Goal: Book appointment/travel/reservation

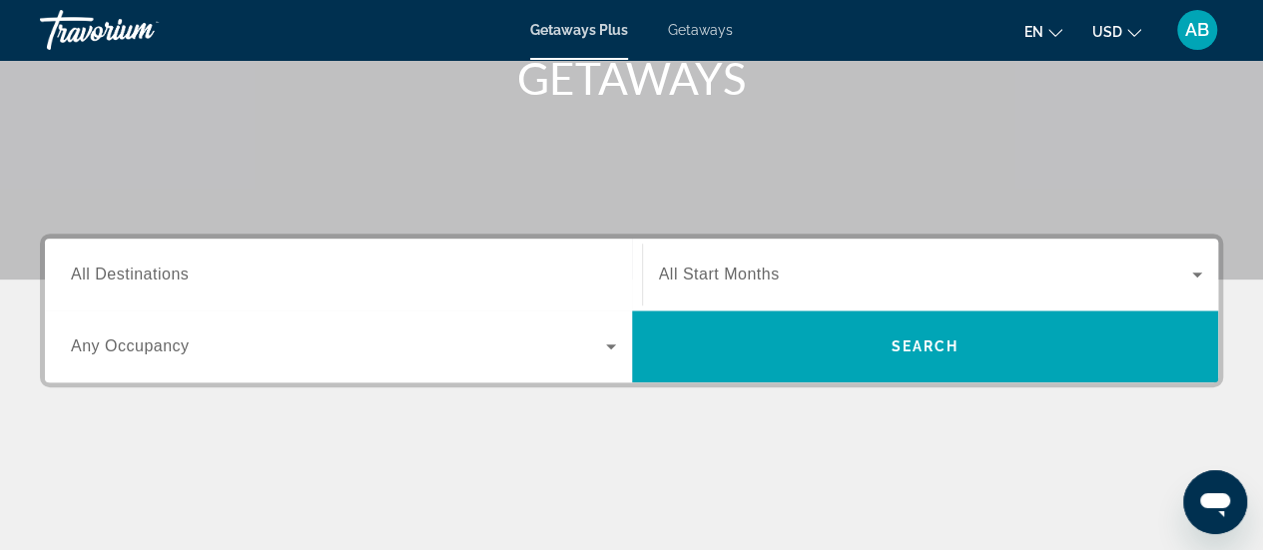
scroll to position [347, 0]
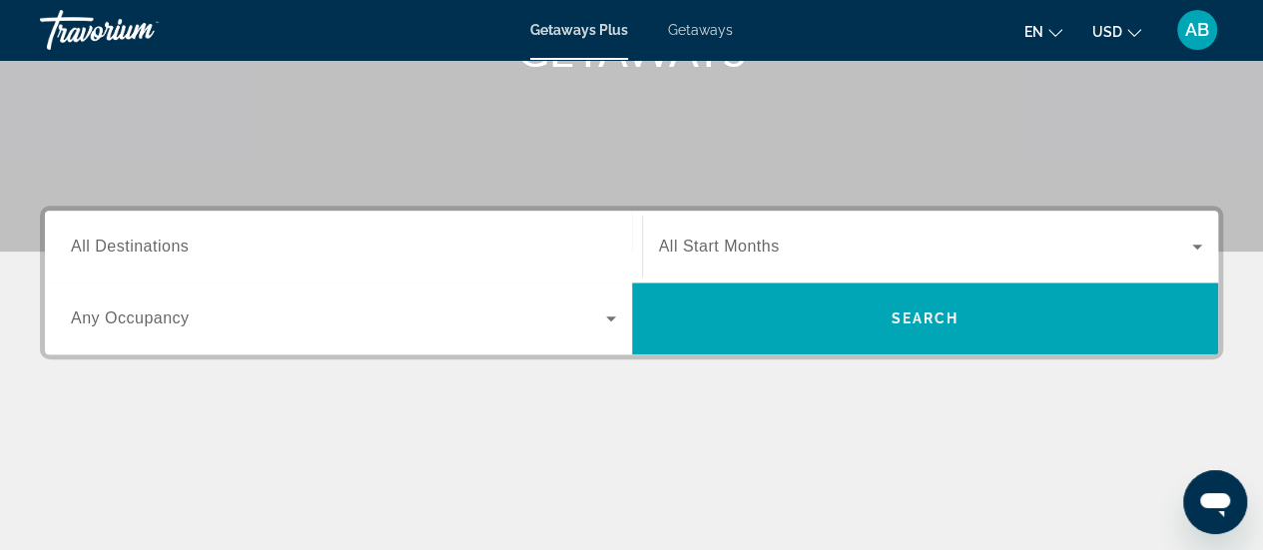
click at [747, 239] on span "All Start Months" at bounding box center [719, 246] width 121 height 17
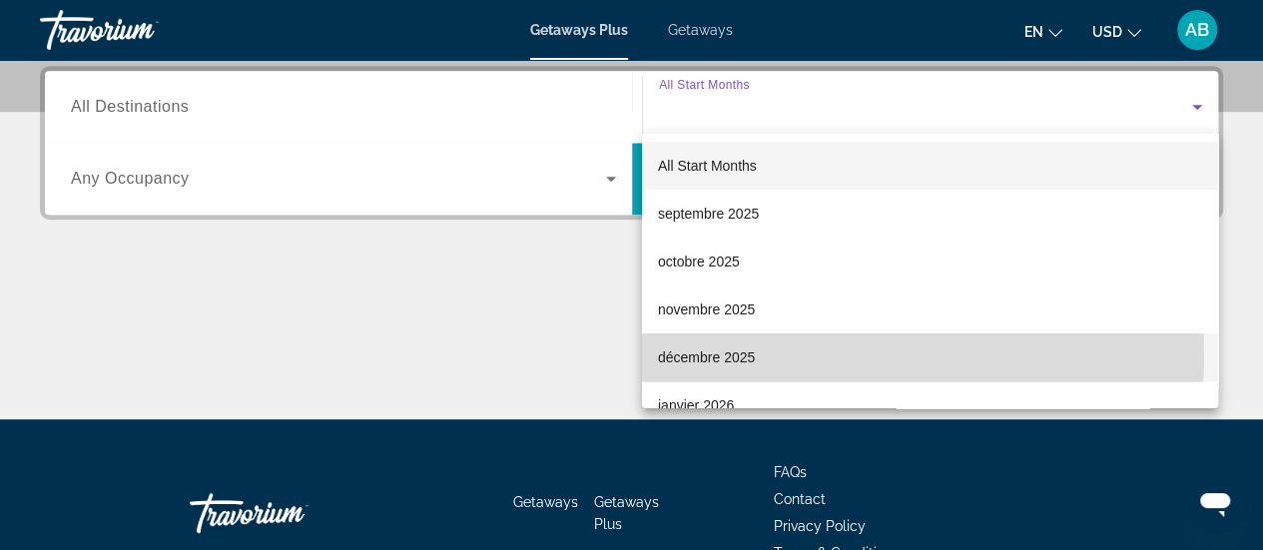
click at [735, 352] on span "décembre 2025" at bounding box center [706, 357] width 97 height 24
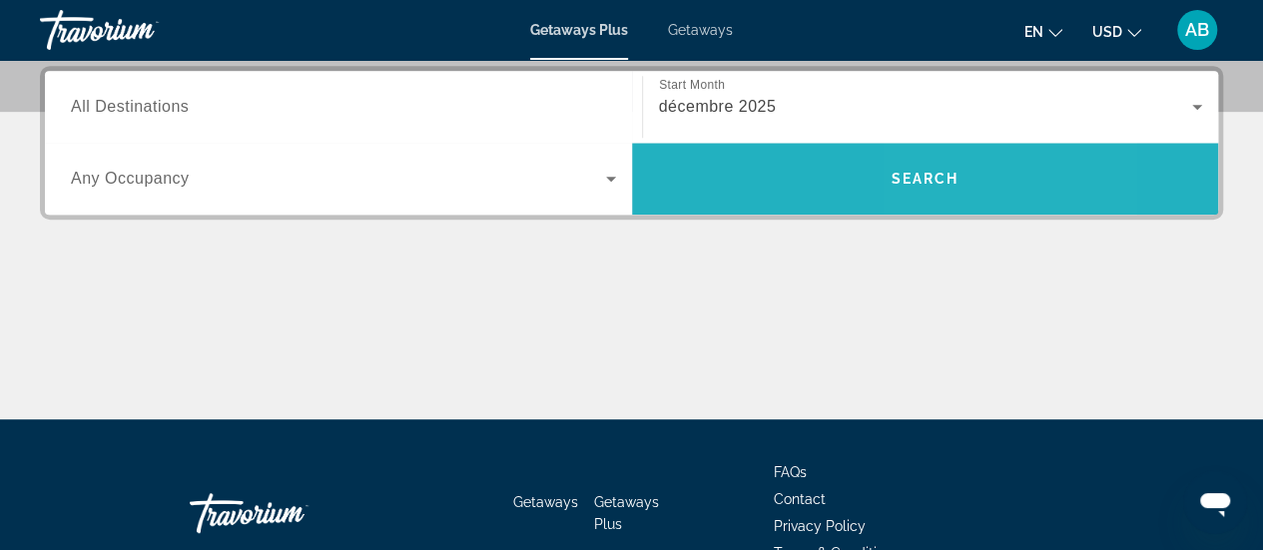
click at [928, 181] on span "Search" at bounding box center [924, 179] width 68 height 16
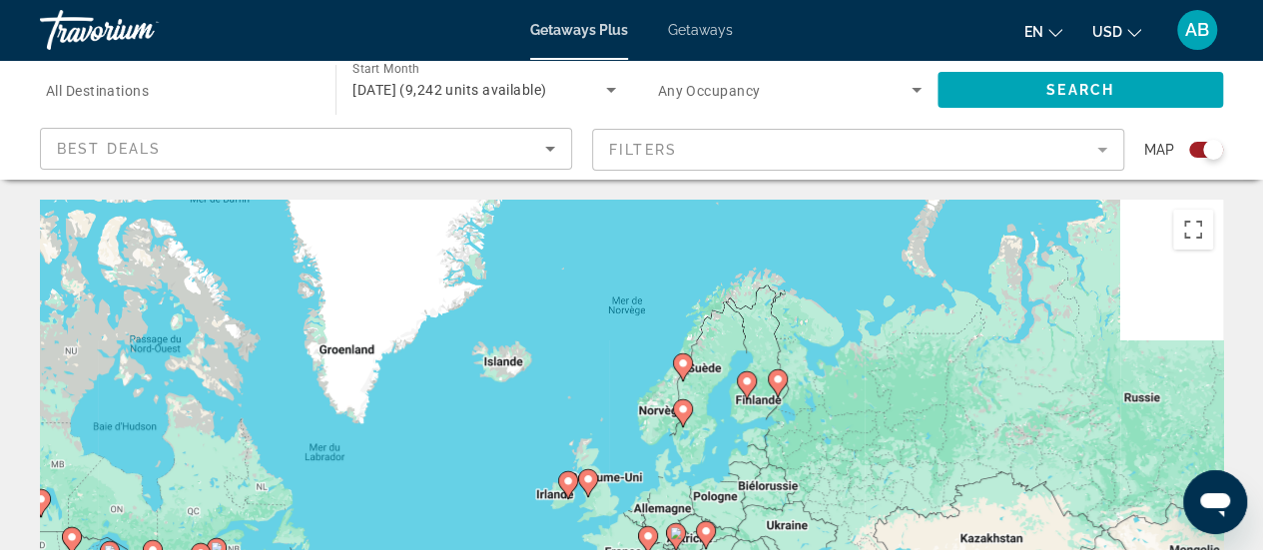
drag, startPoint x: 916, startPoint y: 272, endPoint x: 702, endPoint y: 458, distance: 283.7
click at [702, 458] on div "Pour activer le glissement avec le clavier, appuyez sur Alt+Entrée. Une fois ce…" at bounding box center [631, 499] width 1183 height 599
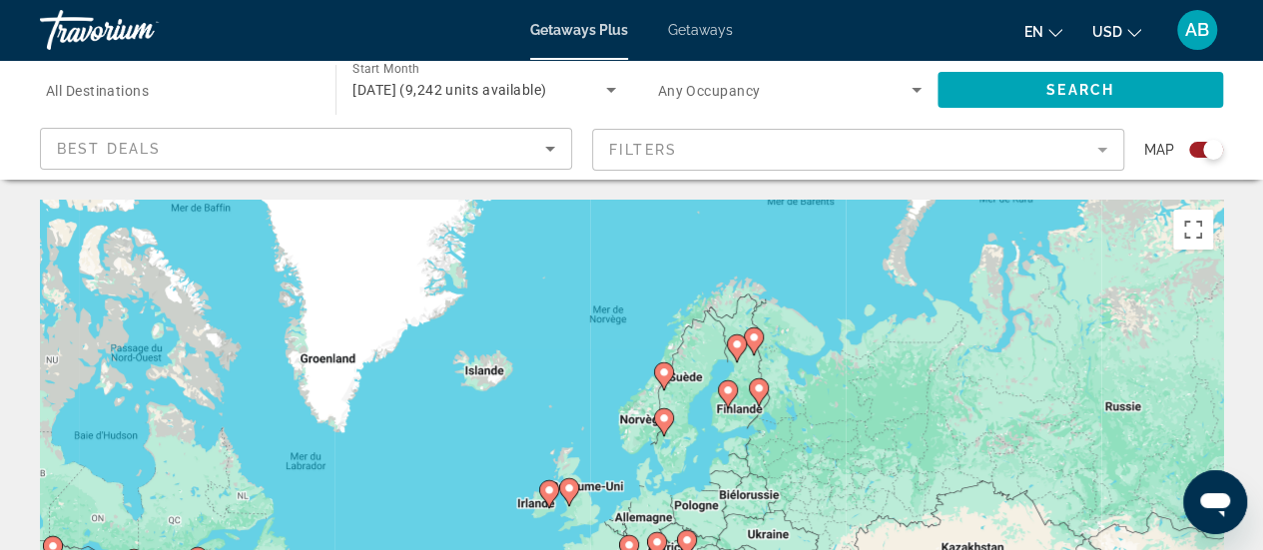
click at [733, 388] on image "Main content" at bounding box center [728, 390] width 12 height 12
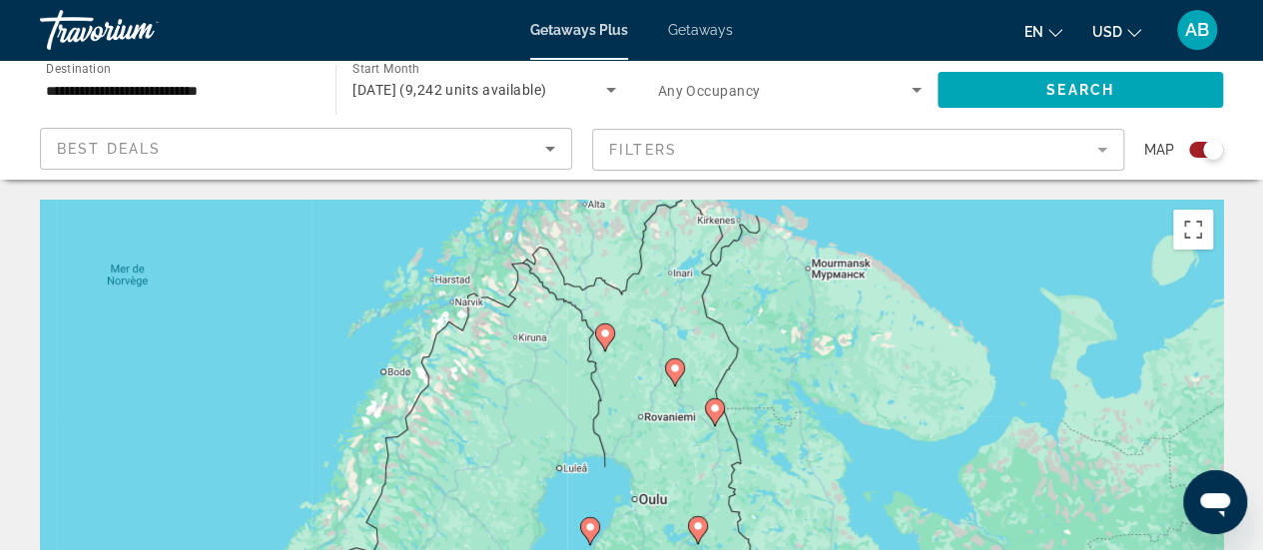
drag, startPoint x: 707, startPoint y: 292, endPoint x: 705, endPoint y: 454, distance: 161.7
click at [705, 454] on div "Pour activer le glissement avec le clavier, appuyez sur Alt+Entrée. Une fois ce…" at bounding box center [631, 499] width 1183 height 599
click at [607, 338] on image "Main content" at bounding box center [605, 333] width 12 height 12
type input "**********"
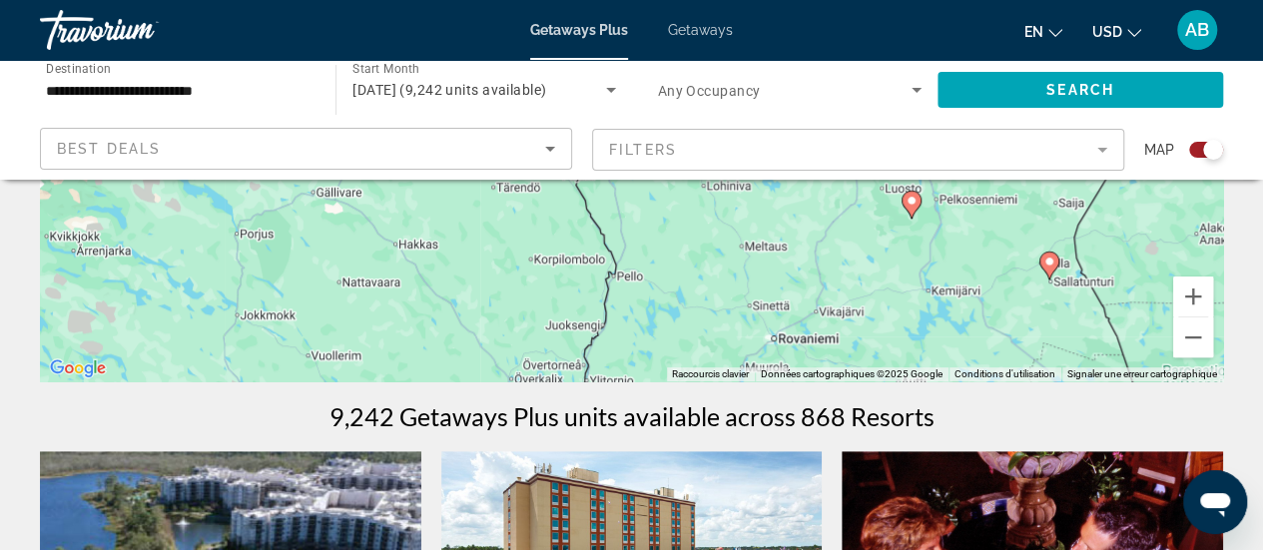
scroll to position [422, 0]
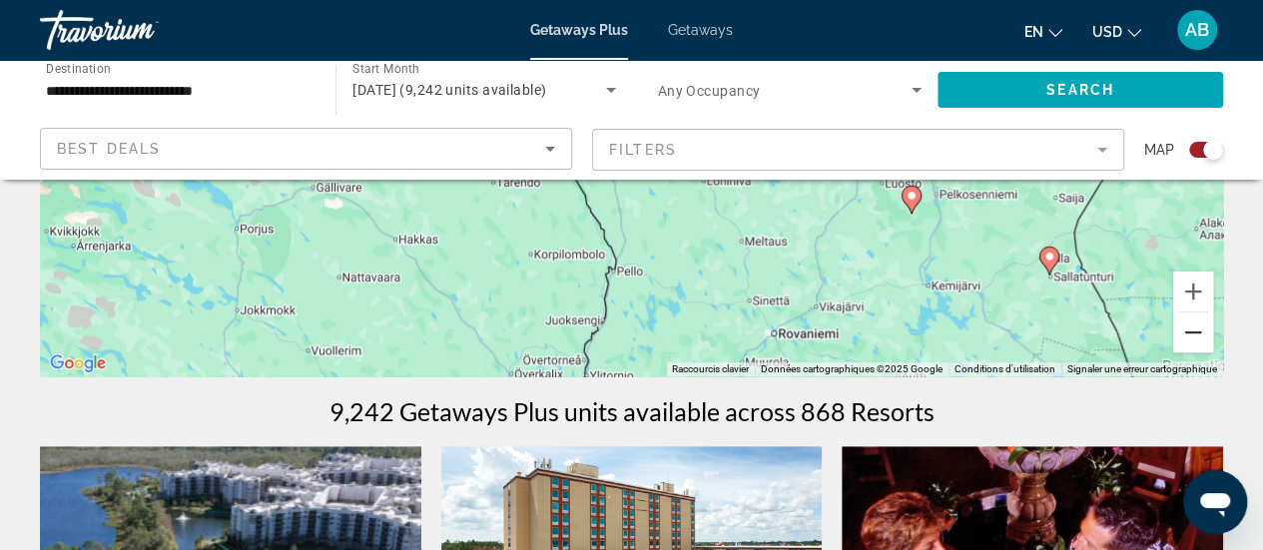
click at [1190, 326] on button "Zoom arrière" at bounding box center [1193, 332] width 40 height 40
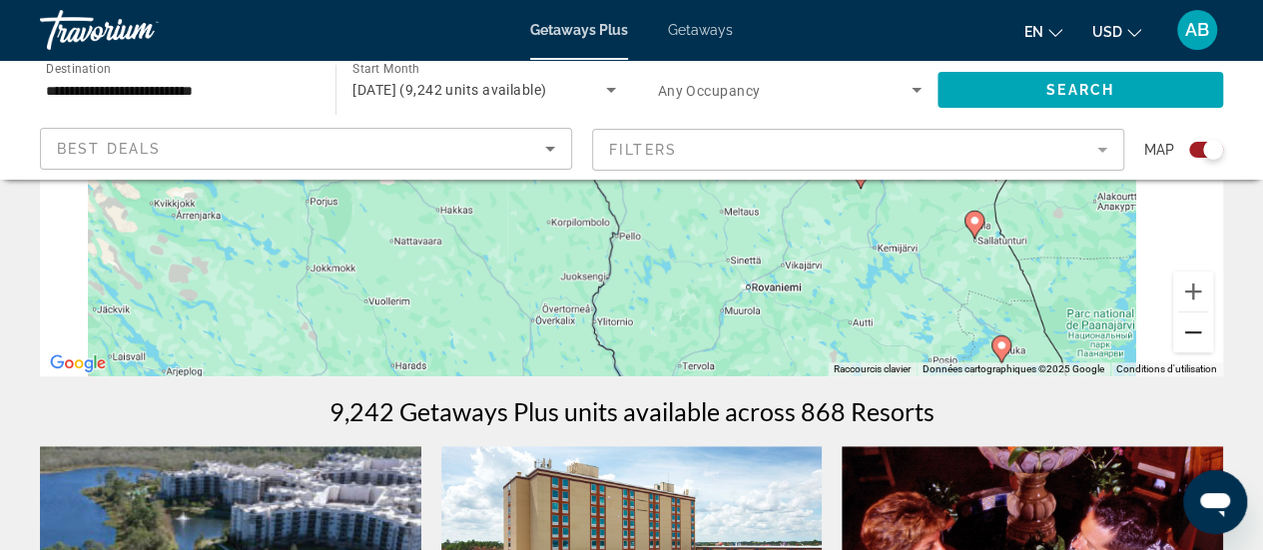
click at [1190, 326] on button "Zoom arrière" at bounding box center [1193, 332] width 40 height 40
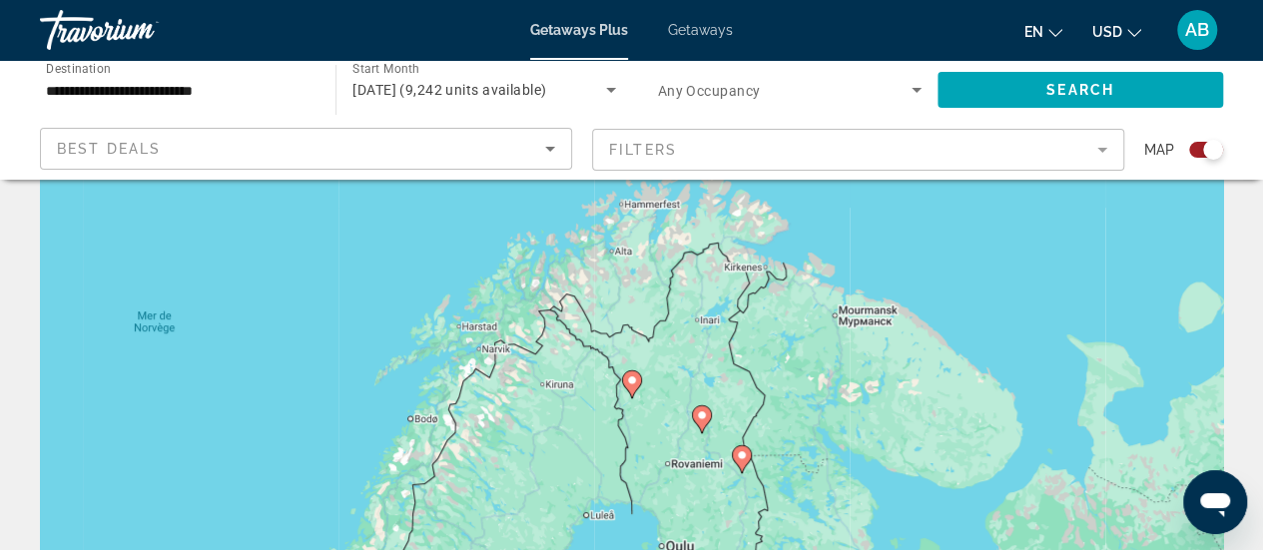
scroll to position [0, 0]
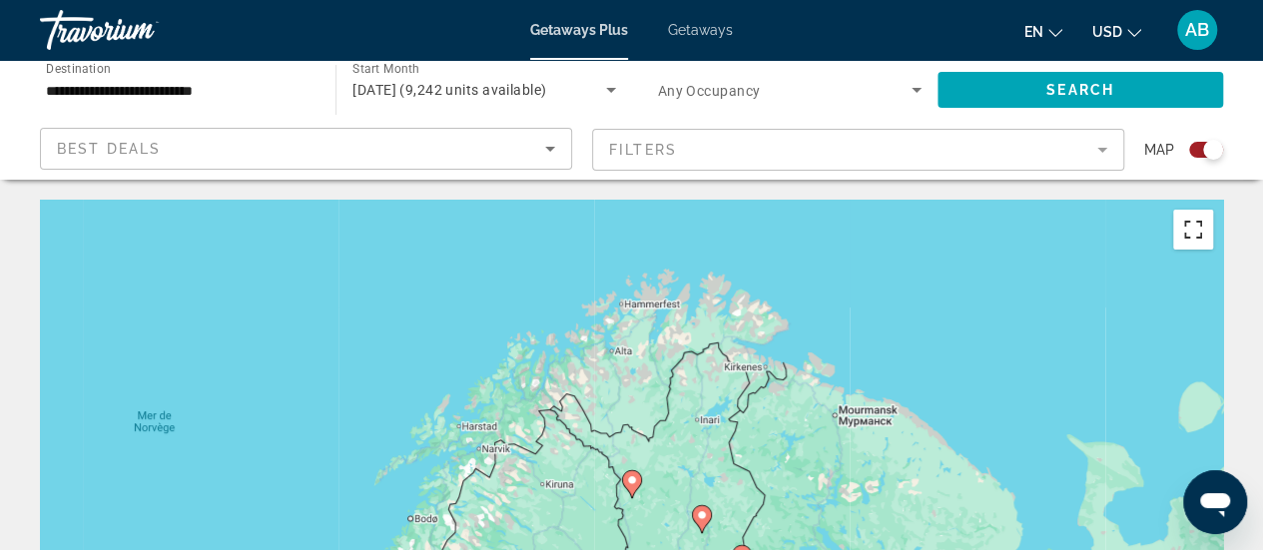
click at [1191, 235] on button "Passer en plein écran" at bounding box center [1193, 230] width 40 height 40
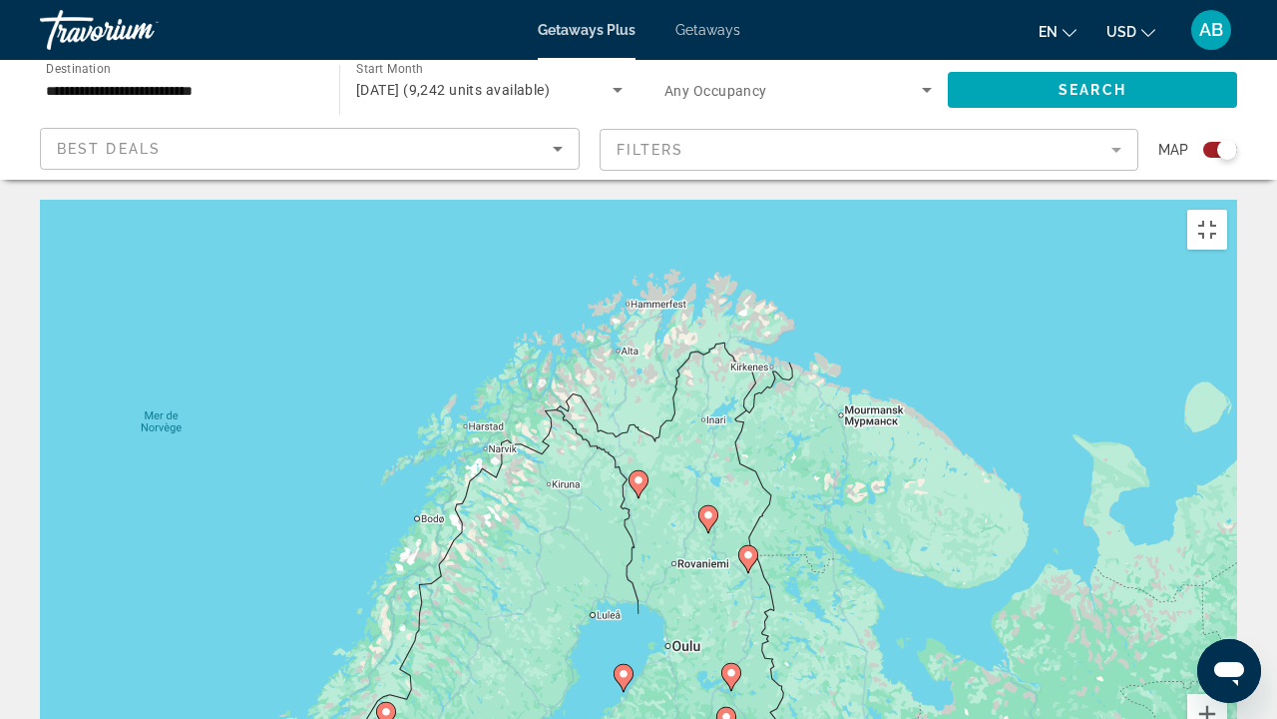
click at [750, 549] on image "Main content" at bounding box center [749, 555] width 12 height 12
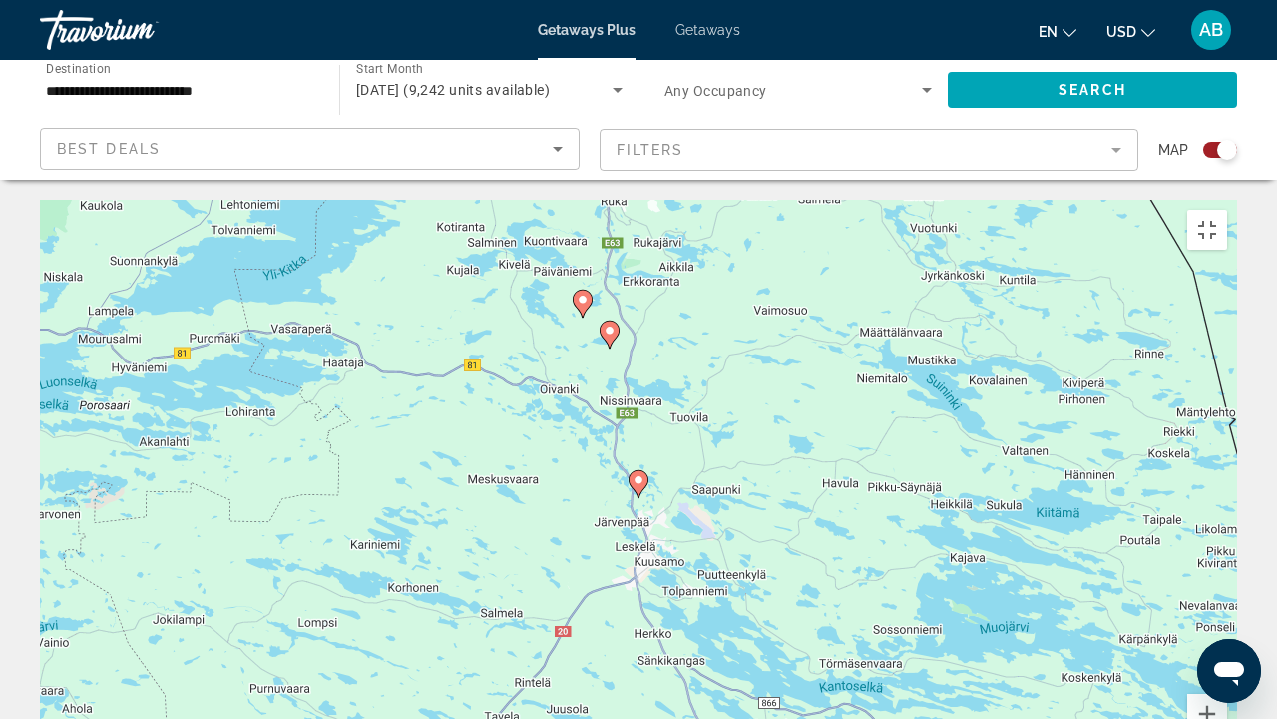
click at [643, 474] on image "Main content" at bounding box center [639, 480] width 12 height 12
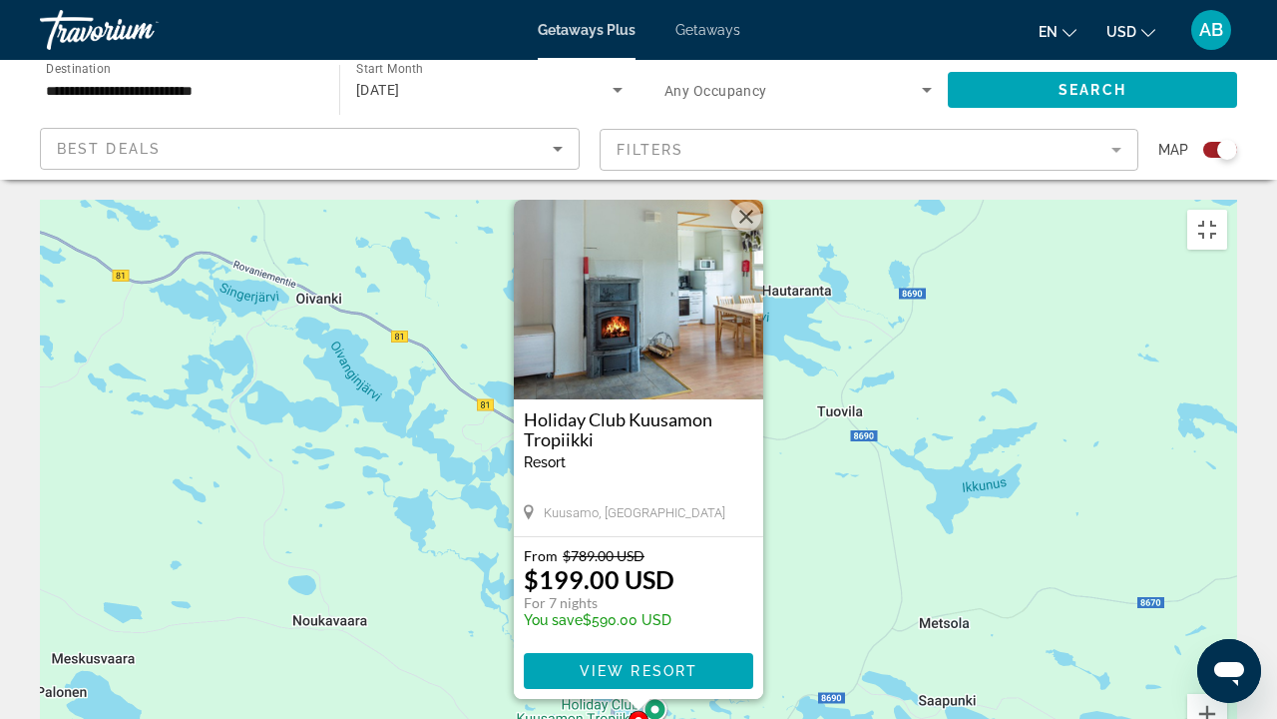
click at [745, 202] on button "Fermer" at bounding box center [747, 217] width 30 height 30
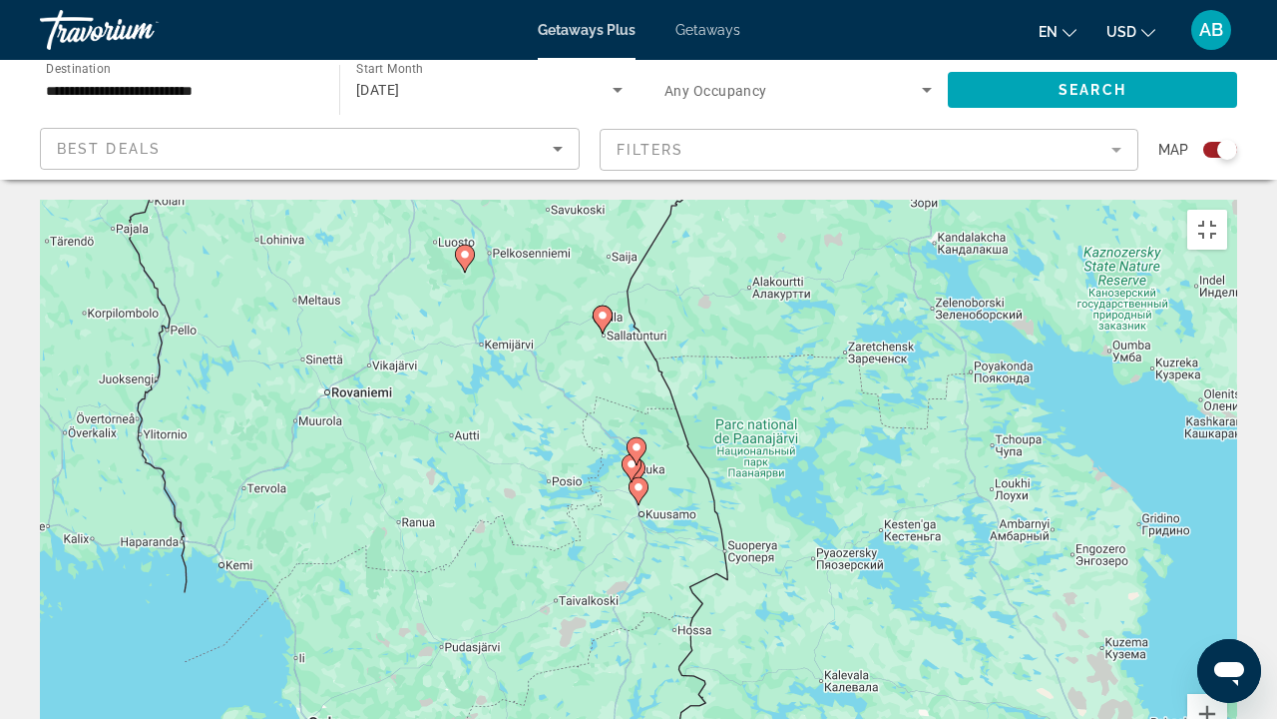
click at [469, 249] on image "Main content" at bounding box center [465, 255] width 12 height 12
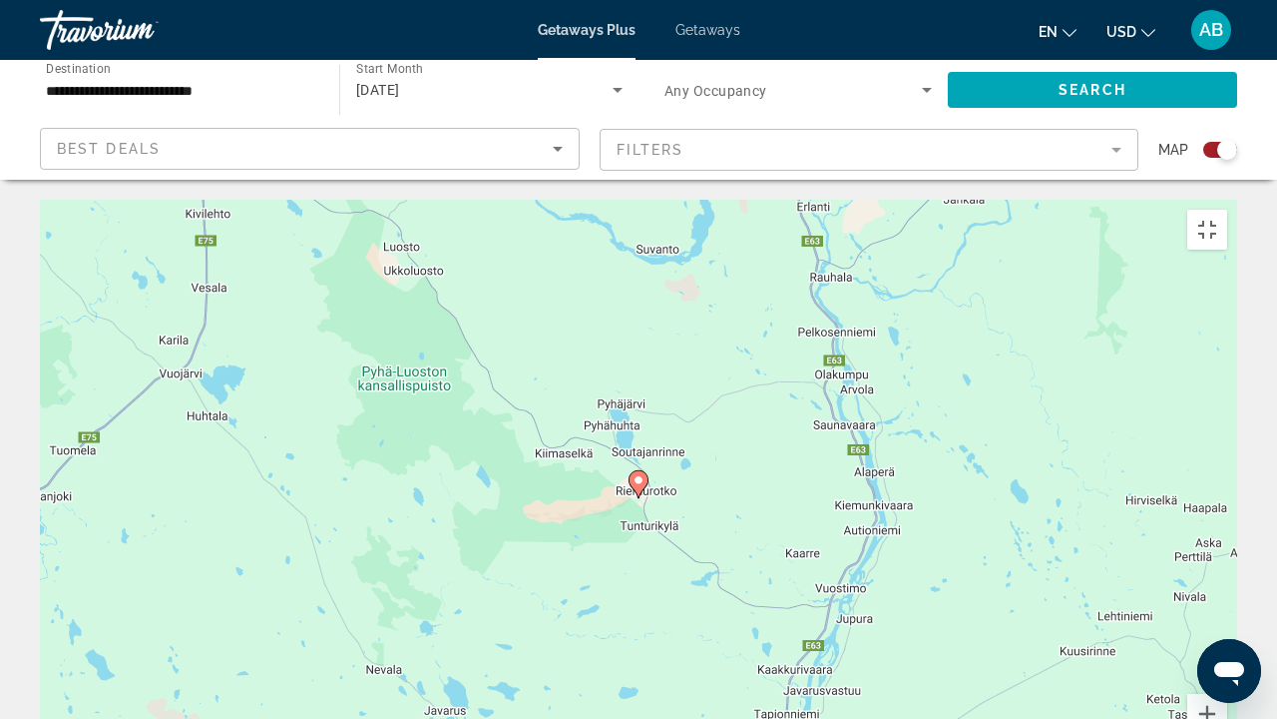
click at [635, 471] on icon "Main content" at bounding box center [639, 484] width 18 height 26
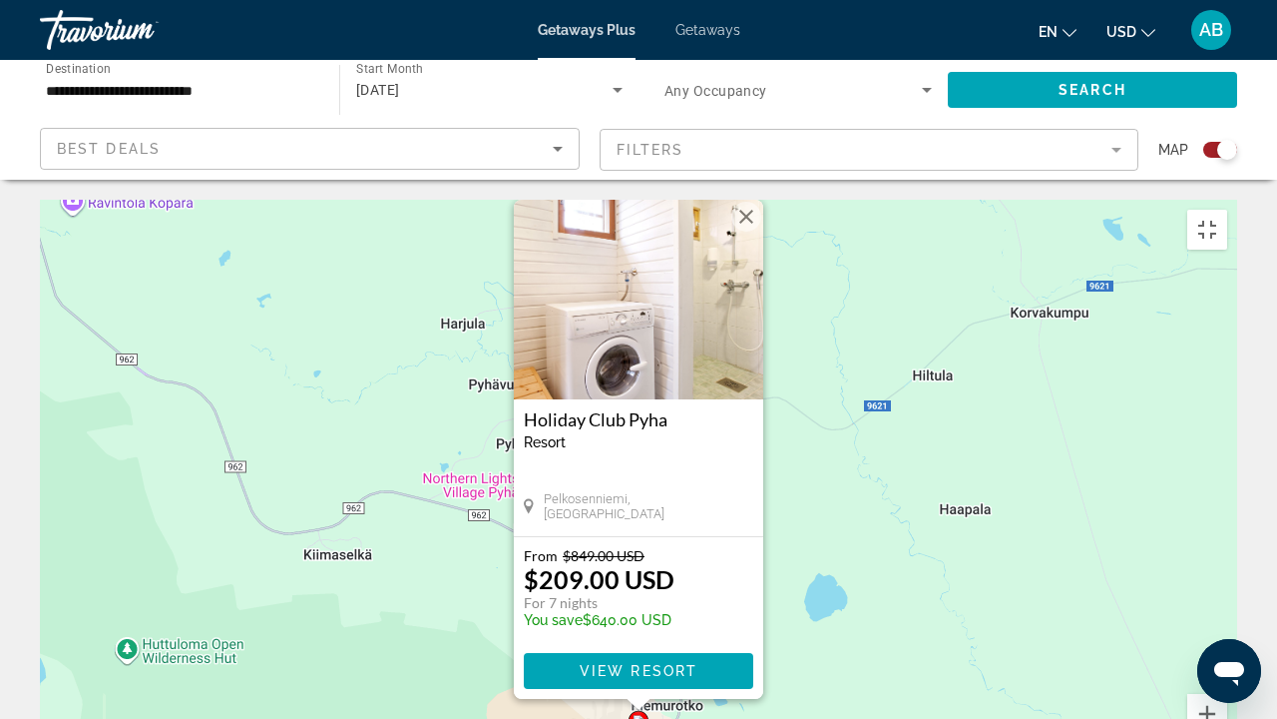
click at [333, 257] on div "Pour activer le glissement avec le clavier, appuyez sur Alt+Entrée. Une fois ce…" at bounding box center [639, 499] width 1198 height 599
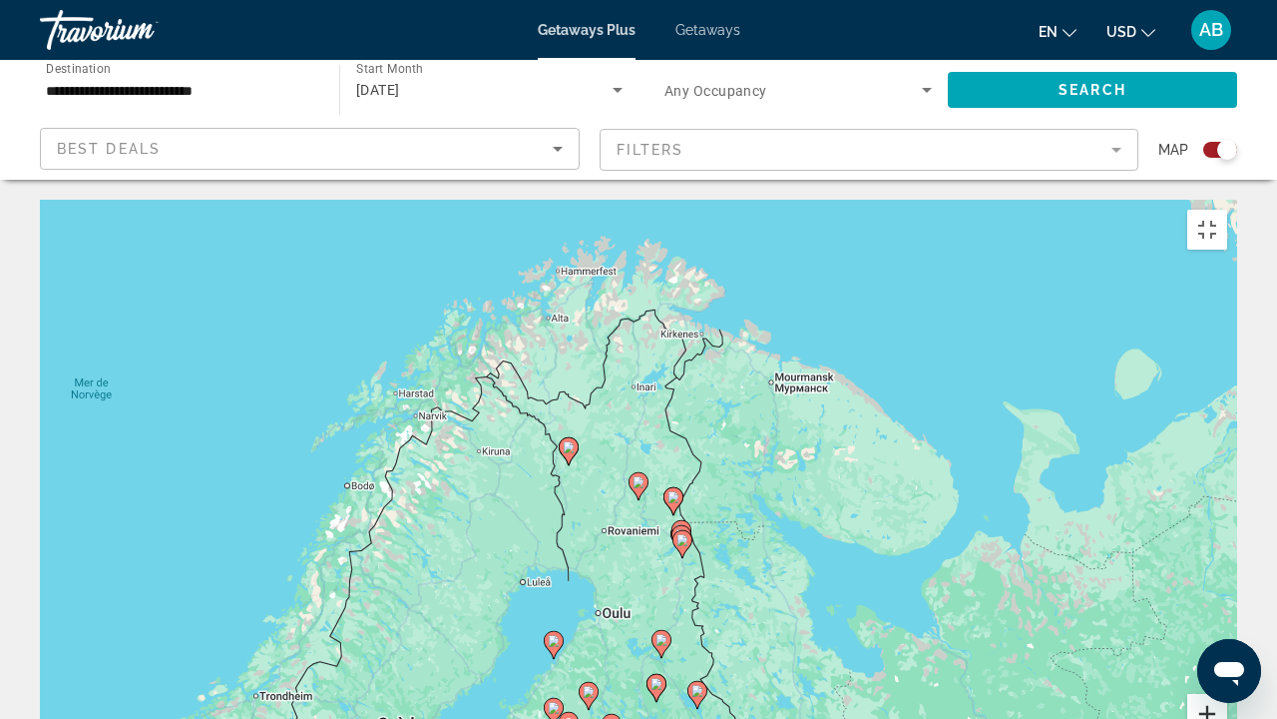
click at [1228, 549] on button "Zoom avant" at bounding box center [1208, 714] width 40 height 40
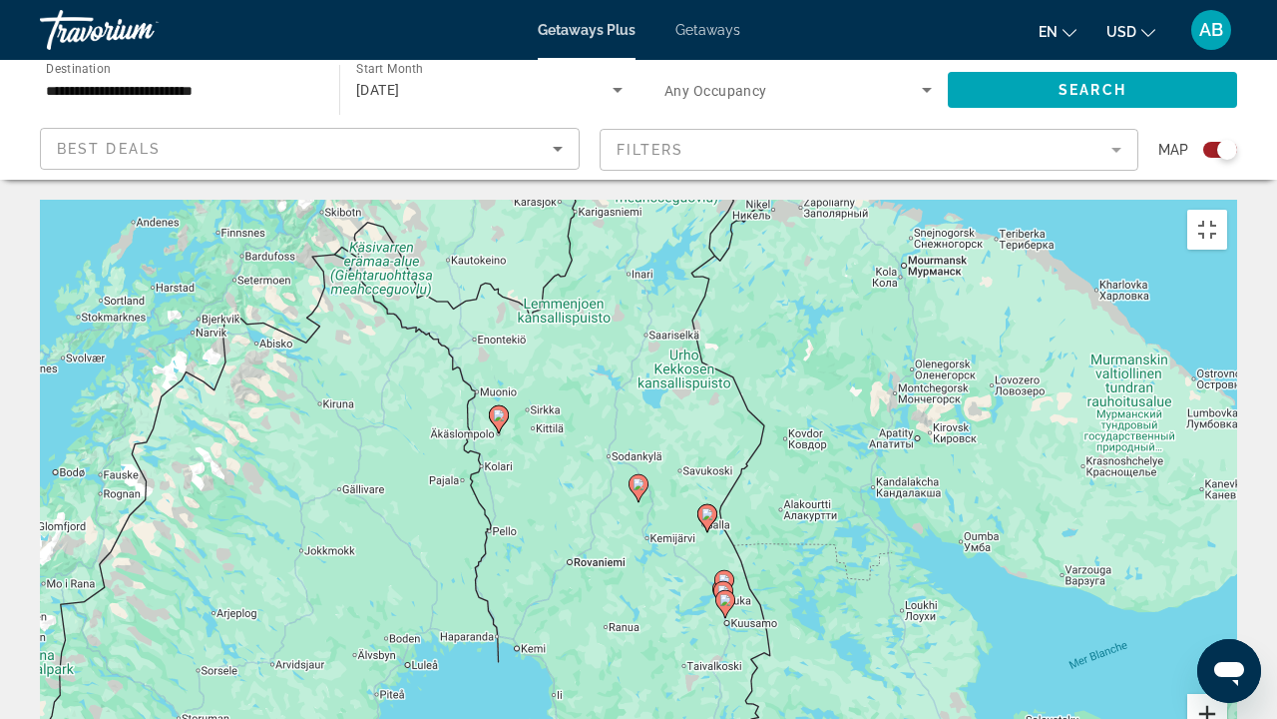
click at [1228, 549] on button "Zoom avant" at bounding box center [1208, 714] width 40 height 40
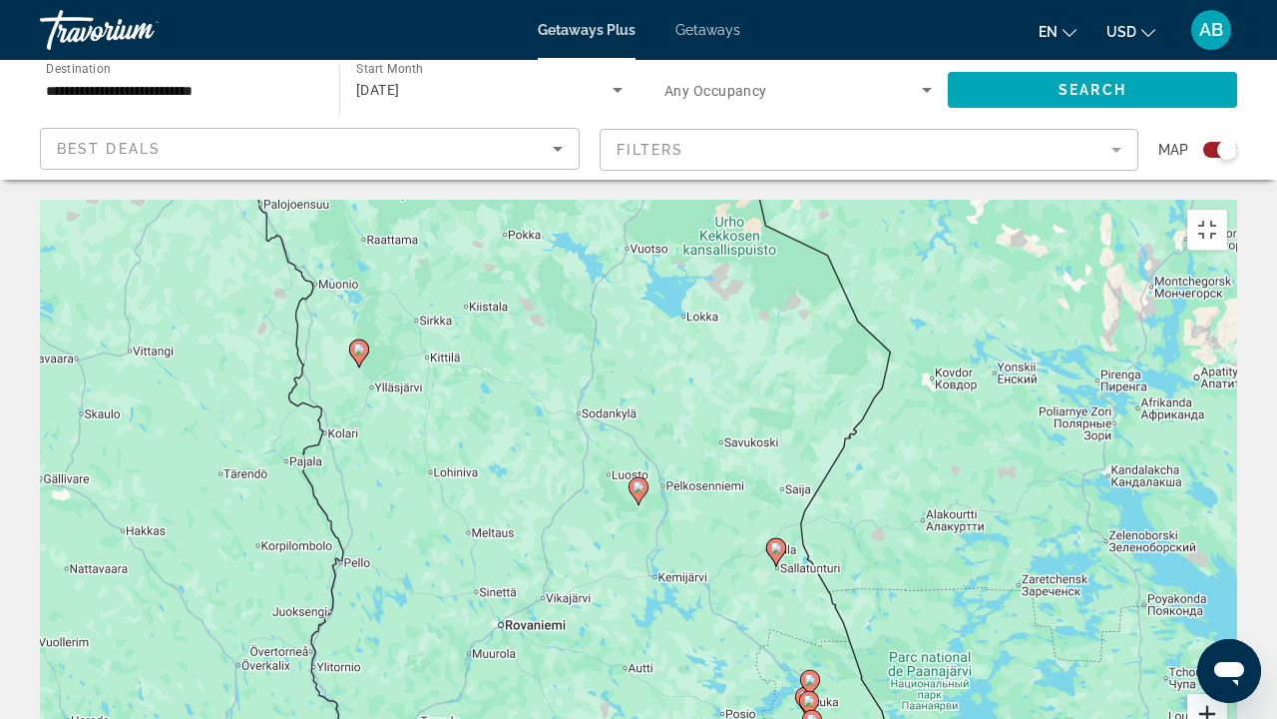
click at [1228, 549] on button "Zoom avant" at bounding box center [1208, 714] width 40 height 40
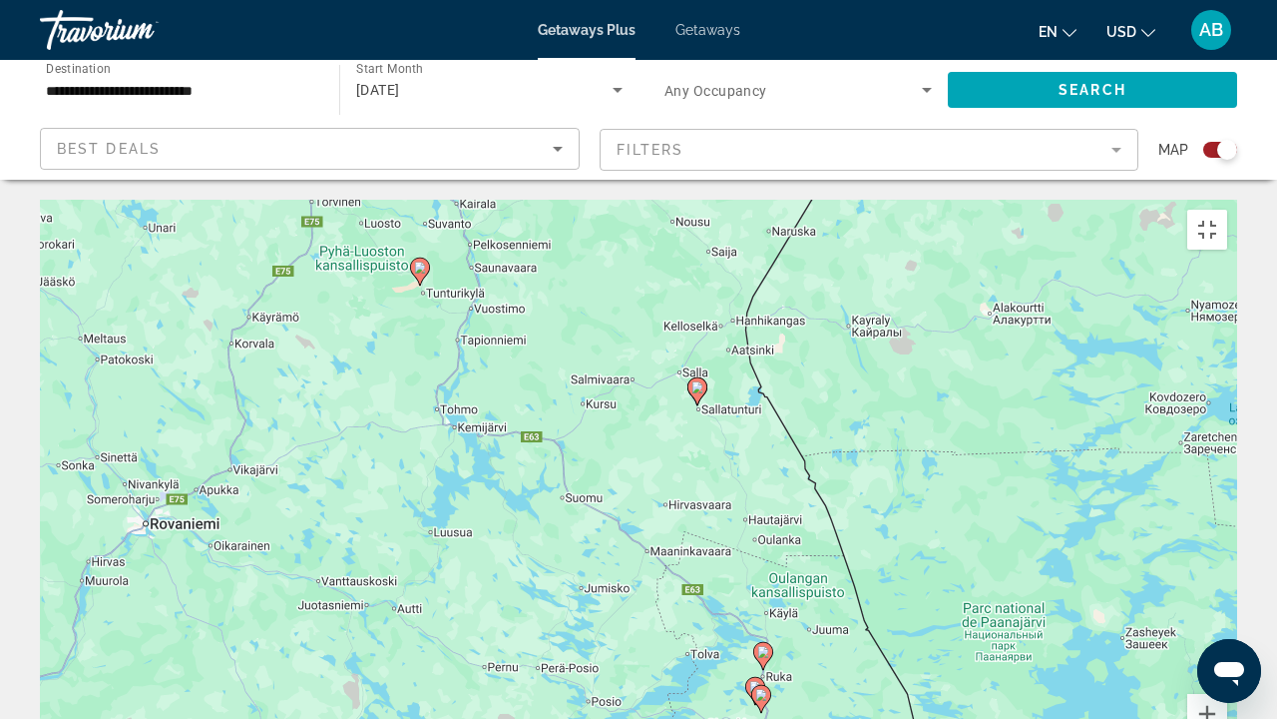
drag, startPoint x: 767, startPoint y: 515, endPoint x: 545, endPoint y: 285, distance: 319.7
click at [545, 285] on div "Pour activer le glissement avec le clavier, appuyez sur Alt+Entrée. Une fois ce…" at bounding box center [639, 499] width 1198 height 599
click at [1228, 549] on button "Zoom avant" at bounding box center [1208, 714] width 40 height 40
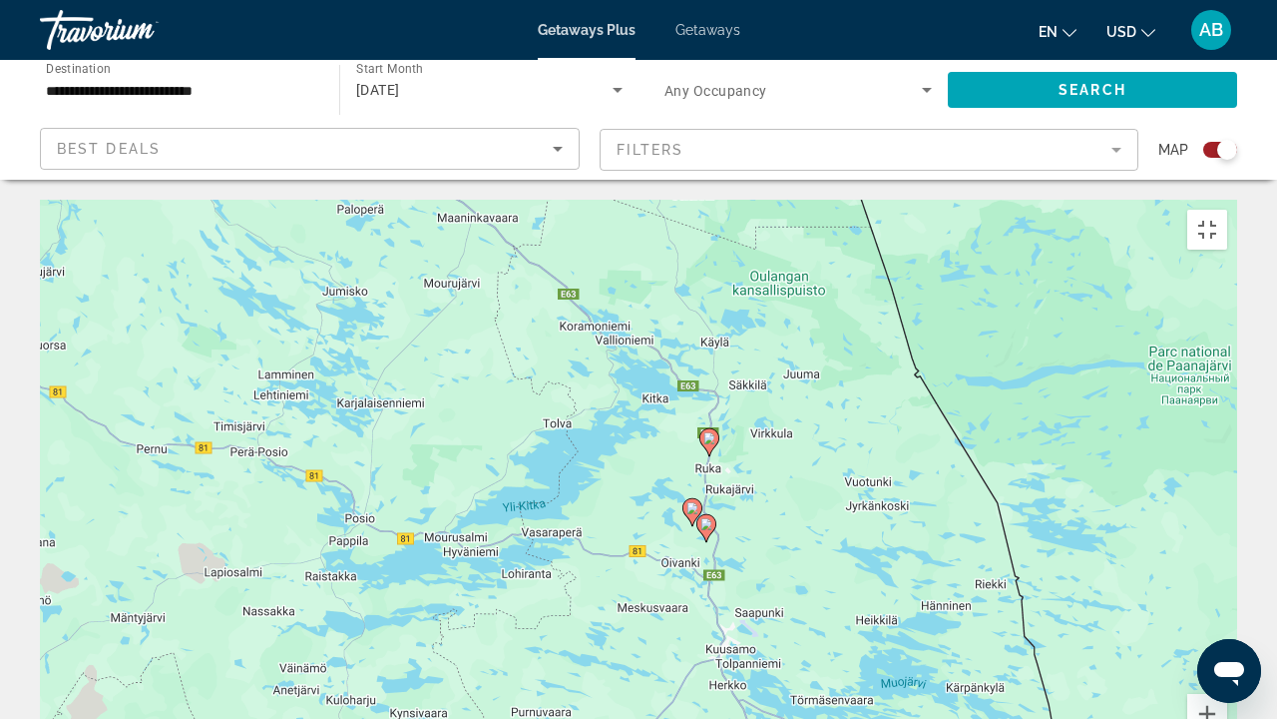
drag, startPoint x: 972, startPoint y: 613, endPoint x: 788, endPoint y: 223, distance: 431.3
click at [788, 223] on div "Pour activer le glissement avec le clavier, appuyez sur Alt+Entrée. Une fois ce…" at bounding box center [639, 499] width 1198 height 599
click at [1228, 549] on button "Zoom avant" at bounding box center [1208, 714] width 40 height 40
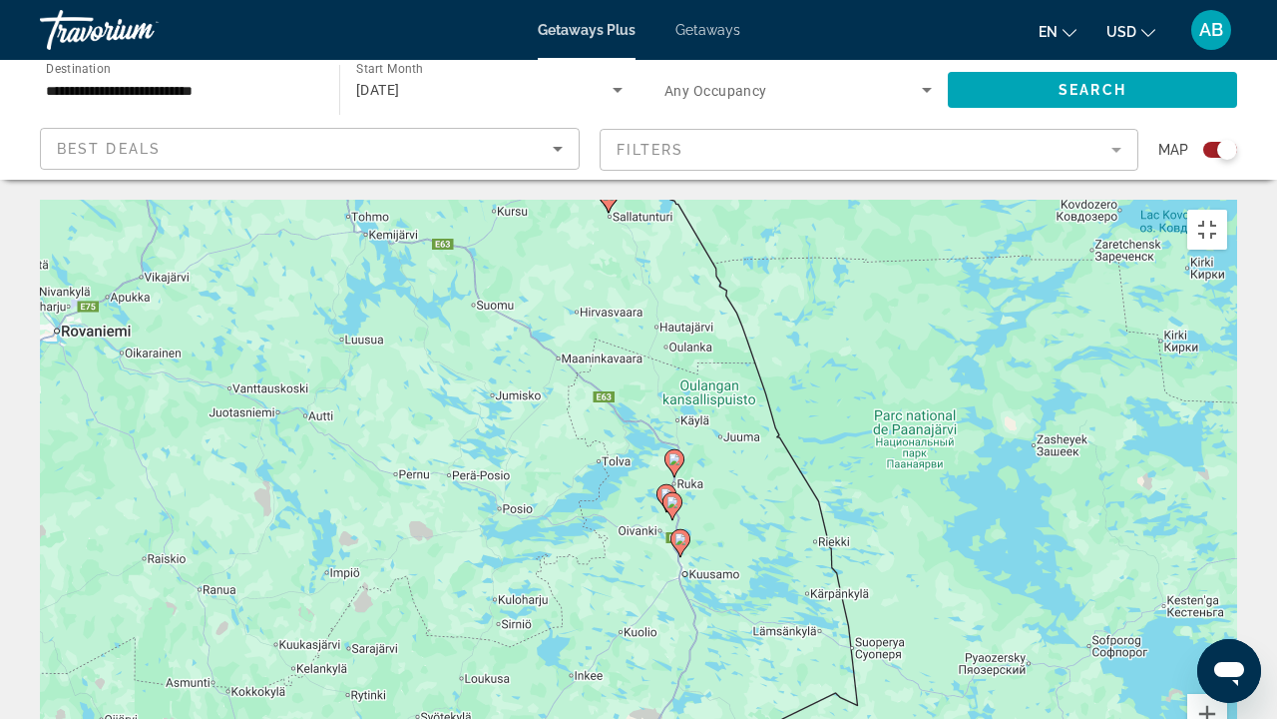
click at [678, 453] on image "Main content" at bounding box center [675, 459] width 12 height 12
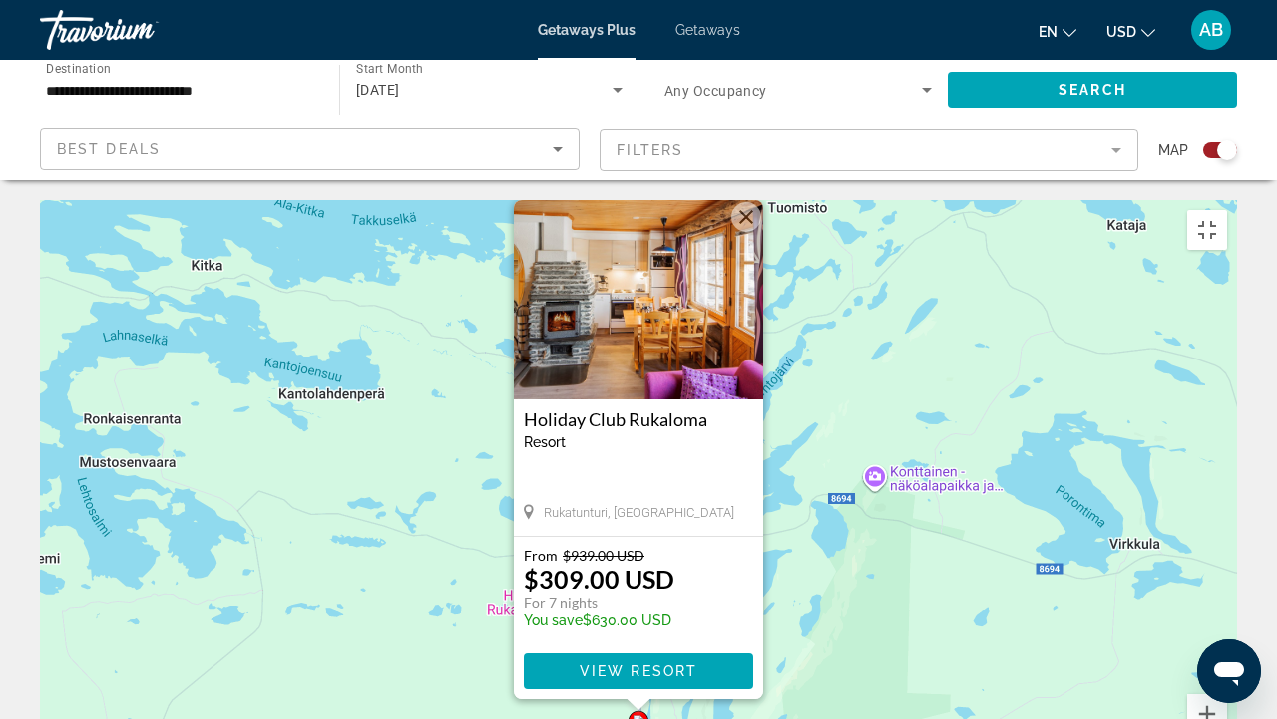
click at [751, 202] on button "Fermer" at bounding box center [747, 217] width 30 height 30
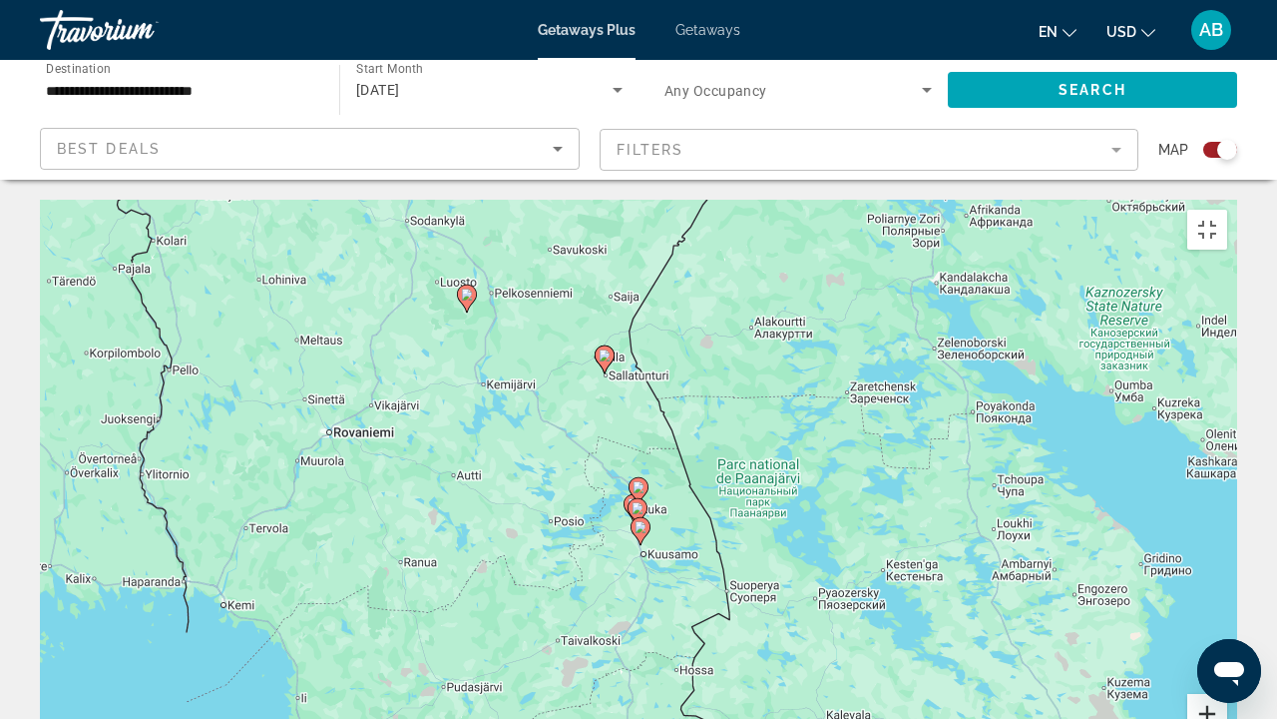
click at [1228, 549] on button "Zoom avant" at bounding box center [1208, 714] width 40 height 40
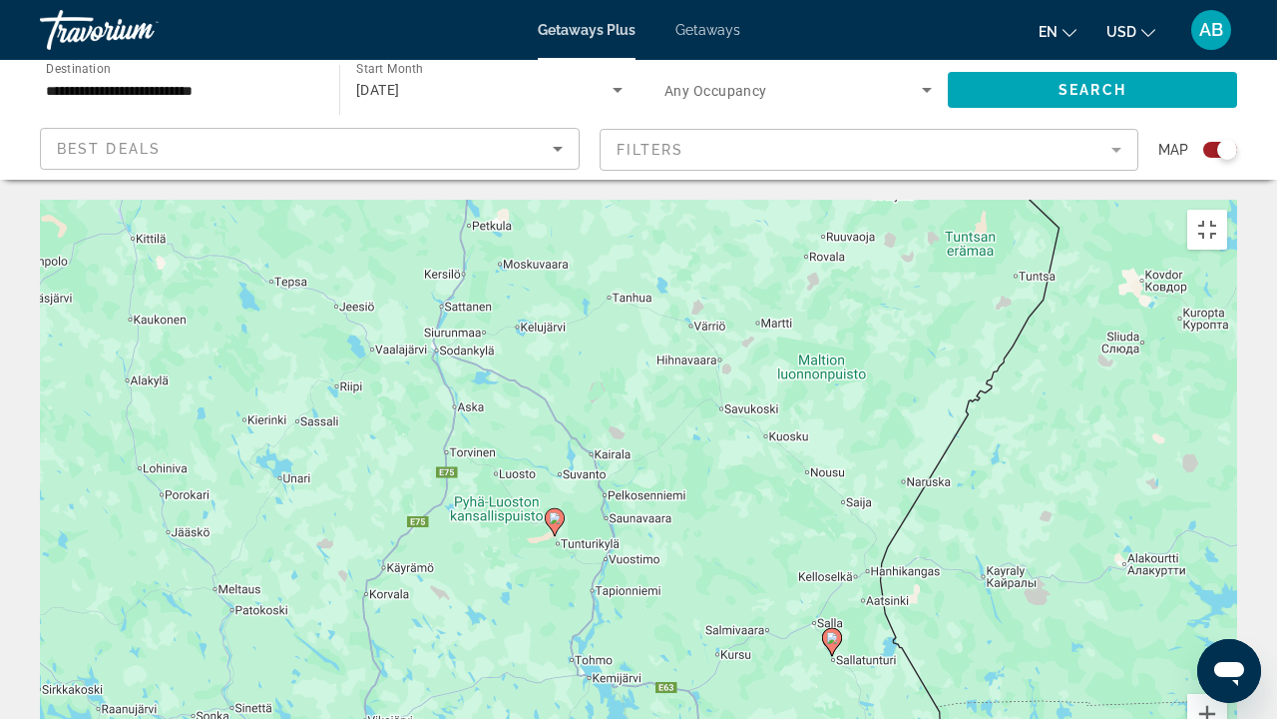
drag, startPoint x: 352, startPoint y: 188, endPoint x: 612, endPoint y: 597, distance: 484.5
click at [612, 549] on div "Pour activer le glissement avec le clavier, appuyez sur Alt+Entrée. Une fois ce…" at bounding box center [639, 499] width 1198 height 599
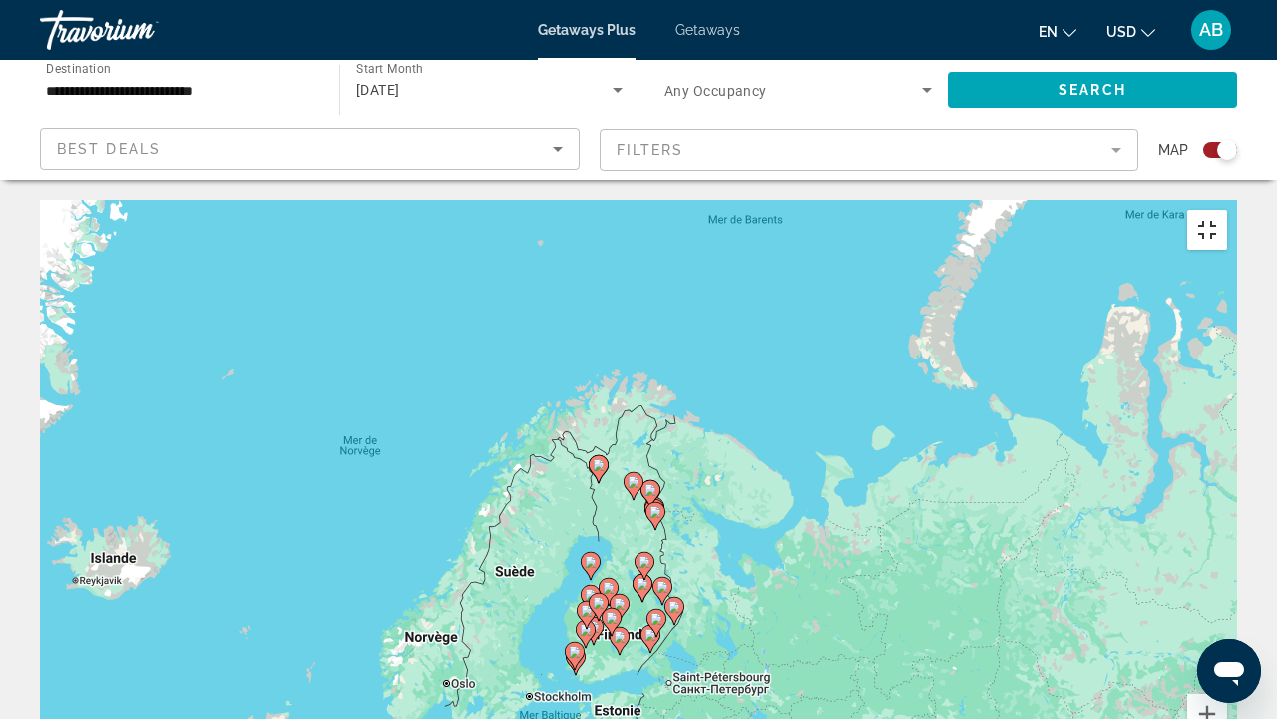
click at [1228, 210] on button "Passer en plein écran" at bounding box center [1208, 230] width 40 height 40
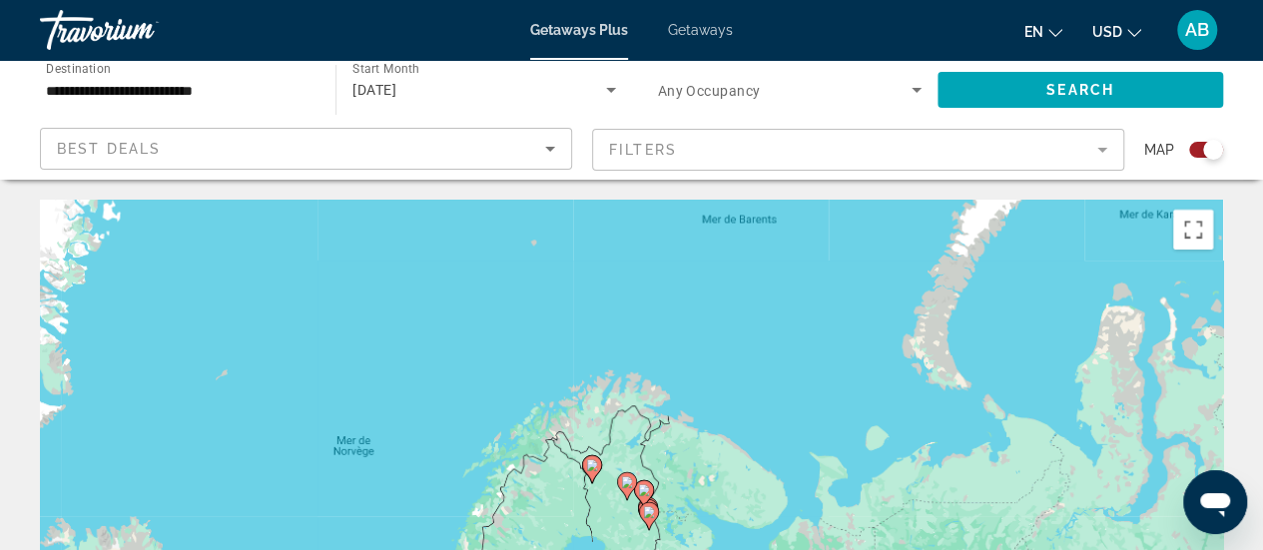
click at [272, 87] on input "**********" at bounding box center [177, 91] width 263 height 24
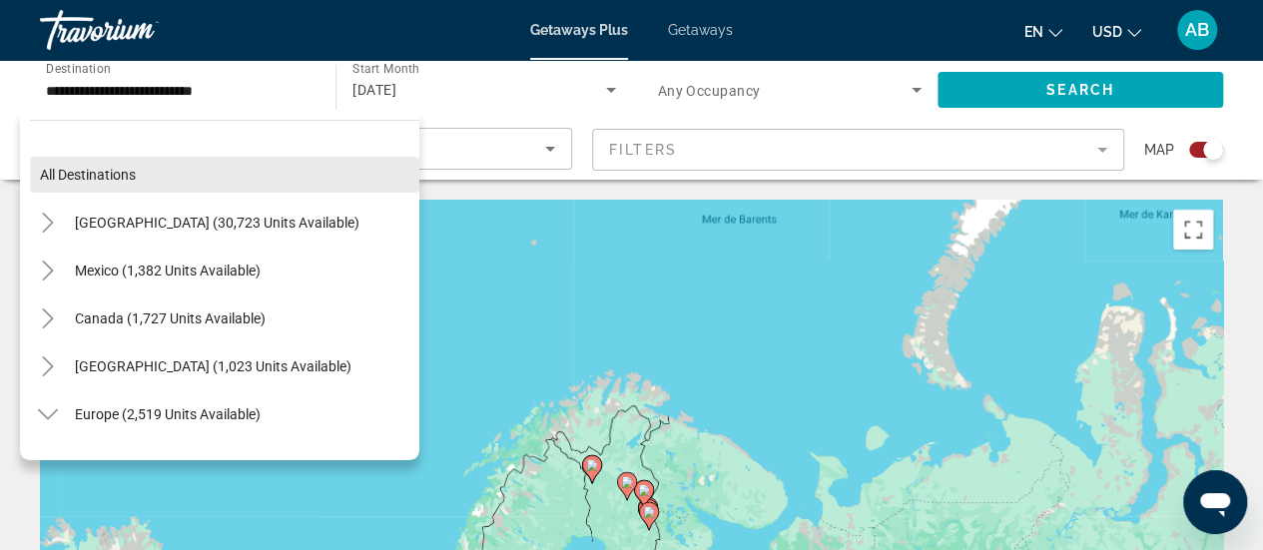
click at [215, 175] on span "Search widget" at bounding box center [224, 175] width 389 height 48
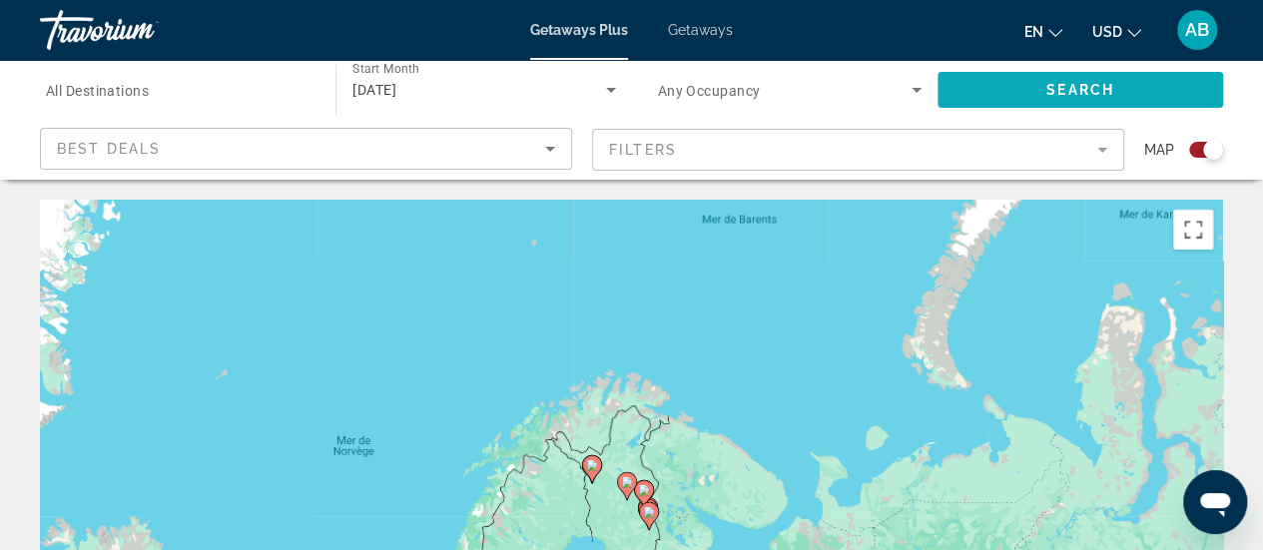
click at [1060, 86] on span "Search" at bounding box center [1080, 90] width 68 height 16
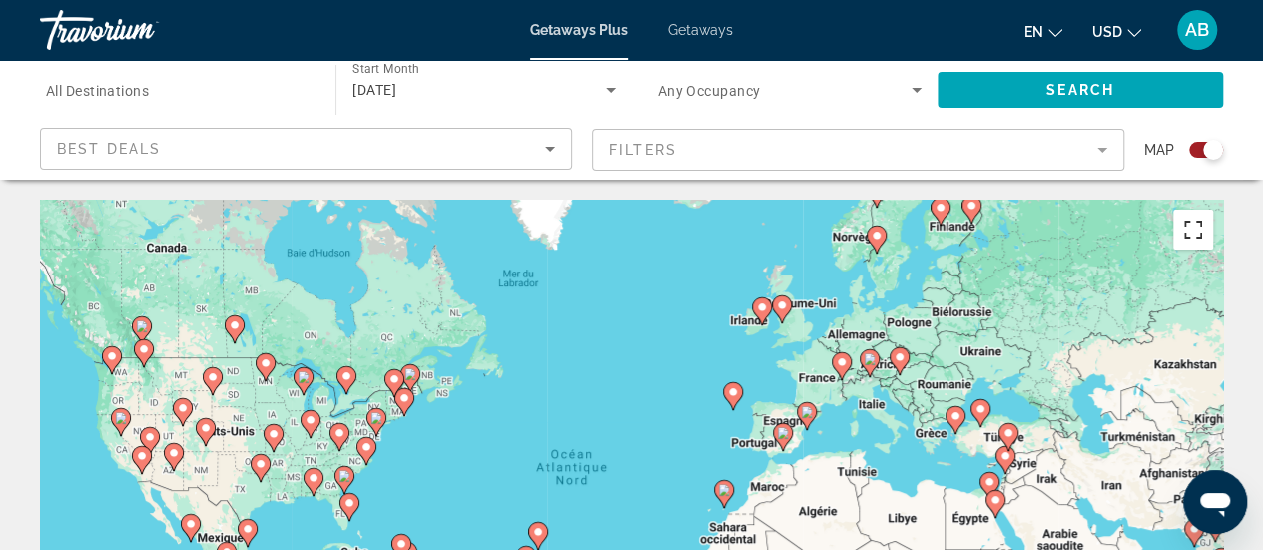
click at [1187, 242] on button "Passer en plein écran" at bounding box center [1193, 230] width 40 height 40
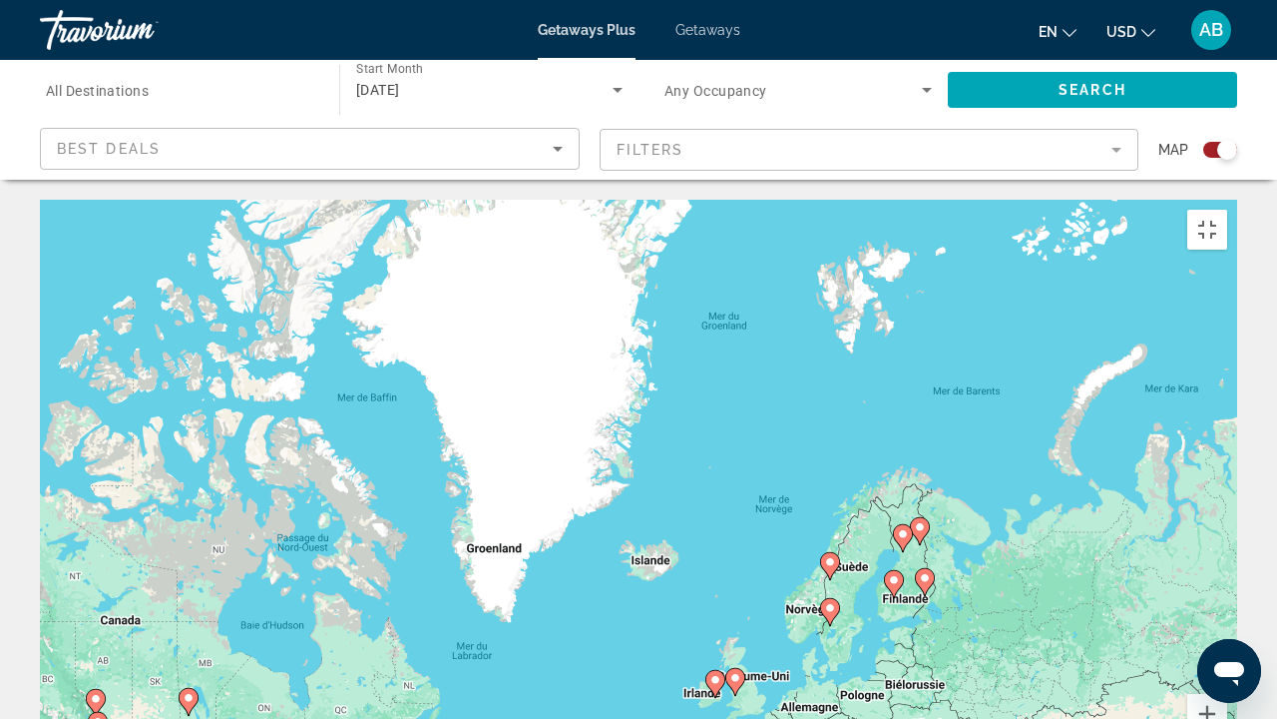
drag, startPoint x: 948, startPoint y: 181, endPoint x: 897, endPoint y: 557, distance: 379.7
click at [897, 549] on div "Pour activer le glissement avec le clavier, appuyez sur Alt+Entrée. Une fois ce…" at bounding box center [639, 499] width 1198 height 599
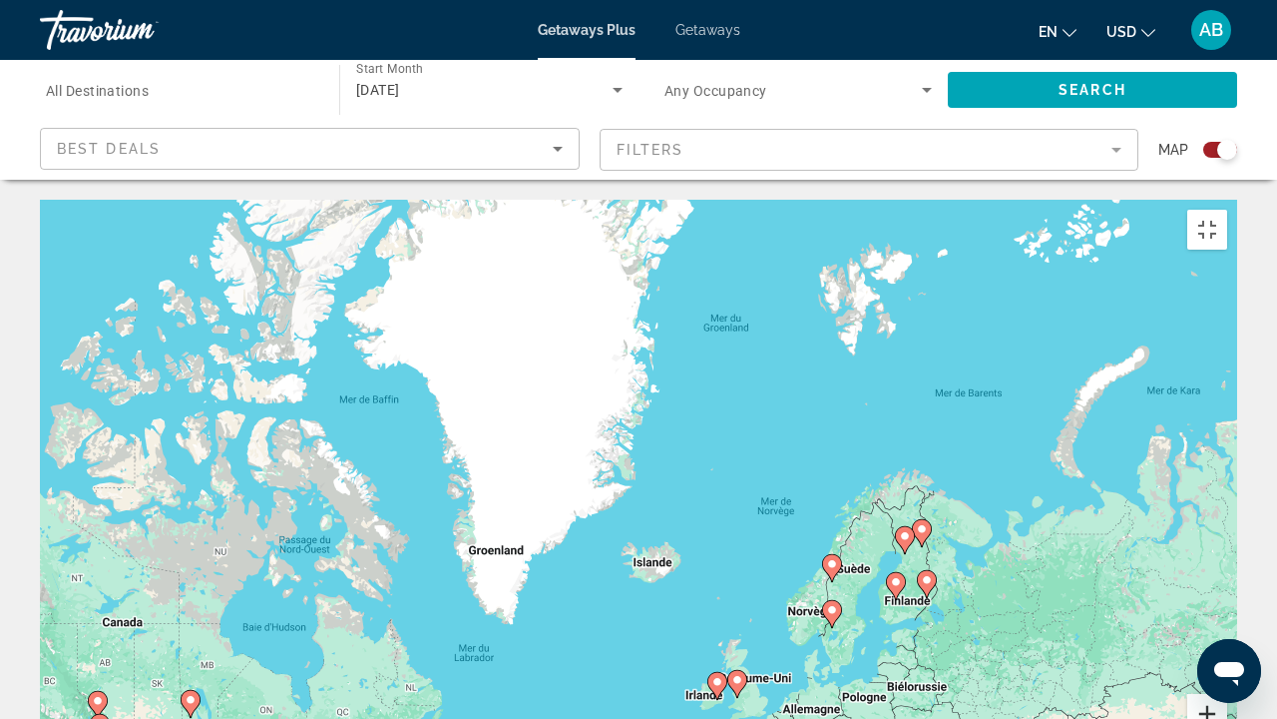
click at [1228, 549] on button "Zoom avant" at bounding box center [1208, 714] width 40 height 40
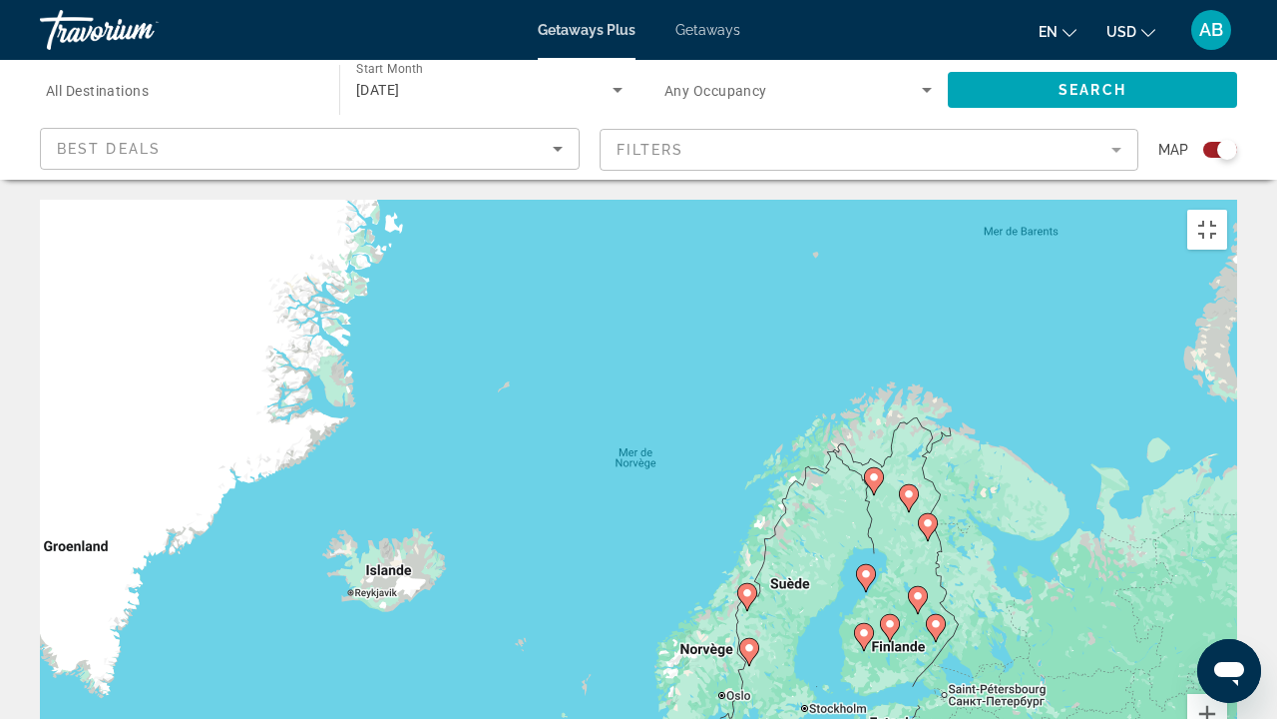
drag, startPoint x: 1157, startPoint y: 555, endPoint x: 862, endPoint y: 491, distance: 301.3
click at [862, 491] on div "Pour activer le glissement avec le clavier, appuyez sur Alt+Entrée. Une fois ce…" at bounding box center [639, 499] width 1198 height 599
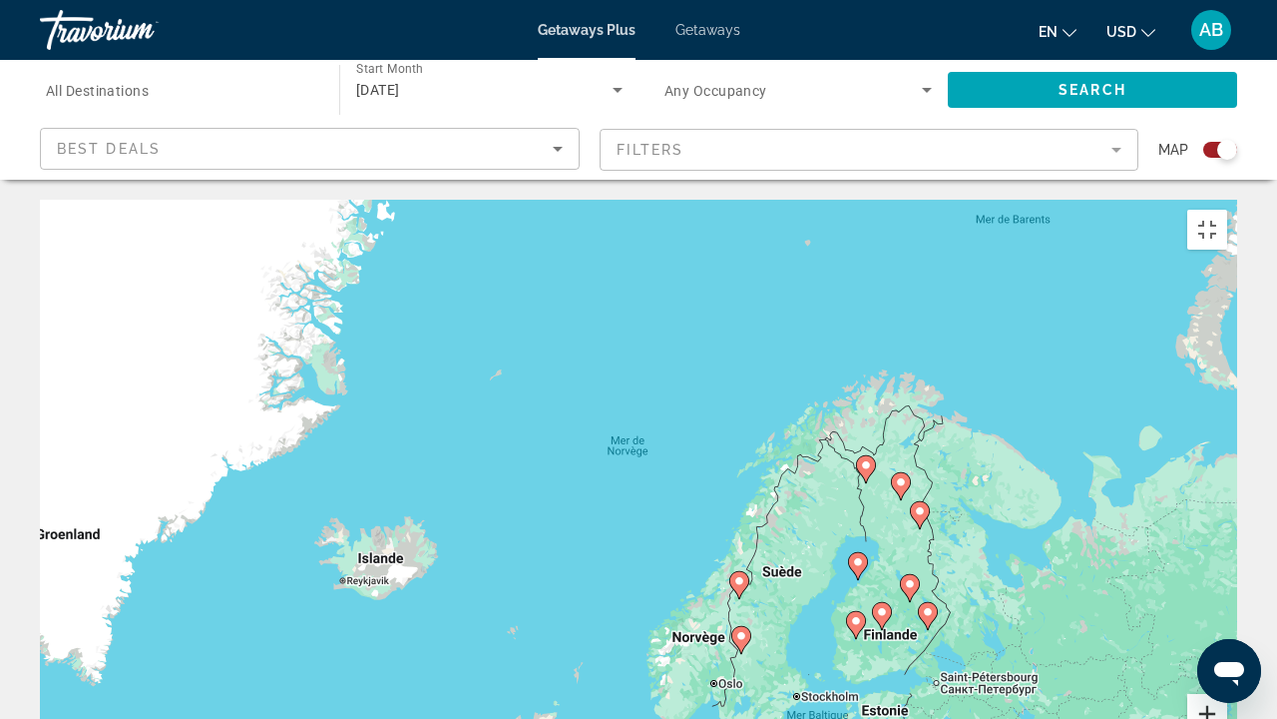
click at [1228, 549] on button "Zoom avant" at bounding box center [1208, 714] width 40 height 40
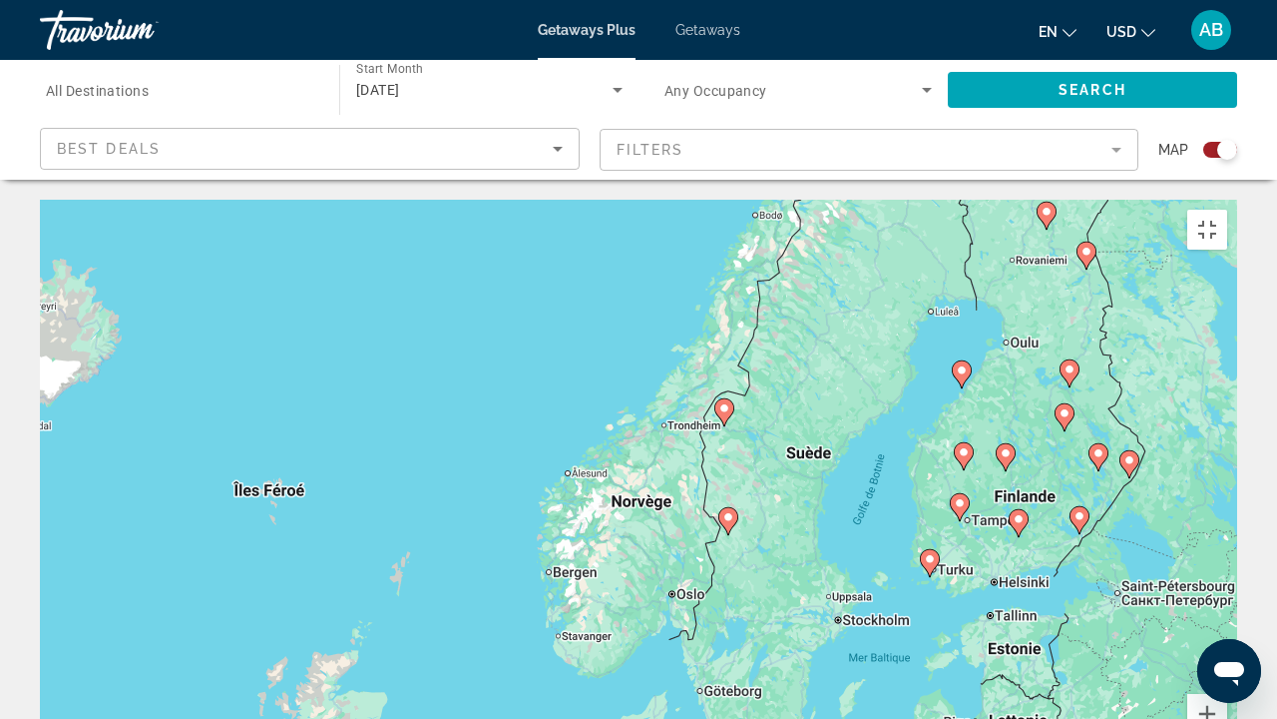
drag, startPoint x: 918, startPoint y: 581, endPoint x: 800, endPoint y: 305, distance: 299.6
click at [800, 305] on div "Pour activer le glissement avec le clavier, appuyez sur Alt+Entrée. Une fois ce…" at bounding box center [639, 499] width 1198 height 599
click at [723, 402] on image "Main content" at bounding box center [725, 408] width 12 height 12
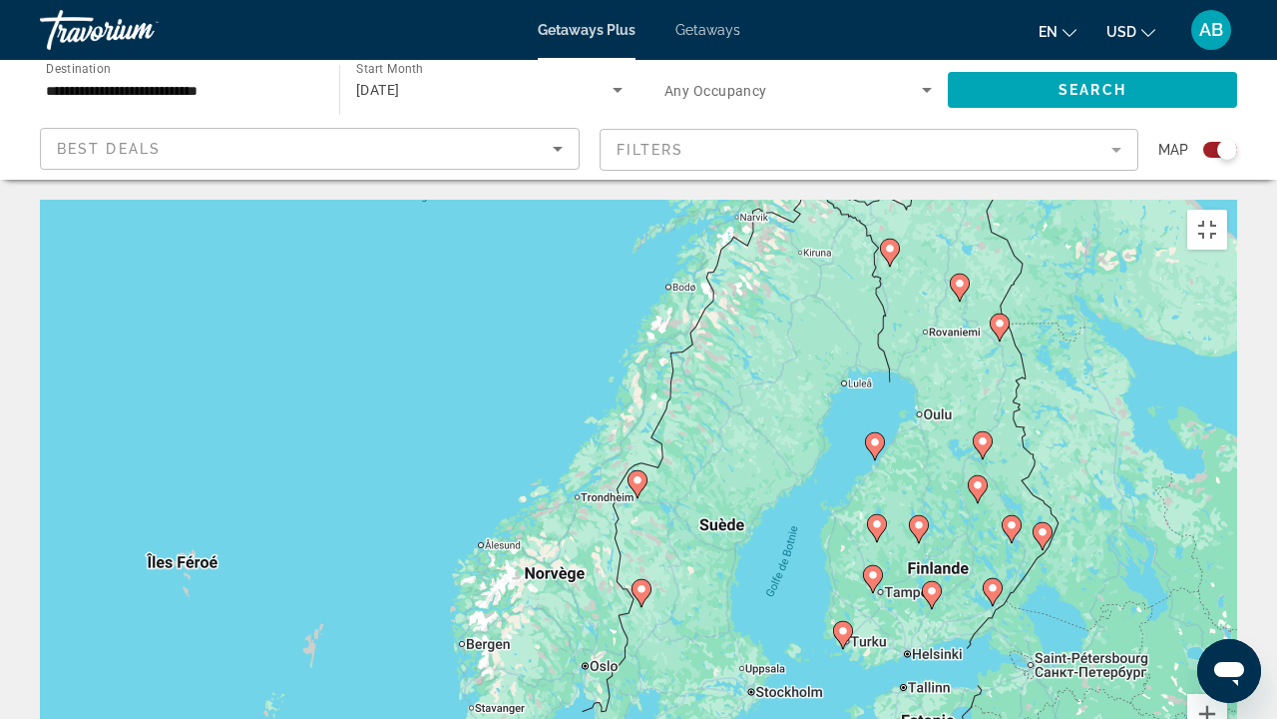
click at [639, 474] on image "Main content" at bounding box center [638, 480] width 12 height 12
type input "**********"
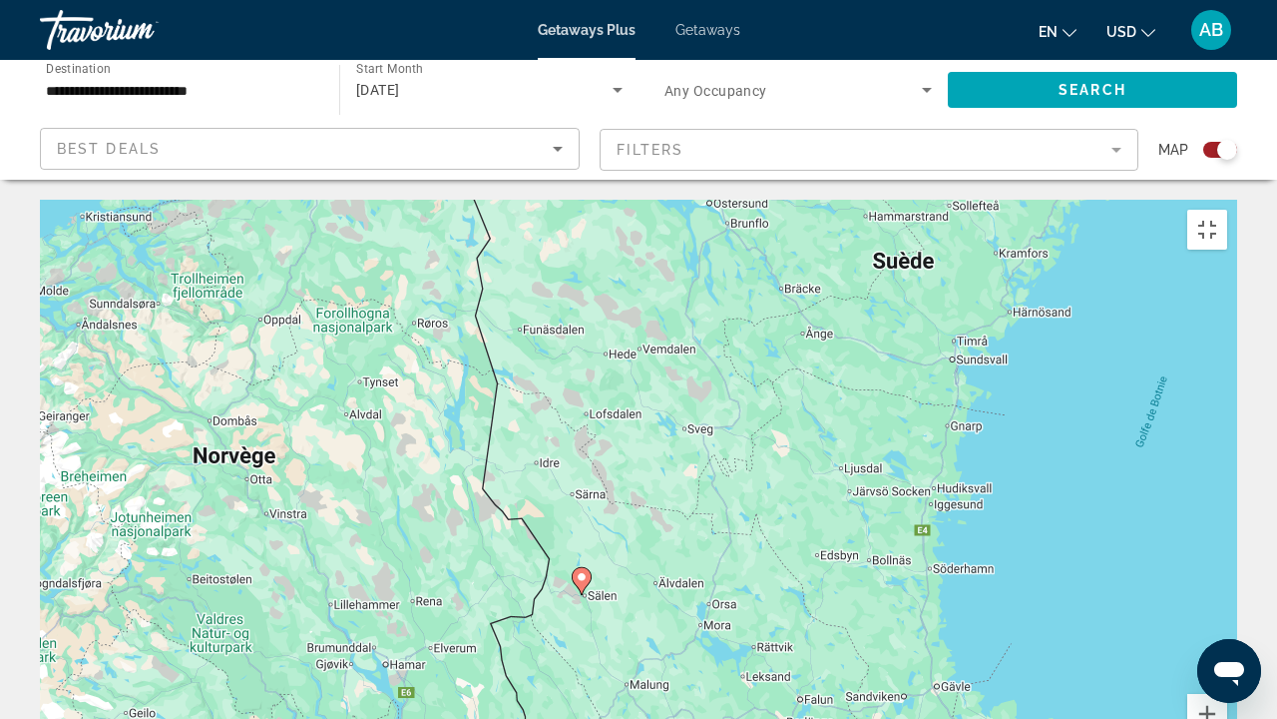
drag, startPoint x: 657, startPoint y: 441, endPoint x: 585, endPoint y: 96, distance: 352.7
click at [585, 200] on div "Pour naviguer, appuyez sur les touches fléchées. Pour activer le glissement ave…" at bounding box center [639, 499] width 1198 height 599
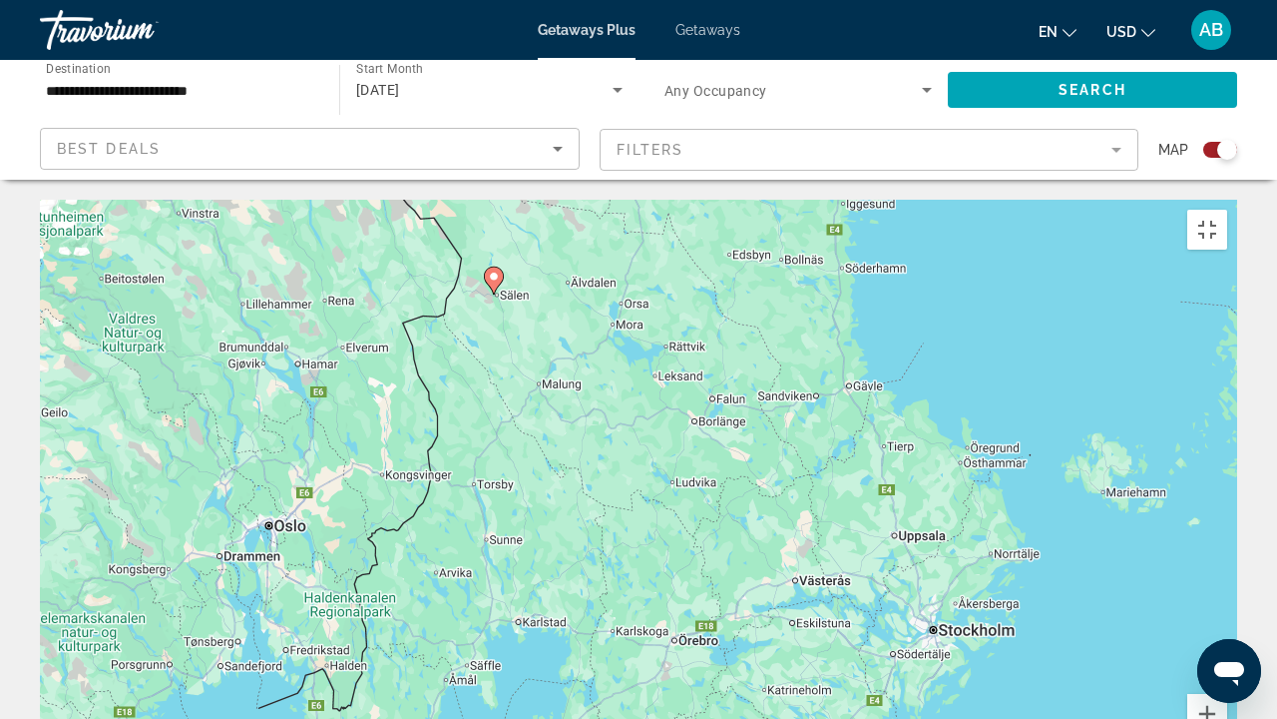
drag, startPoint x: 715, startPoint y: 471, endPoint x: 622, endPoint y: 134, distance: 349.9
click at [622, 200] on div "Pour naviguer, appuyez sur les touches fléchées. Pour activer le glissement ave…" at bounding box center [639, 499] width 1198 height 599
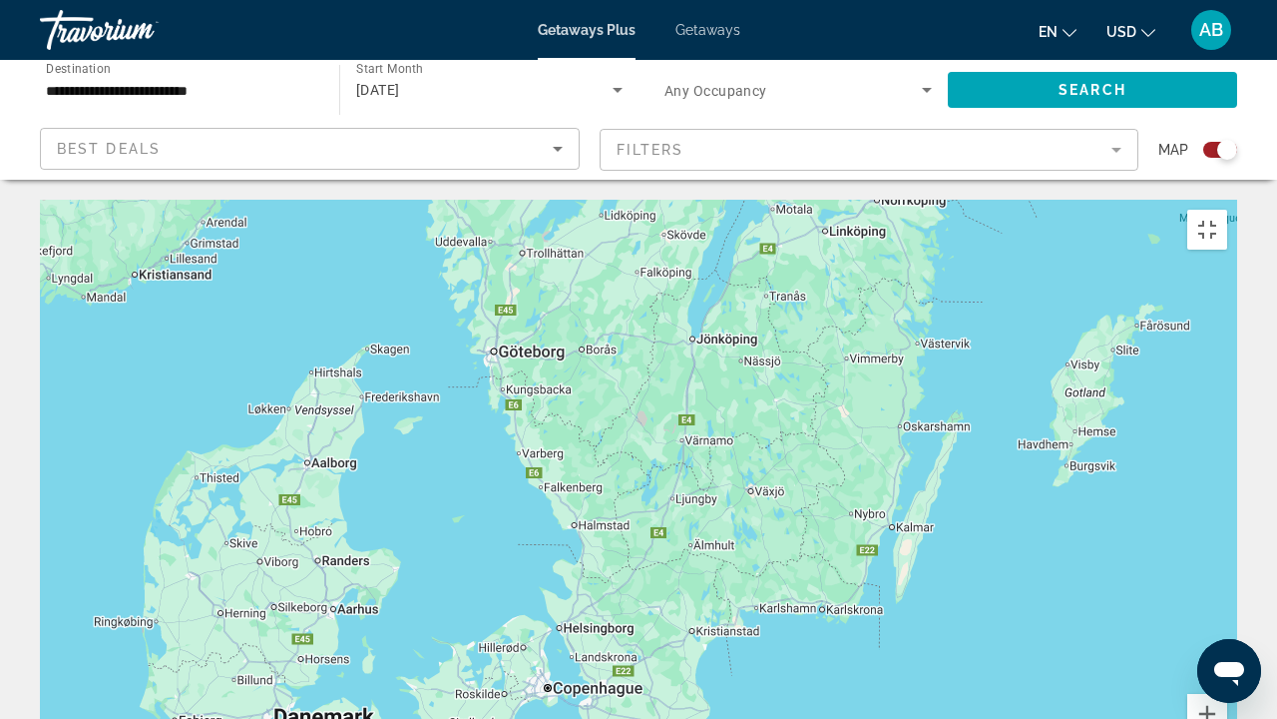
drag, startPoint x: 481, startPoint y: 544, endPoint x: 581, endPoint y: 128, distance: 428.0
click at [605, 200] on div "Pour naviguer, appuyez sur les touches fléchées. Pour activer le glissement ave…" at bounding box center [639, 499] width 1198 height 599
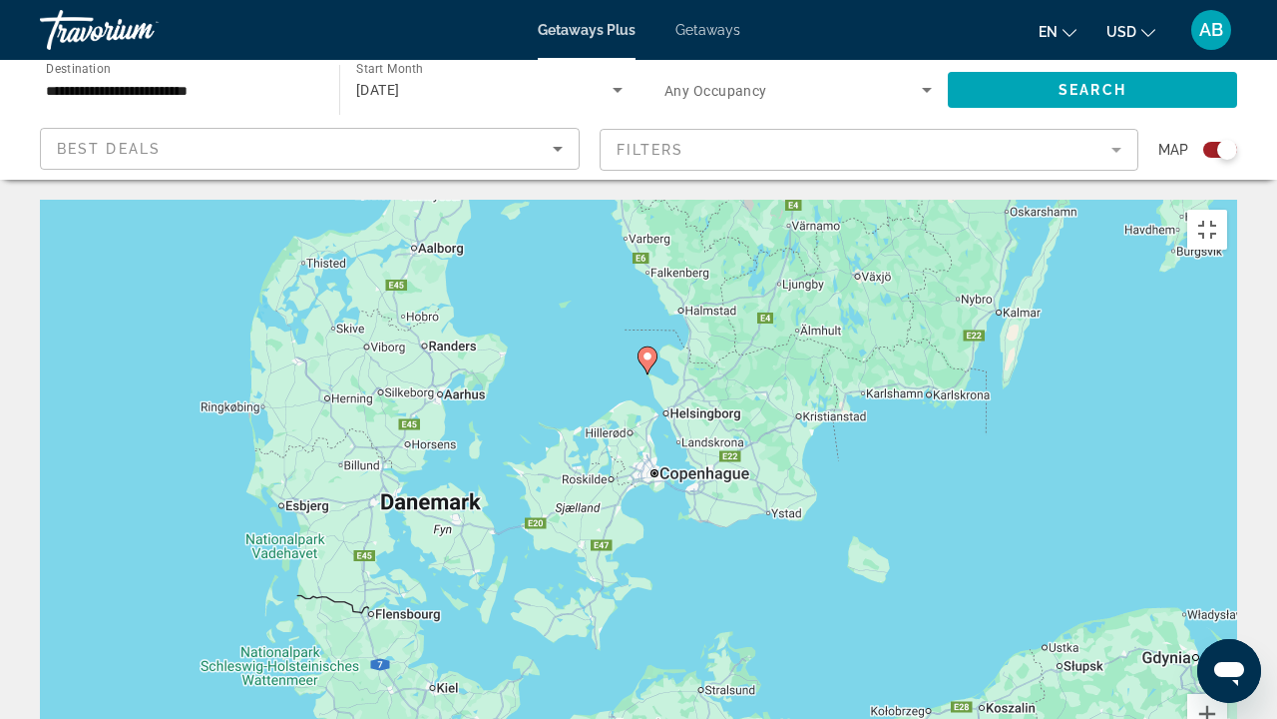
drag, startPoint x: 424, startPoint y: 538, endPoint x: 525, endPoint y: 347, distance: 215.6
click at [525, 347] on div "Pour naviguer, appuyez sur les touches fléchées. Pour activer le glissement ave…" at bounding box center [639, 499] width 1198 height 599
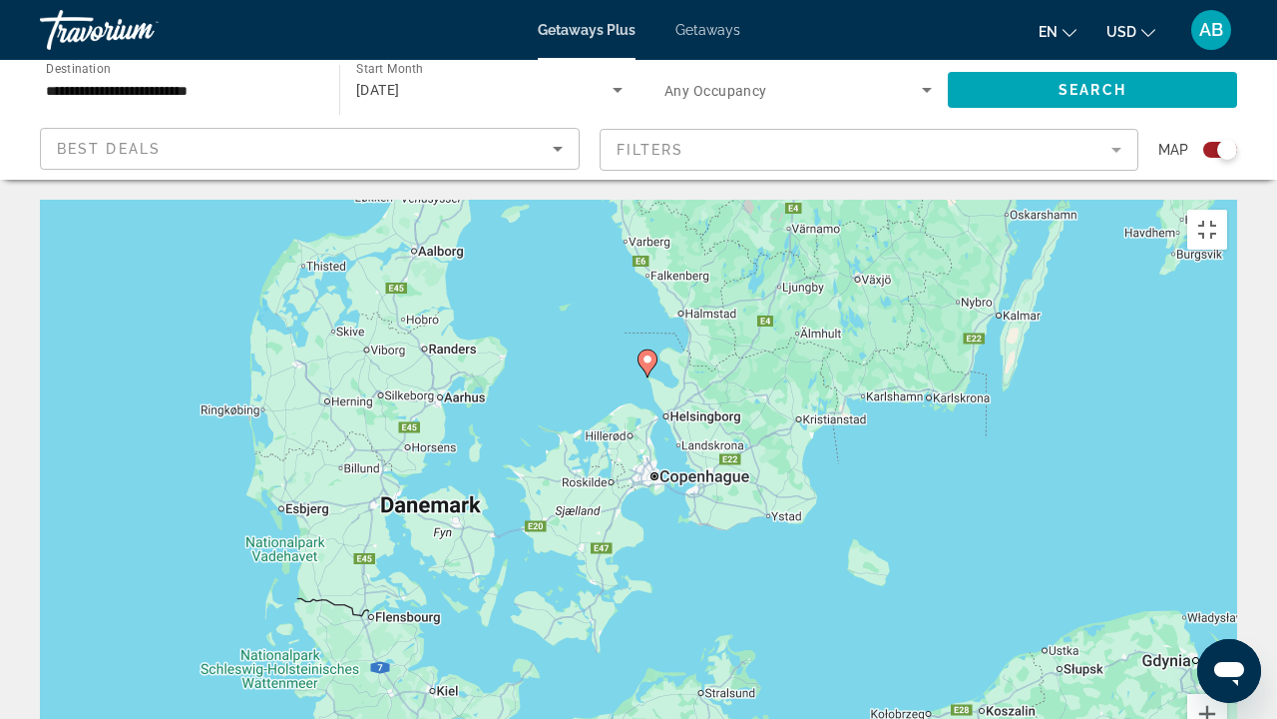
click at [646, 353] on image "Main content" at bounding box center [648, 359] width 12 height 12
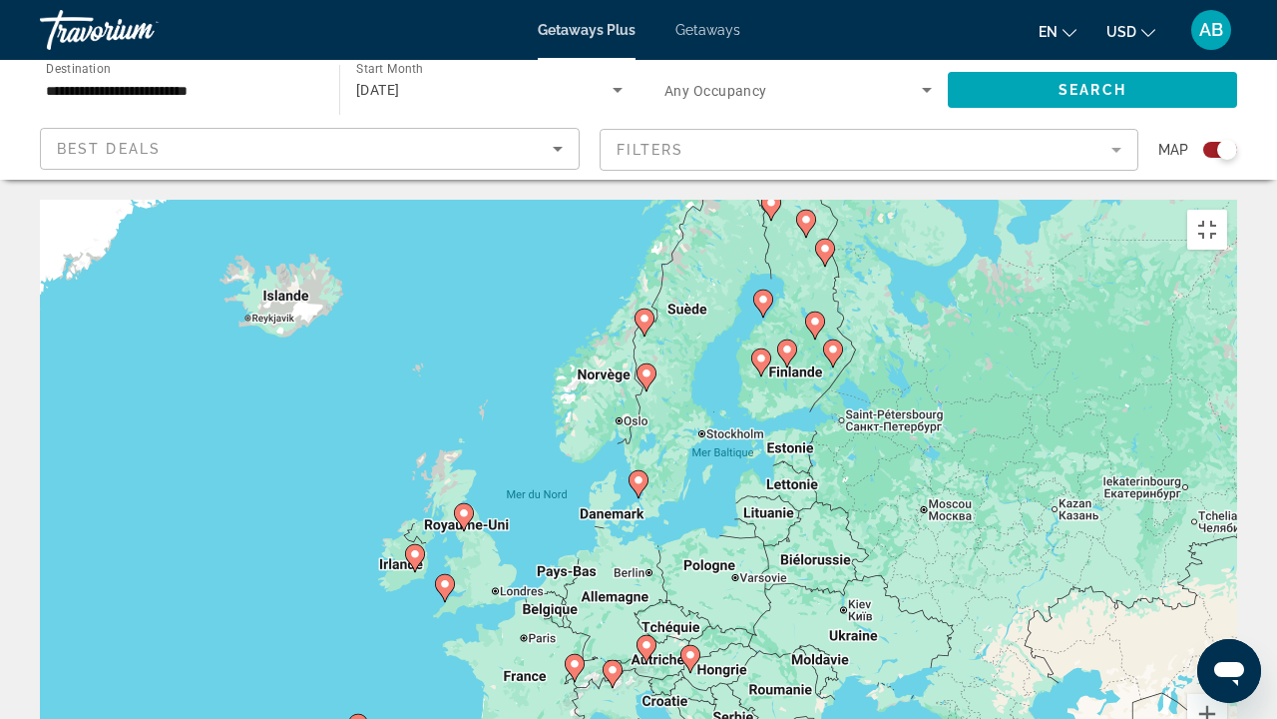
click at [653, 364] on icon "Main content" at bounding box center [647, 377] width 18 height 26
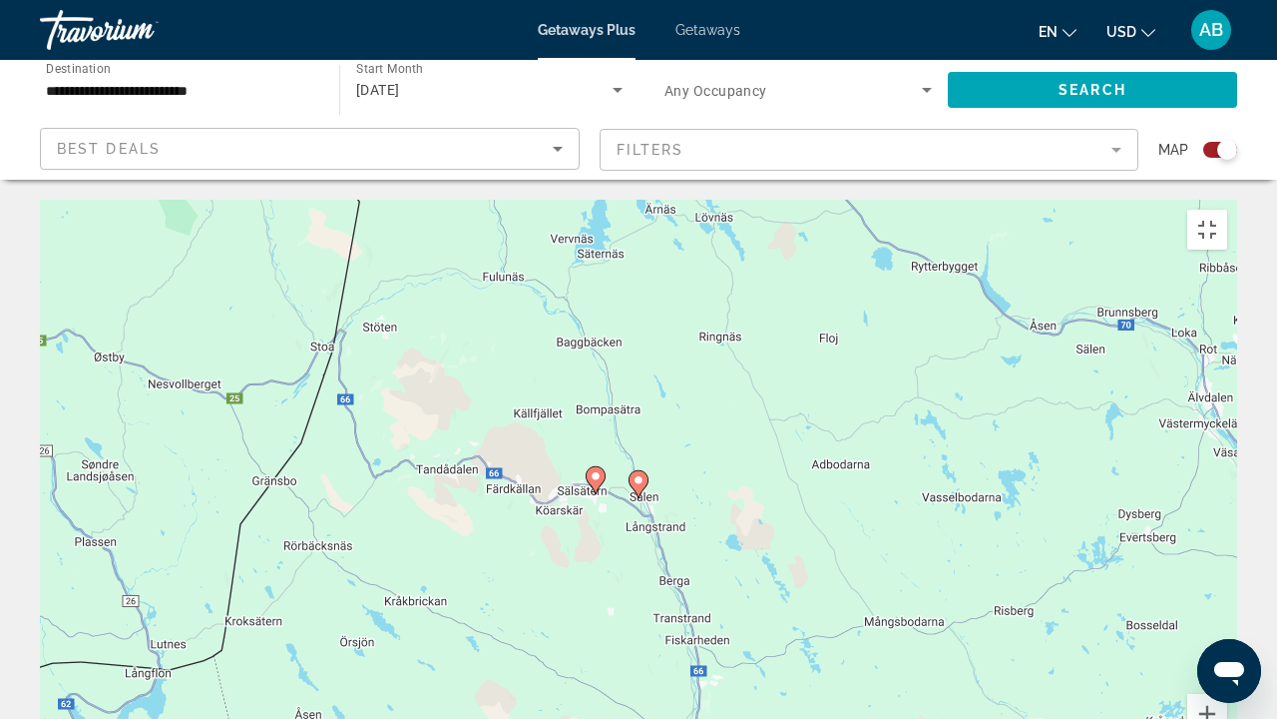
click at [638, 471] on icon "Main content" at bounding box center [639, 484] width 18 height 26
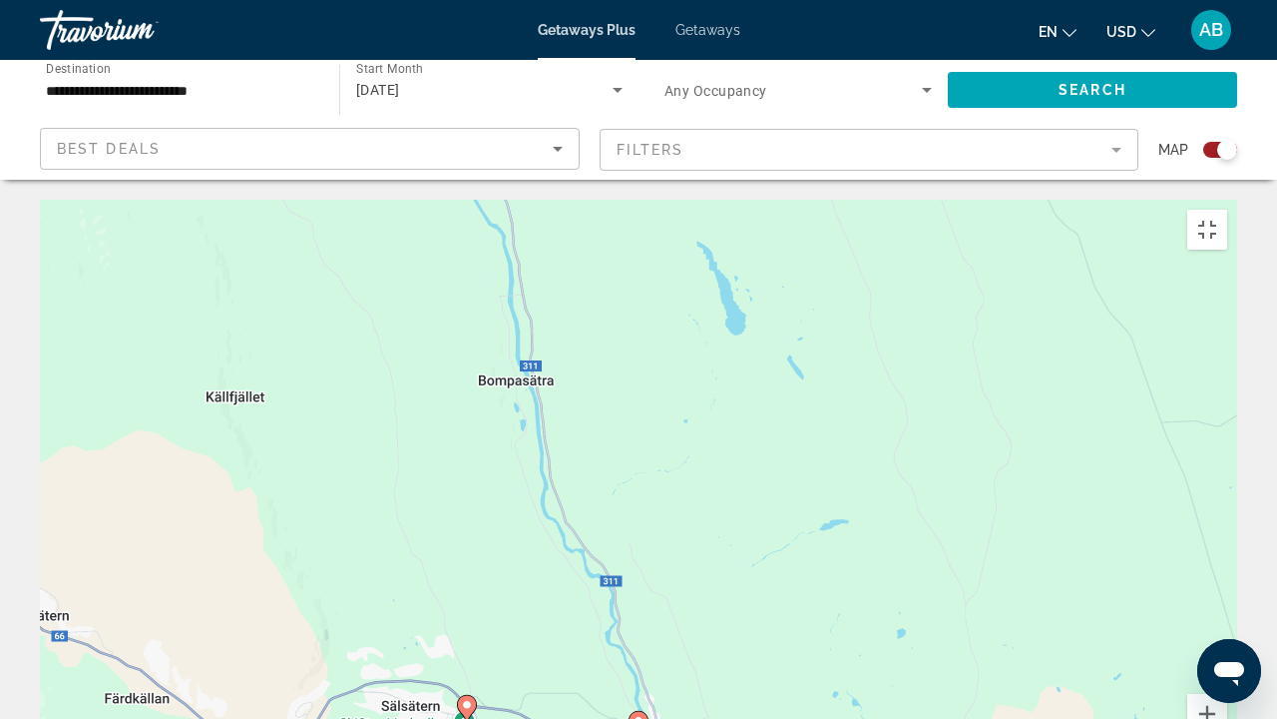
click at [641, 549] on icon "Main content" at bounding box center [639, 725] width 18 height 26
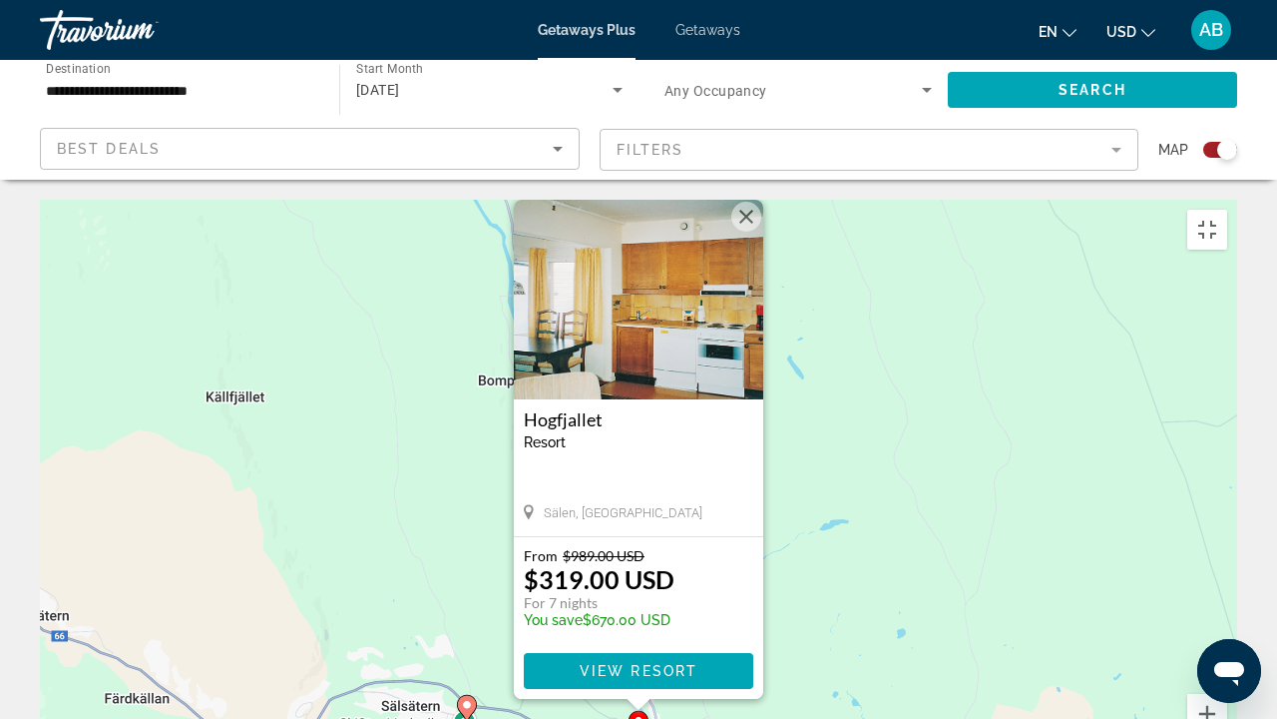
click at [472, 549] on image "Main content" at bounding box center [467, 705] width 12 height 12
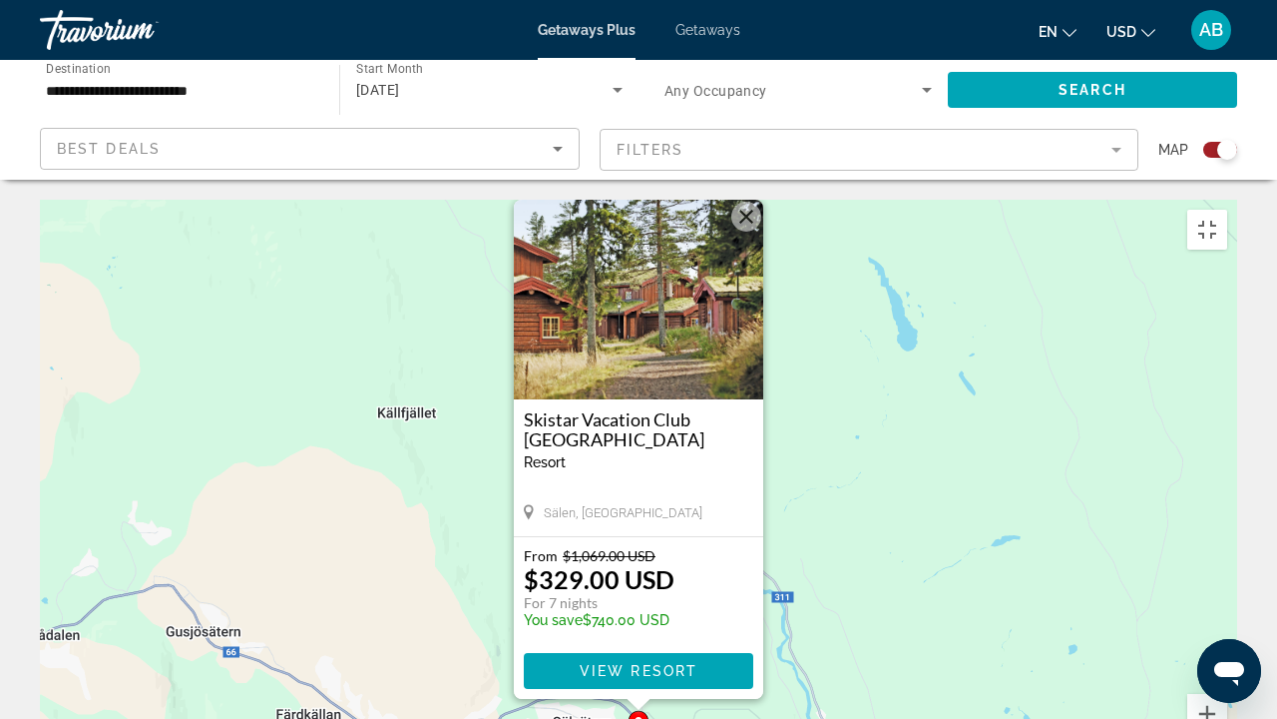
click at [870, 503] on div "Pour naviguer, appuyez sur les touches fléchées. Pour activer le glissement ave…" at bounding box center [639, 499] width 1198 height 599
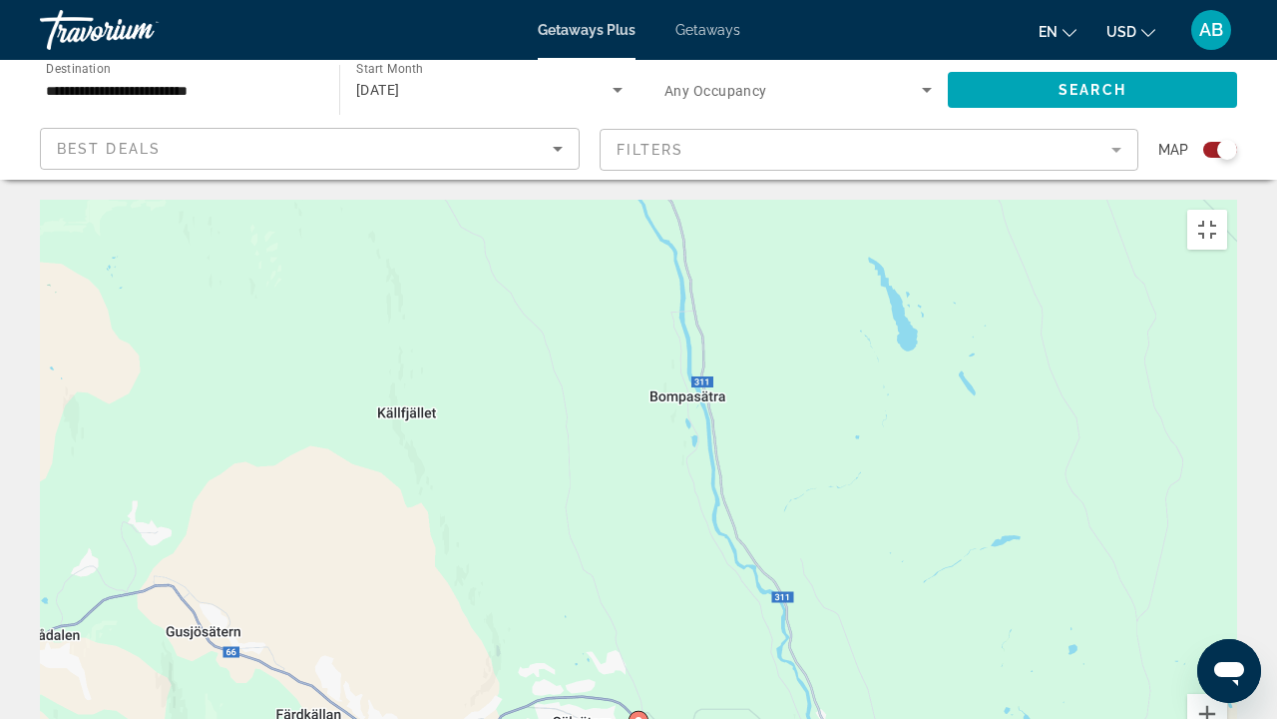
click at [637, 549] on icon "Main content" at bounding box center [639, 725] width 18 height 26
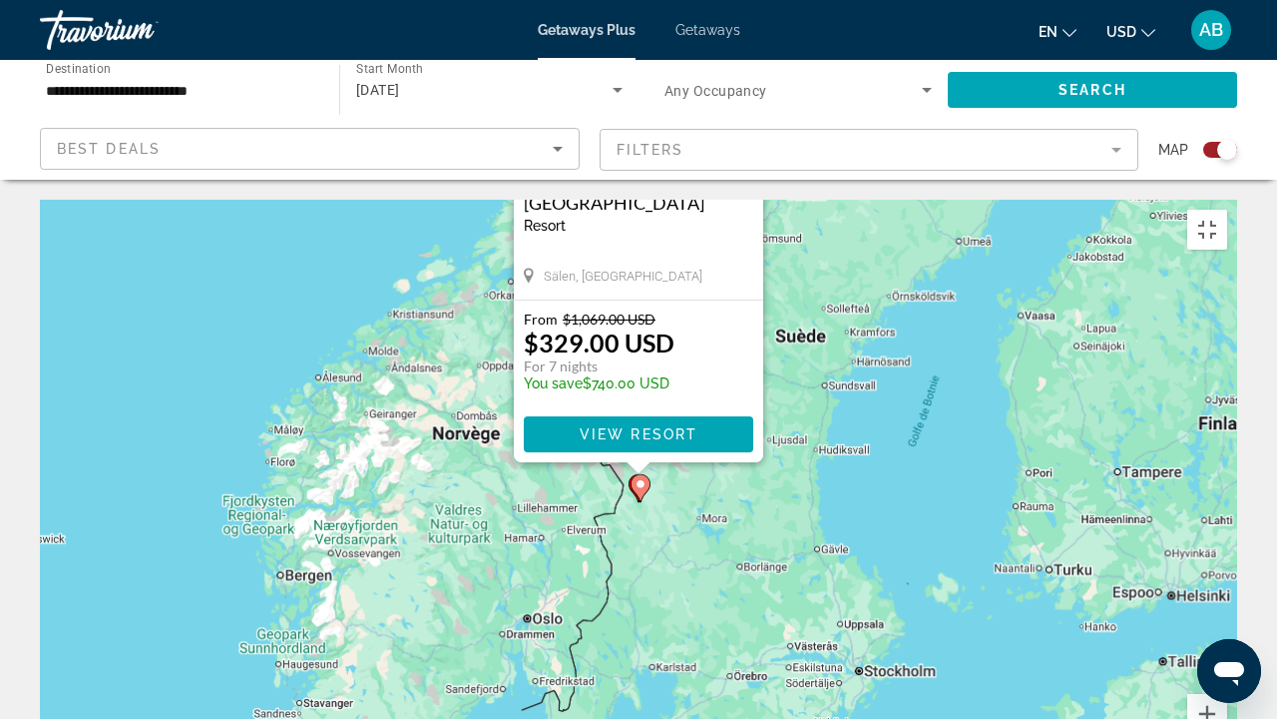
click at [870, 533] on div "Pour activer le glissement avec le clavier, appuyez sur Alt+Entrée. Une fois ce…" at bounding box center [639, 499] width 1198 height 599
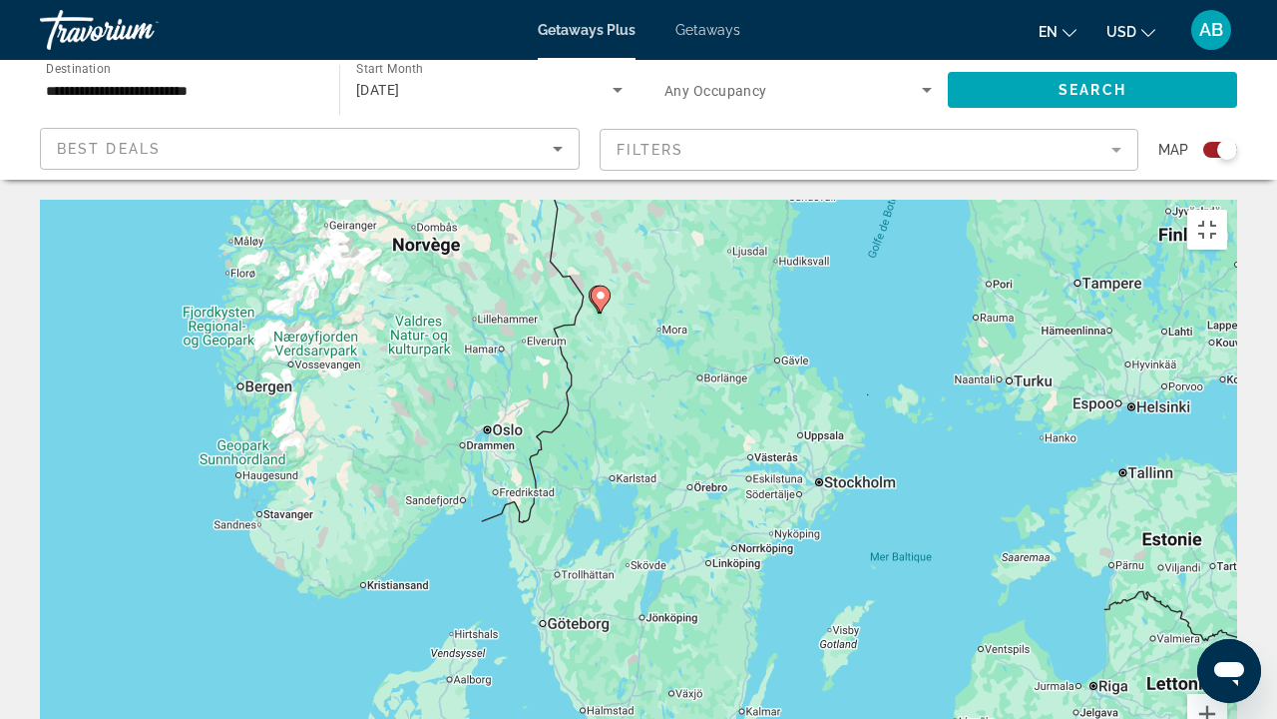
drag, startPoint x: 867, startPoint y: 538, endPoint x: 826, endPoint y: 348, distance: 194.0
click at [826, 348] on div "Pour activer le glissement avec le clavier, appuyez sur Alt+Entrée. Une fois ce…" at bounding box center [639, 499] width 1198 height 599
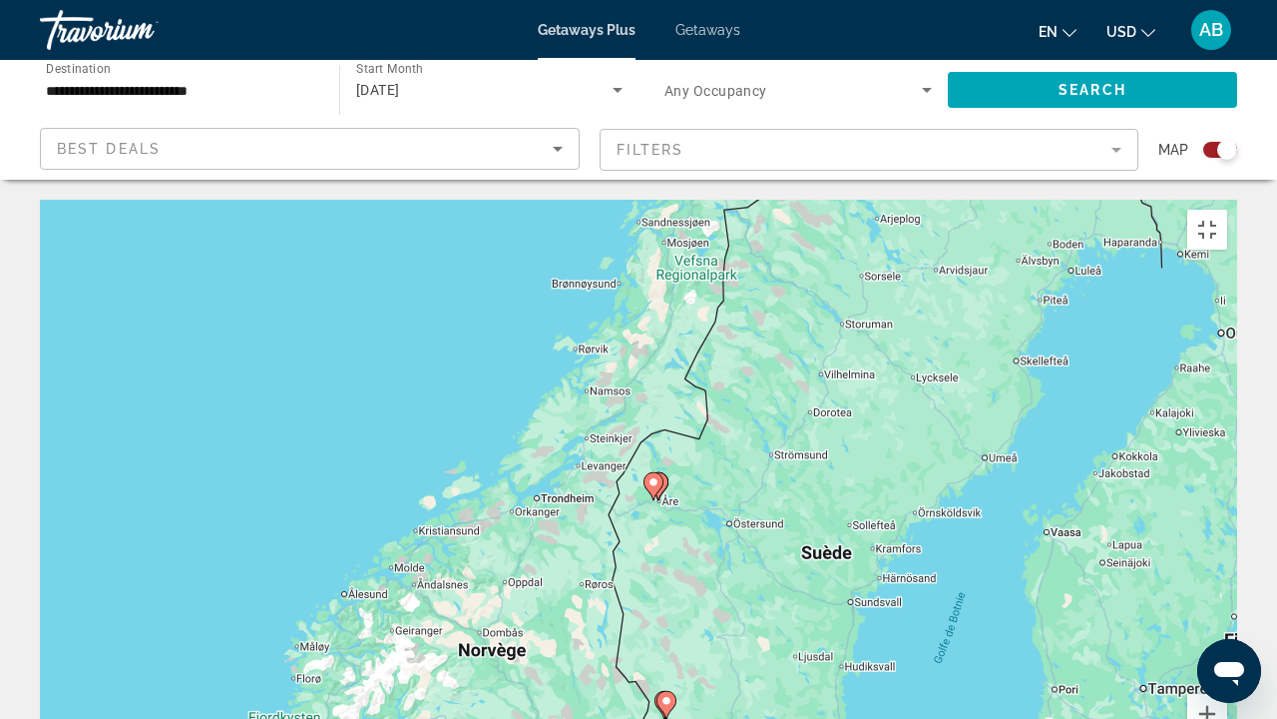
drag, startPoint x: 695, startPoint y: 297, endPoint x: 760, endPoint y: 713, distance: 420.4
click at [760, 549] on div "Pour activer le glissement avec le clavier, appuyez sur Alt+Entrée. Une fois ce…" at bounding box center [639, 499] width 1198 height 599
click at [668, 549] on icon "Main content" at bounding box center [667, 705] width 18 height 26
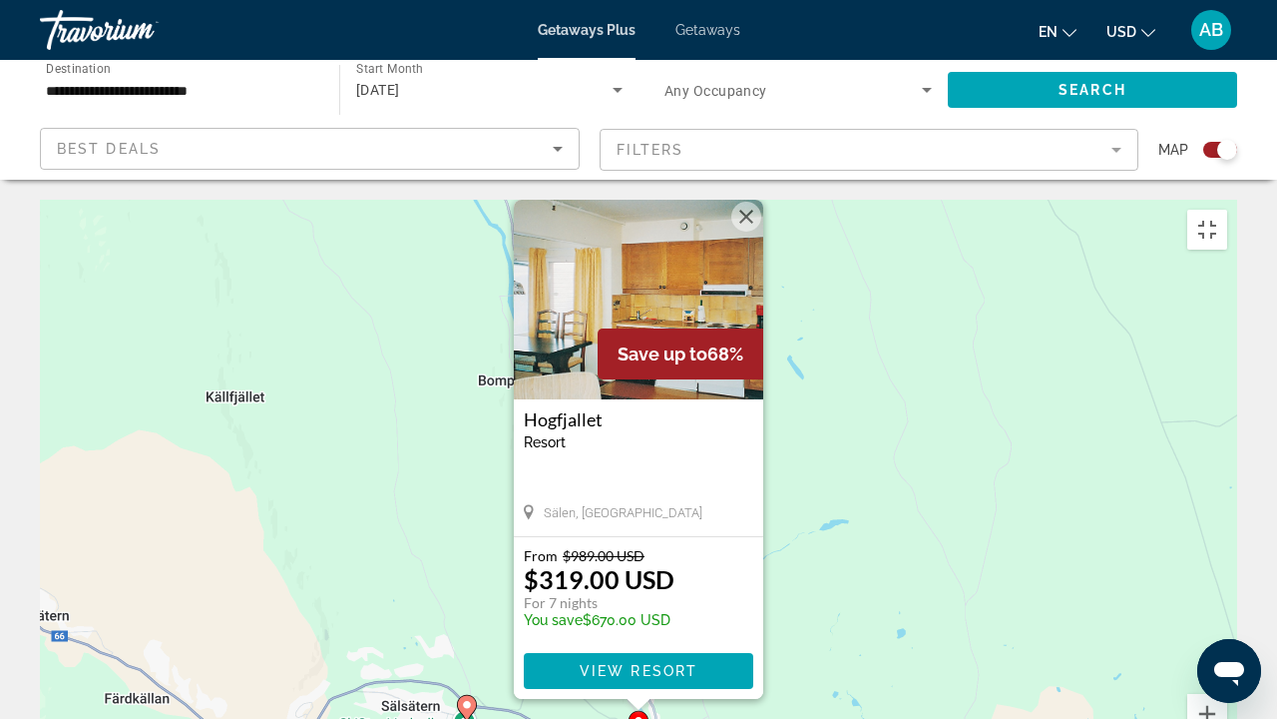
click at [669, 200] on img "Main content" at bounding box center [639, 300] width 250 height 200
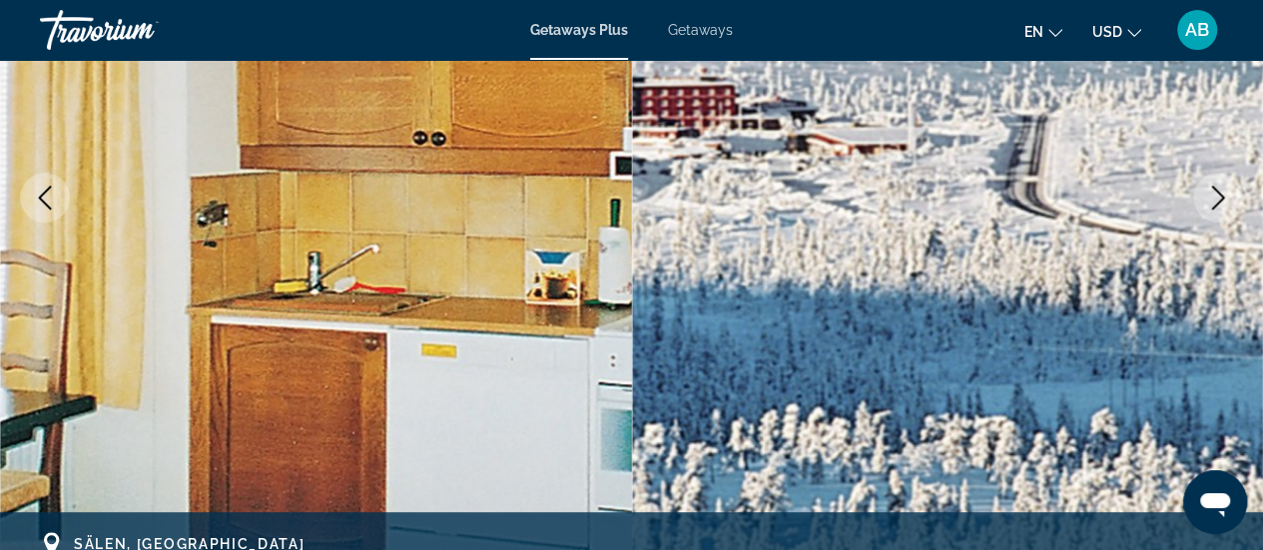
scroll to position [319, 0]
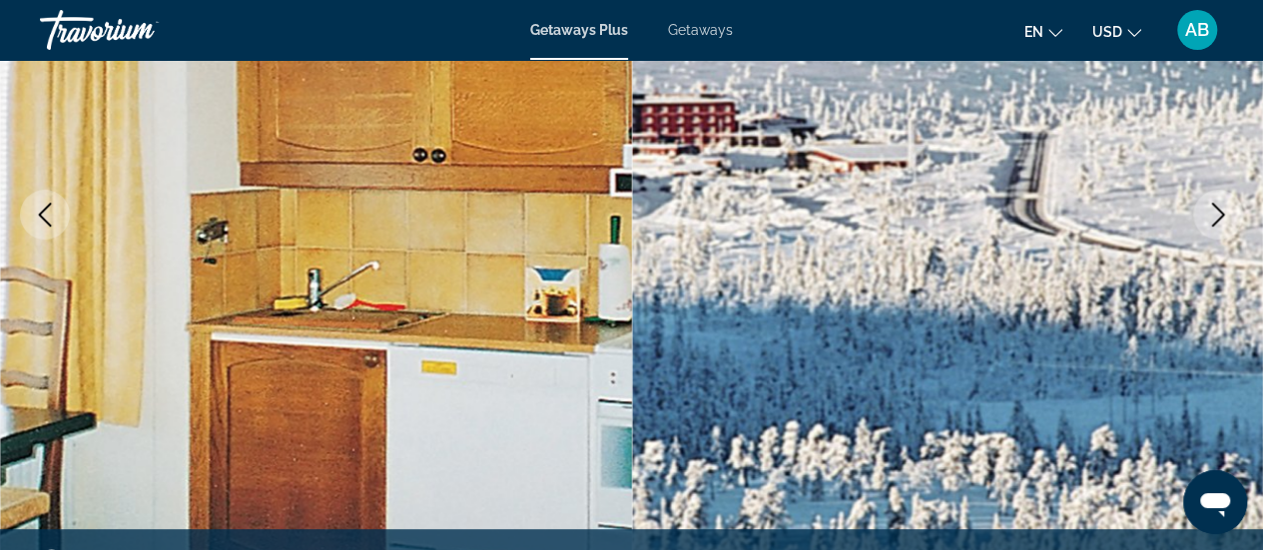
click at [1200, 210] on button "Next image" at bounding box center [1218, 215] width 50 height 50
click at [1220, 210] on icon "Next image" at bounding box center [1218, 215] width 24 height 24
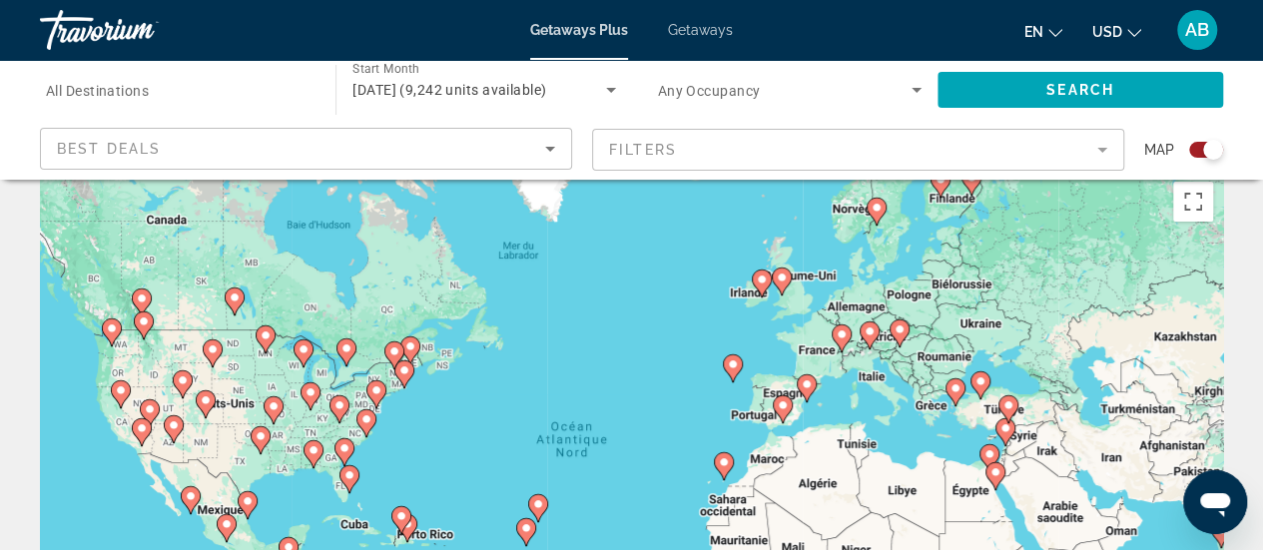
scroll to position [2, 0]
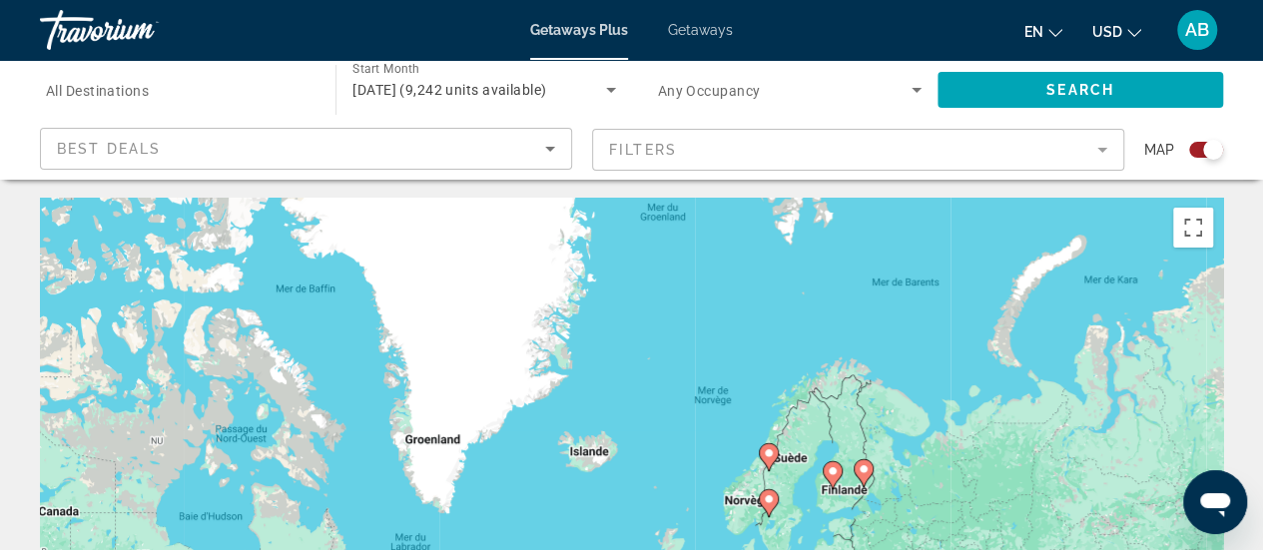
drag, startPoint x: 920, startPoint y: 272, endPoint x: 810, endPoint y: 542, distance: 291.0
click at [810, 542] on div "Pour activer le glissement avec le clavier, appuyez sur Alt+Entrée. Une fois ce…" at bounding box center [631, 497] width 1183 height 599
click at [858, 416] on image "Main content" at bounding box center [858, 418] width 12 height 12
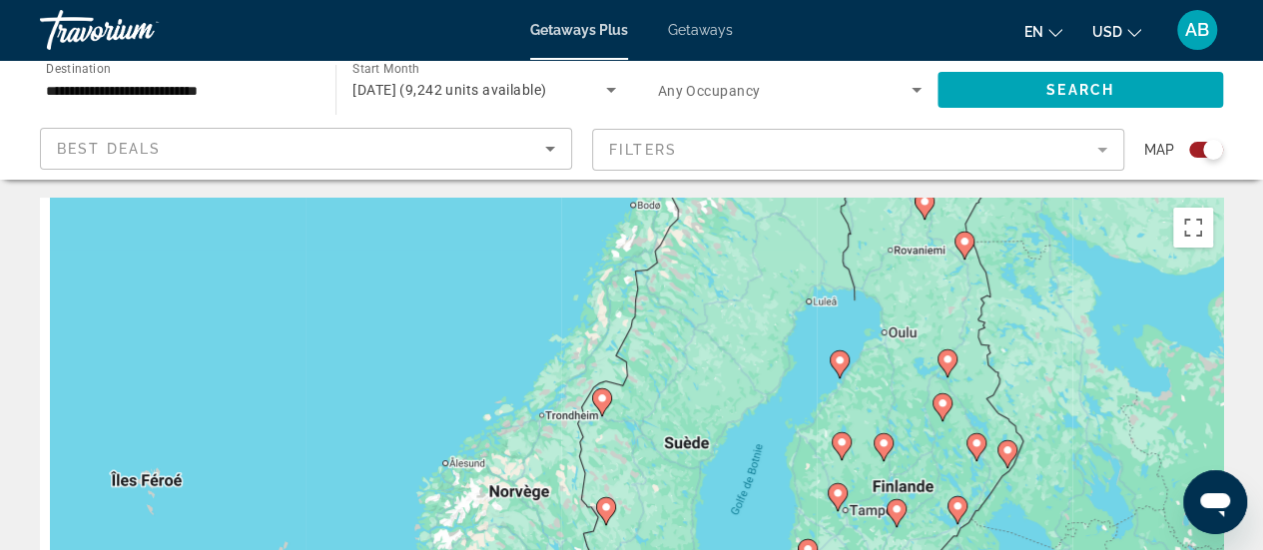
drag, startPoint x: 616, startPoint y: 511, endPoint x: 949, endPoint y: 285, distance: 402.5
click at [949, 285] on div "Pour activer le glissement avec le clavier, appuyez sur Alt+Entrée. Une fois ce…" at bounding box center [631, 497] width 1183 height 599
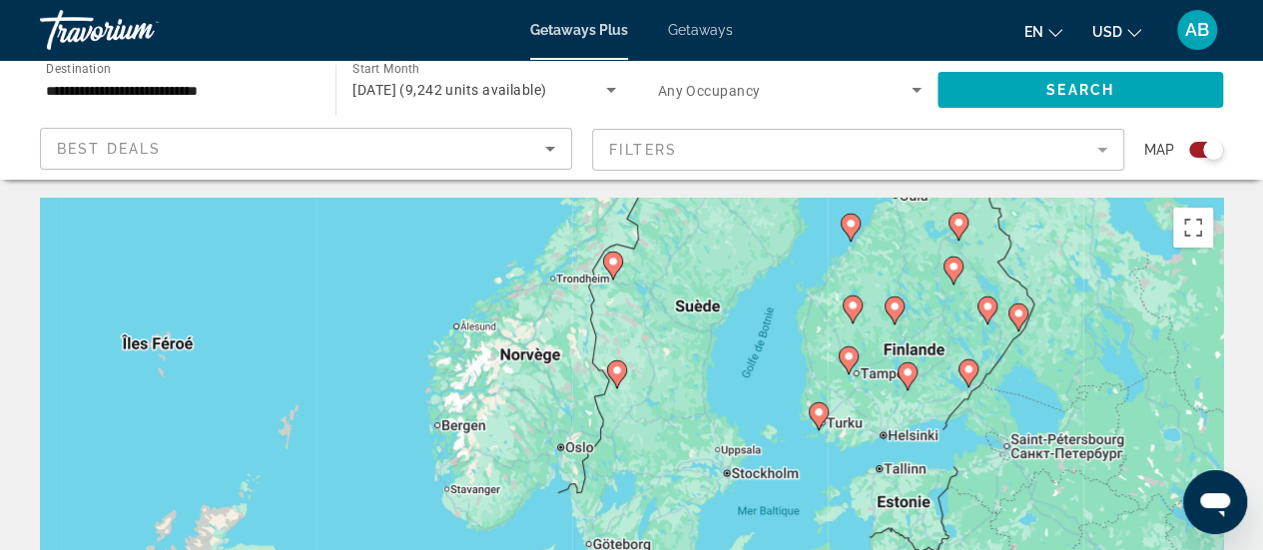
drag, startPoint x: 676, startPoint y: 478, endPoint x: 677, endPoint y: 328, distance: 149.7
click at [677, 328] on div "Pour activer le glissement avec le clavier, appuyez sur Alt+Entrée. Une fois ce…" at bounding box center [631, 497] width 1183 height 599
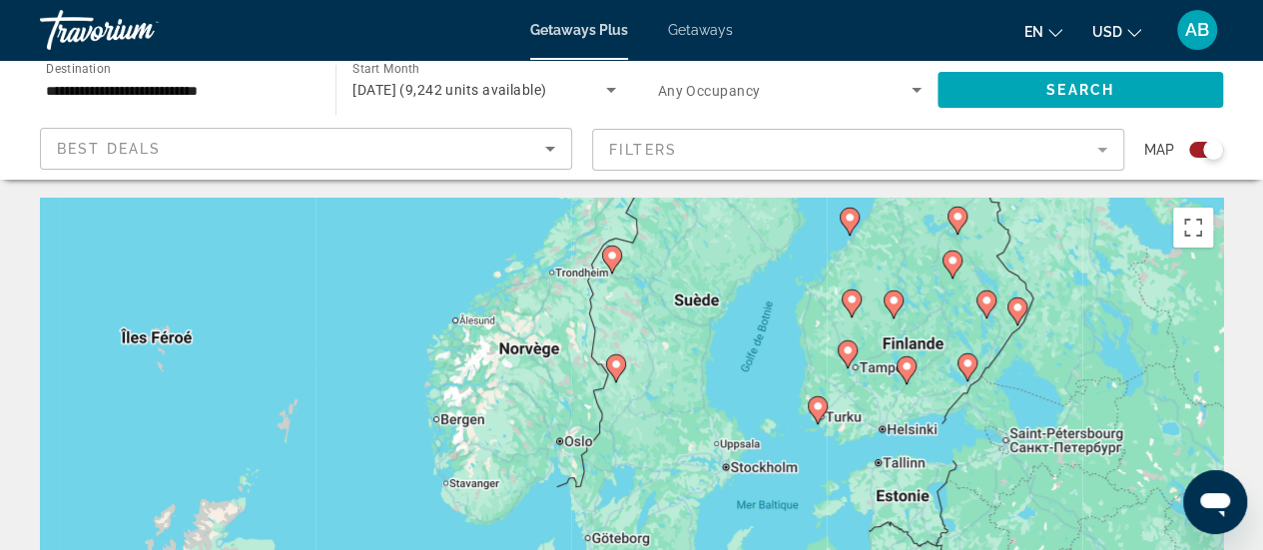
click at [607, 368] on icon "Main content" at bounding box center [616, 368] width 20 height 28
type input "**********"
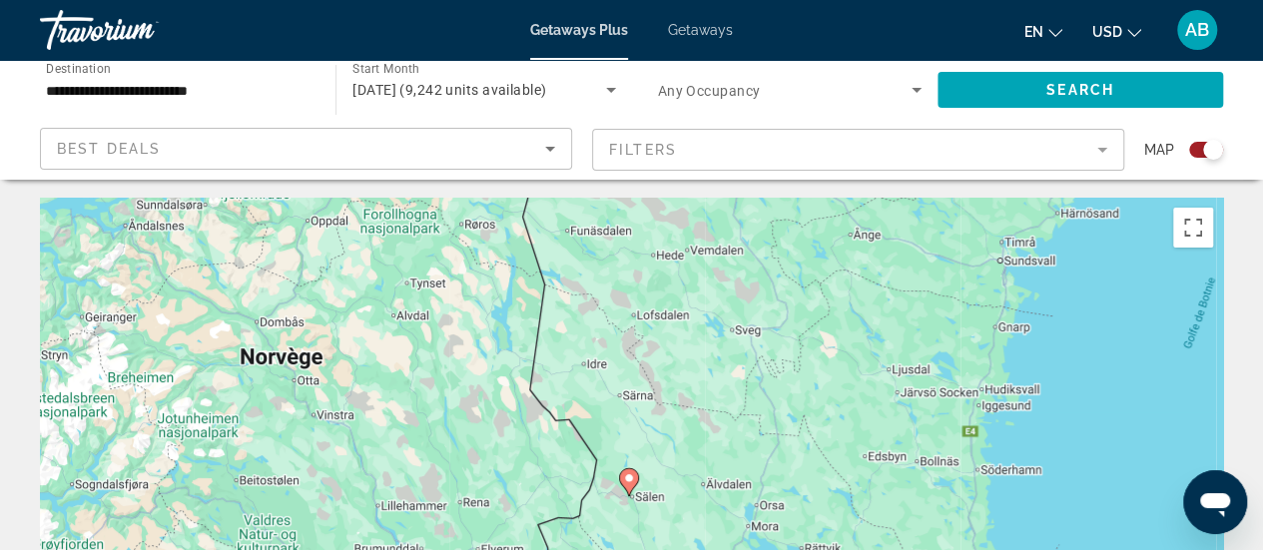
click at [631, 476] on image "Main content" at bounding box center [629, 478] width 12 height 12
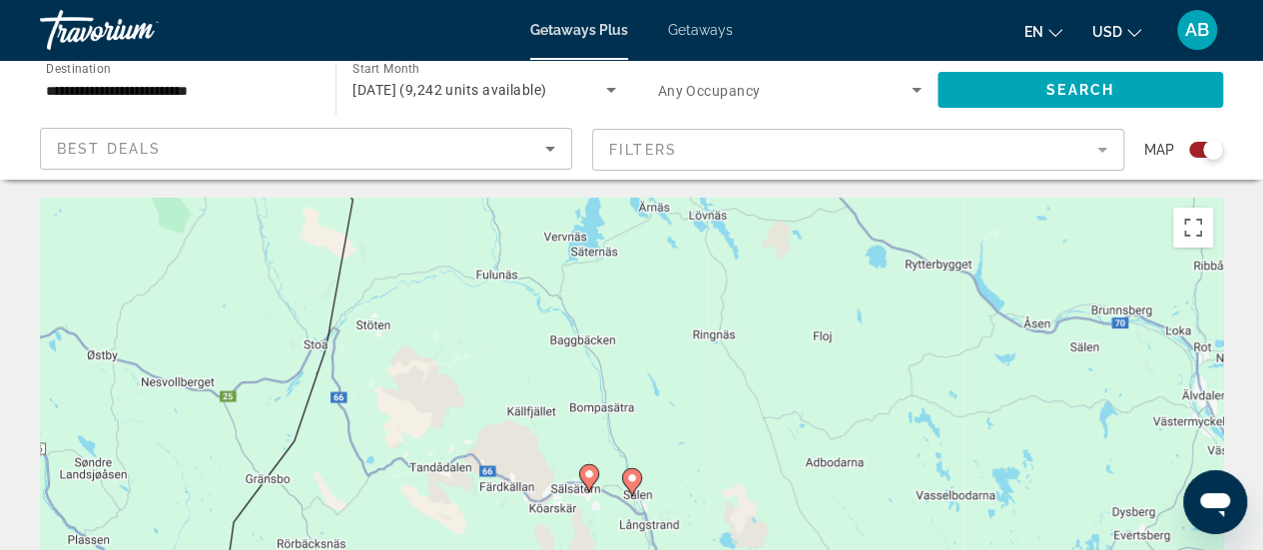
click at [631, 476] on image "Main content" at bounding box center [632, 478] width 12 height 12
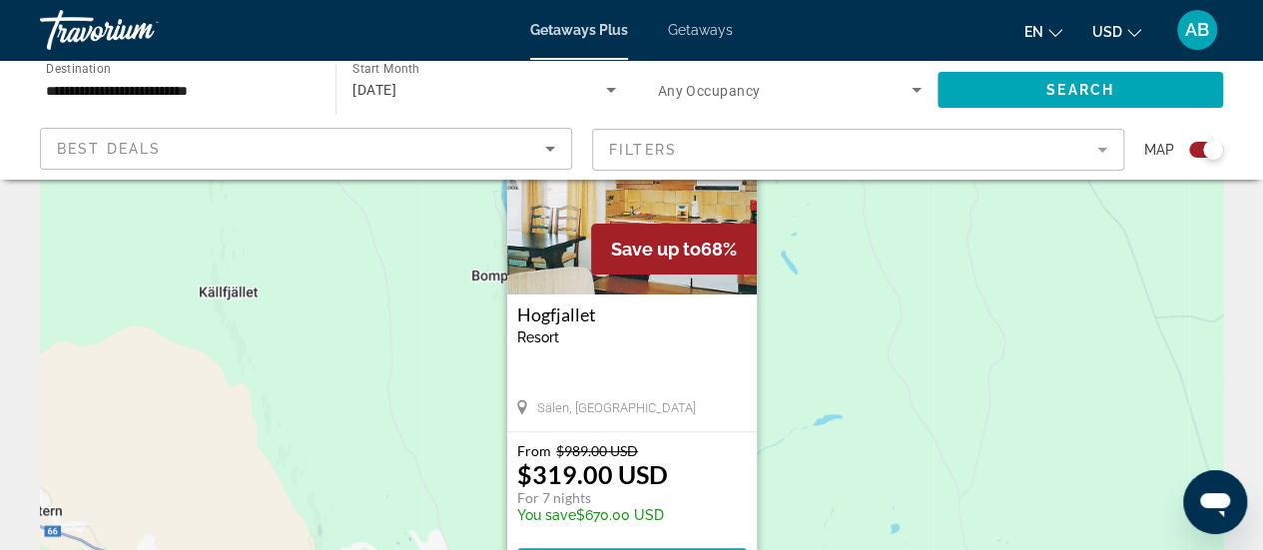
scroll to position [130, 0]
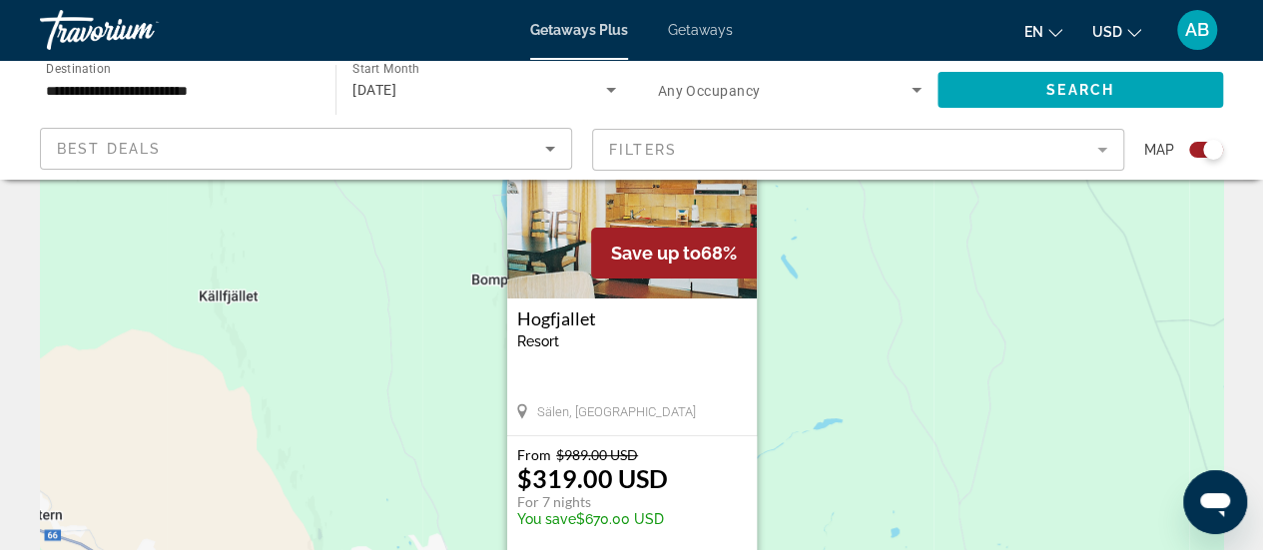
click at [646, 191] on img "Main content" at bounding box center [632, 199] width 250 height 200
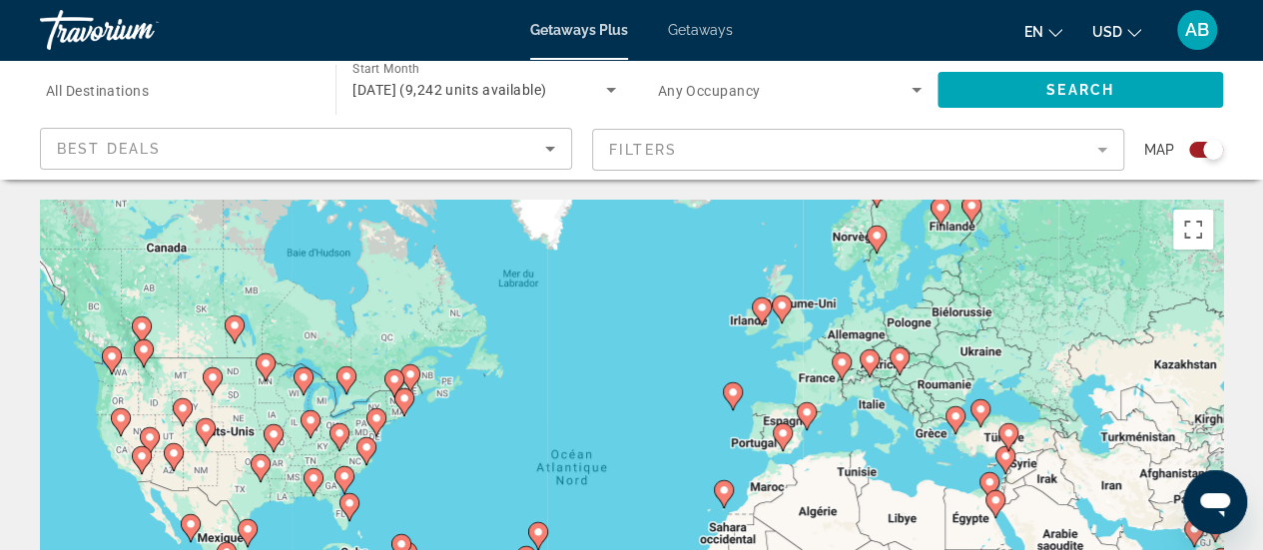
click at [881, 236] on image "Main content" at bounding box center [876, 236] width 12 height 12
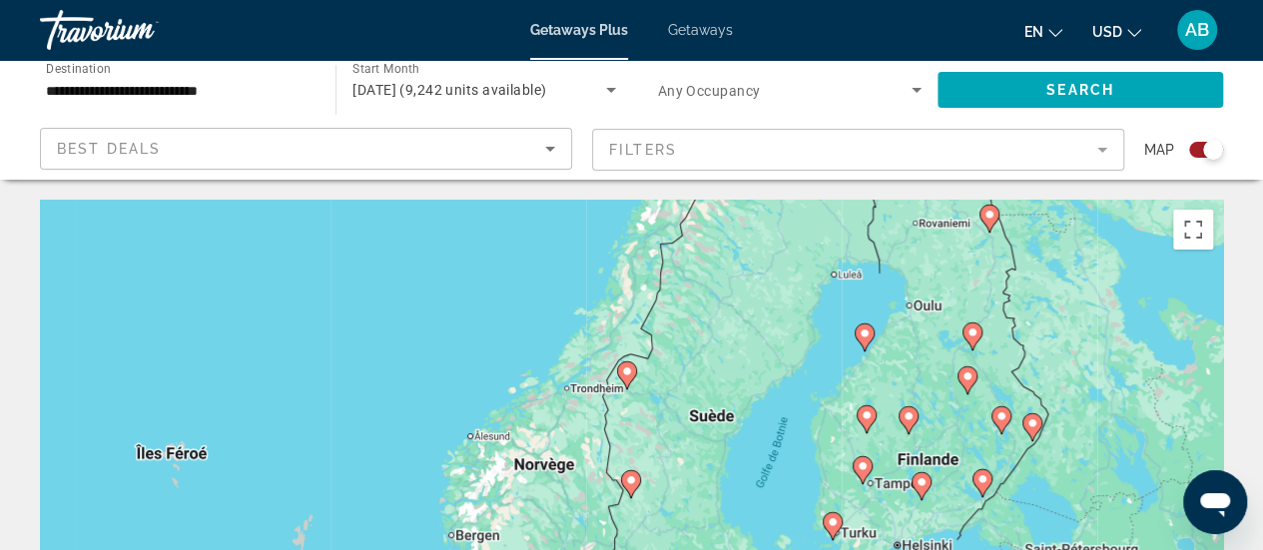
click at [633, 484] on image "Main content" at bounding box center [631, 480] width 12 height 12
type input "**********"
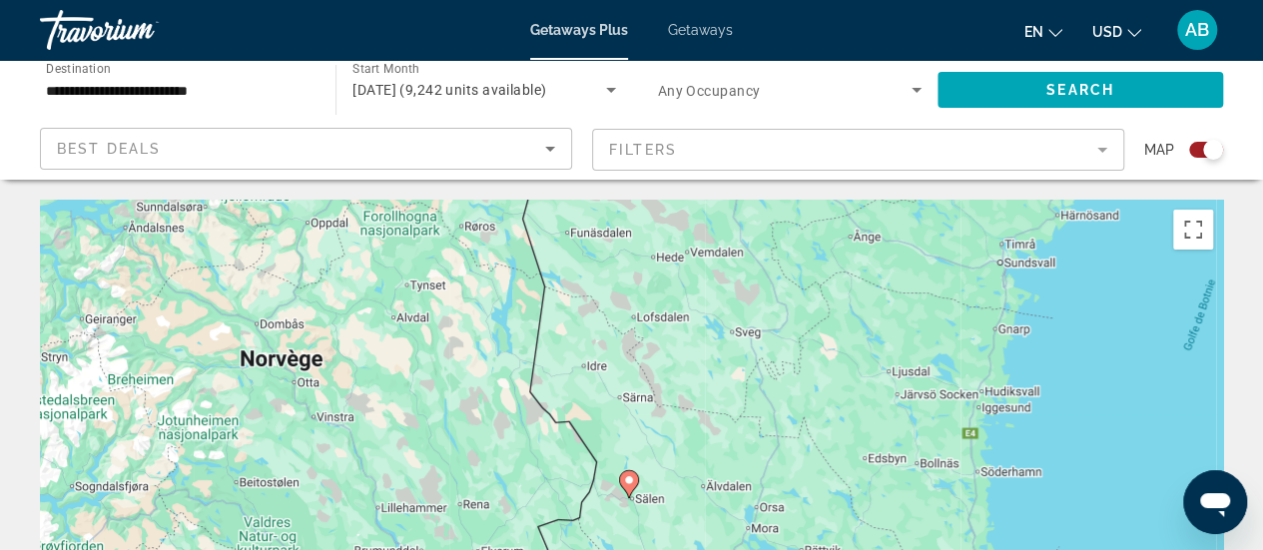
click at [633, 484] on image "Main content" at bounding box center [629, 480] width 12 height 12
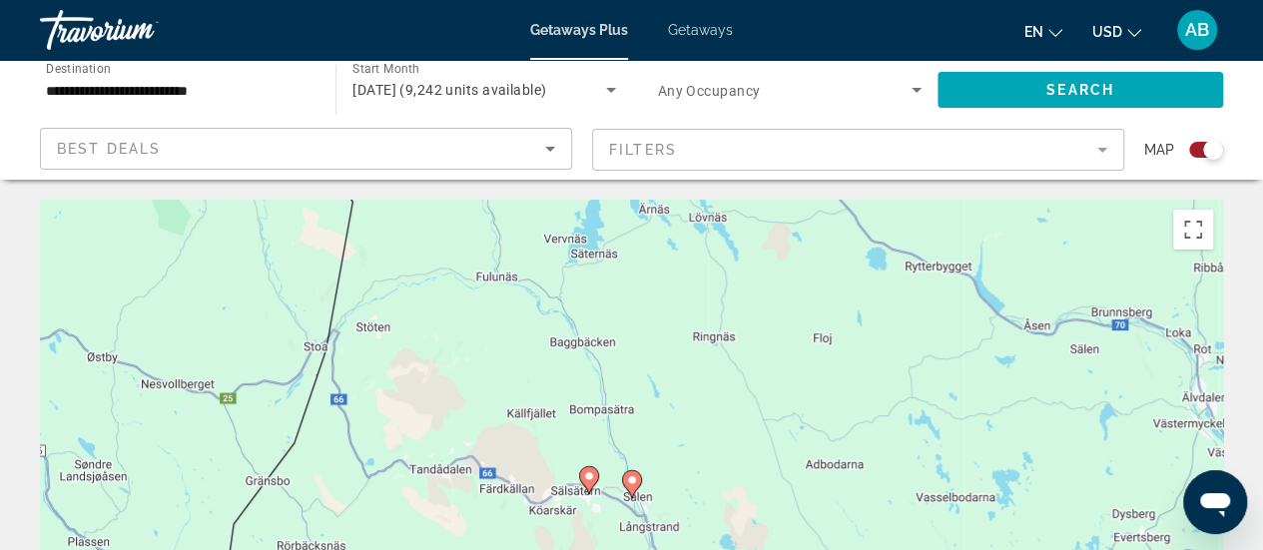
click at [581, 476] on icon "Main content" at bounding box center [588, 480] width 18 height 26
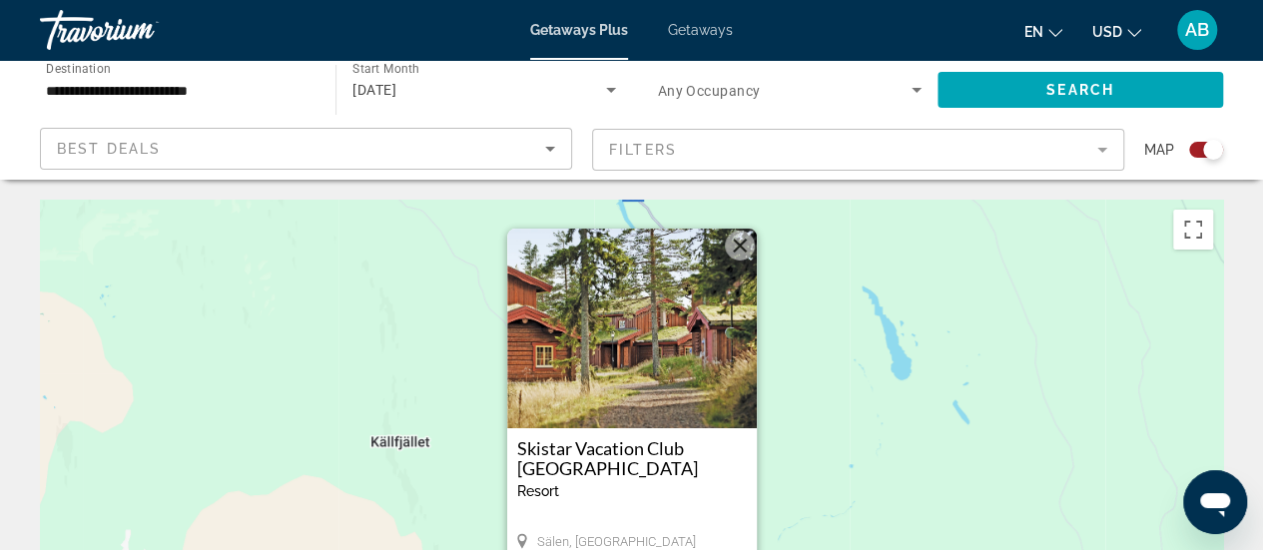
click at [617, 375] on img "Main content" at bounding box center [632, 329] width 250 height 200
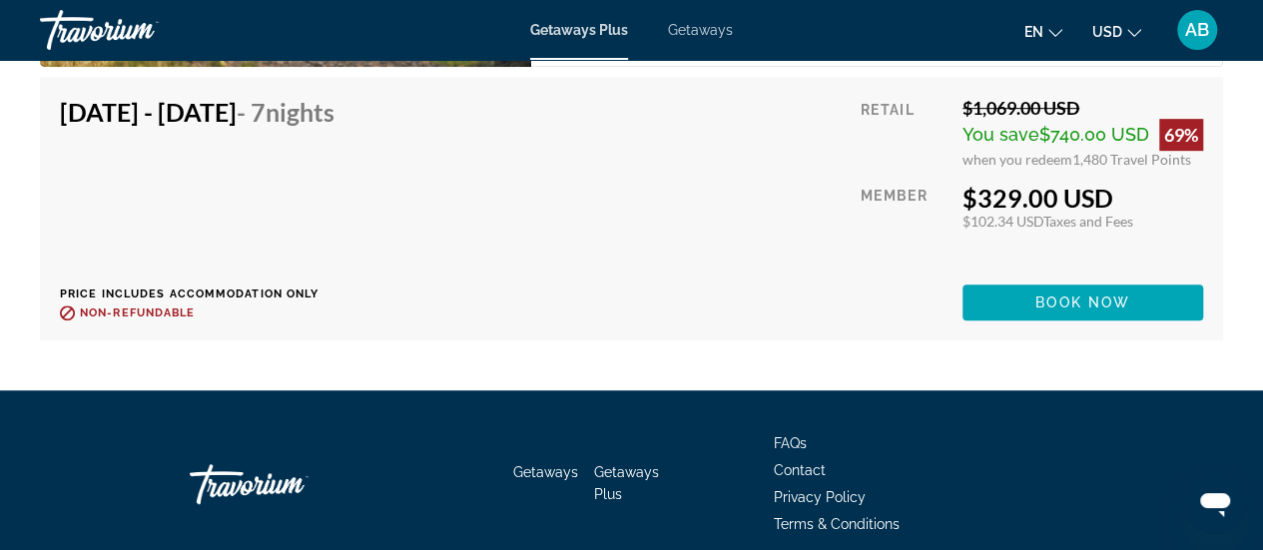
scroll to position [4344, 0]
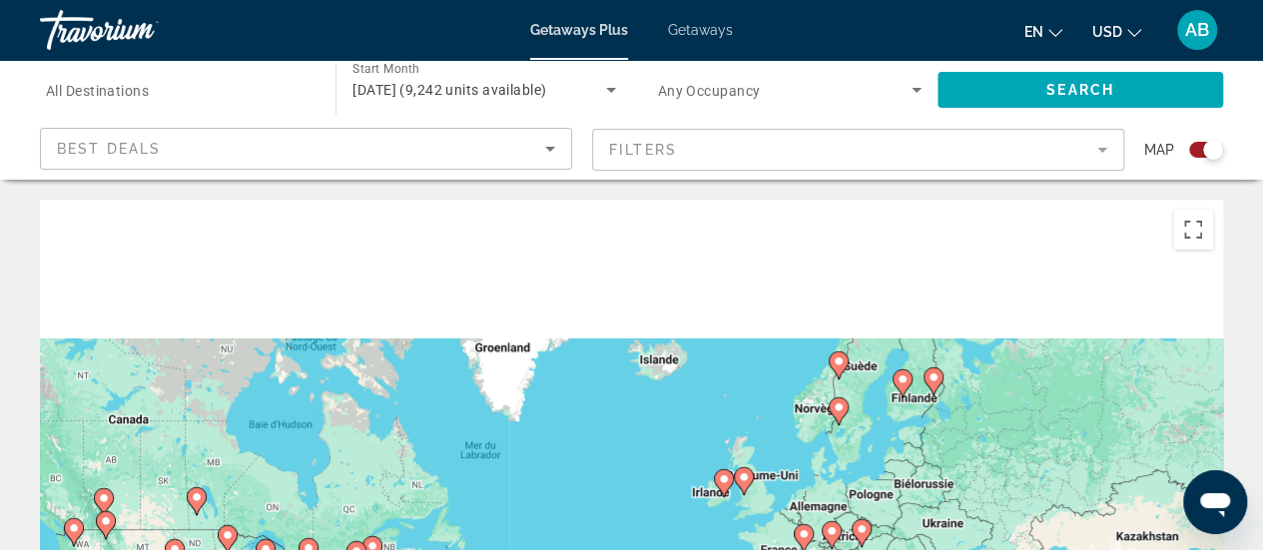
drag, startPoint x: 908, startPoint y: 292, endPoint x: 860, endPoint y: 492, distance: 205.3
click at [860, 492] on div "Pour activer le glissement avec le clavier, appuyez sur Alt+Entrée. Une fois ce…" at bounding box center [631, 499] width 1183 height 599
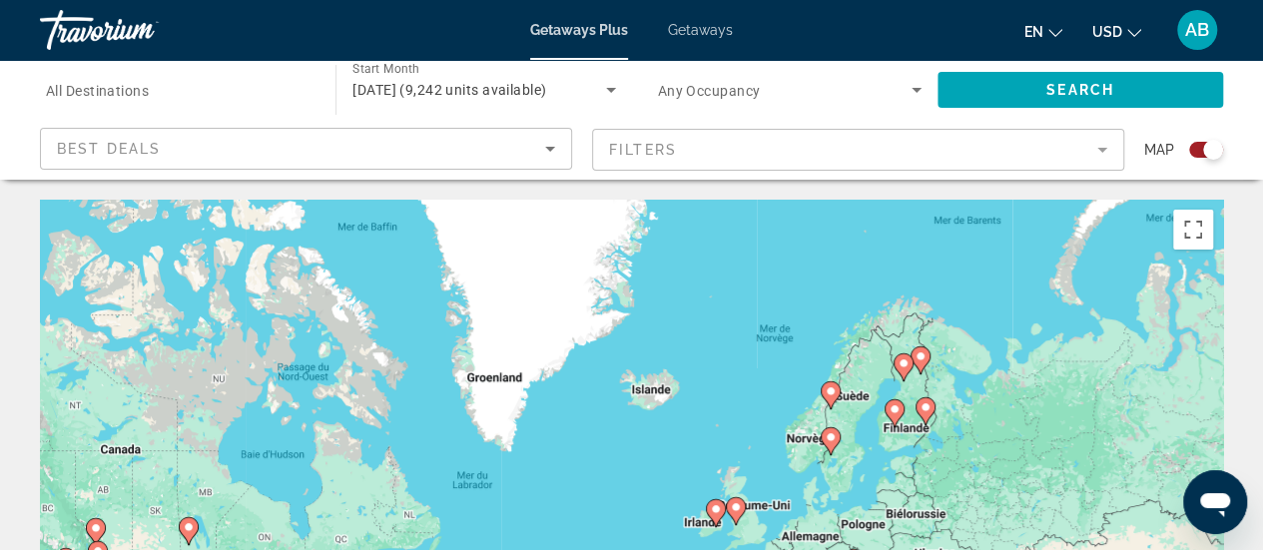
click at [831, 399] on icon "Main content" at bounding box center [829, 395] width 18 height 26
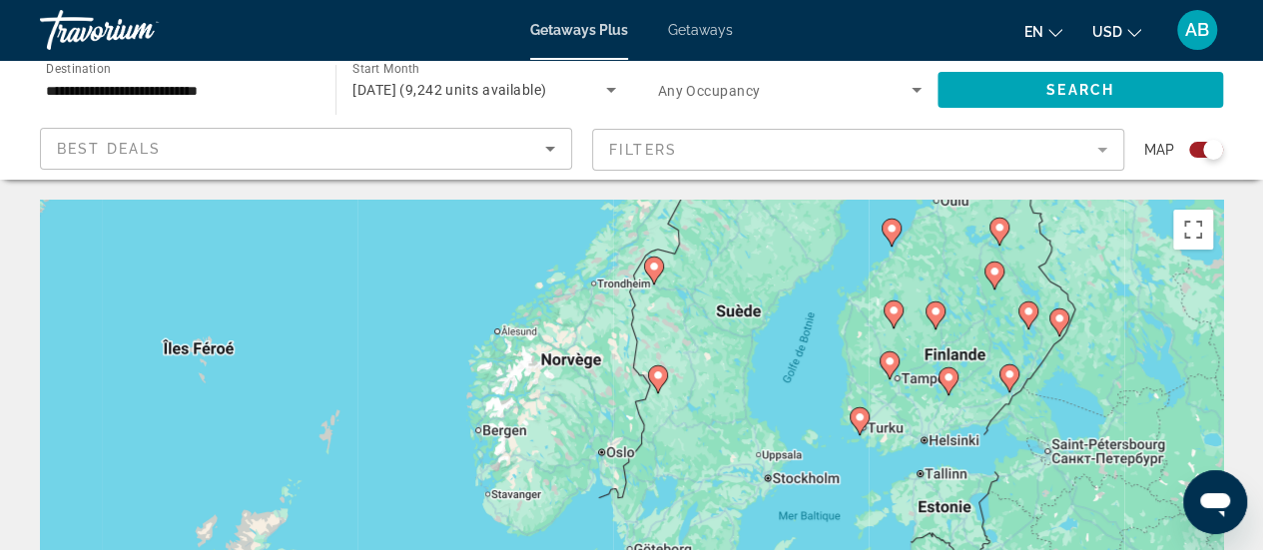
drag, startPoint x: 654, startPoint y: 501, endPoint x: 677, endPoint y: 282, distance: 219.8
click at [677, 282] on div "Pour activer le glissement avec le clavier, appuyez sur Alt+Entrée. Une fois ce…" at bounding box center [631, 499] width 1183 height 599
click at [650, 268] on image "Main content" at bounding box center [653, 266] width 12 height 12
type input "**********"
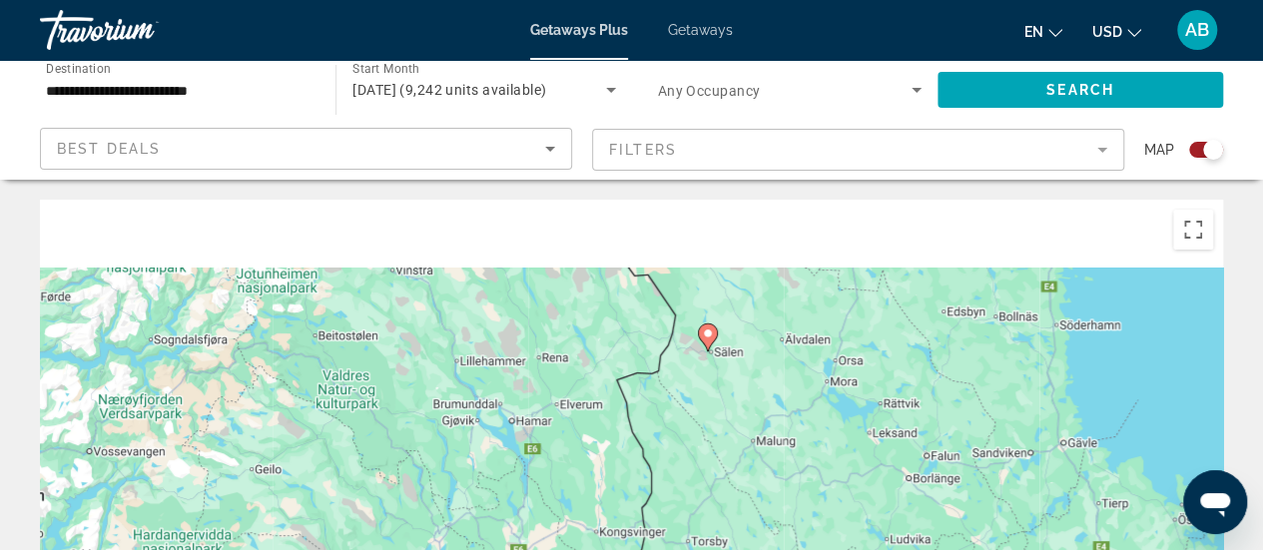
drag, startPoint x: 723, startPoint y: 325, endPoint x: 706, endPoint y: 597, distance: 272.0
click at [706, 549] on html "**********" at bounding box center [631, 275] width 1263 height 550
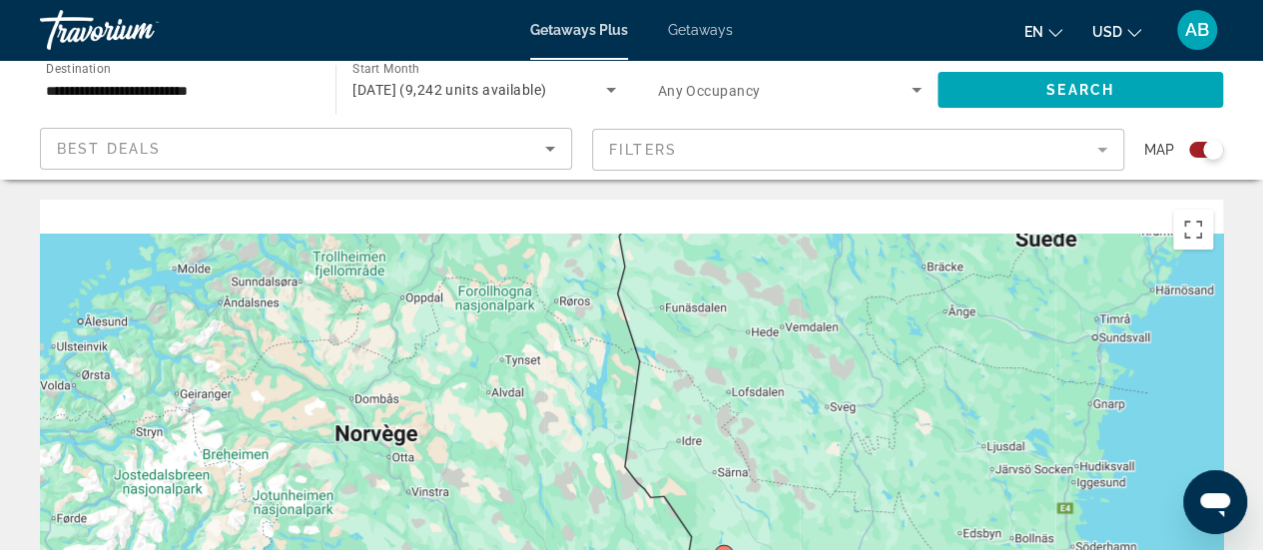
drag, startPoint x: 716, startPoint y: 342, endPoint x: 746, endPoint y: 597, distance: 256.3
click at [746, 549] on html "**********" at bounding box center [631, 275] width 1263 height 550
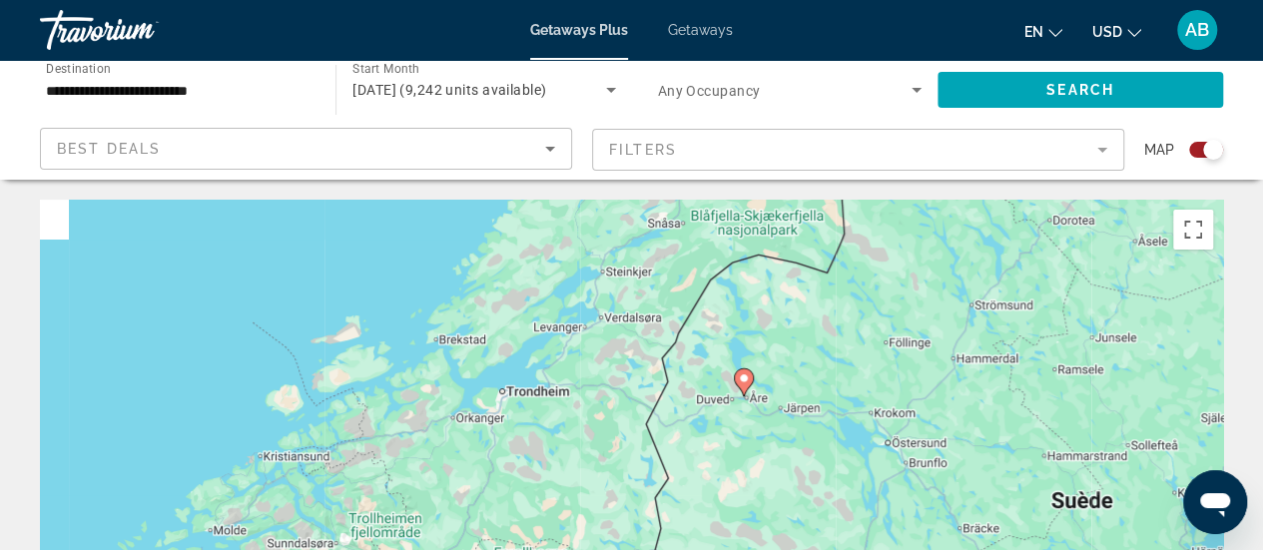
drag, startPoint x: 735, startPoint y: 339, endPoint x: 737, endPoint y: 597, distance: 257.5
click at [737, 549] on html "**********" at bounding box center [631, 275] width 1263 height 550
click at [749, 389] on gmp-advanced-marker "Main content" at bounding box center [745, 382] width 20 height 30
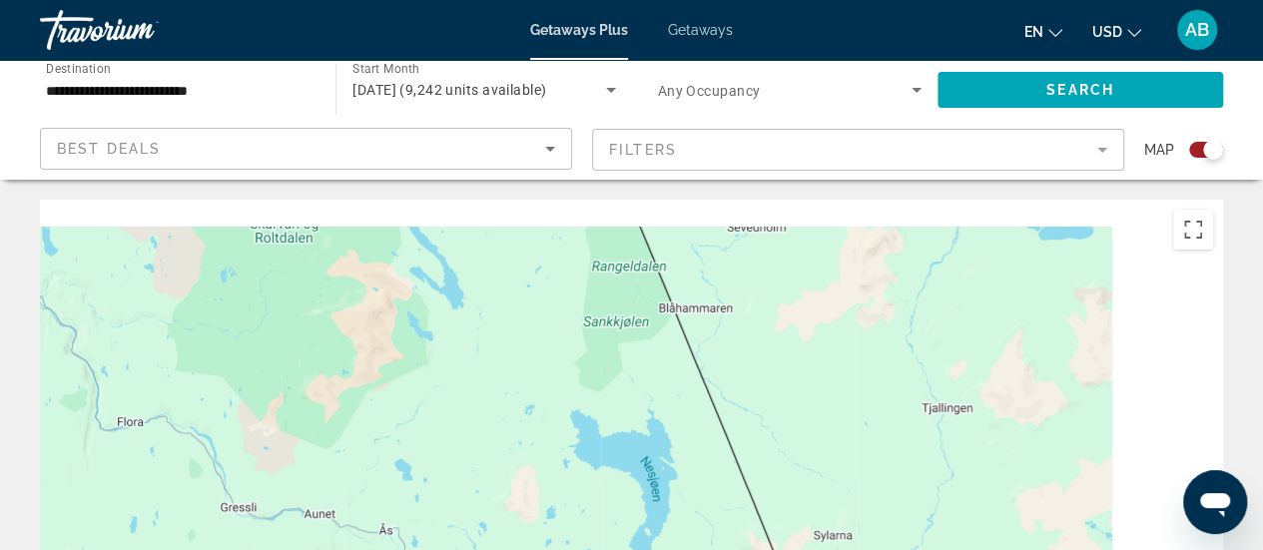
drag, startPoint x: 994, startPoint y: 253, endPoint x: 788, endPoint y: 597, distance: 401.0
click at [788, 549] on html "**********" at bounding box center [631, 275] width 1263 height 550
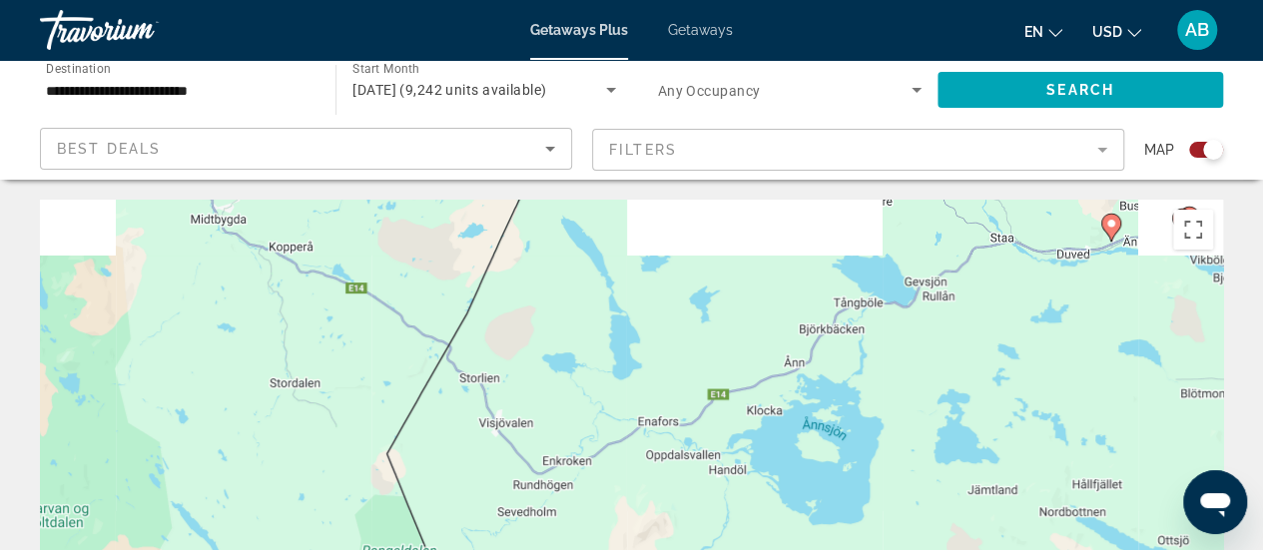
drag, startPoint x: 944, startPoint y: 374, endPoint x: 803, endPoint y: 586, distance: 254.1
click at [803, 549] on html "**********" at bounding box center [631, 275] width 1263 height 550
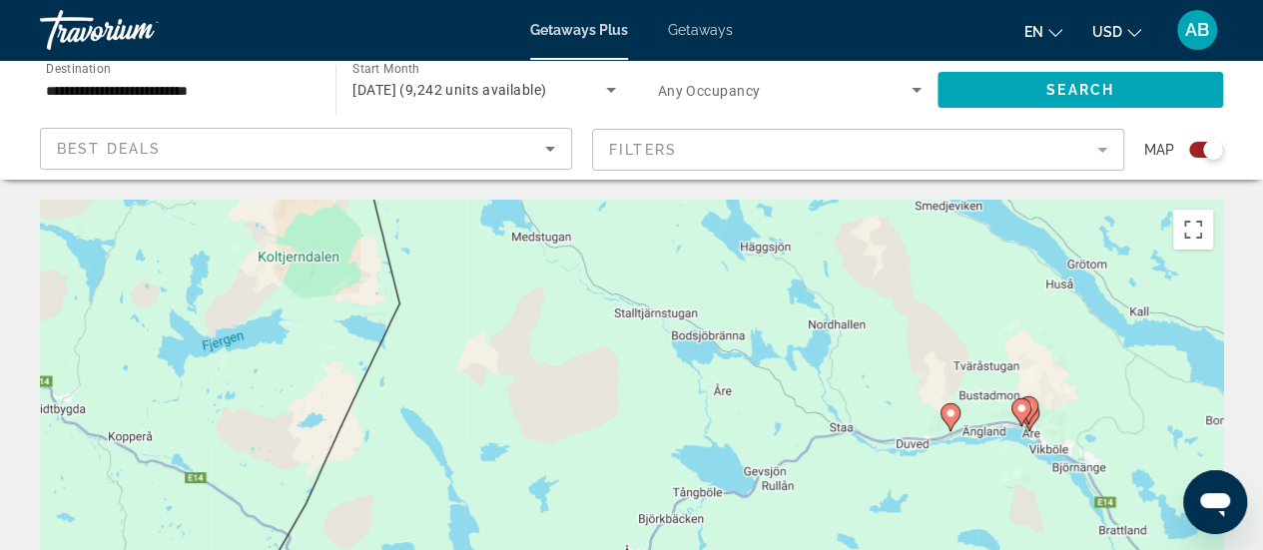
drag, startPoint x: 882, startPoint y: 370, endPoint x: 684, endPoint y: 588, distance: 294.6
click at [684, 549] on html "**********" at bounding box center [631, 275] width 1263 height 550
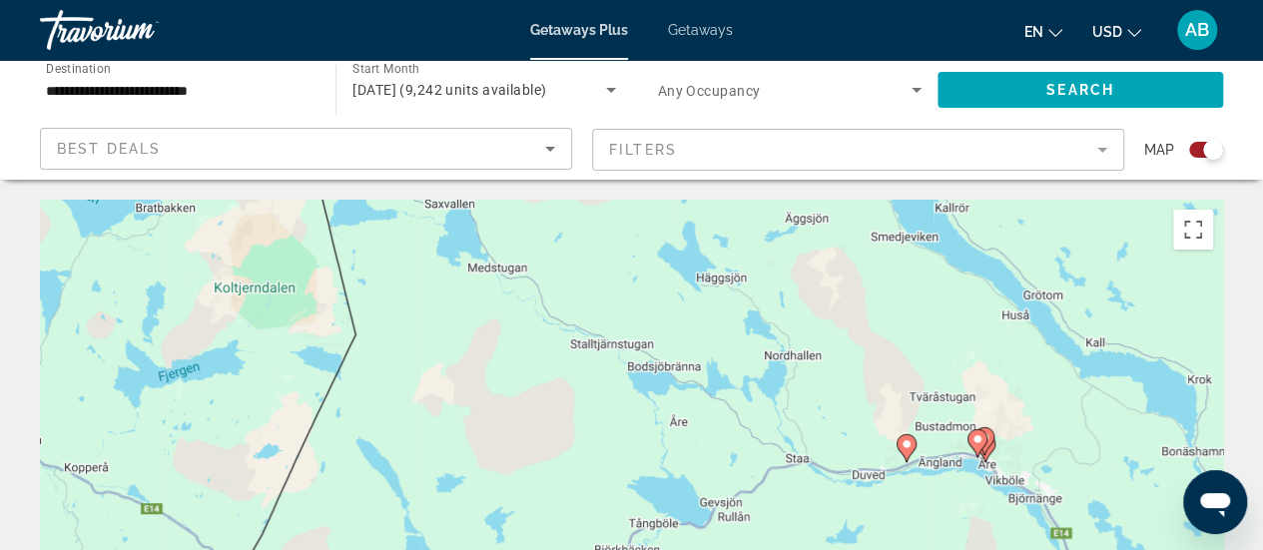
click at [908, 448] on image "Main content" at bounding box center [906, 444] width 12 height 12
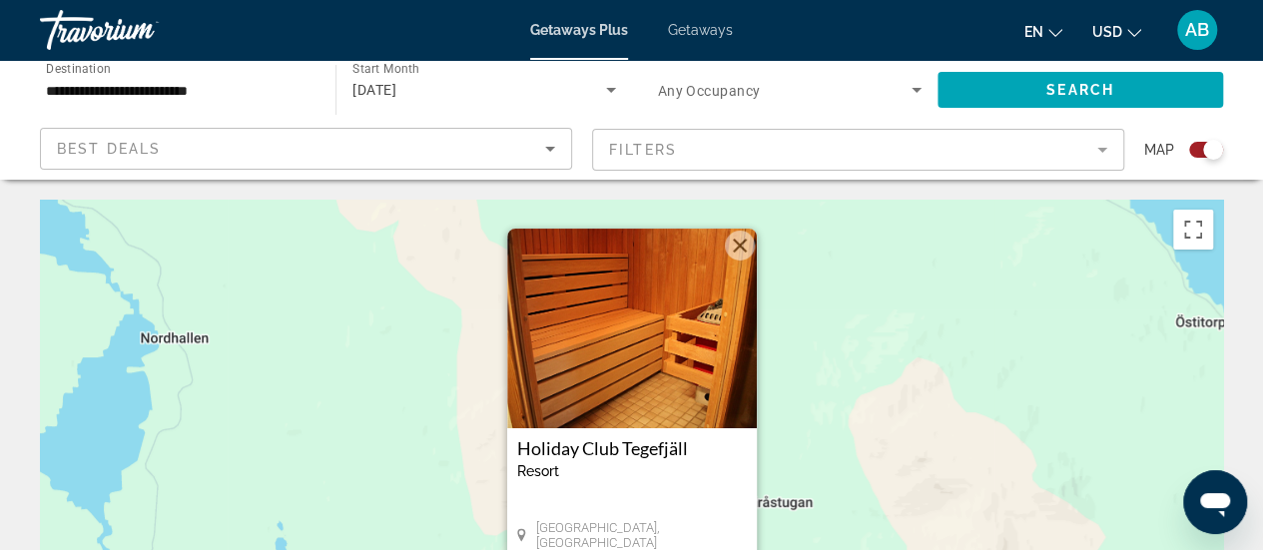
click at [685, 308] on img "Main content" at bounding box center [632, 329] width 250 height 200
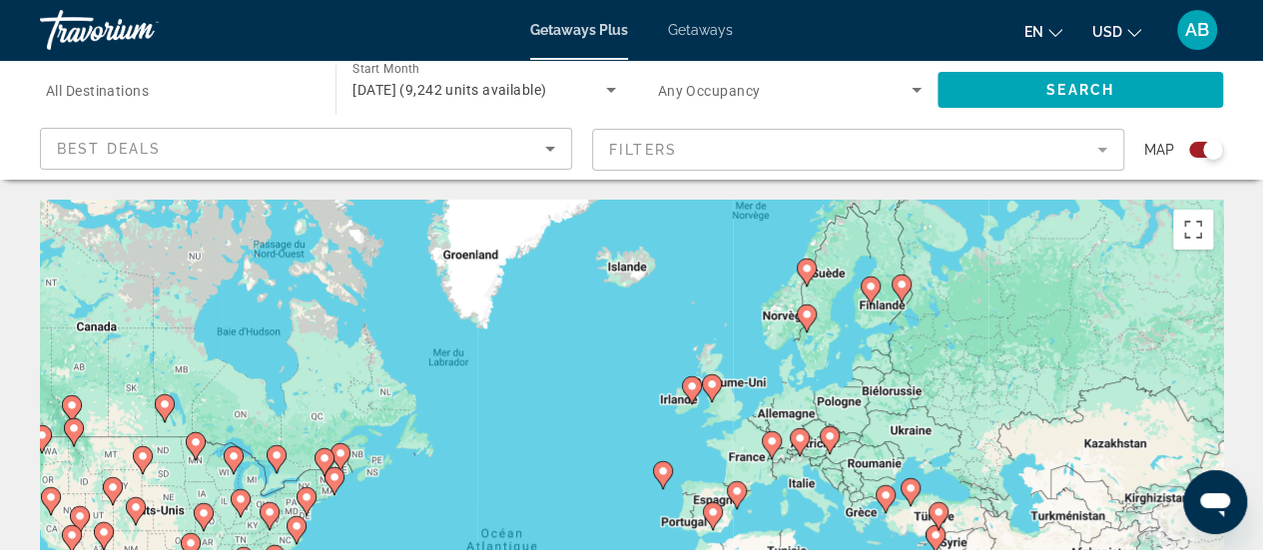
drag, startPoint x: 1096, startPoint y: 286, endPoint x: 1021, endPoint y: 372, distance: 113.9
click at [1021, 372] on div "Pour activer le glissement avec le clavier, appuyez sur Alt+Entrée. Une fois ce…" at bounding box center [631, 499] width 1183 height 599
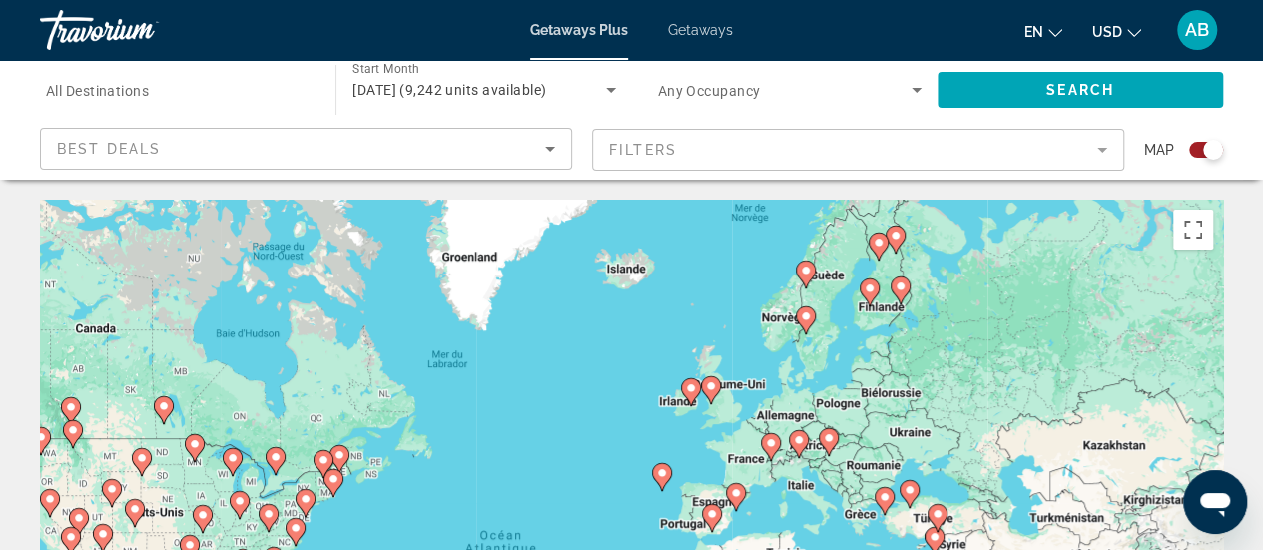
click at [812, 266] on icon "Main content" at bounding box center [804, 274] width 18 height 26
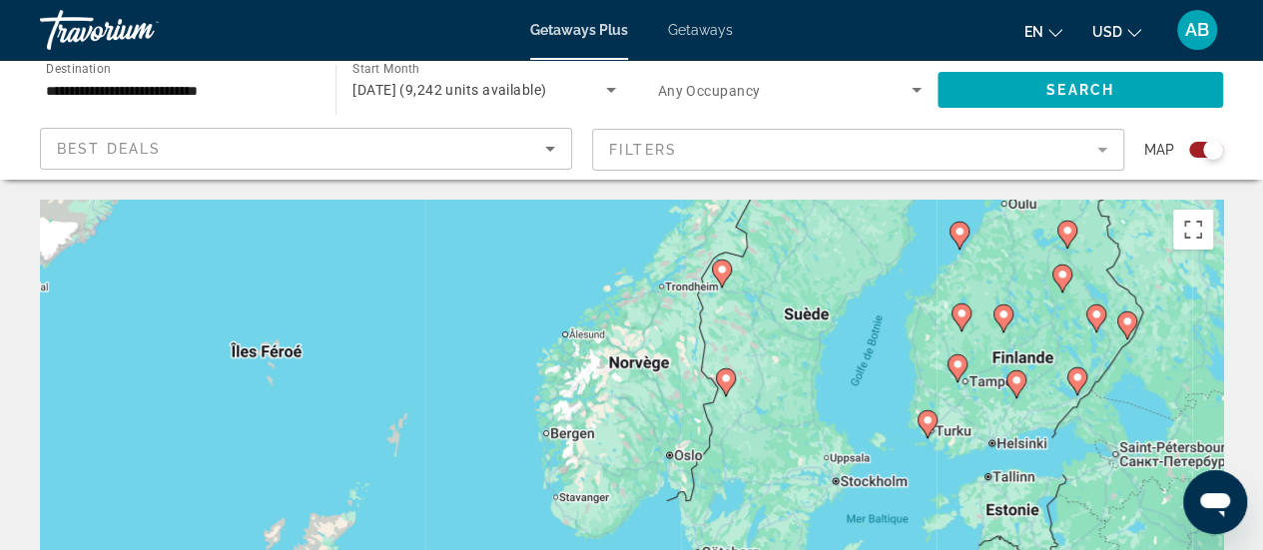
drag, startPoint x: 686, startPoint y: 454, endPoint x: 783, endPoint y: 221, distance: 253.2
click at [783, 221] on div "Pour activer le glissement avec le clavier, appuyez sur Alt+Entrée. Une fois ce…" at bounding box center [631, 499] width 1183 height 599
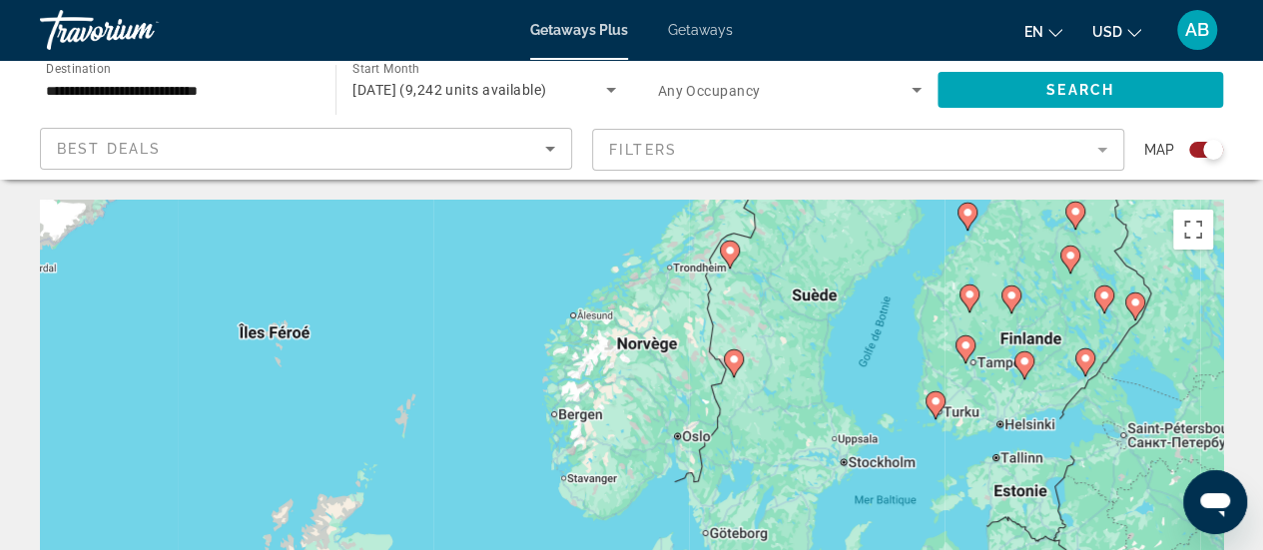
click at [729, 249] on image "Main content" at bounding box center [730, 251] width 12 height 12
type input "**********"
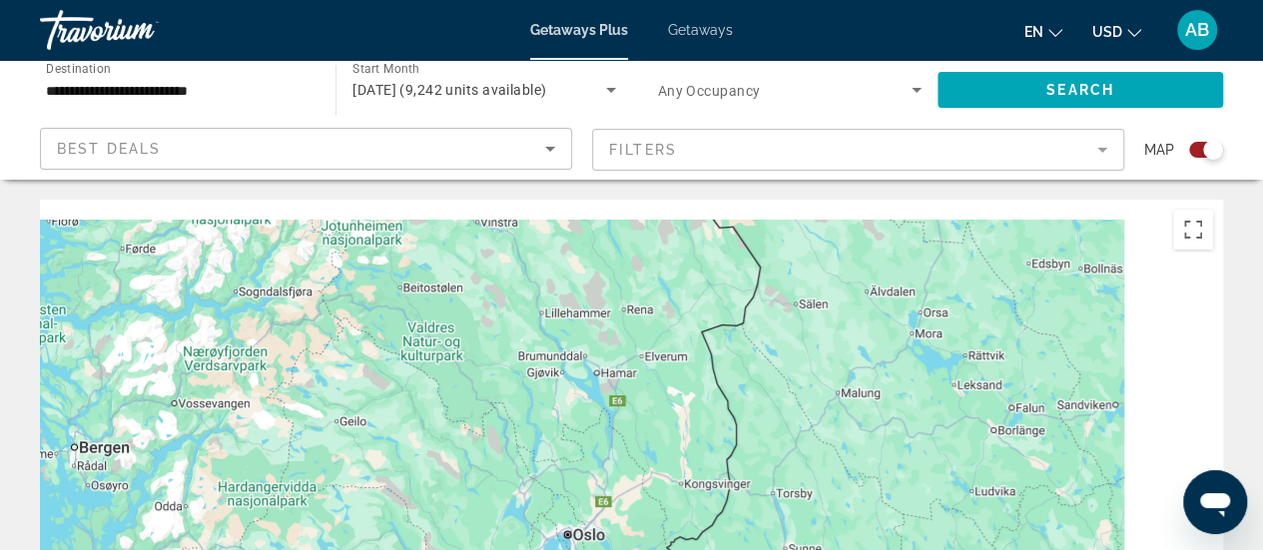
drag, startPoint x: 762, startPoint y: 300, endPoint x: 497, endPoint y: 596, distance: 397.2
click at [497, 549] on html "**********" at bounding box center [631, 275] width 1263 height 550
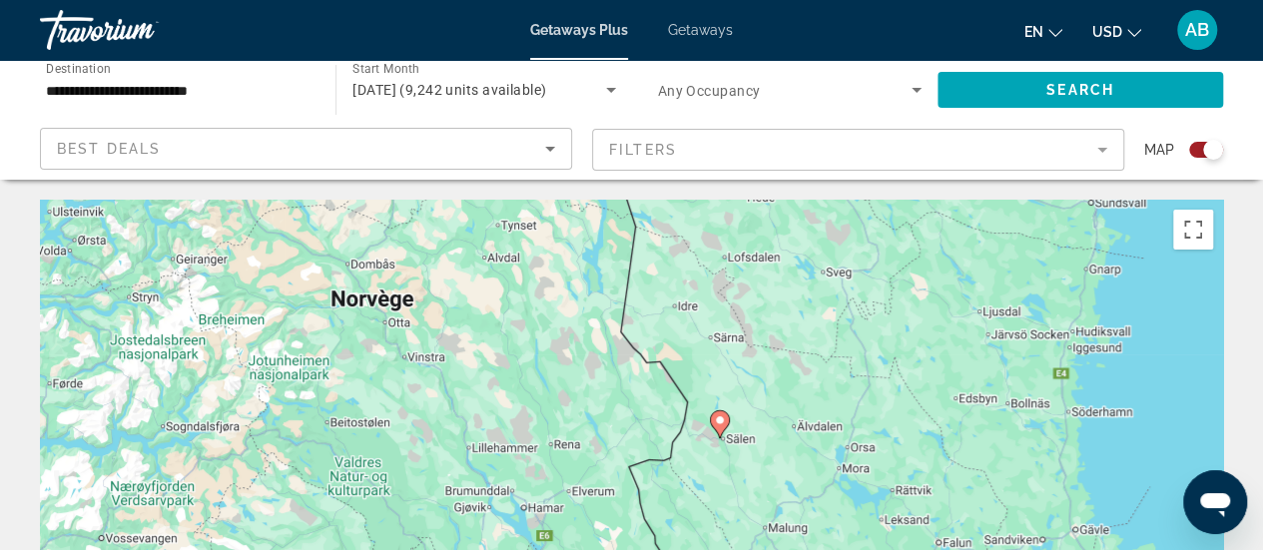
drag, startPoint x: 669, startPoint y: 398, endPoint x: 575, endPoint y: 597, distance: 219.7
click at [575, 549] on html "**********" at bounding box center [631, 275] width 1263 height 550
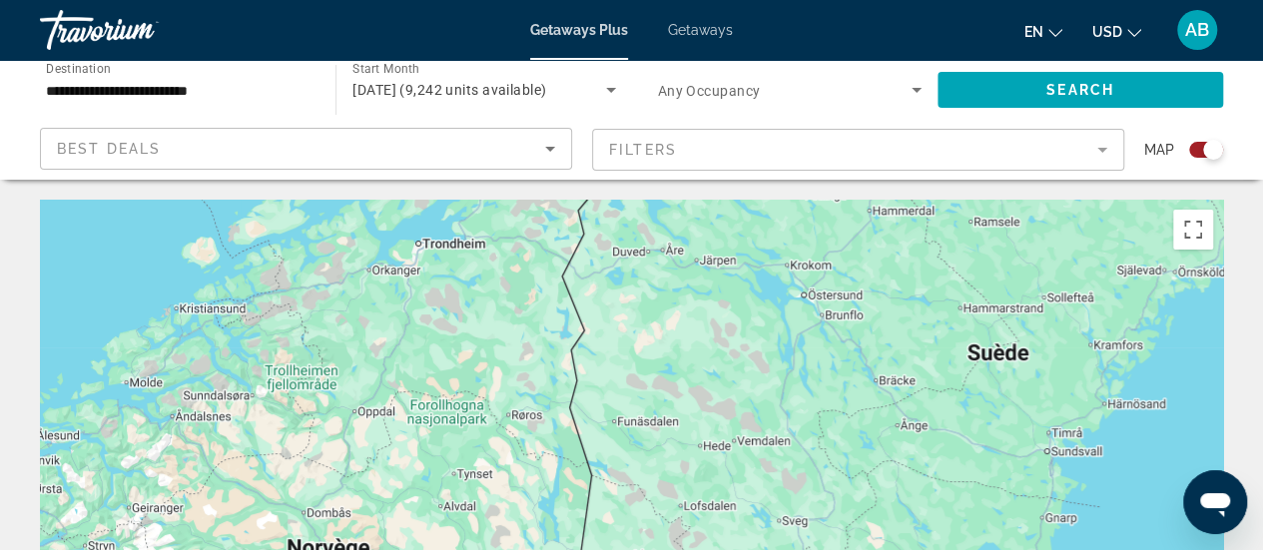
drag, startPoint x: 684, startPoint y: 369, endPoint x: 687, endPoint y: 597, distance: 227.6
click at [687, 549] on html "**********" at bounding box center [631, 275] width 1263 height 550
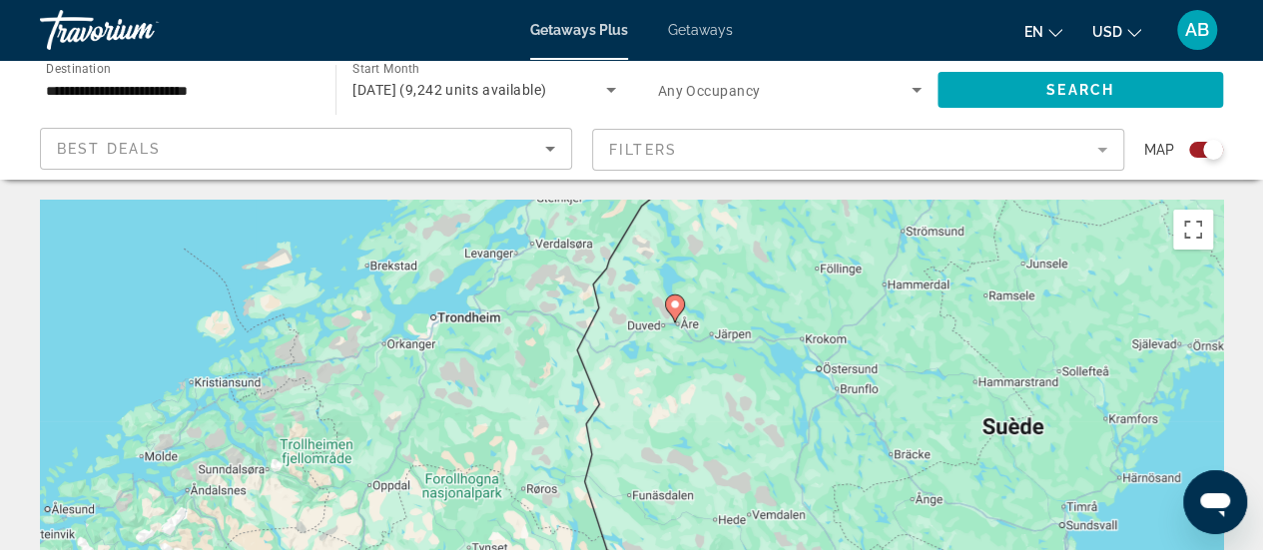
drag, startPoint x: 665, startPoint y: 385, endPoint x: 681, endPoint y: 505, distance: 120.8
click at [681, 505] on div "Pour activer le glissement avec le clavier, appuyez sur Alt+Entrée. Une fois ce…" at bounding box center [631, 499] width 1183 height 599
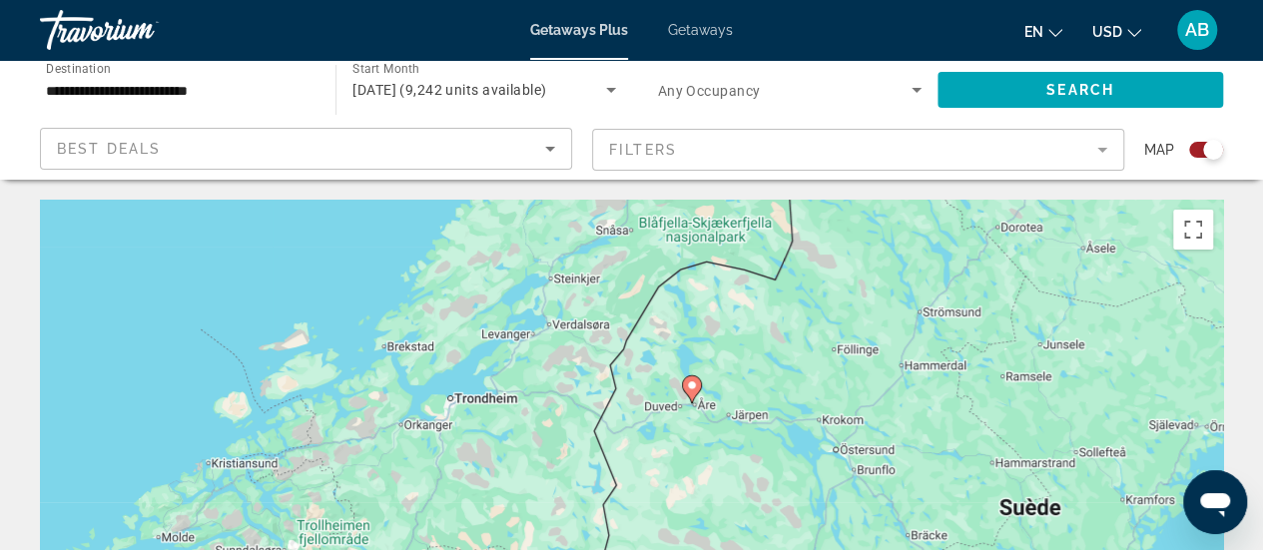
click at [697, 380] on icon "Main content" at bounding box center [691, 389] width 18 height 26
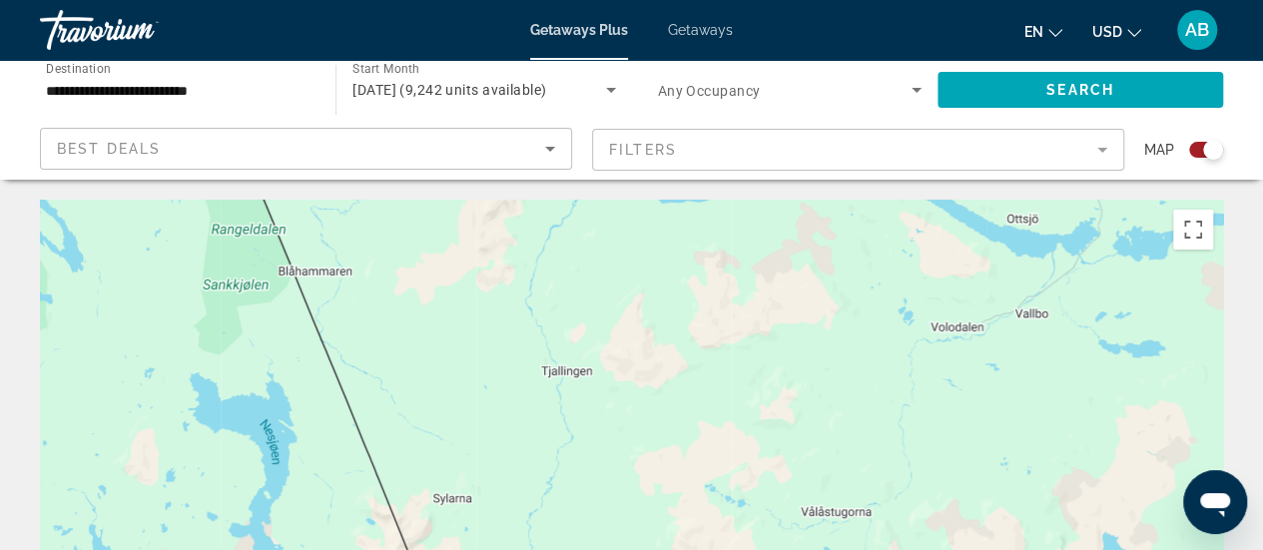
drag, startPoint x: 975, startPoint y: 330, endPoint x: 858, endPoint y: 566, distance: 262.9
click at [858, 549] on html "**********" at bounding box center [631, 275] width 1263 height 550
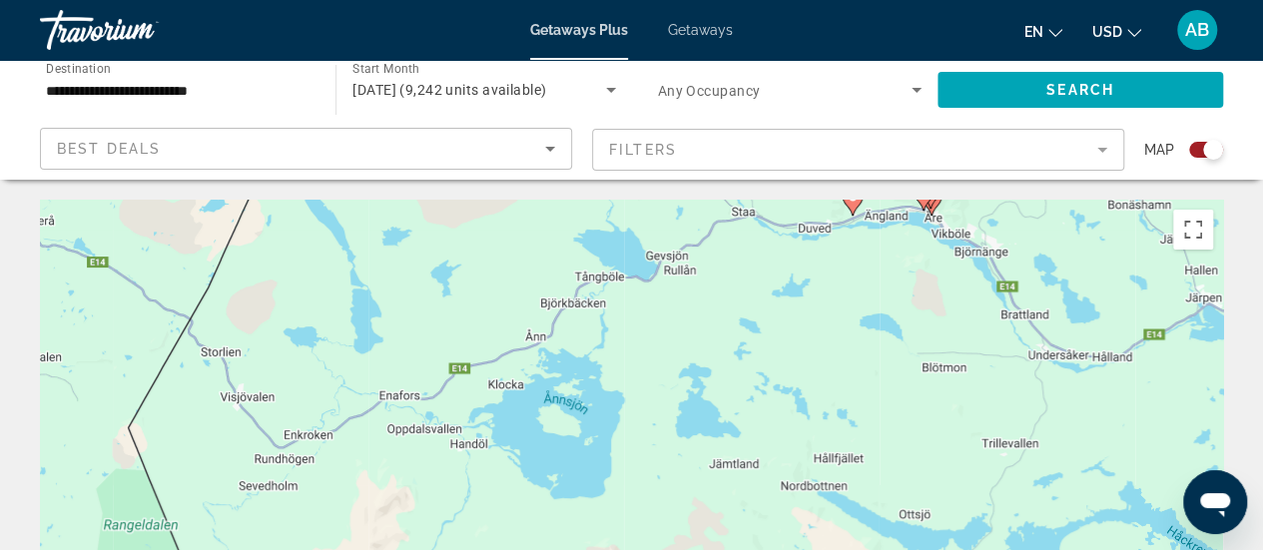
drag, startPoint x: 891, startPoint y: 366, endPoint x: 836, endPoint y: 540, distance: 182.1
click at [836, 540] on div "Pour activer le glissement avec le clavier, appuyez sur Alt+Entrée. Une fois ce…" at bounding box center [631, 499] width 1183 height 599
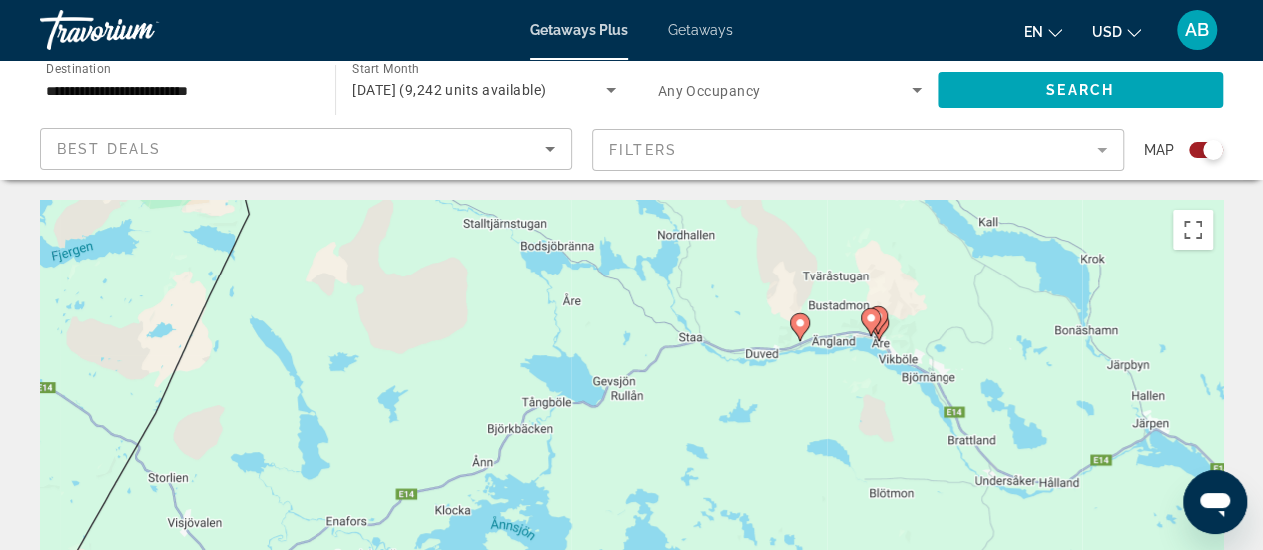
drag, startPoint x: 861, startPoint y: 368, endPoint x: 806, endPoint y: 493, distance: 136.3
click at [806, 493] on div "Pour activer le glissement avec le clavier, appuyez sur Alt+Entrée. Une fois ce…" at bounding box center [631, 499] width 1183 height 599
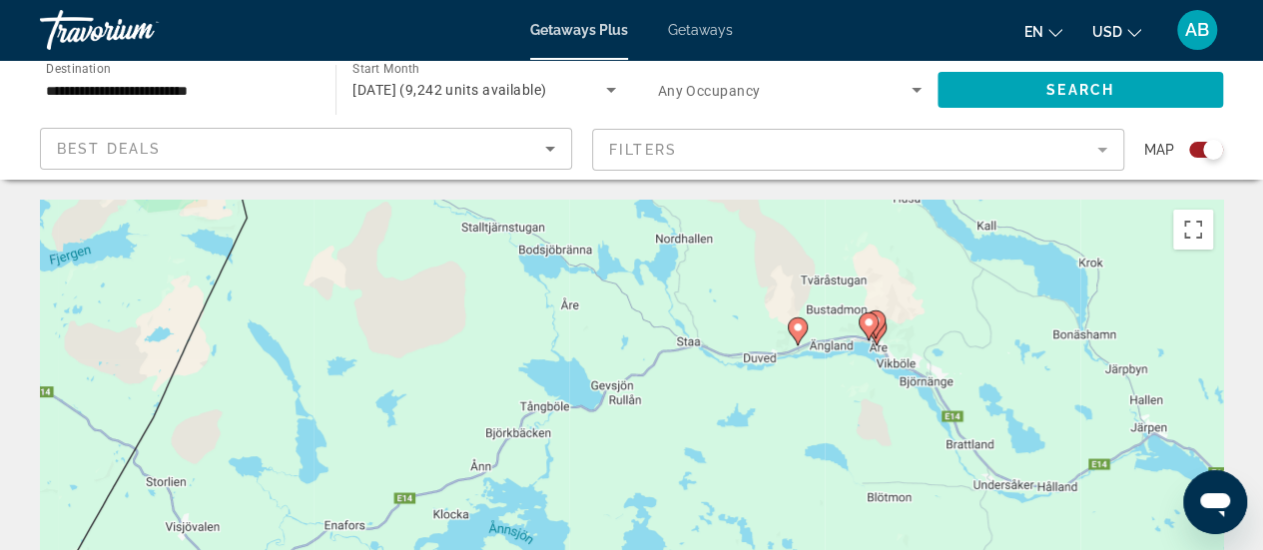
click at [870, 329] on icon "Main content" at bounding box center [867, 326] width 18 height 26
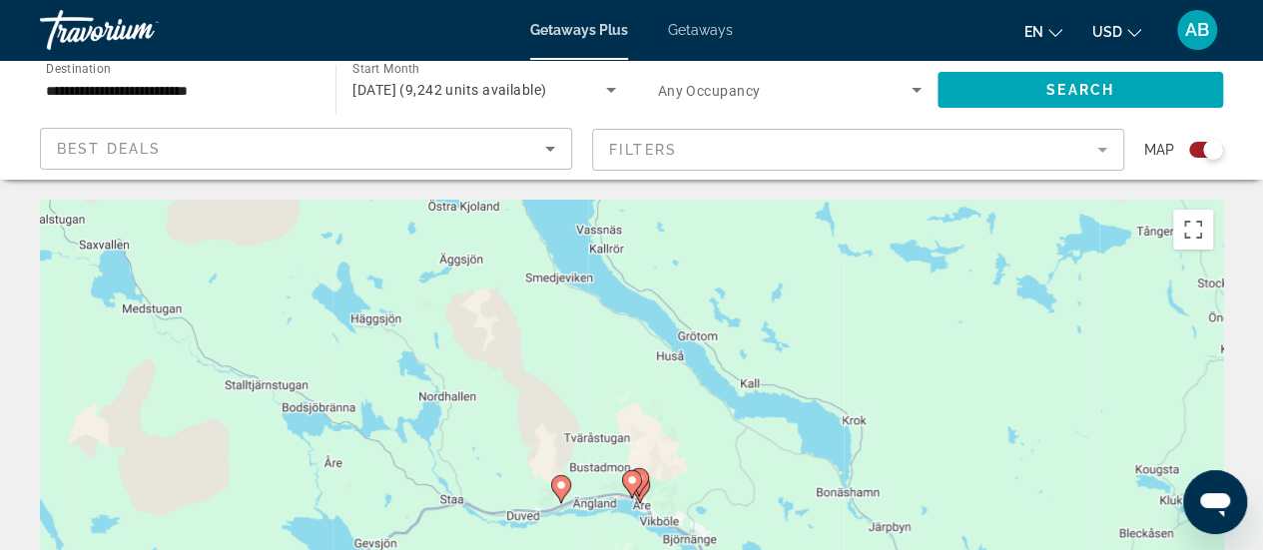
click at [950, 400] on div "Pour naviguer, appuyez sur les touches fléchées. Pour activer le glissement ave…" at bounding box center [631, 499] width 1183 height 599
click at [1184, 242] on button "Passer en plein écran" at bounding box center [1193, 230] width 40 height 40
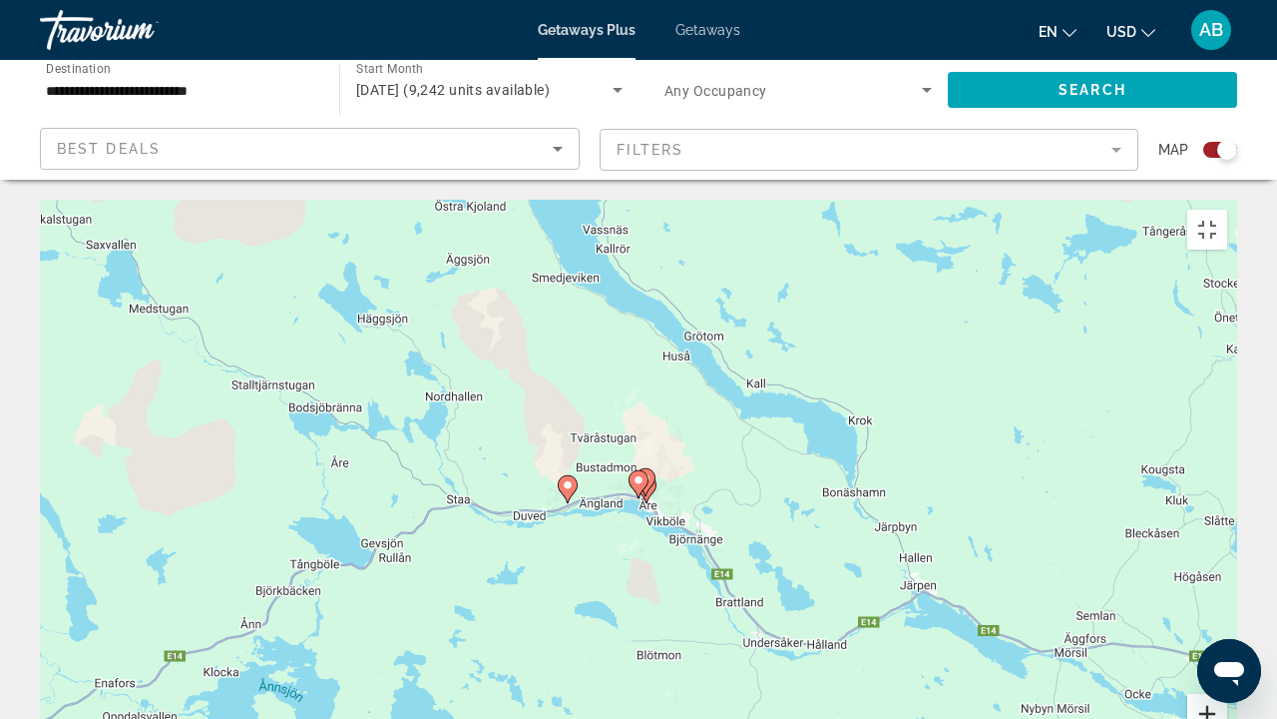
click at [1228, 549] on button "Zoom avant" at bounding box center [1208, 714] width 40 height 40
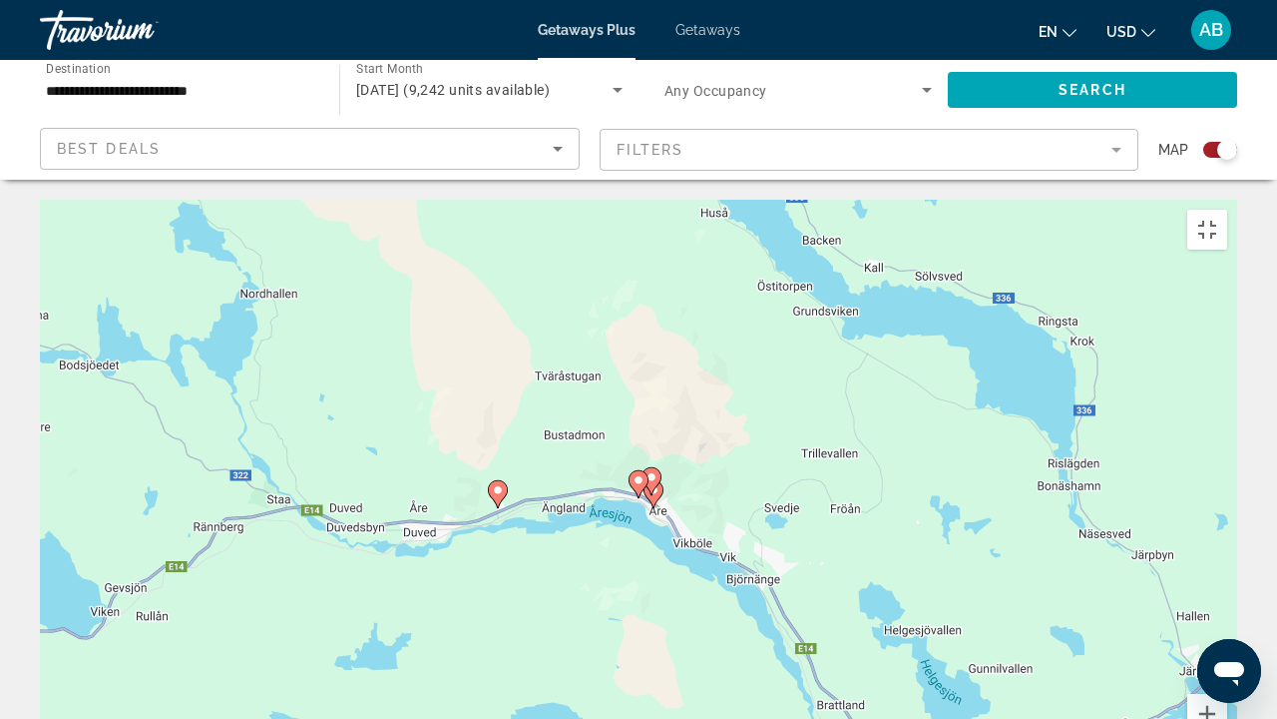
click at [637, 471] on icon "Main content" at bounding box center [639, 484] width 18 height 26
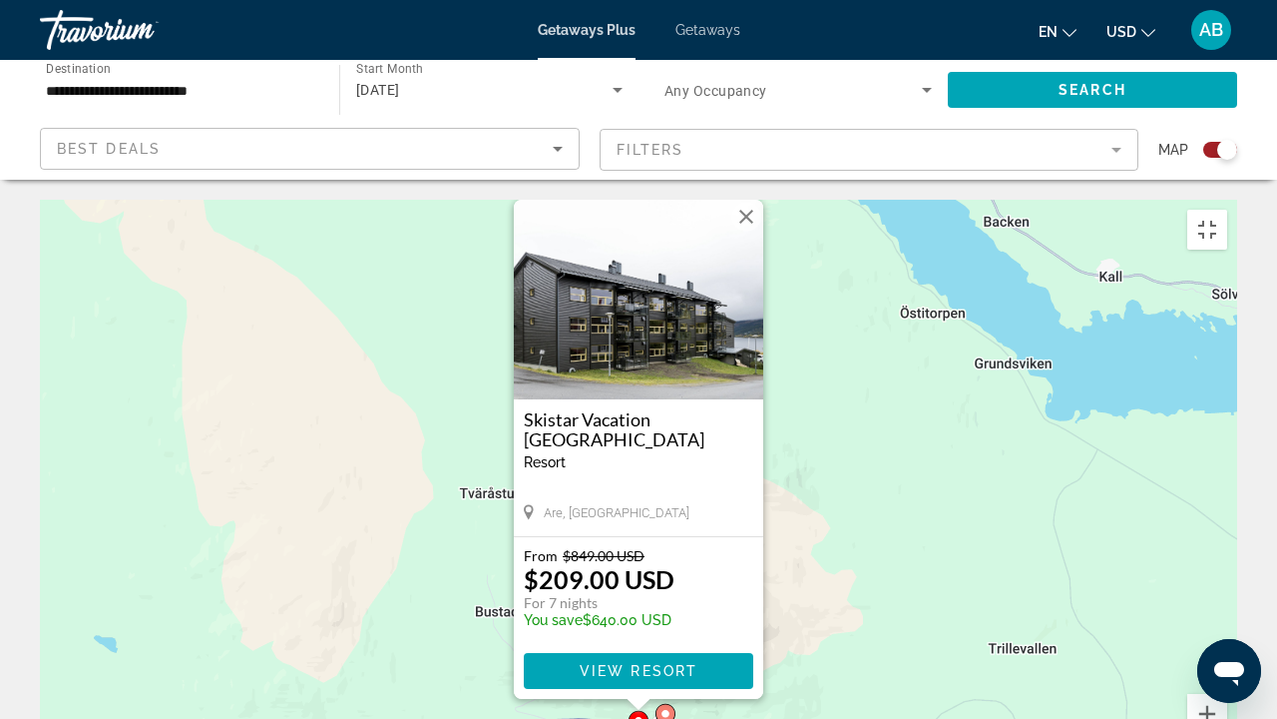
click at [639, 200] on img "Main content" at bounding box center [639, 300] width 250 height 200
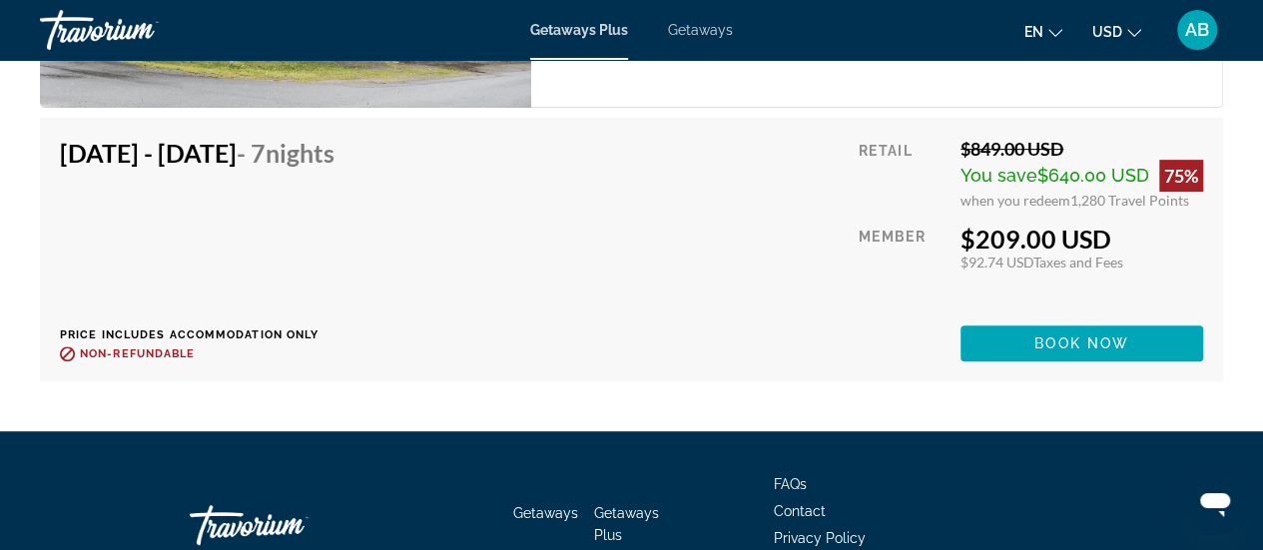
scroll to position [4132, 0]
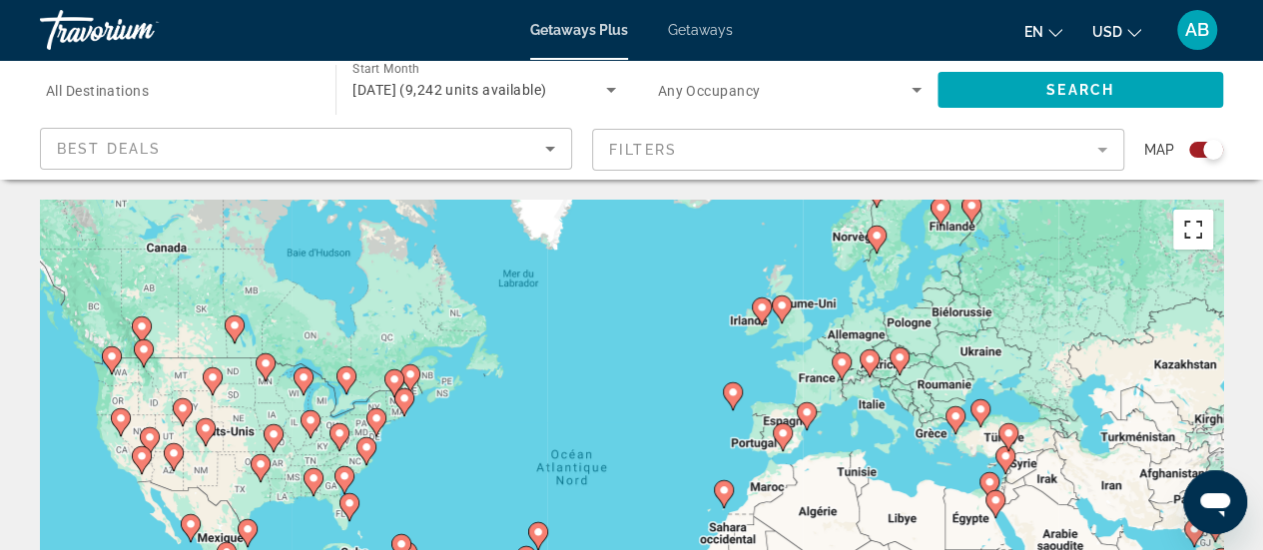
click at [1212, 237] on div "Pour activer le glissement avec le clavier, appuyez sur Alt+Entrée. Une fois ce…" at bounding box center [631, 499] width 1183 height 599
click at [1198, 229] on button "Passer en plein écran" at bounding box center [1193, 230] width 40 height 40
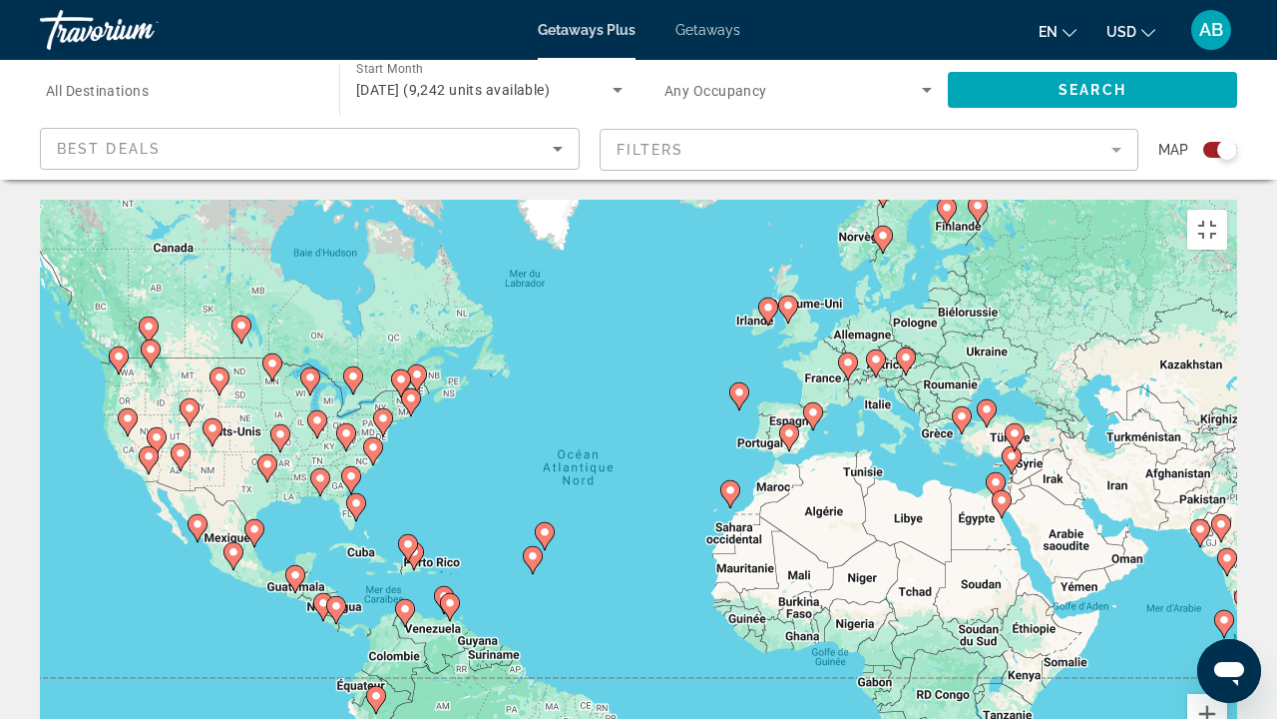
click at [882, 230] on image "Main content" at bounding box center [883, 236] width 12 height 12
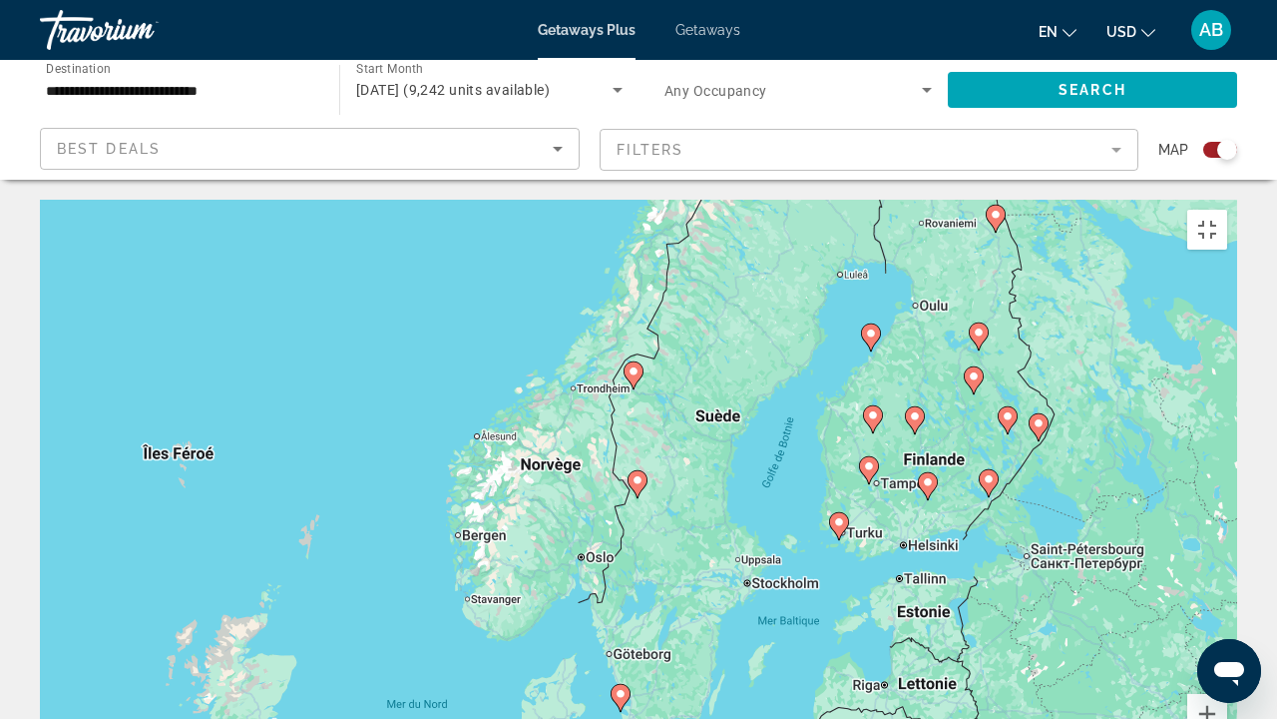
click at [629, 362] on icon "Main content" at bounding box center [634, 375] width 18 height 26
type input "**********"
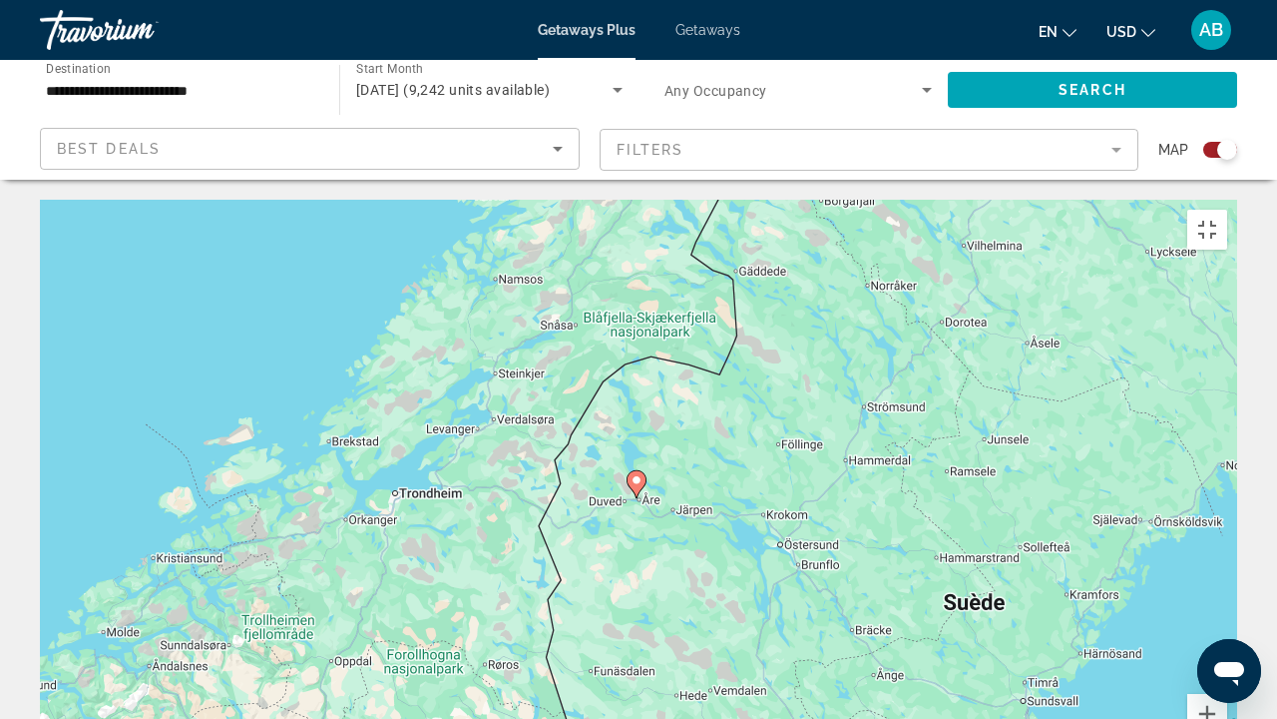
click at [629, 469] on gmp-advanced-marker "Main content" at bounding box center [637, 484] width 20 height 30
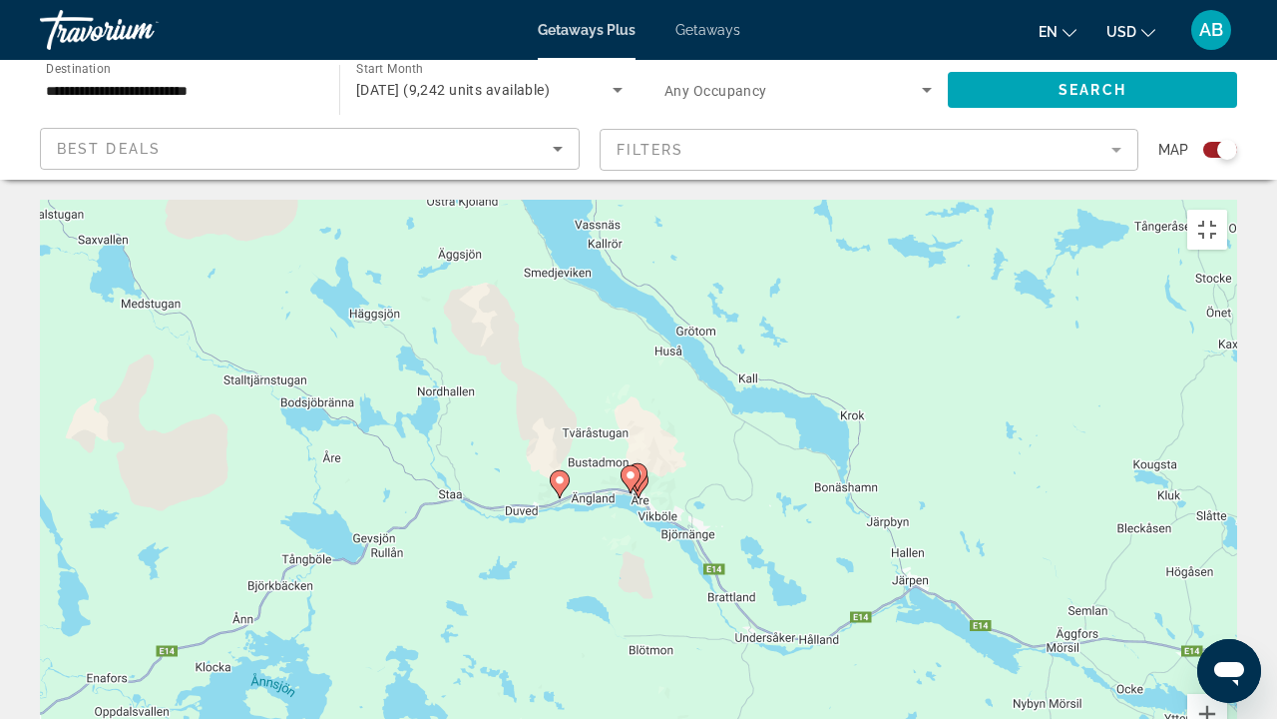
click at [645, 464] on icon "Main content" at bounding box center [638, 477] width 18 height 26
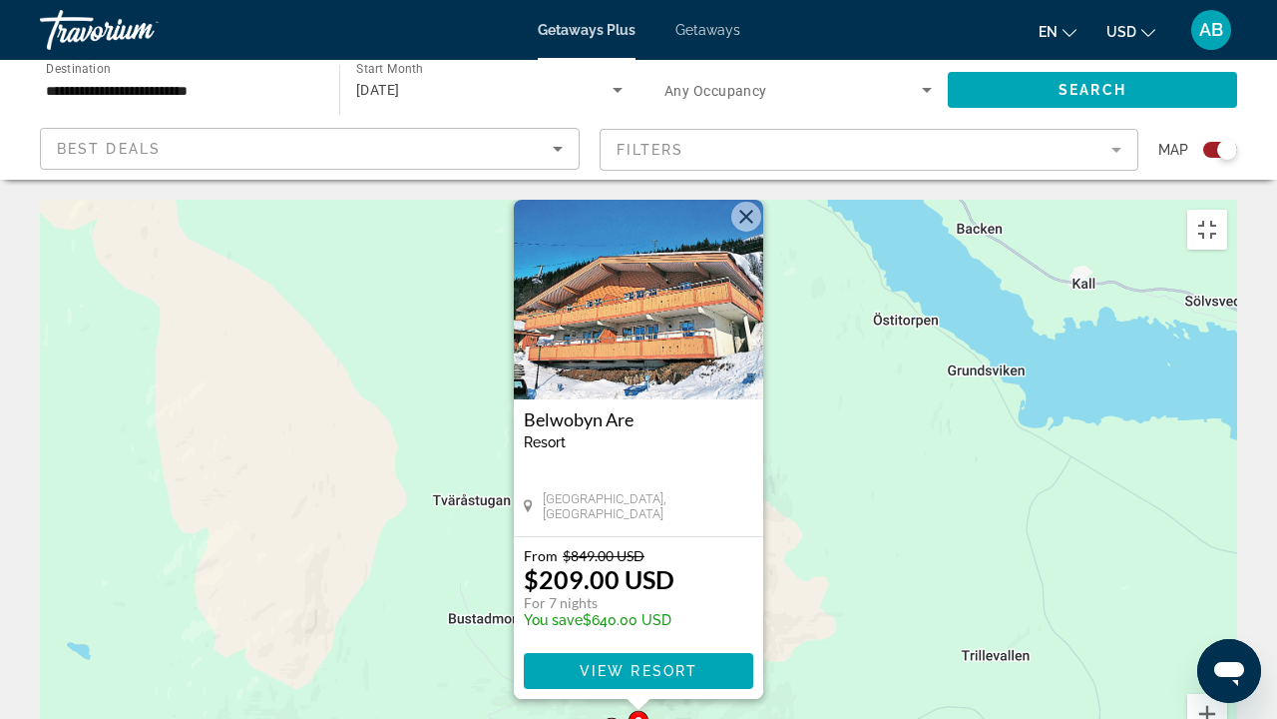
click at [633, 200] on img "Main content" at bounding box center [639, 300] width 250 height 200
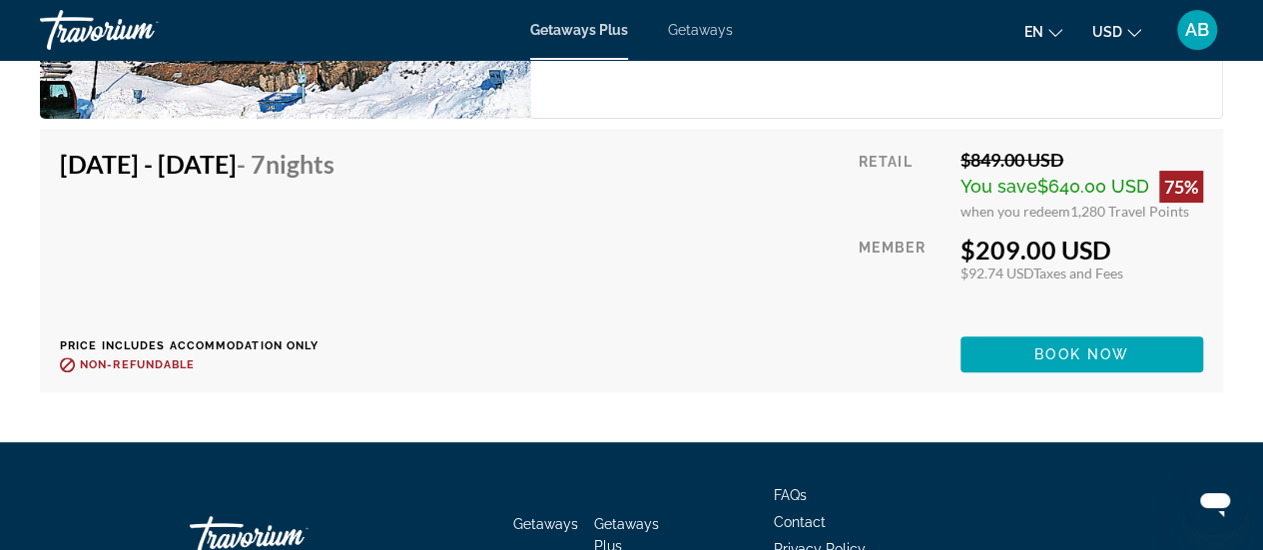
scroll to position [4063, 0]
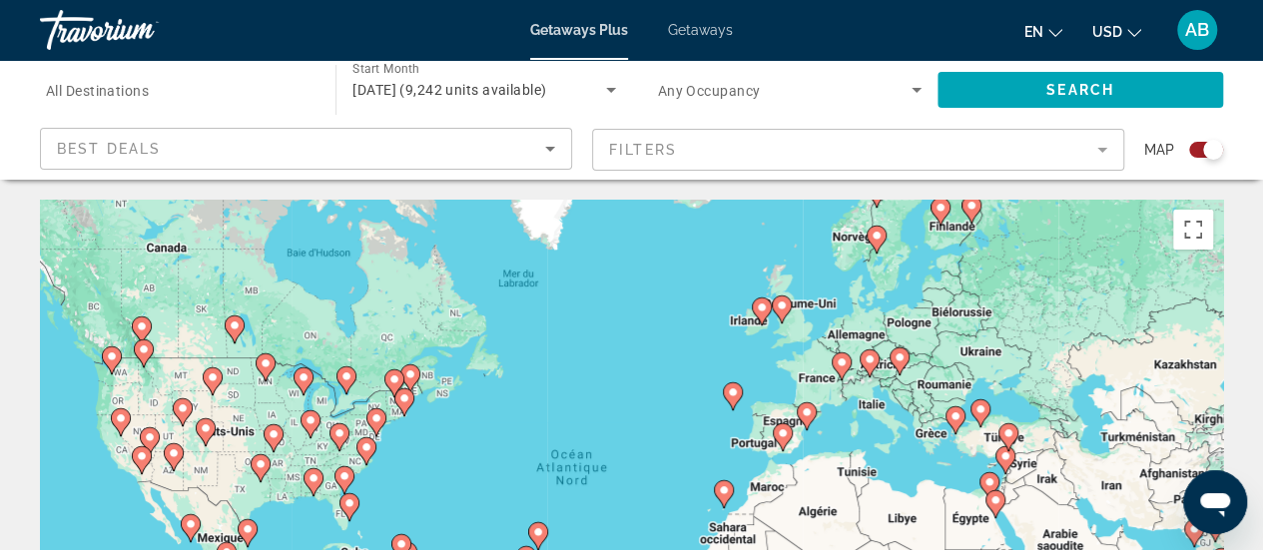
click at [876, 238] on image "Main content" at bounding box center [876, 236] width 12 height 12
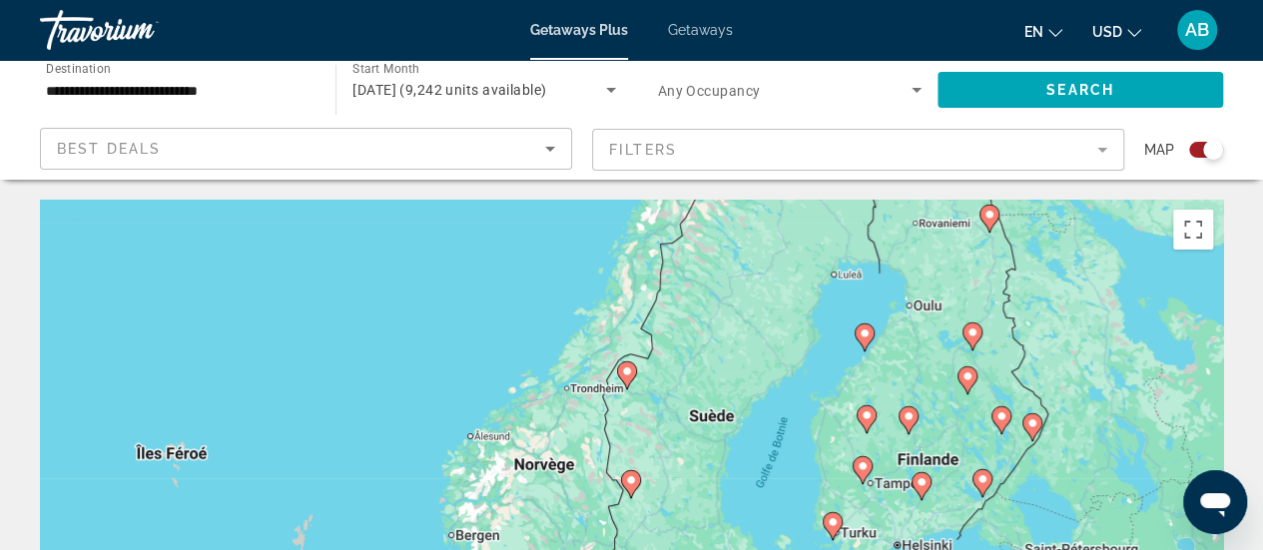
click at [626, 372] on image "Main content" at bounding box center [627, 371] width 12 height 12
type input "**********"
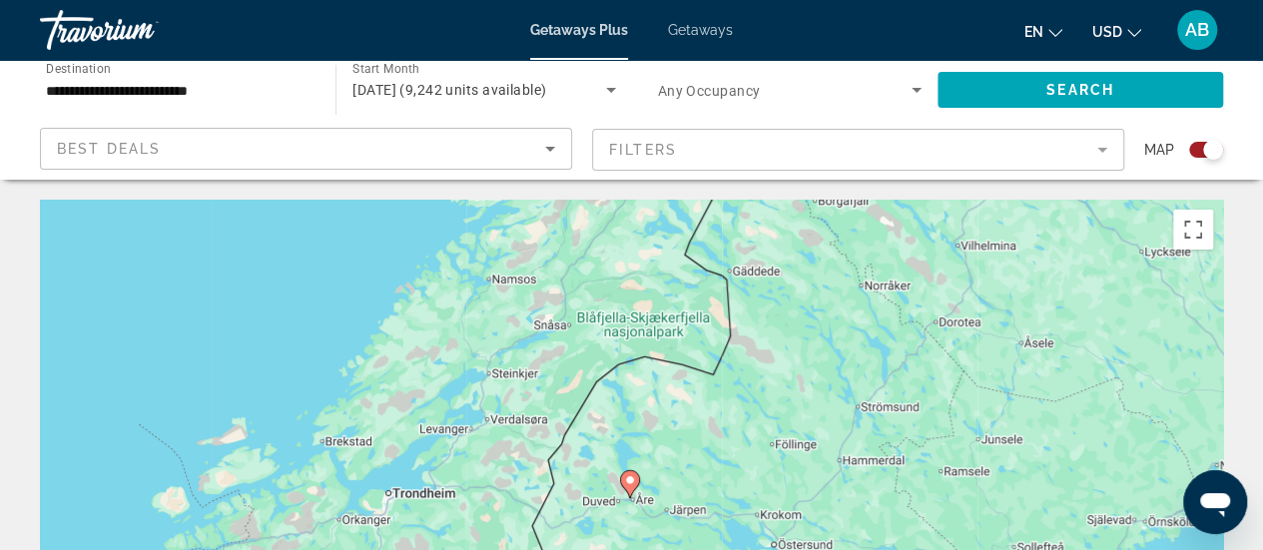
click at [631, 487] on icon "Main content" at bounding box center [629, 484] width 18 height 26
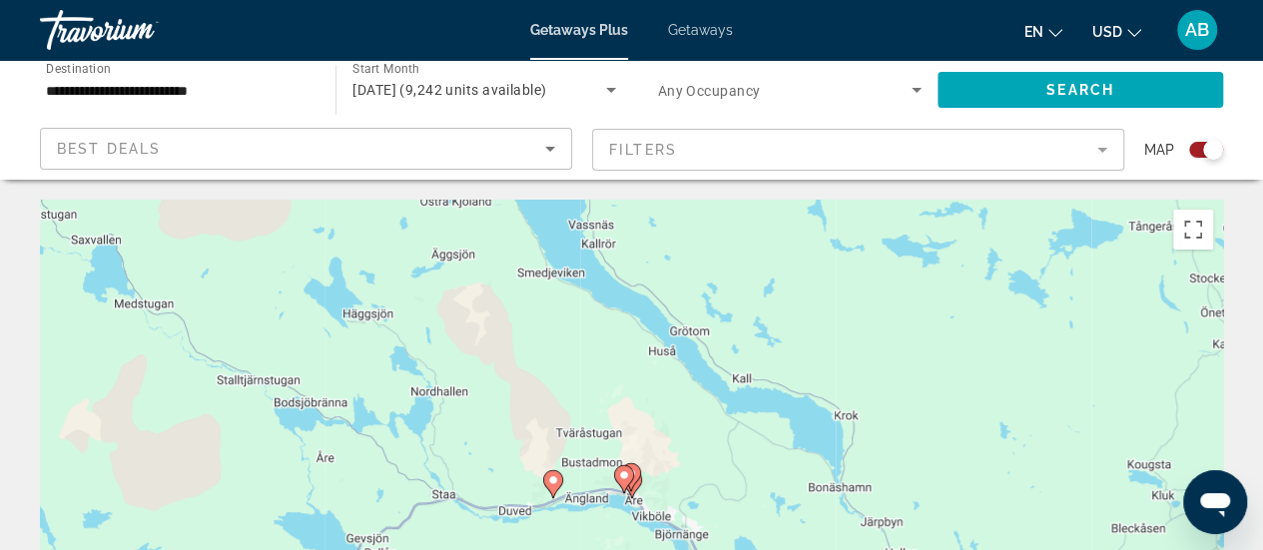
click at [639, 485] on gmp-advanced-marker "Main content" at bounding box center [631, 477] width 20 height 30
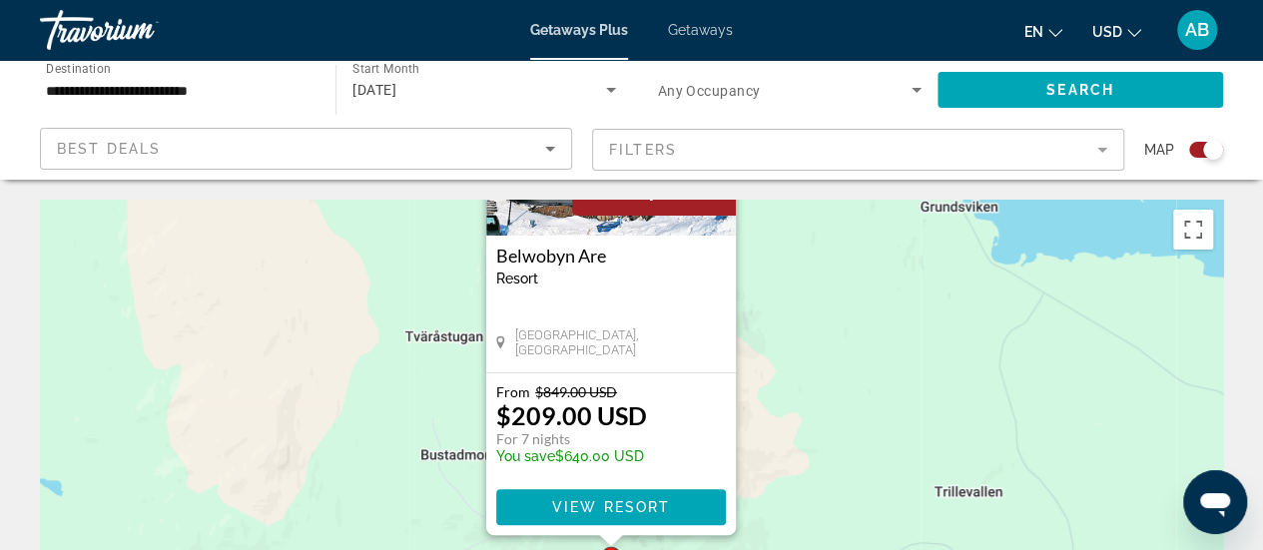
drag, startPoint x: 795, startPoint y: 448, endPoint x: 768, endPoint y: 147, distance: 302.6
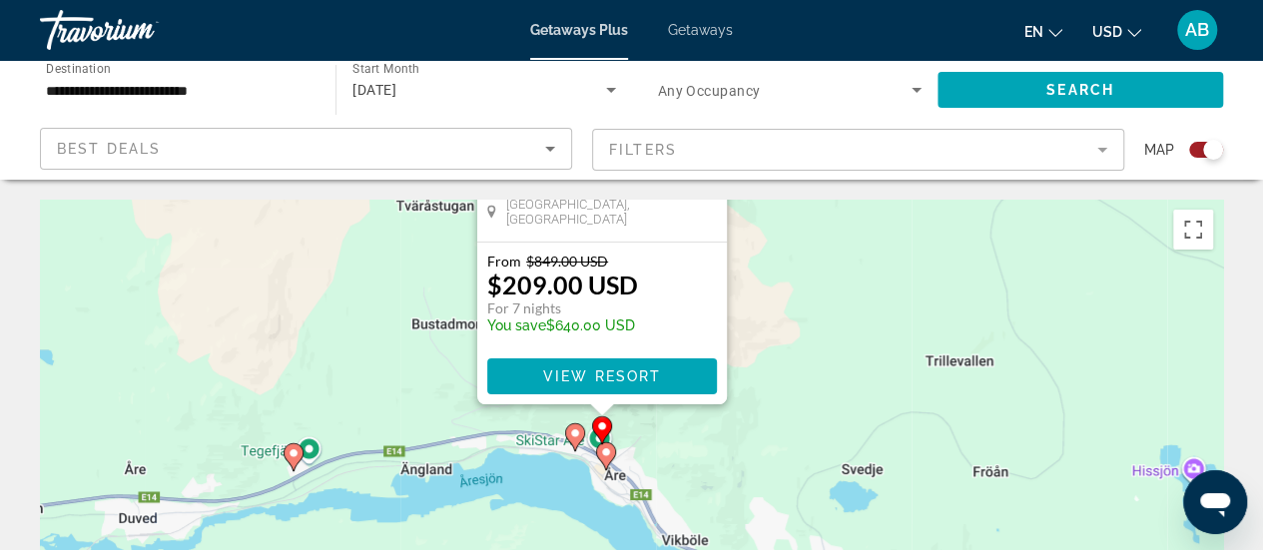
click at [609, 455] on image "Main content" at bounding box center [606, 452] width 12 height 12
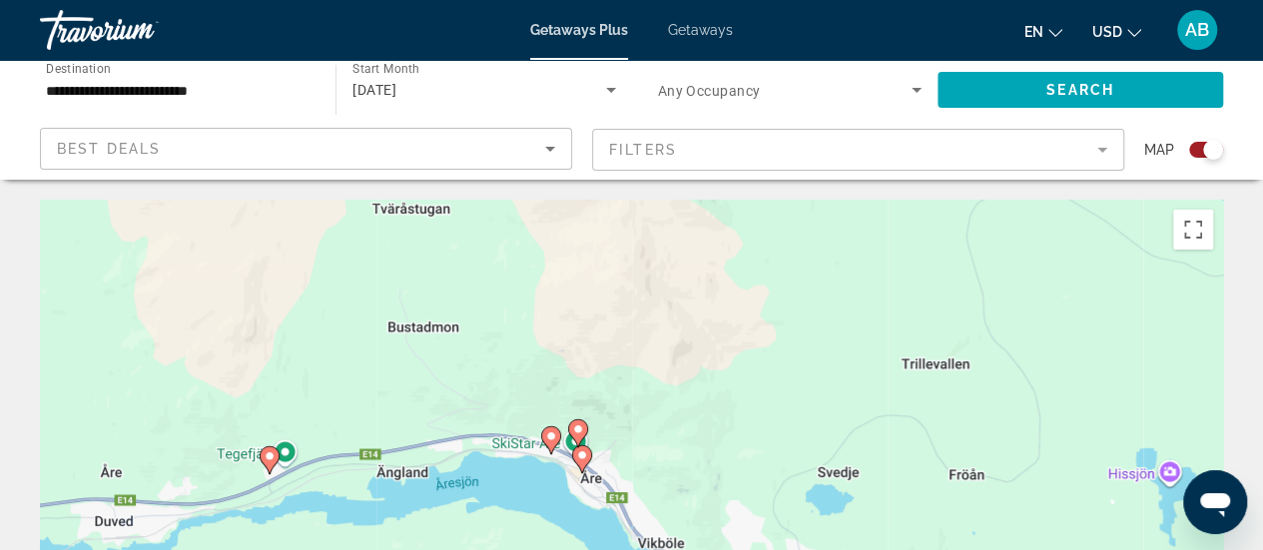
drag, startPoint x: 695, startPoint y: 458, endPoint x: 645, endPoint y: 158, distance: 304.5
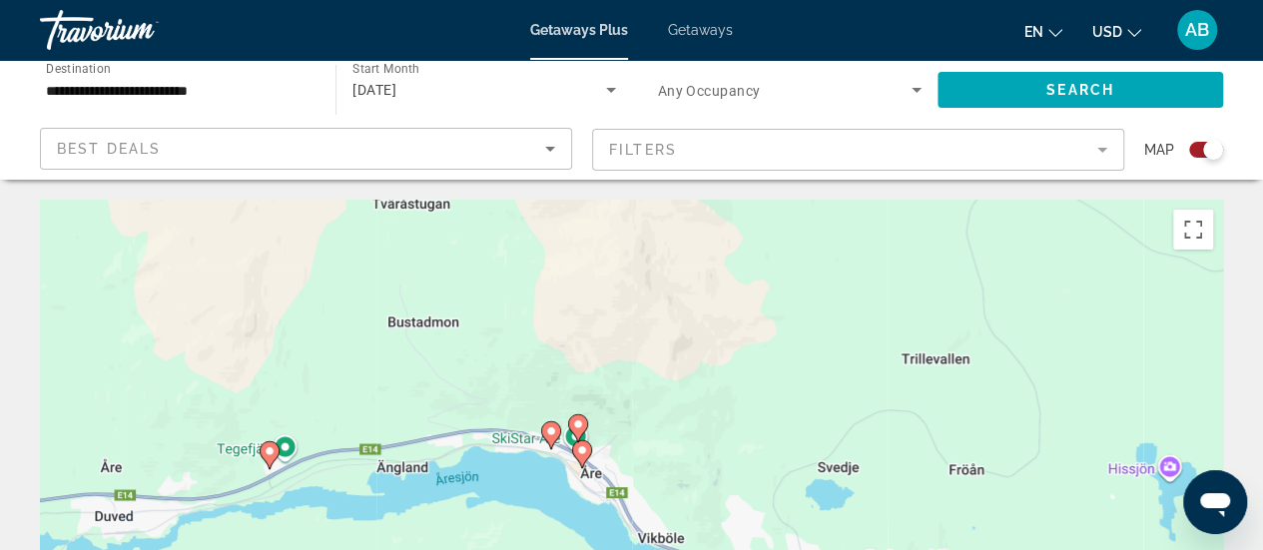
click at [588, 462] on gmp-advanced-marker "Main content" at bounding box center [582, 454] width 20 height 30
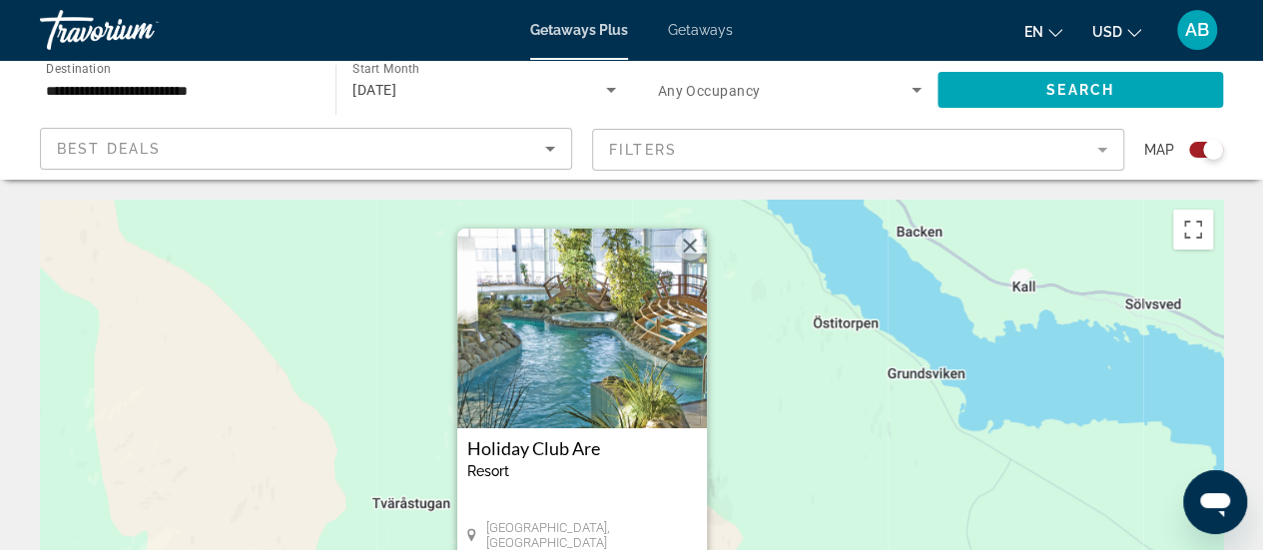
click at [570, 355] on img "Main content" at bounding box center [582, 329] width 250 height 200
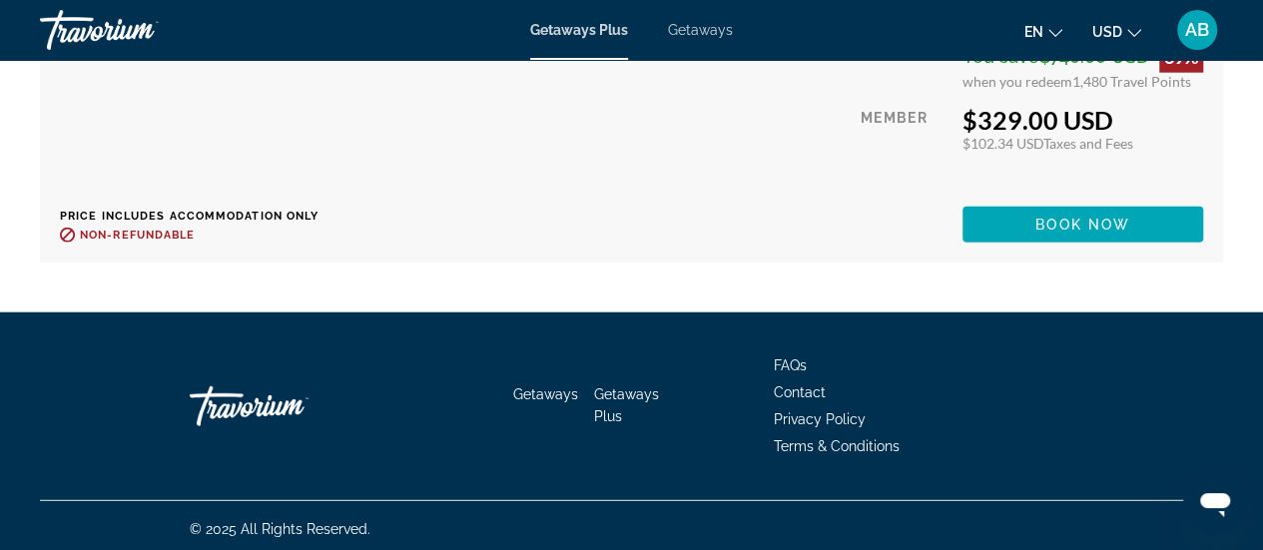
scroll to position [10074, 0]
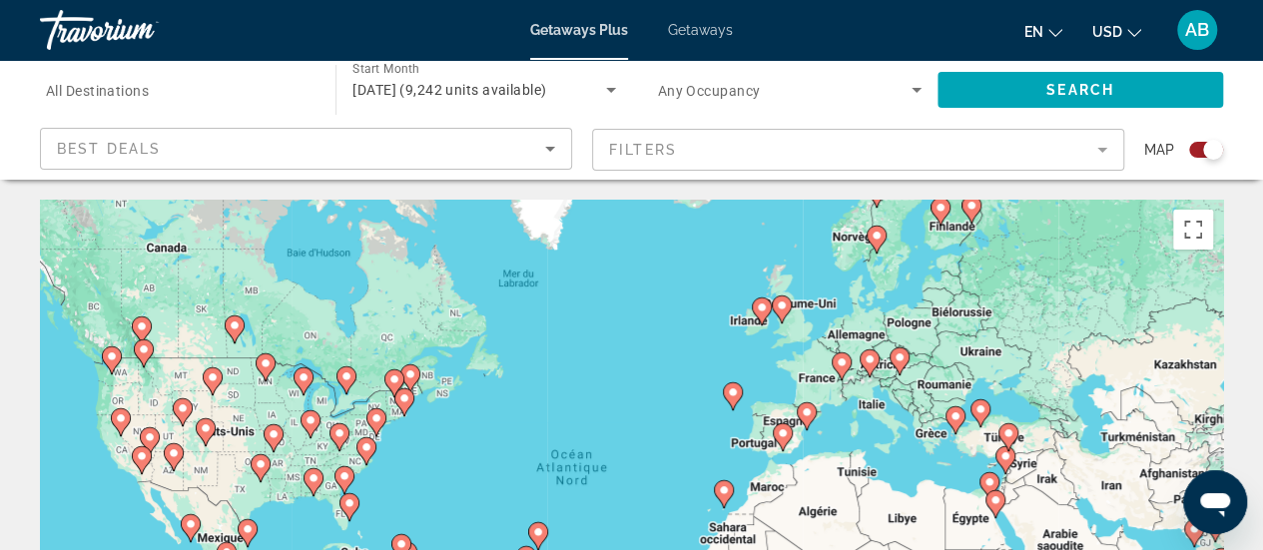
click at [941, 210] on image "Main content" at bounding box center [940, 208] width 12 height 12
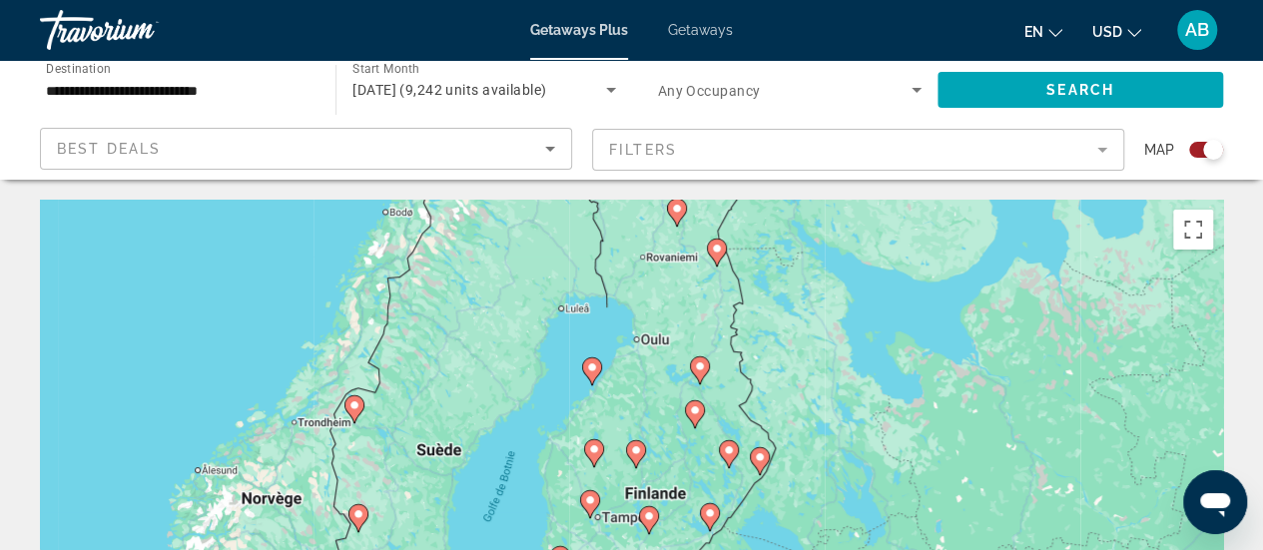
click at [693, 415] on image "Main content" at bounding box center [695, 410] width 12 height 12
type input "**********"
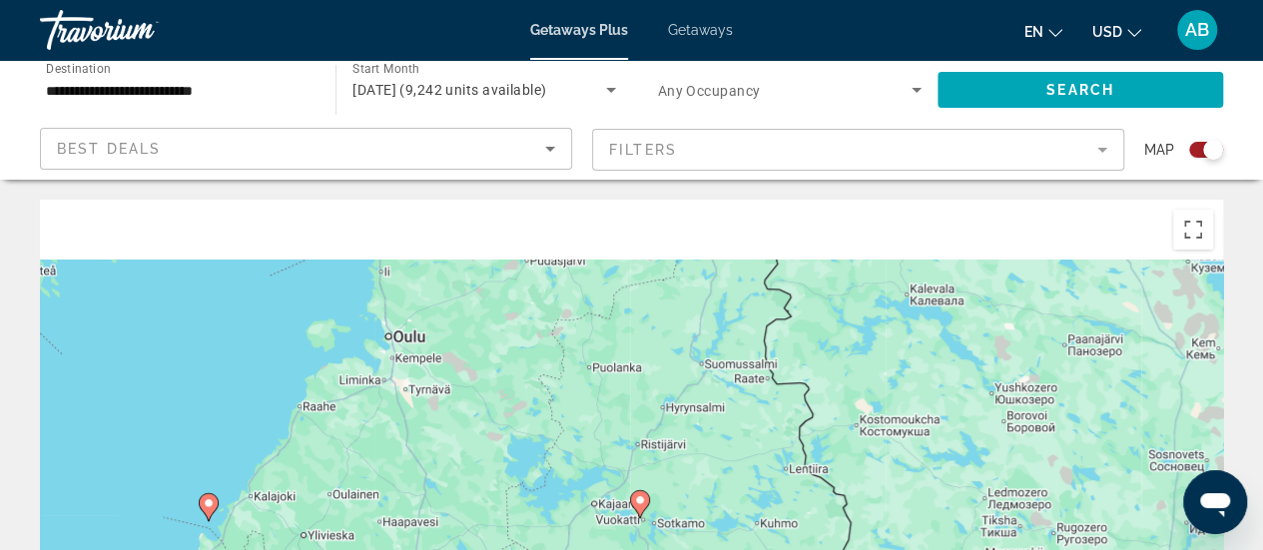
drag, startPoint x: 699, startPoint y: 307, endPoint x: 697, endPoint y: 581, distance: 273.5
click at [697, 549] on html "**********" at bounding box center [631, 275] width 1263 height 550
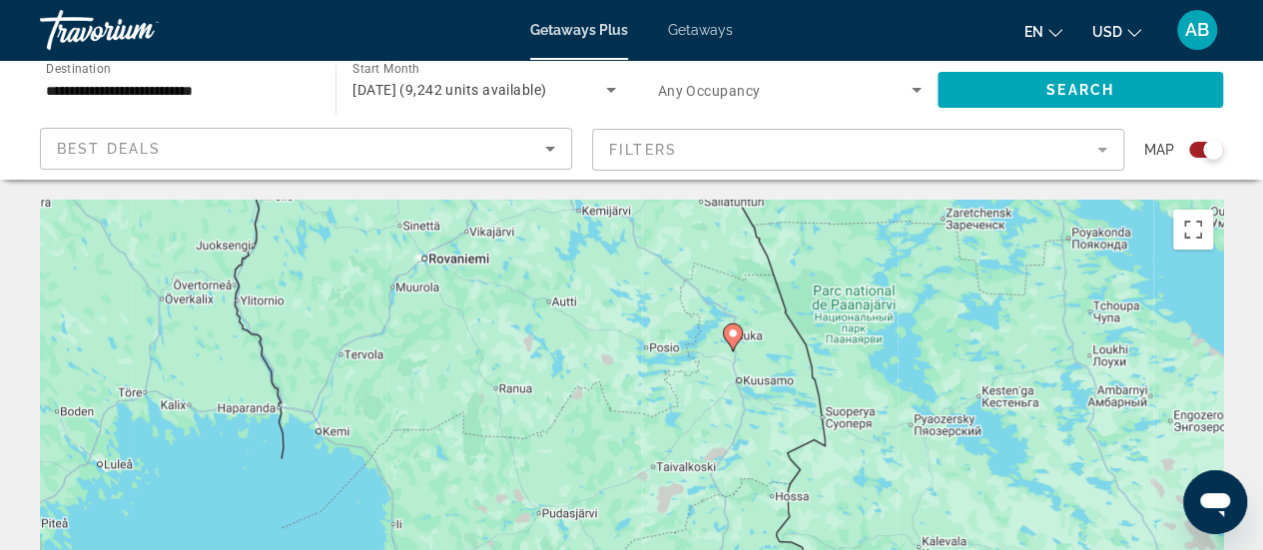
drag, startPoint x: 739, startPoint y: 323, endPoint x: 738, endPoint y: 456, distance: 132.7
click at [738, 456] on div "Pour naviguer, appuyez sur les touches fléchées. Pour activer le glissement ave…" at bounding box center [631, 499] width 1183 height 599
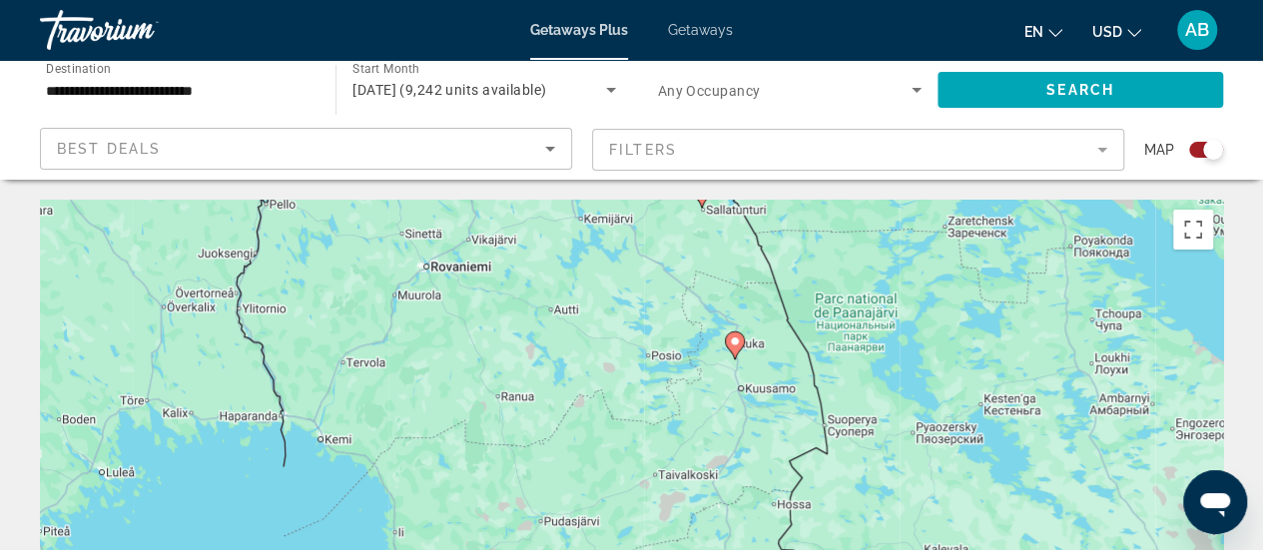
click at [740, 346] on image "Main content" at bounding box center [735, 341] width 12 height 12
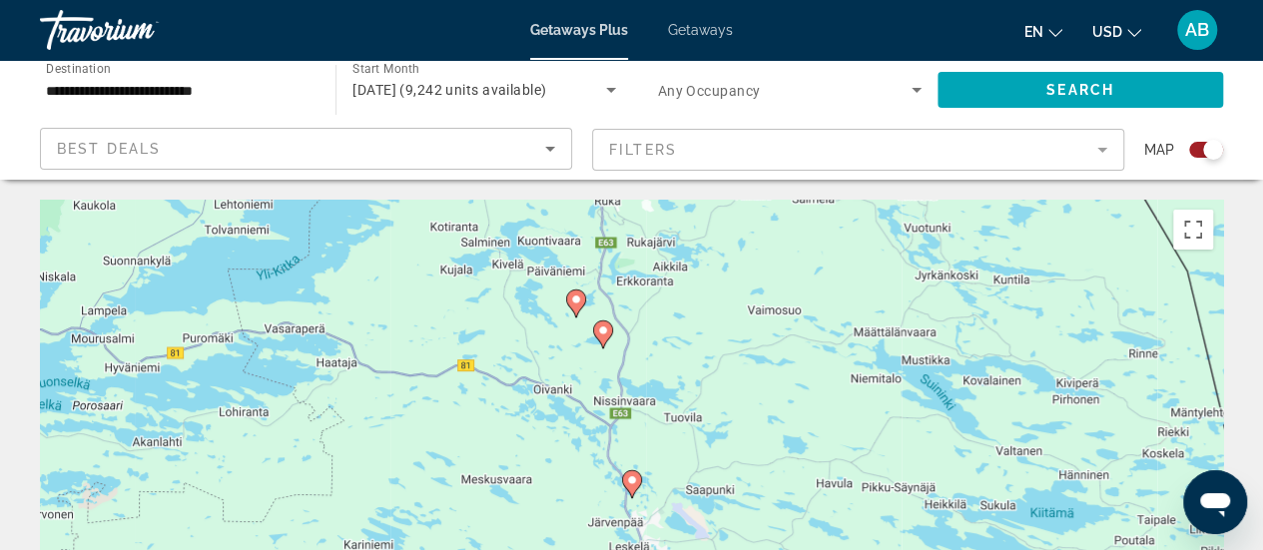
click at [585, 305] on div "Pour activer le glissement avec le clavier, appuyez sur Alt+Entrée. Une fois ce…" at bounding box center [631, 499] width 1183 height 599
click at [573, 304] on image "Main content" at bounding box center [576, 299] width 12 height 12
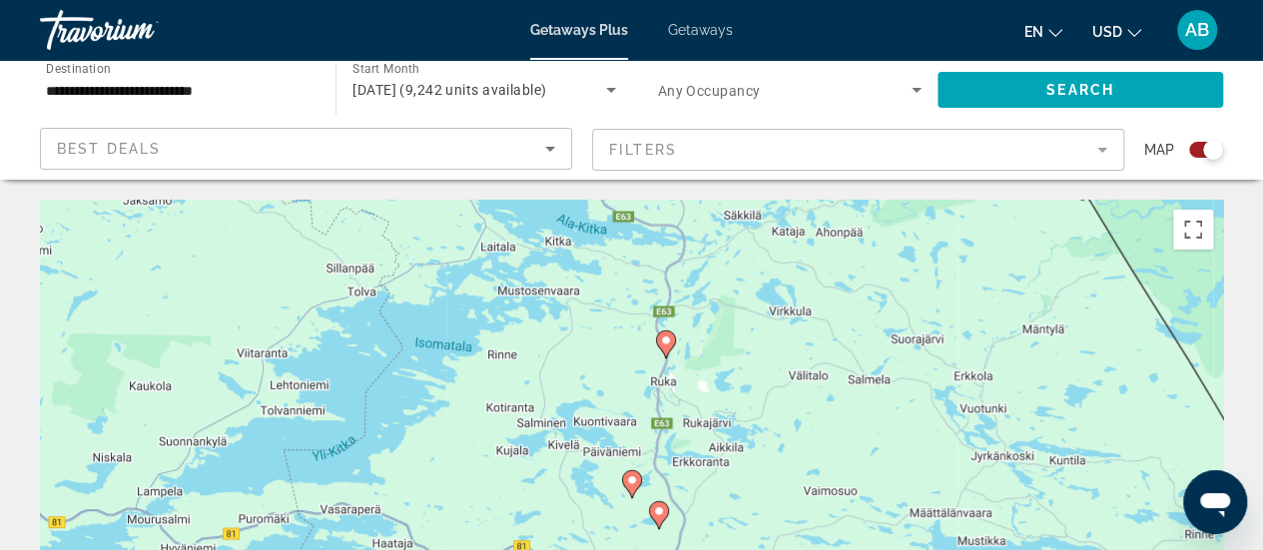
click at [671, 346] on icon "Main content" at bounding box center [665, 344] width 18 height 26
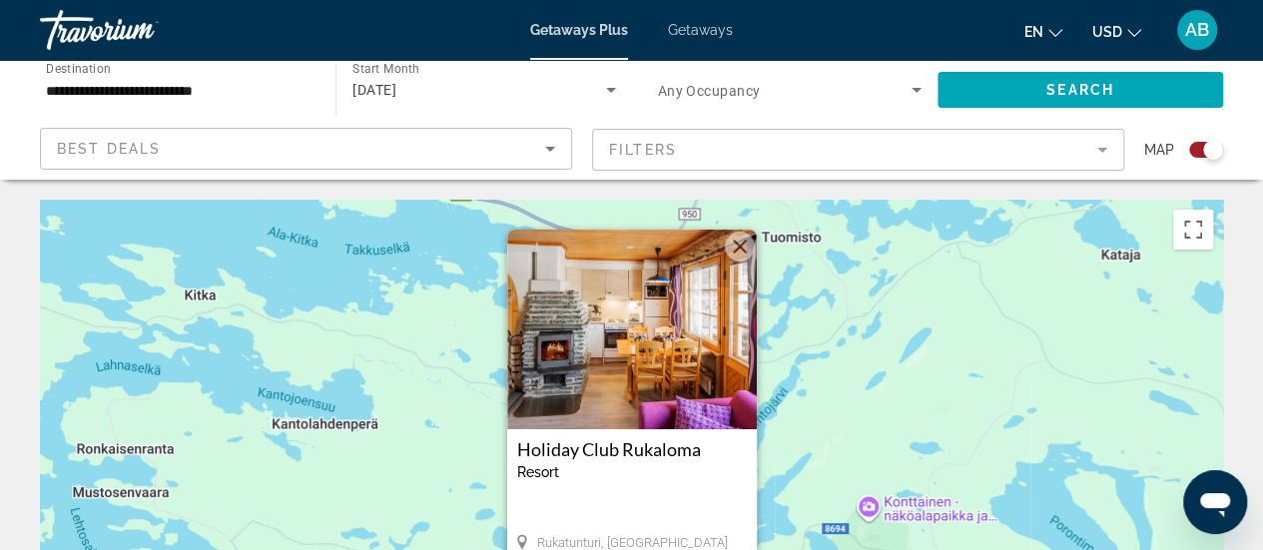
click at [671, 346] on img "Main content" at bounding box center [632, 330] width 250 height 200
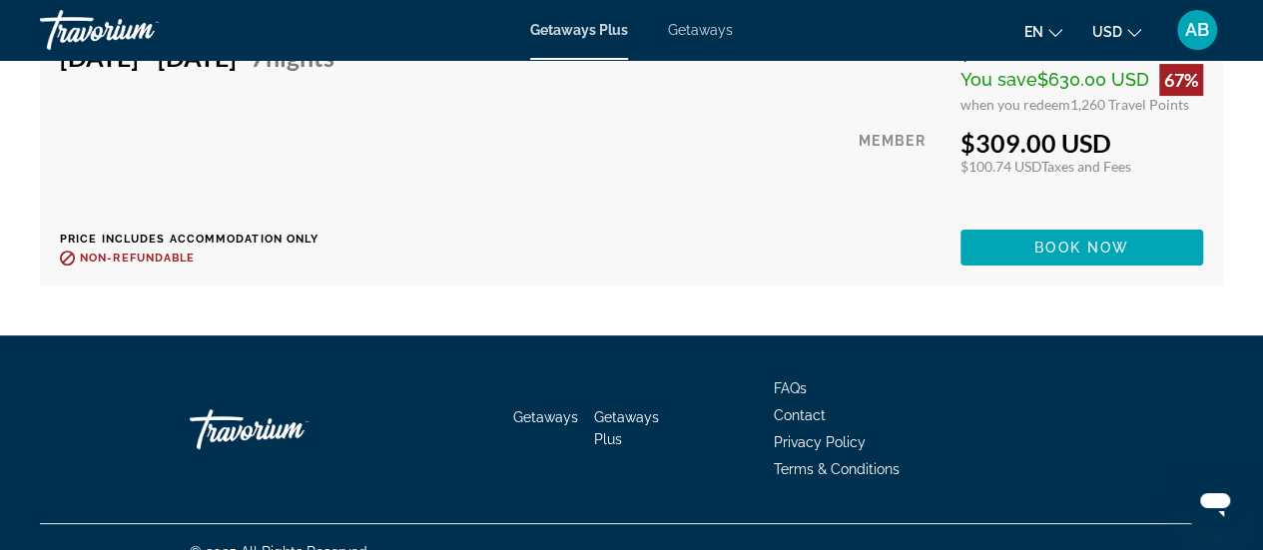
scroll to position [3989, 0]
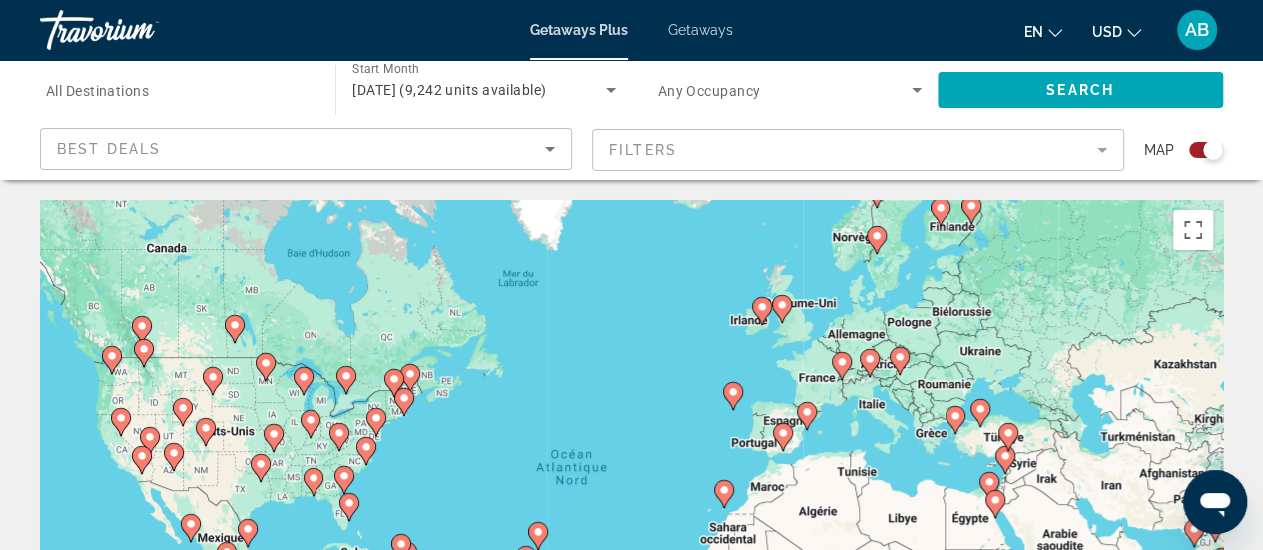
click at [968, 212] on icon "Main content" at bounding box center [970, 210] width 18 height 26
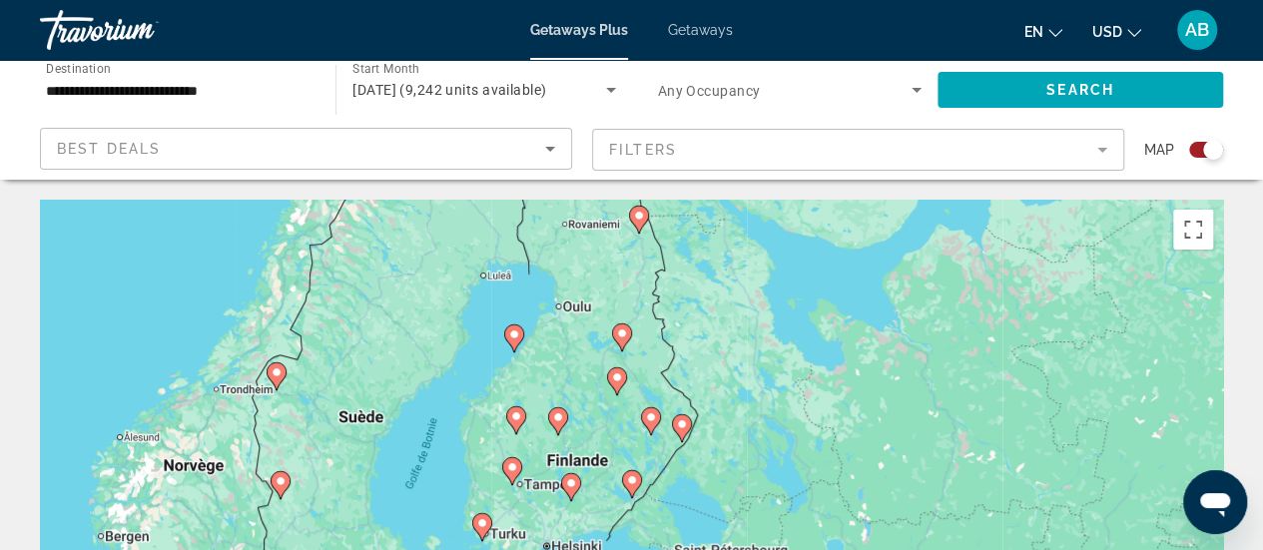
click at [639, 218] on image "Main content" at bounding box center [639, 216] width 12 height 12
type input "**********"
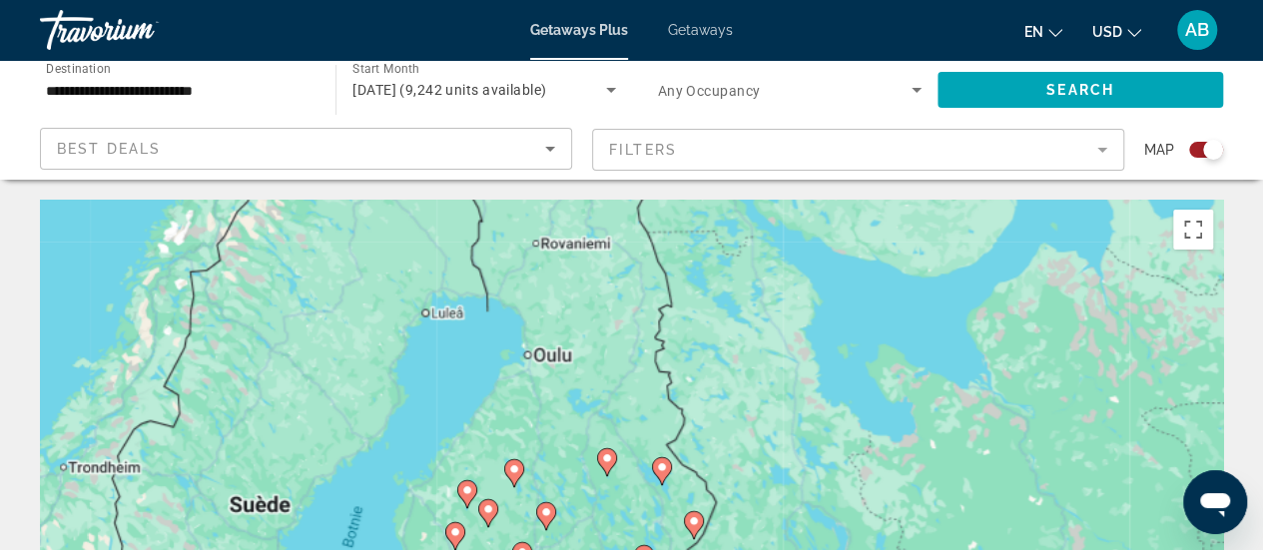
click at [639, 218] on div "Pour naviguer, appuyez sur les touches fléchées. Pour activer le glissement ave…" at bounding box center [631, 499] width 1183 height 599
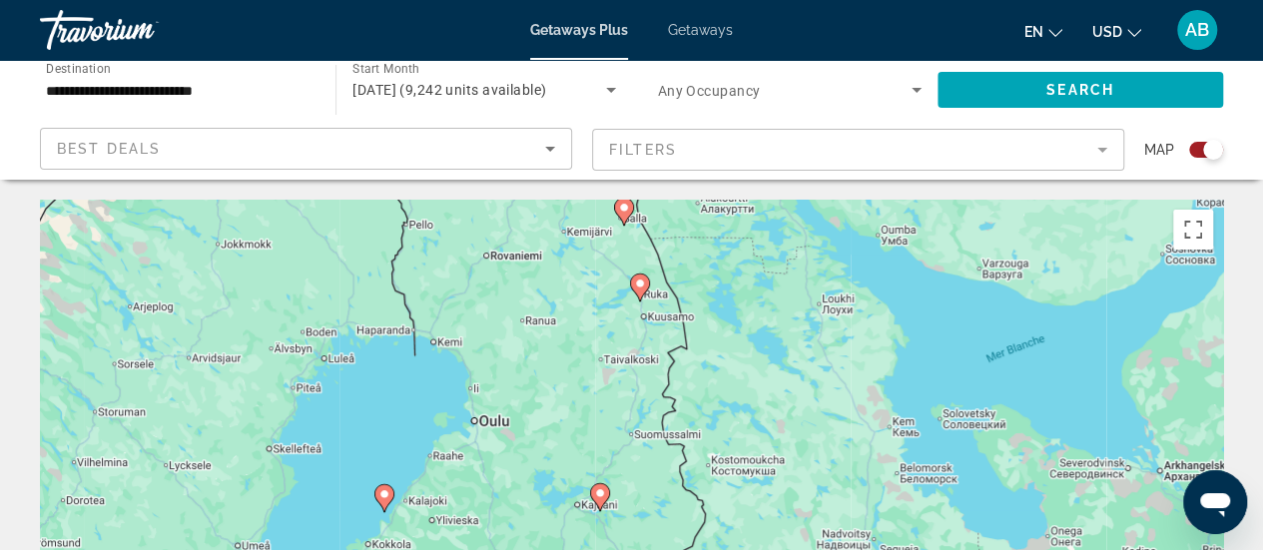
click at [637, 292] on icon "Main content" at bounding box center [639, 287] width 18 height 26
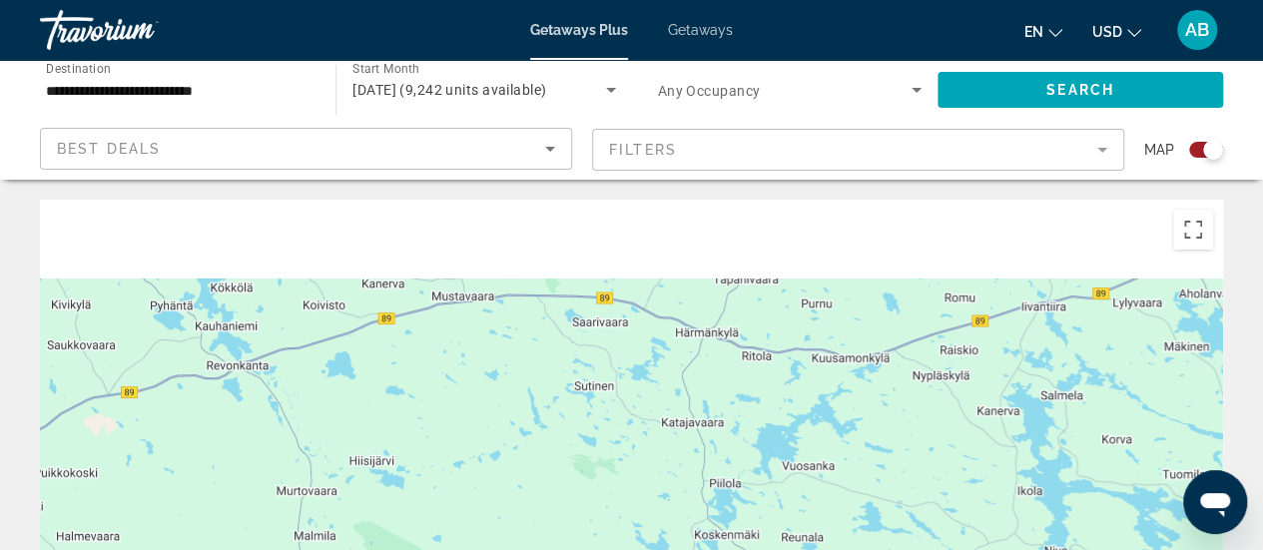
drag, startPoint x: 662, startPoint y: 232, endPoint x: 583, endPoint y: 582, distance: 359.1
click at [583, 549] on html "**********" at bounding box center [631, 275] width 1263 height 550
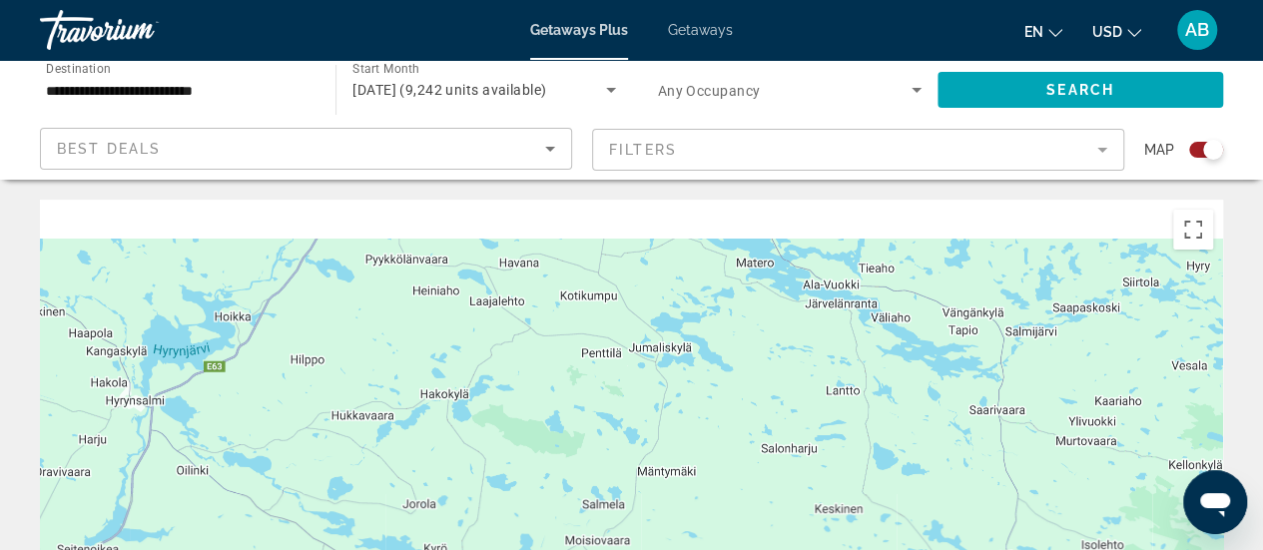
drag, startPoint x: 738, startPoint y: 300, endPoint x: 645, endPoint y: 568, distance: 283.1
click at [645, 549] on html "**********" at bounding box center [631, 275] width 1263 height 550
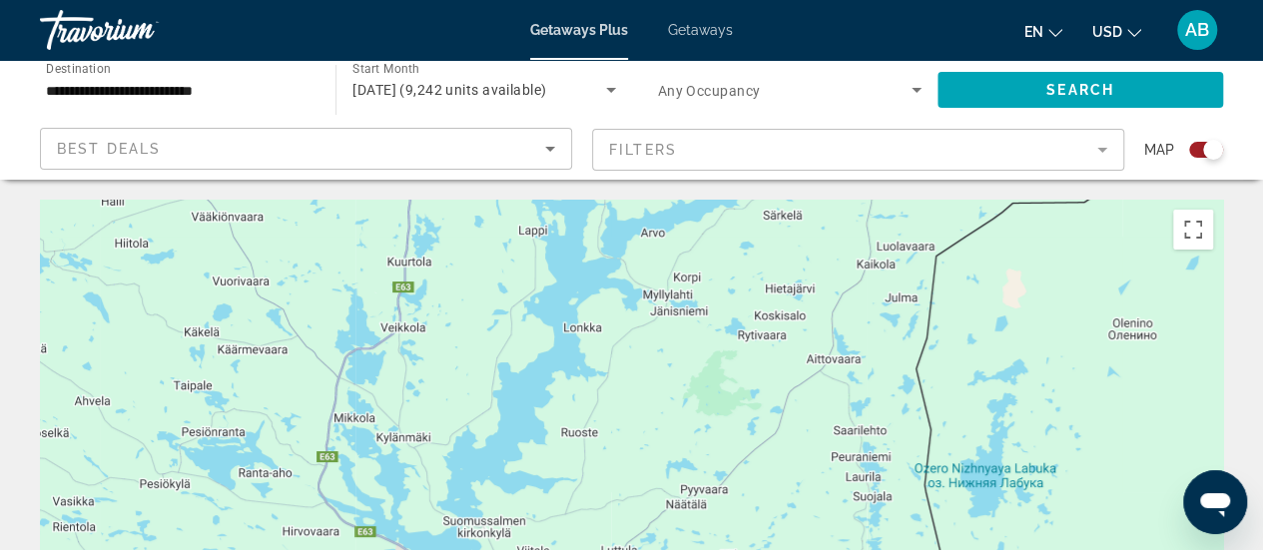
drag, startPoint x: 745, startPoint y: 271, endPoint x: 774, endPoint y: 597, distance: 326.7
click at [774, 549] on html "**********" at bounding box center [631, 275] width 1263 height 550
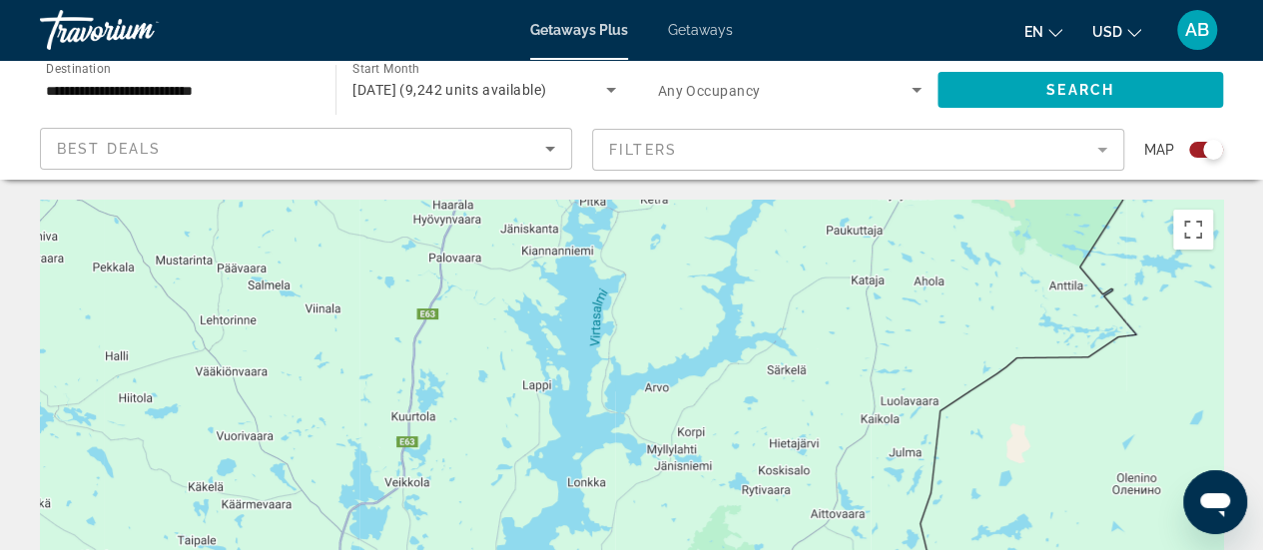
drag, startPoint x: 739, startPoint y: 330, endPoint x: 755, endPoint y: 597, distance: 267.0
click at [755, 549] on html "**********" at bounding box center [631, 275] width 1263 height 550
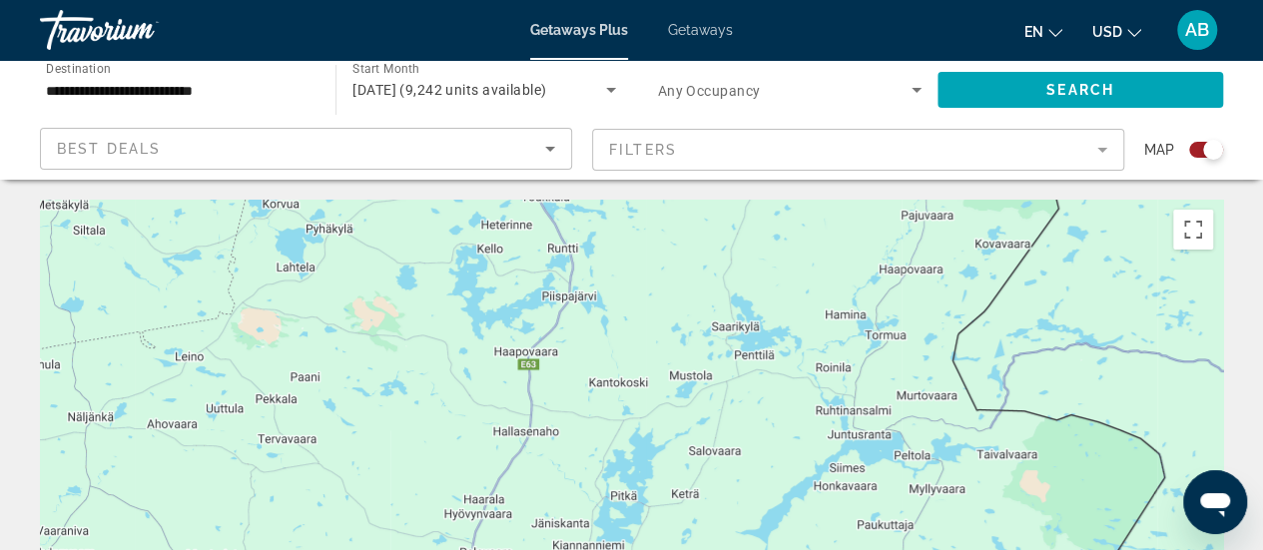
drag, startPoint x: 747, startPoint y: 305, endPoint x: 770, endPoint y: 561, distance: 256.6
click at [770, 549] on html "**********" at bounding box center [631, 275] width 1263 height 550
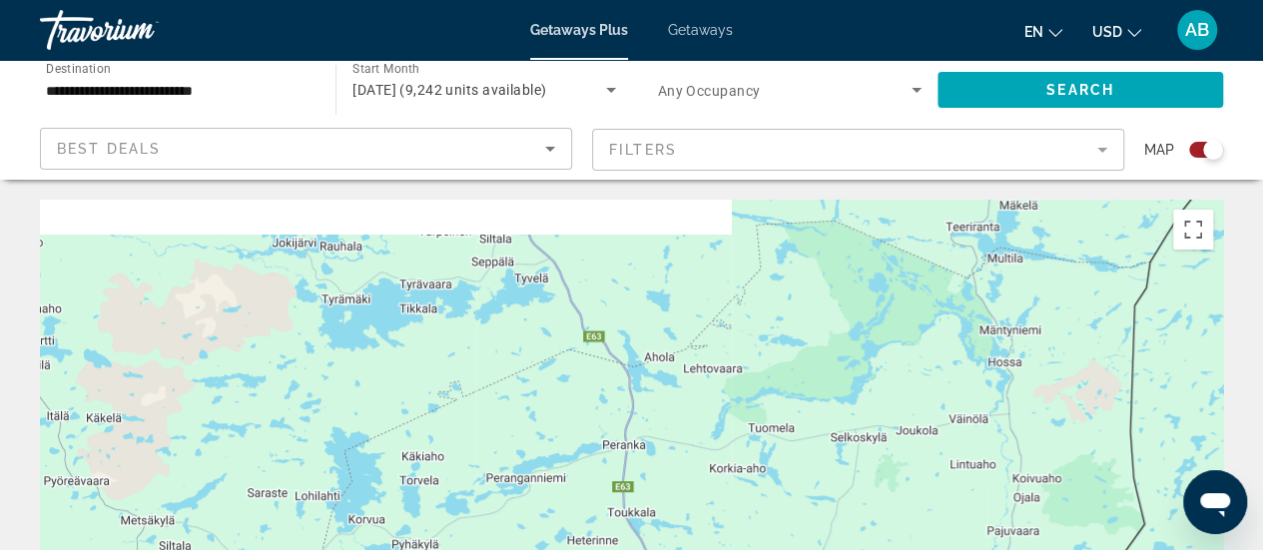
drag, startPoint x: 725, startPoint y: 319, endPoint x: 789, endPoint y: 566, distance: 254.9
click at [789, 549] on html "**********" at bounding box center [631, 275] width 1263 height 550
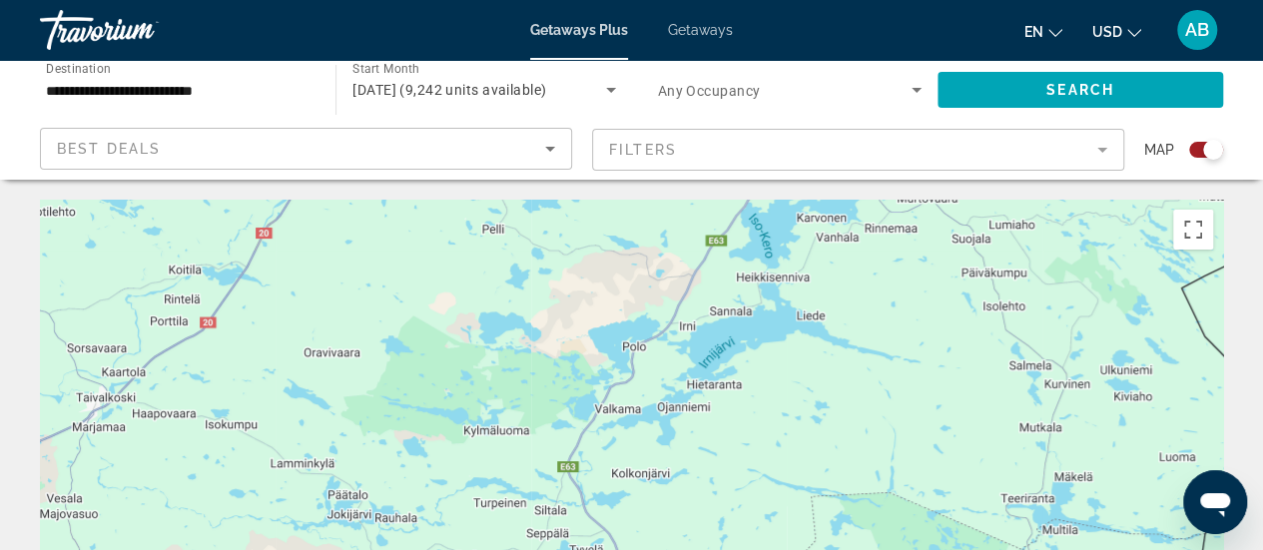
drag, startPoint x: 719, startPoint y: 300, endPoint x: 774, endPoint y: 581, distance: 286.0
click at [774, 549] on html "**********" at bounding box center [631, 275] width 1263 height 550
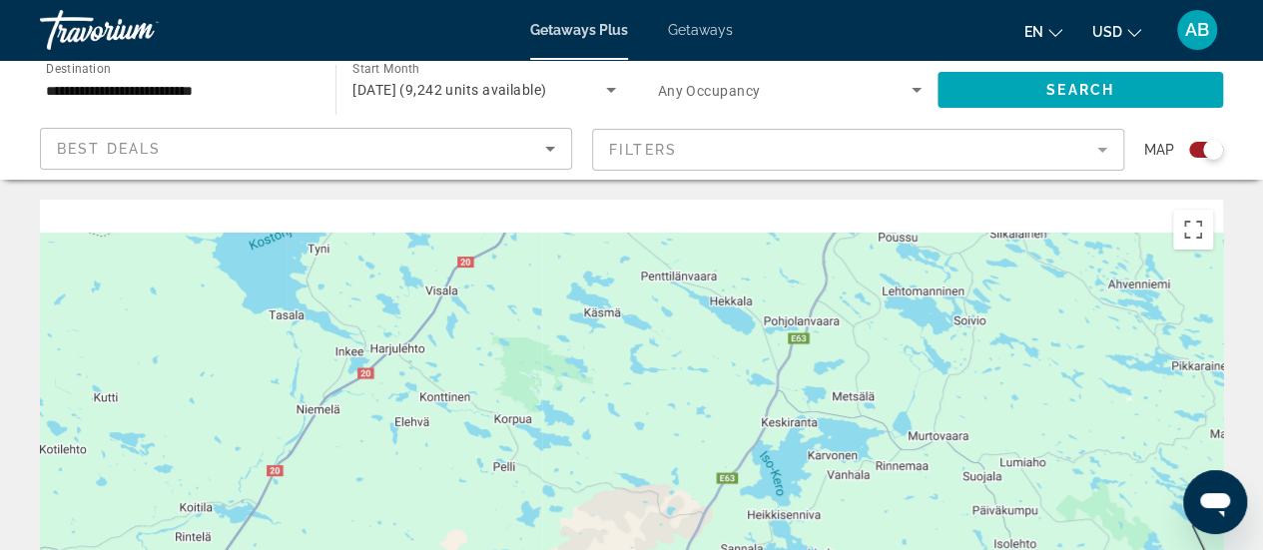
drag, startPoint x: 687, startPoint y: 360, endPoint x: 720, endPoint y: 597, distance: 238.8
click at [720, 549] on html "**********" at bounding box center [631, 275] width 1263 height 550
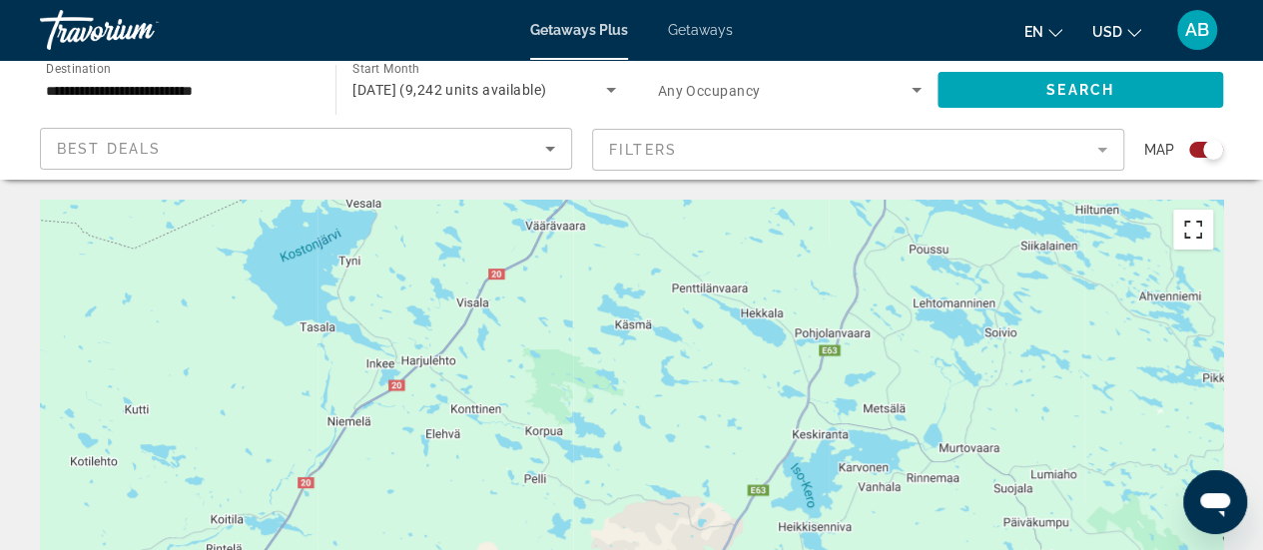
click at [1205, 243] on button "Passer en plein écran" at bounding box center [1193, 230] width 40 height 40
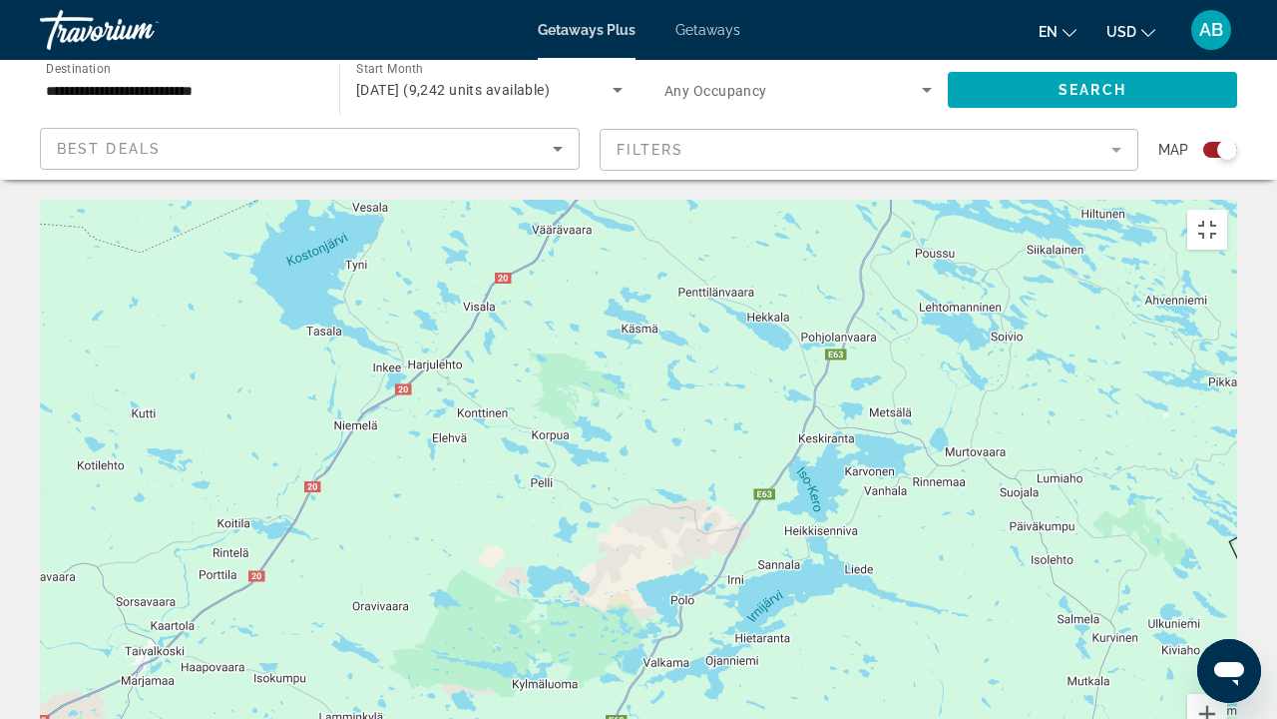
drag, startPoint x: 866, startPoint y: 279, endPoint x: 926, endPoint y: 532, distance: 259.5
click at [922, 521] on div "Pour naviguer, appuyez sur les touches fléchées." at bounding box center [639, 499] width 1198 height 599
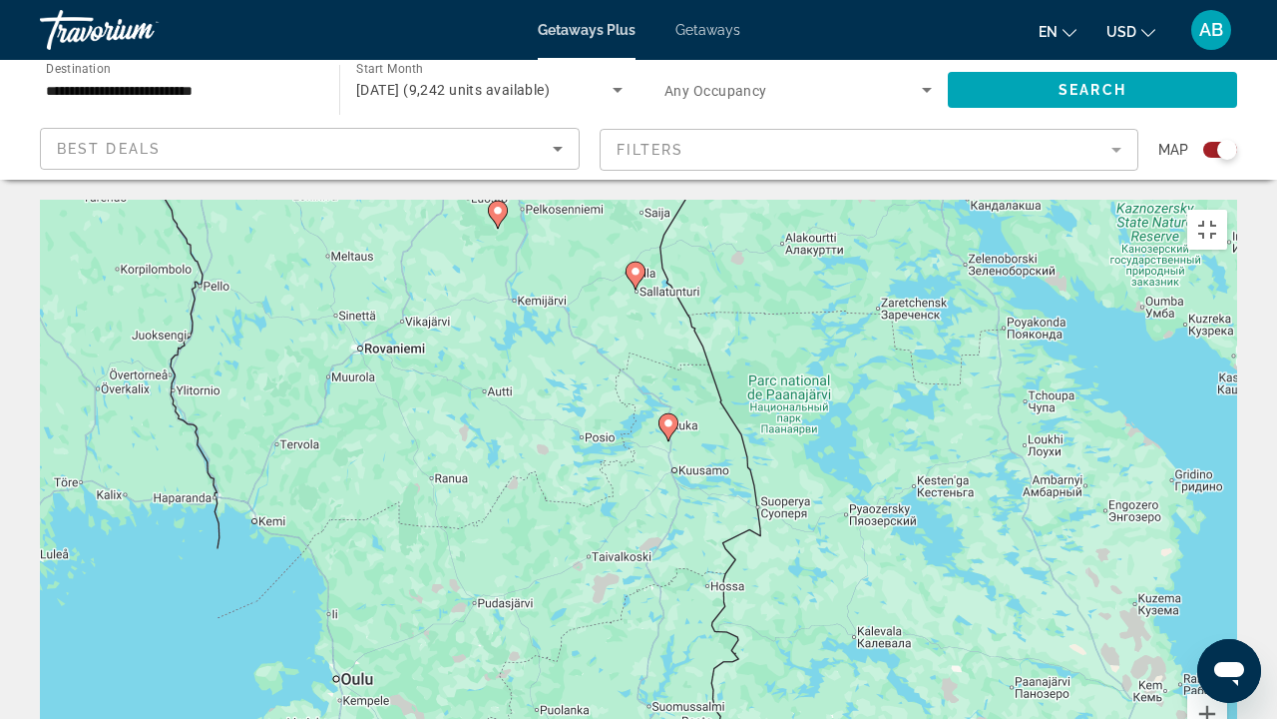
click at [663, 414] on icon "Main content" at bounding box center [669, 427] width 18 height 26
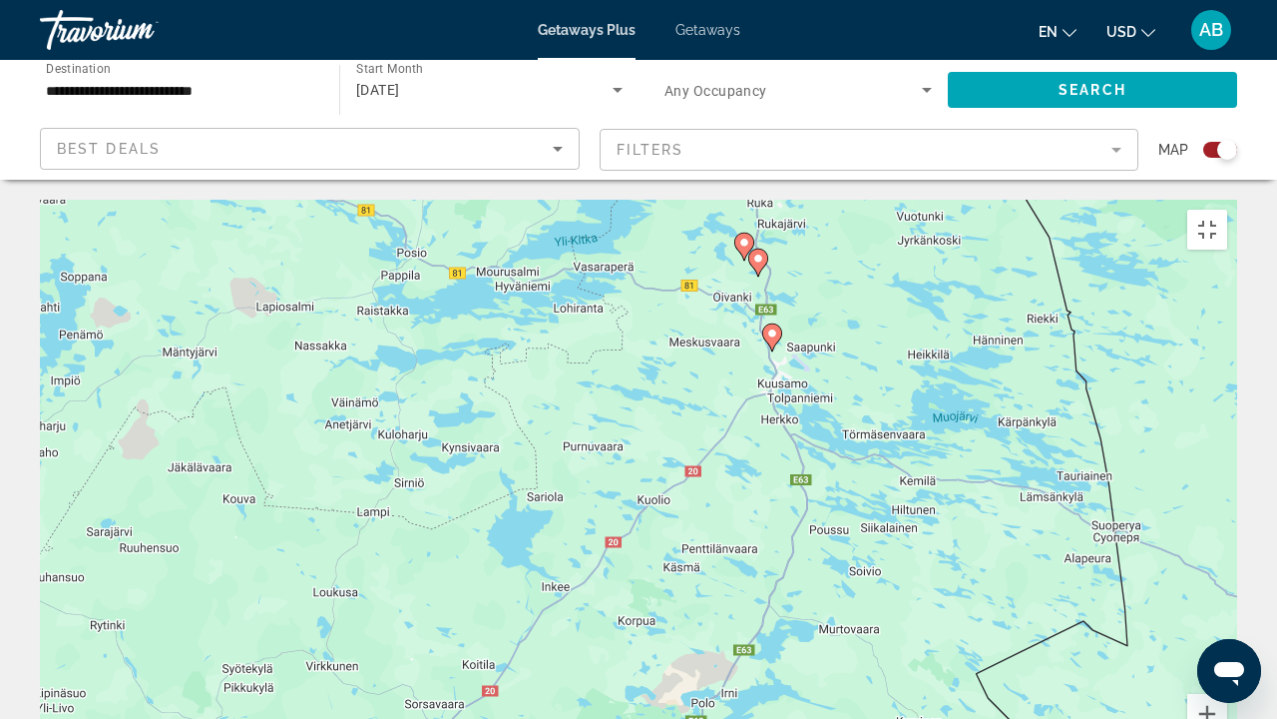
click at [770, 327] on image "Main content" at bounding box center [772, 333] width 12 height 12
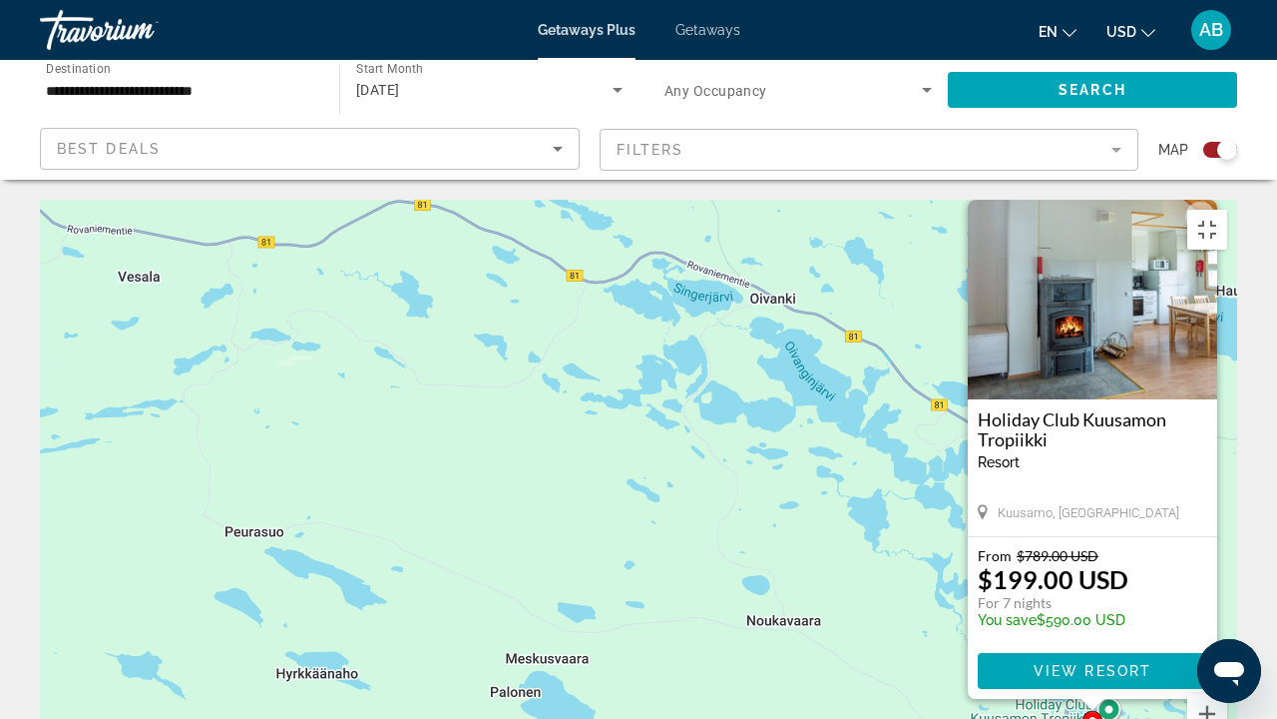
click at [1081, 253] on img "Main content" at bounding box center [1093, 300] width 250 height 200
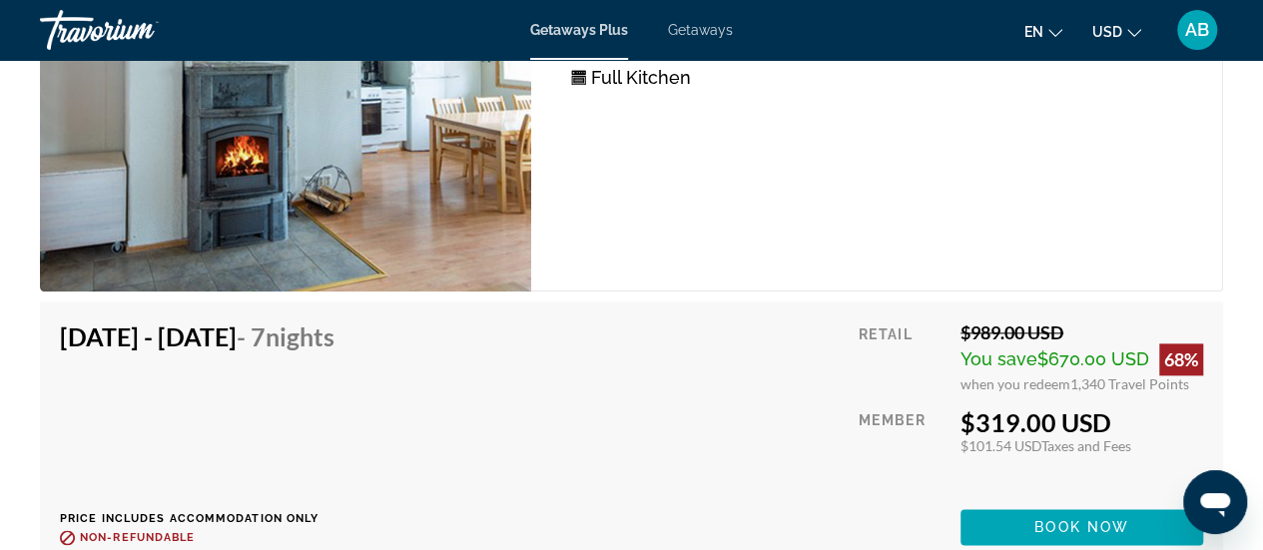
scroll to position [4909, 0]
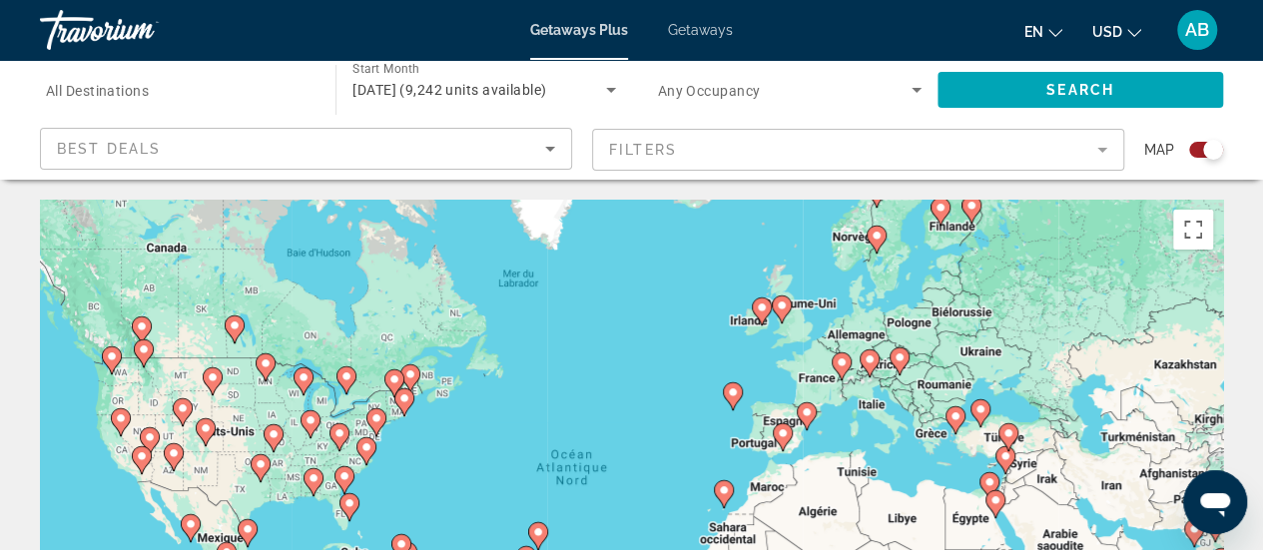
click at [971, 211] on image "Main content" at bounding box center [971, 206] width 12 height 12
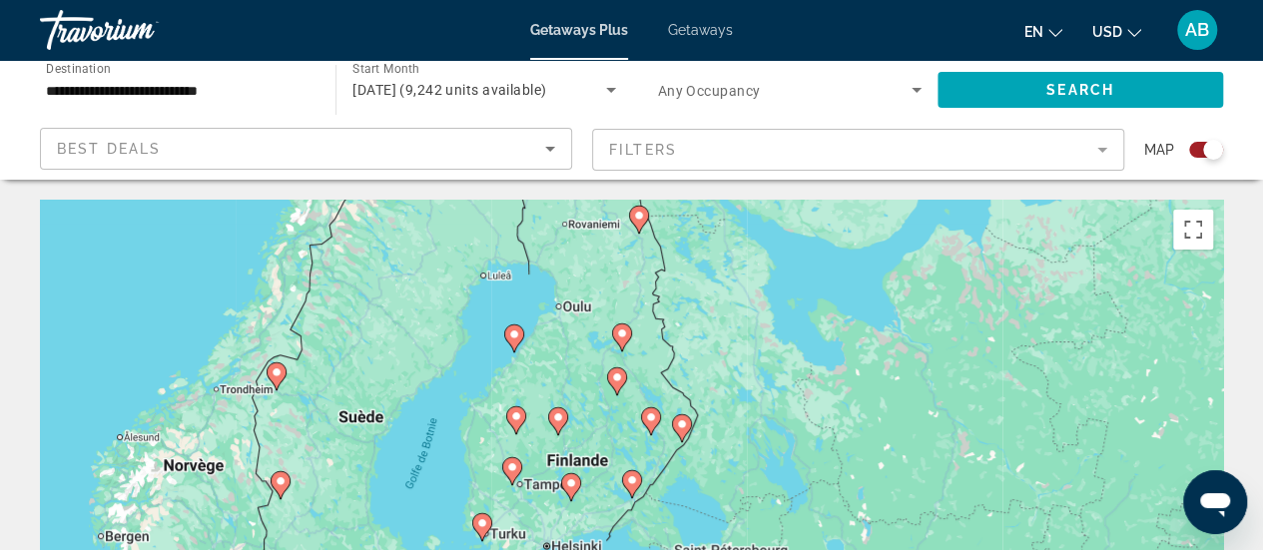
click at [640, 207] on icon "Main content" at bounding box center [638, 220] width 18 height 26
type input "**********"
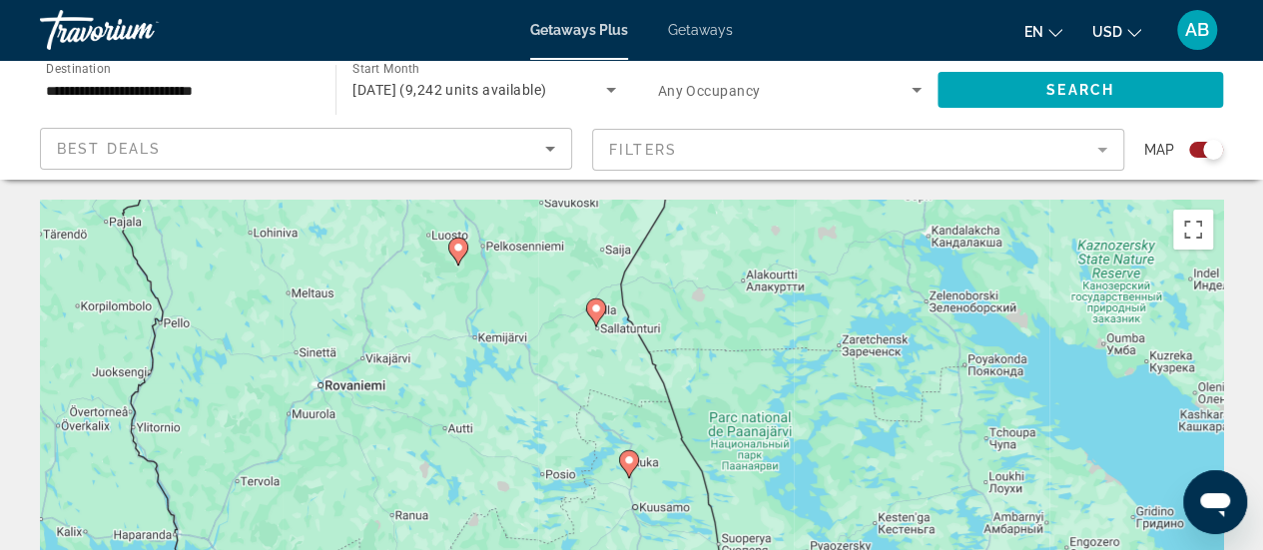
click at [628, 467] on icon "Main content" at bounding box center [628, 464] width 18 height 26
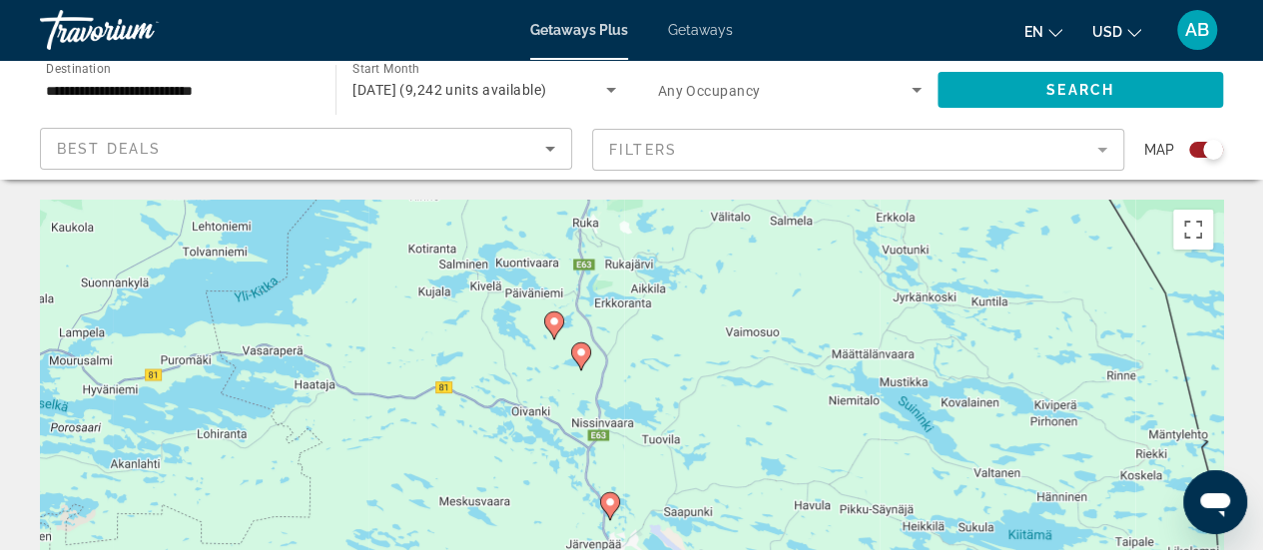
drag, startPoint x: 661, startPoint y: 477, endPoint x: 637, endPoint y: 494, distance: 29.4
click at [637, 494] on div "Pour activer le glissement avec le clavier, appuyez sur Alt+Entrée. Une fois ce…" at bounding box center [631, 499] width 1183 height 599
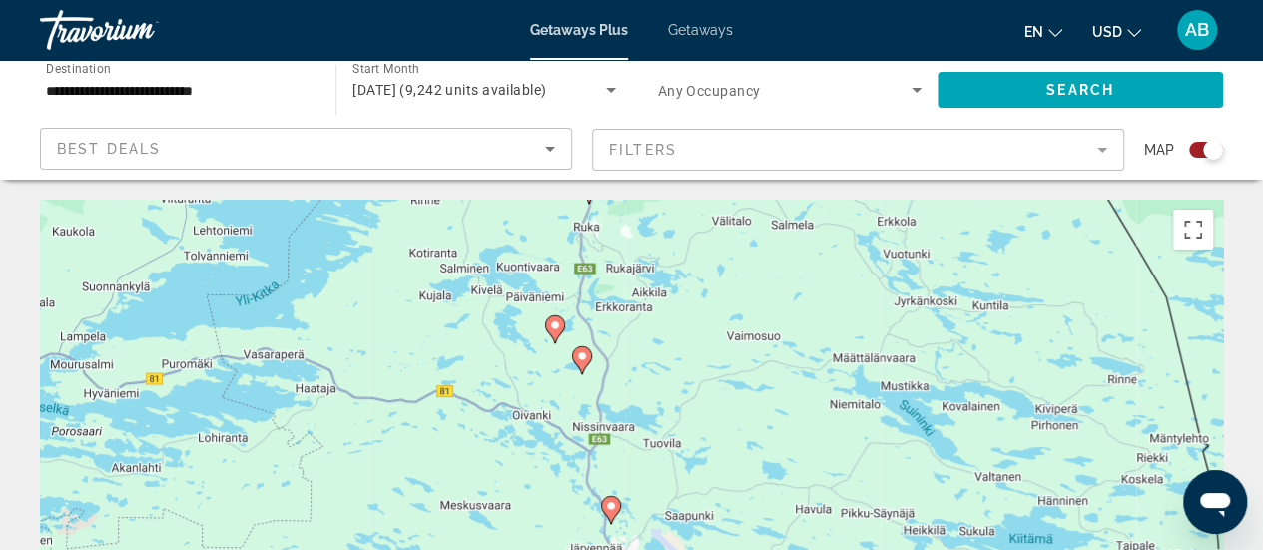
click at [585, 358] on image "Main content" at bounding box center [582, 356] width 12 height 12
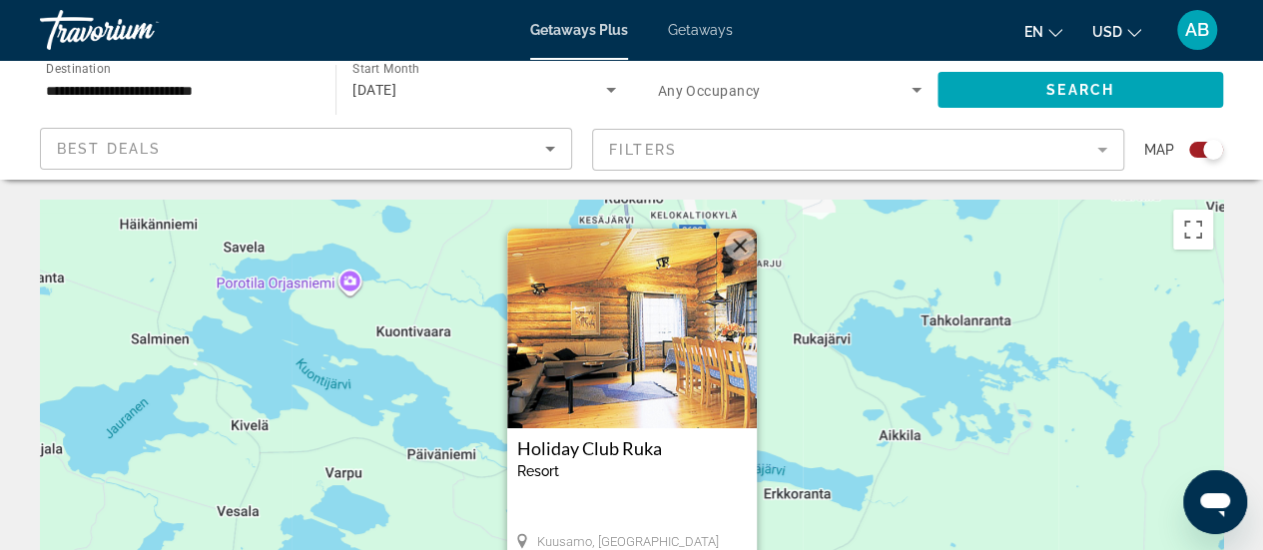
click at [585, 358] on img "Main content" at bounding box center [632, 329] width 250 height 200
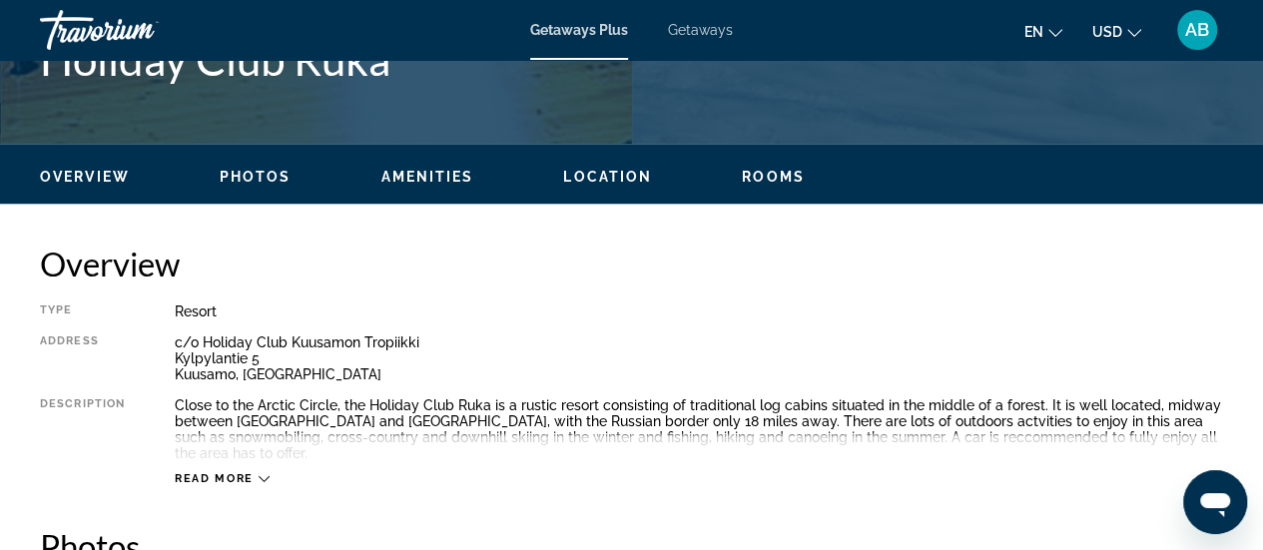
scroll to position [878, 0]
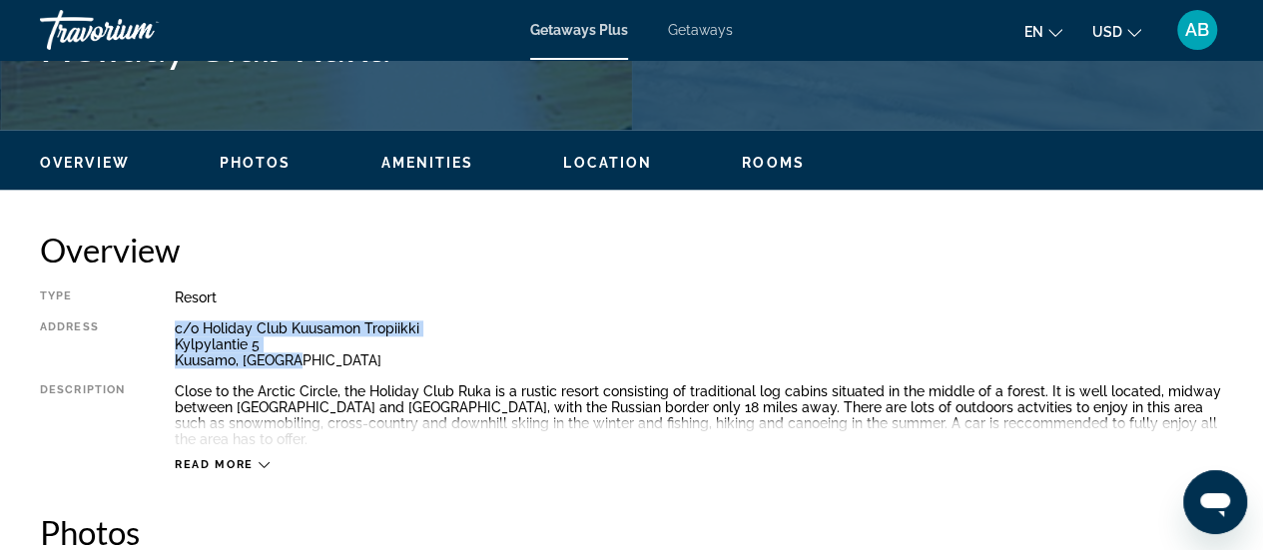
drag, startPoint x: 298, startPoint y: 360, endPoint x: 176, endPoint y: 329, distance: 126.6
click at [176, 329] on div "c/o Holiday Club Kuusamon Tropiikki Kylpylantie 5 Kuusamo, Finland" at bounding box center [699, 344] width 1048 height 48
copy div "c/o Holiday Club Kuusamon Tropiikki Kylpylantie 5 Kuusamo, Finland"
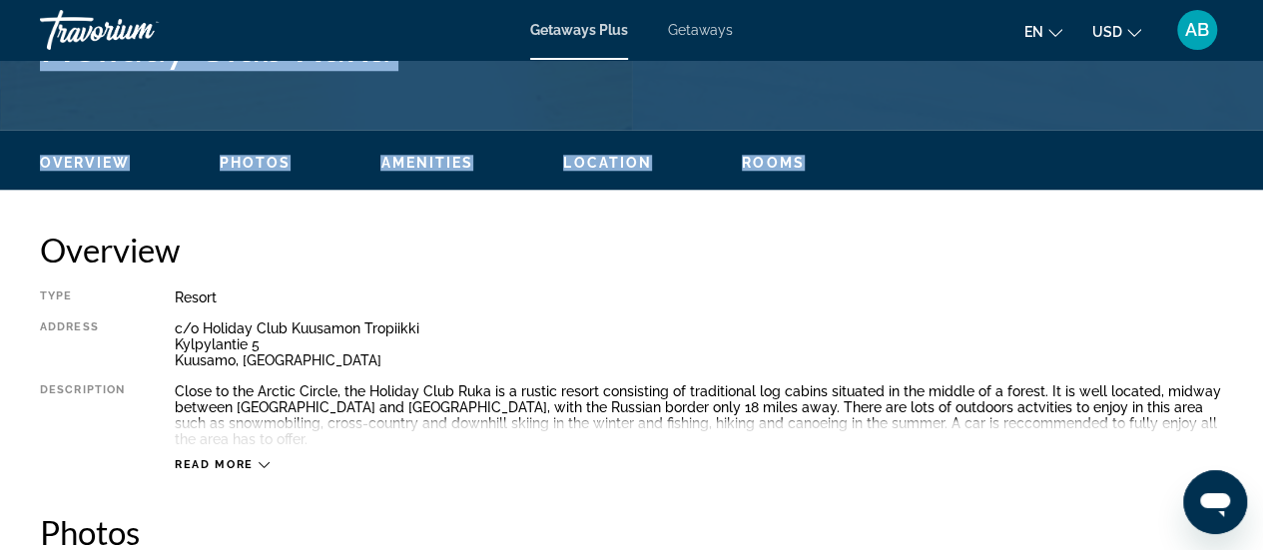
drag, startPoint x: 1261, startPoint y: 133, endPoint x: 1266, endPoint y: 97, distance: 36.3
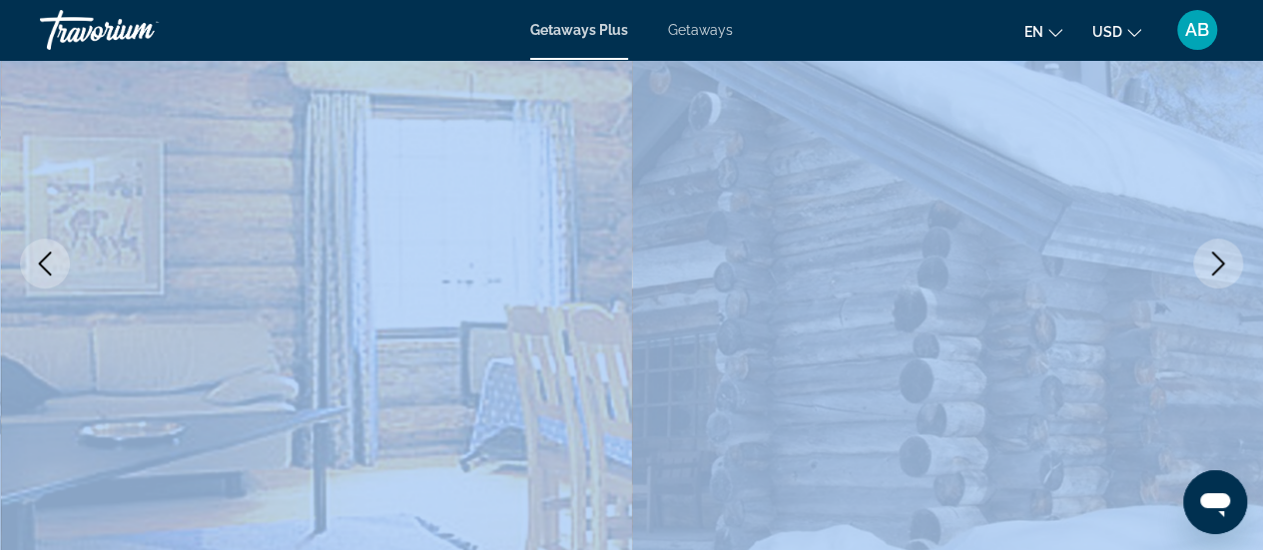
scroll to position [256, 0]
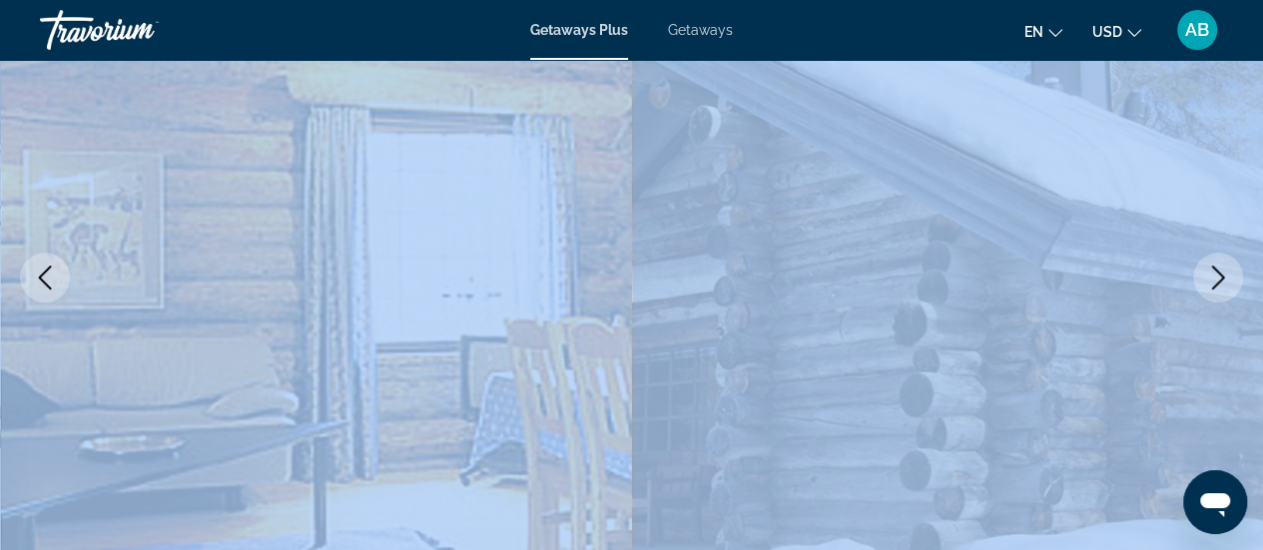
click at [1078, 228] on img "Main content" at bounding box center [948, 277] width 632 height 948
click at [1206, 288] on button "Next image" at bounding box center [1218, 278] width 50 height 50
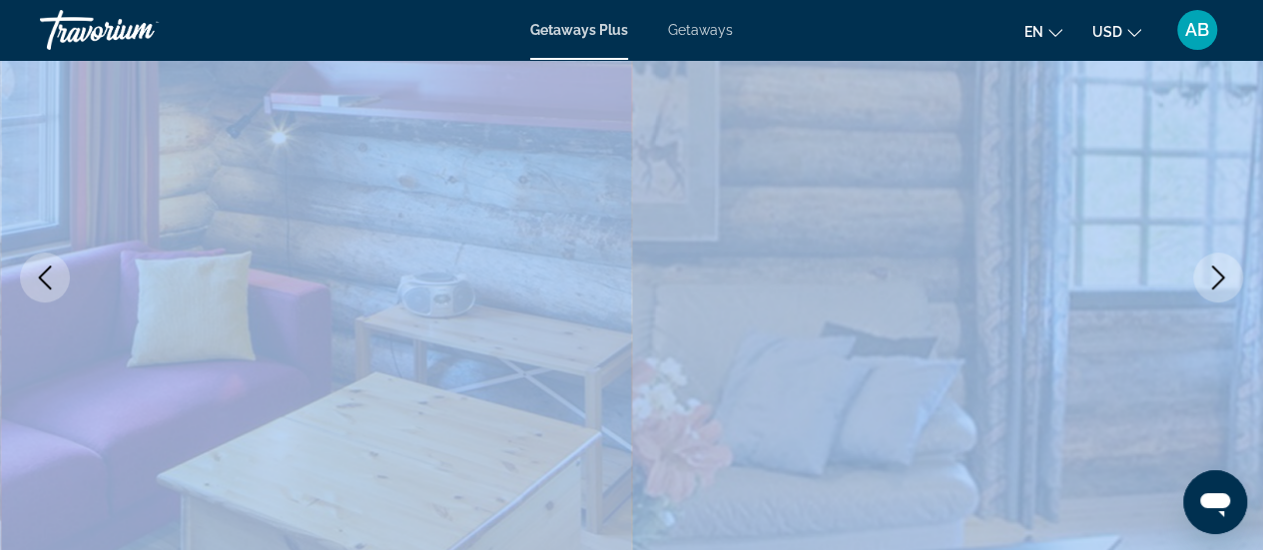
click at [1017, 237] on img "Main content" at bounding box center [948, 277] width 632 height 948
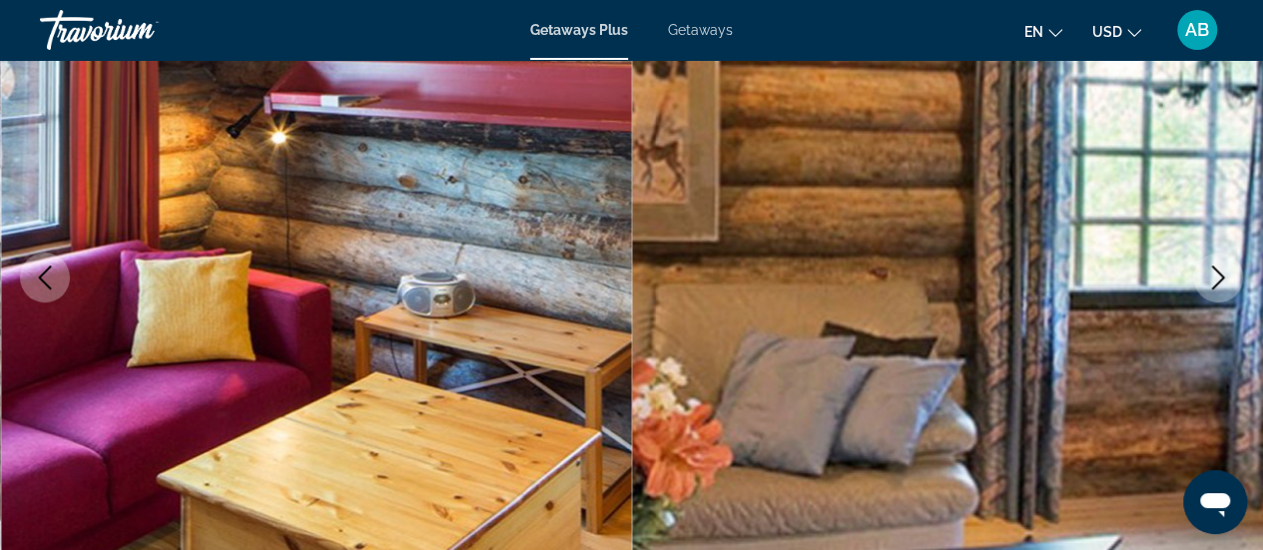
click at [863, 35] on div "en English Español Français Italiano Português русский USD USD ($) MXN (Mex$) C…" at bounding box center [988, 30] width 470 height 42
click at [1218, 284] on icon "Next image" at bounding box center [1218, 277] width 24 height 24
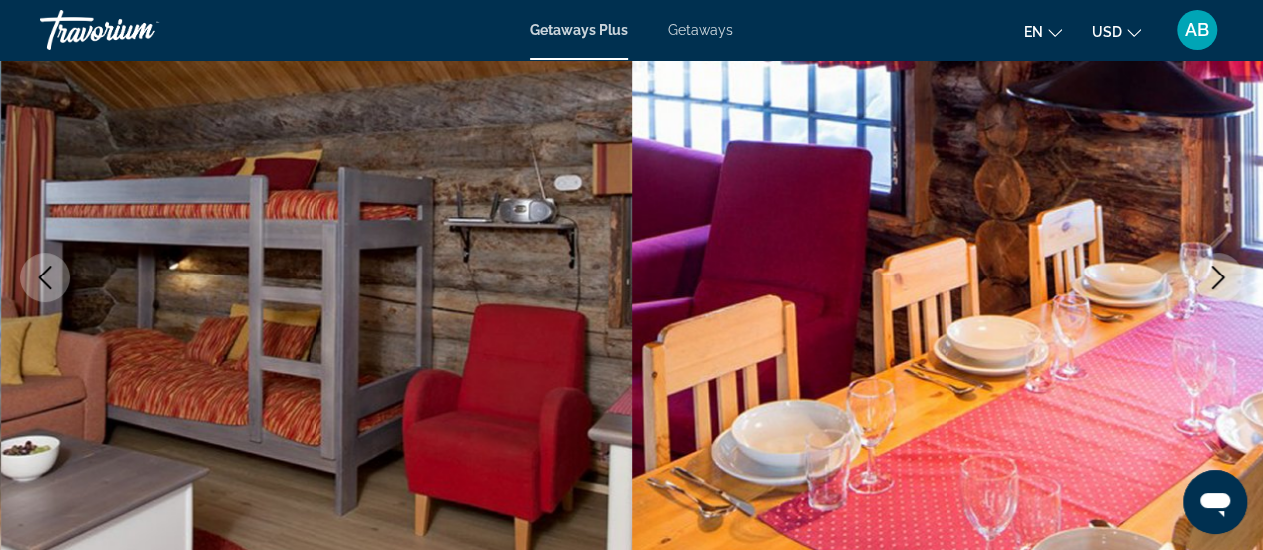
click at [1218, 284] on icon "Next image" at bounding box center [1218, 277] width 24 height 24
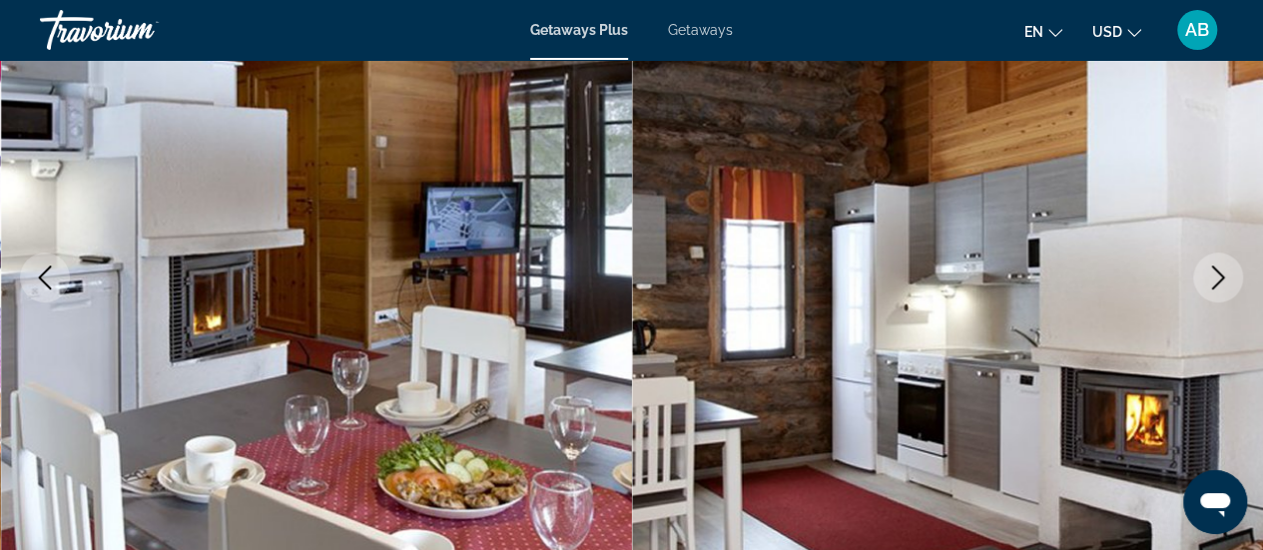
click at [1218, 284] on icon "Next image" at bounding box center [1218, 277] width 24 height 24
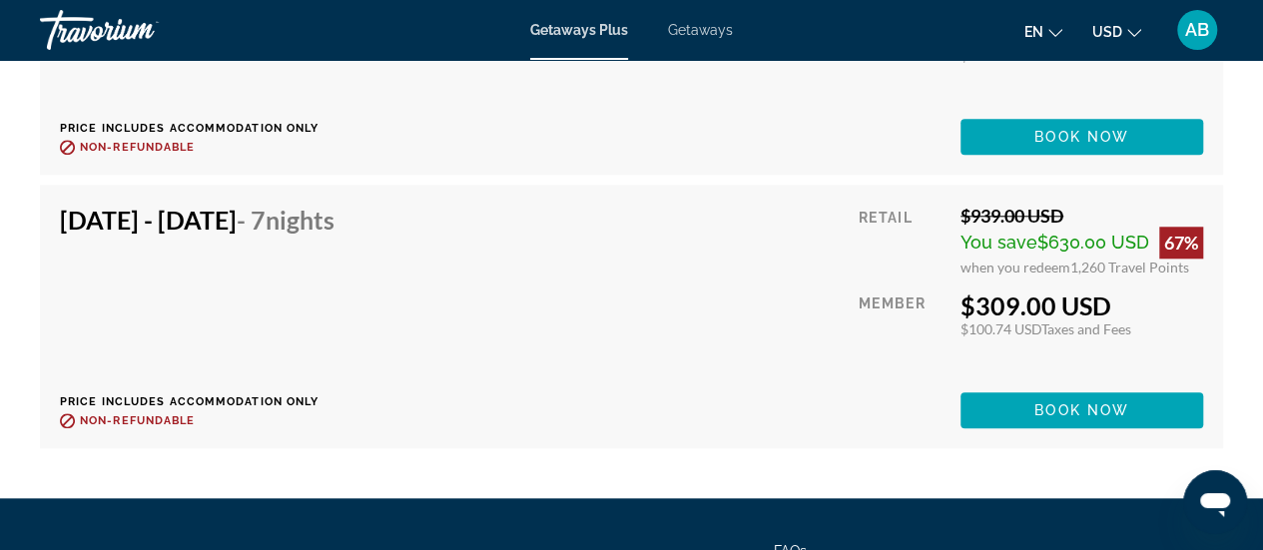
scroll to position [4587, 0]
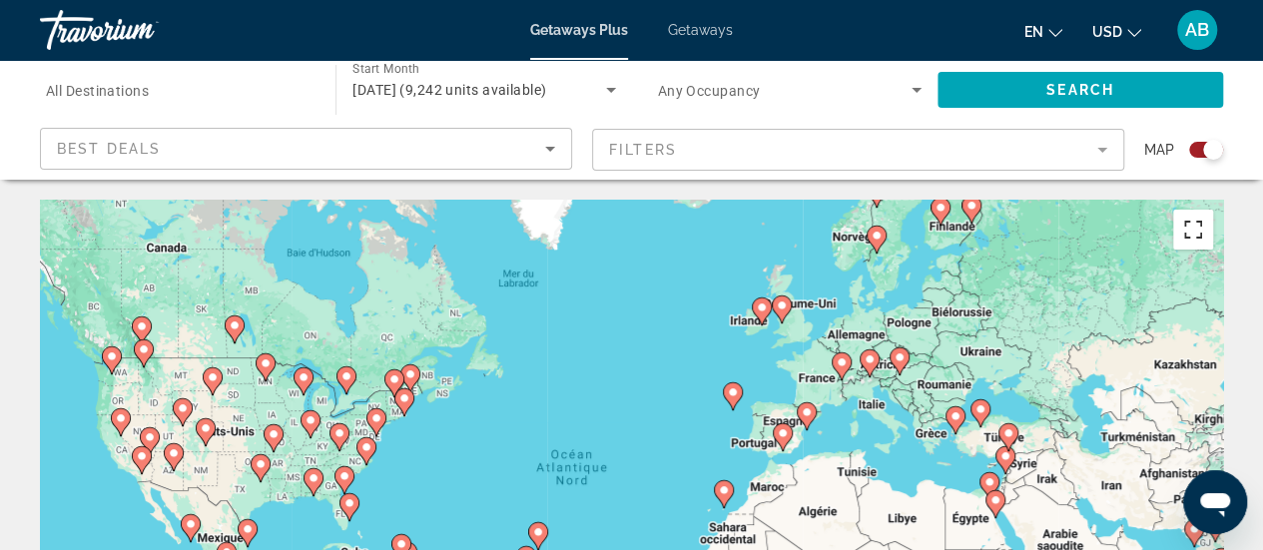
click at [1204, 235] on button "Passer en plein écran" at bounding box center [1193, 230] width 40 height 40
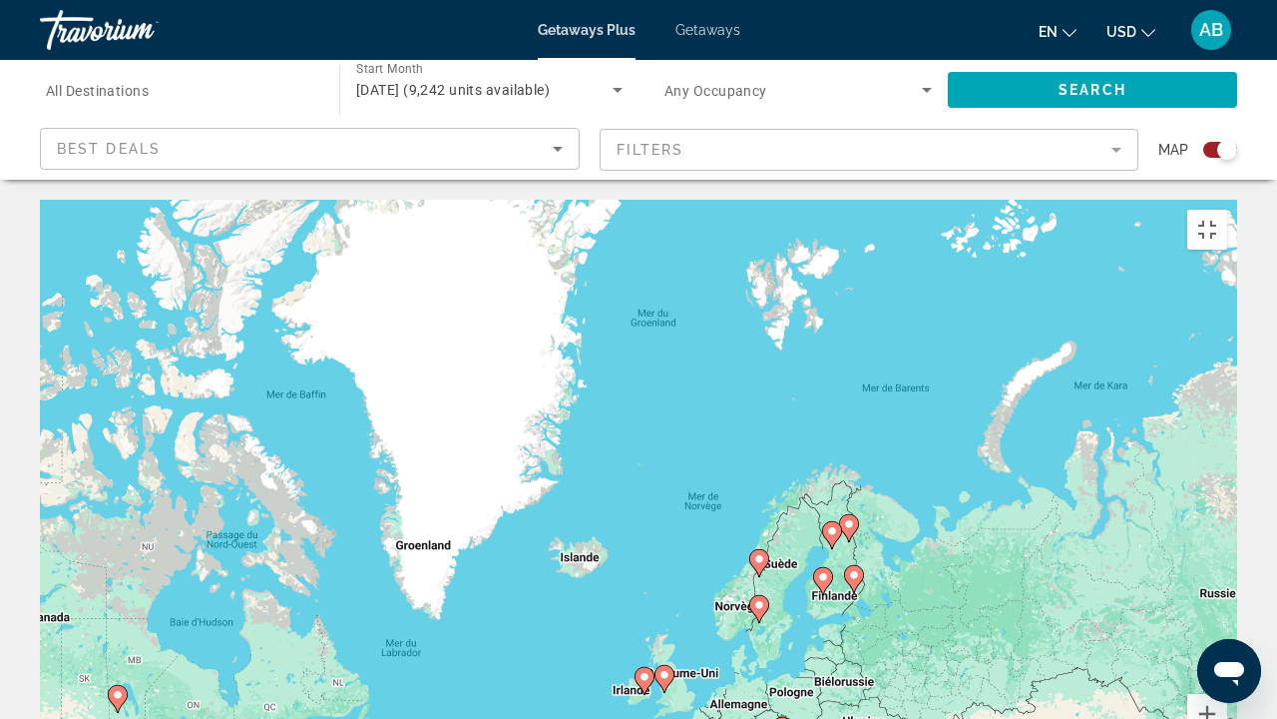
drag, startPoint x: 994, startPoint y: 126, endPoint x: 872, endPoint y: 498, distance: 391.7
click at [872, 498] on div "Pour activer le glissement avec le clavier, appuyez sur Alt+Entrée. Une fois ce…" at bounding box center [639, 499] width 1198 height 599
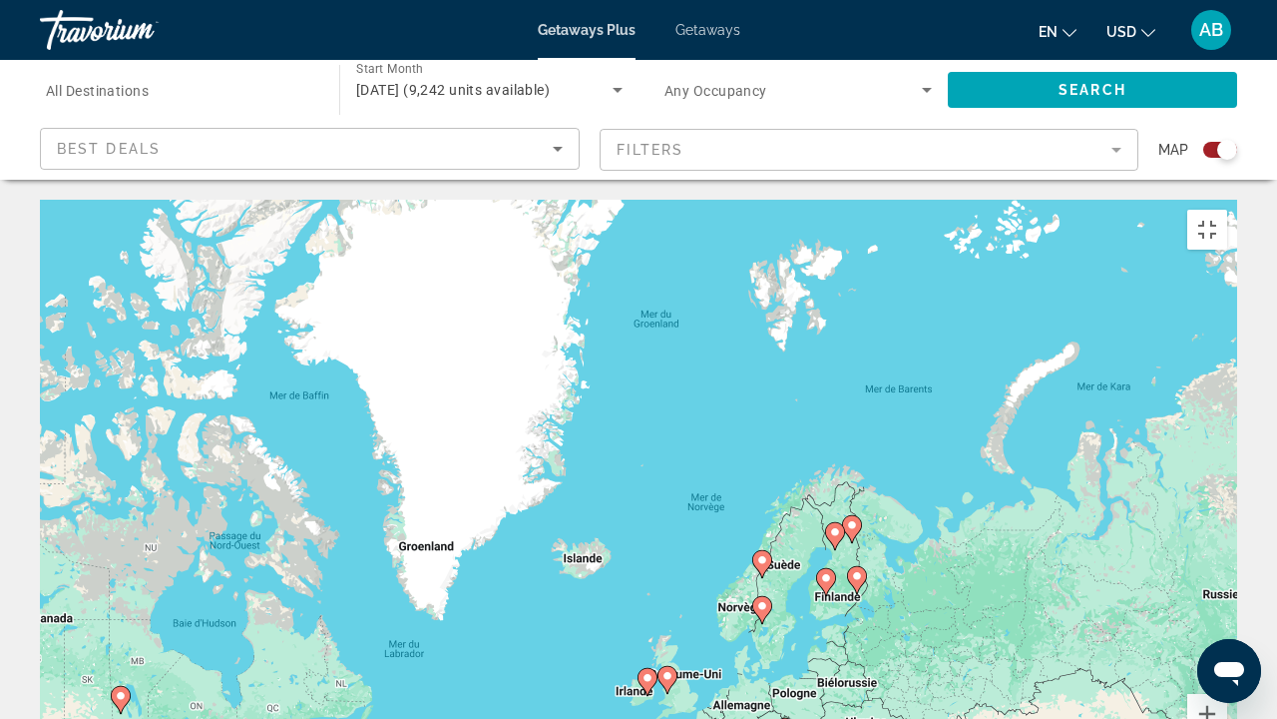
click at [850, 549] on gmp-advanced-marker "Main content" at bounding box center [857, 580] width 20 height 30
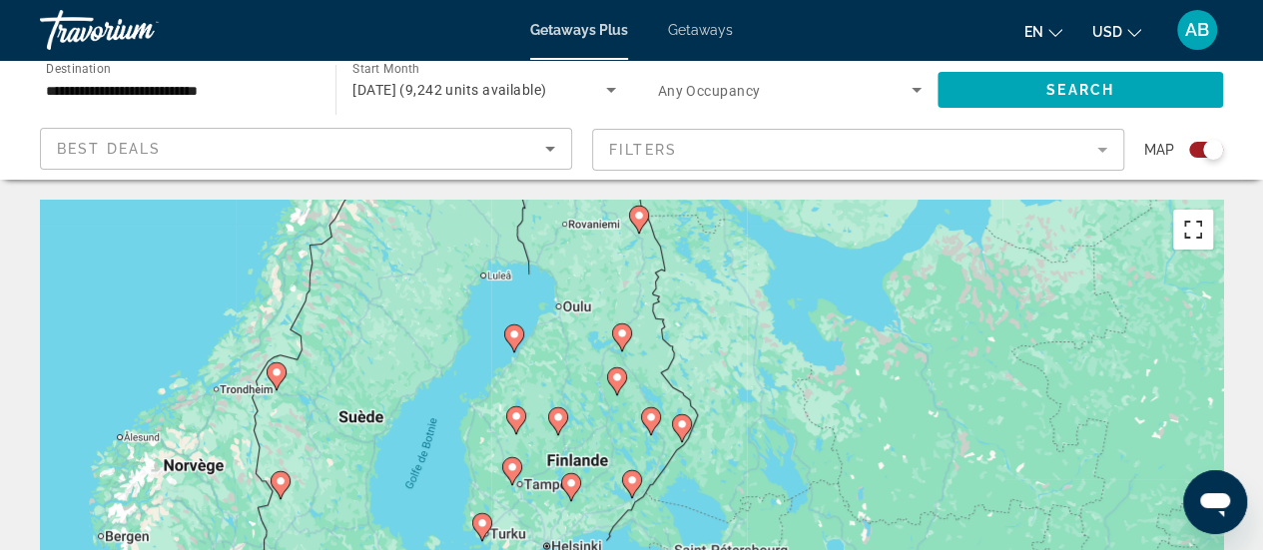
click at [1202, 219] on button "Passer en plein écran" at bounding box center [1193, 230] width 40 height 40
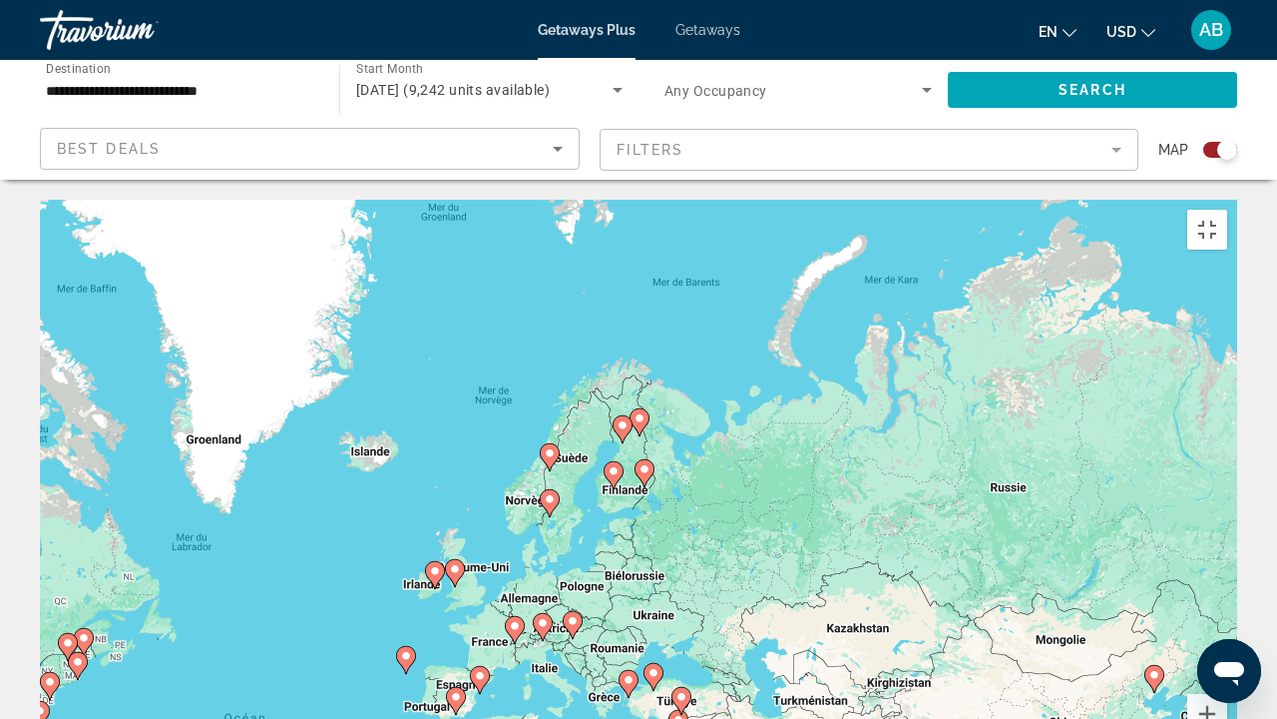
click at [572, 549] on icon "Main content" at bounding box center [573, 625] width 18 height 26
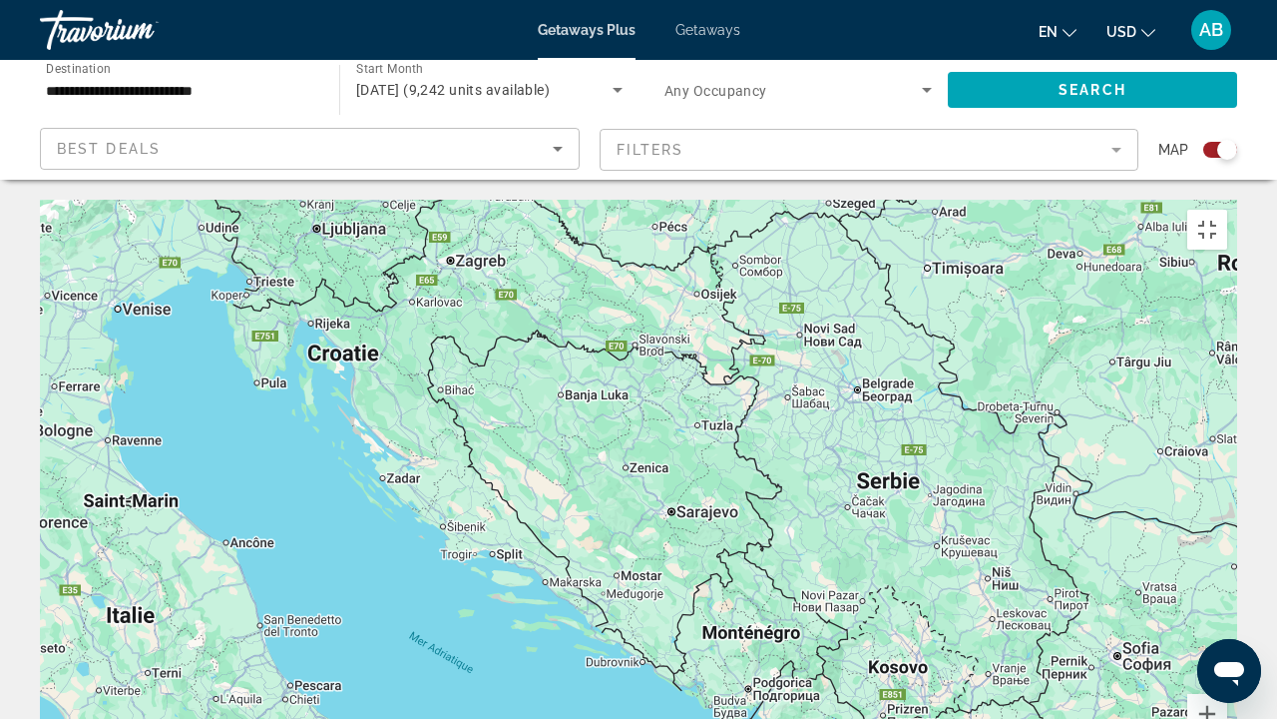
drag, startPoint x: 573, startPoint y: 540, endPoint x: 483, endPoint y: 164, distance: 386.8
click at [483, 200] on div "Pour activer le glissement avec le clavier, appuyez sur Alt+Entrée. Une fois ce…" at bounding box center [639, 499] width 1198 height 599
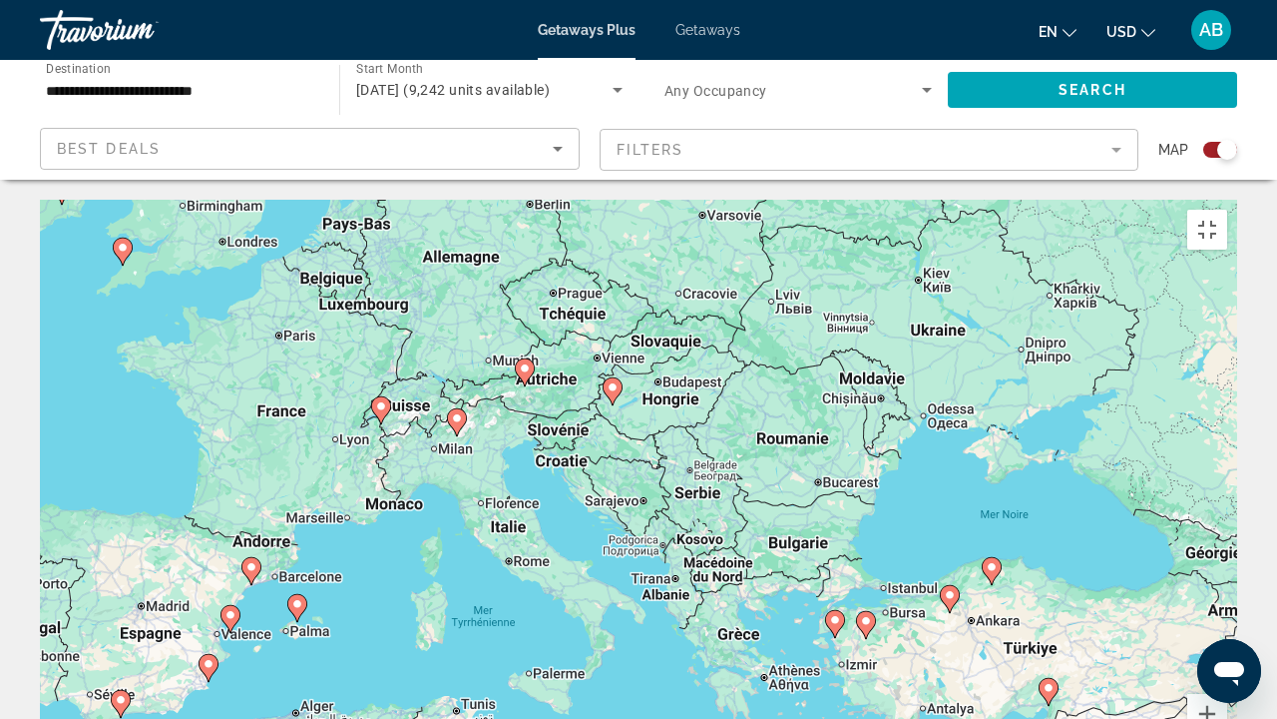
click at [448, 409] on icon "Main content" at bounding box center [457, 422] width 18 height 26
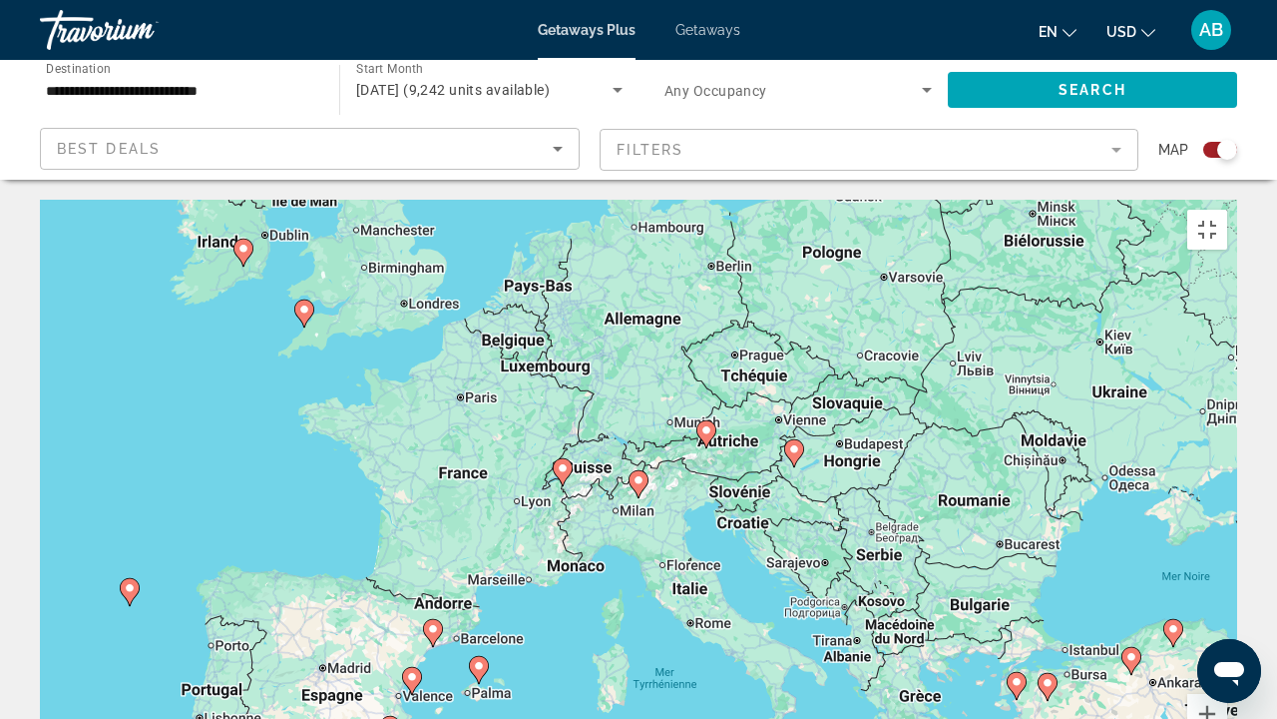
click at [638, 471] on icon "Main content" at bounding box center [639, 484] width 18 height 26
type input "**********"
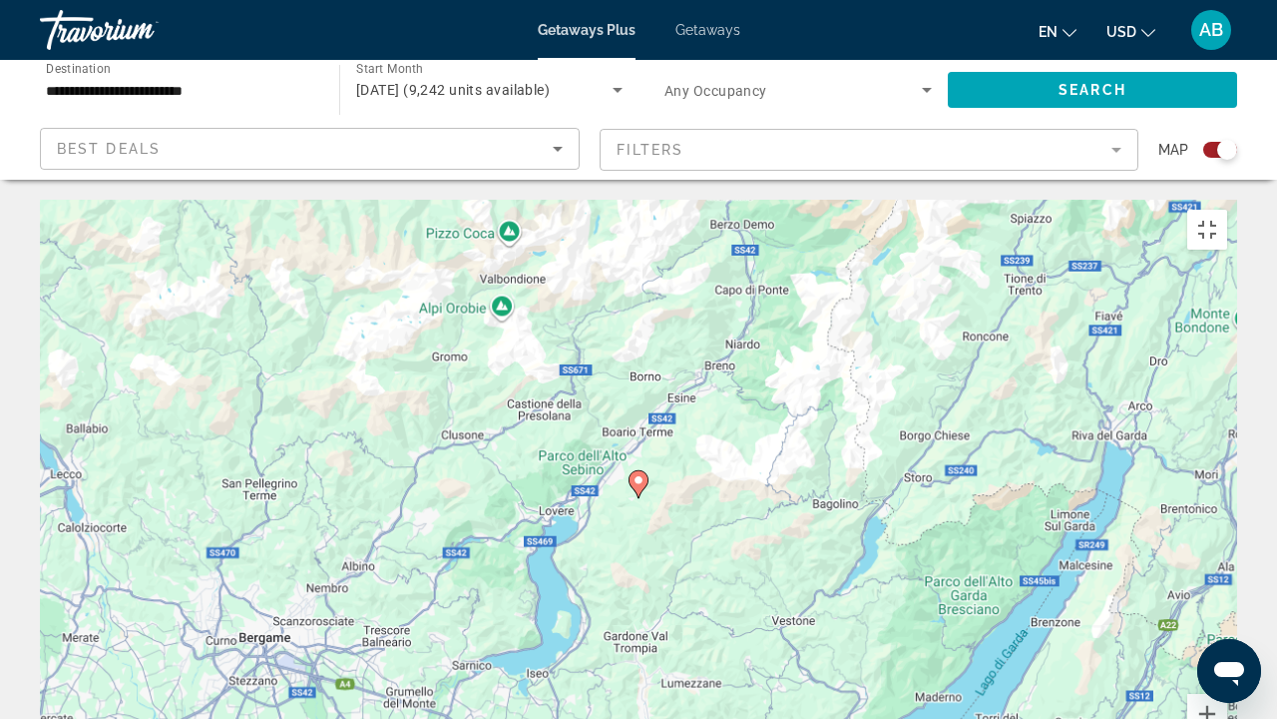
click at [638, 471] on icon "Main content" at bounding box center [639, 484] width 18 height 26
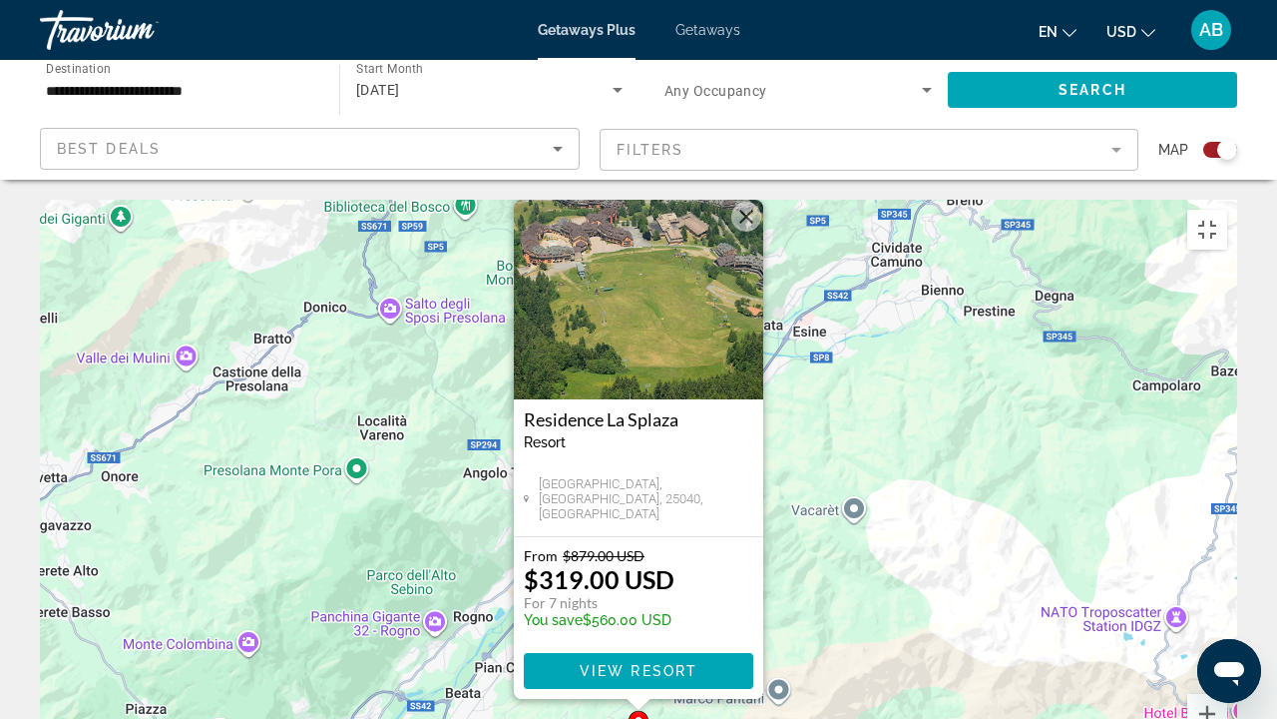
click at [609, 209] on img "Main content" at bounding box center [639, 300] width 250 height 200
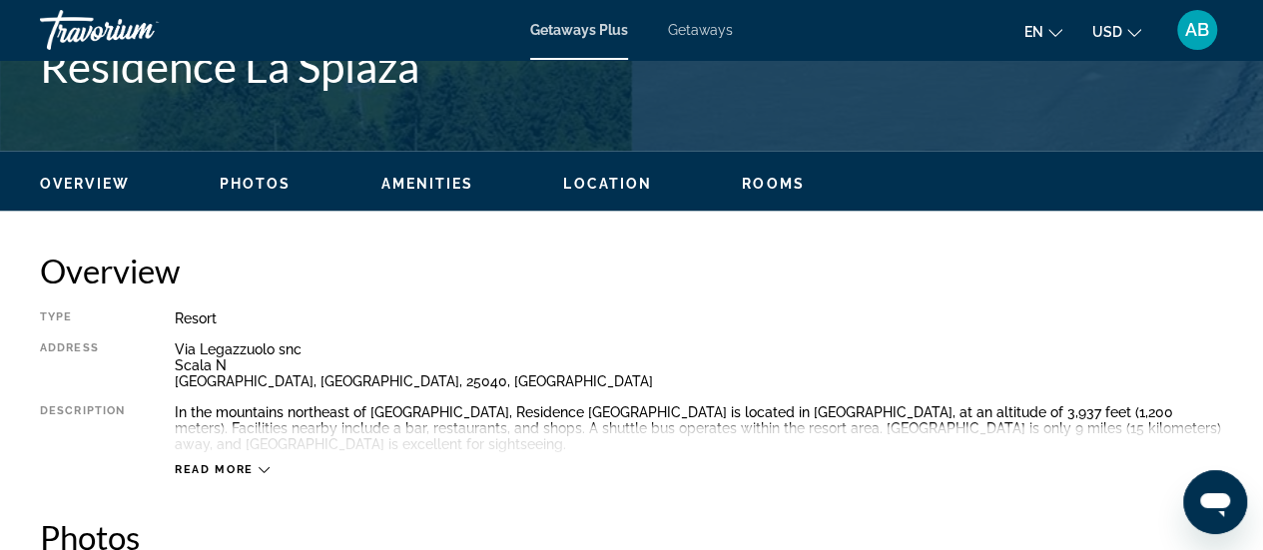
scroll to position [820, 0]
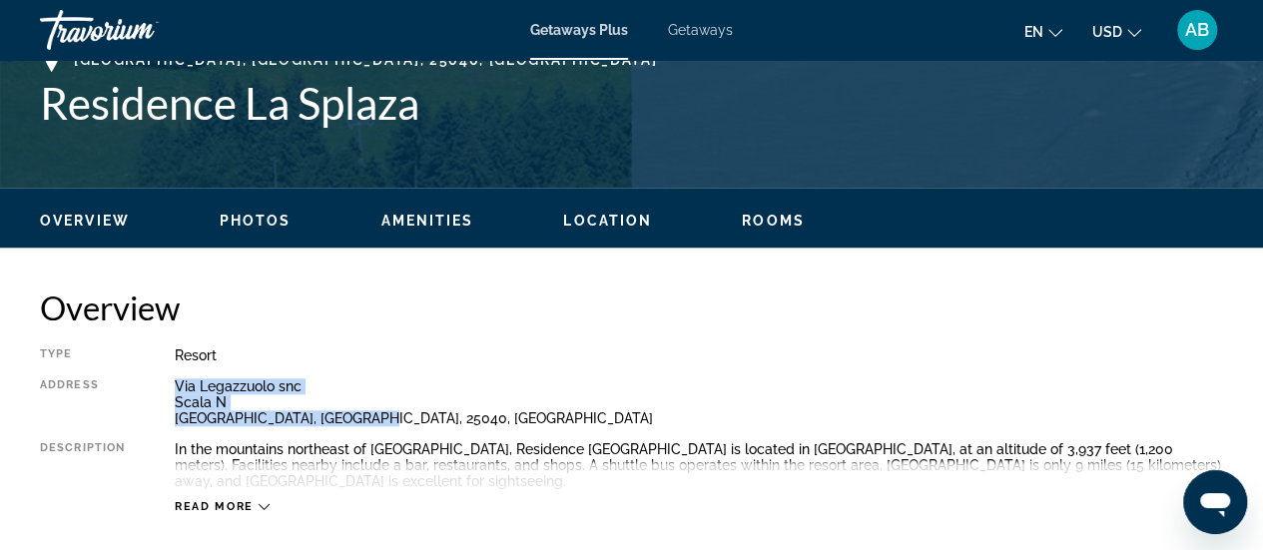
drag, startPoint x: 363, startPoint y: 416, endPoint x: 176, endPoint y: 386, distance: 190.0
click at [176, 386] on div "Via Legazzuolo snc Scala N Artogne, Brescia, 25040, ITA" at bounding box center [699, 402] width 1048 height 48
copy div "Via Legazzuolo snc Scala N Artogne, Brescia, 25040, ITA"
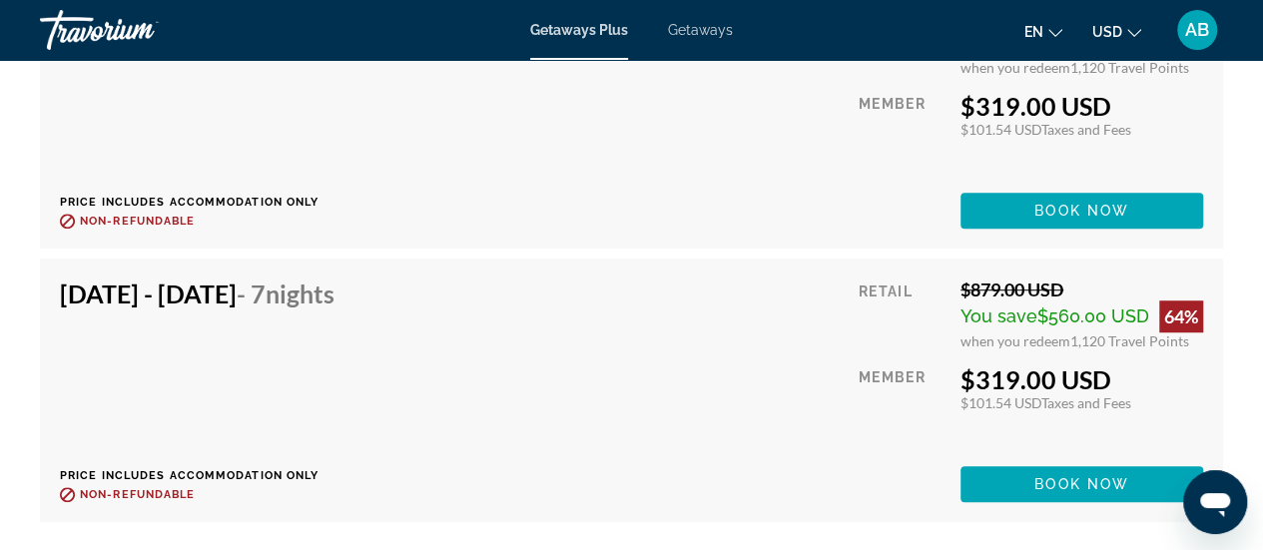
scroll to position [4328, 0]
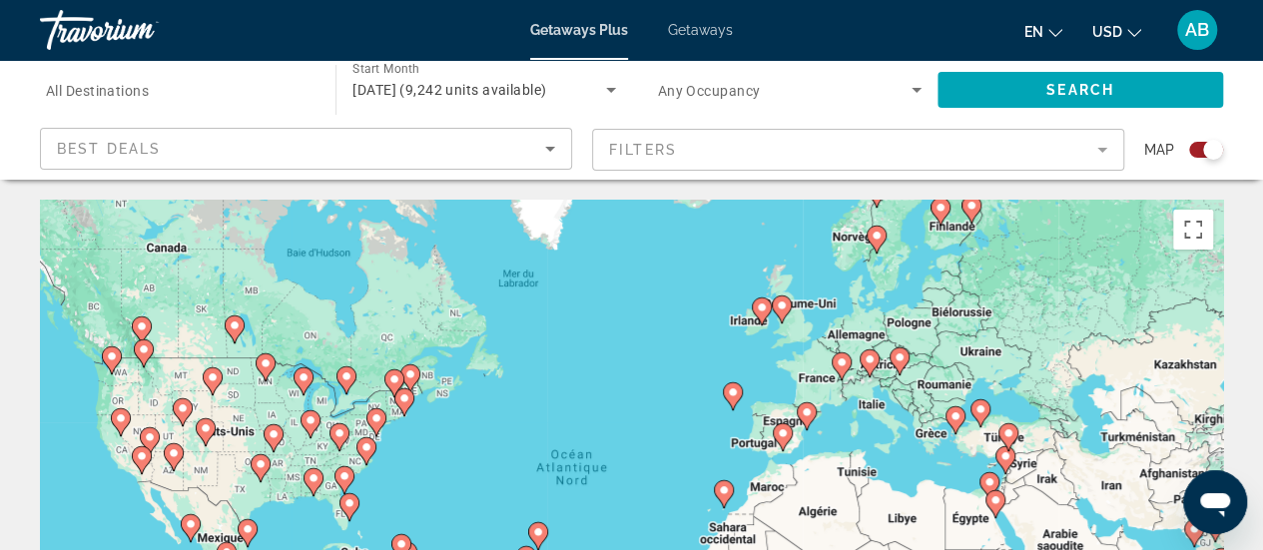
click at [872, 367] on icon "Main content" at bounding box center [868, 363] width 18 height 26
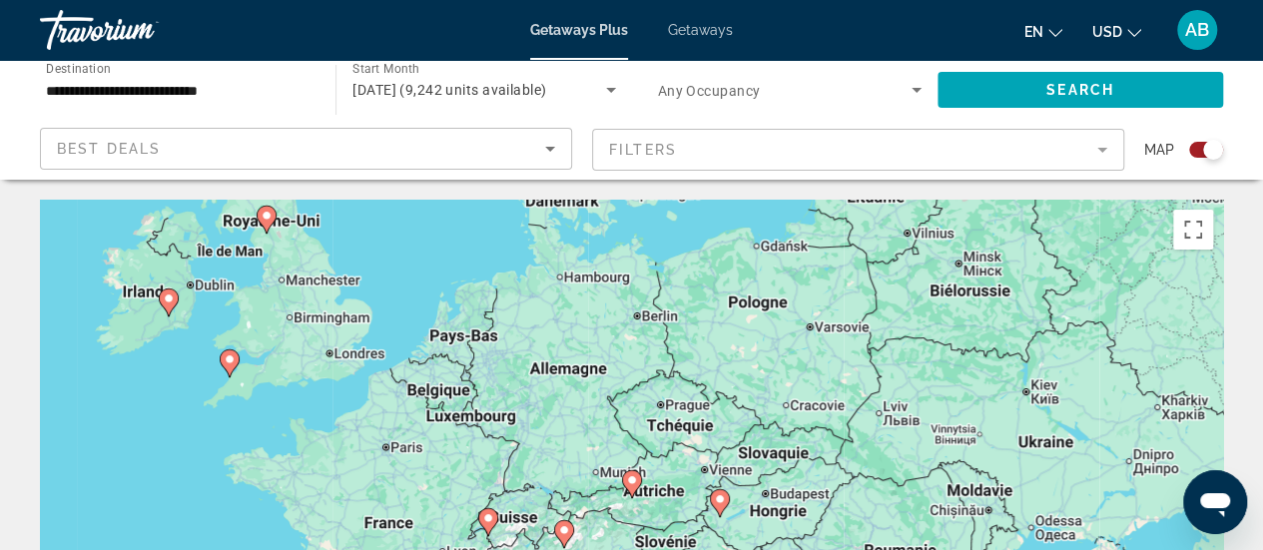
click at [633, 482] on image "Main content" at bounding box center [632, 480] width 12 height 12
type input "**********"
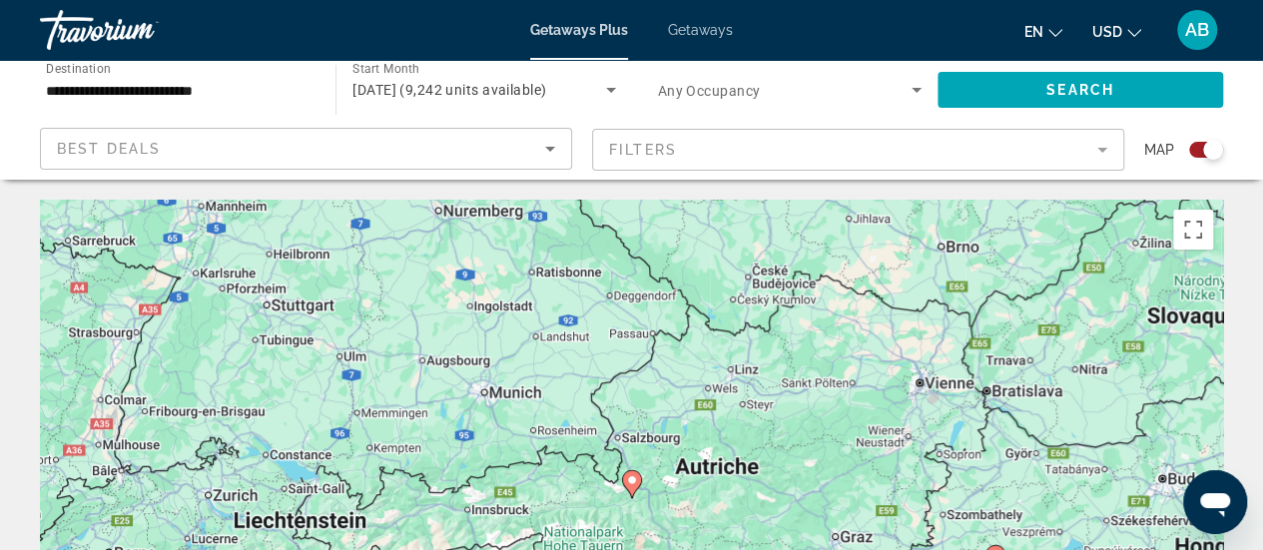
click at [633, 482] on image "Main content" at bounding box center [632, 480] width 12 height 12
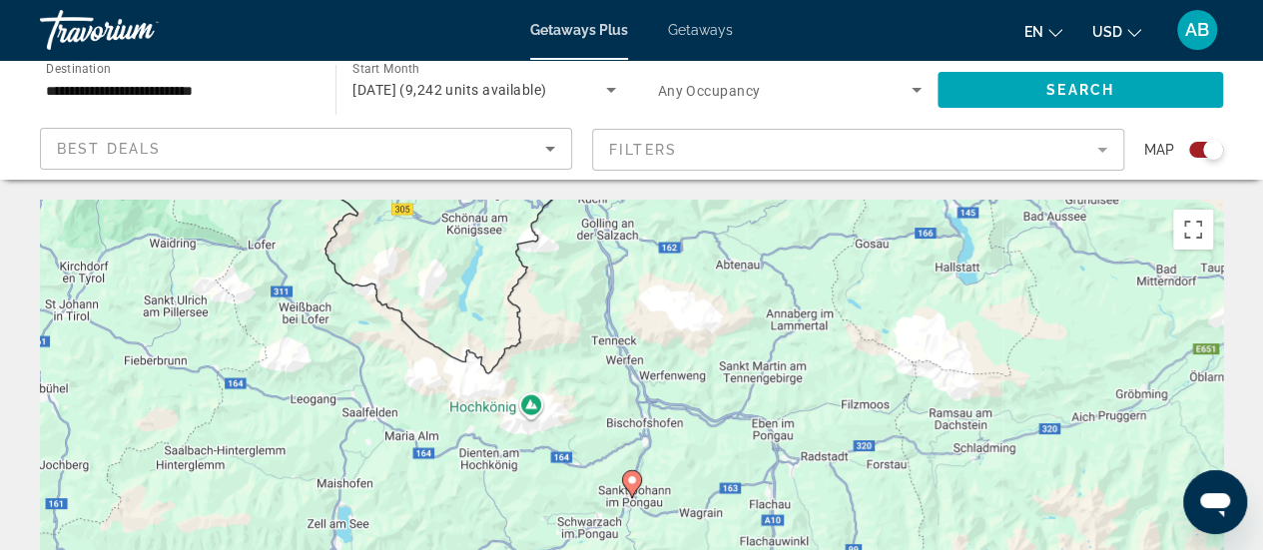
click at [633, 482] on image "Main content" at bounding box center [632, 480] width 12 height 12
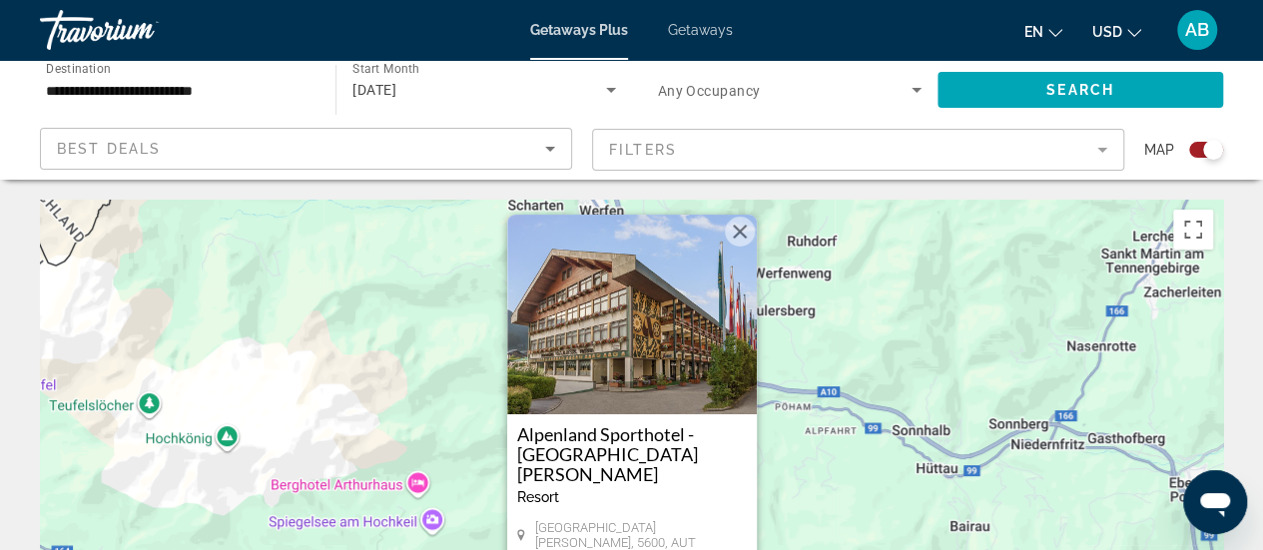
click at [641, 342] on img "Main content" at bounding box center [632, 315] width 250 height 200
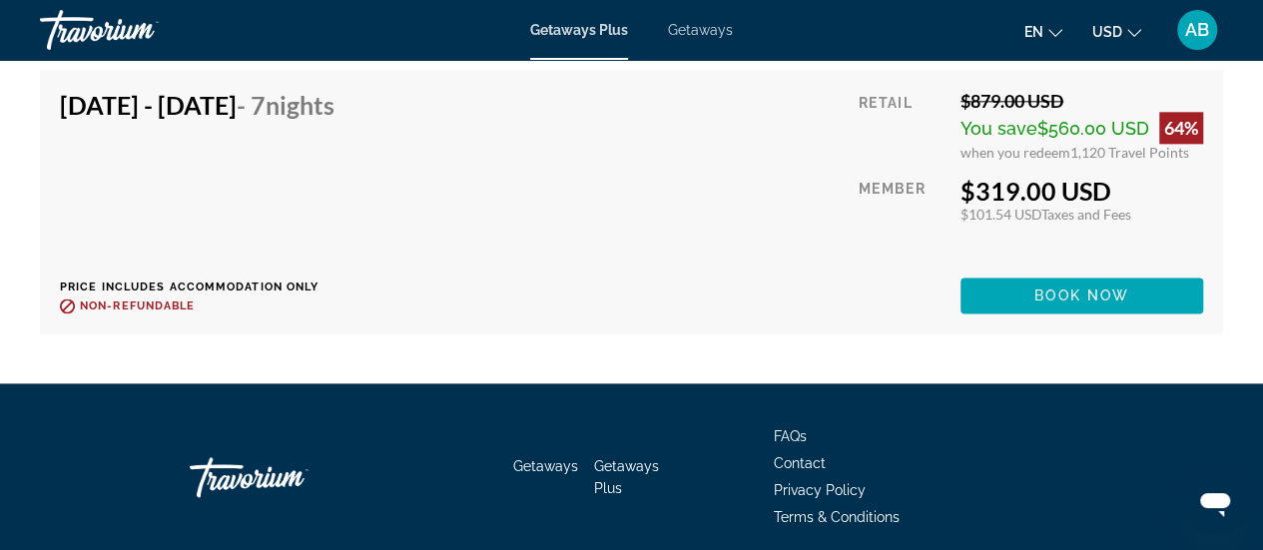
scroll to position [4986, 0]
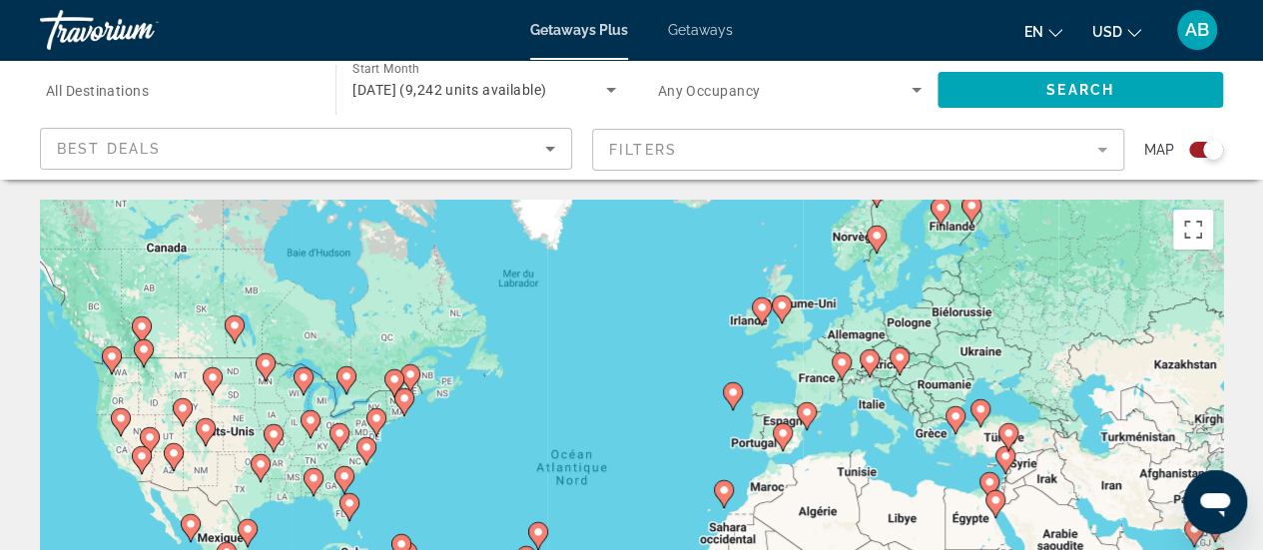
click at [863, 360] on image "Main content" at bounding box center [869, 359] width 12 height 12
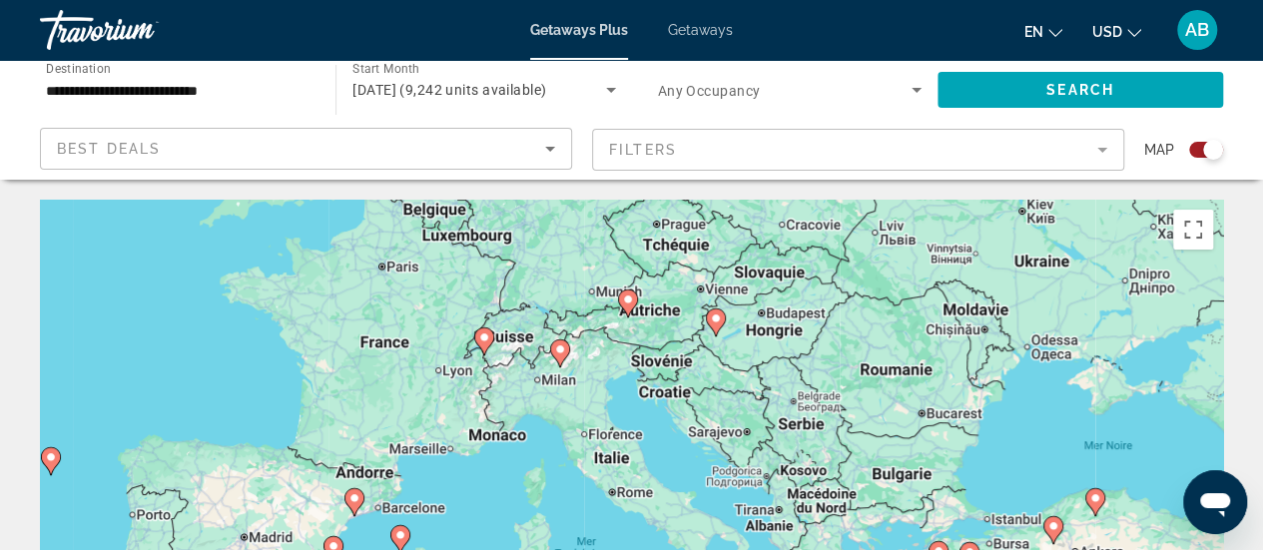
drag, startPoint x: 696, startPoint y: 517, endPoint x: 707, endPoint y: 296, distance: 220.8
click at [707, 296] on div "Pour naviguer, appuyez sur les touches fléchées. Pour activer le glissement ave…" at bounding box center [631, 499] width 1183 height 599
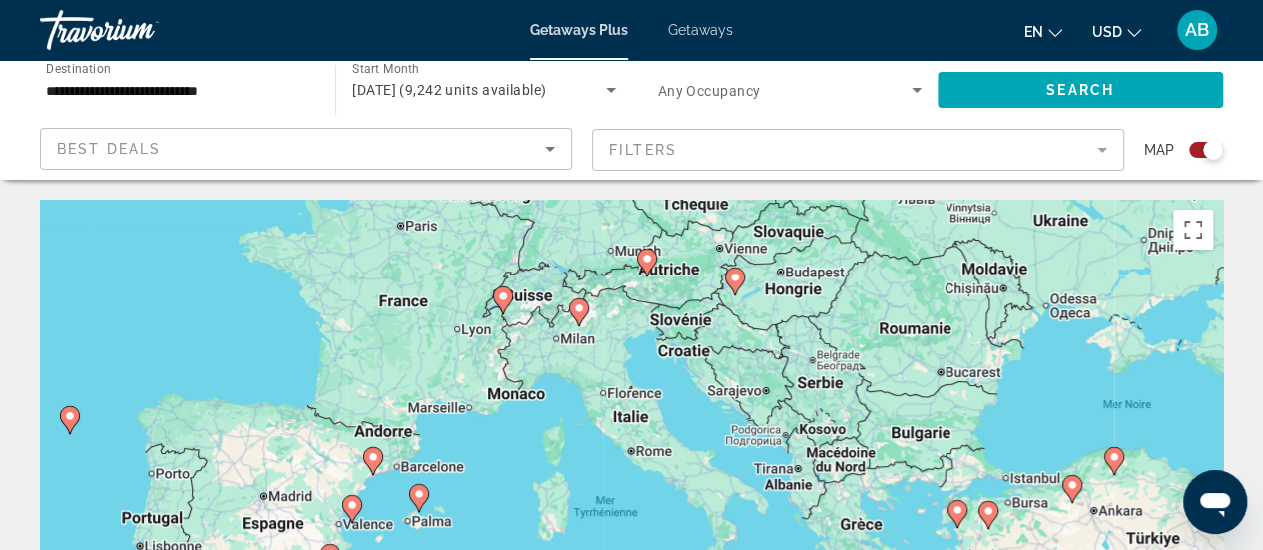
click at [575, 305] on image "Main content" at bounding box center [579, 308] width 12 height 12
type input "**********"
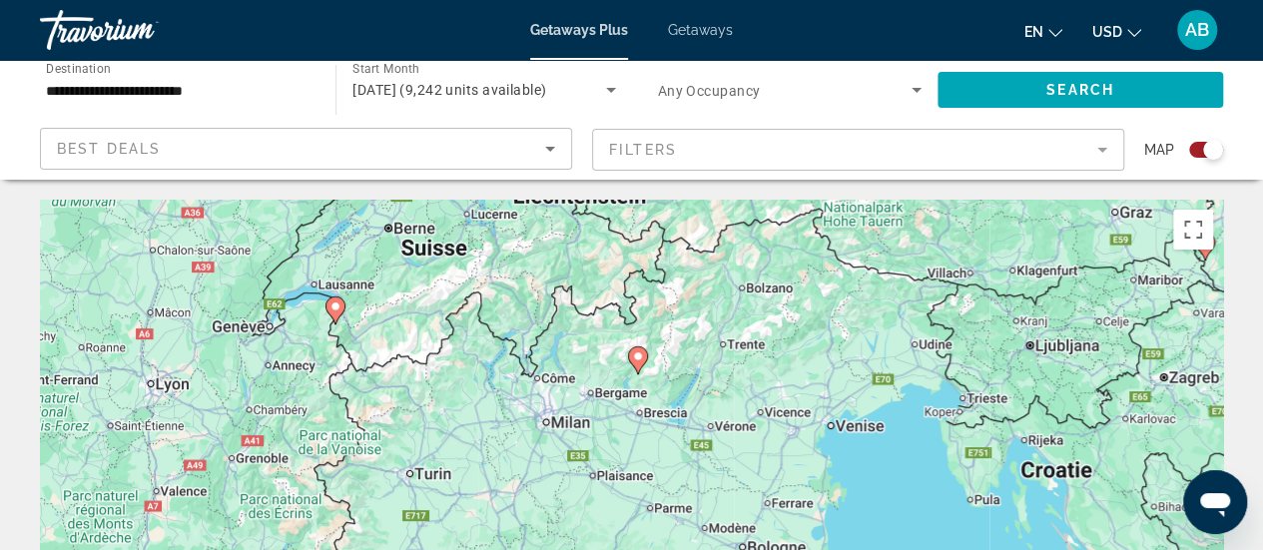
drag, startPoint x: 607, startPoint y: 496, endPoint x: 613, endPoint y: 366, distance: 129.9
click at [613, 366] on div "Pour naviguer, appuyez sur les touches fléchées. Pour activer le glissement ave…" at bounding box center [631, 499] width 1183 height 599
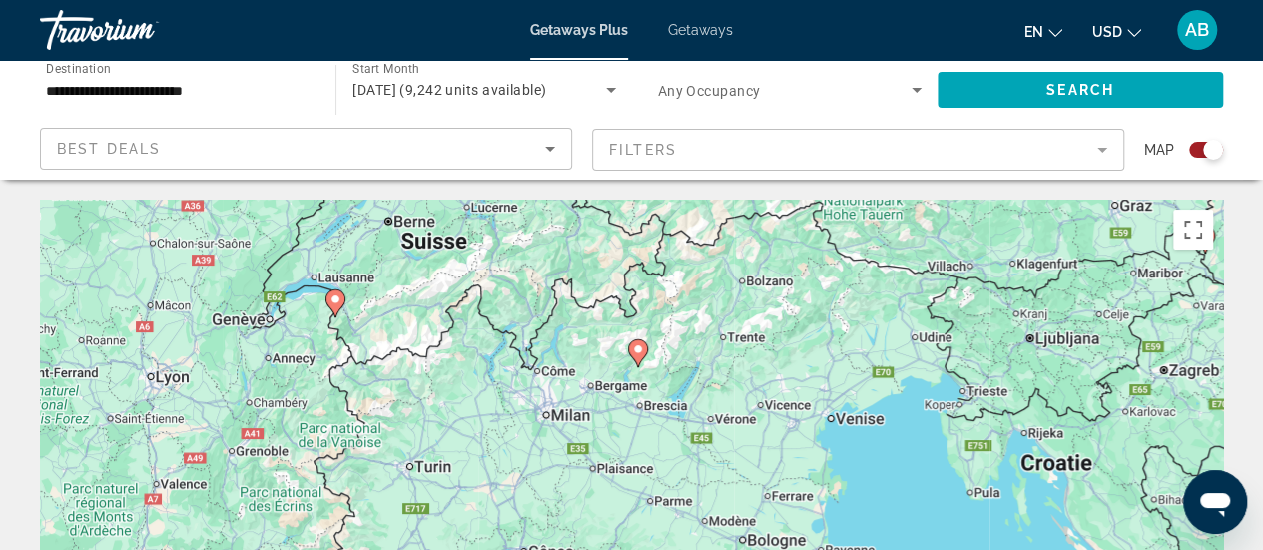
click at [637, 361] on icon "Main content" at bounding box center [637, 353] width 18 height 26
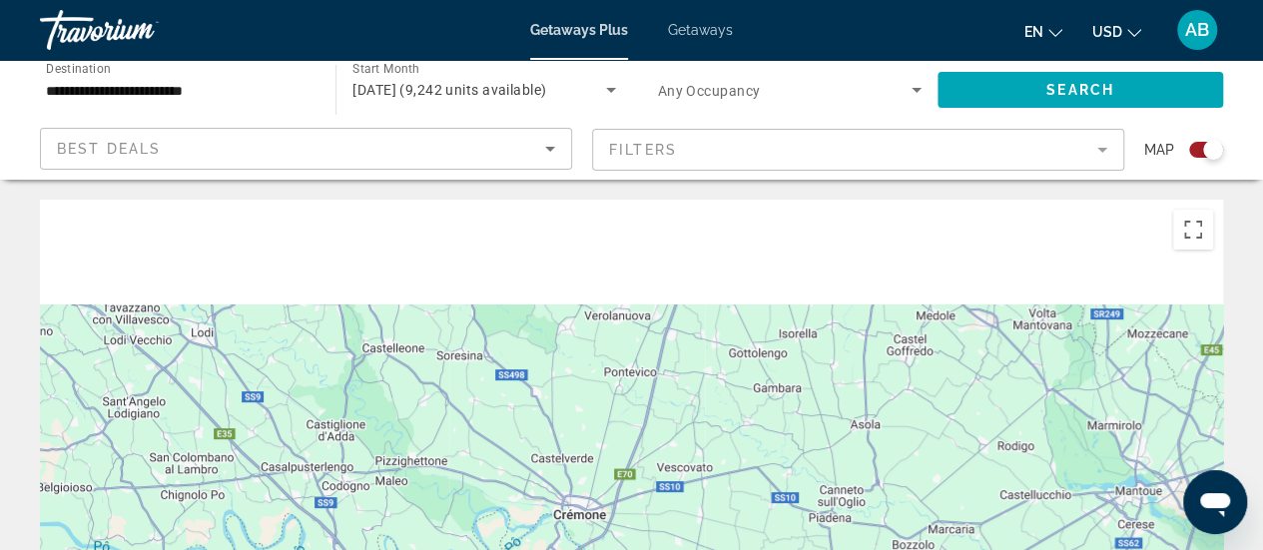
drag, startPoint x: 653, startPoint y: 256, endPoint x: 703, endPoint y: 597, distance: 344.0
click at [703, 549] on html "**********" at bounding box center [631, 275] width 1263 height 550
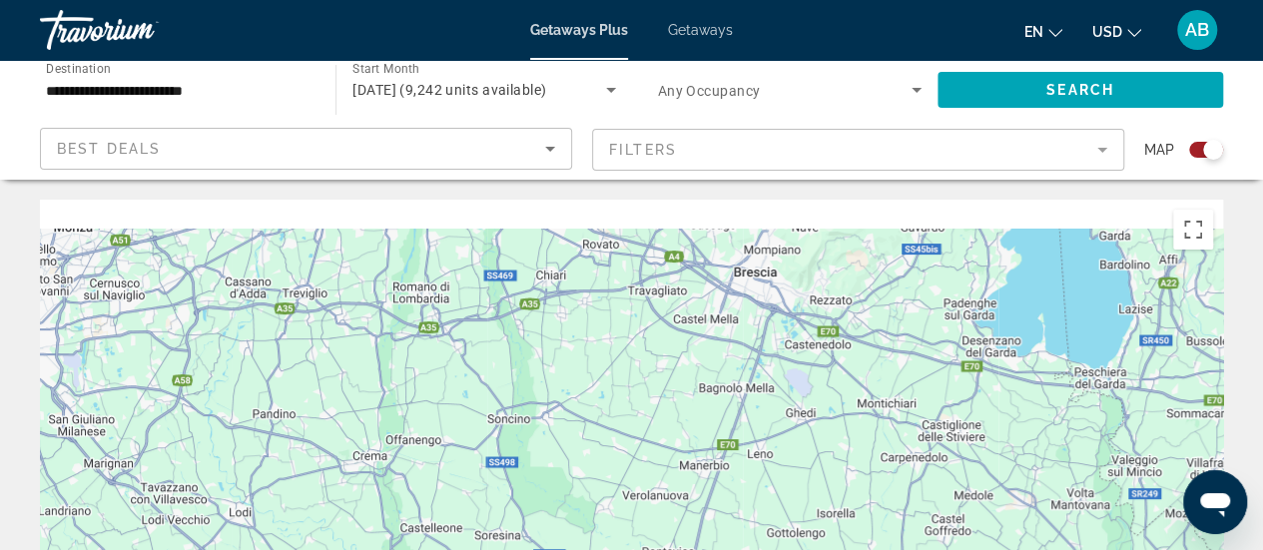
drag, startPoint x: 662, startPoint y: 368, endPoint x: 690, endPoint y: 597, distance: 230.3
click at [690, 549] on html "**********" at bounding box center [631, 275] width 1263 height 550
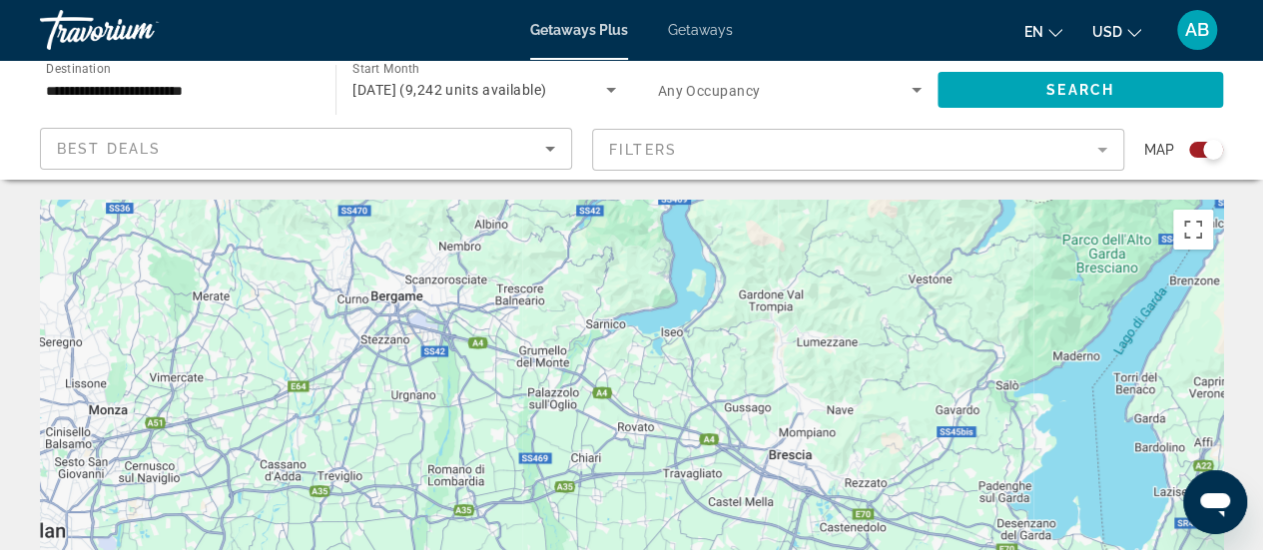
drag, startPoint x: 672, startPoint y: 361, endPoint x: 716, endPoint y: 597, distance: 239.6
click at [716, 549] on html "**********" at bounding box center [631, 275] width 1263 height 550
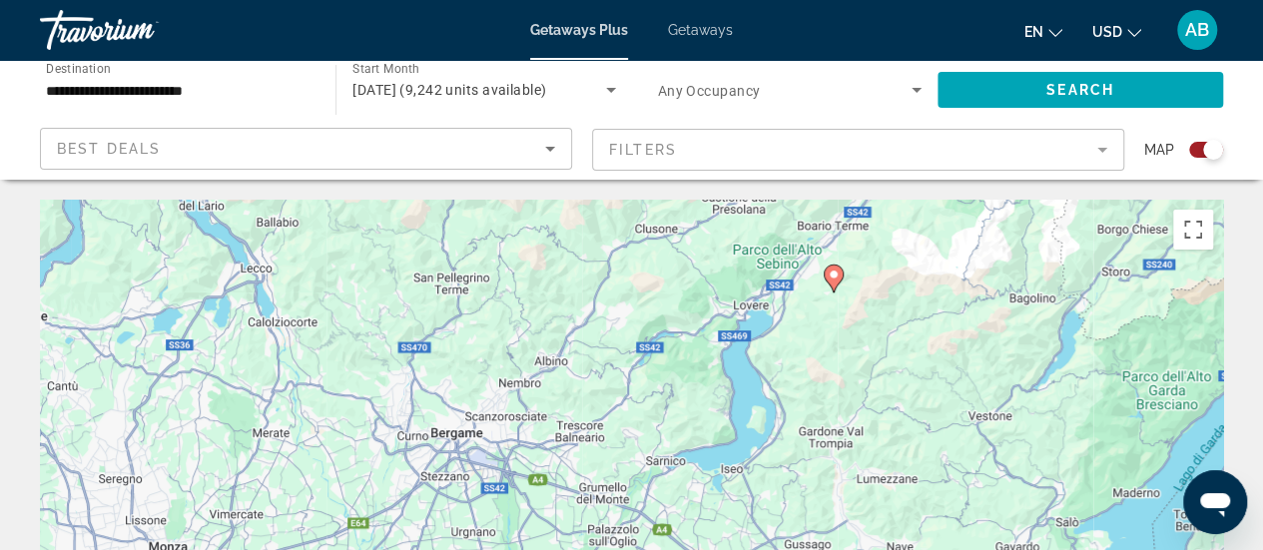
click at [842, 287] on gmp-advanced-marker "Main content" at bounding box center [833, 278] width 20 height 30
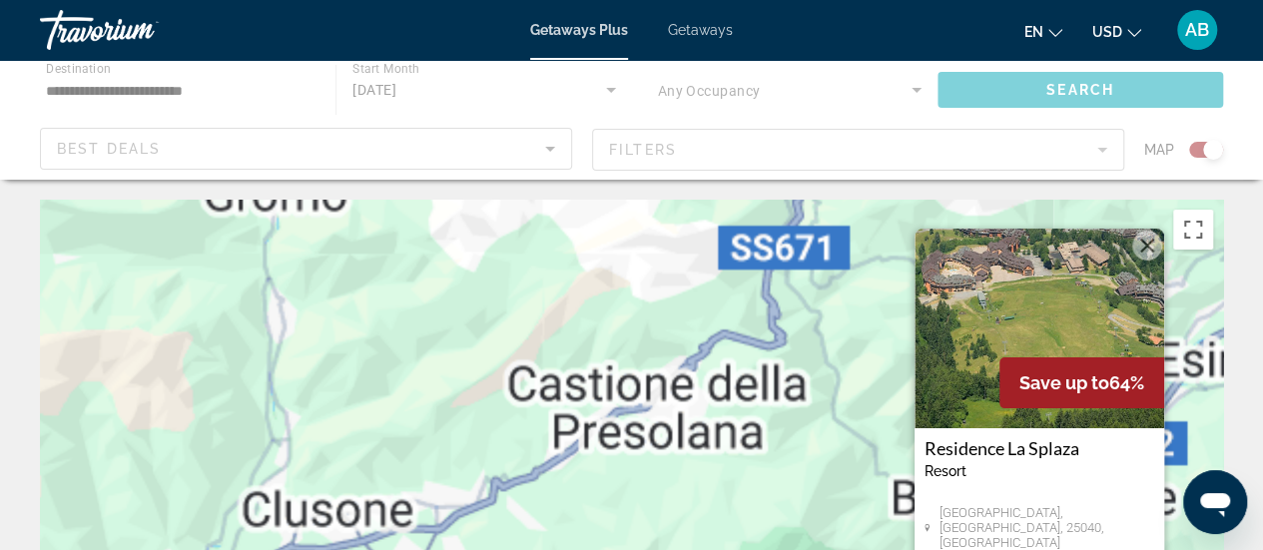
click at [711, 25] on span "Getaways" at bounding box center [700, 30] width 65 height 16
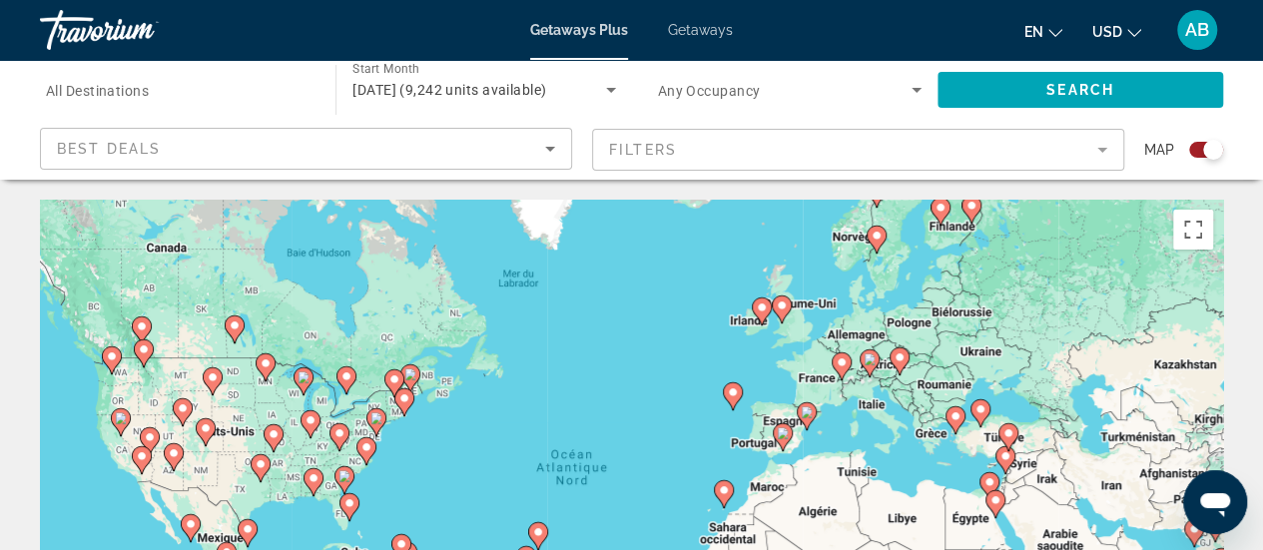
click at [711, 33] on span "Getaways" at bounding box center [700, 30] width 65 height 16
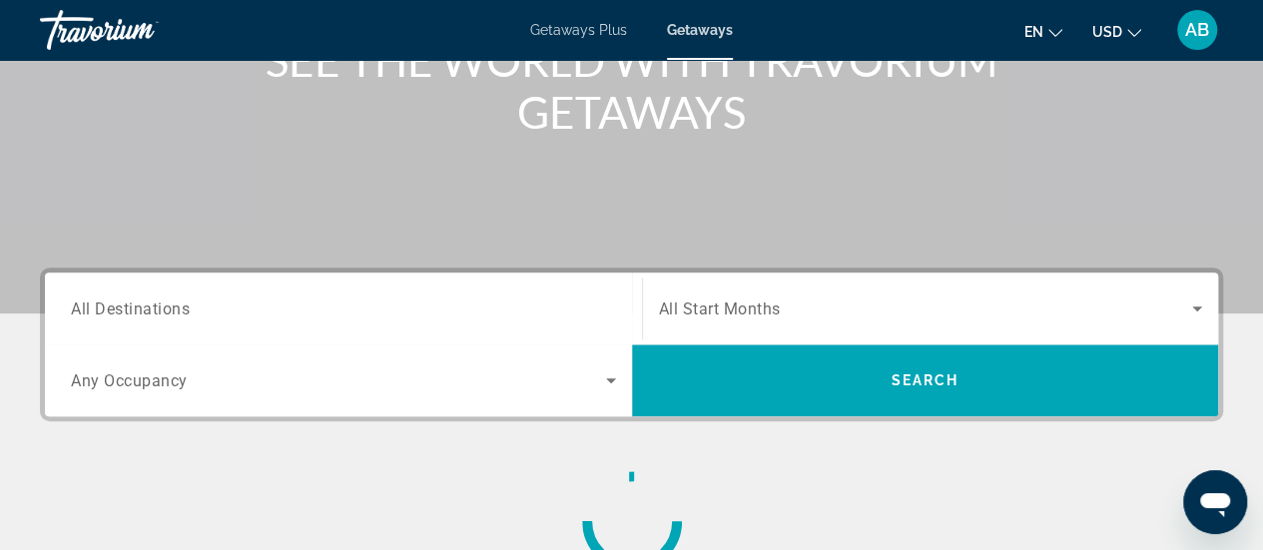
scroll to position [289, 0]
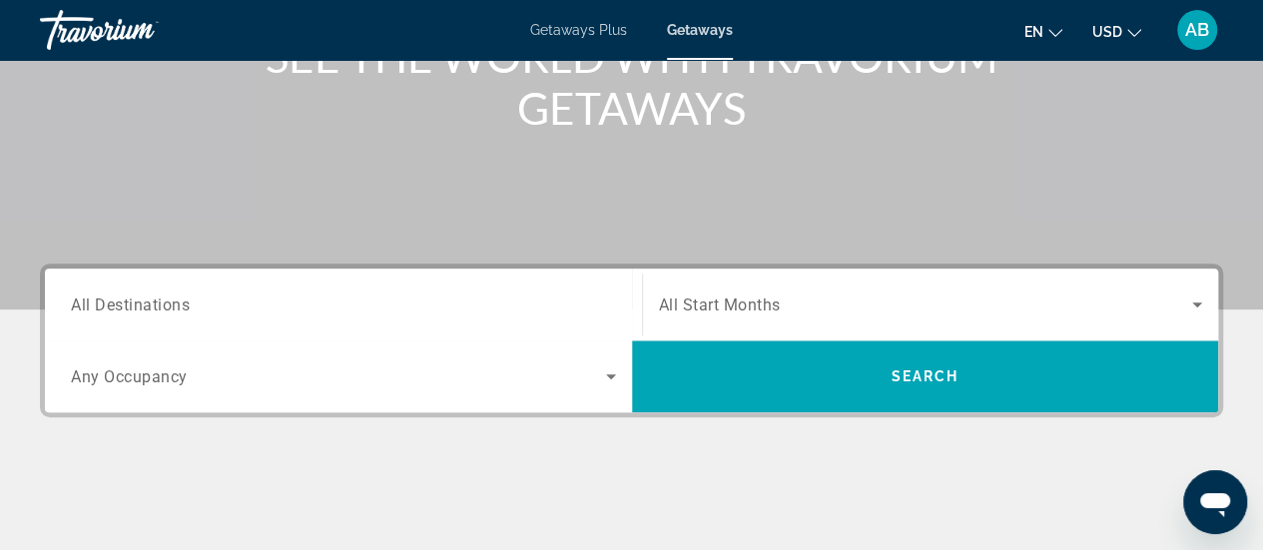
click at [696, 303] on span "All Start Months" at bounding box center [720, 304] width 122 height 19
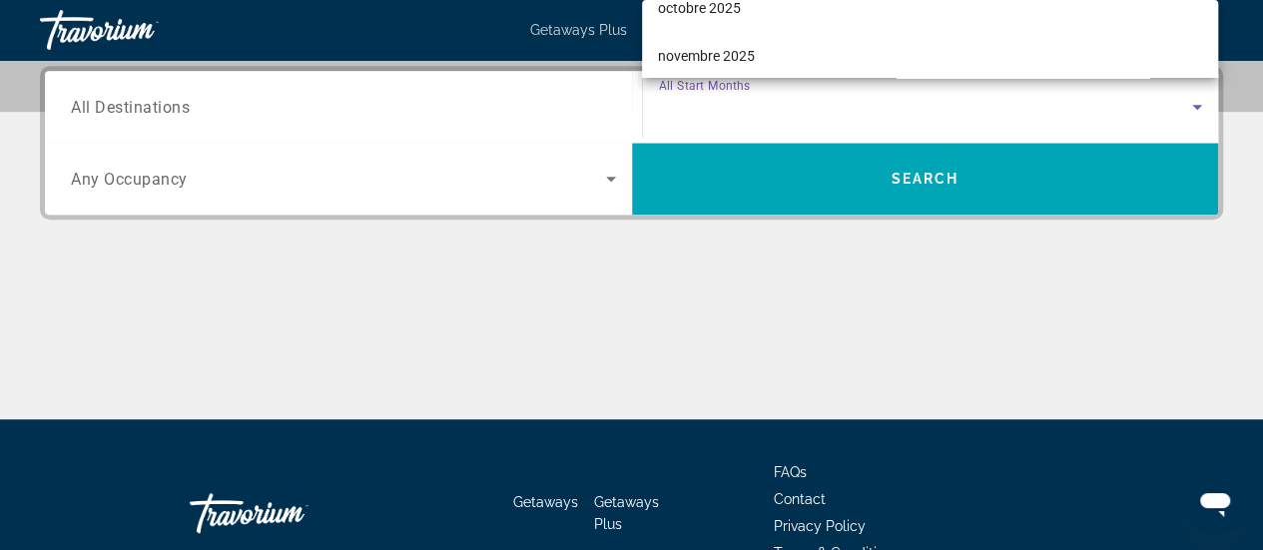
scroll to position [160, 0]
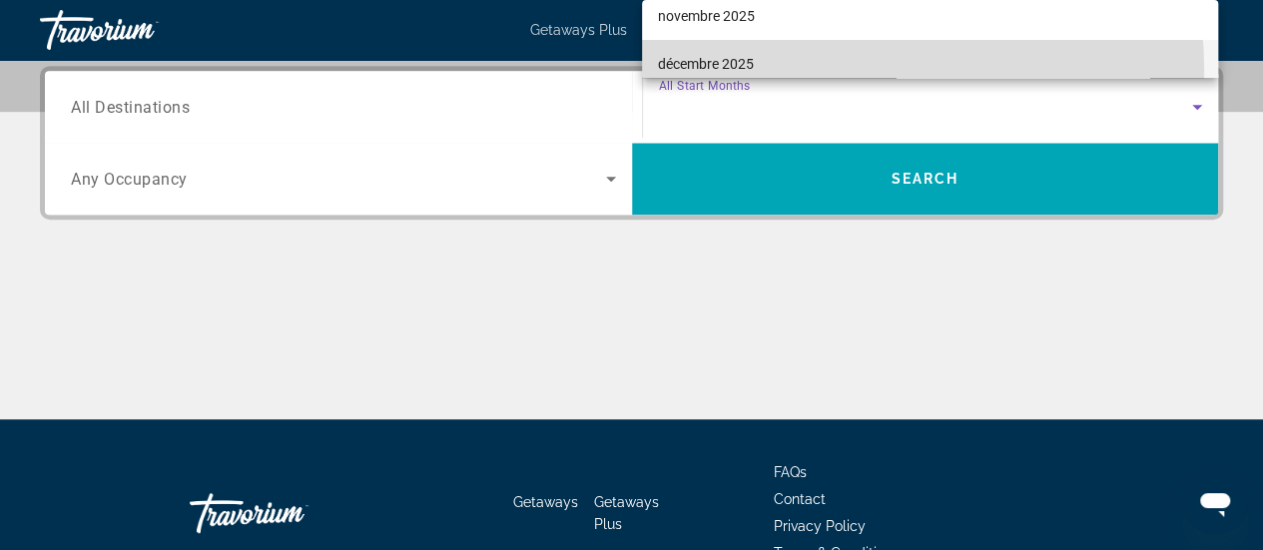
click at [766, 72] on mat-option "décembre 2025" at bounding box center [930, 64] width 576 height 48
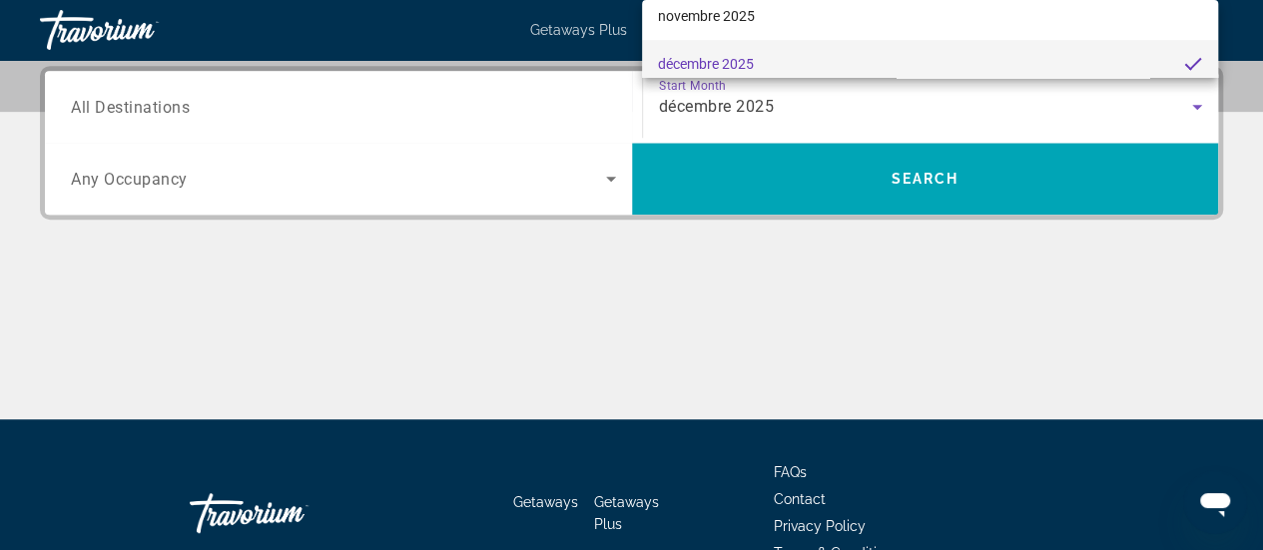
scroll to position [0, 0]
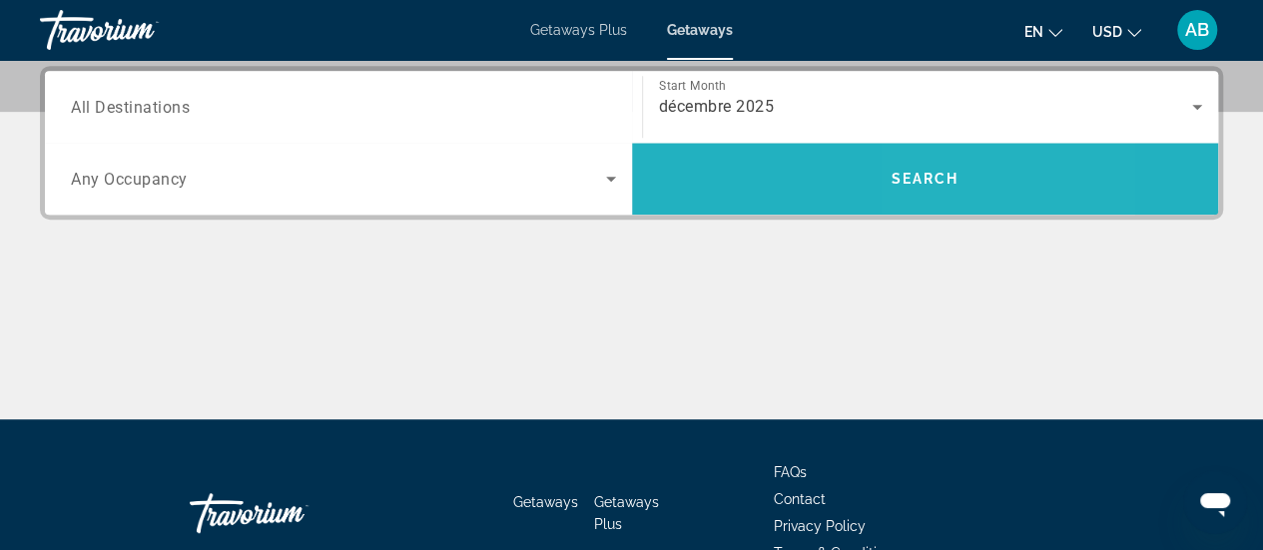
click at [928, 161] on span "Search widget" at bounding box center [925, 179] width 587 height 48
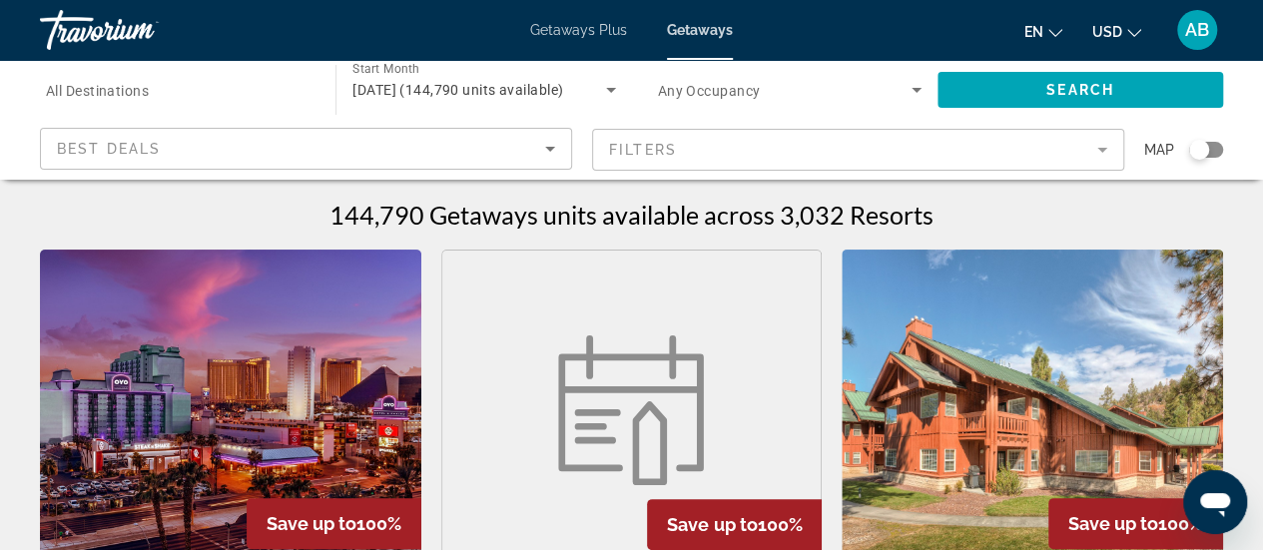
click at [1194, 151] on div "Search widget" at bounding box center [1199, 150] width 20 height 20
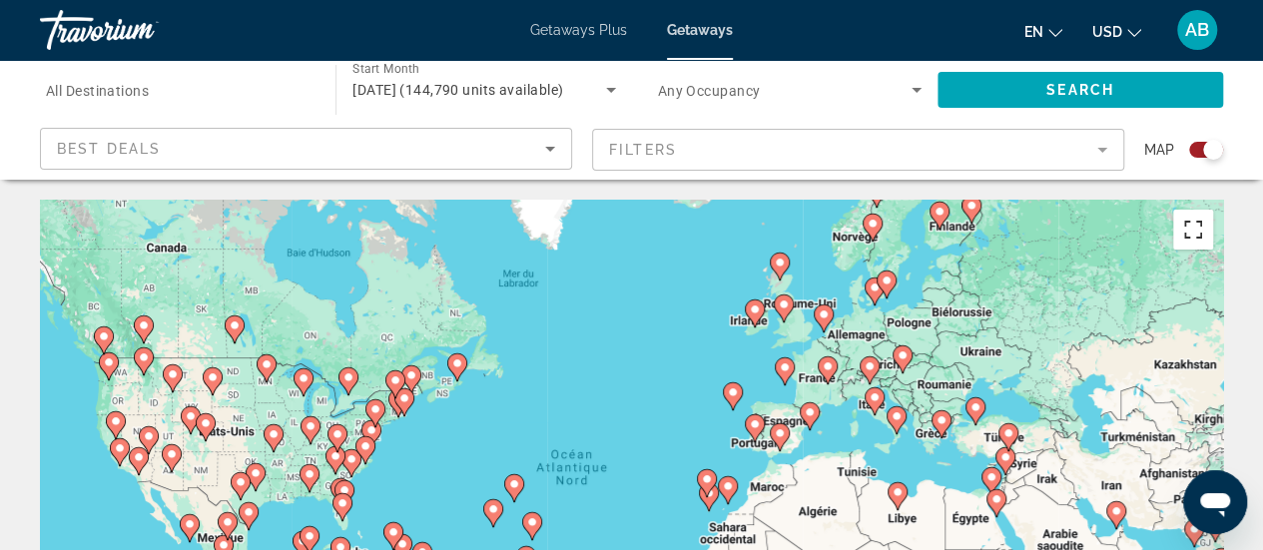
click at [1198, 231] on button "Passer en plein écran" at bounding box center [1193, 230] width 40 height 40
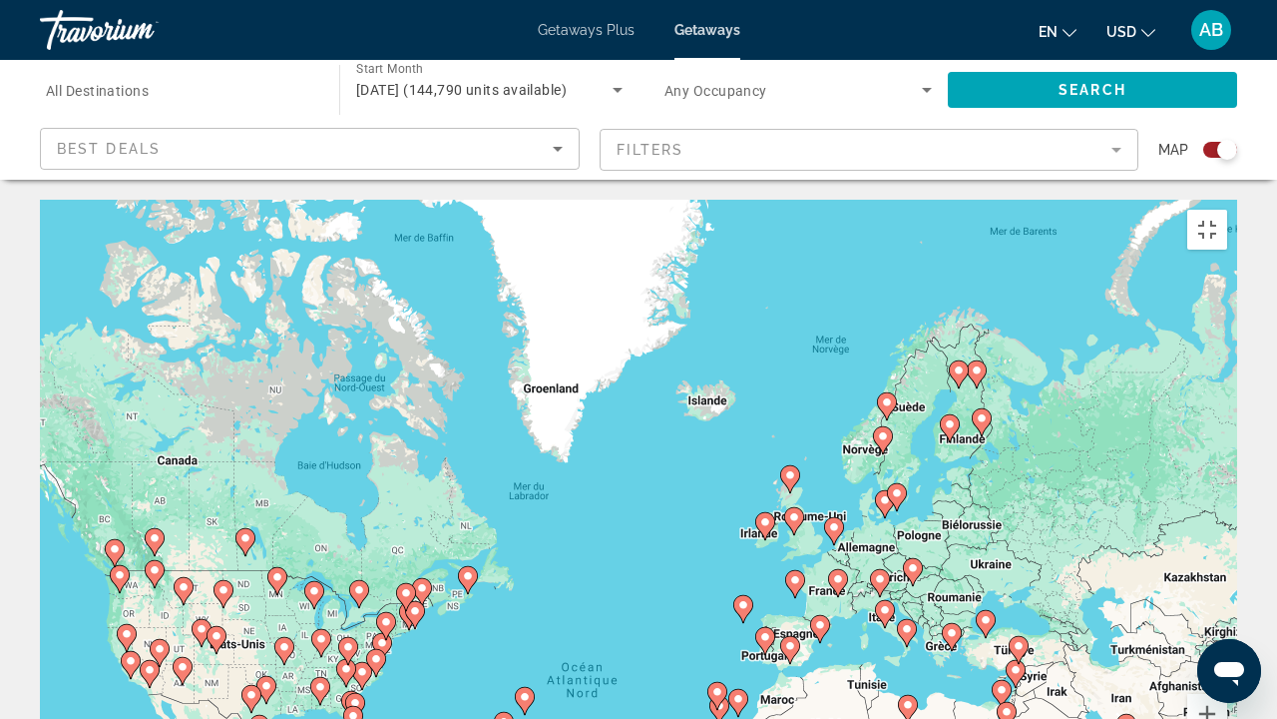
drag, startPoint x: 876, startPoint y: 291, endPoint x: 882, endPoint y: 537, distance: 245.6
click at [882, 537] on div "Pour activer le glissement avec le clavier, appuyez sur Alt+Entrée. Une fois ce…" at bounding box center [639, 499] width 1198 height 599
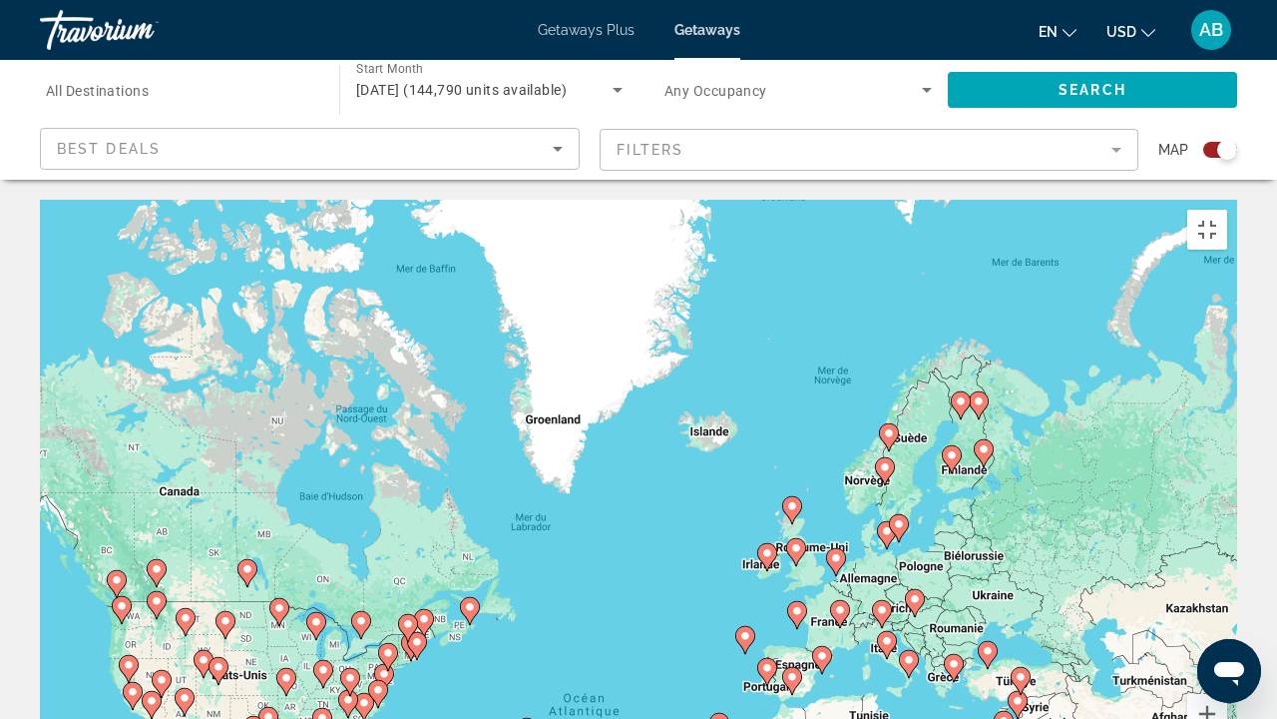
click at [844, 549] on image "Main content" at bounding box center [840, 610] width 12 height 12
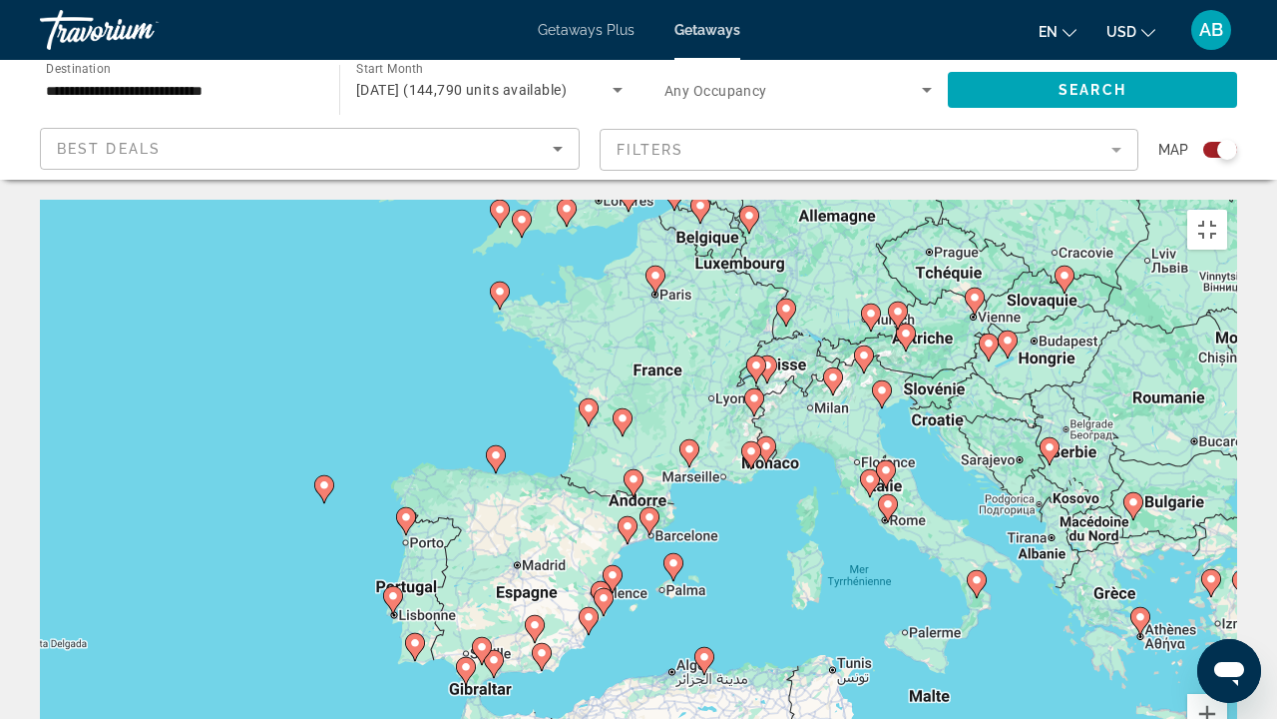
click at [757, 389] on icon "Main content" at bounding box center [755, 402] width 18 height 26
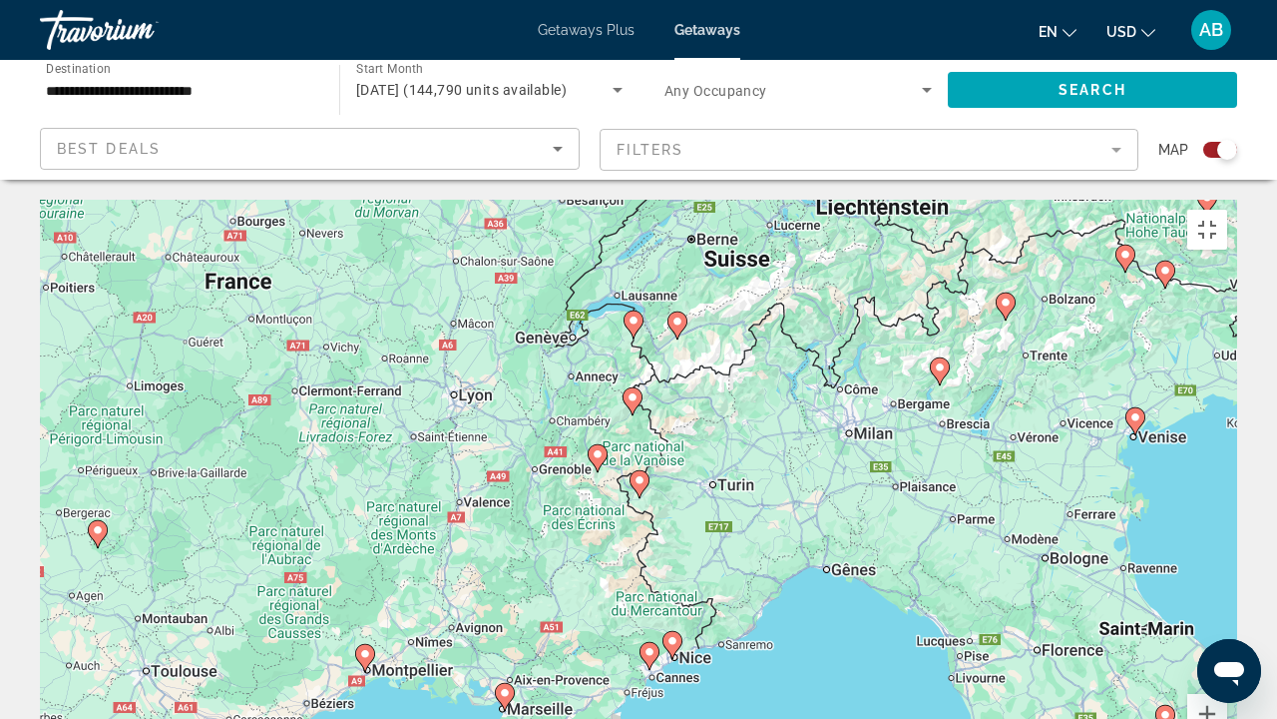
click at [638, 314] on image "Main content" at bounding box center [634, 320] width 12 height 12
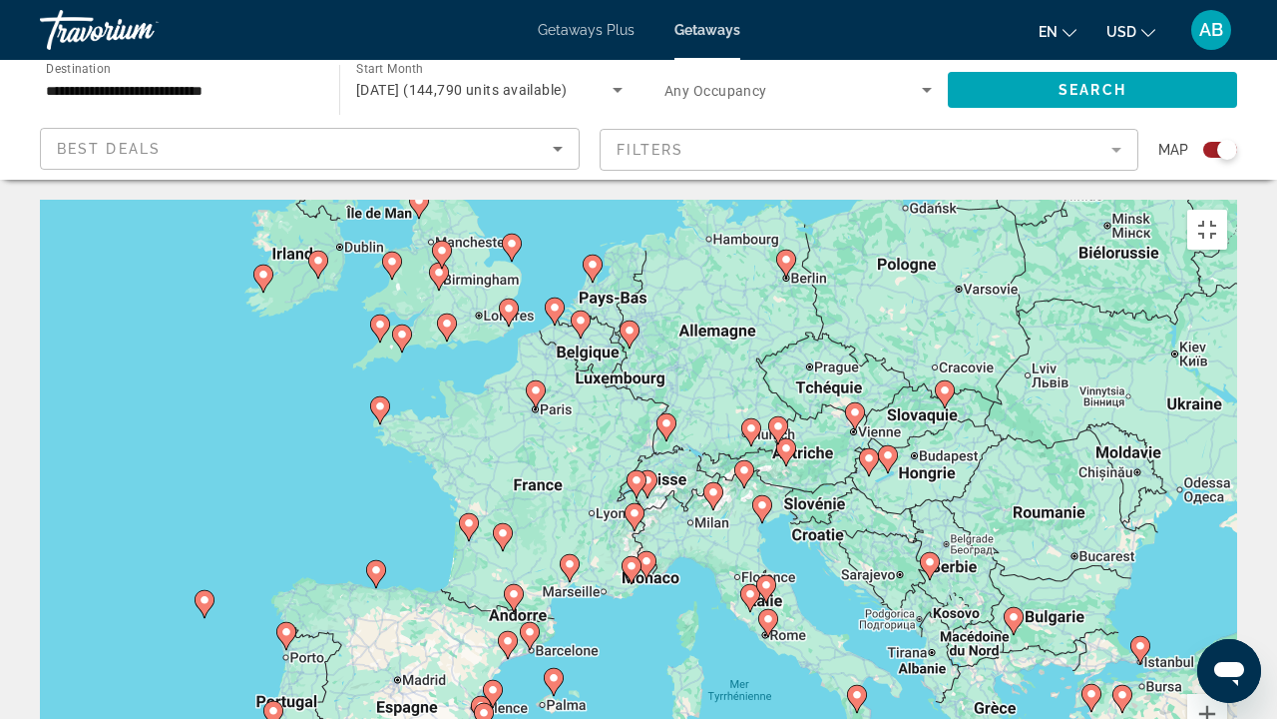
click at [640, 469] on gmp-advanced-marker "Main content" at bounding box center [637, 484] width 20 height 30
type input "**********"
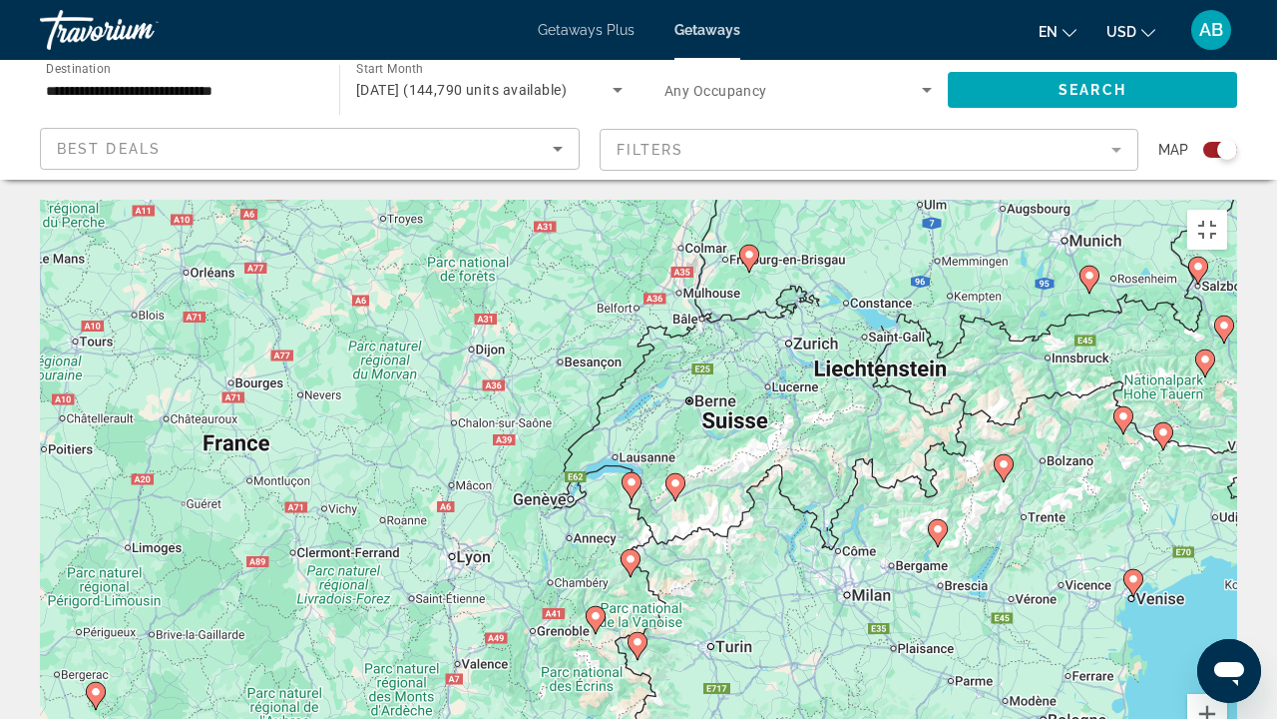
click at [636, 476] on image "Main content" at bounding box center [632, 482] width 12 height 12
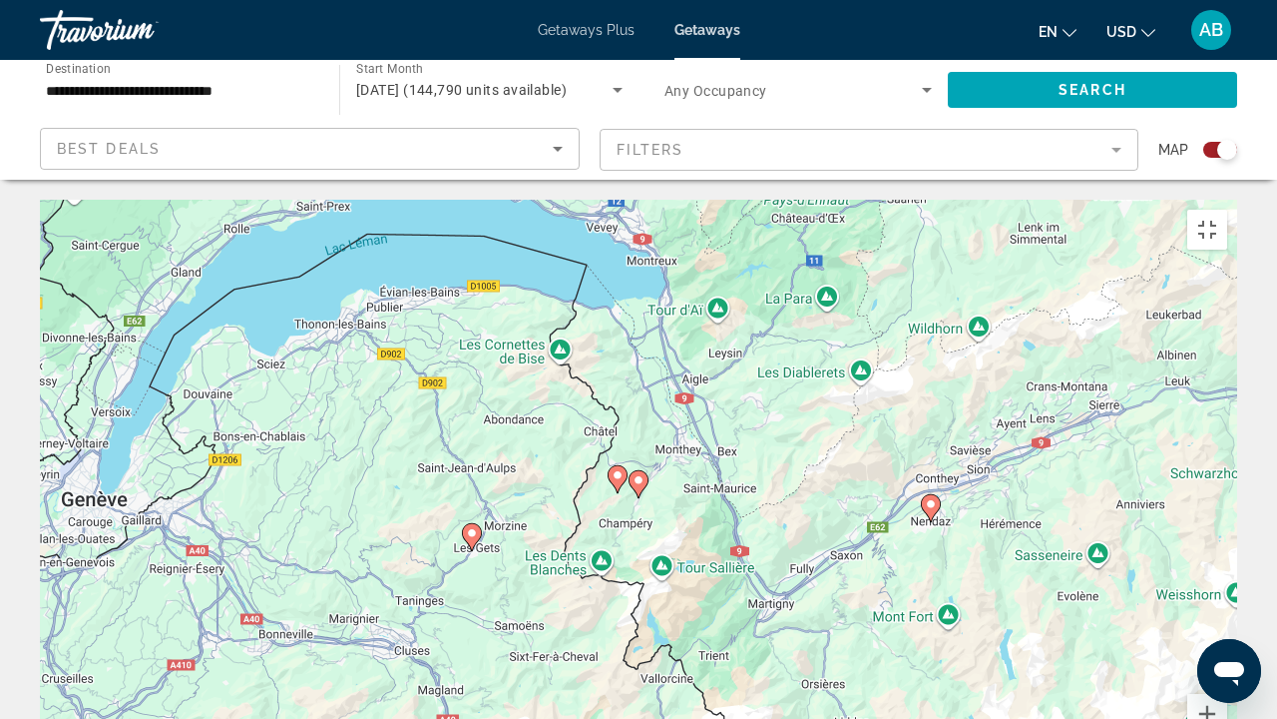
click at [636, 474] on image "Main content" at bounding box center [639, 480] width 12 height 12
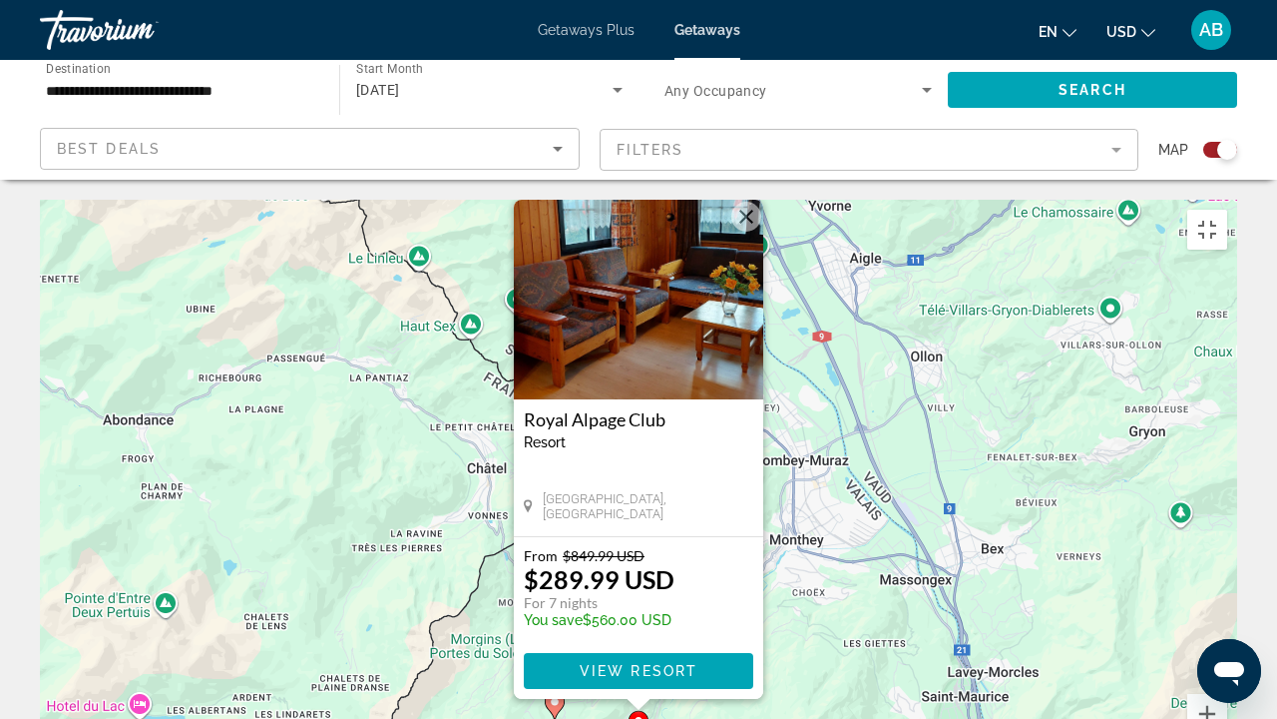
click at [628, 200] on img "Main content" at bounding box center [639, 300] width 250 height 200
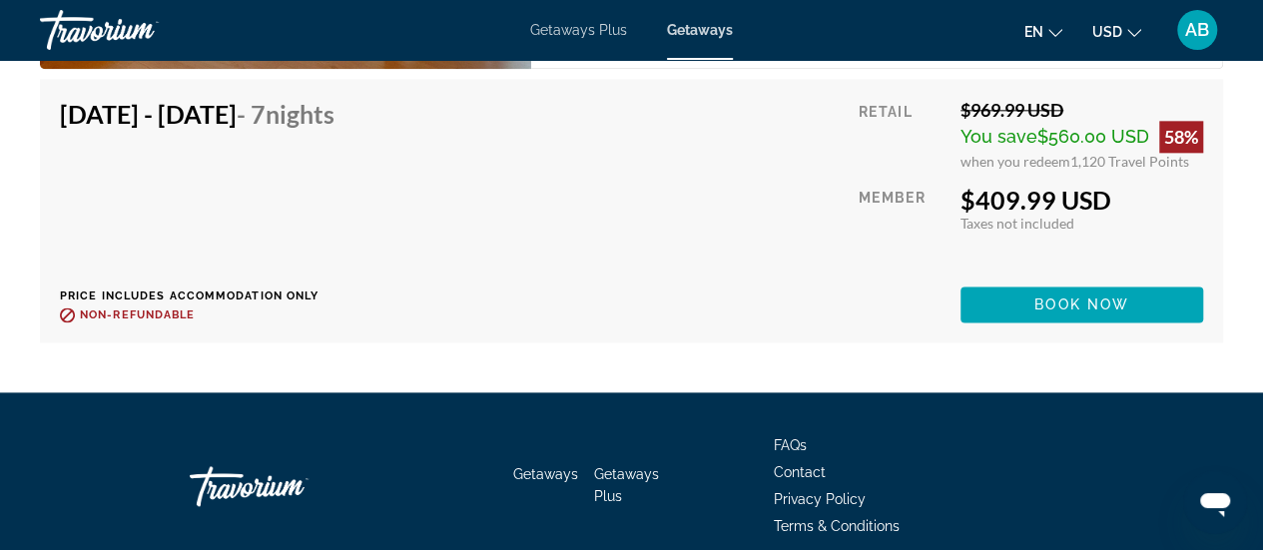
scroll to position [4944, 0]
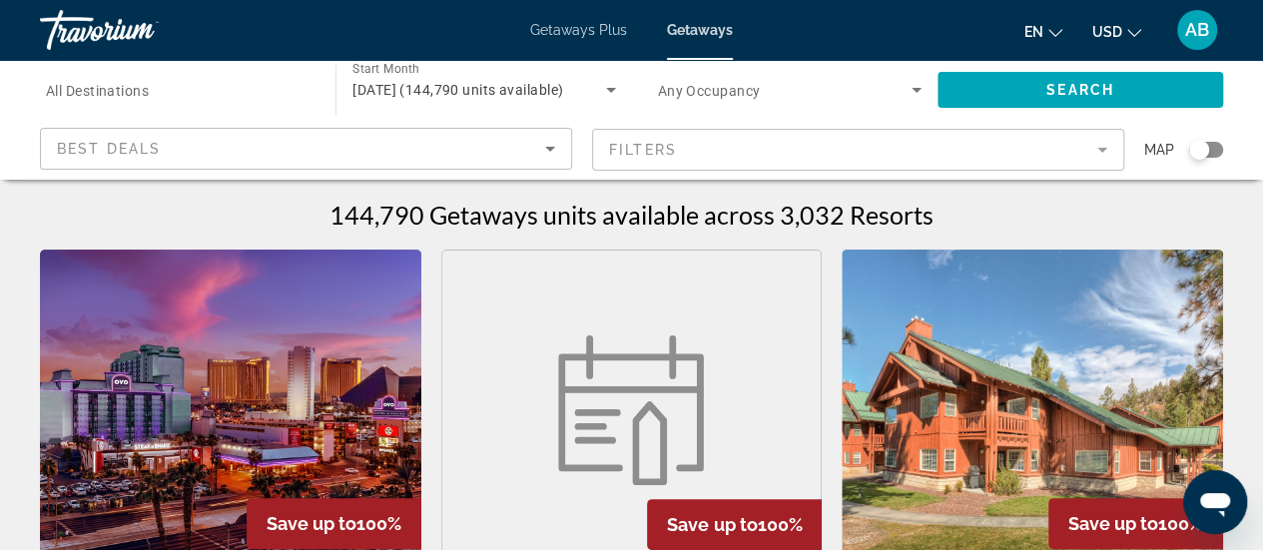
click at [1216, 151] on div "Search widget" at bounding box center [1206, 150] width 34 height 16
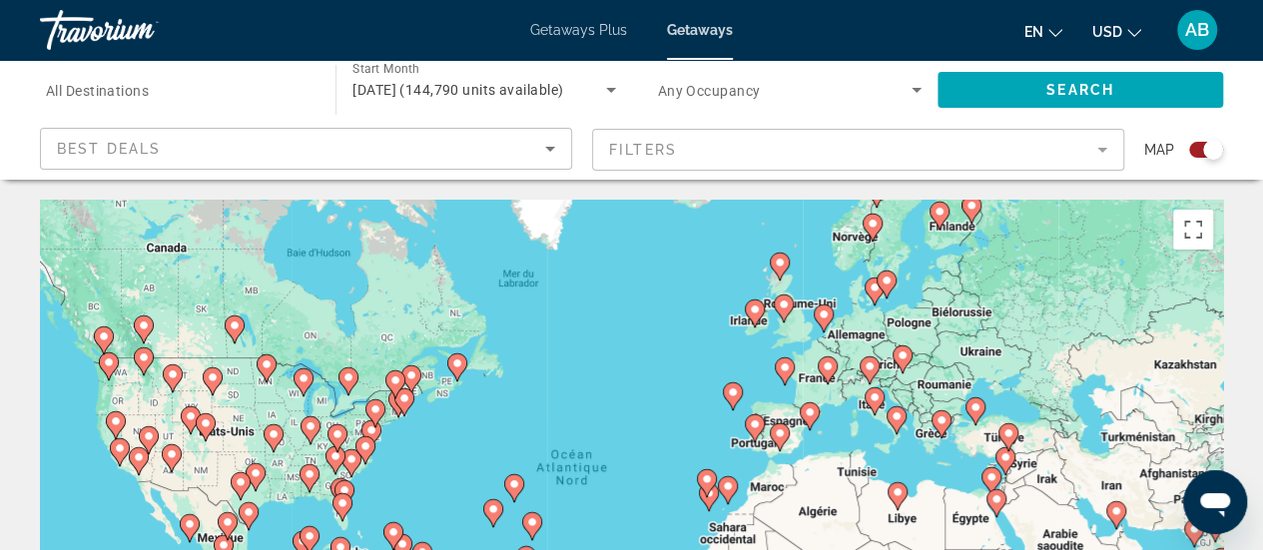
click at [828, 376] on icon "Main content" at bounding box center [826, 370] width 18 height 26
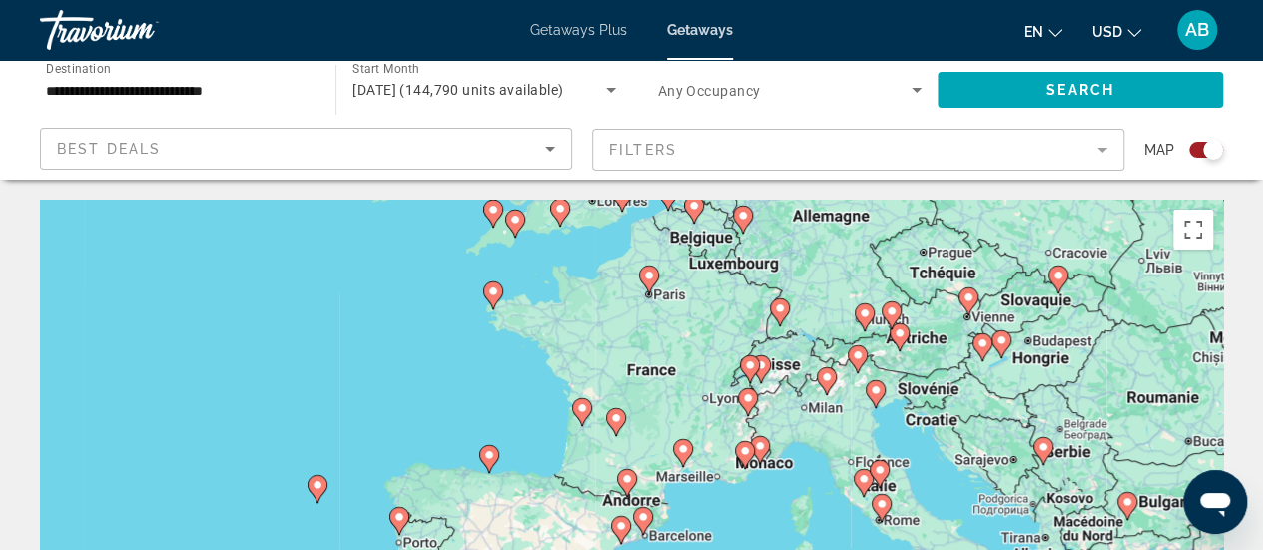
click at [743, 408] on icon "Main content" at bounding box center [748, 402] width 20 height 28
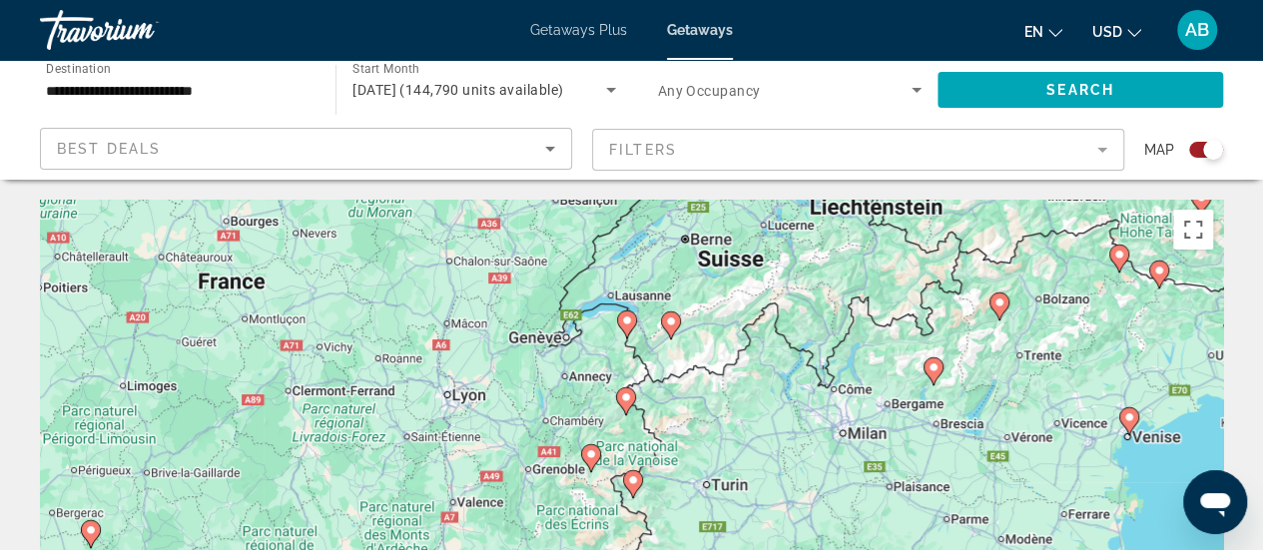
click at [625, 403] on icon "Main content" at bounding box center [625, 401] width 18 height 26
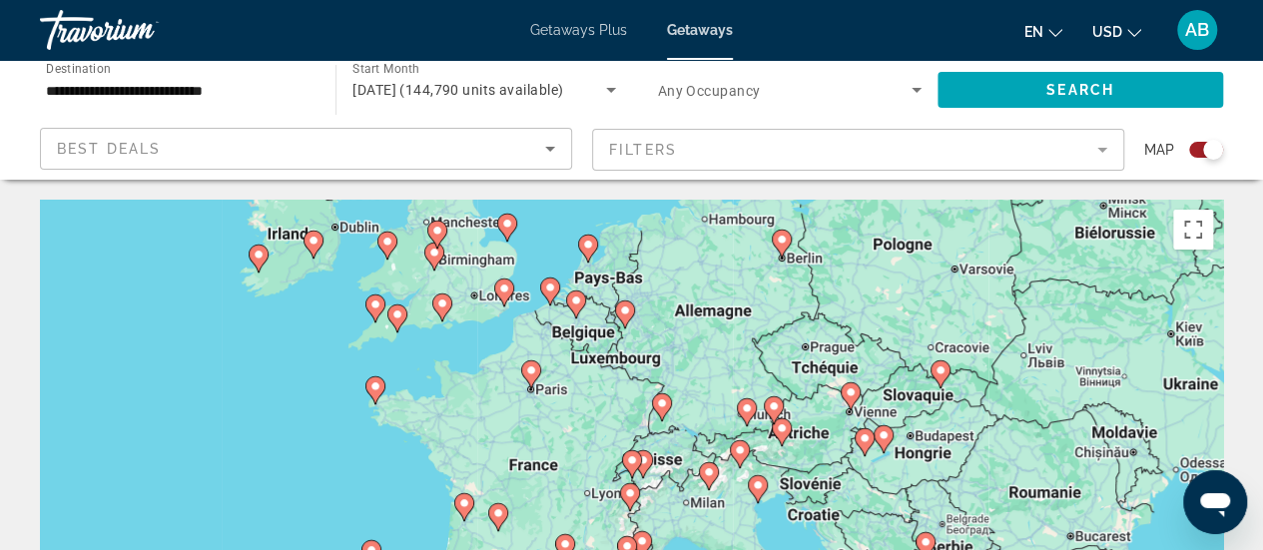
click at [635, 463] on image "Main content" at bounding box center [632, 460] width 12 height 12
type input "**********"
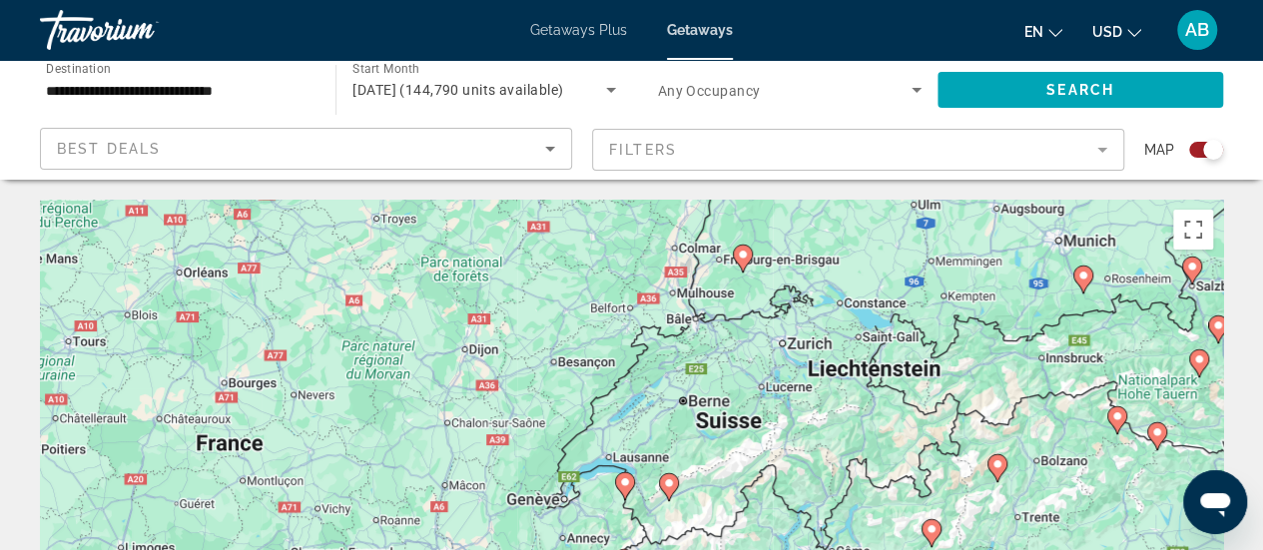
click at [628, 477] on image "Main content" at bounding box center [625, 482] width 12 height 12
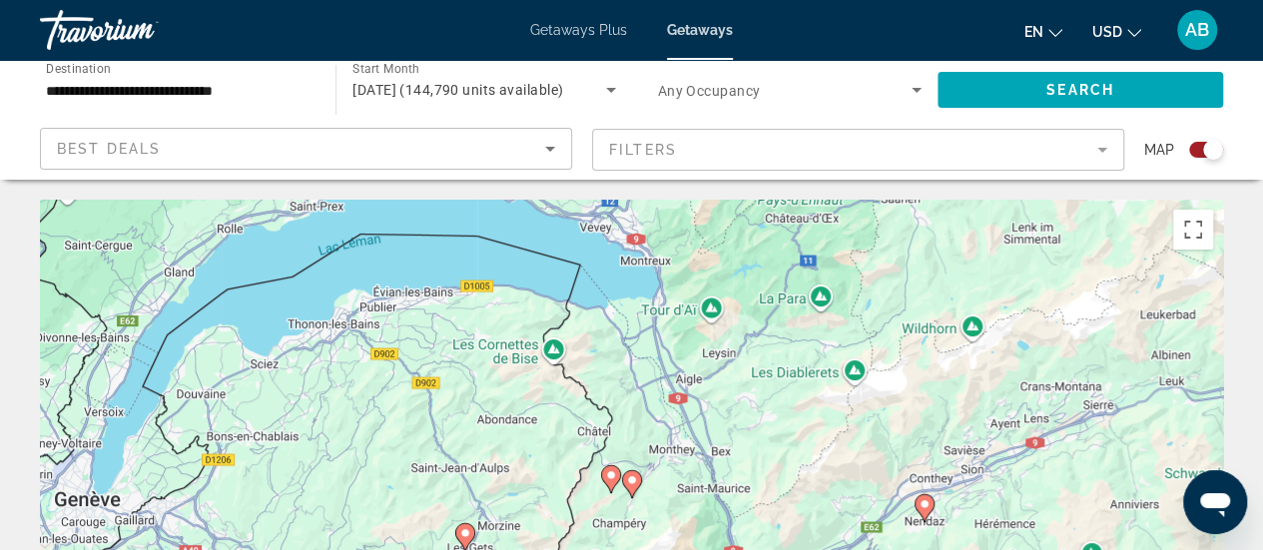
click at [627, 485] on image "Main content" at bounding box center [632, 480] width 12 height 12
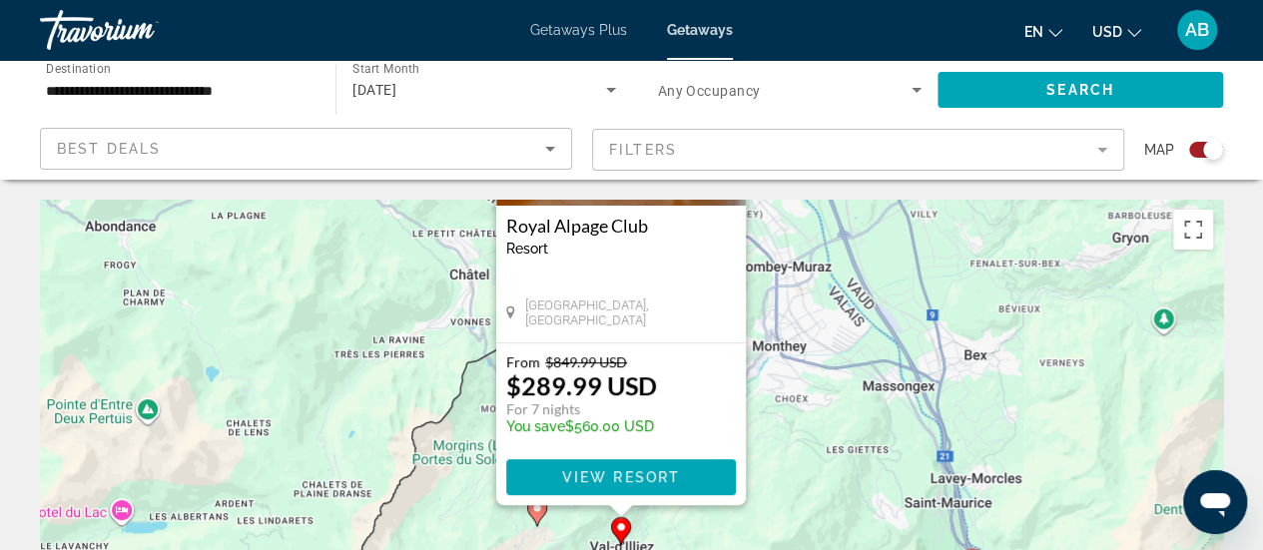
drag, startPoint x: 421, startPoint y: 407, endPoint x: 411, endPoint y: 165, distance: 242.7
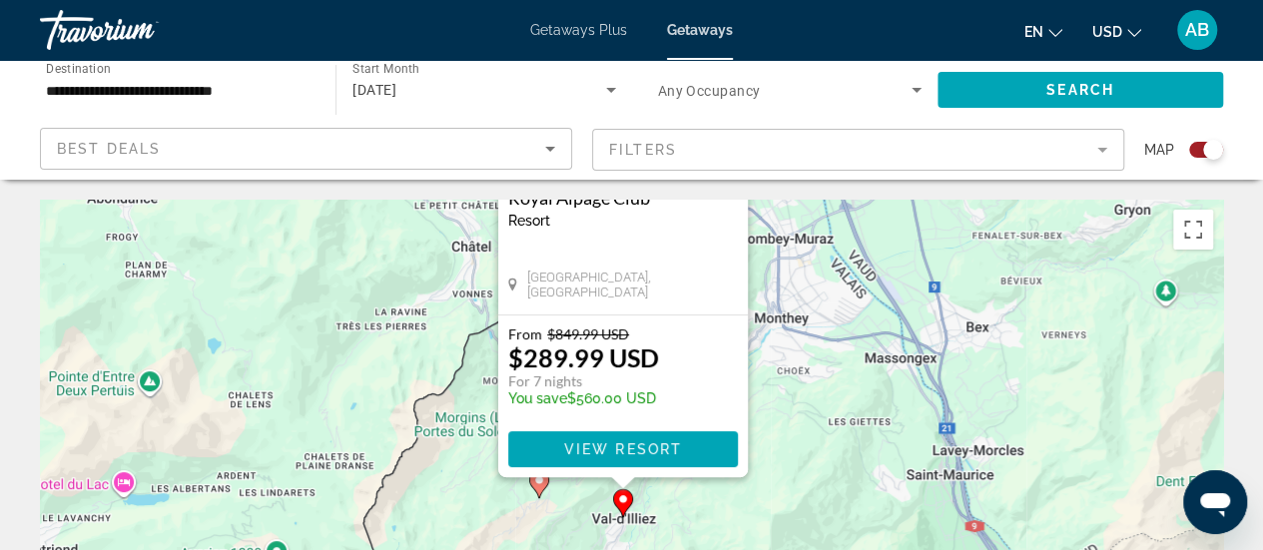
click at [539, 487] on icon "Main content" at bounding box center [538, 484] width 18 height 26
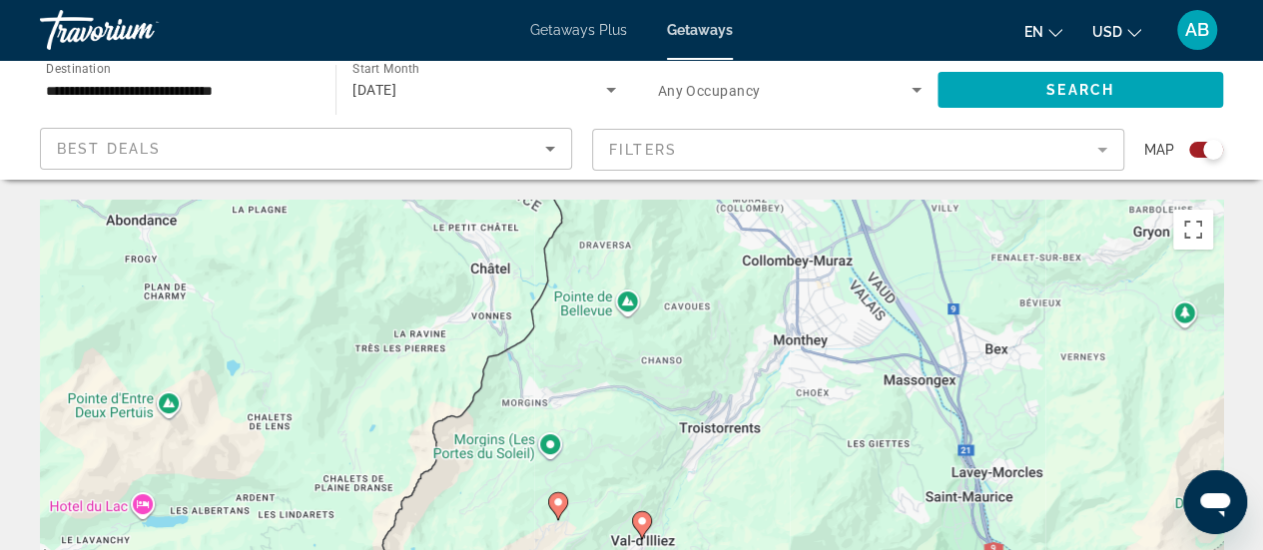
drag, startPoint x: 586, startPoint y: 456, endPoint x: 510, endPoint y: 199, distance: 268.4
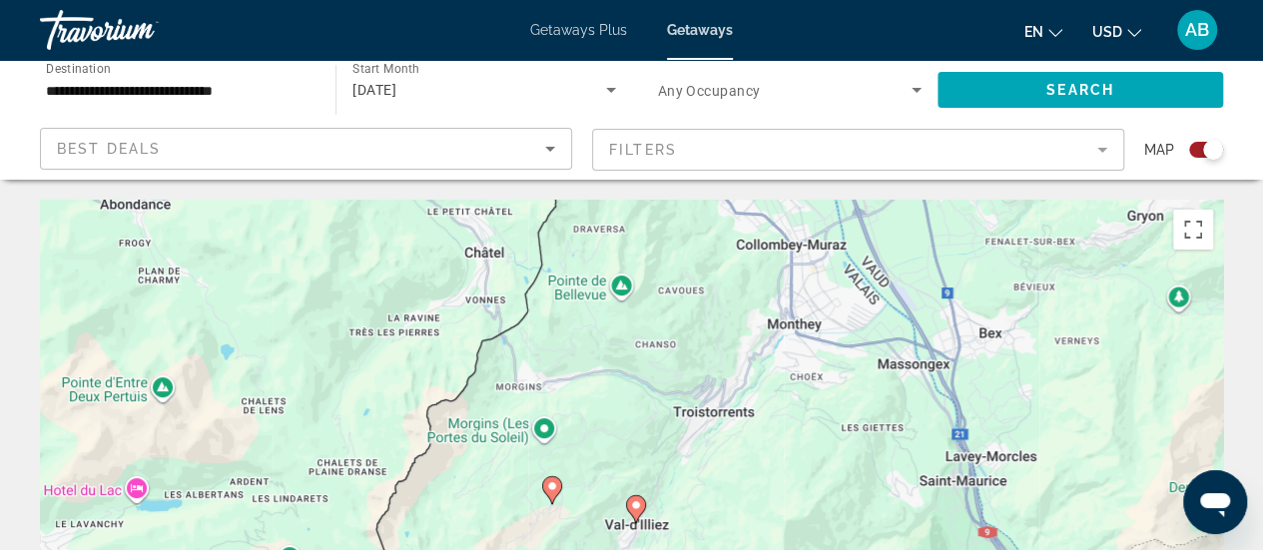
click at [552, 494] on icon "Main content" at bounding box center [551, 490] width 18 height 26
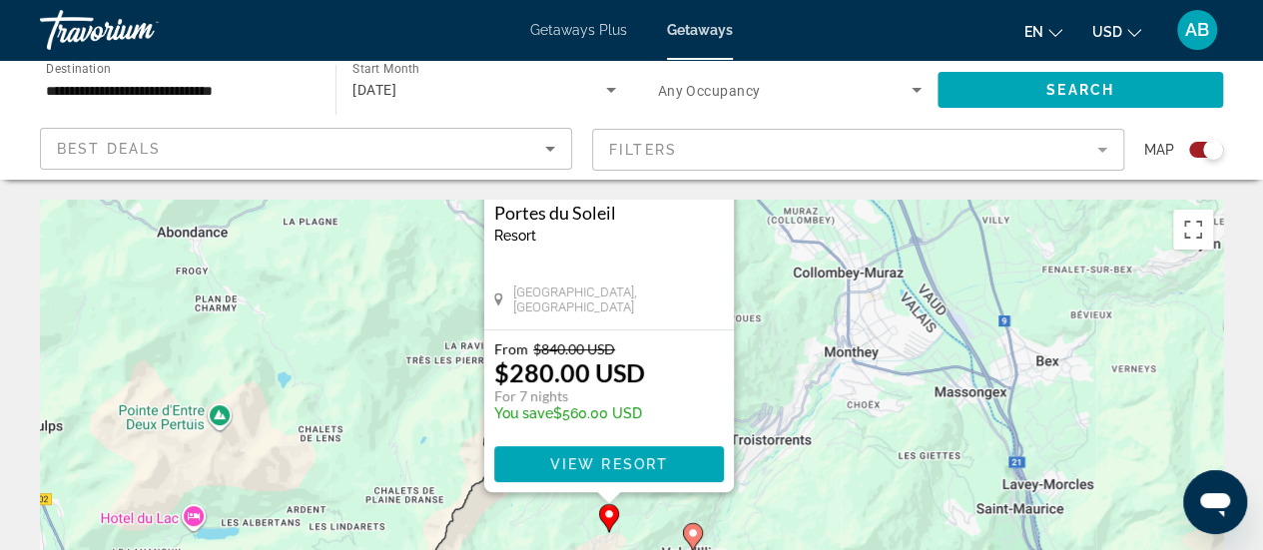
drag, startPoint x: 822, startPoint y: 443, endPoint x: 879, endPoint y: 201, distance: 249.1
click at [879, 201] on div "Pour activer le glissement avec le clavier, appuyez sur Alt+Entrée. Une fois ce…" at bounding box center [631, 499] width 1183 height 599
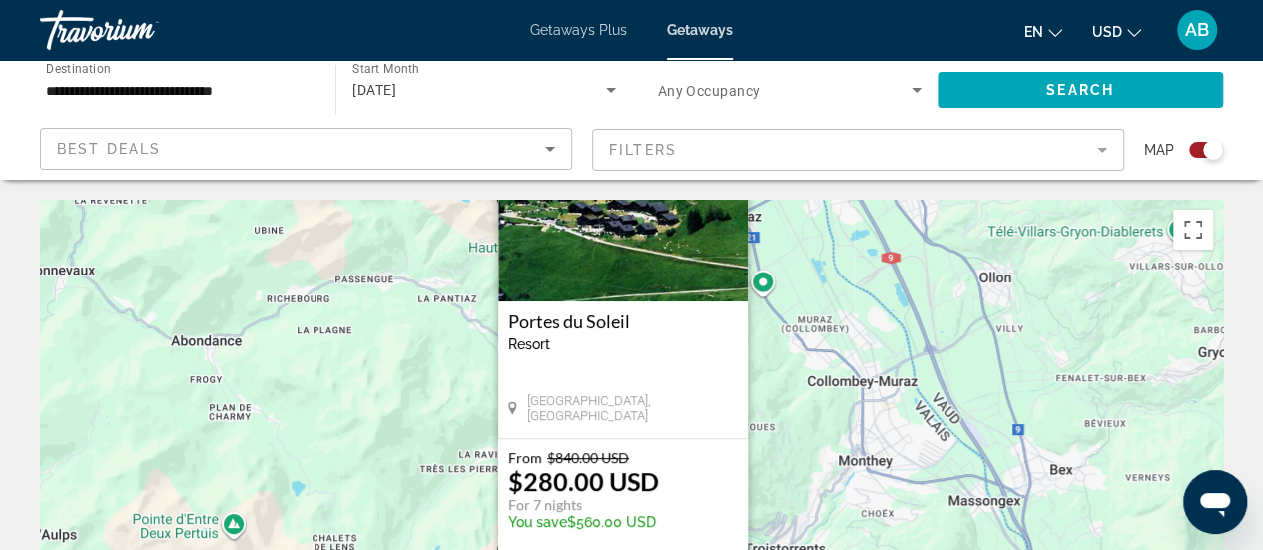
drag, startPoint x: 830, startPoint y: 298, endPoint x: 849, endPoint y: 459, distance: 161.8
click at [849, 459] on div "Pour activer le glissement avec le clavier, appuyez sur Alt+Entrée. Une fois ce…" at bounding box center [631, 499] width 1183 height 599
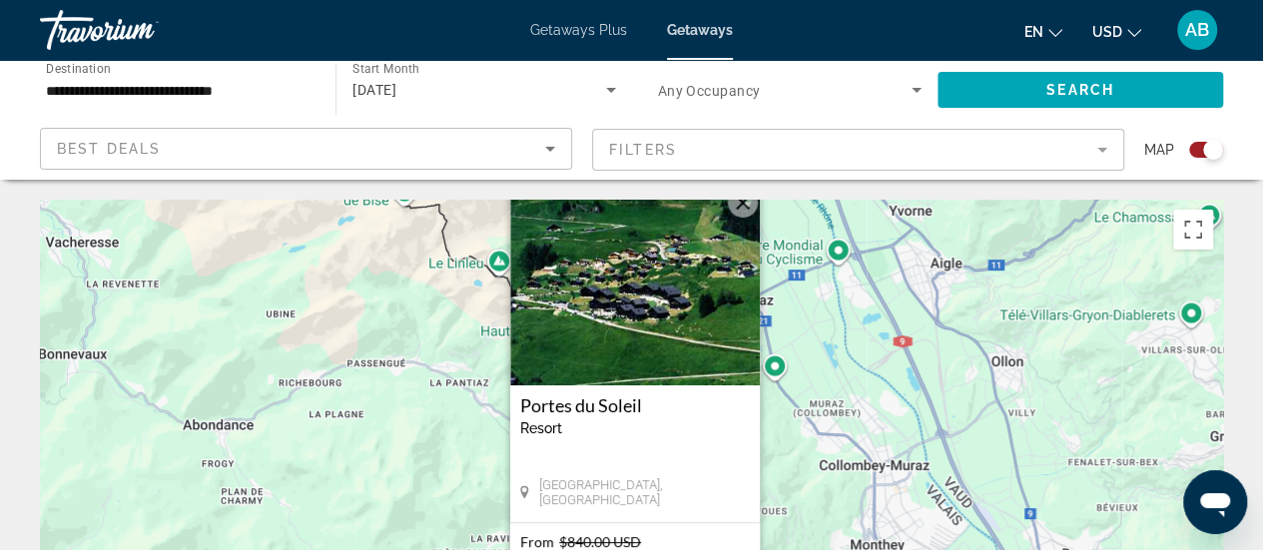
click at [627, 301] on img "Main content" at bounding box center [635, 286] width 250 height 200
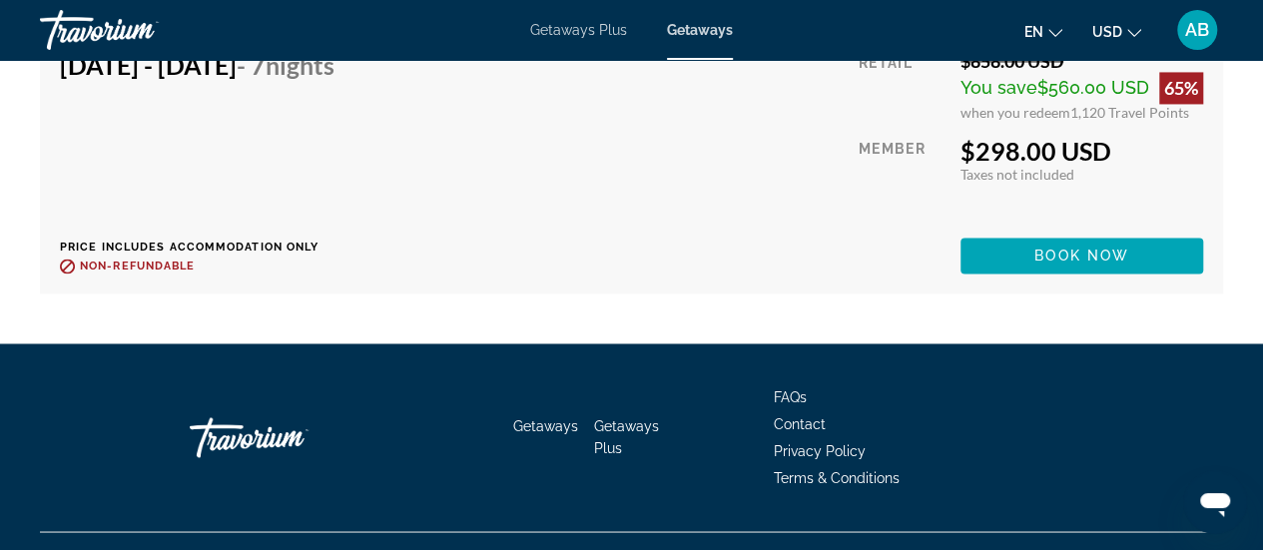
scroll to position [5359, 0]
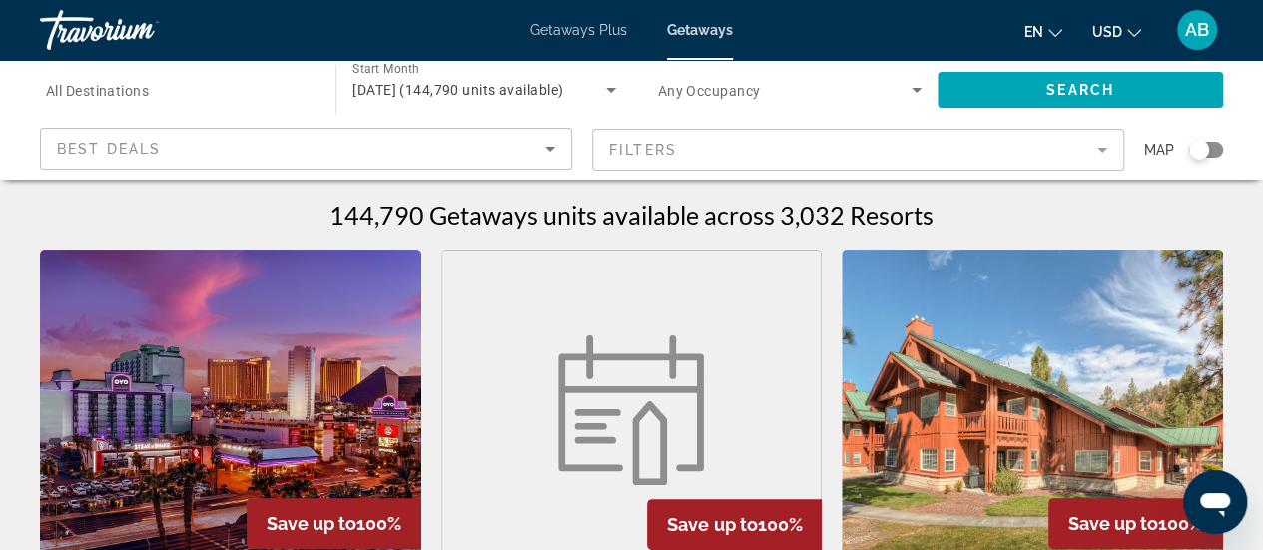
click at [1216, 151] on div "Search widget" at bounding box center [1206, 150] width 34 height 16
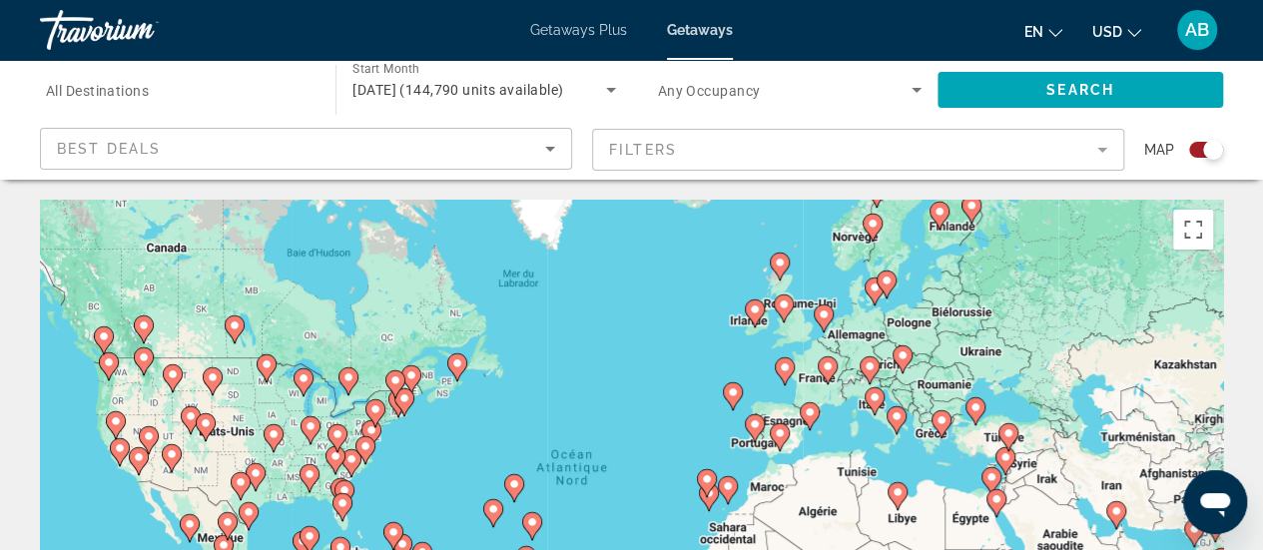
click at [824, 380] on gmp-advanced-marker "Main content" at bounding box center [827, 370] width 20 height 30
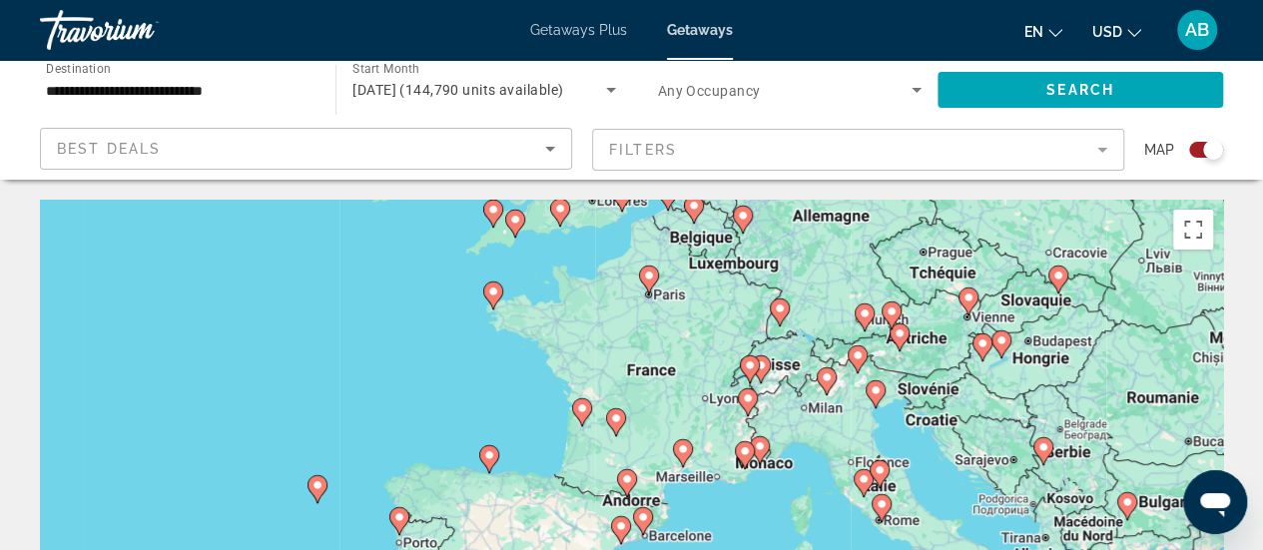
click at [742, 405] on icon "Main content" at bounding box center [747, 402] width 18 height 26
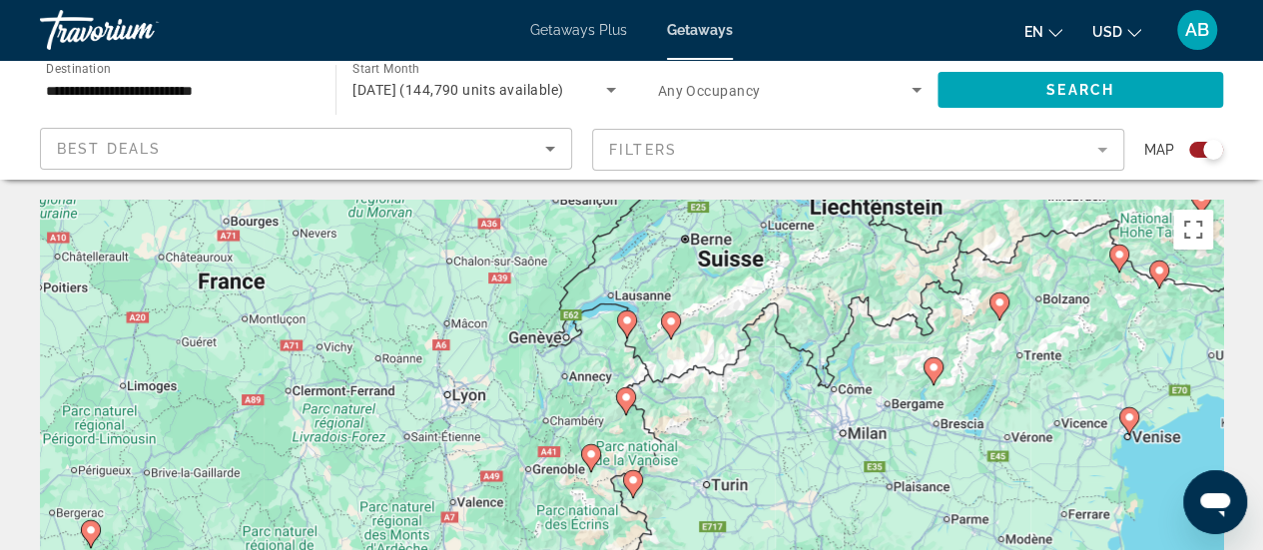
click at [623, 330] on icon "Main content" at bounding box center [626, 324] width 18 height 26
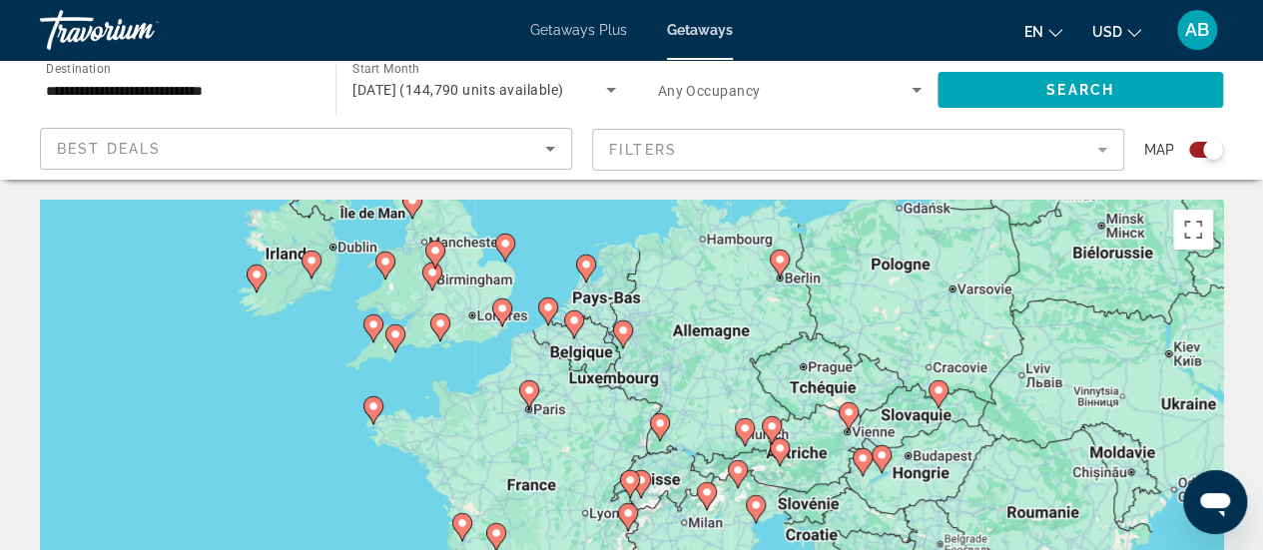
click at [640, 500] on div "Pour activer le glissement avec le clavier, appuyez sur Alt+Entrée. Une fois ce…" at bounding box center [631, 499] width 1183 height 599
click at [624, 492] on gmp-advanced-marker "Main content" at bounding box center [630, 484] width 20 height 30
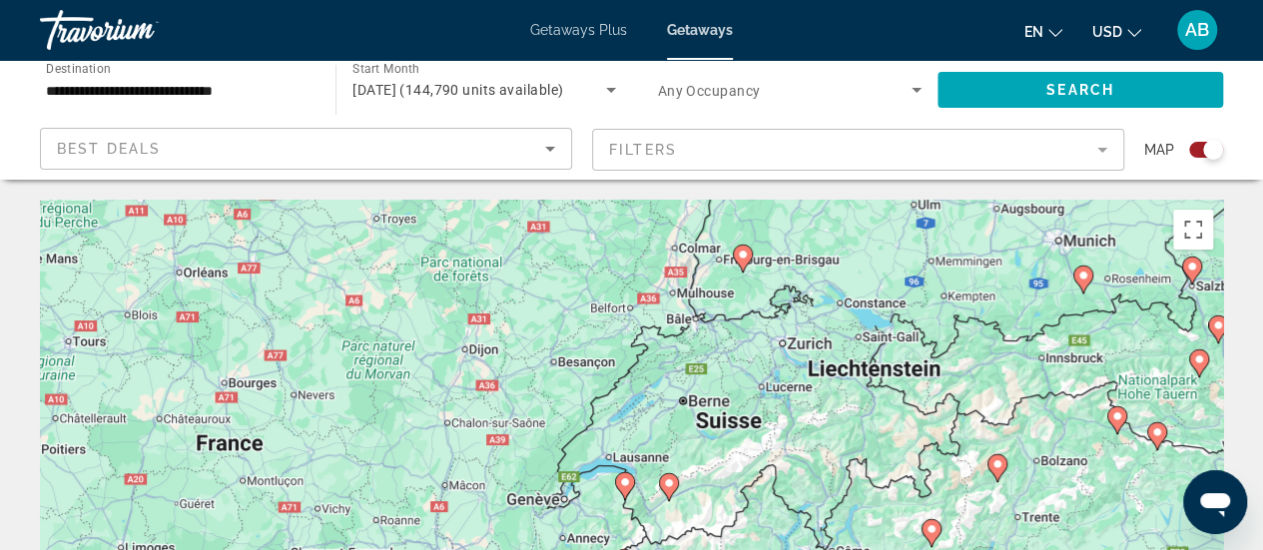
click at [623, 488] on div "Pour activer le glissement avec le clavier, appuyez sur Alt+Entrée. Une fois ce…" at bounding box center [631, 499] width 1183 height 599
click at [623, 488] on icon "Main content" at bounding box center [624, 486] width 18 height 26
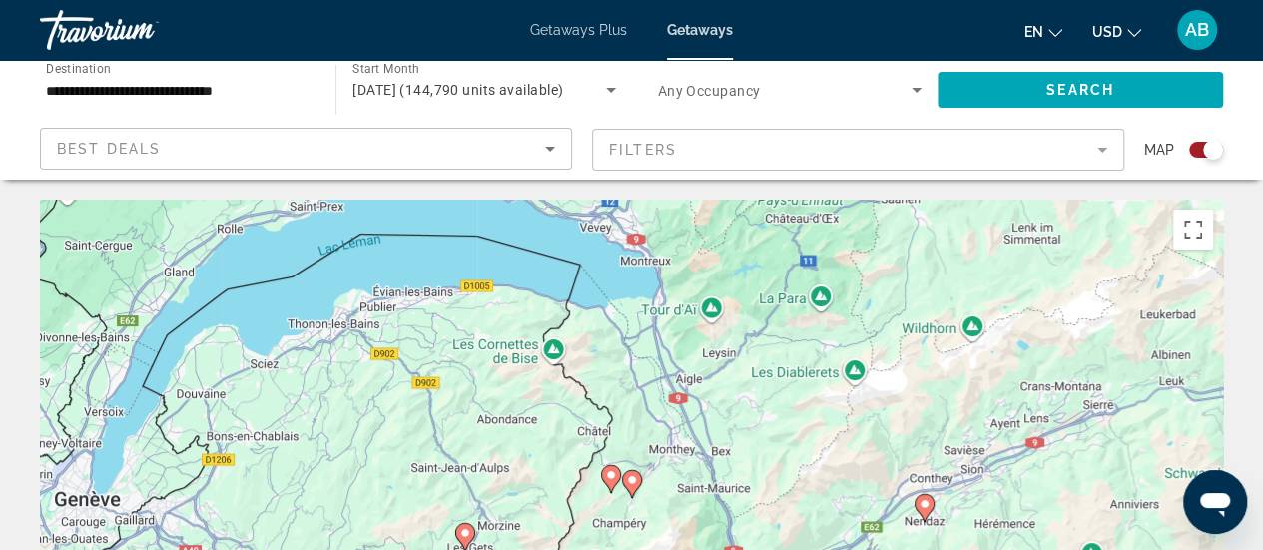
click at [471, 529] on icon "Main content" at bounding box center [464, 537] width 18 height 26
type input "**********"
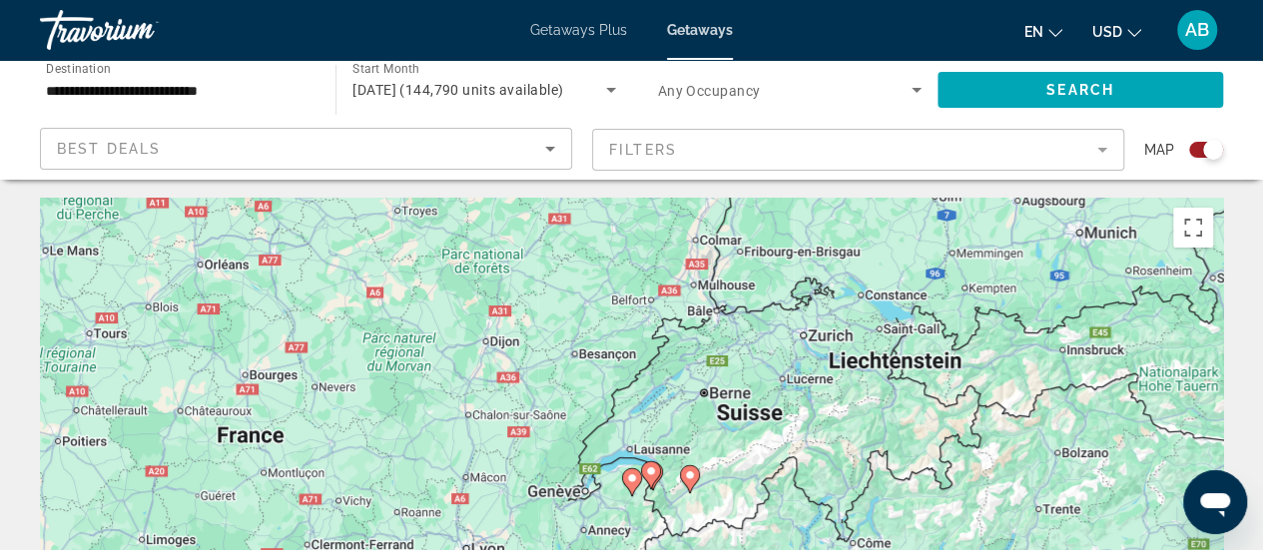
click at [628, 485] on icon "Main content" at bounding box center [631, 482] width 18 height 26
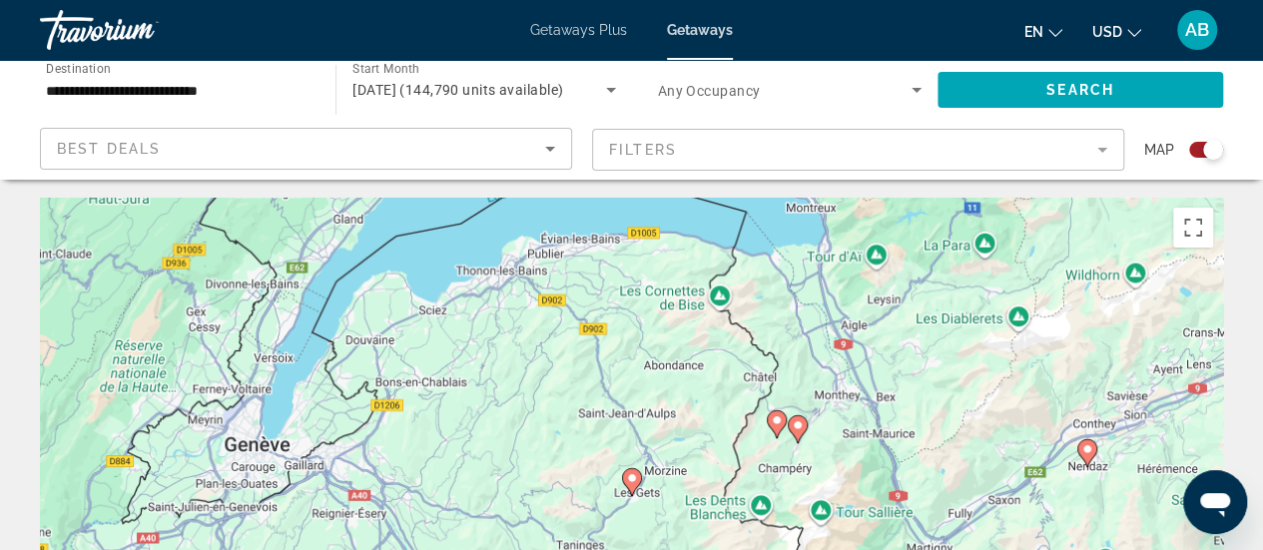
click at [628, 485] on icon "Main content" at bounding box center [631, 482] width 18 height 26
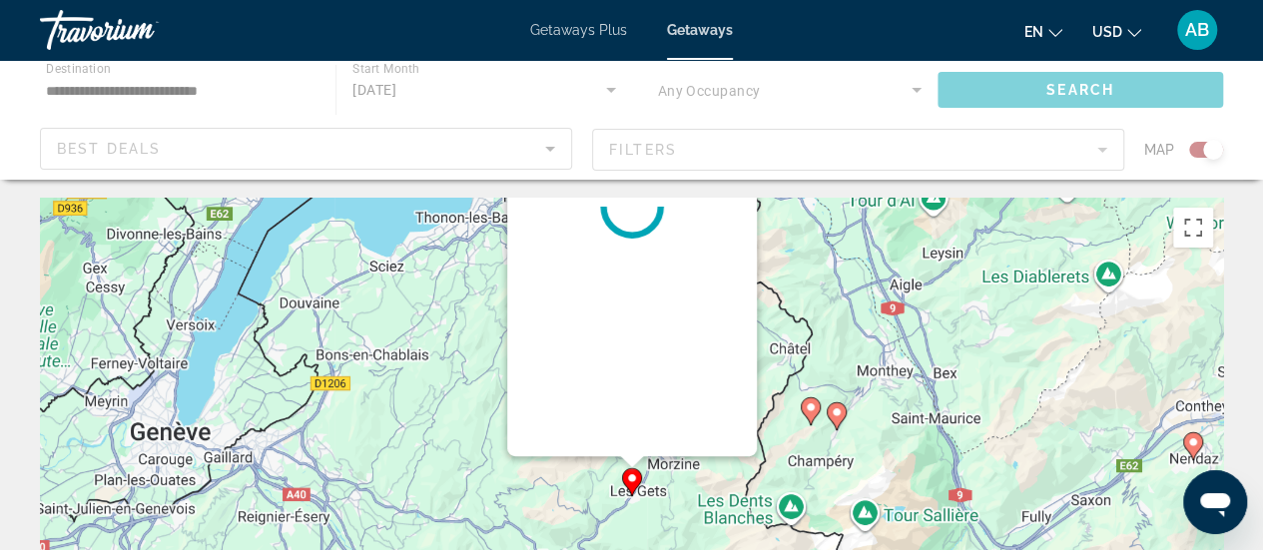
scroll to position [0, 0]
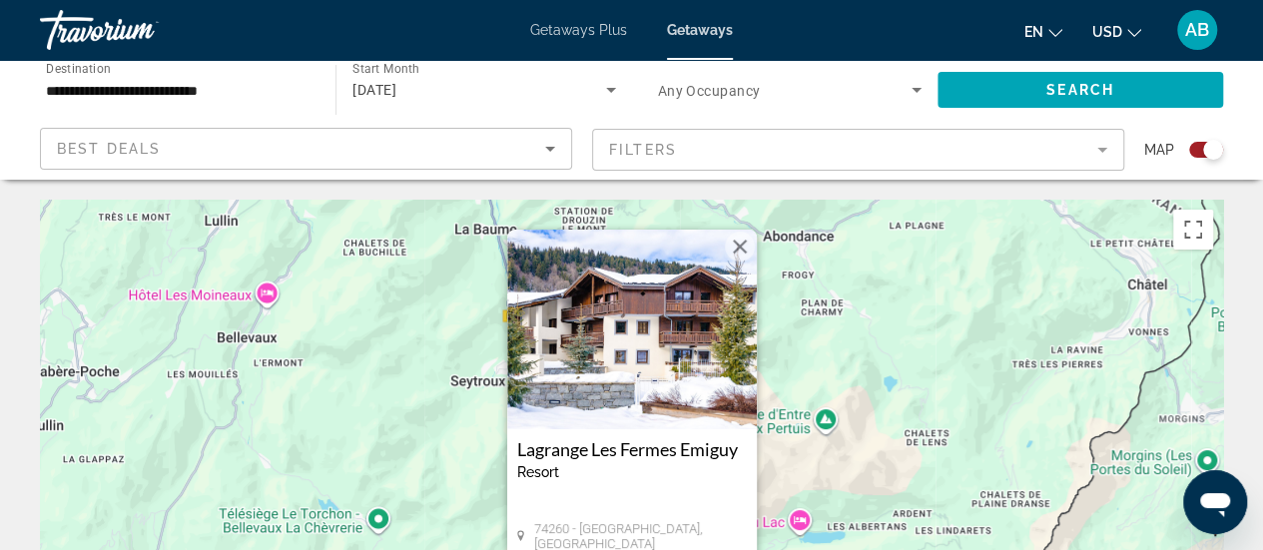
click at [628, 321] on img "Main content" at bounding box center [632, 330] width 250 height 200
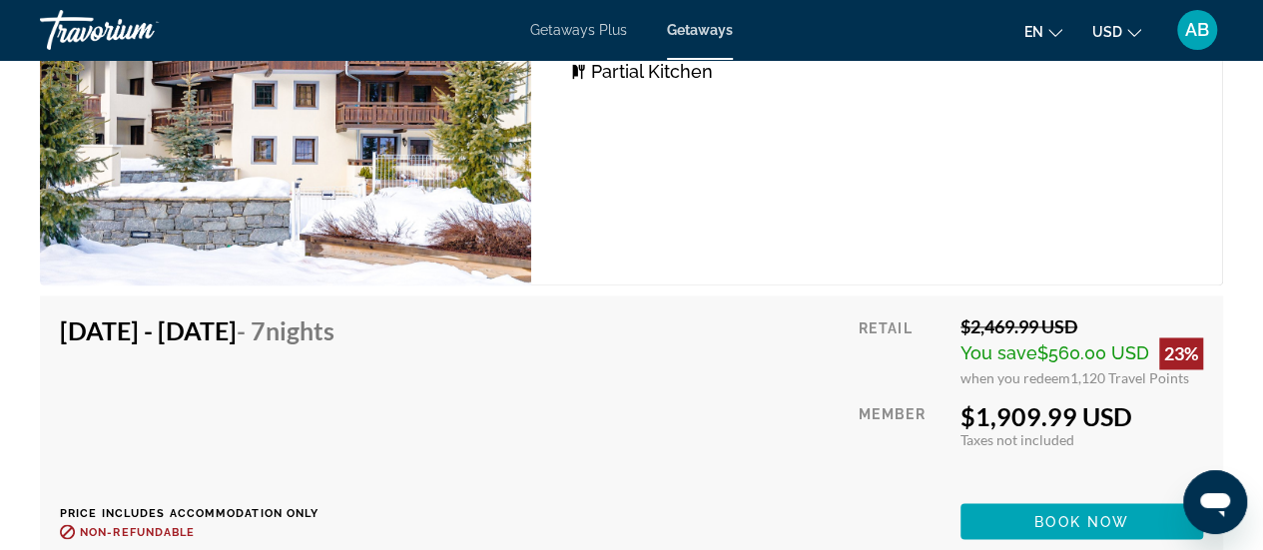
scroll to position [5375, 0]
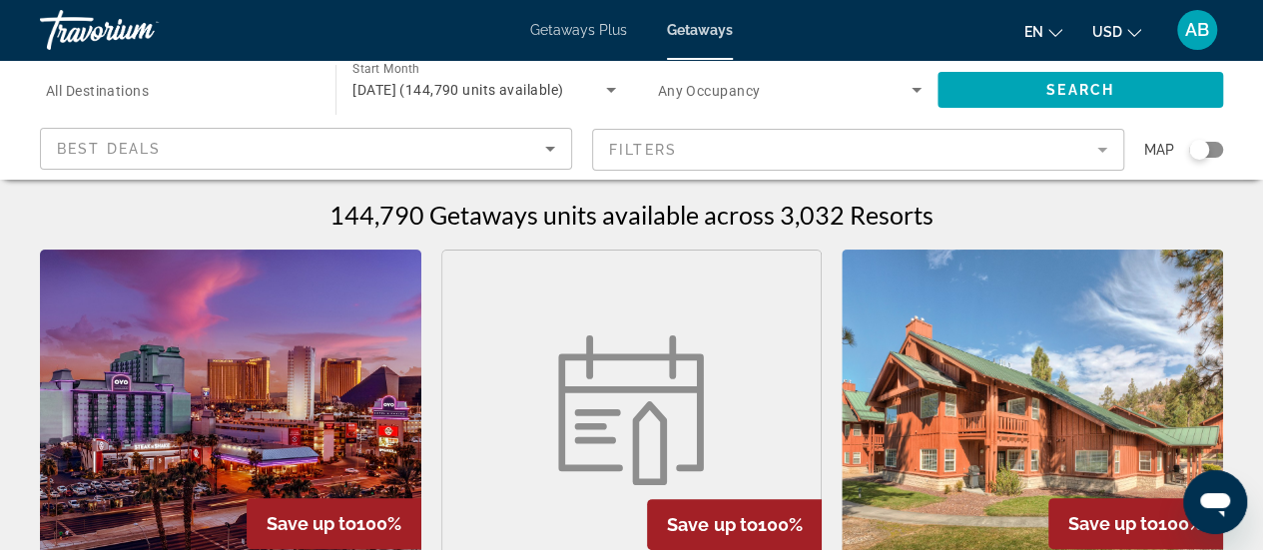
click at [1215, 153] on div "Search widget" at bounding box center [1206, 150] width 34 height 16
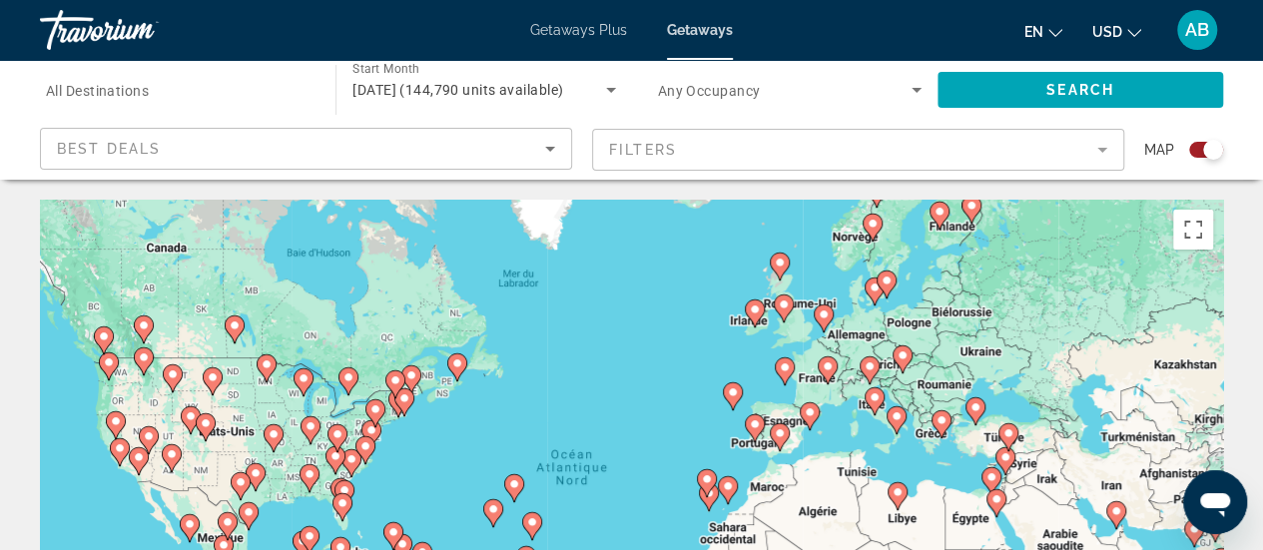
click at [824, 373] on icon "Main content" at bounding box center [826, 370] width 18 height 26
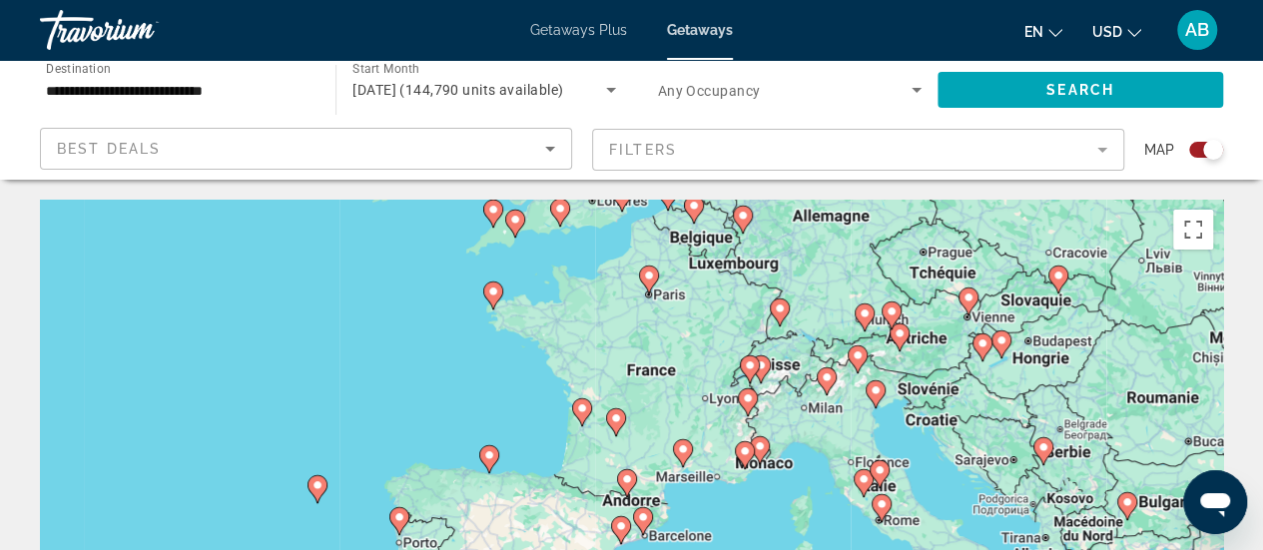
click at [745, 401] on image "Main content" at bounding box center [748, 398] width 12 height 12
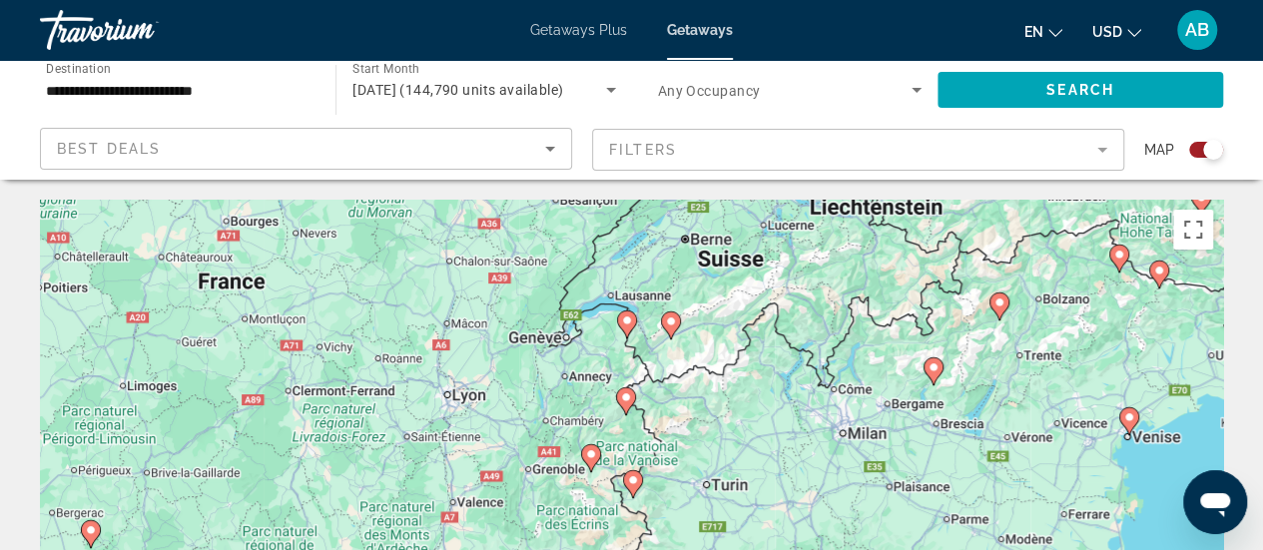
click at [621, 319] on image "Main content" at bounding box center [627, 320] width 12 height 12
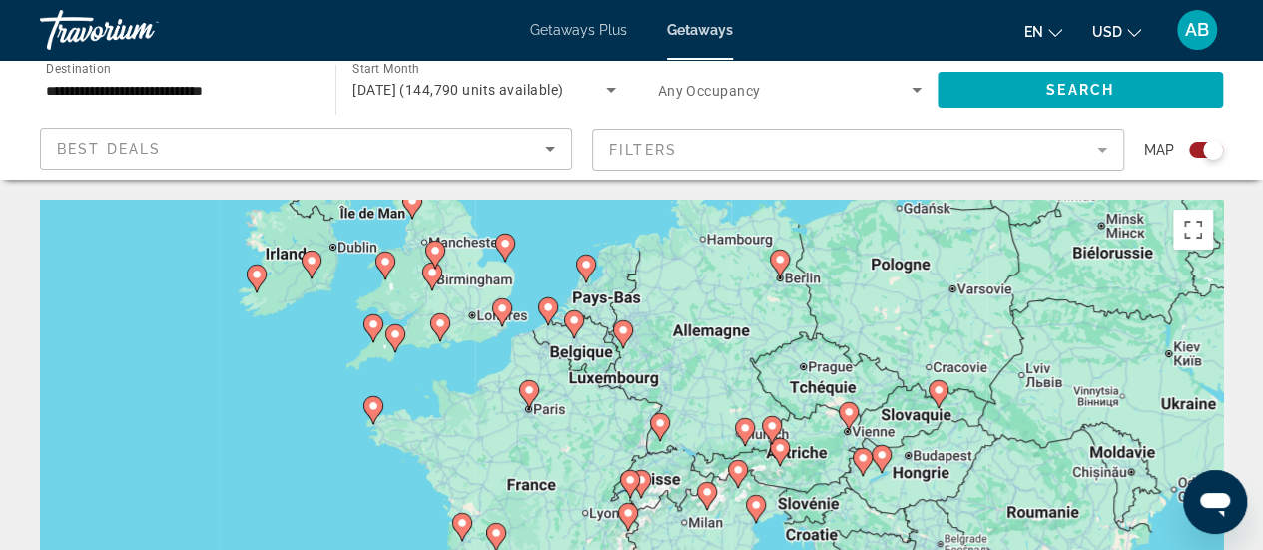
click at [637, 487] on gmp-advanced-marker "Main content" at bounding box center [630, 484] width 20 height 30
type input "**********"
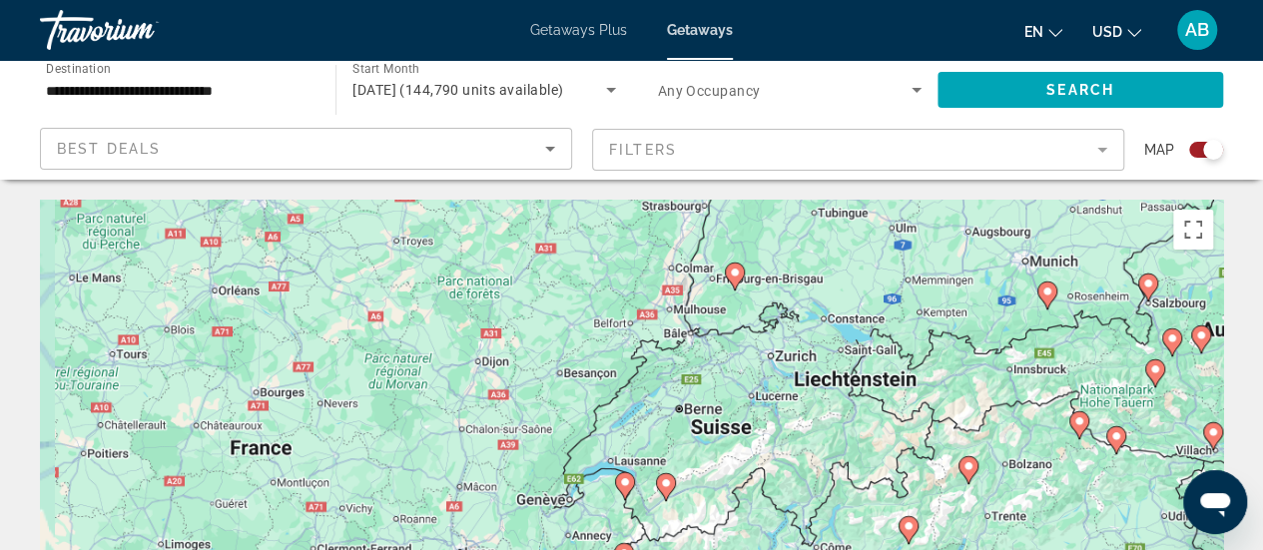
click at [628, 483] on image "Main content" at bounding box center [625, 482] width 12 height 12
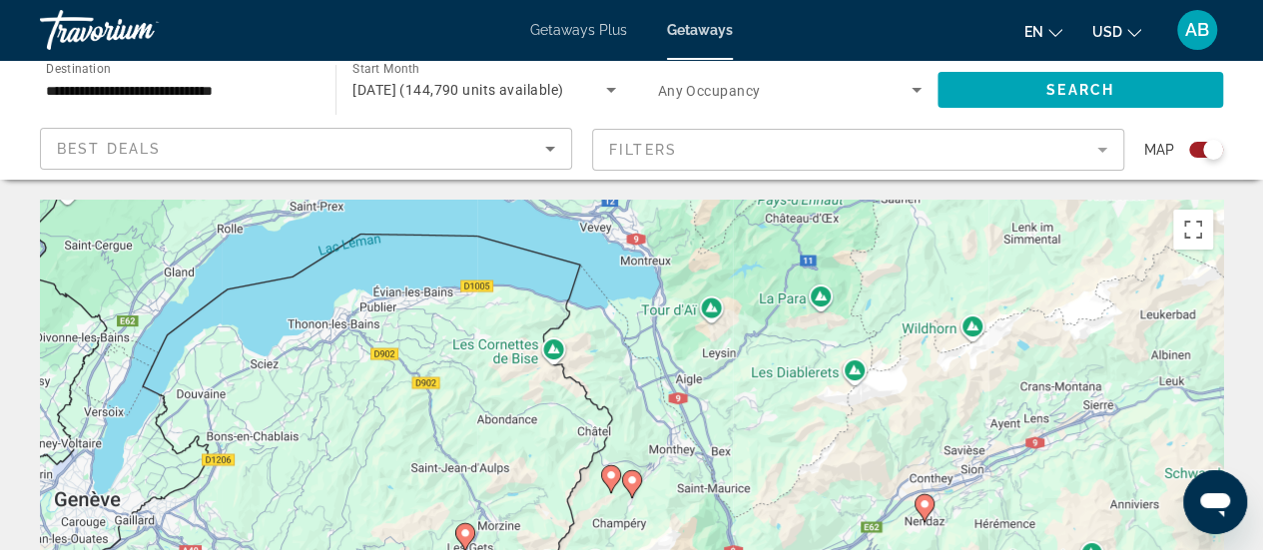
click at [923, 508] on image "Main content" at bounding box center [924, 504] width 12 height 12
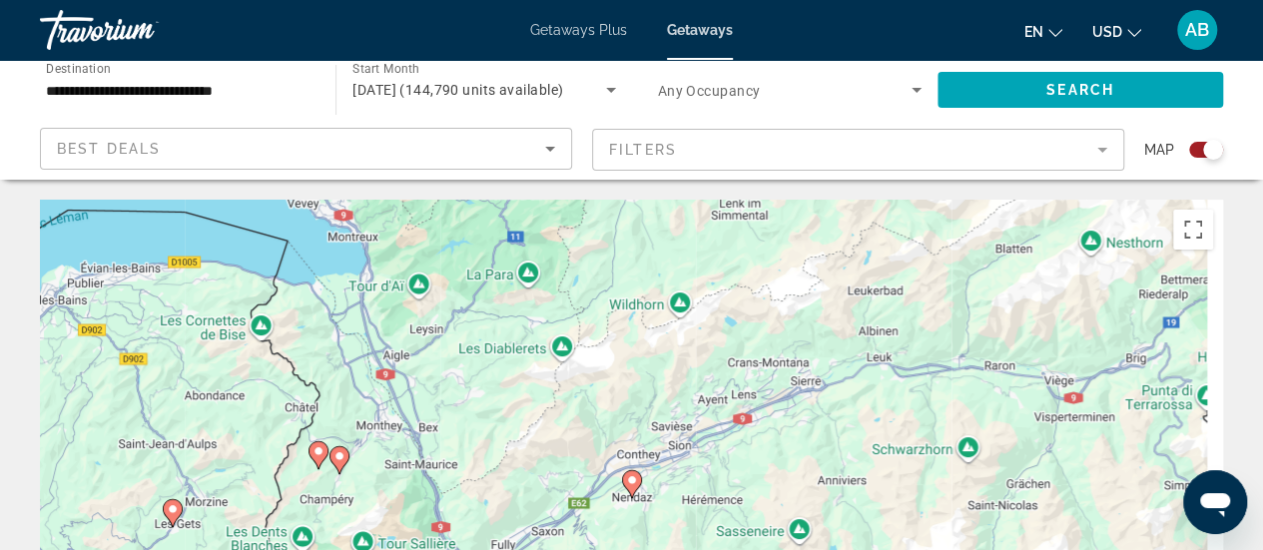
click at [639, 482] on icon "Main content" at bounding box center [631, 484] width 18 height 26
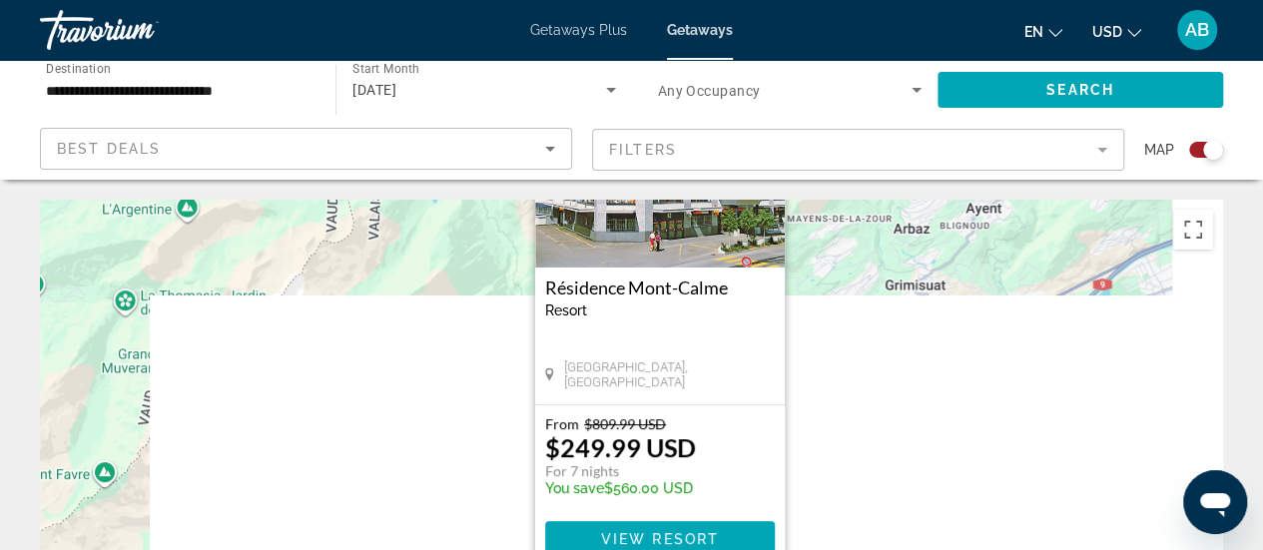
drag, startPoint x: 431, startPoint y: 429, endPoint x: 465, endPoint y: 239, distance: 193.6
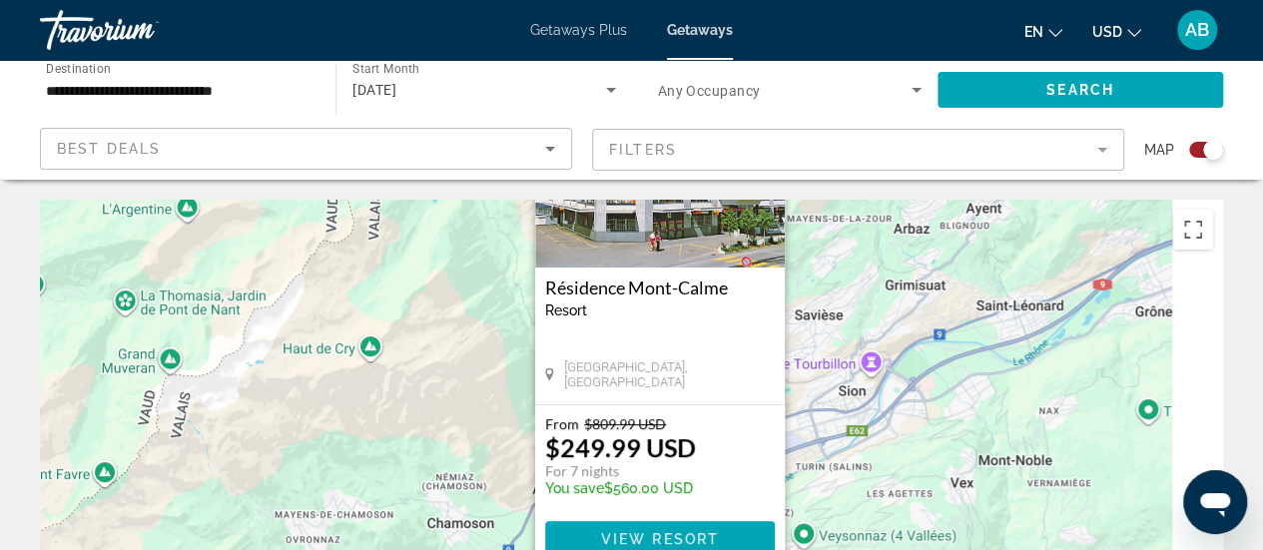
click at [465, 239] on div "Pour activer le glissement avec le clavier, appuyez sur Alt+Entrée. Une fois ce…" at bounding box center [631, 499] width 1183 height 599
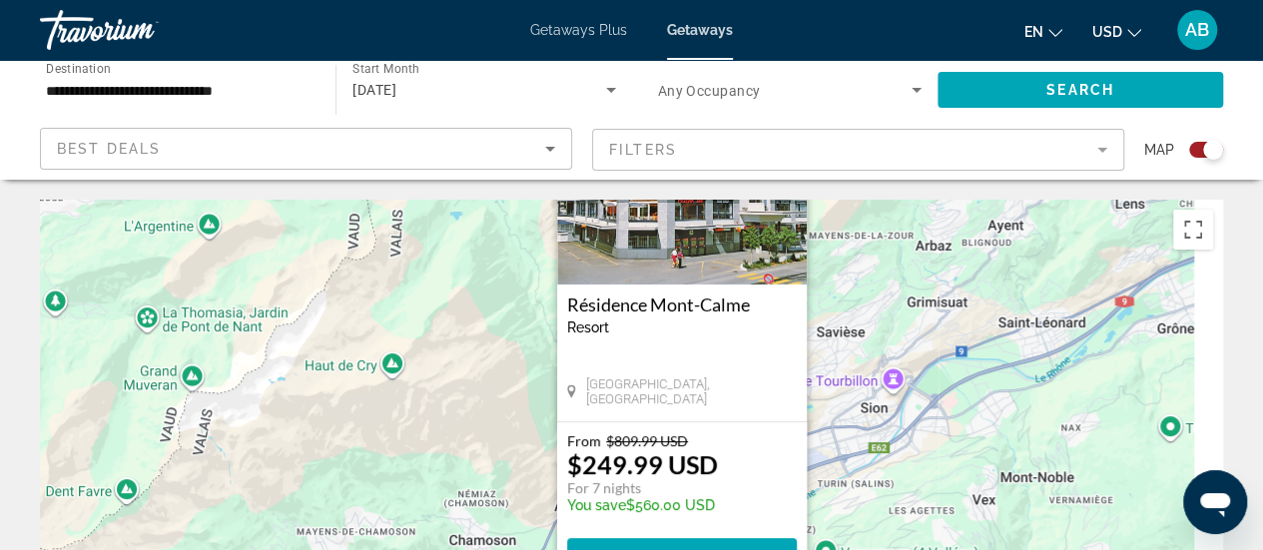
drag, startPoint x: 505, startPoint y: 407, endPoint x: 517, endPoint y: 448, distance: 42.6
click at [517, 448] on div "Pour activer le glissement avec le clavier, appuyez sur Alt+Entrée. Une fois ce…" at bounding box center [631, 499] width 1183 height 599
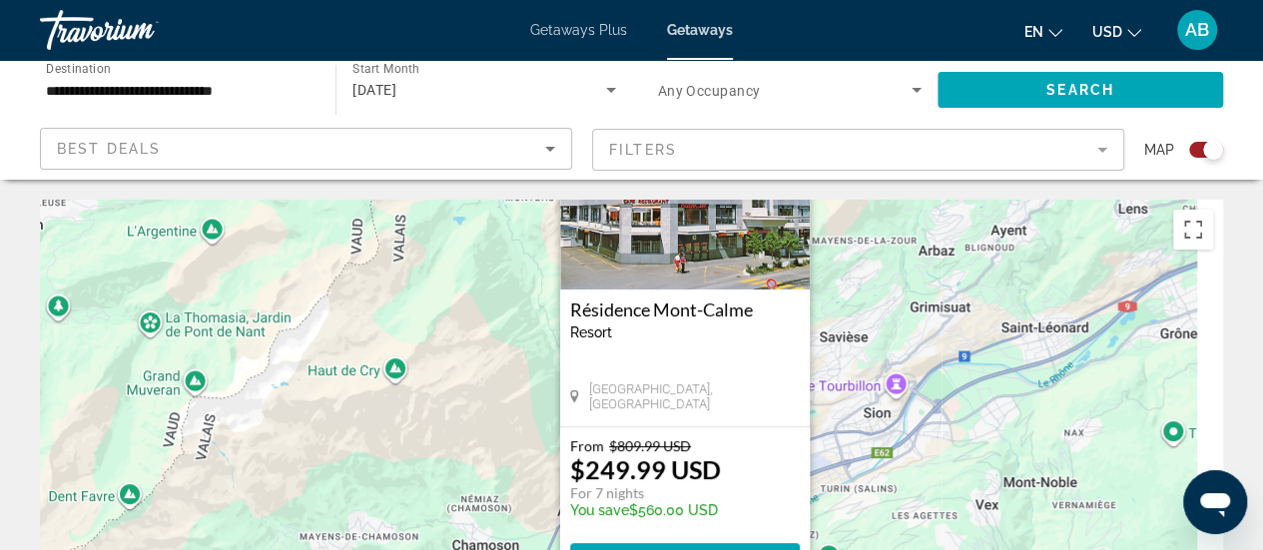
click at [654, 251] on img "Main content" at bounding box center [685, 190] width 250 height 200
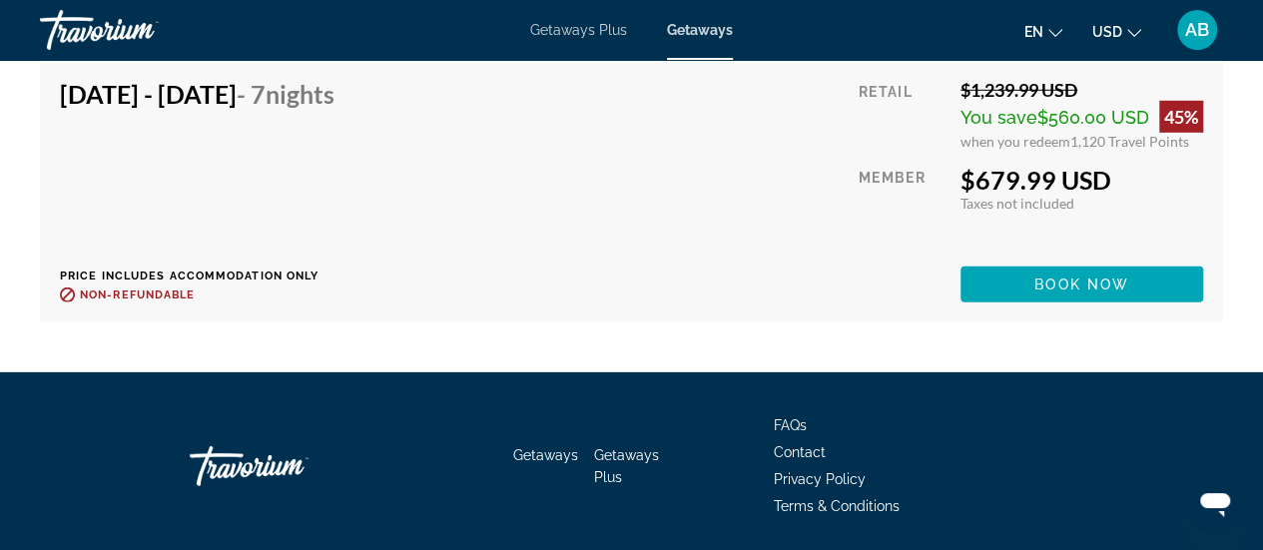
scroll to position [6741, 0]
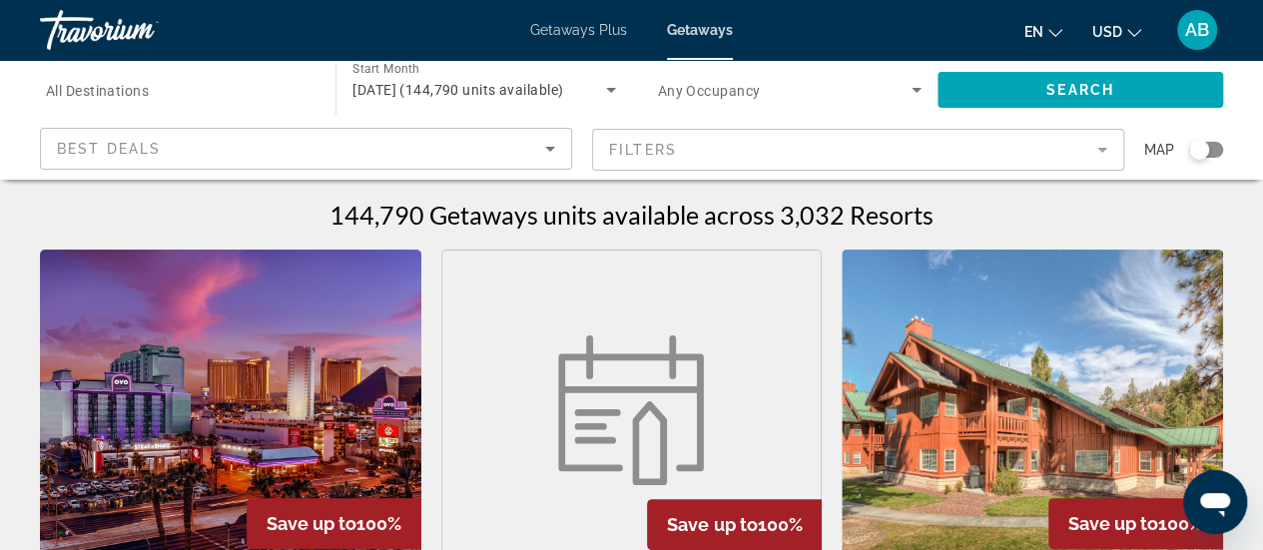
click at [1204, 147] on div "Search widget" at bounding box center [1199, 150] width 20 height 20
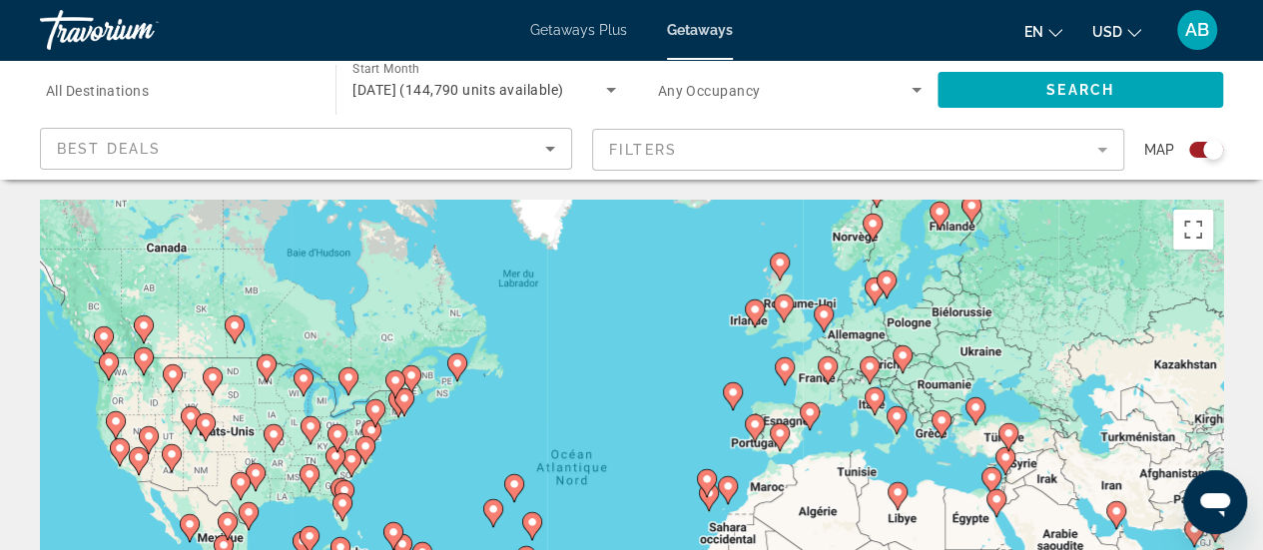
click at [824, 368] on image "Main content" at bounding box center [827, 366] width 12 height 12
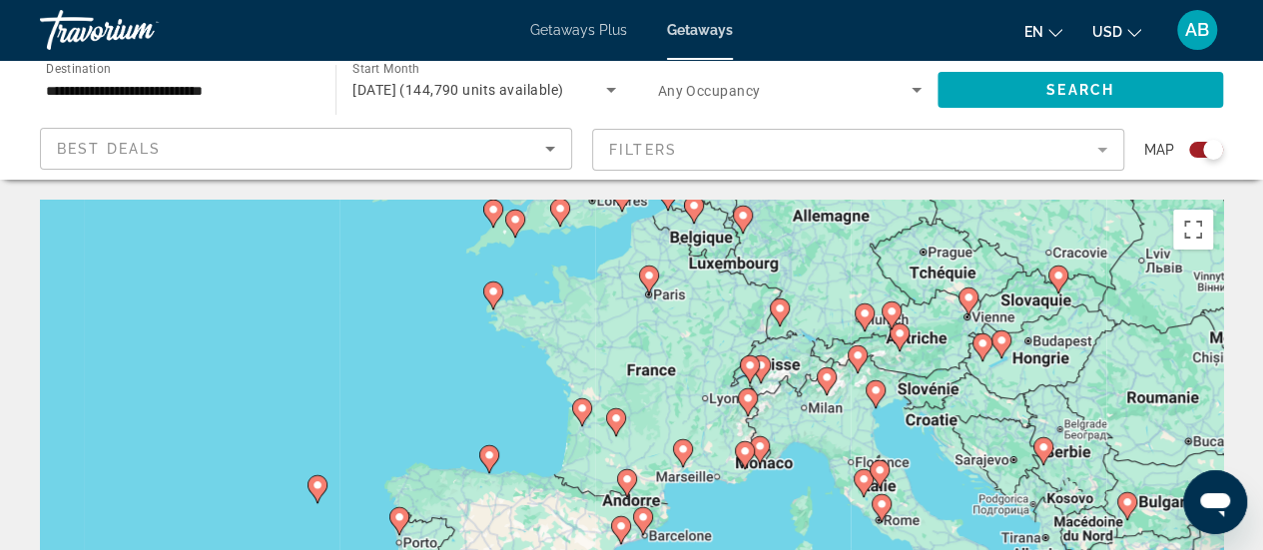
click at [747, 397] on image "Main content" at bounding box center [748, 398] width 12 height 12
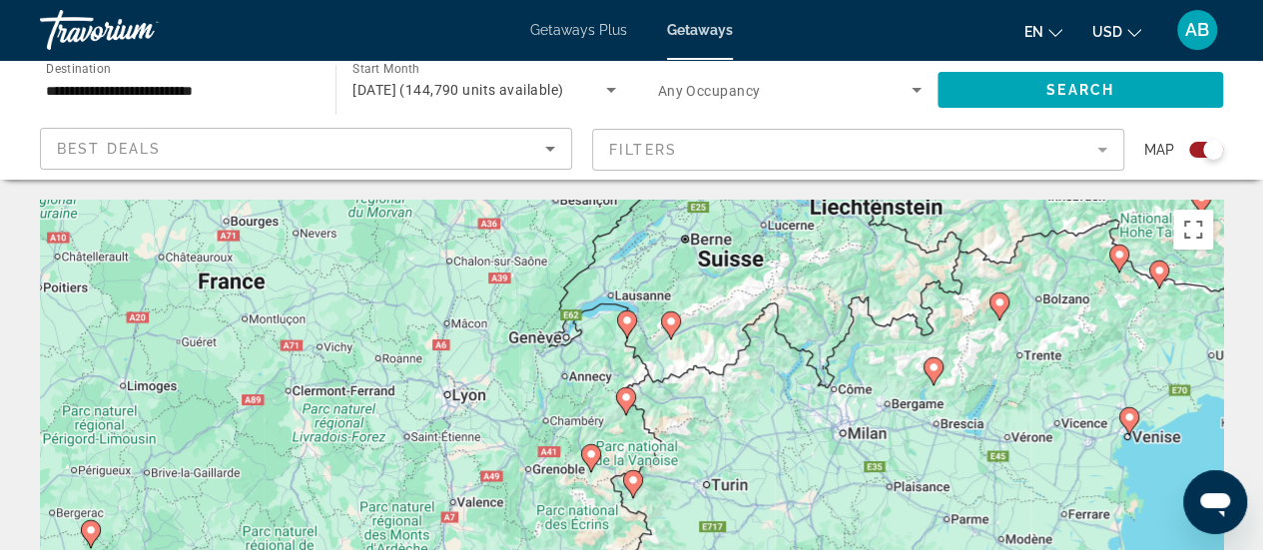
click at [629, 318] on image "Main content" at bounding box center [627, 320] width 12 height 12
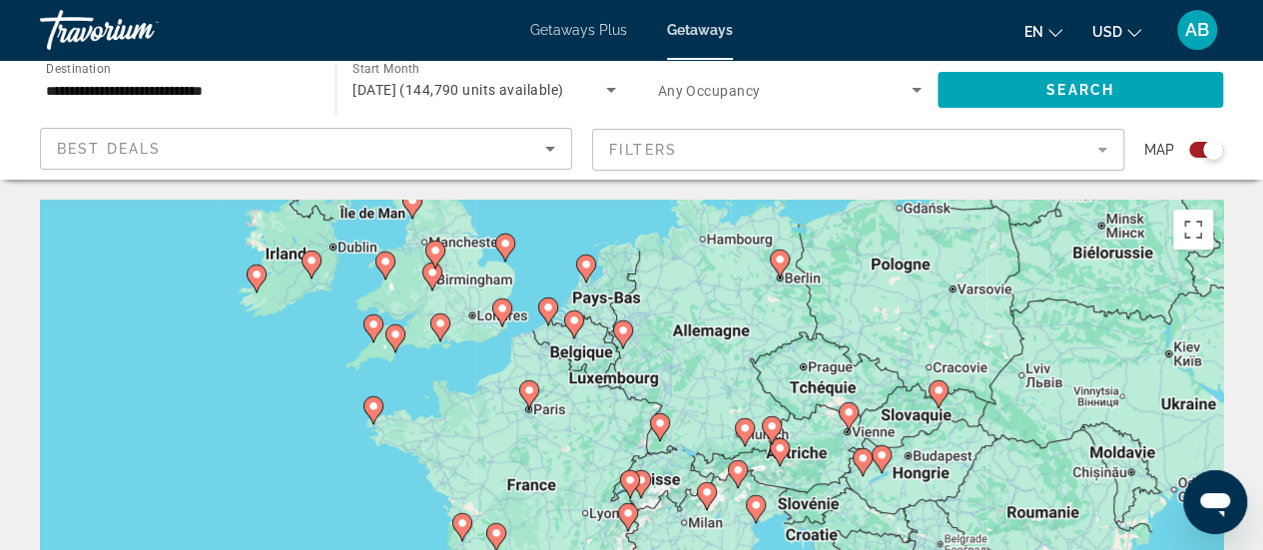
click at [635, 474] on icon "Main content" at bounding box center [629, 484] width 18 height 26
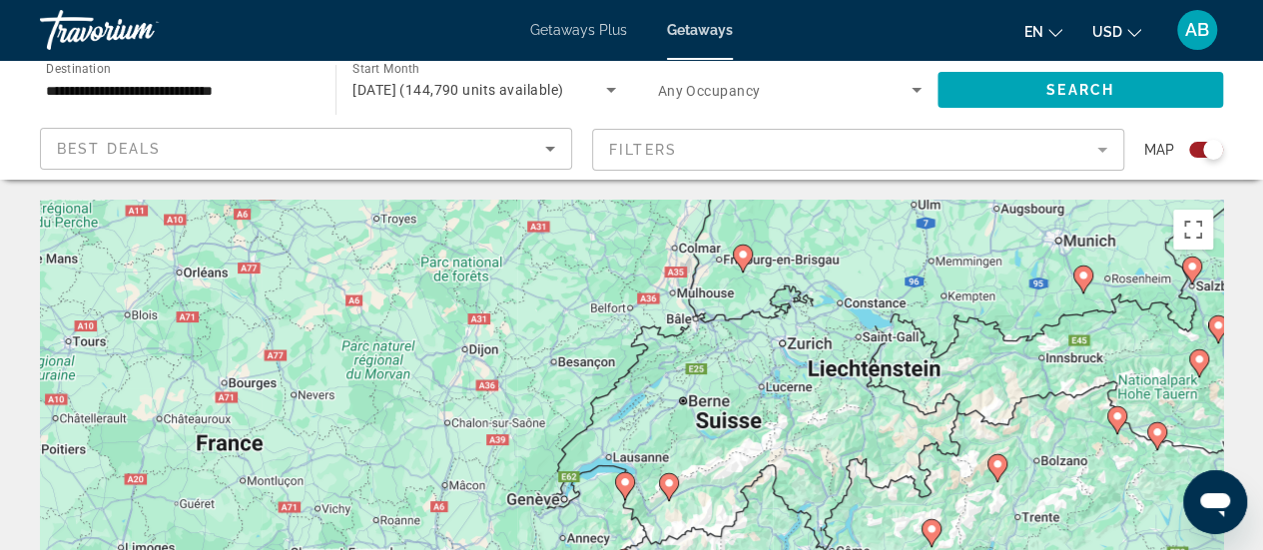
click at [629, 482] on image "Main content" at bounding box center [625, 482] width 12 height 12
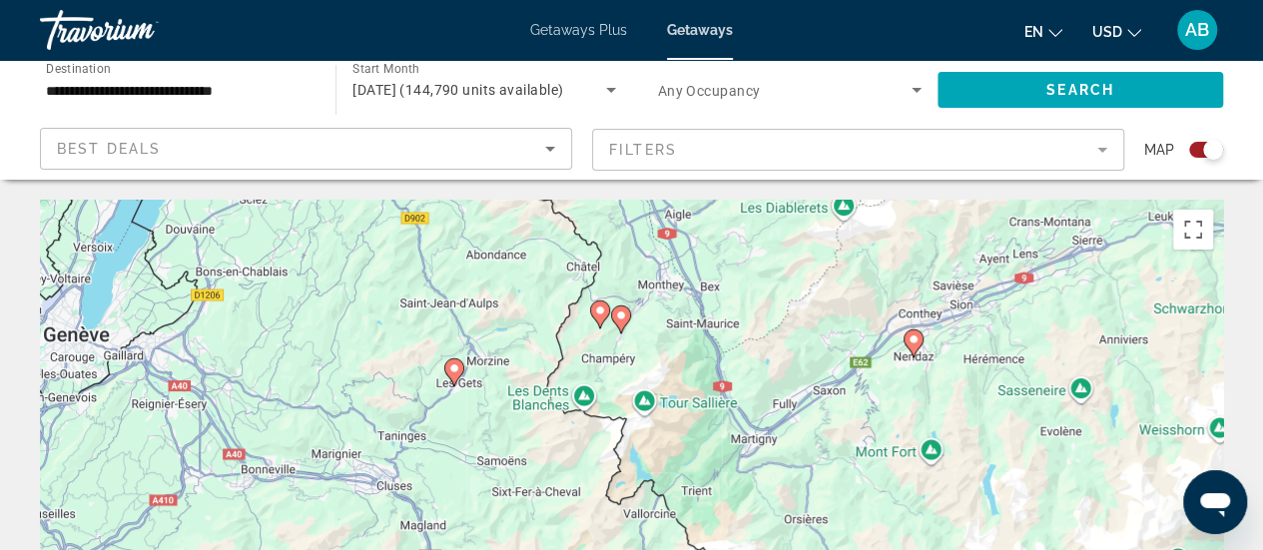
drag, startPoint x: 620, startPoint y: 518, endPoint x: 607, endPoint y: 350, distance: 168.2
click at [607, 350] on div "Pour activer le glissement avec le clavier, appuyez sur Alt+Entrée. Une fois ce…" at bounding box center [631, 499] width 1183 height 599
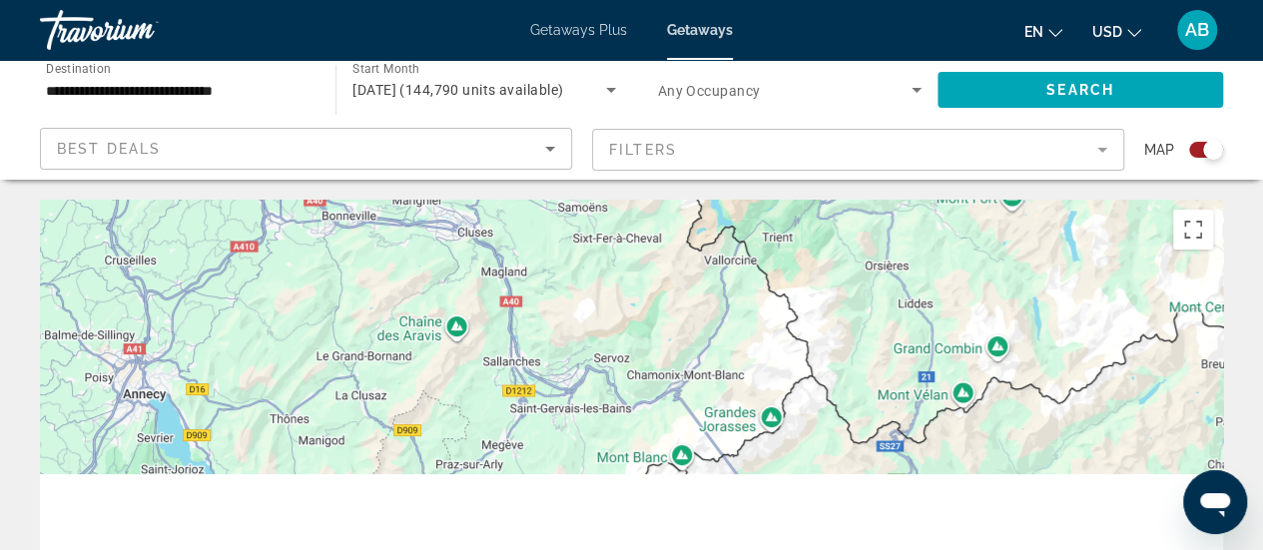
drag, startPoint x: 658, startPoint y: 458, endPoint x: 740, endPoint y: 183, distance: 287.4
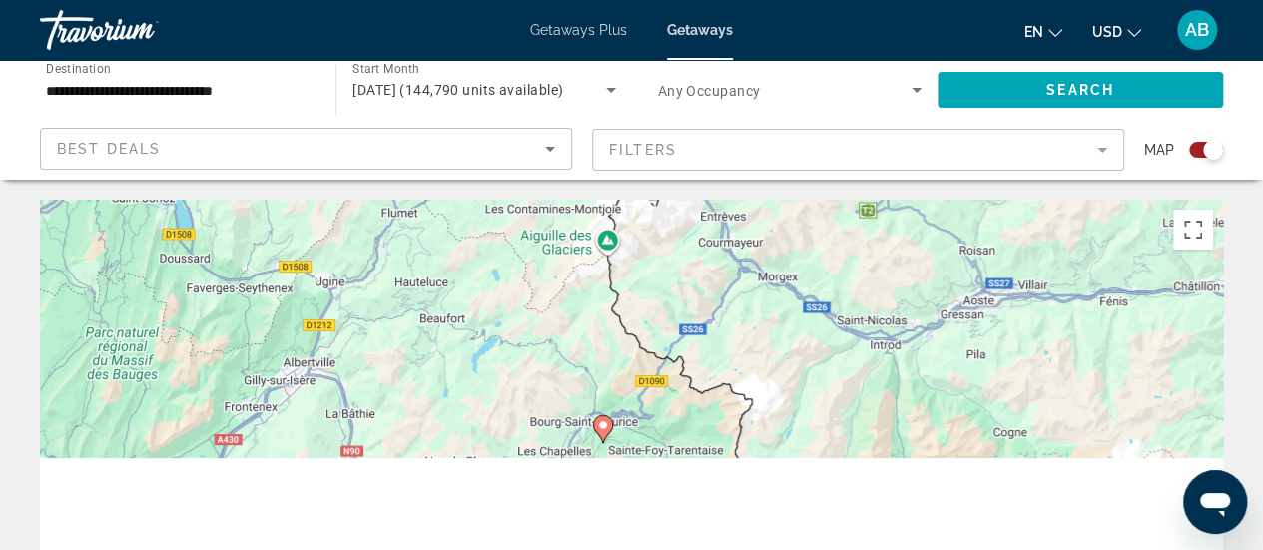
drag, startPoint x: 721, startPoint y: 480, endPoint x: 688, endPoint y: 215, distance: 267.5
click at [688, 215] on div "Pour activer le glissement avec le clavier, appuyez sur Alt+Entrée. Une fois ce…" at bounding box center [631, 499] width 1183 height 599
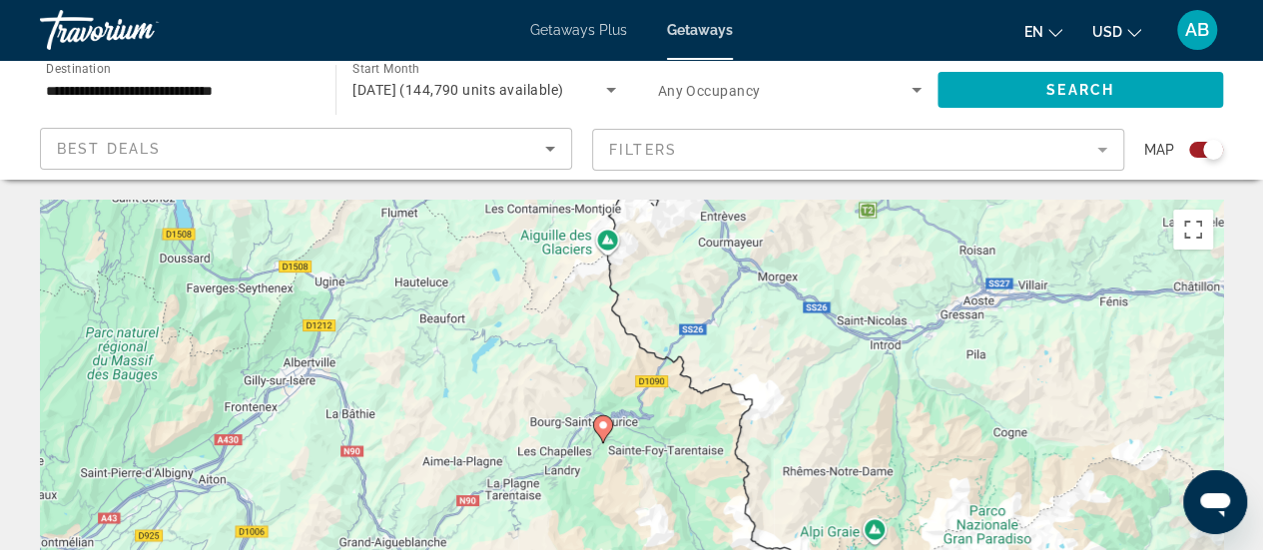
click at [603, 425] on image "Main content" at bounding box center [603, 425] width 12 height 12
type input "**********"
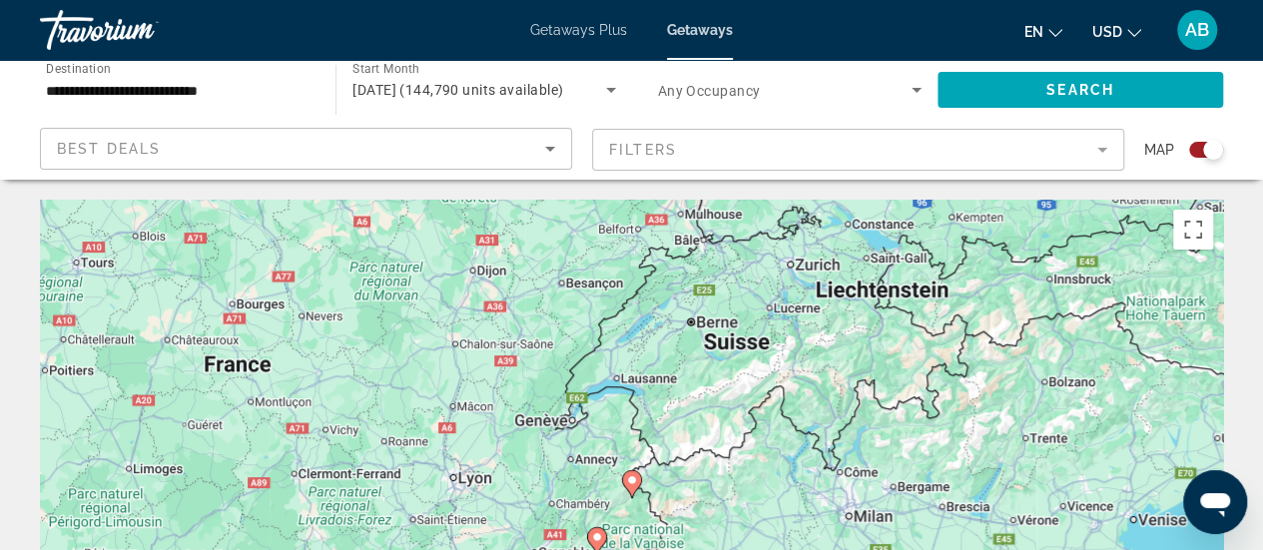
click at [625, 488] on gmp-advanced-marker "Main content" at bounding box center [632, 484] width 20 height 30
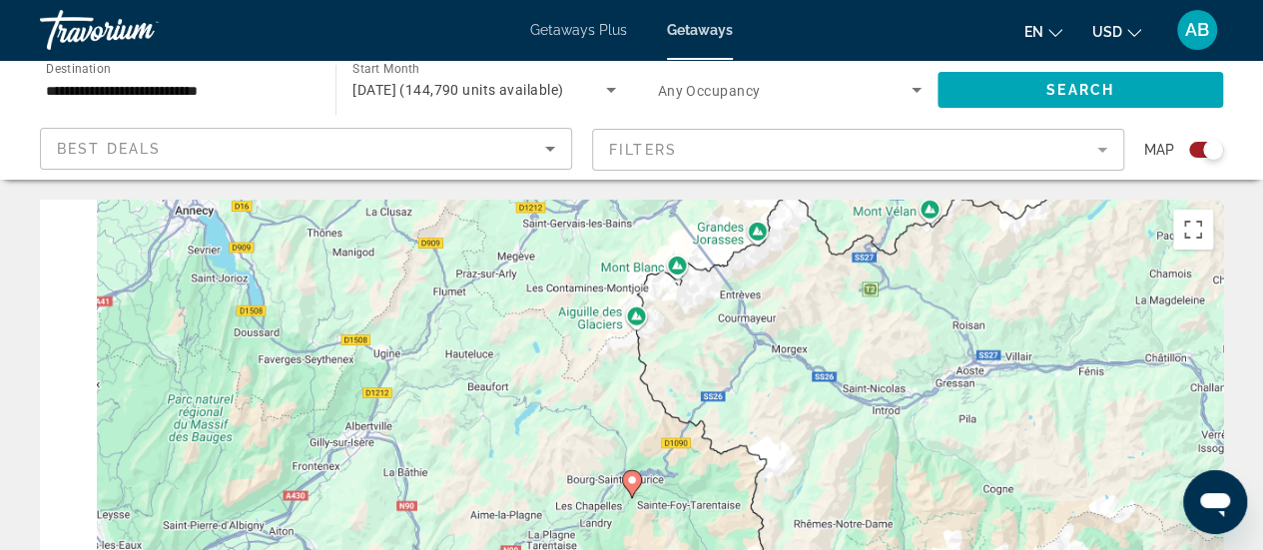
click at [625, 488] on gmp-advanced-marker "Main content" at bounding box center [632, 484] width 20 height 30
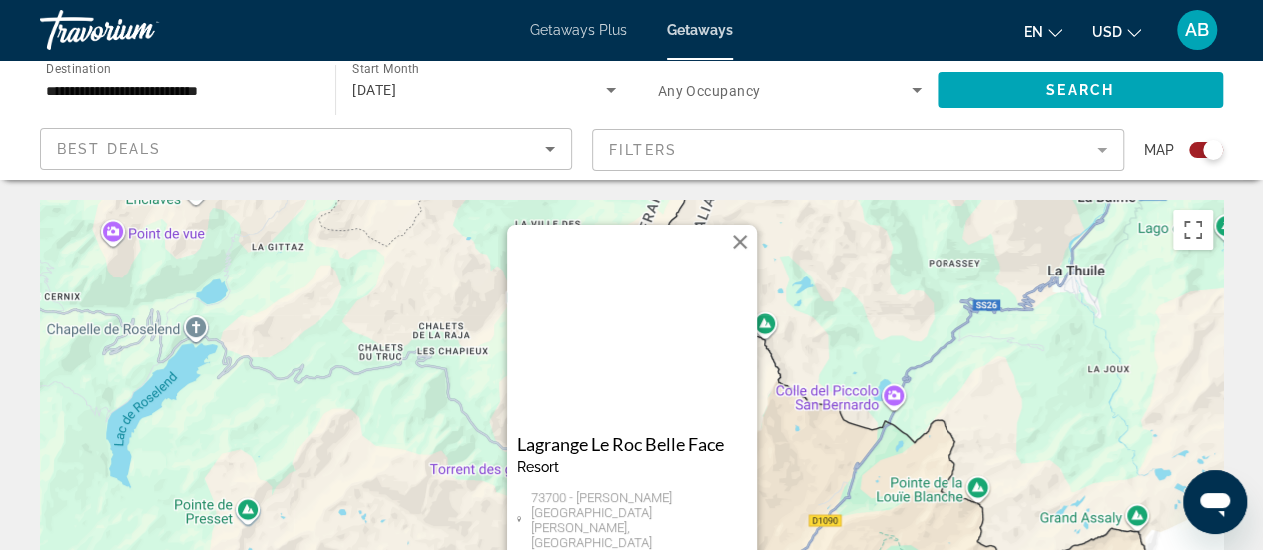
click at [595, 366] on img "Main content" at bounding box center [632, 325] width 250 height 200
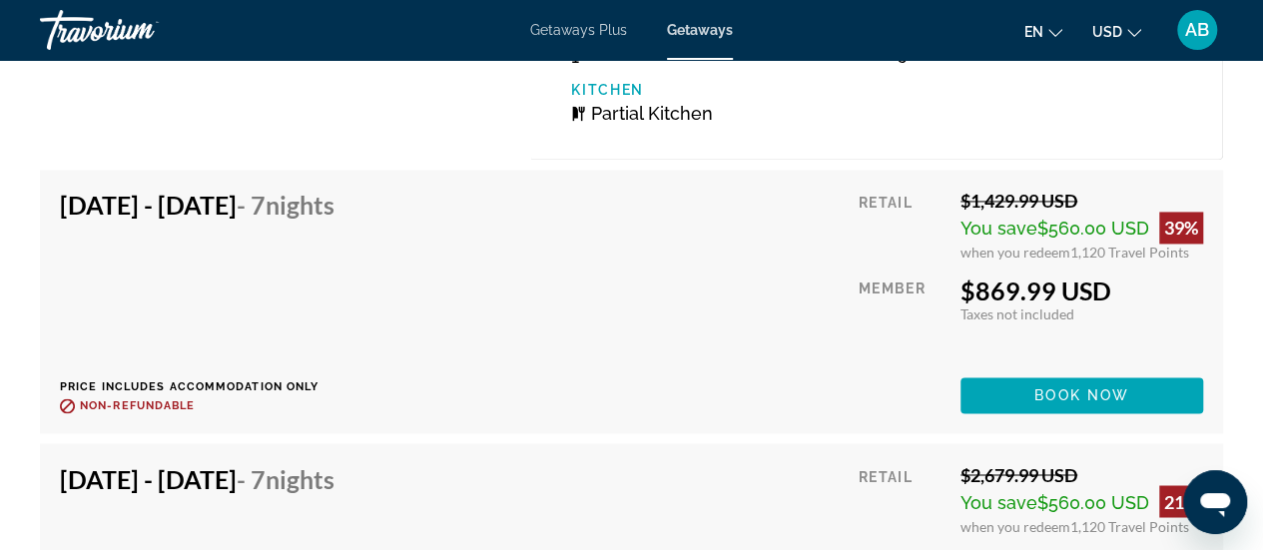
scroll to position [5657, 0]
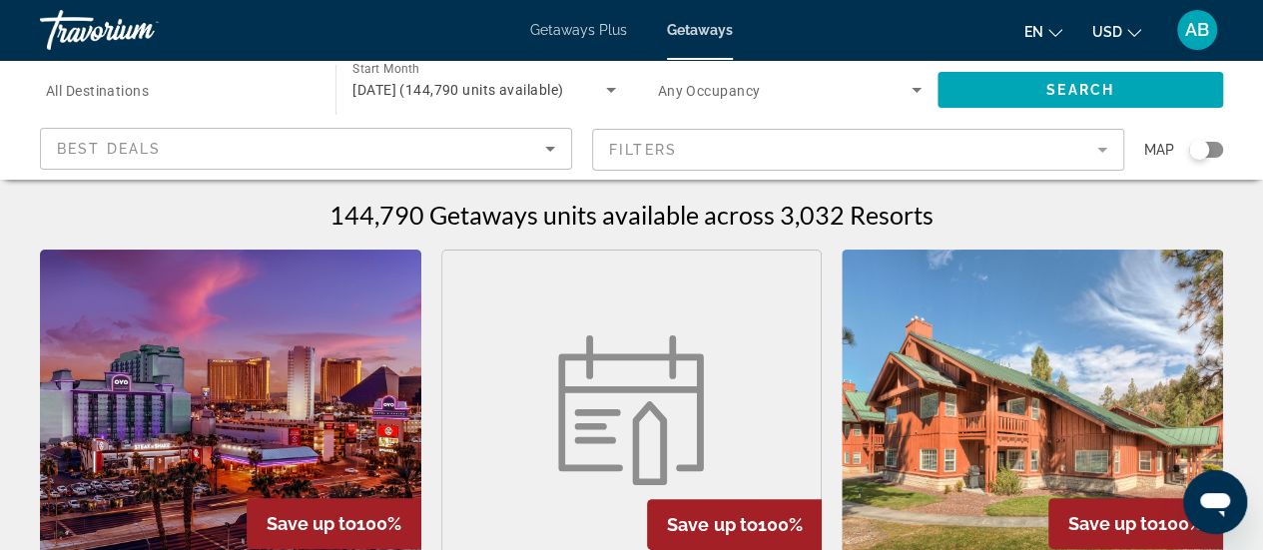
click at [1211, 150] on div "Search widget" at bounding box center [1206, 150] width 34 height 16
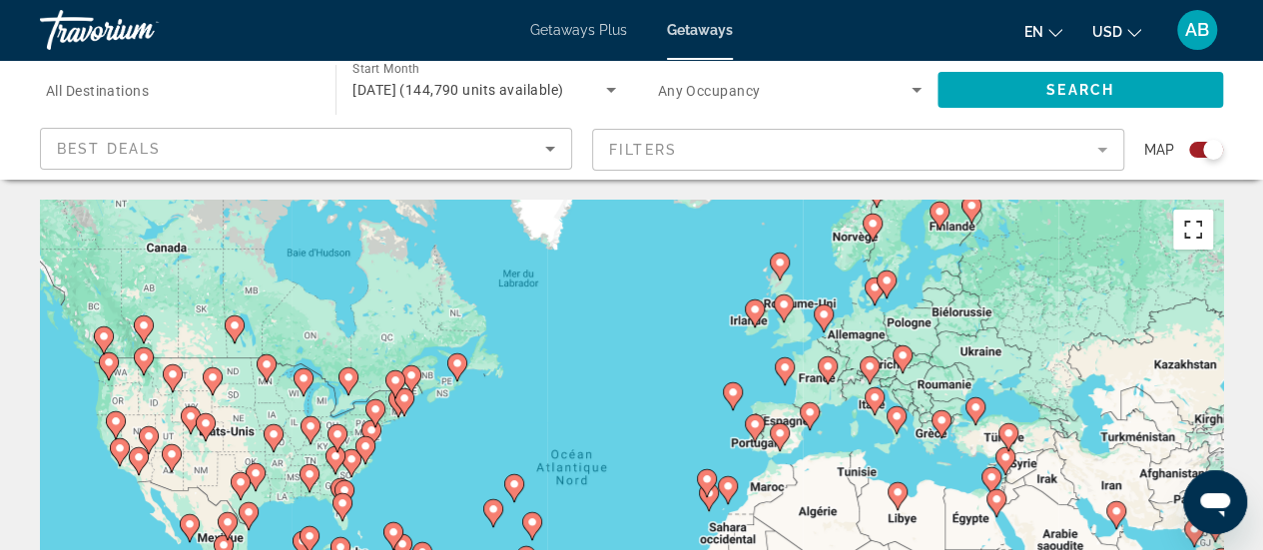
click at [1204, 240] on button "Passer en plein écran" at bounding box center [1193, 230] width 40 height 40
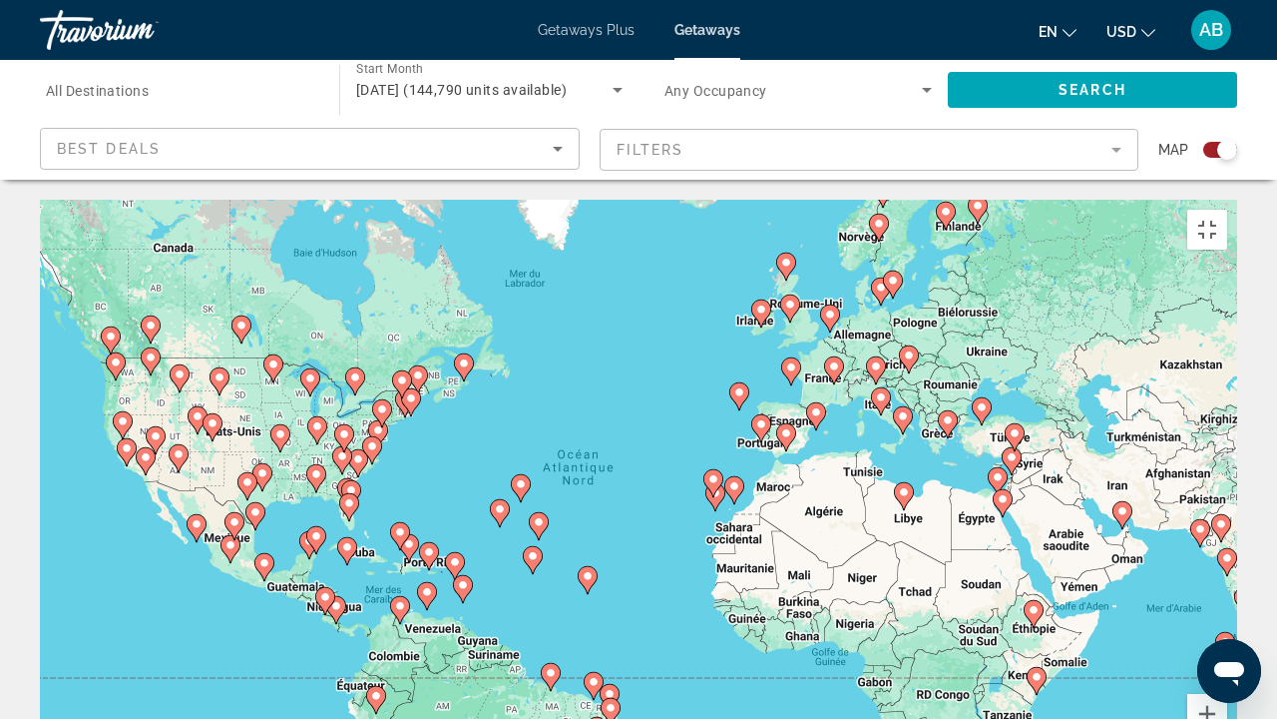
click at [836, 360] on image "Main content" at bounding box center [834, 366] width 12 height 12
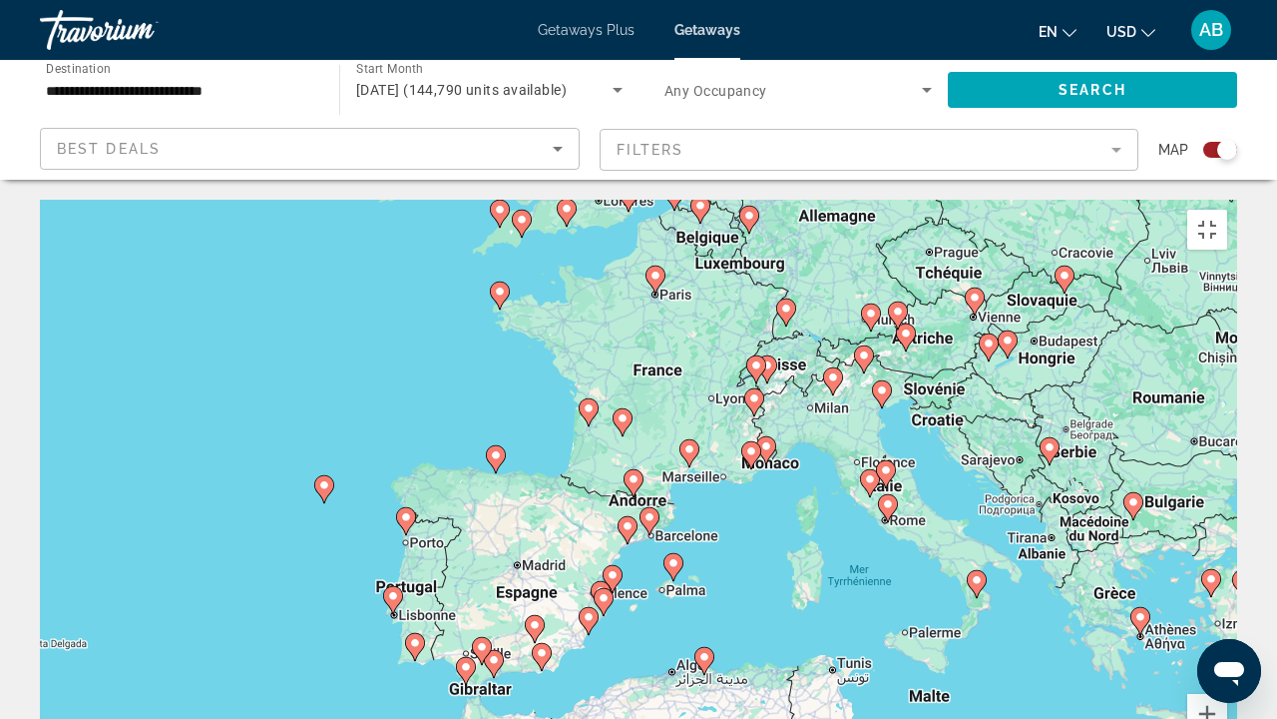
click at [753, 392] on image "Main content" at bounding box center [755, 398] width 12 height 12
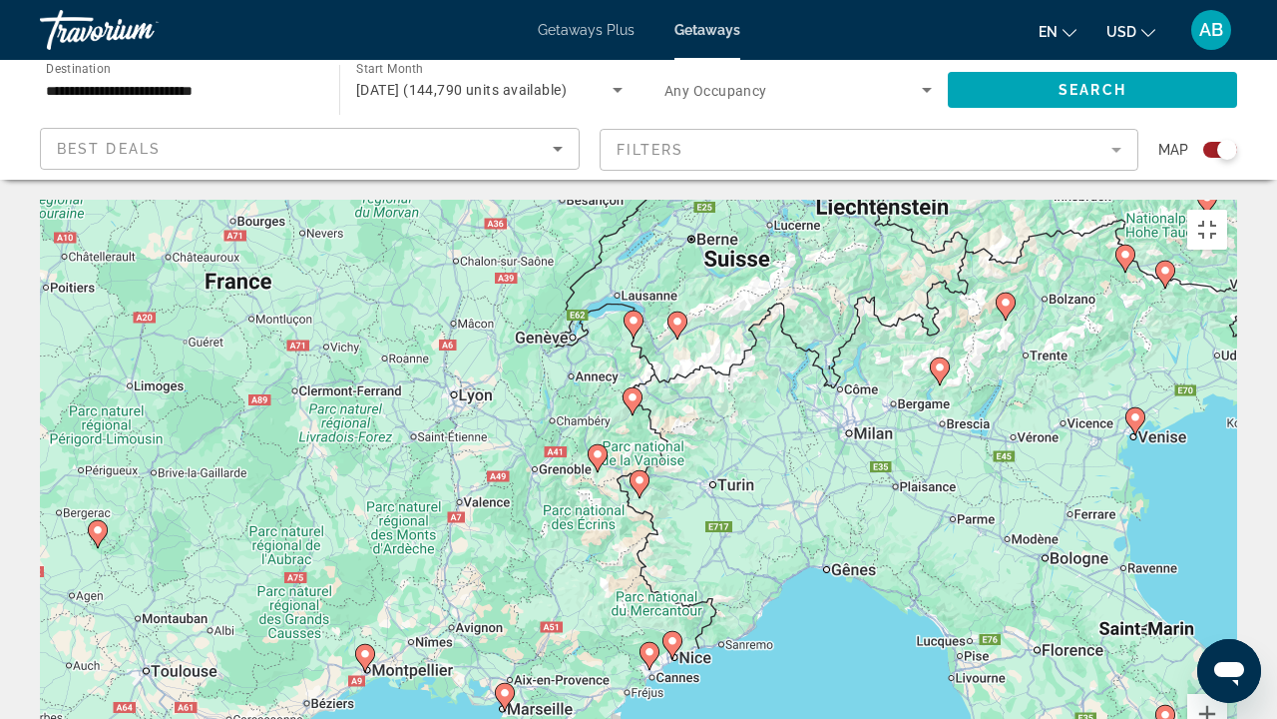
click at [635, 388] on icon "Main content" at bounding box center [633, 401] width 18 height 26
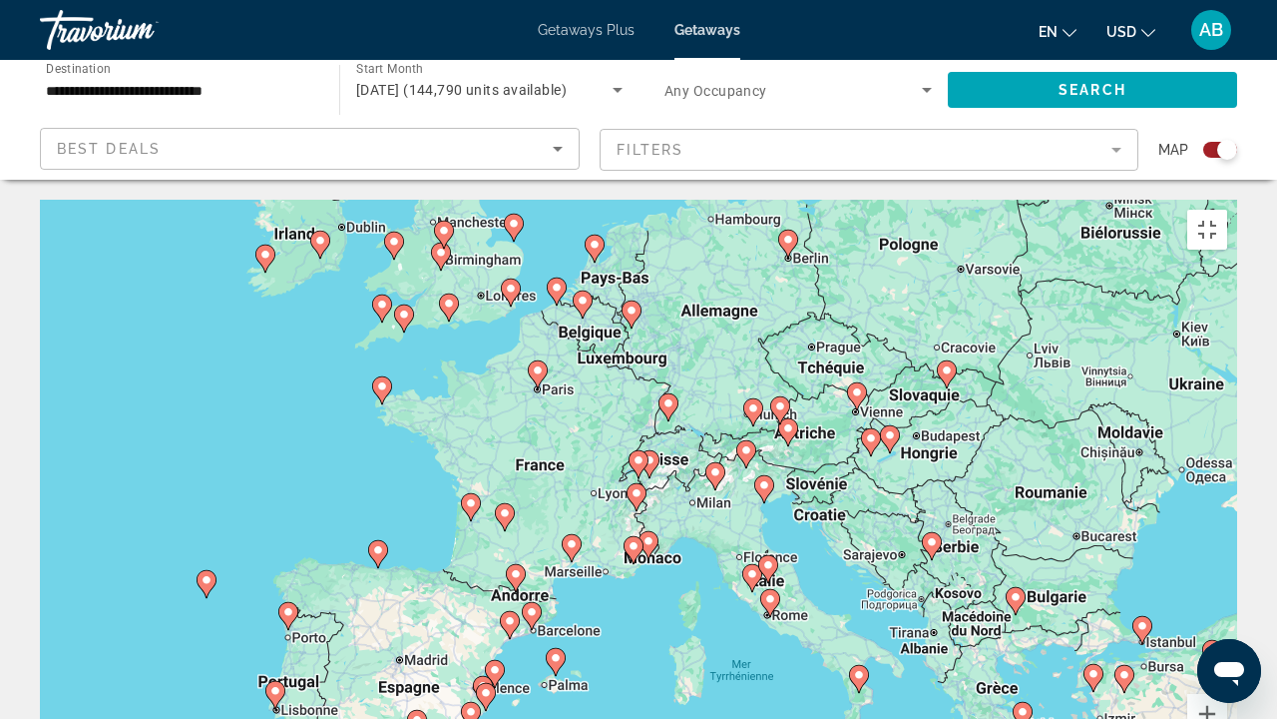
click at [642, 487] on image "Main content" at bounding box center [637, 493] width 12 height 12
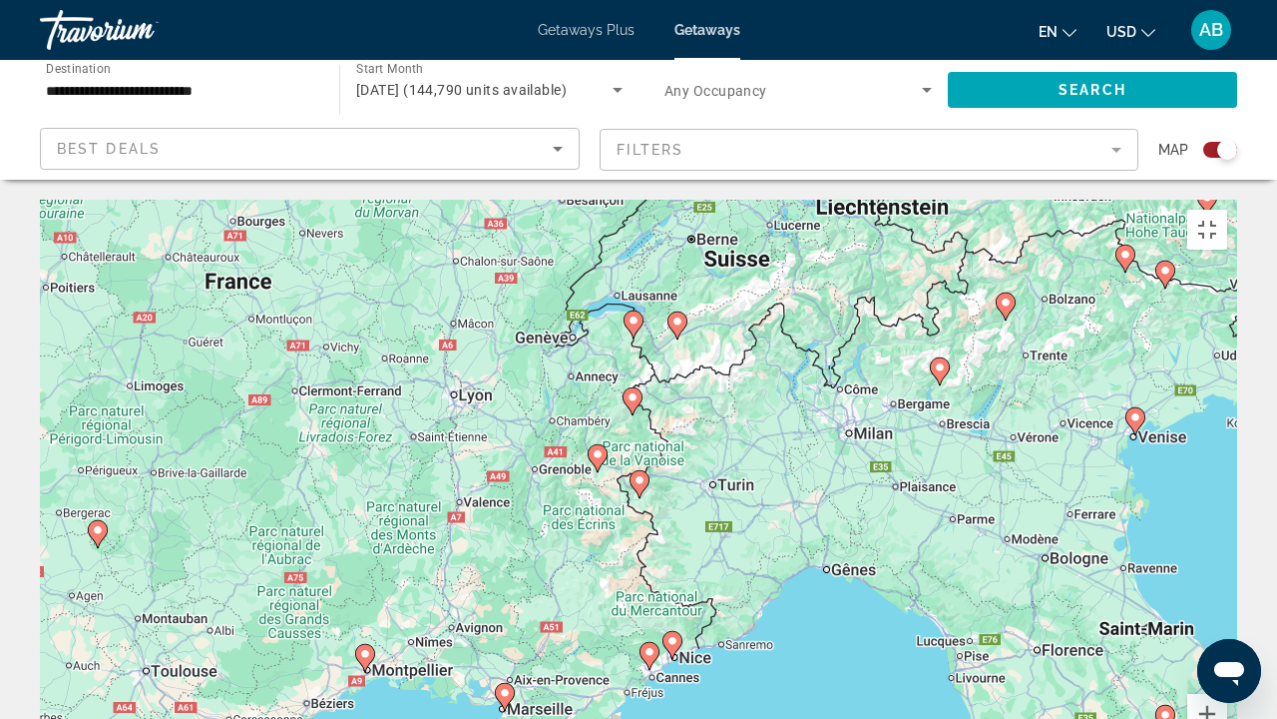
click at [622, 247] on div "Pour naviguer, appuyez sur les touches fléchées. Pour activer le glissement ave…" at bounding box center [639, 499] width 1198 height 599
click at [631, 391] on image "Main content" at bounding box center [633, 397] width 12 height 12
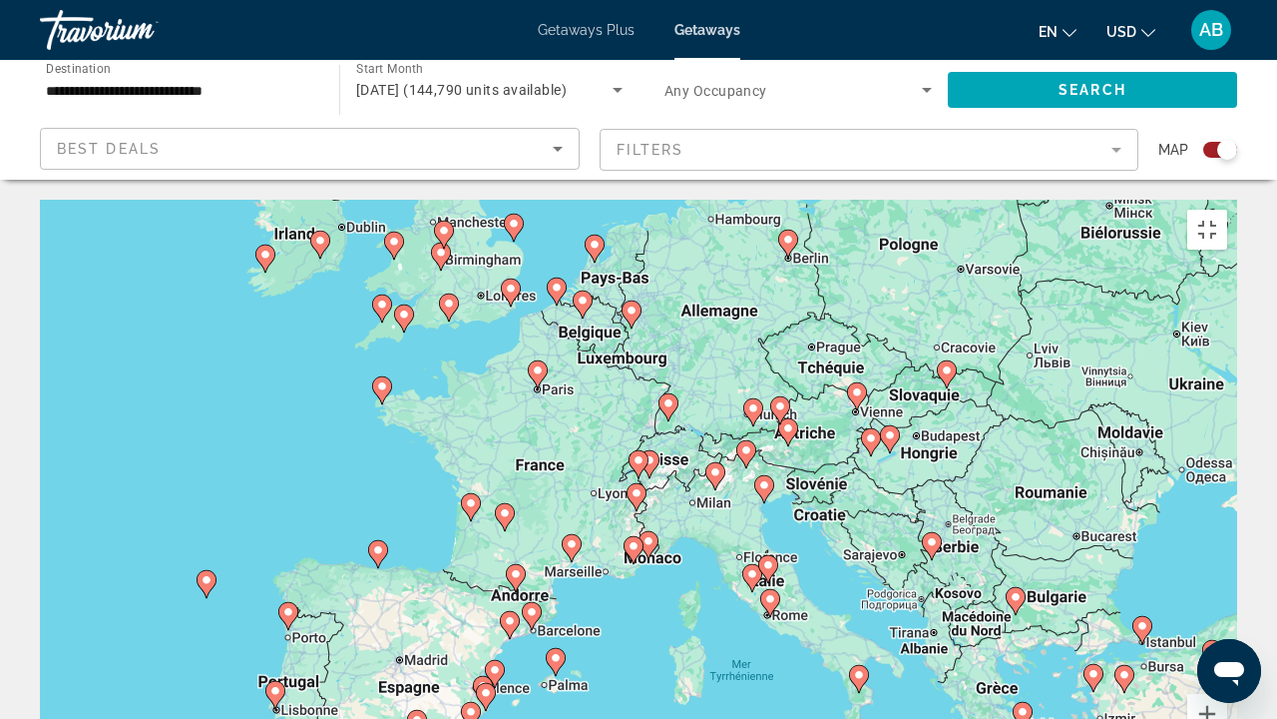
click at [639, 451] on icon "Main content" at bounding box center [639, 464] width 18 height 26
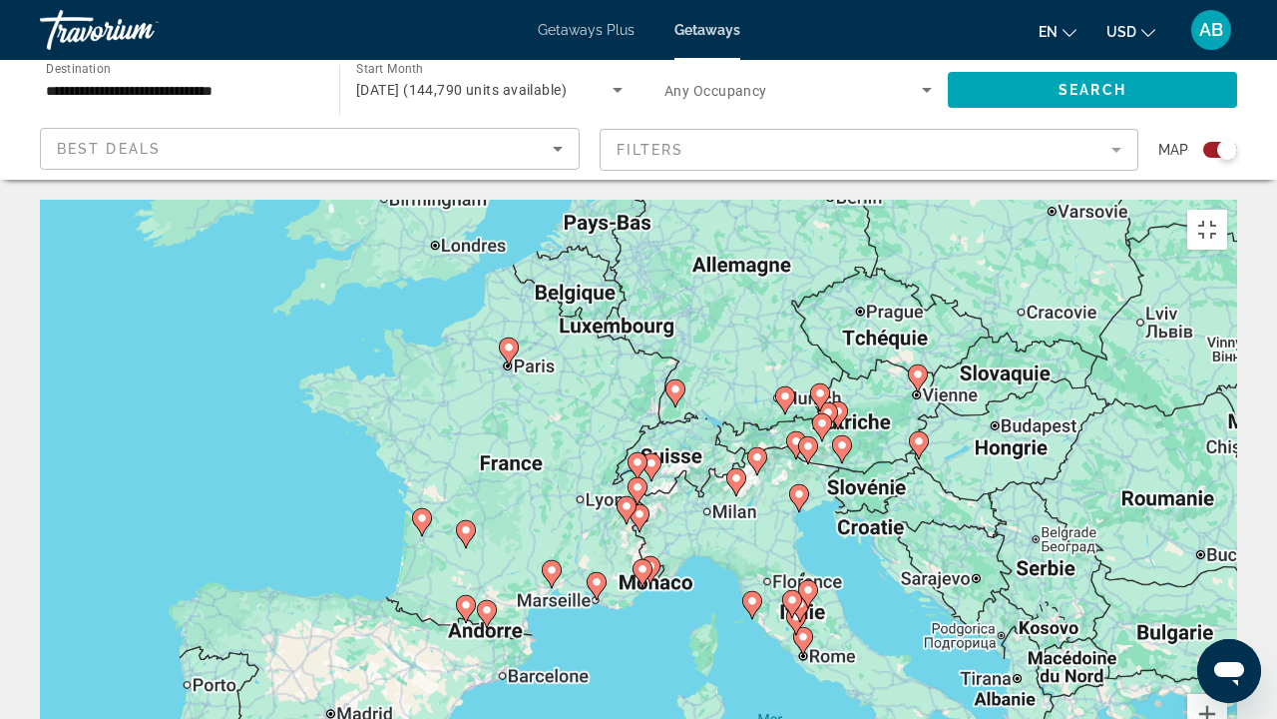
click at [639, 314] on div "Pour naviguer, appuyez sur les touches fléchées. Pour activer le glissement ave…" at bounding box center [639, 499] width 1198 height 599
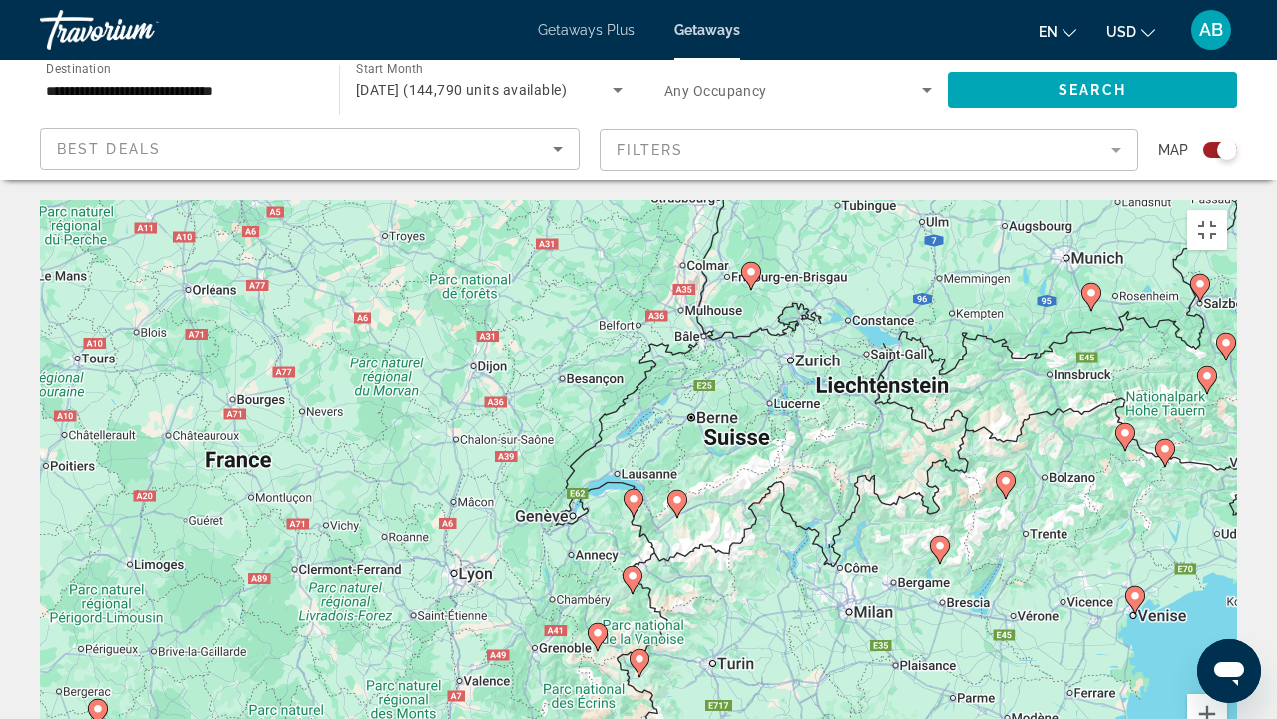
click at [640, 490] on icon "Main content" at bounding box center [634, 503] width 18 height 26
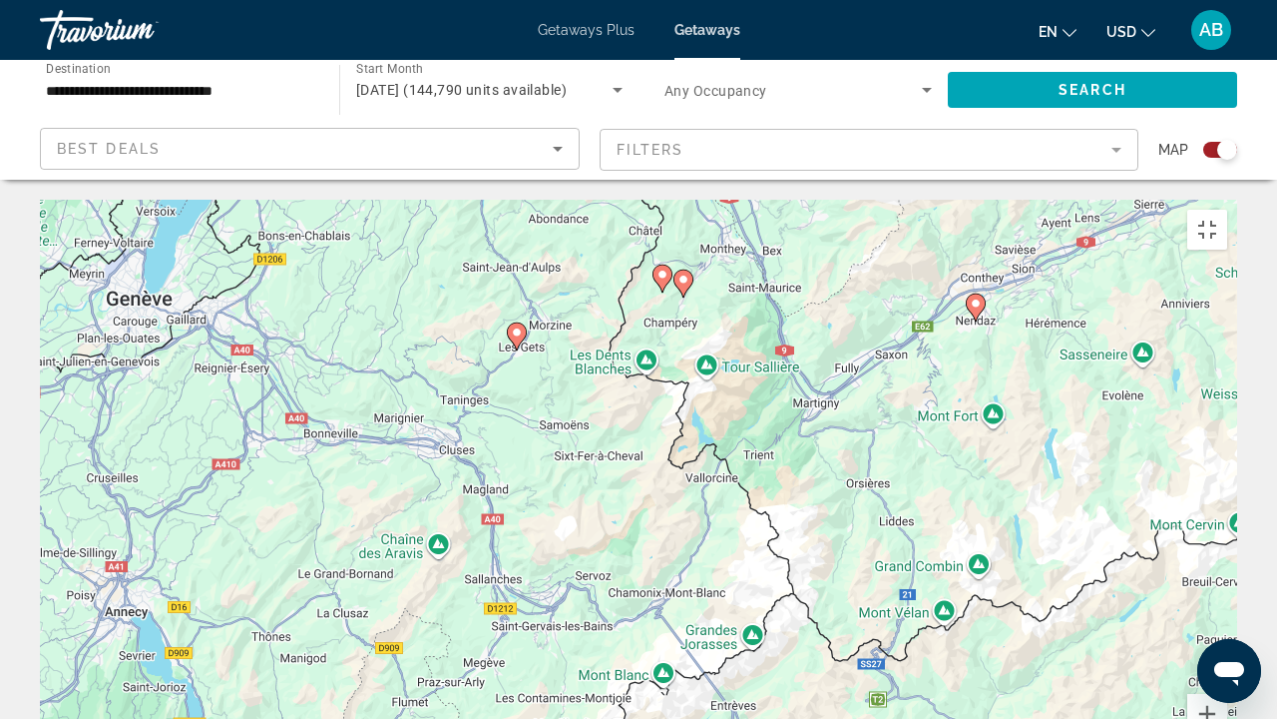
drag, startPoint x: 621, startPoint y: 538, endPoint x: 649, endPoint y: 138, distance: 401.2
click at [649, 200] on div "Pour activer le glissement avec le clavier, appuyez sur Alt+Entrée. Une fois ce…" at bounding box center [639, 499] width 1198 height 599
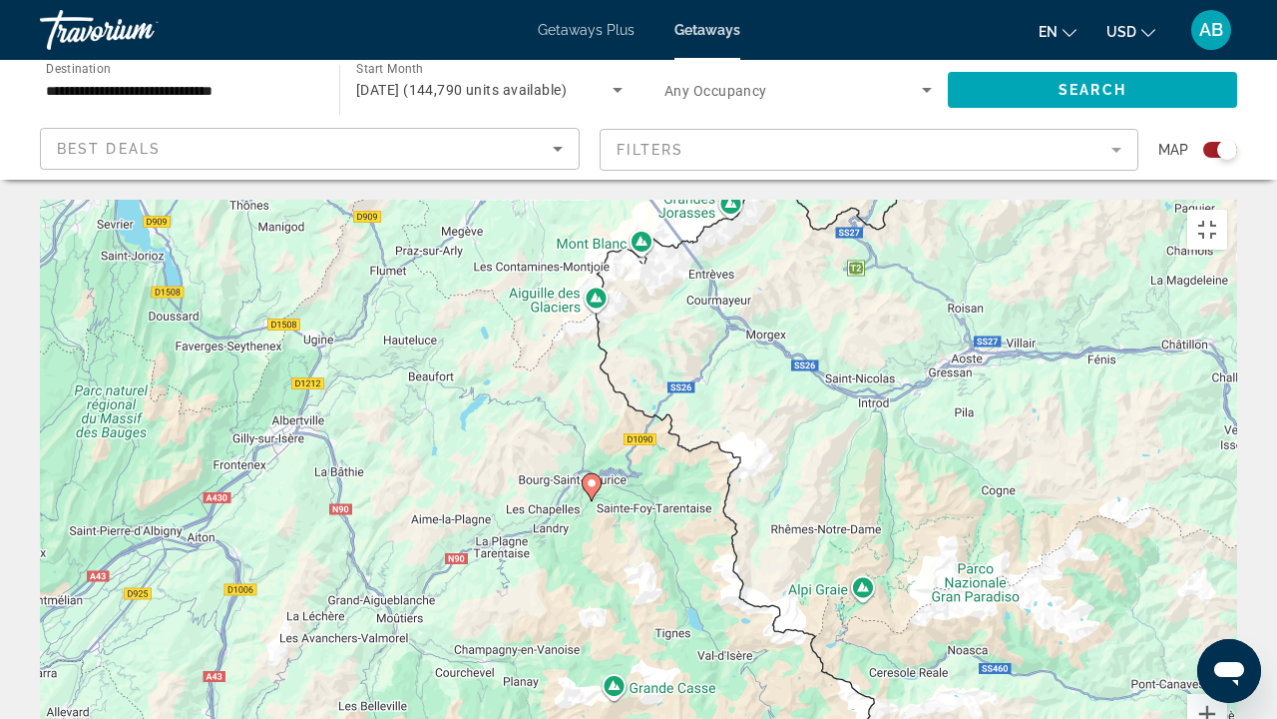
drag, startPoint x: 597, startPoint y: 533, endPoint x: 569, endPoint y: 165, distance: 369.3
click at [569, 200] on div "Pour activer le glissement avec le clavier, appuyez sur Alt+Entrée. Une fois ce…" at bounding box center [639, 499] width 1198 height 599
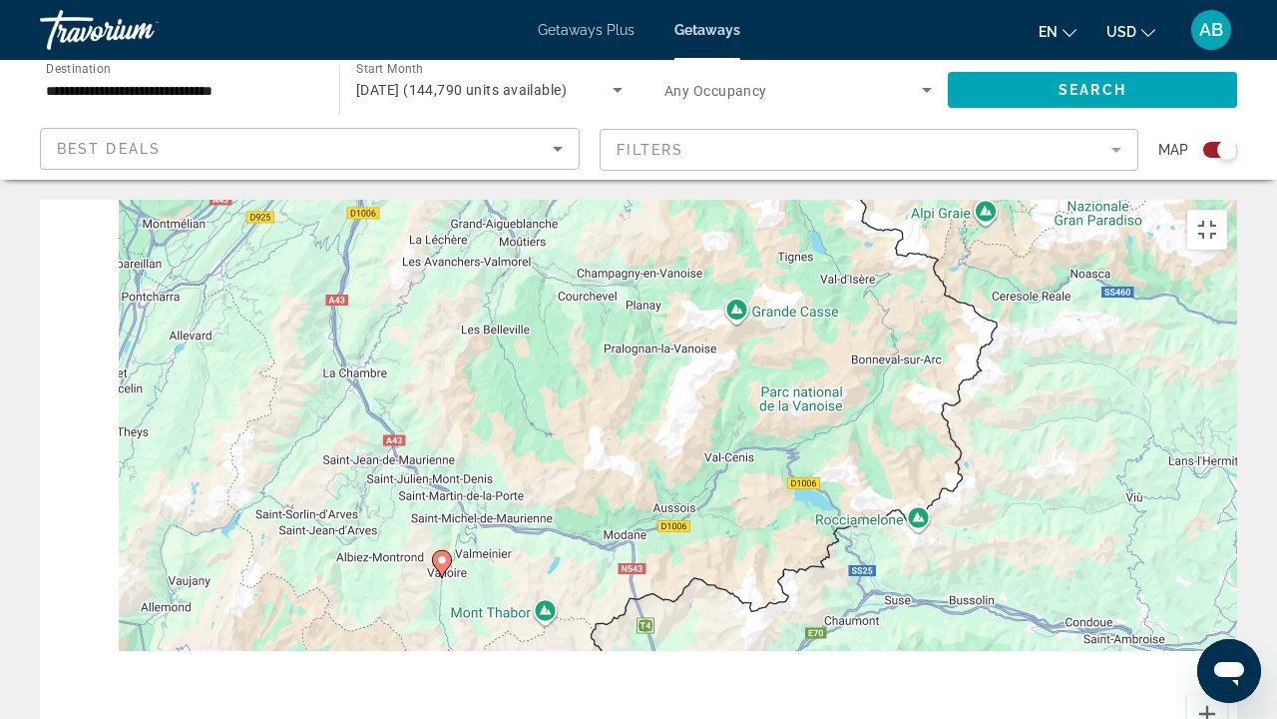
drag, startPoint x: 516, startPoint y: 543, endPoint x: 639, endPoint y: 151, distance: 411.0
click at [639, 200] on div "Pour activer le glissement avec le clavier, appuyez sur Alt+Entrée. Une fois ce…" at bounding box center [639, 499] width 1198 height 599
click at [438, 549] on icon "Main content" at bounding box center [442, 564] width 18 height 26
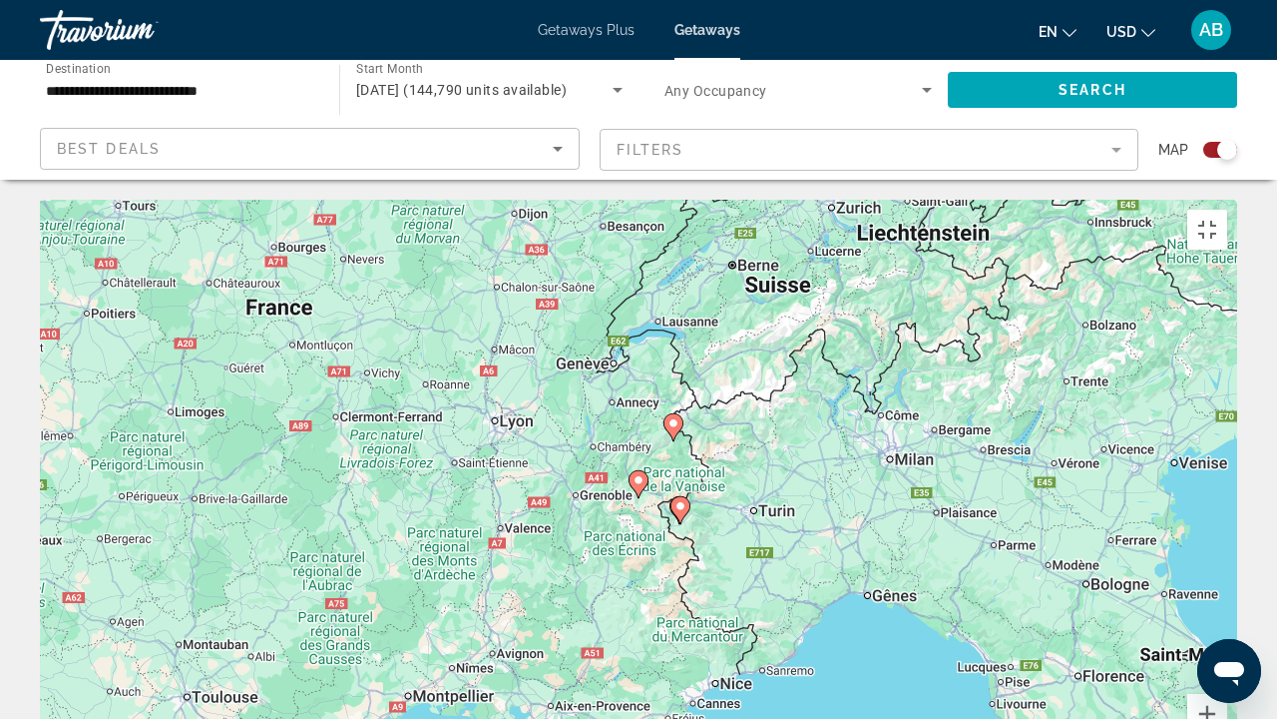
click at [639, 474] on image "Main content" at bounding box center [639, 480] width 12 height 12
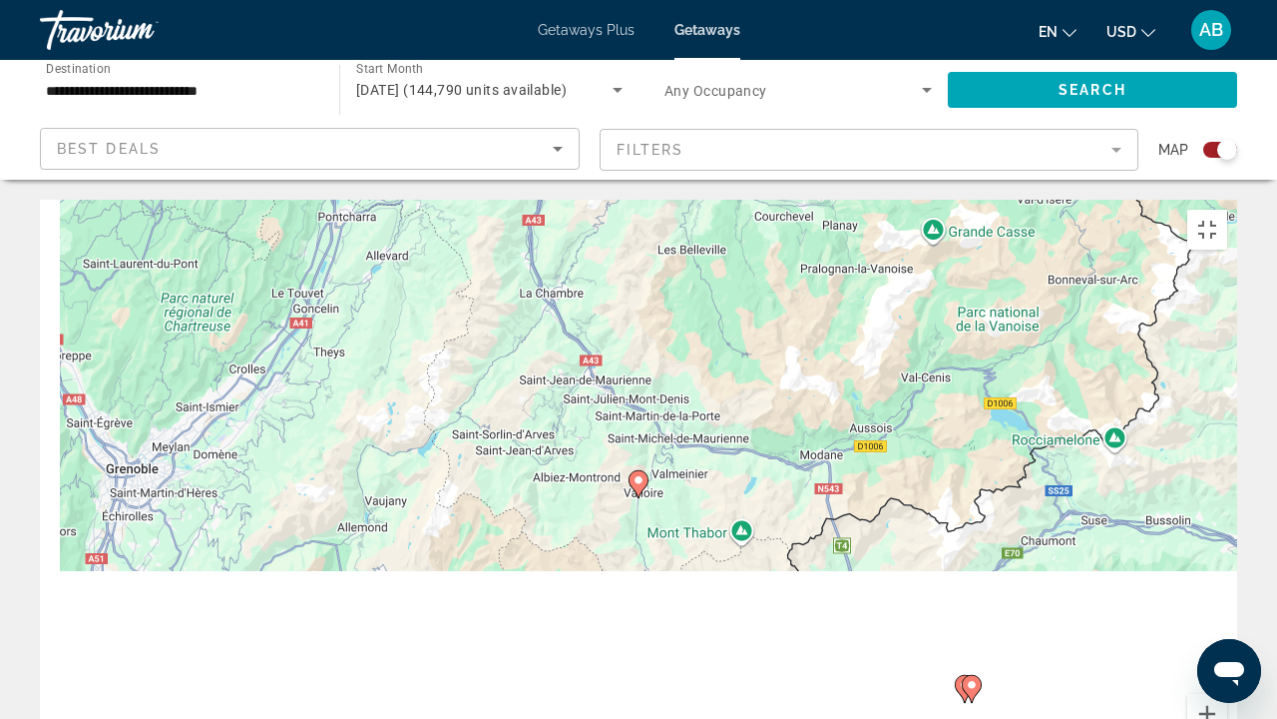
click at [639, 474] on image "Main content" at bounding box center [639, 480] width 12 height 12
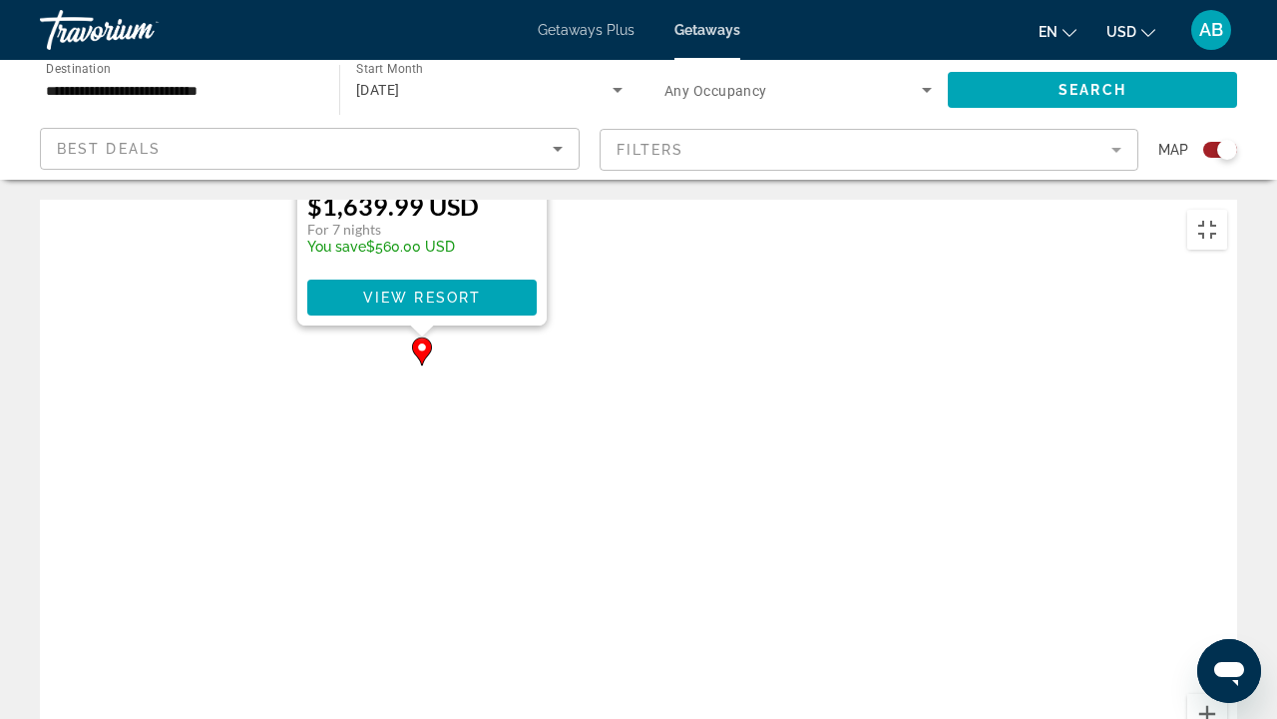
drag, startPoint x: 867, startPoint y: 601, endPoint x: 637, endPoint y: 214, distance: 450.7
click at [637, 214] on div "Pour activer le glissement avec le clavier, appuyez sur Alt+Entrée. Une fois ce…" at bounding box center [639, 499] width 1198 height 599
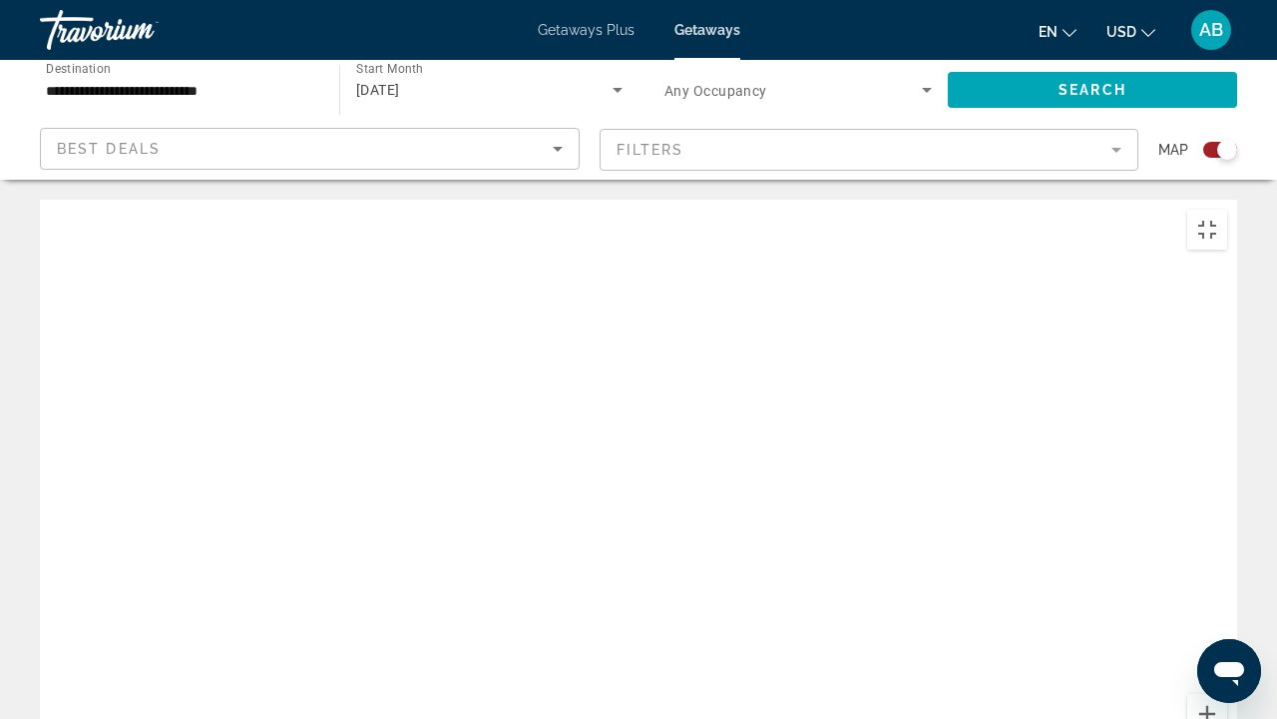
drag, startPoint x: 856, startPoint y: 526, endPoint x: 665, endPoint y: 179, distance: 396.7
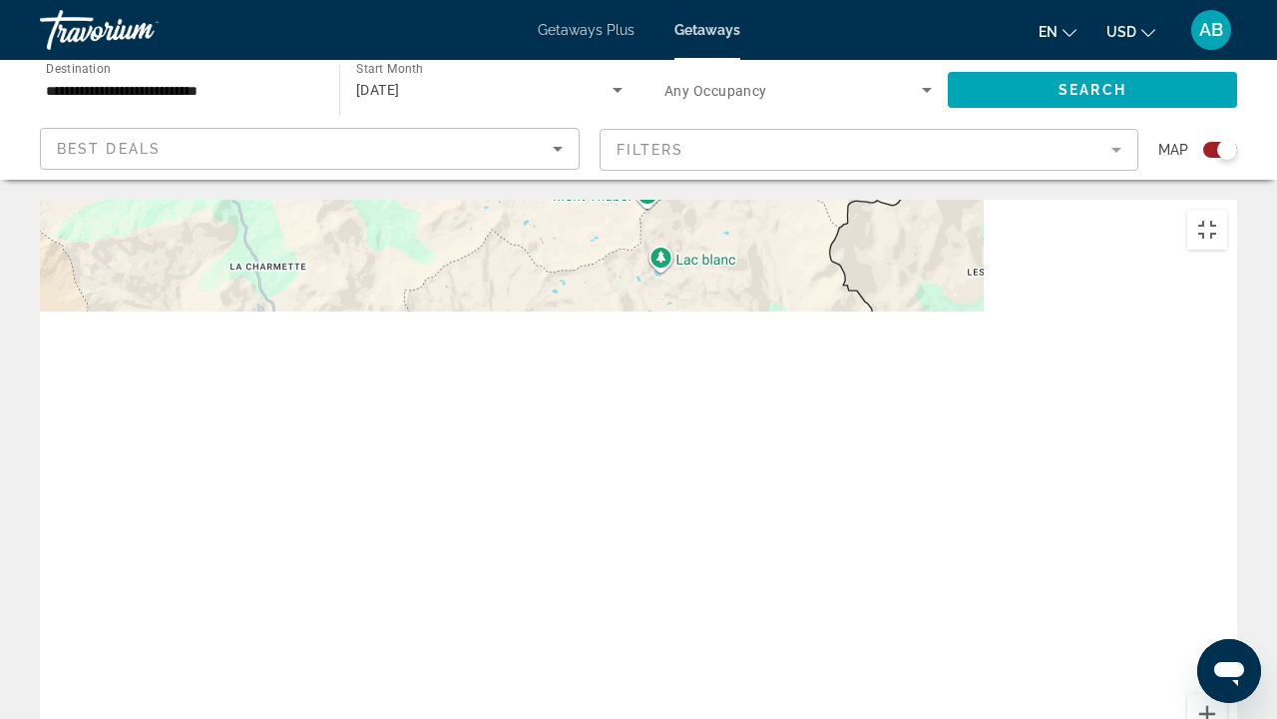
click at [665, 200] on div "Pour activer le glissement avec le clavier, appuyez sur Alt+Entrée. Une fois ce…" at bounding box center [639, 499] width 1198 height 599
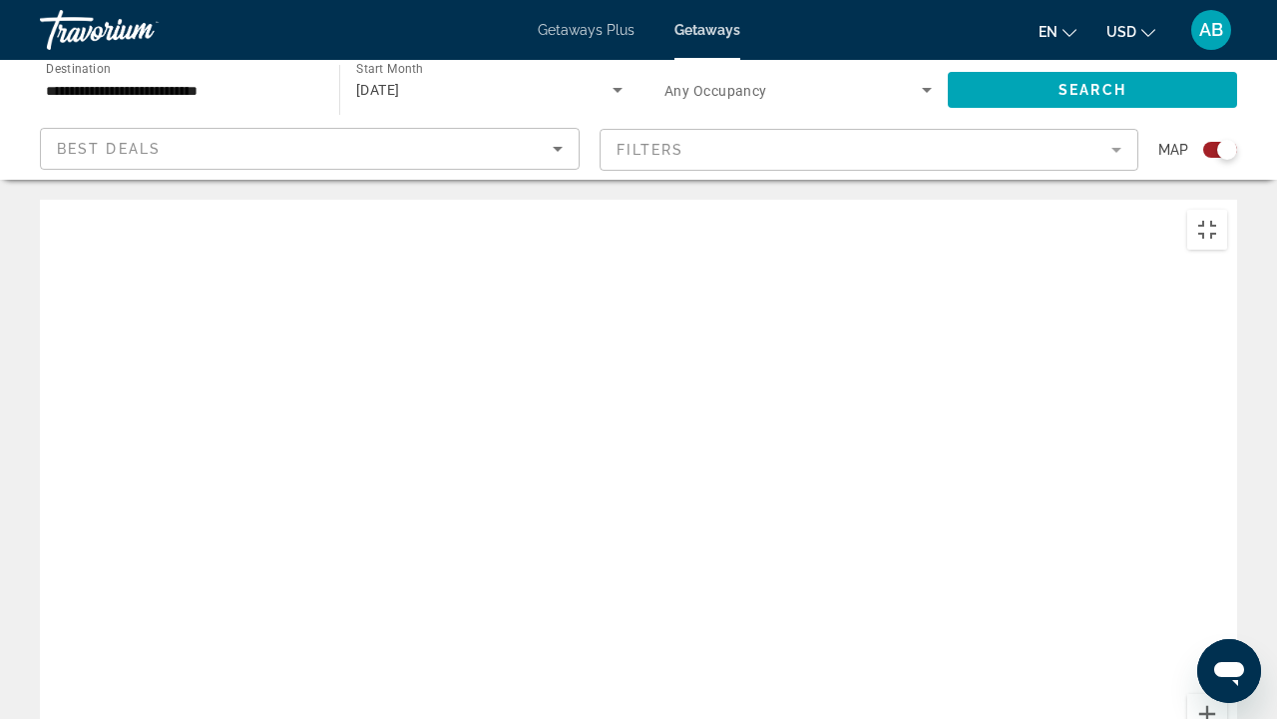
drag, startPoint x: 743, startPoint y: 552, endPoint x: 685, endPoint y: 170, distance: 386.6
click at [685, 200] on div "Pour activer le glissement avec le clavier, appuyez sur Alt+Entrée. Une fois ce…" at bounding box center [639, 499] width 1198 height 599
click at [1056, 452] on image "Main content" at bounding box center [1058, 458] width 12 height 12
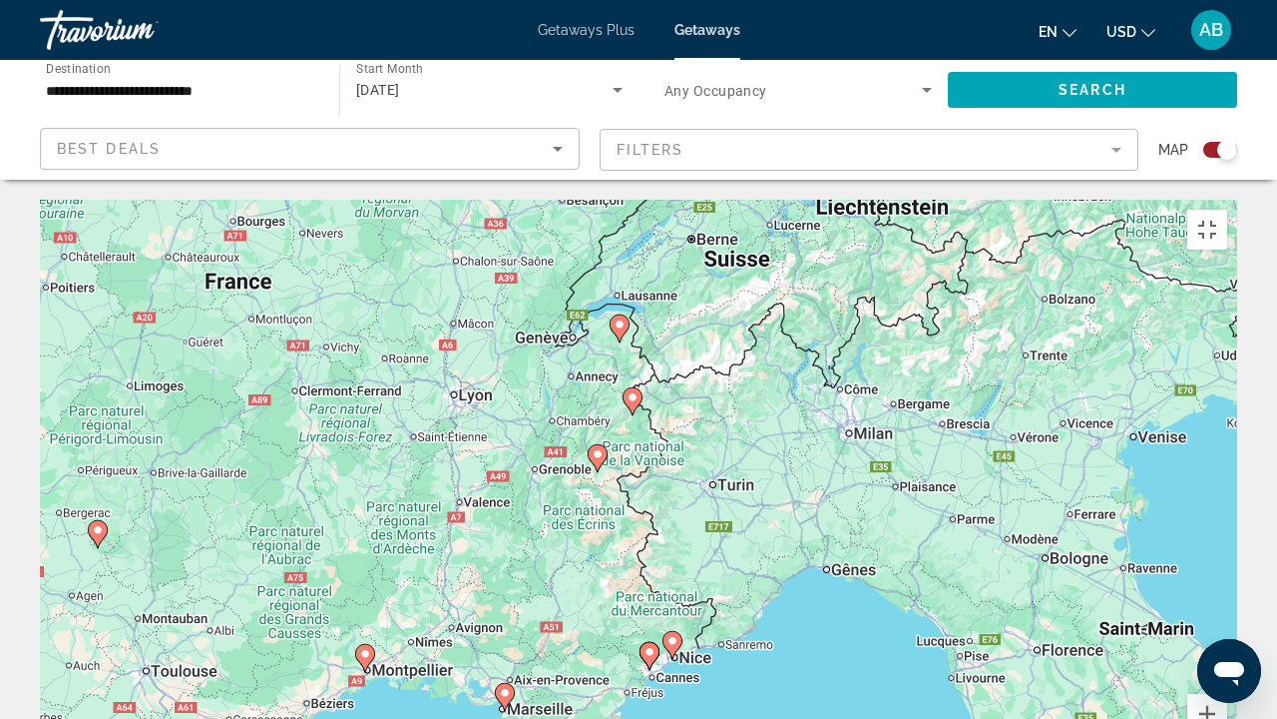
click at [592, 448] on image "Main content" at bounding box center [598, 454] width 12 height 12
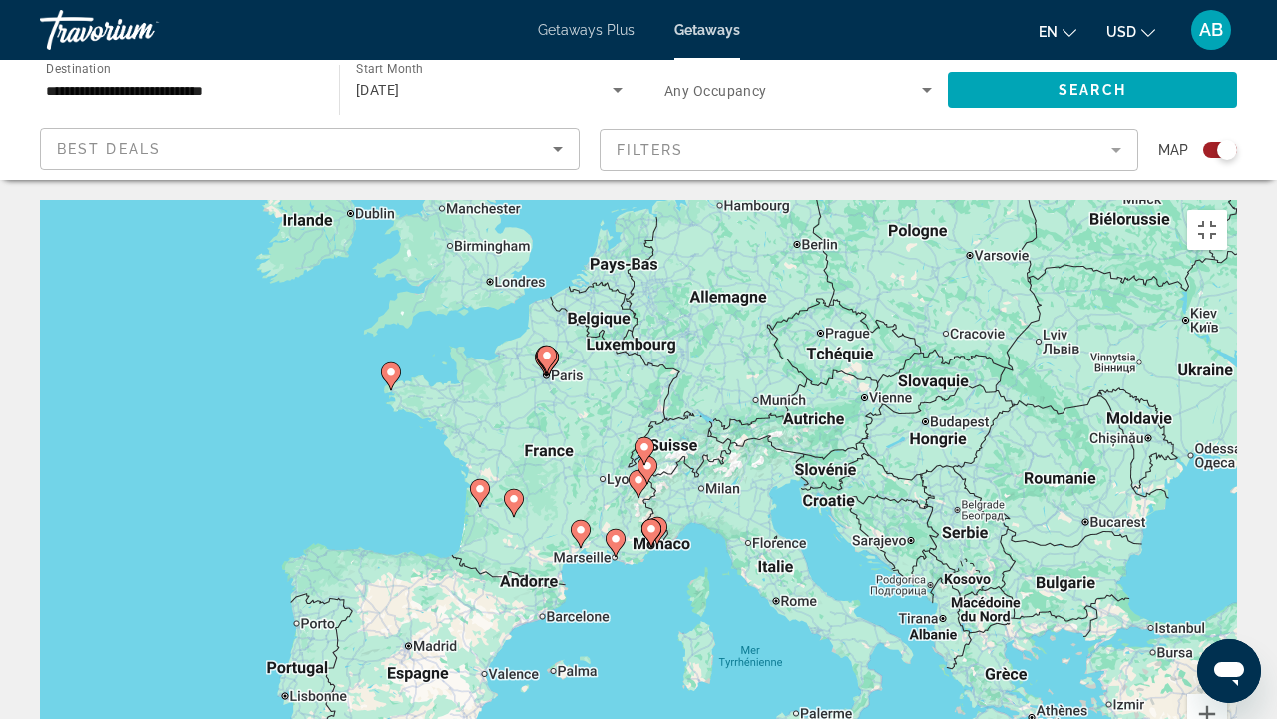
click at [641, 469] on gmp-advanced-marker "Main content" at bounding box center [639, 484] width 20 height 30
type input "**********"
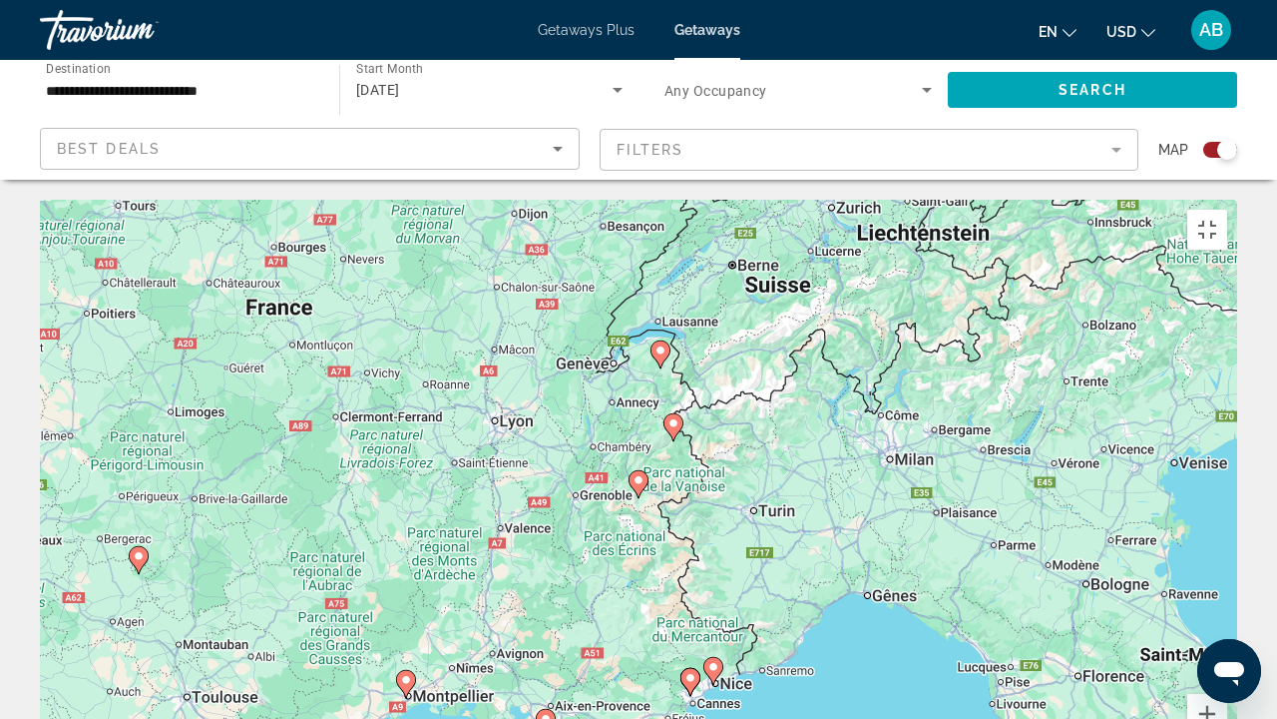
click at [632, 471] on icon "Main content" at bounding box center [639, 484] width 18 height 26
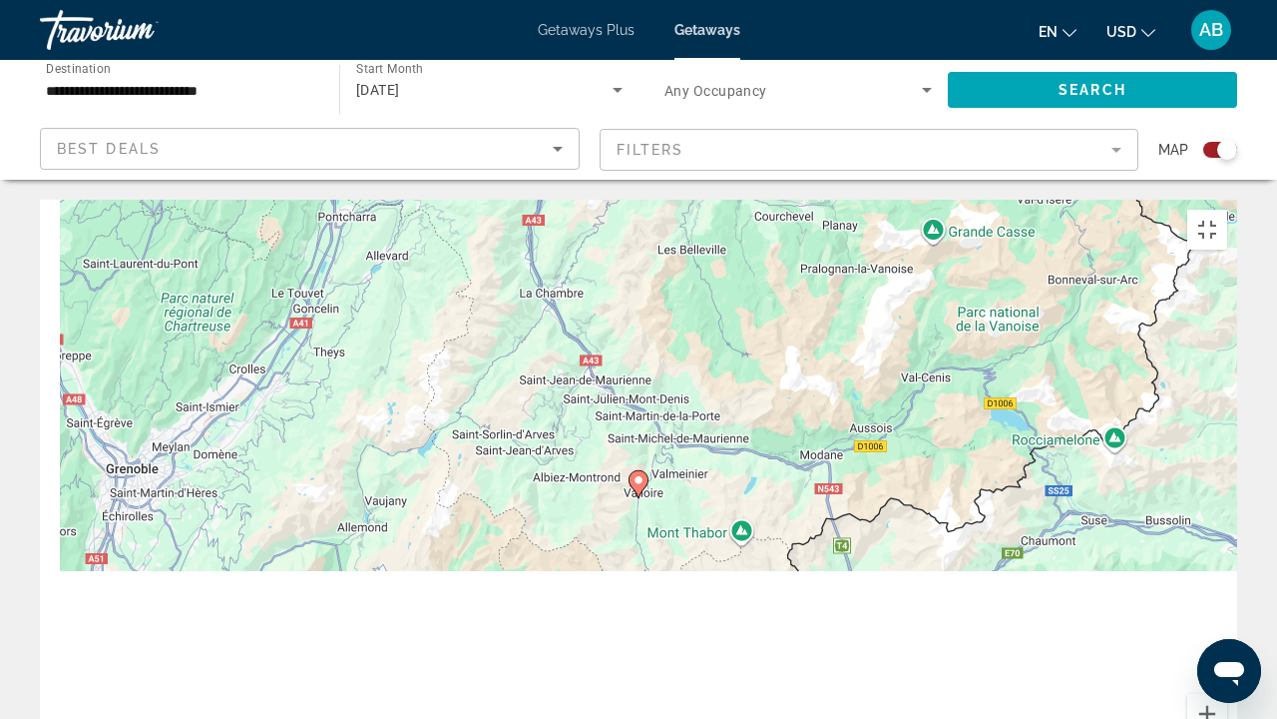
click at [632, 471] on icon "Main content" at bounding box center [639, 484] width 18 height 26
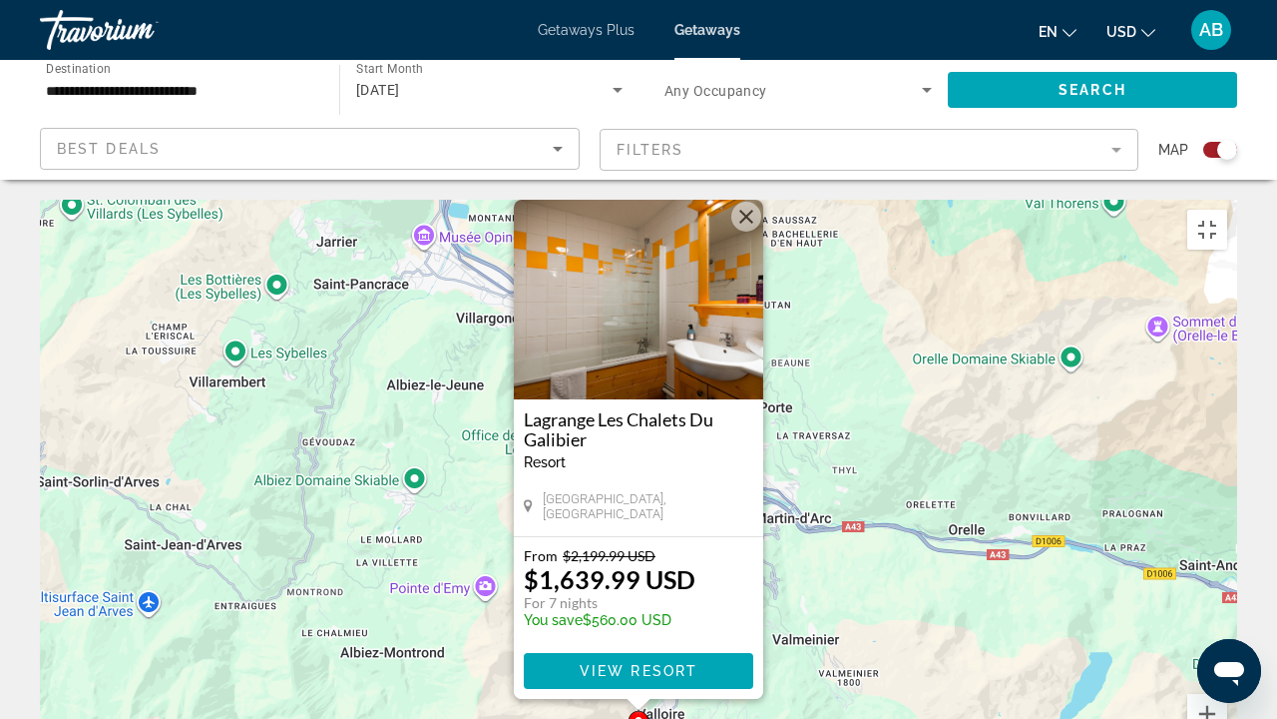
click at [1097, 549] on div "Pour activer le glissement avec le clavier, appuyez sur Alt+Entrée. Une fois ce…" at bounding box center [639, 499] width 1198 height 599
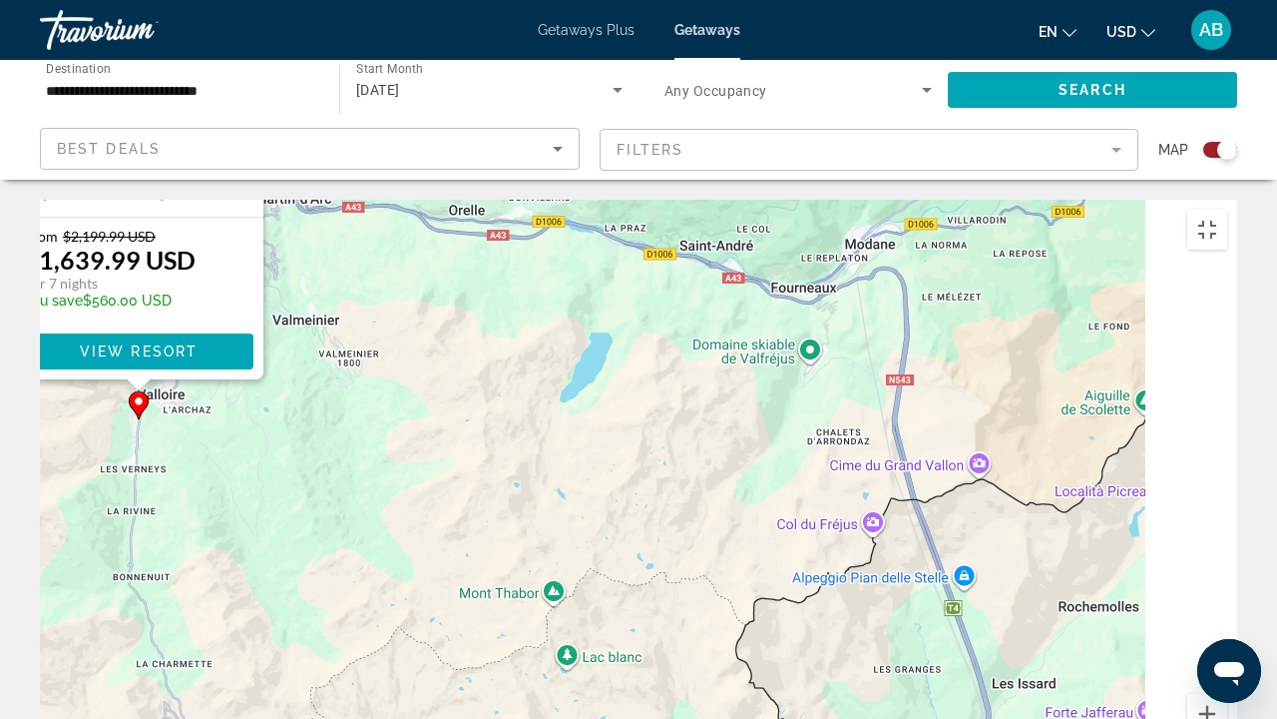
drag, startPoint x: 1097, startPoint y: 613, endPoint x: 573, endPoint y: 278, distance: 621.5
click at [573, 278] on div "Pour activer le glissement avec le clavier, appuyez sur Alt+Entrée. Une fois ce…" at bounding box center [639, 499] width 1198 height 599
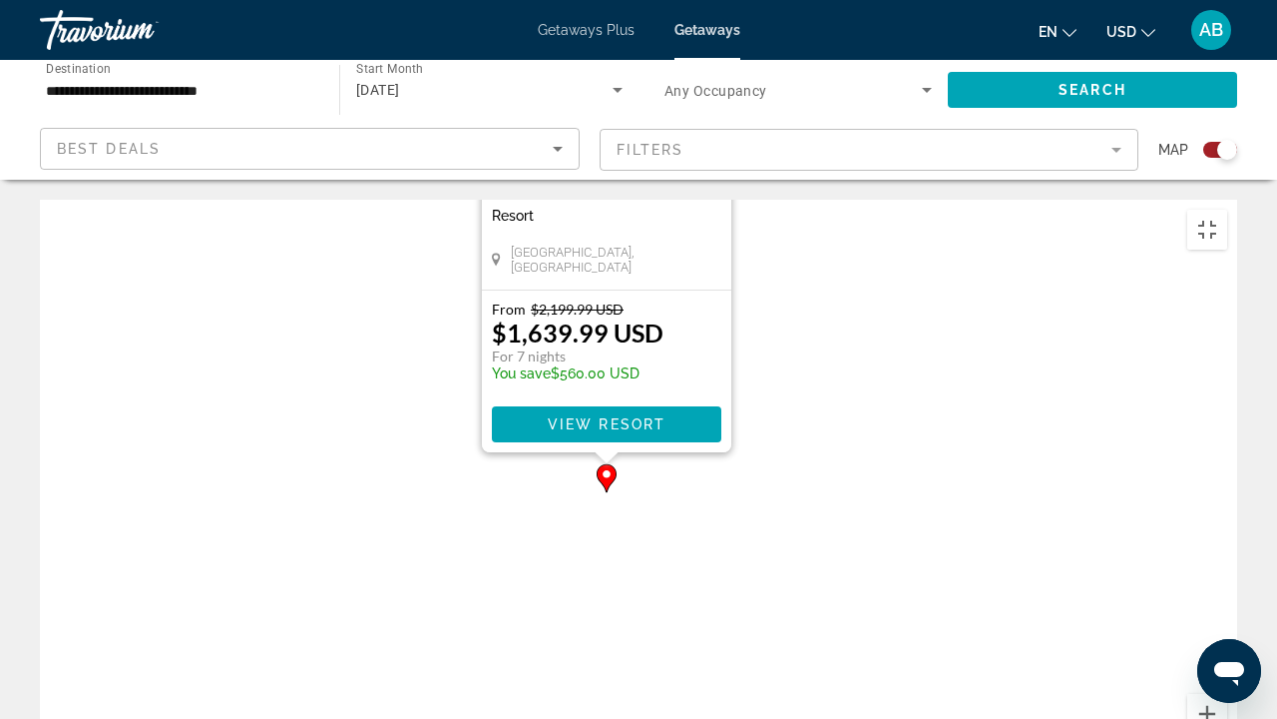
click at [810, 445] on div "Pour activer le glissement avec le clavier, appuyez sur Alt+Entrée. Une fois ce…" at bounding box center [639, 499] width 1198 height 599
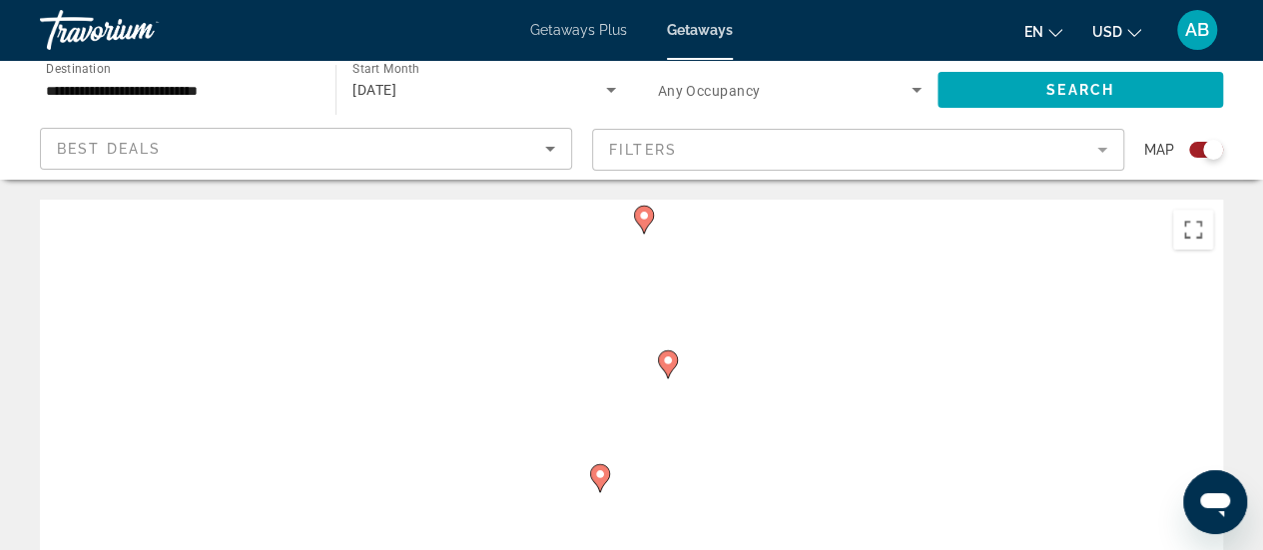
click at [240, 82] on input "**********" at bounding box center [177, 91] width 263 height 24
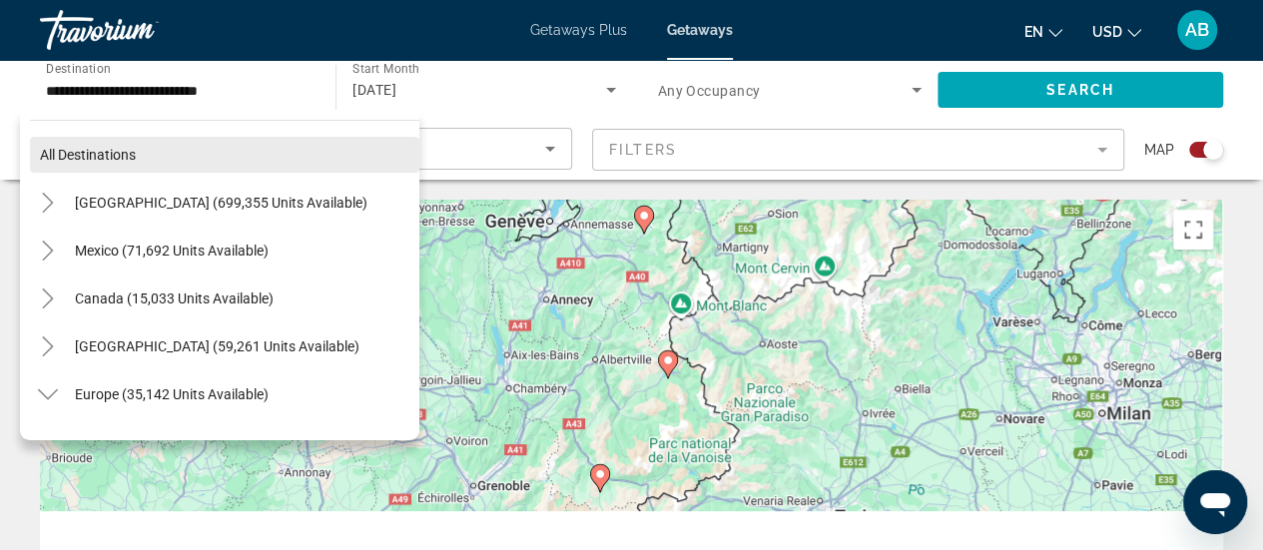
click at [332, 150] on span "Search widget" at bounding box center [224, 155] width 389 height 48
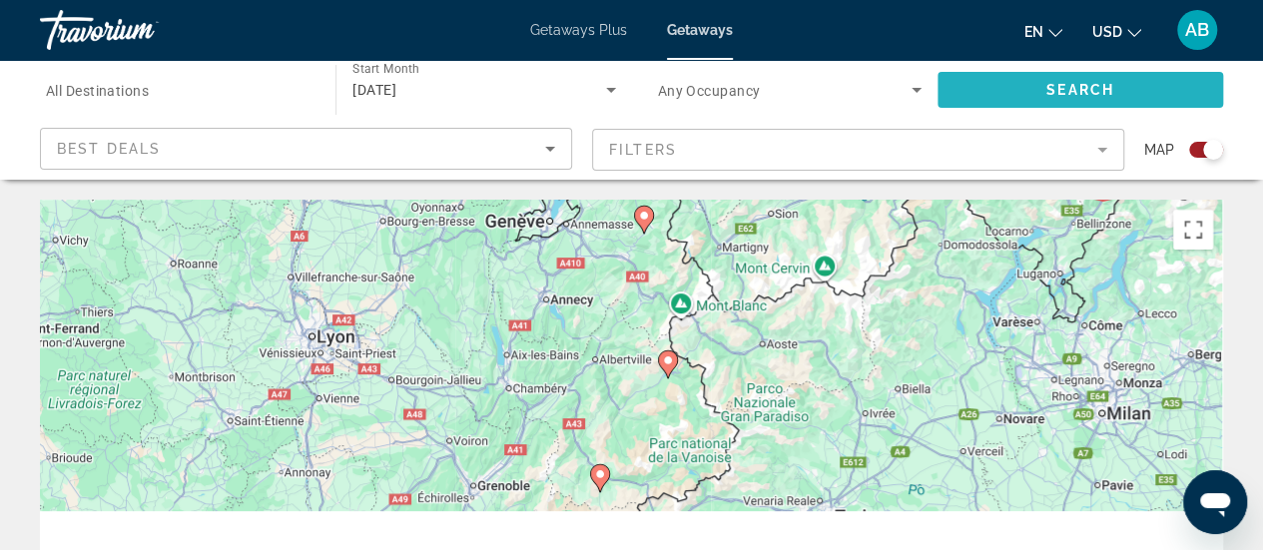
click at [1054, 101] on span "Search widget" at bounding box center [1079, 90] width 285 height 48
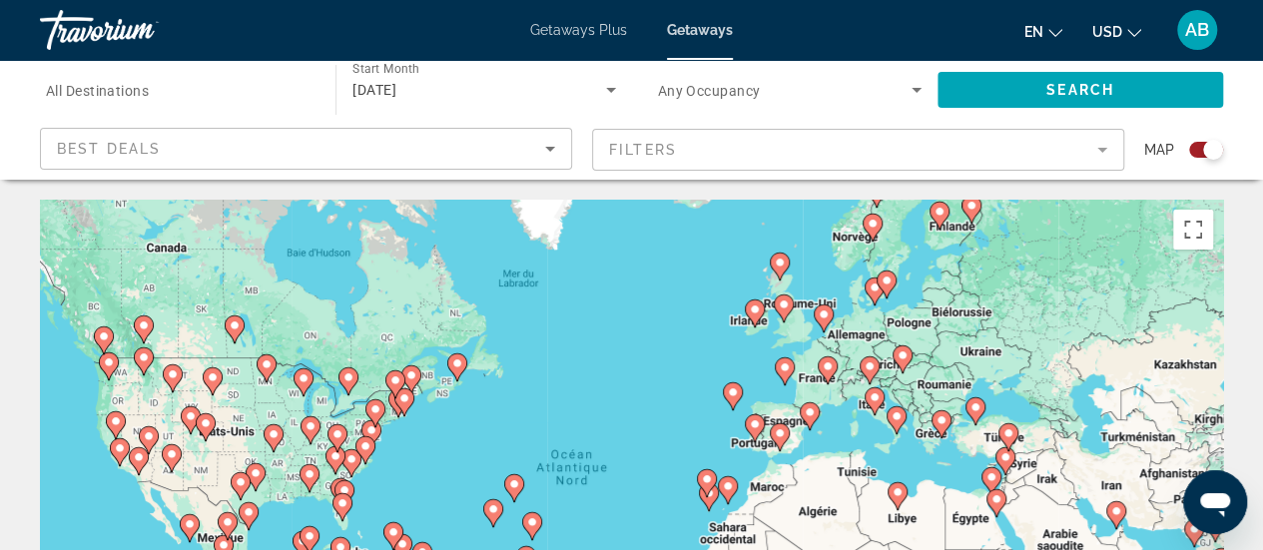
click at [830, 362] on image "Main content" at bounding box center [827, 366] width 12 height 12
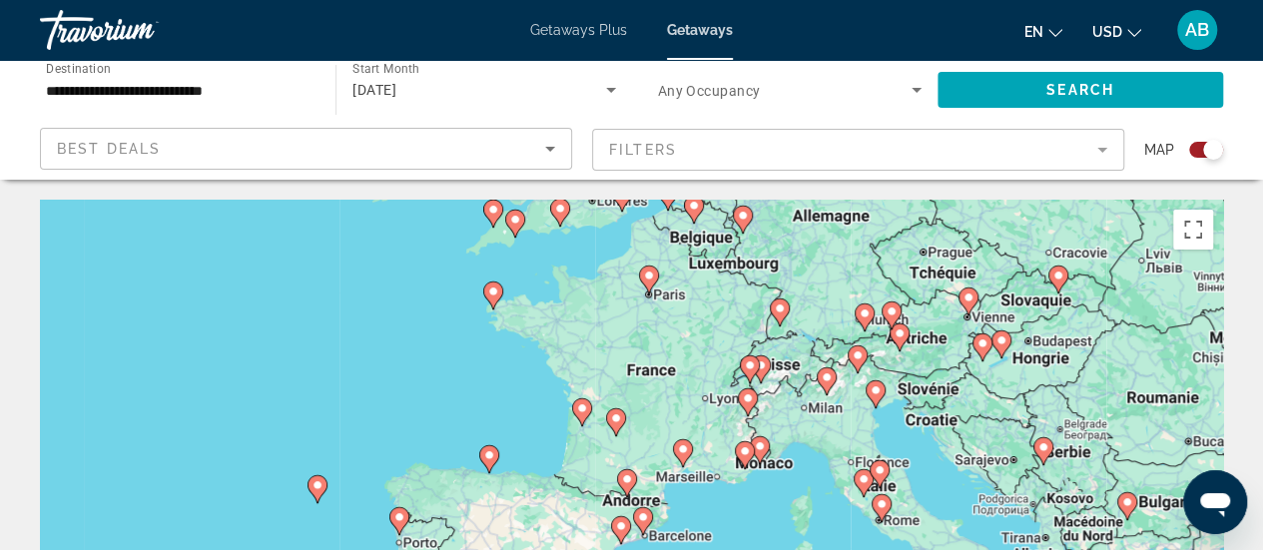
click at [825, 388] on icon "Main content" at bounding box center [825, 381] width 18 height 26
type input "**********"
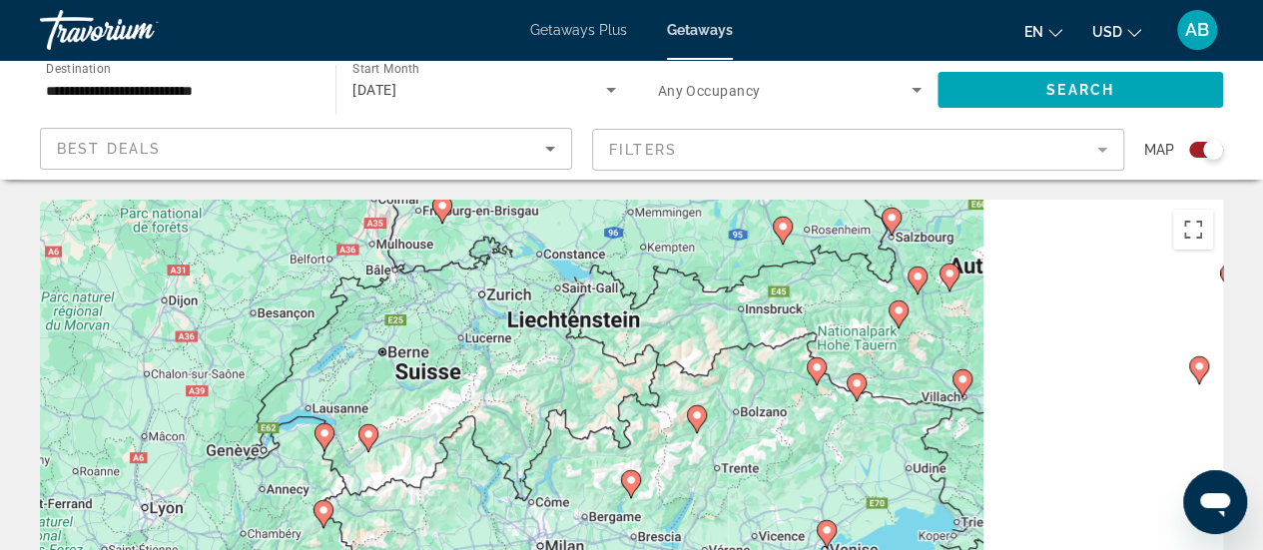
click at [695, 423] on icon "Main content" at bounding box center [696, 419] width 18 height 26
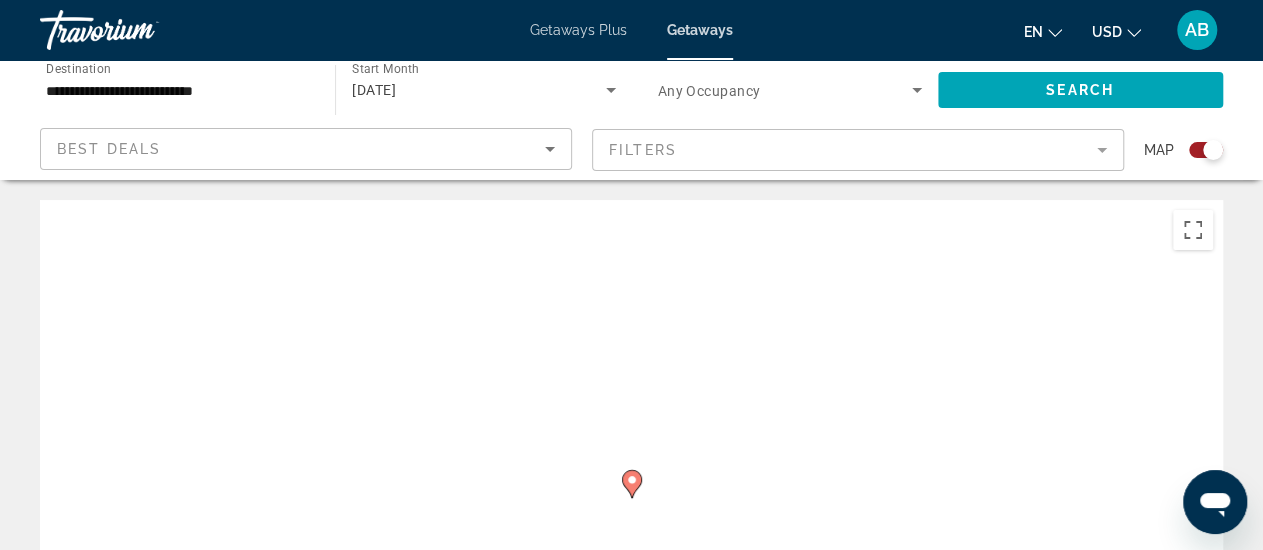
click at [629, 478] on image "Main content" at bounding box center [632, 480] width 12 height 12
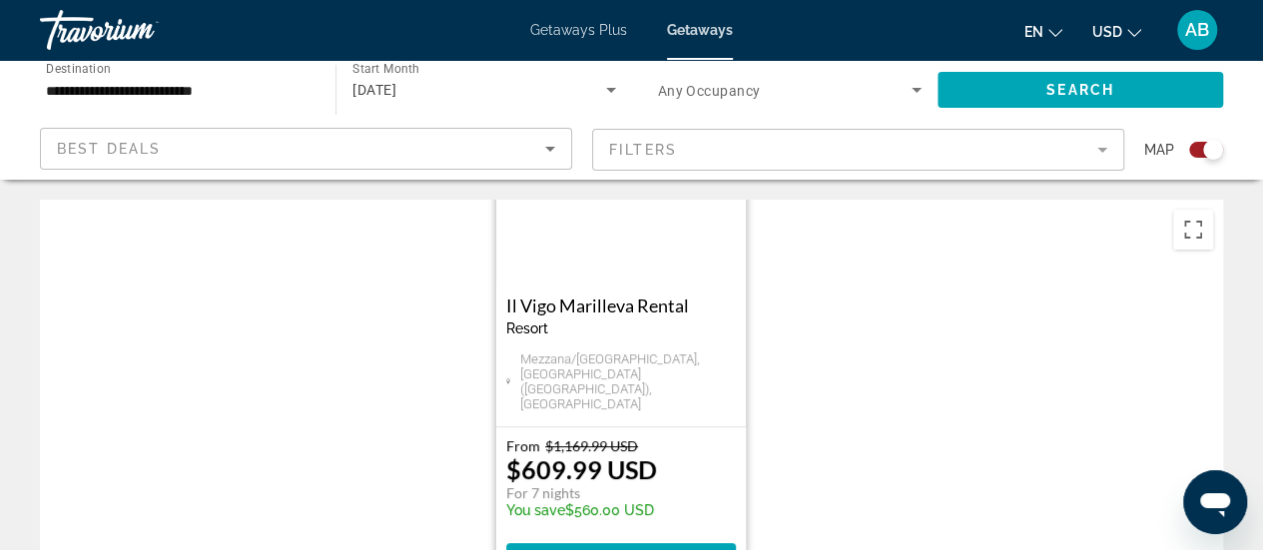
drag, startPoint x: 800, startPoint y: 449, endPoint x: 788, endPoint y: 307, distance: 142.2
click at [788, 307] on div "Pour activer le glissement avec le clavier, appuyez sur Alt+Entrée. Une fois ce…" at bounding box center [631, 499] width 1183 height 599
click at [1200, 215] on button "Passer en plein écran" at bounding box center [1193, 230] width 40 height 40
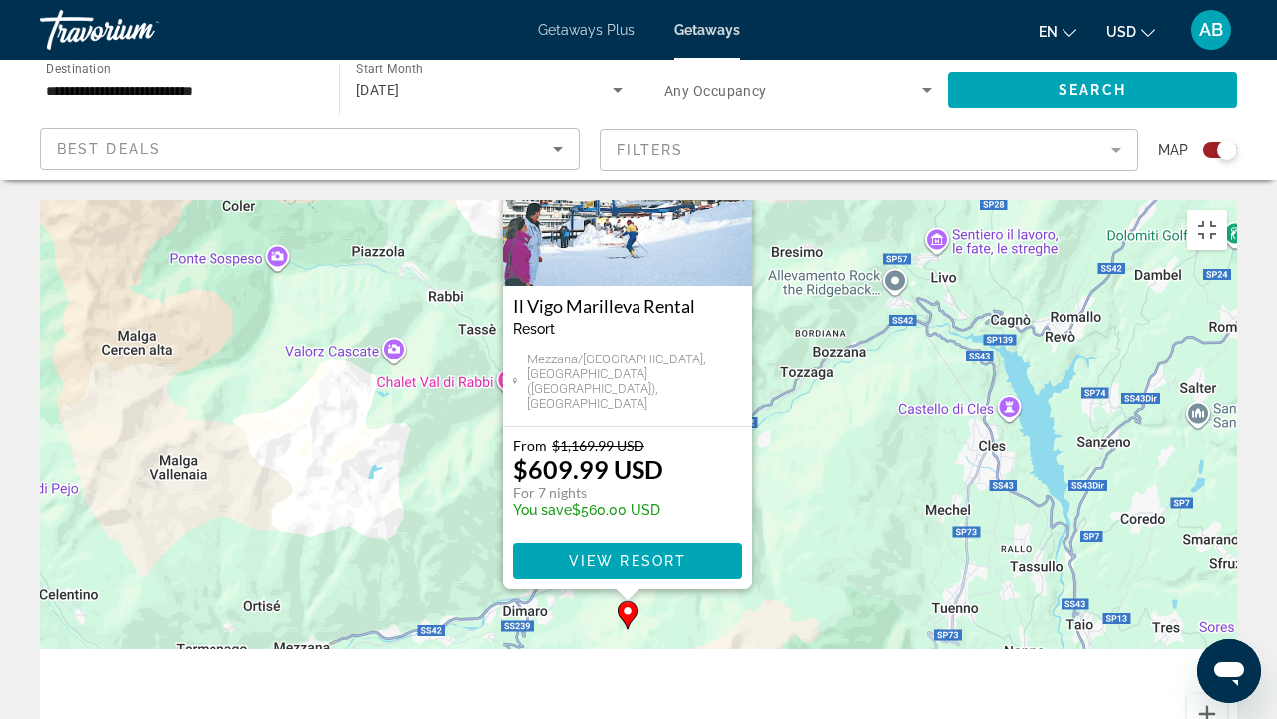
click at [1238, 549] on div "Pour activer le glissement avec le clavier, appuyez sur Alt+Entrée. Une fois ce…" at bounding box center [639, 499] width 1198 height 599
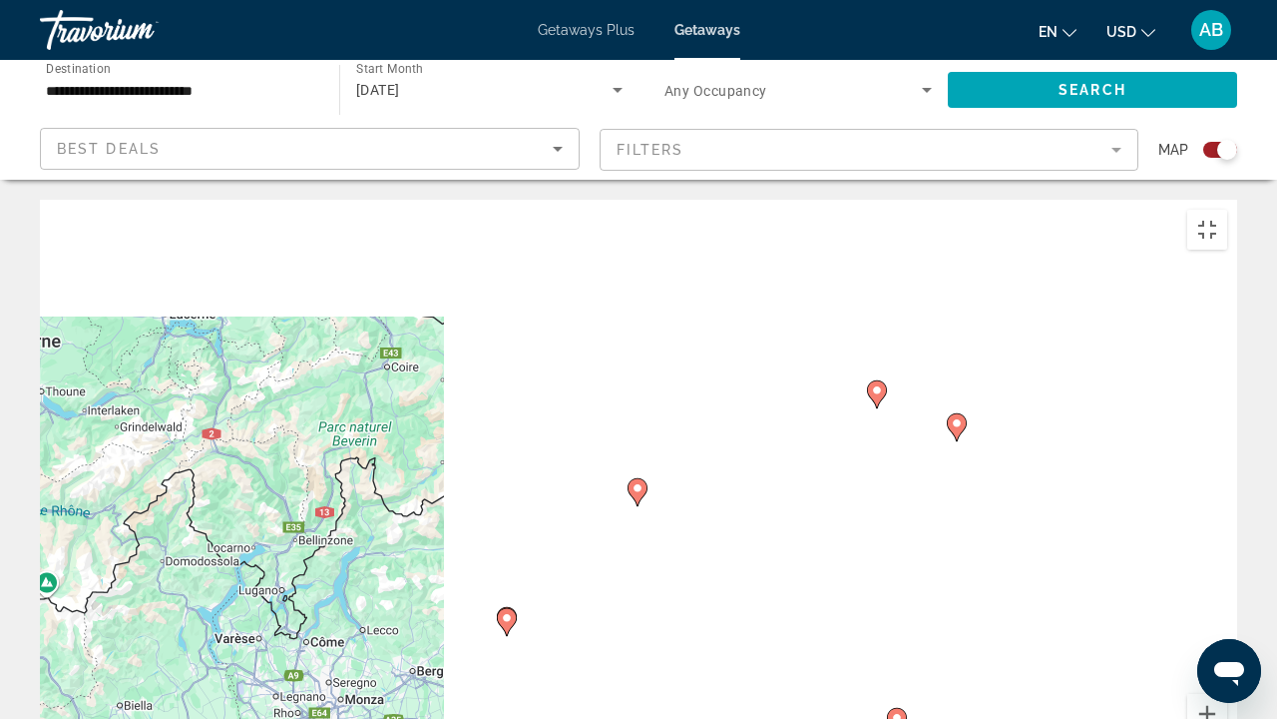
click at [876, 384] on image "Main content" at bounding box center [877, 390] width 12 height 12
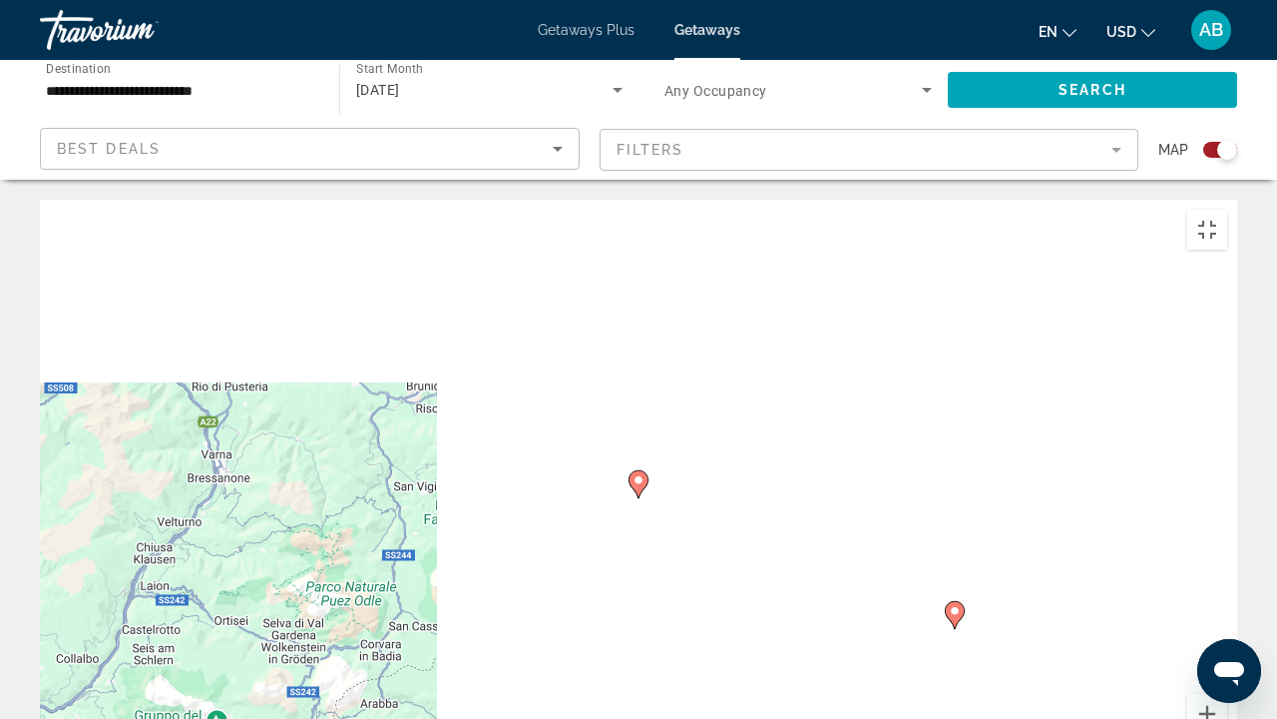
click at [642, 474] on image "Main content" at bounding box center [639, 480] width 12 height 12
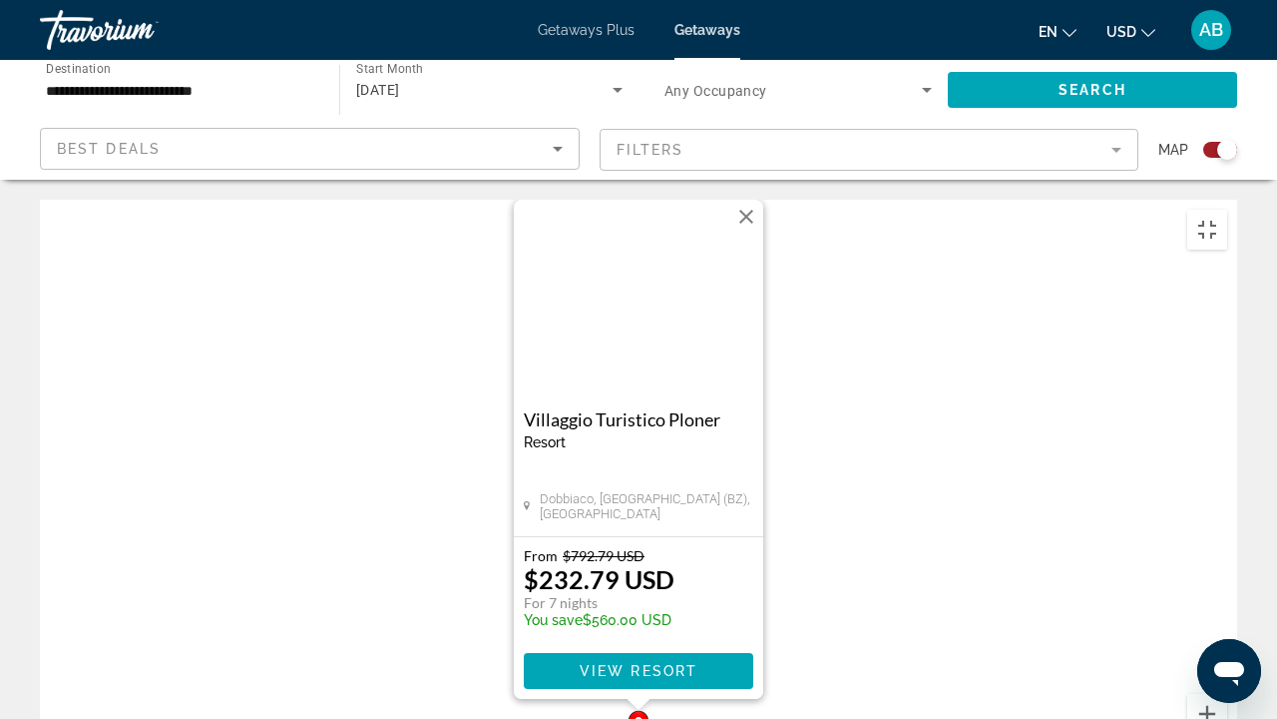
click at [641, 200] on img "Main content" at bounding box center [639, 300] width 250 height 200
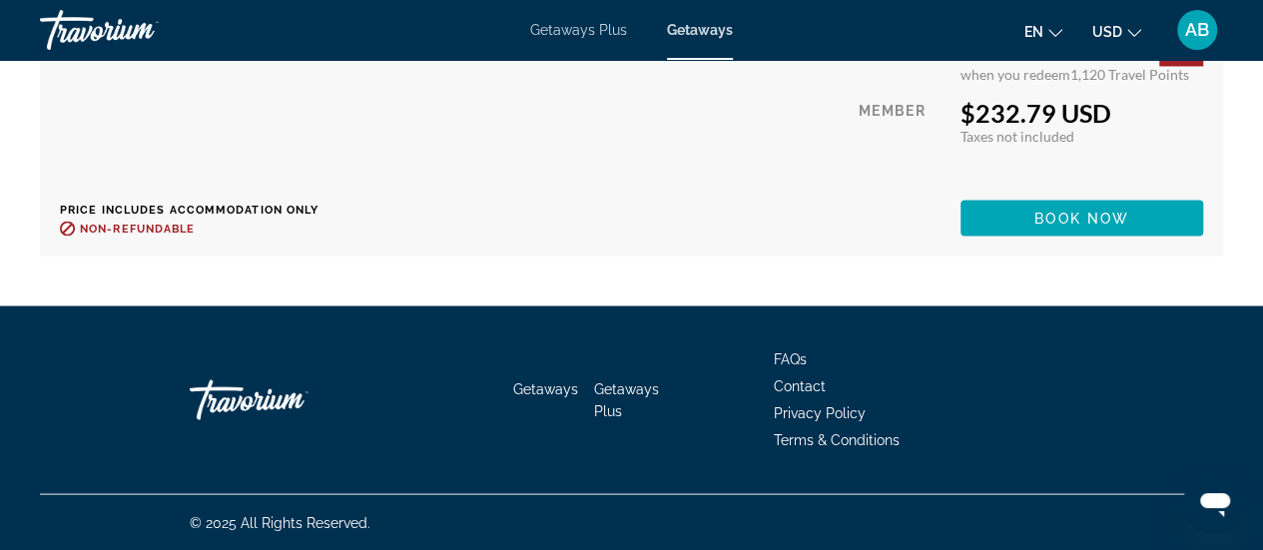
scroll to position [5974, 0]
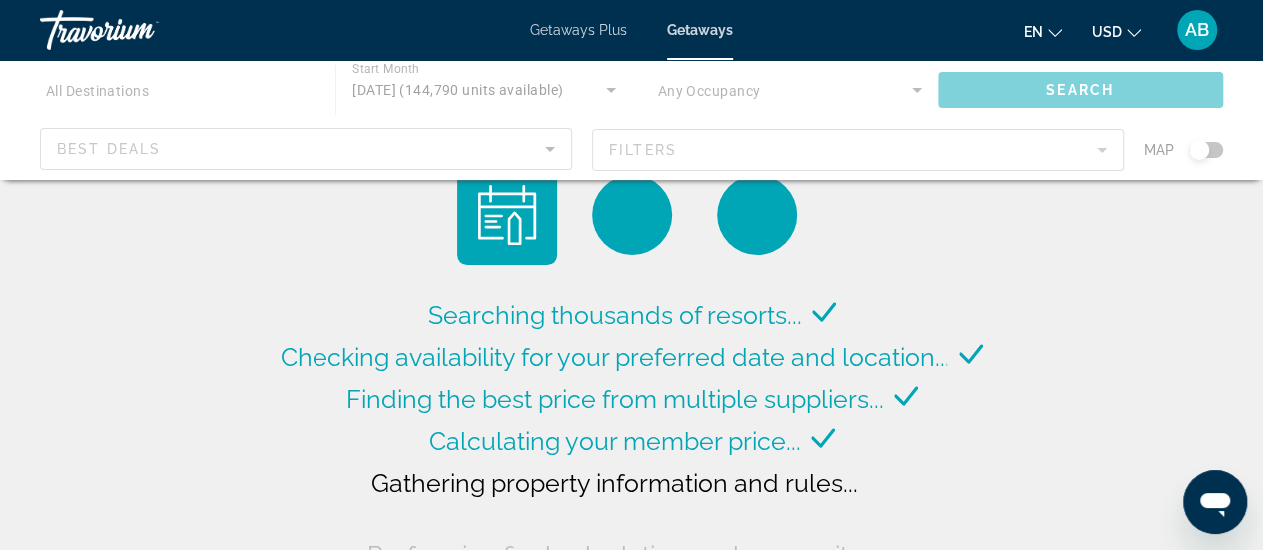
click at [670, 170] on div "Main content" at bounding box center [631, 120] width 1263 height 120
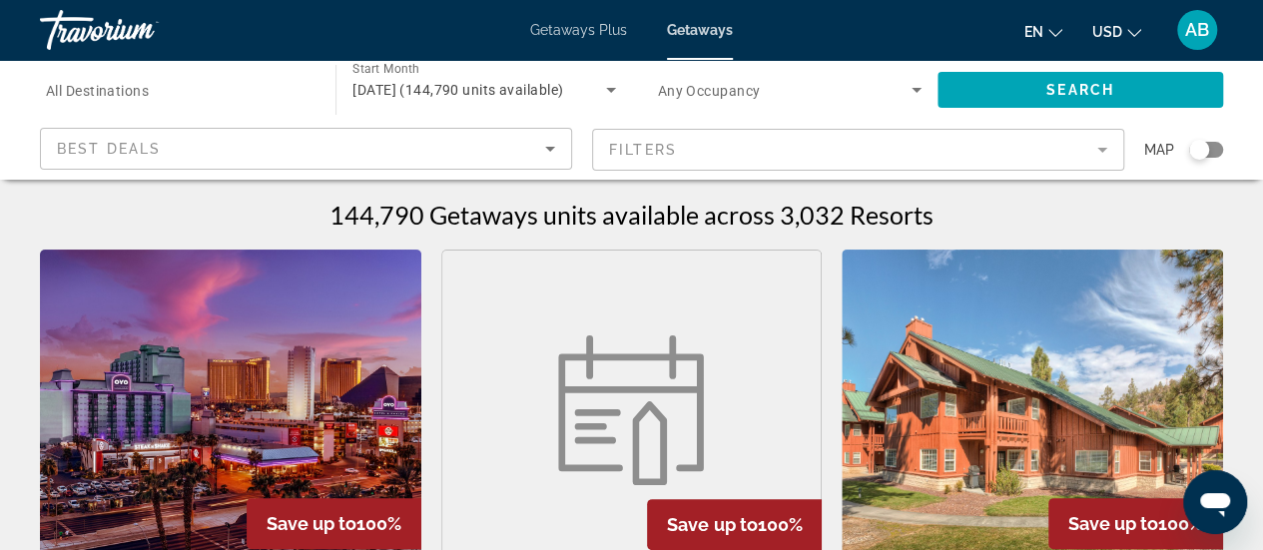
click at [1215, 143] on div "Search widget" at bounding box center [1206, 150] width 34 height 16
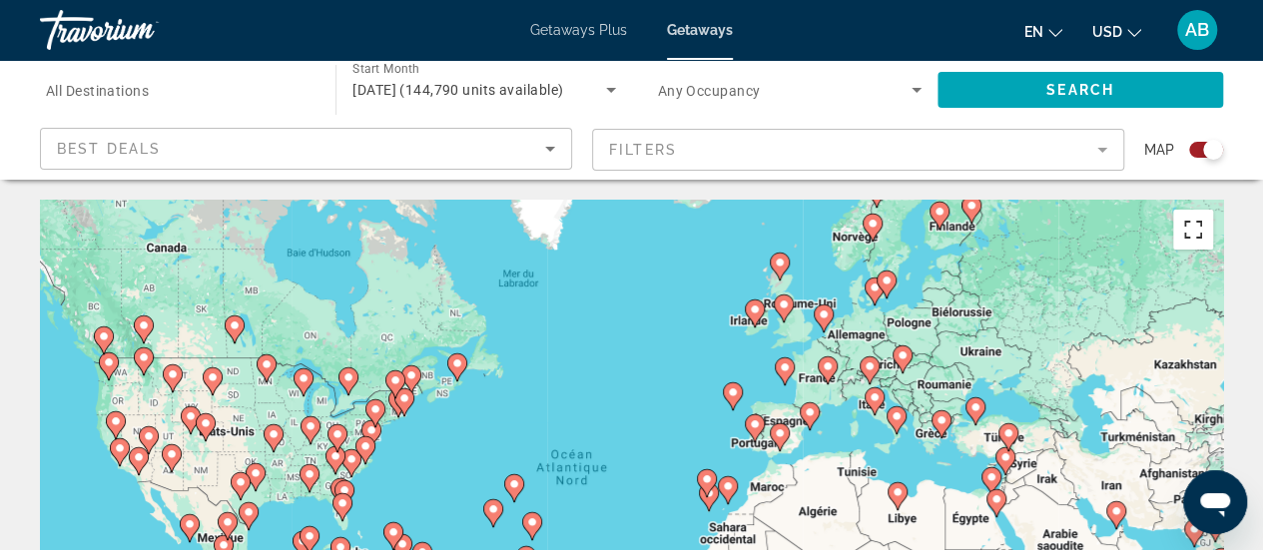
click at [1194, 229] on button "Passer en plein écran" at bounding box center [1193, 230] width 40 height 40
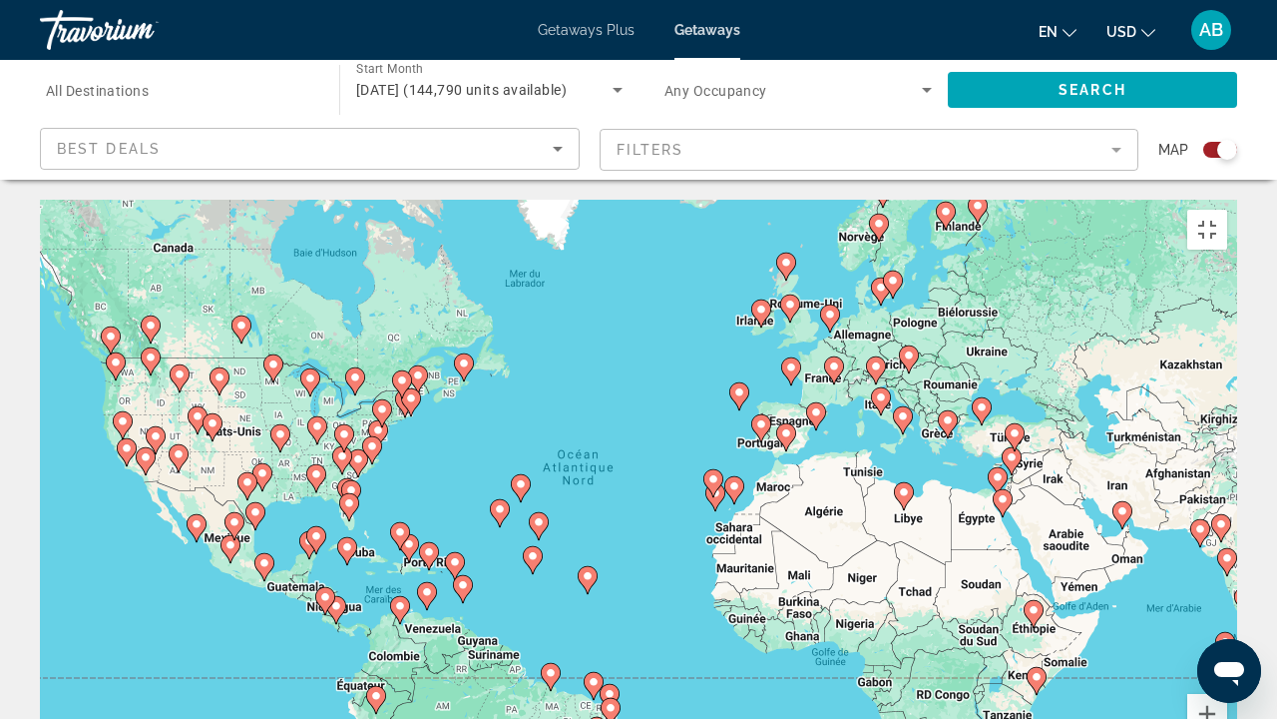
click at [882, 357] on icon "Main content" at bounding box center [876, 370] width 18 height 26
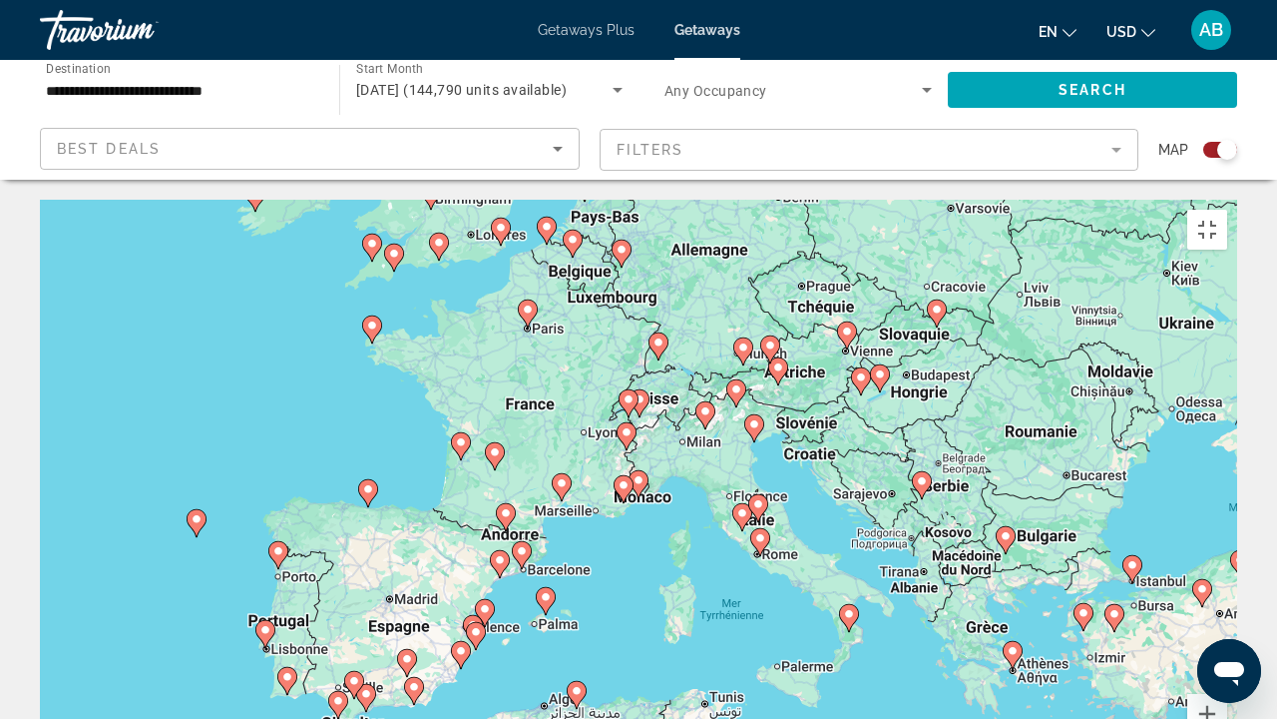
click at [753, 415] on icon "Main content" at bounding box center [755, 428] width 18 height 26
type input "**********"
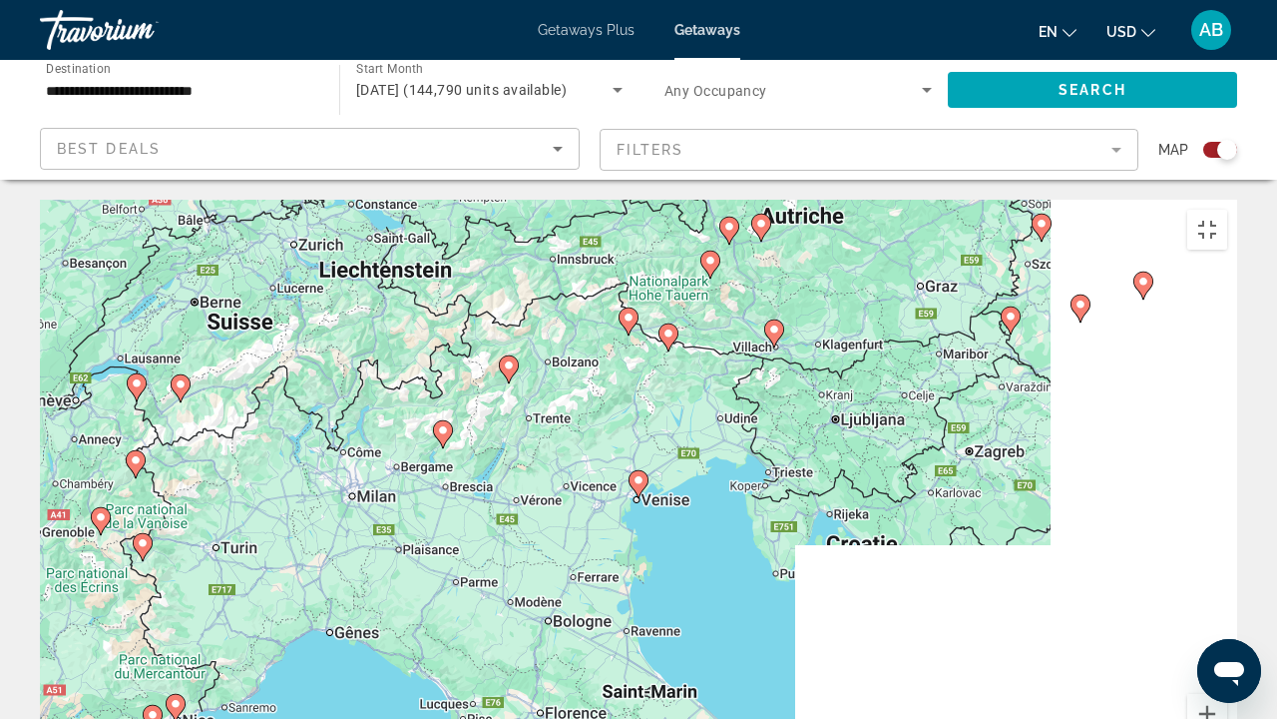
click at [669, 327] on image "Main content" at bounding box center [669, 333] width 12 height 12
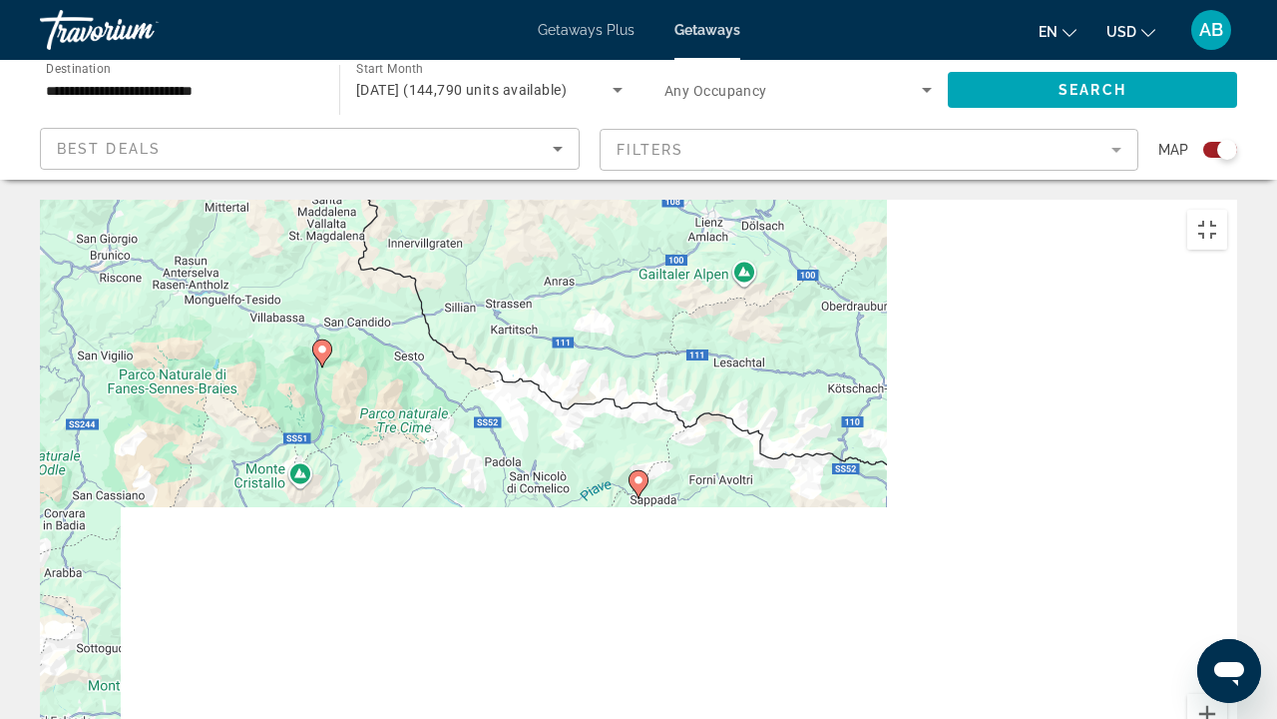
click at [635, 474] on image "Main content" at bounding box center [639, 480] width 12 height 12
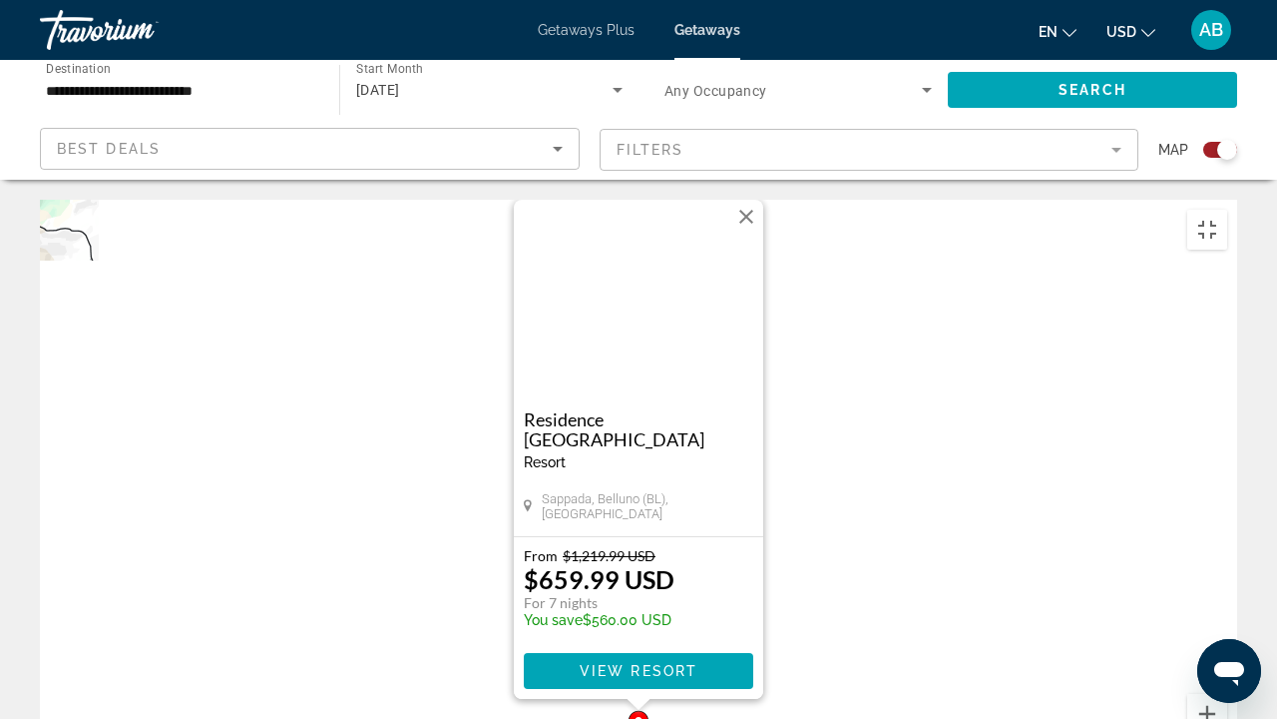
click at [869, 371] on div "Pour activer le glissement avec le clavier, appuyez sur Alt+Entrée. Une fois ce…" at bounding box center [639, 499] width 1198 height 599
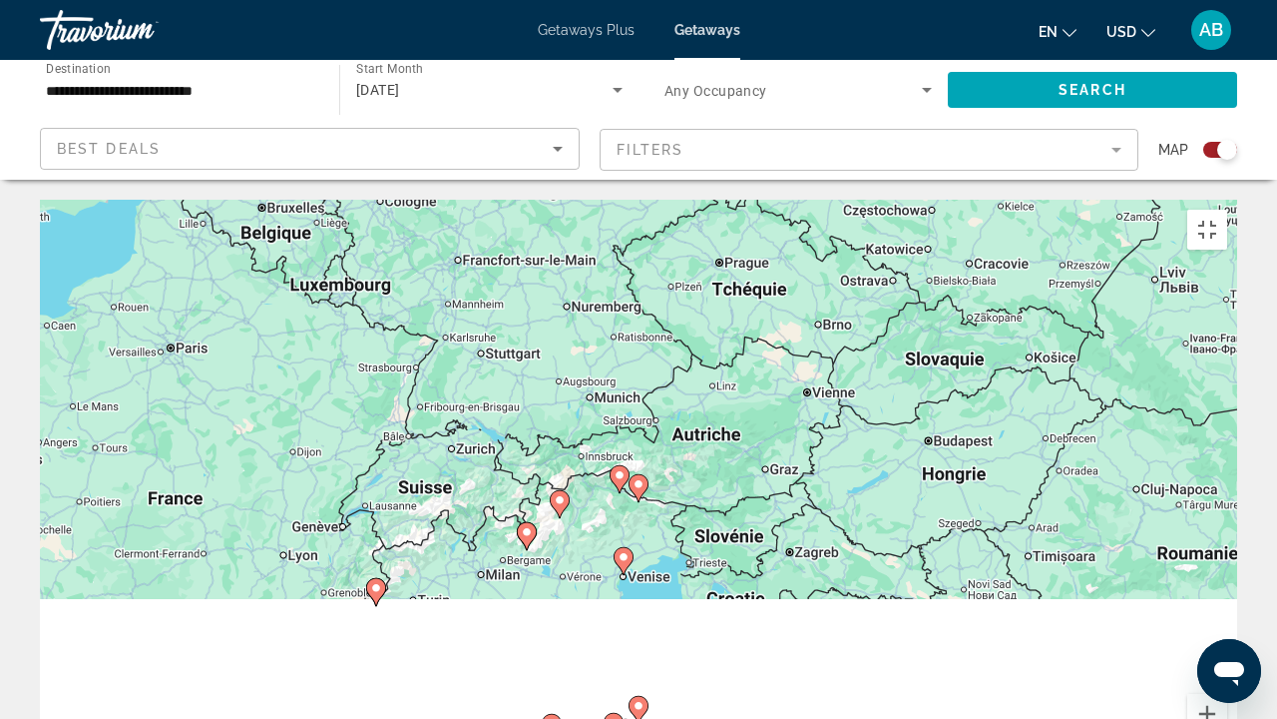
click at [375, 549] on icon "Main content" at bounding box center [376, 592] width 18 height 26
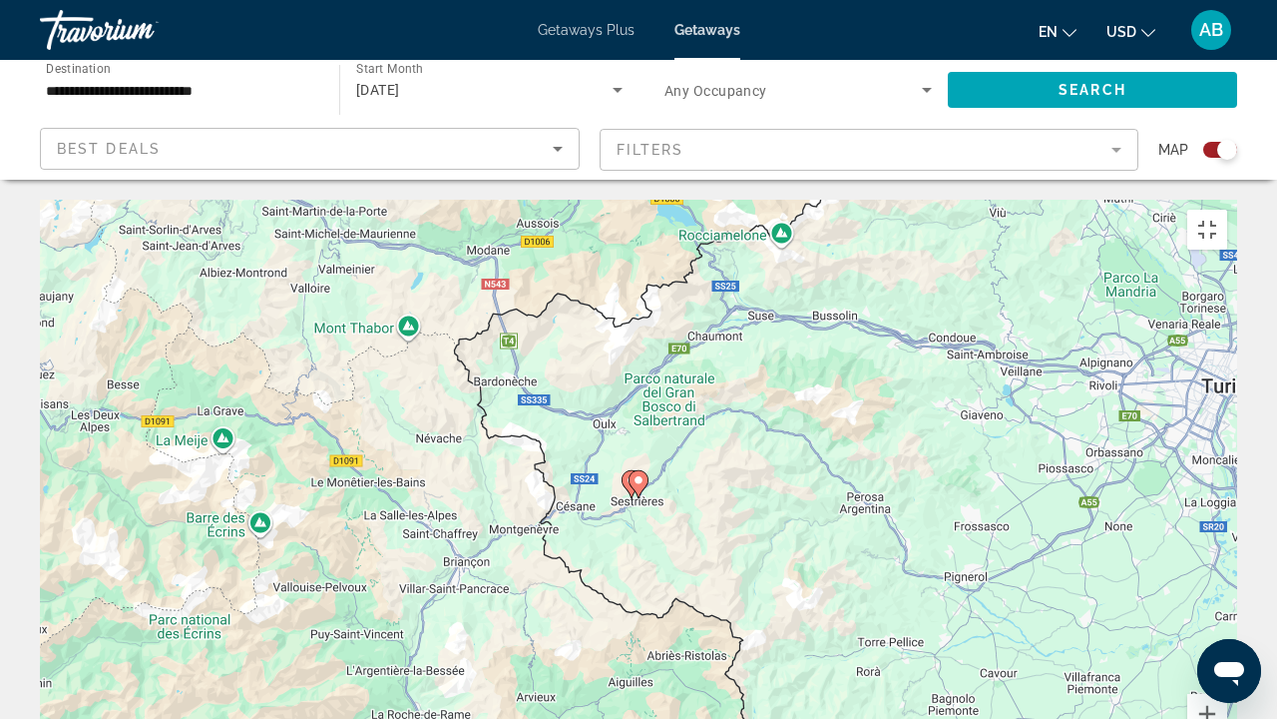
click at [639, 474] on image "Main content" at bounding box center [639, 480] width 12 height 12
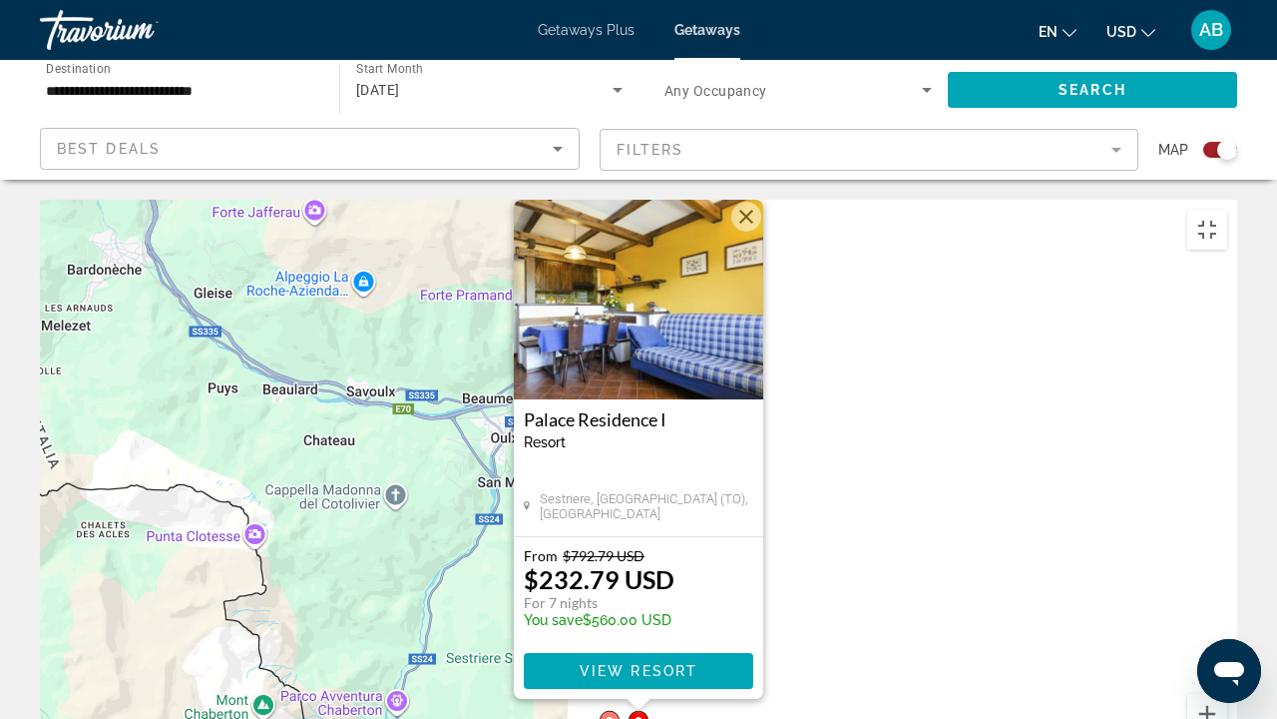
click at [607, 549] on icon "Main content" at bounding box center [610, 725] width 18 height 26
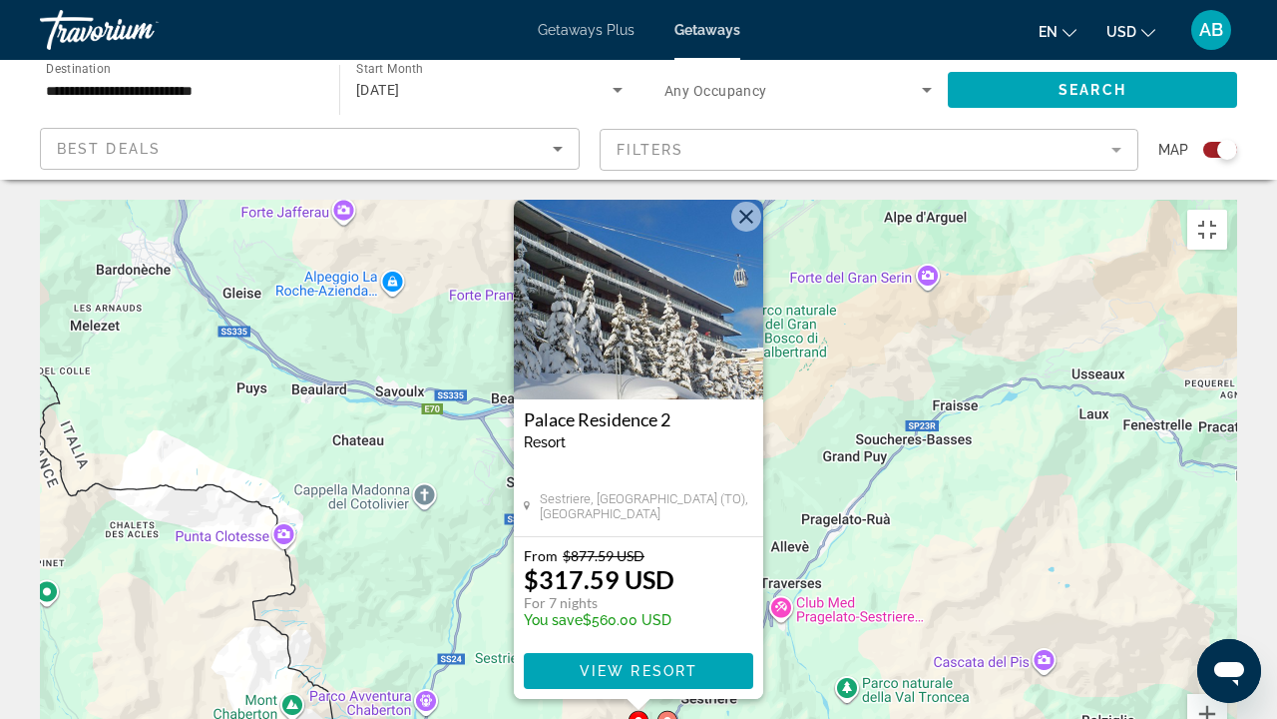
click at [671, 549] on icon "Main content" at bounding box center [668, 725] width 18 height 26
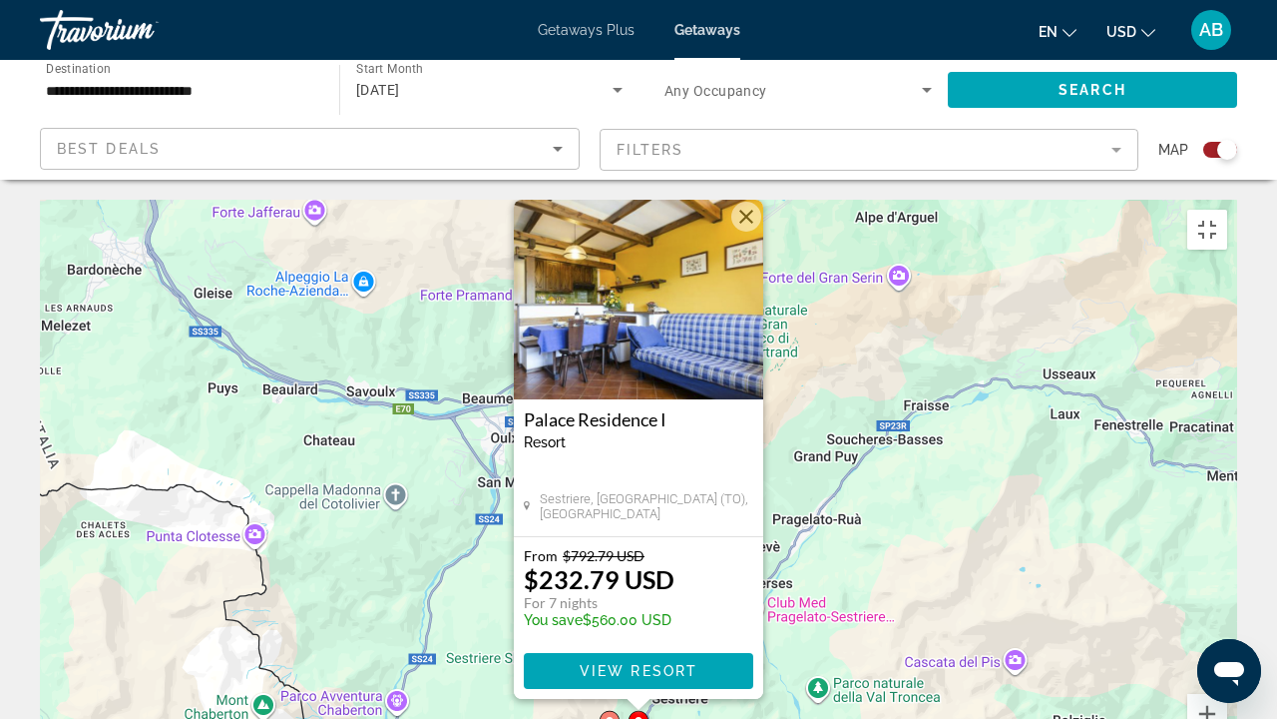
click at [641, 216] on img "Main content" at bounding box center [639, 300] width 250 height 200
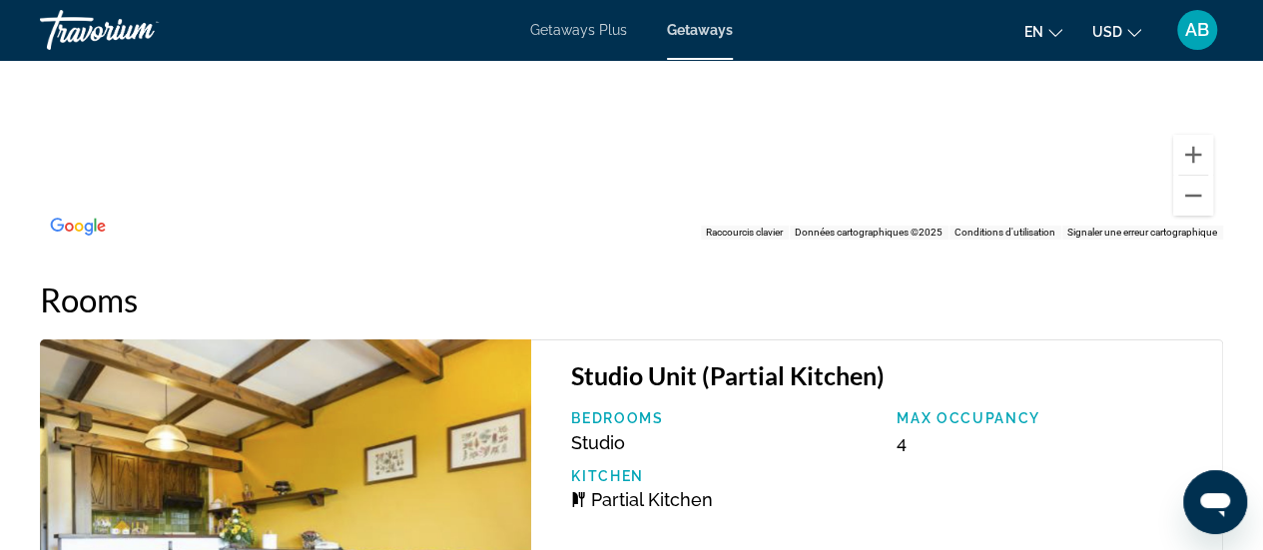
scroll to position [3573, 0]
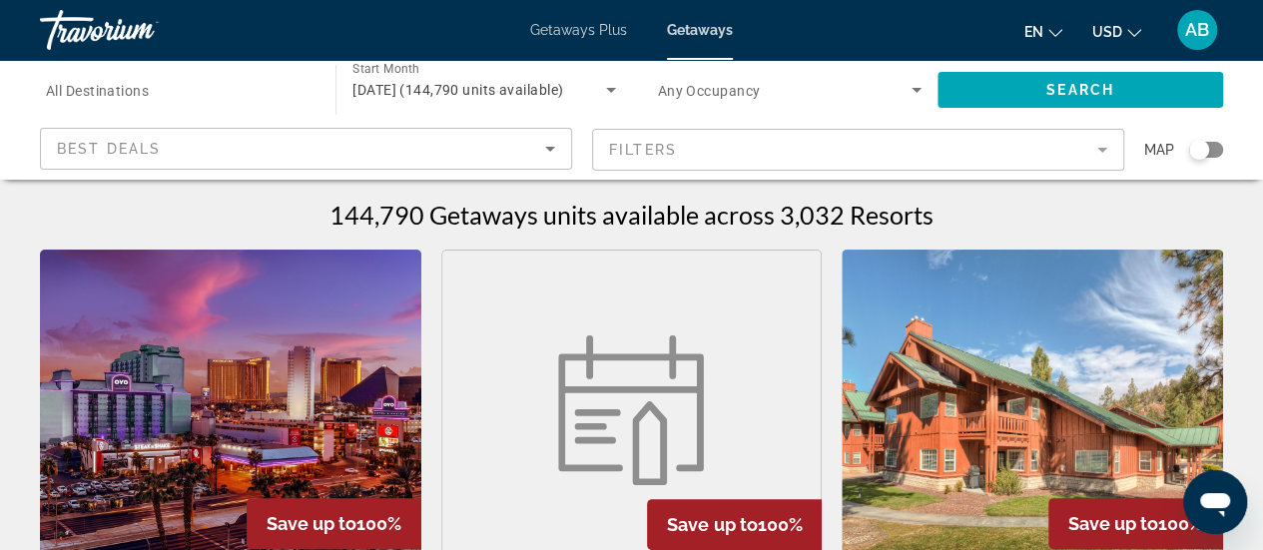
click at [1218, 157] on div "Search widget" at bounding box center [1206, 150] width 34 height 16
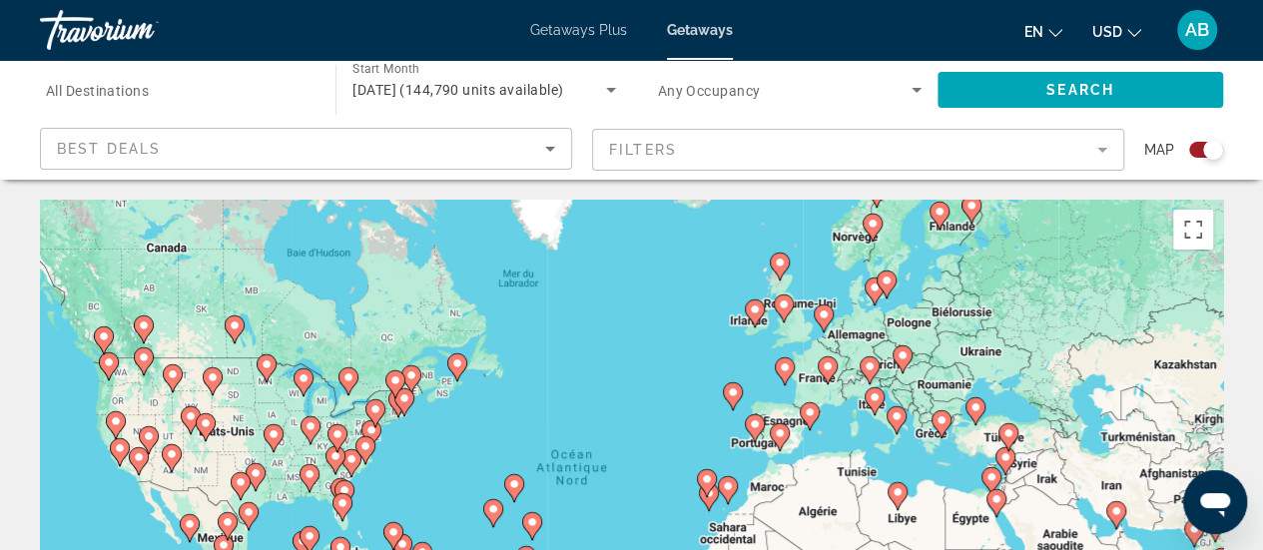
click at [870, 366] on image "Main content" at bounding box center [869, 366] width 12 height 12
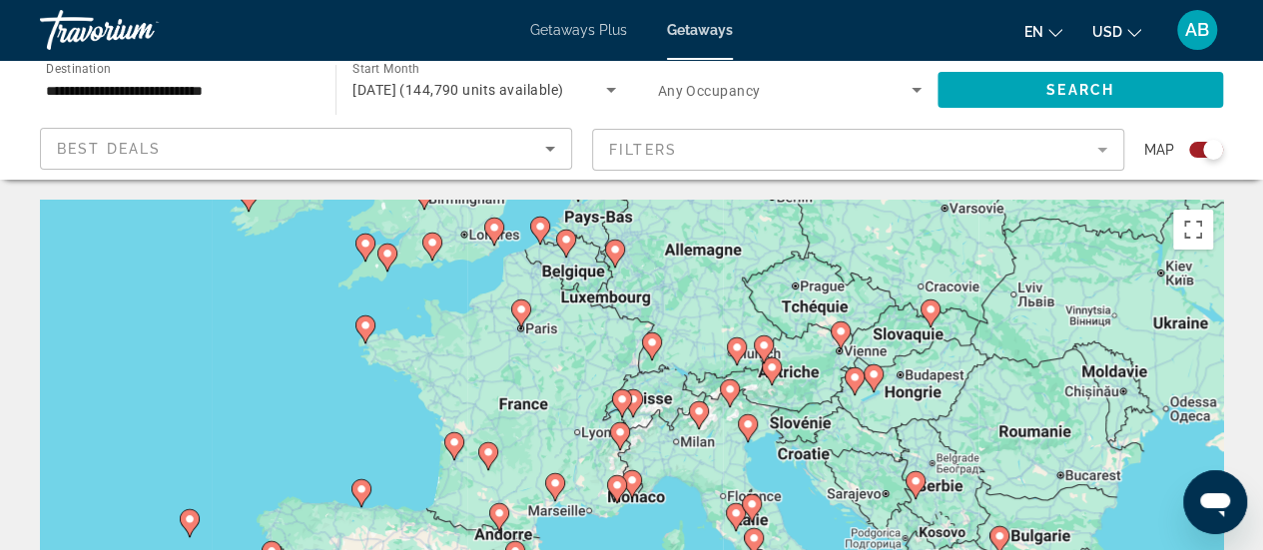
click at [700, 425] on icon "Main content" at bounding box center [699, 415] width 20 height 28
type input "**********"
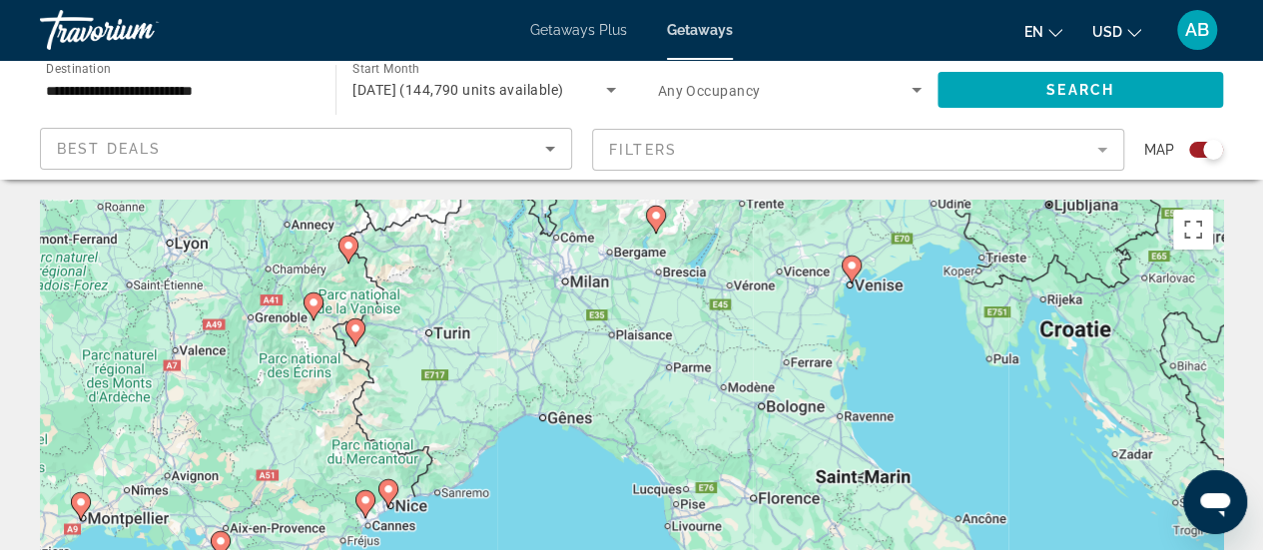
drag, startPoint x: 524, startPoint y: 474, endPoint x: 548, endPoint y: 209, distance: 266.6
click at [548, 209] on div "Pour activer le glissement avec le clavier, appuyez sur Alt+Entrée. Une fois ce…" at bounding box center [631, 499] width 1183 height 599
click at [357, 330] on image "Main content" at bounding box center [355, 329] width 12 height 12
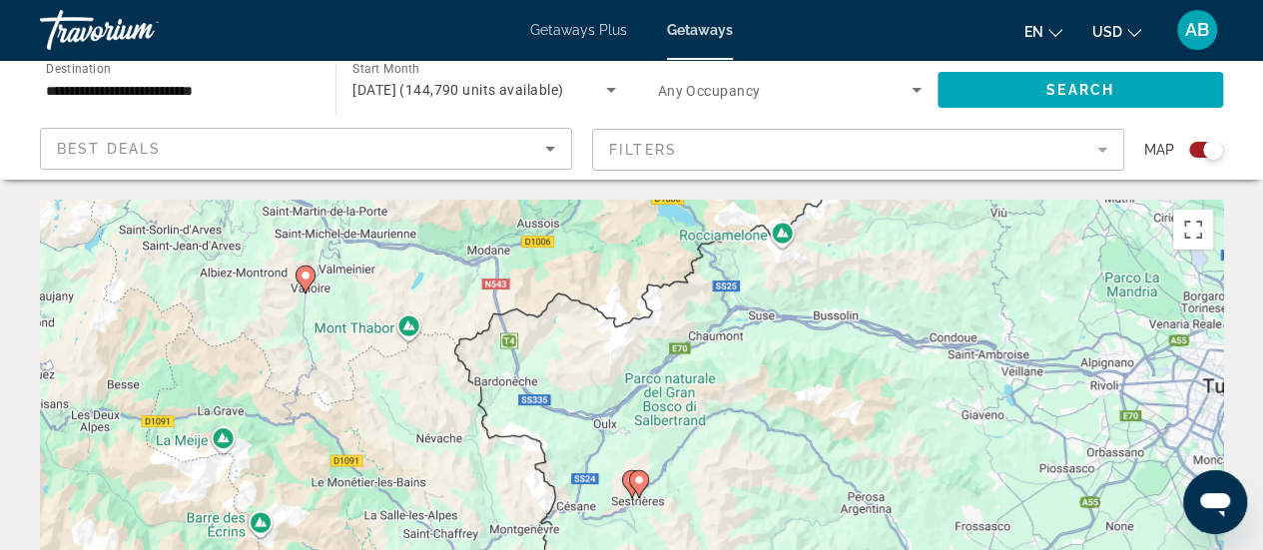
click at [627, 490] on icon "Main content" at bounding box center [632, 484] width 20 height 28
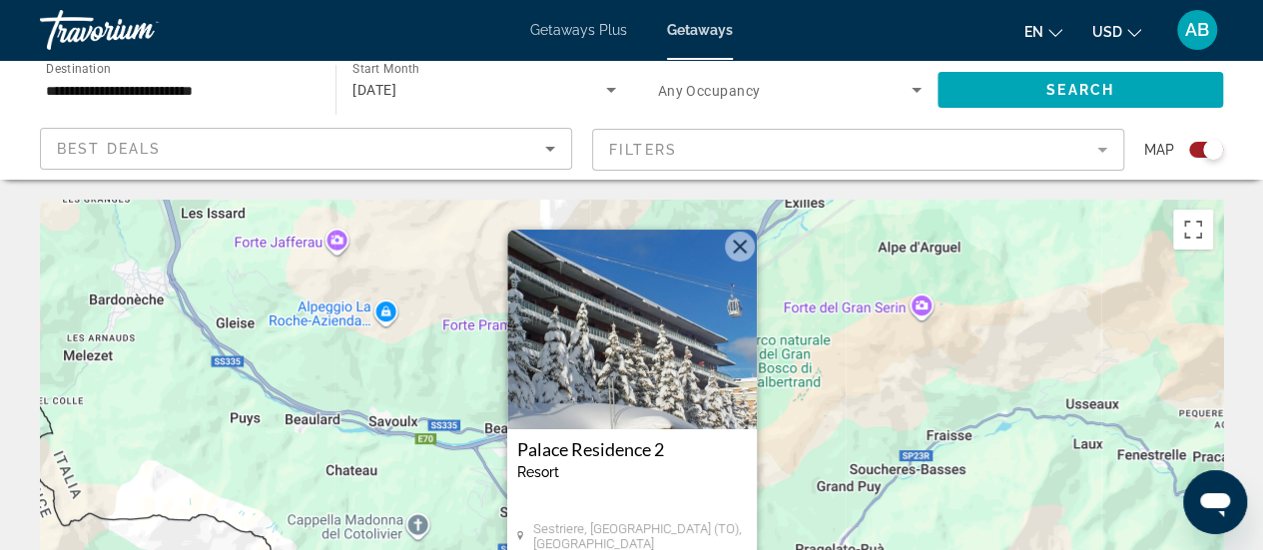
click at [633, 370] on img "Main content" at bounding box center [632, 330] width 250 height 200
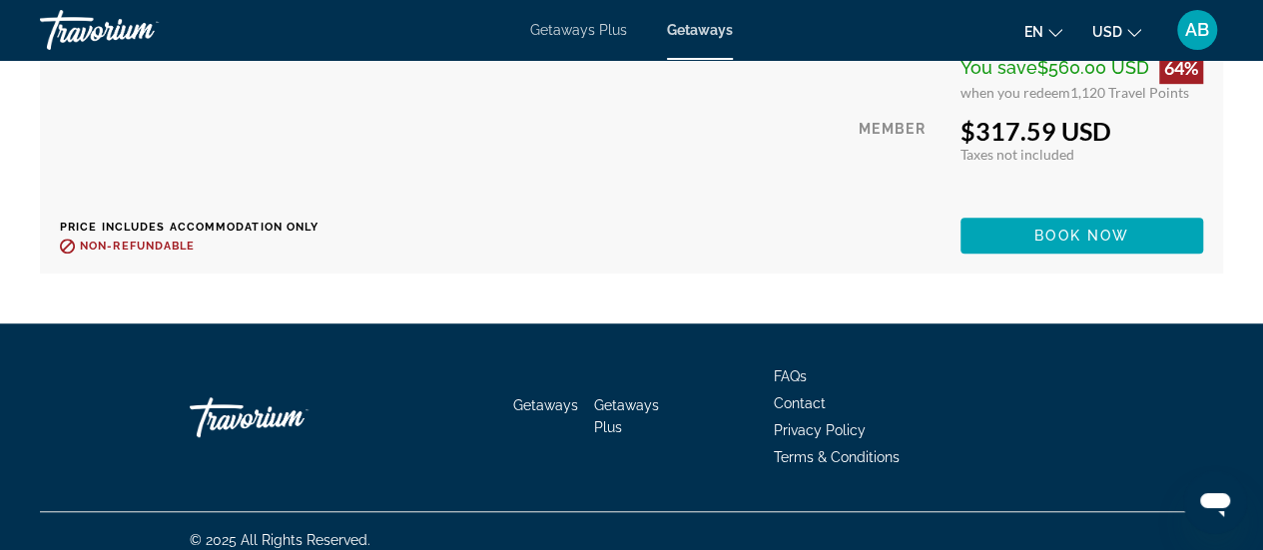
scroll to position [4373, 0]
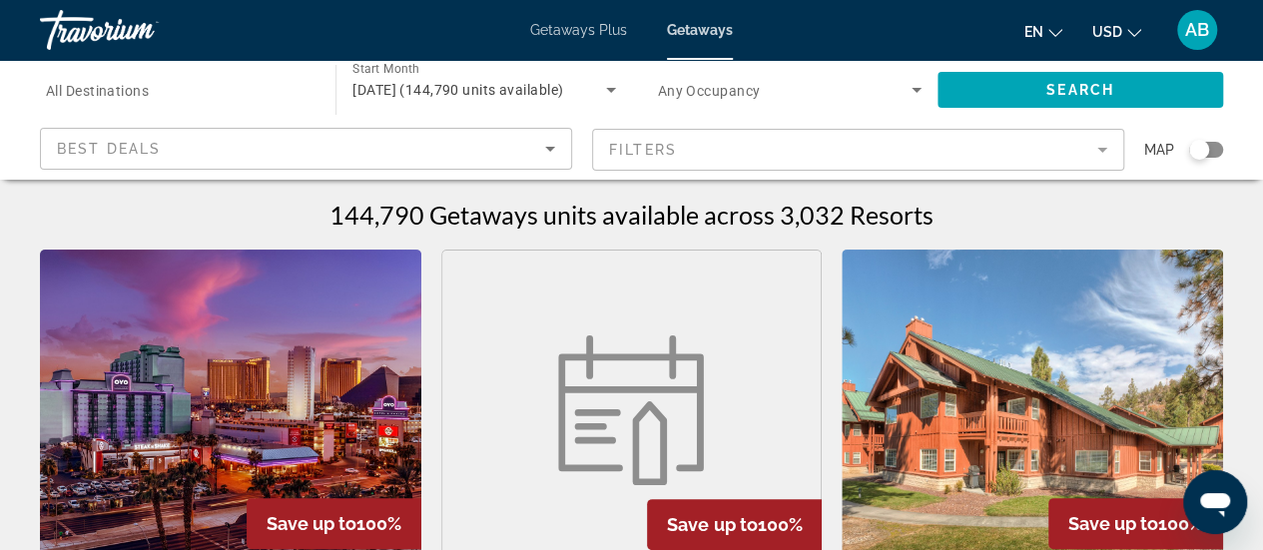
click at [1213, 151] on div "Search widget" at bounding box center [1206, 150] width 34 height 16
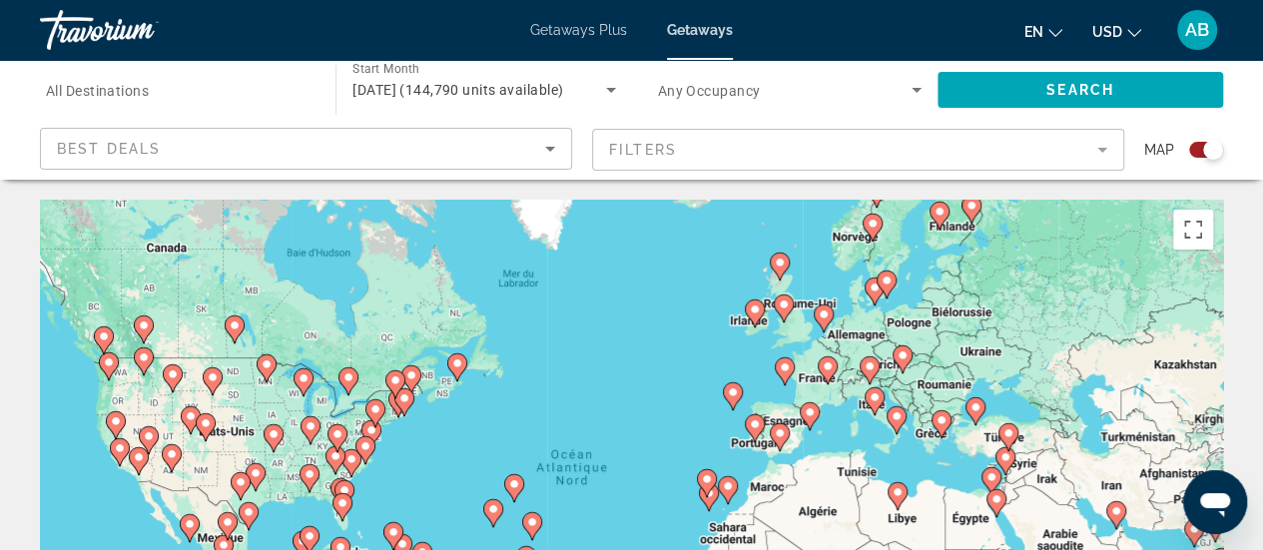
click at [823, 318] on image "Main content" at bounding box center [823, 314] width 12 height 12
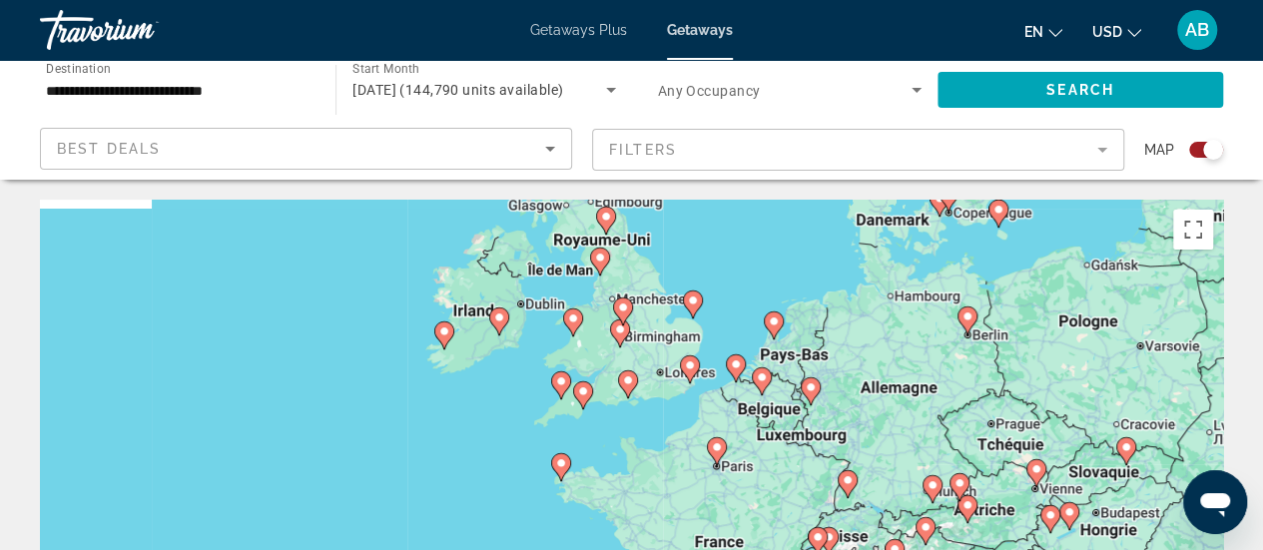
drag, startPoint x: 818, startPoint y: 400, endPoint x: 878, endPoint y: 290, distance: 125.1
click at [878, 290] on div "Pour activer le glissement avec le clavier, appuyez sur Alt+Entrée. Une fois ce…" at bounding box center [631, 499] width 1183 height 599
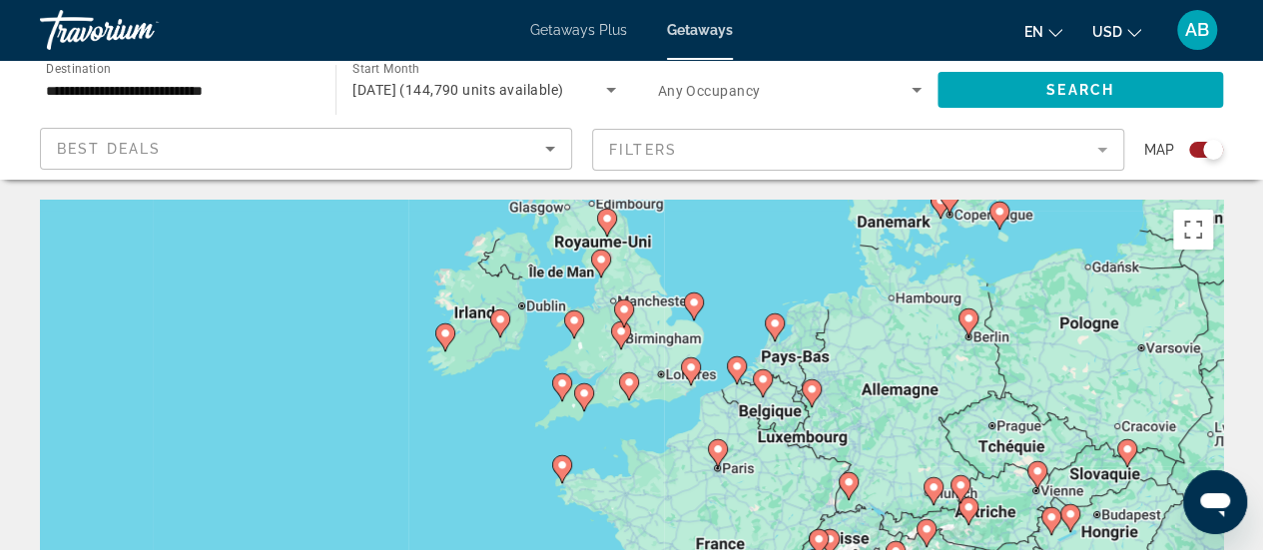
click at [776, 330] on icon "Main content" at bounding box center [773, 327] width 18 height 26
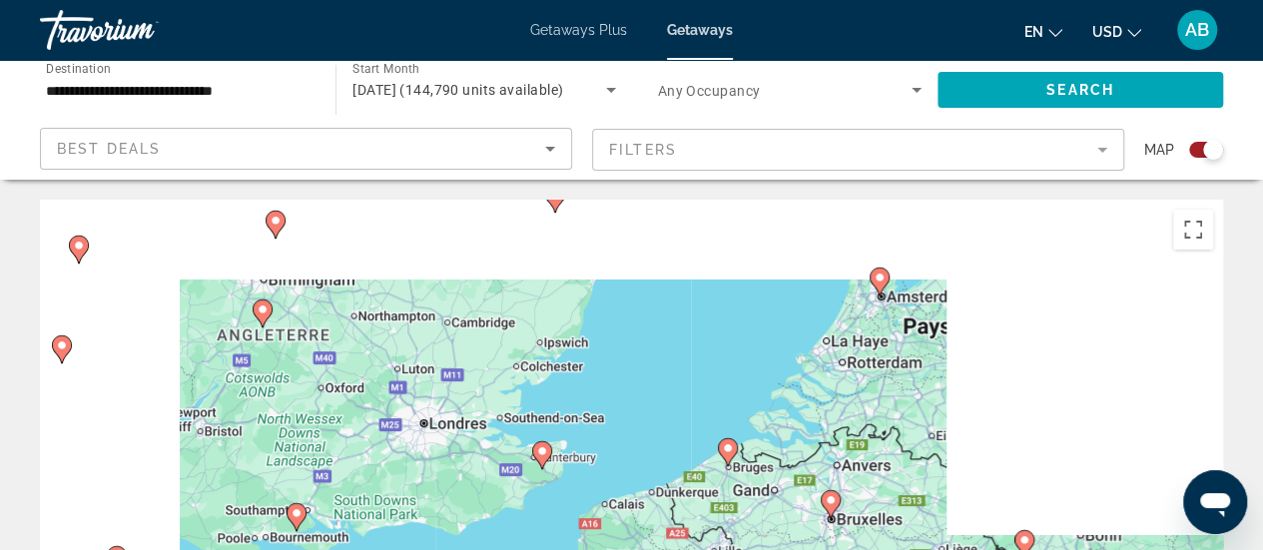
drag, startPoint x: 515, startPoint y: 504, endPoint x: 763, endPoint y: 302, distance: 320.0
click at [763, 302] on div "Pour activer le glissement avec le clavier, appuyez sur Alt+Entrée. Une fois ce…" at bounding box center [631, 499] width 1183 height 599
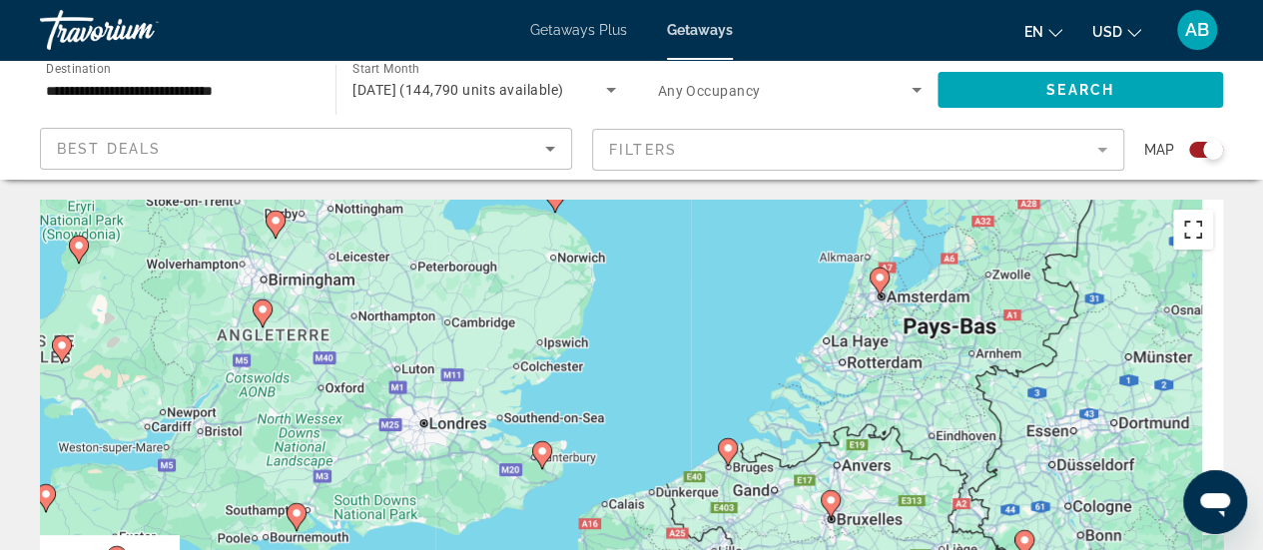
click at [1188, 233] on button "Passer en plein écran" at bounding box center [1193, 230] width 40 height 40
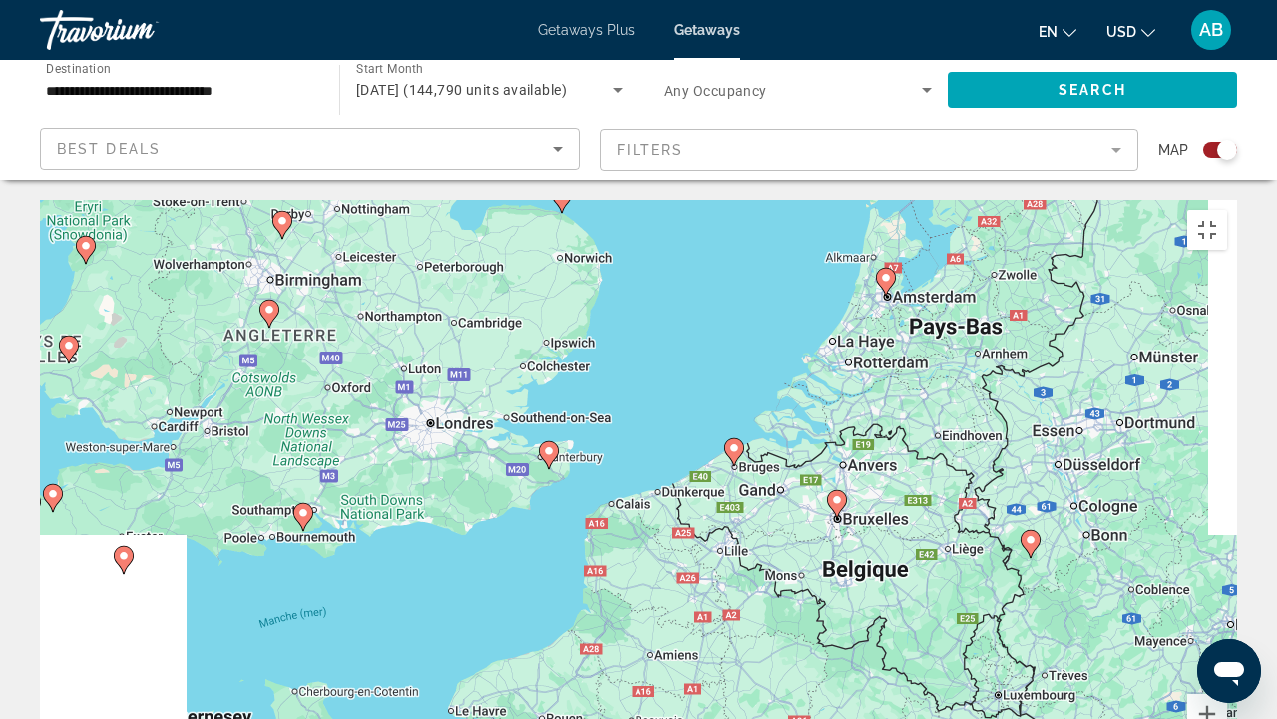
click at [272, 300] on icon "Main content" at bounding box center [269, 313] width 18 height 26
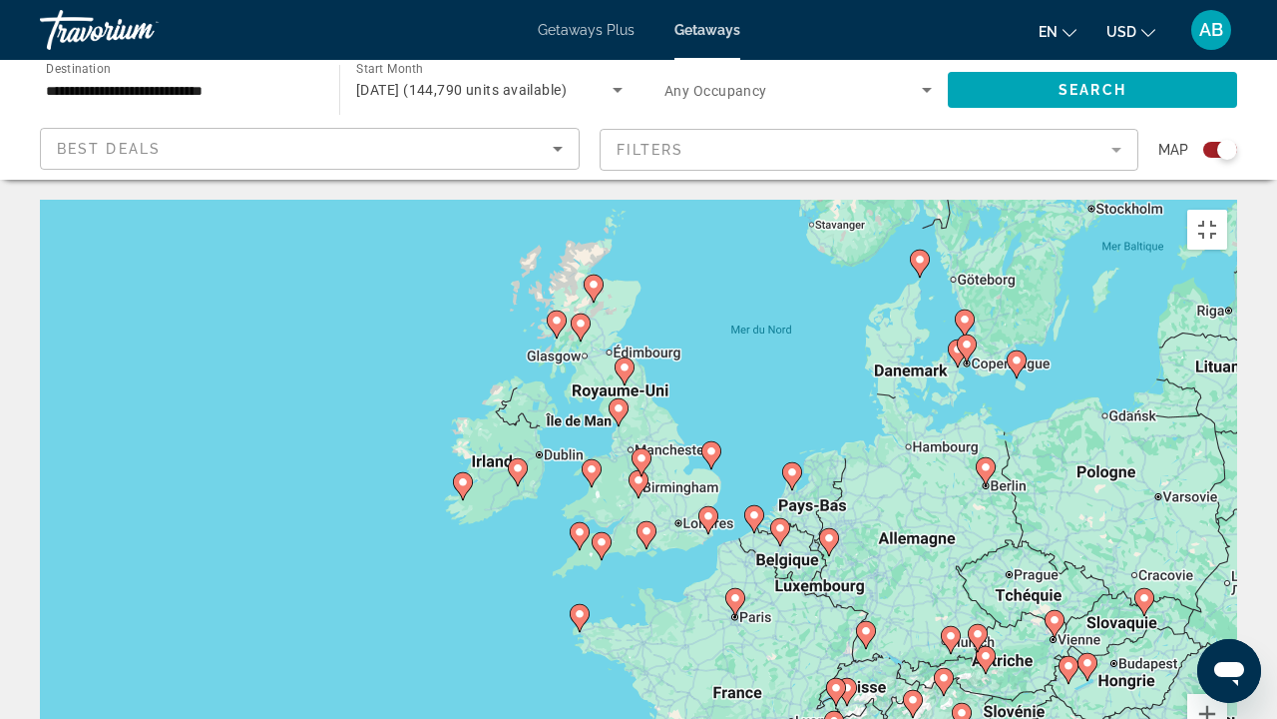
click at [640, 474] on image "Main content" at bounding box center [639, 480] width 12 height 12
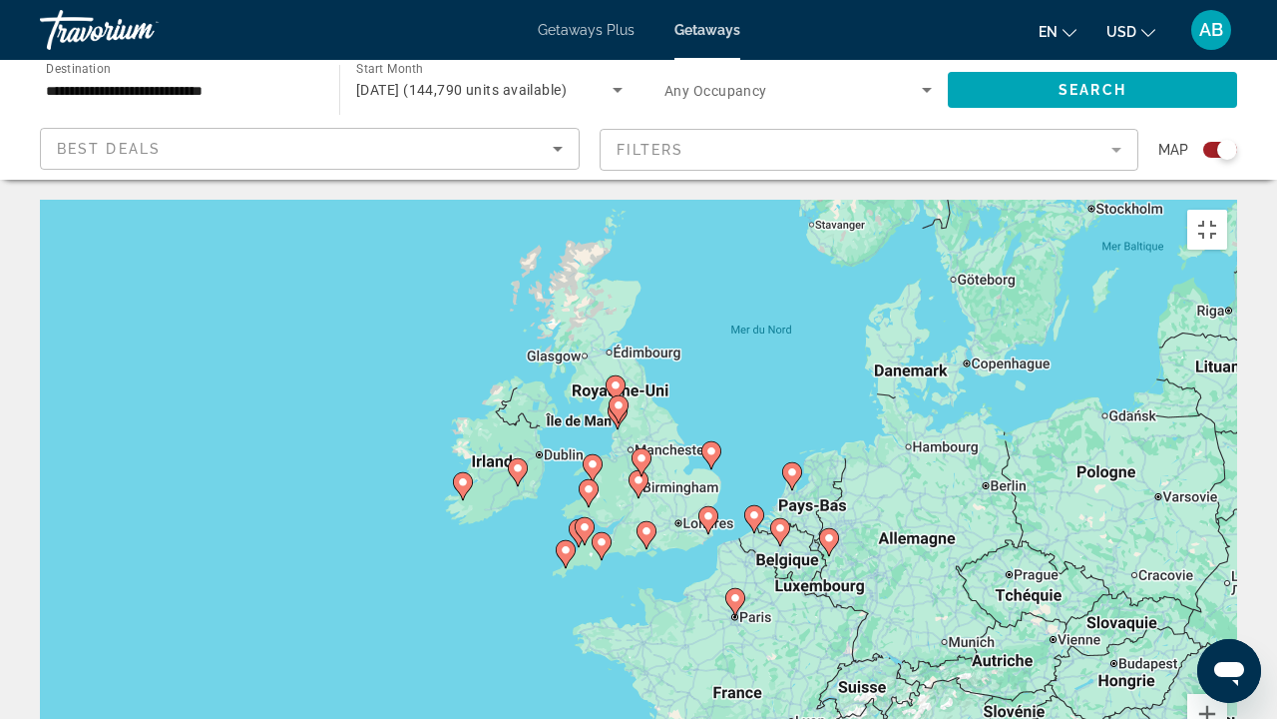
type input "**********"
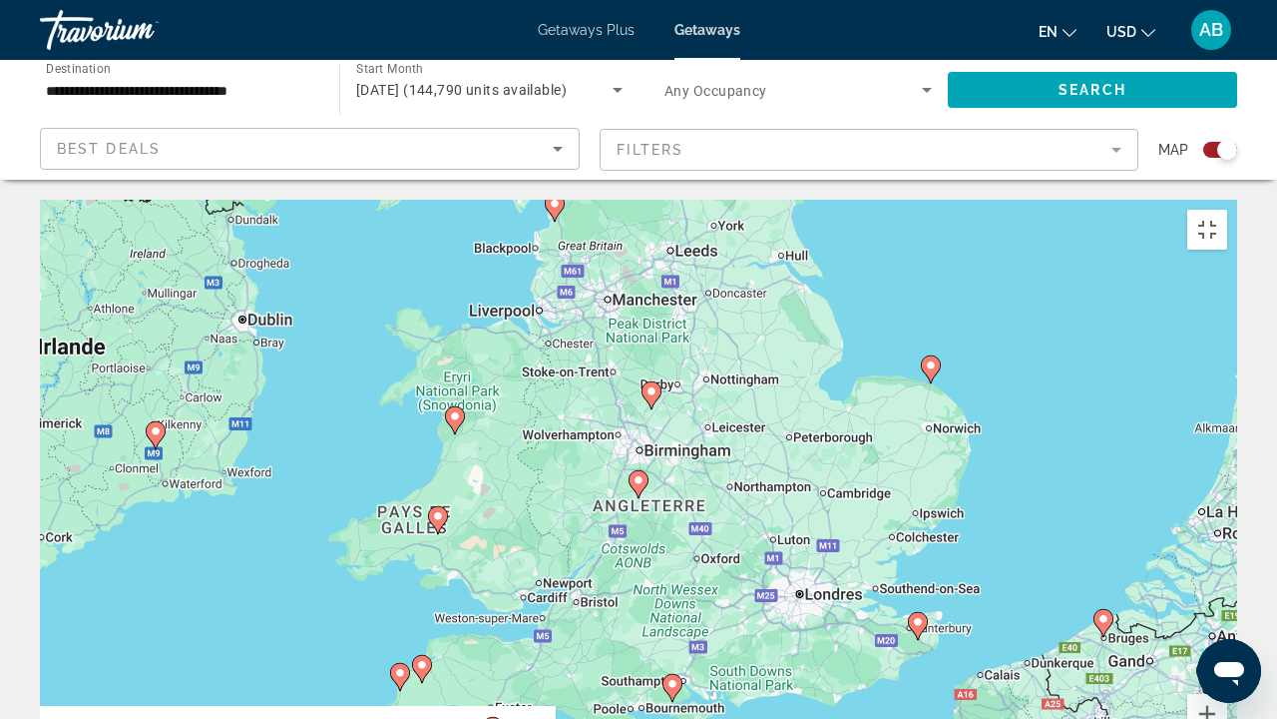
click at [640, 474] on image "Main content" at bounding box center [639, 480] width 12 height 12
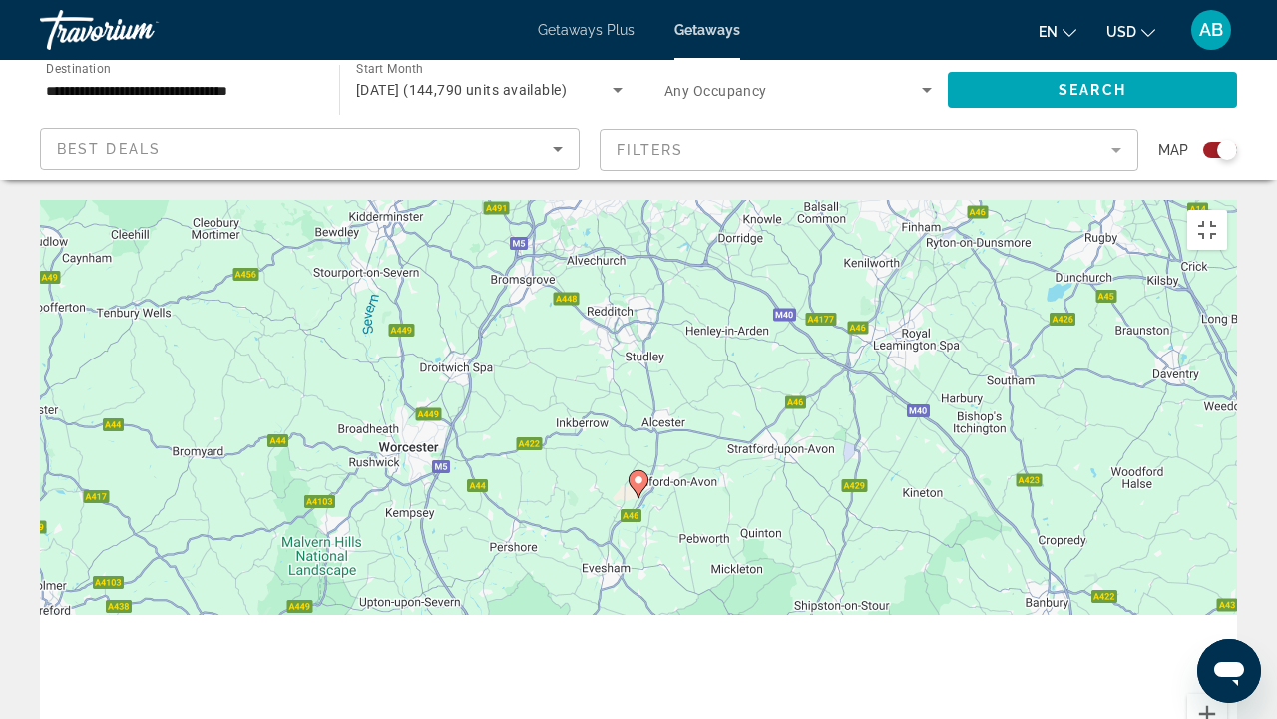
click at [640, 474] on image "Main content" at bounding box center [639, 480] width 12 height 12
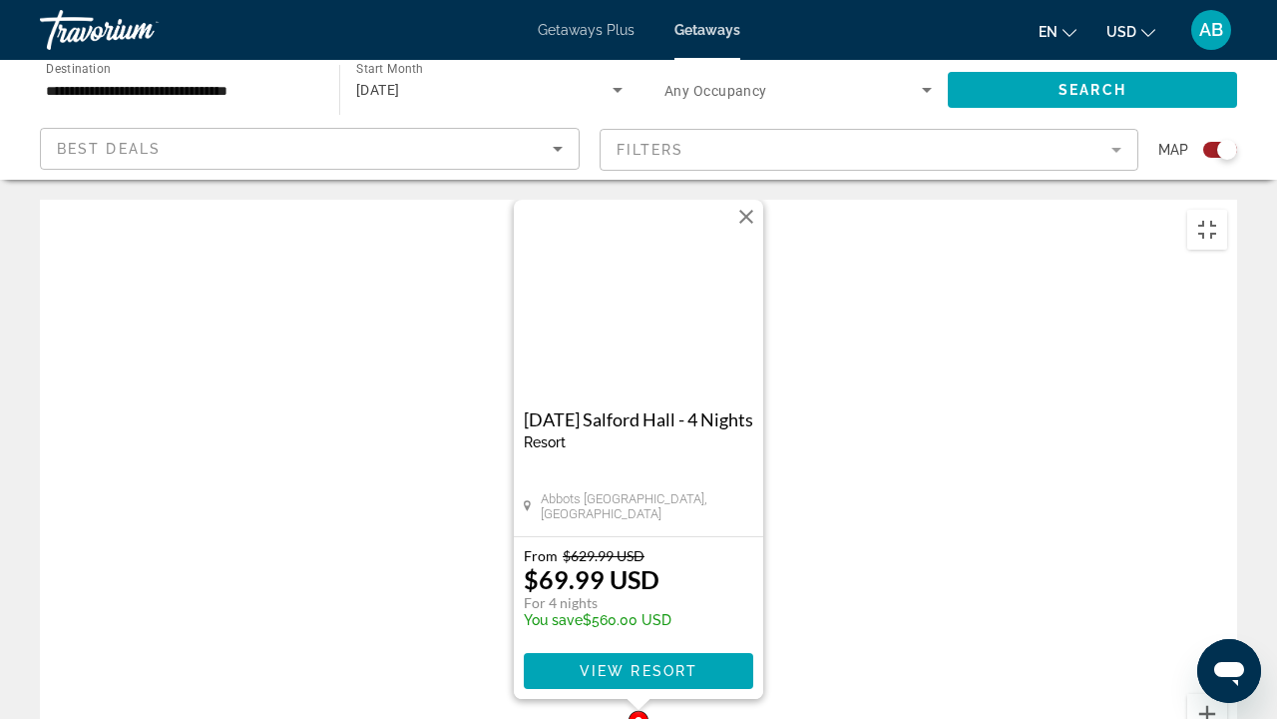
click at [651, 200] on img "Main content" at bounding box center [639, 300] width 250 height 200
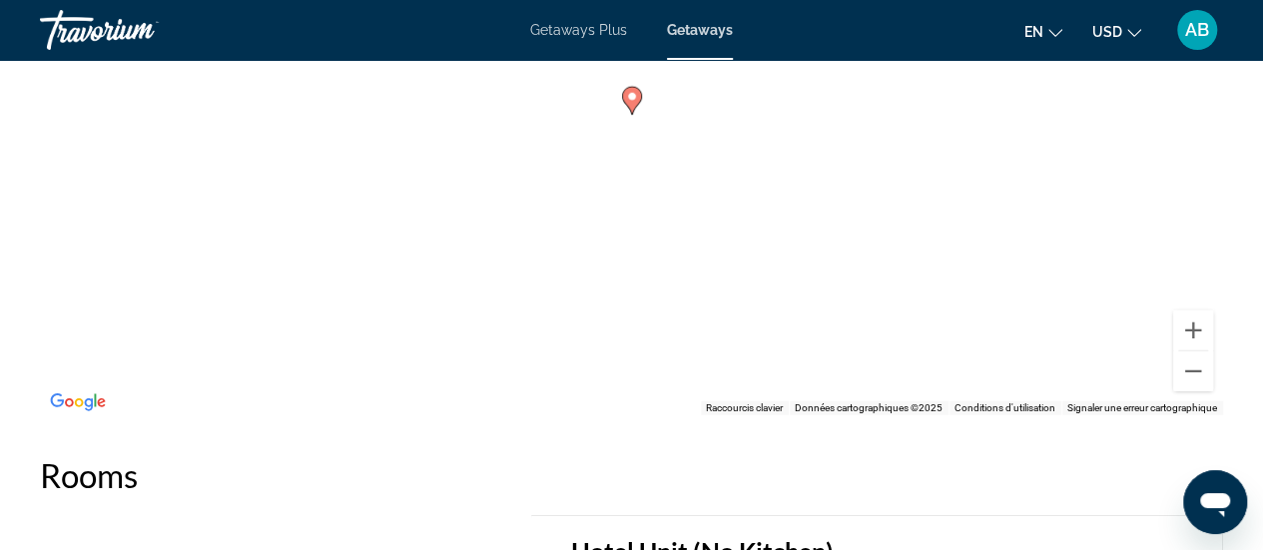
scroll to position [2706, 0]
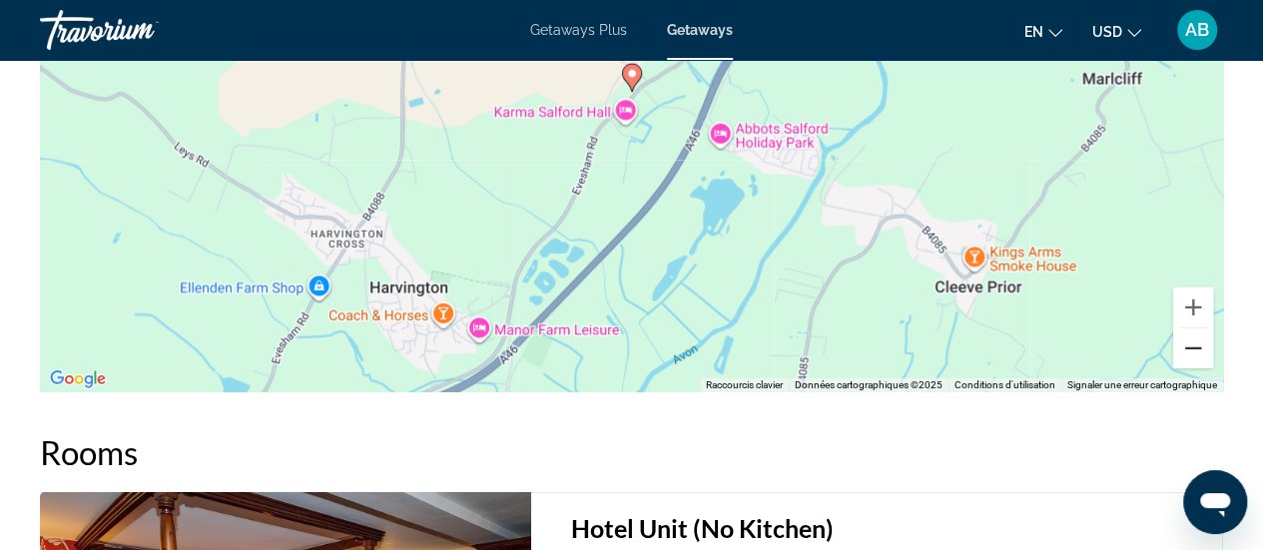
click at [1190, 368] on button "Zoom arrière" at bounding box center [1193, 348] width 40 height 40
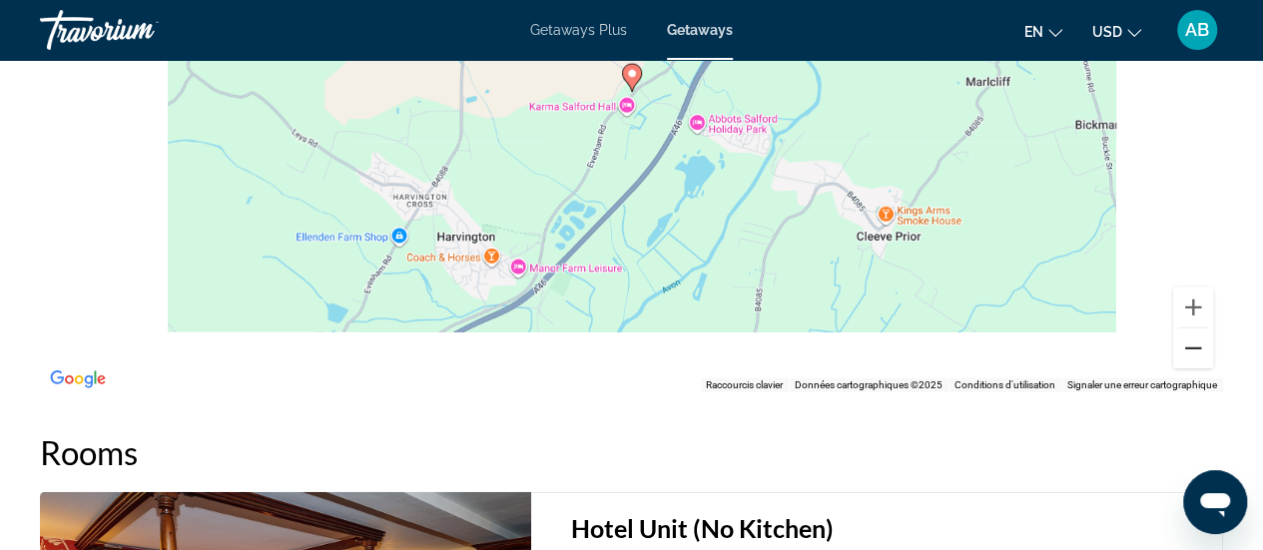
click at [1190, 368] on button "Zoom arrière" at bounding box center [1193, 348] width 40 height 40
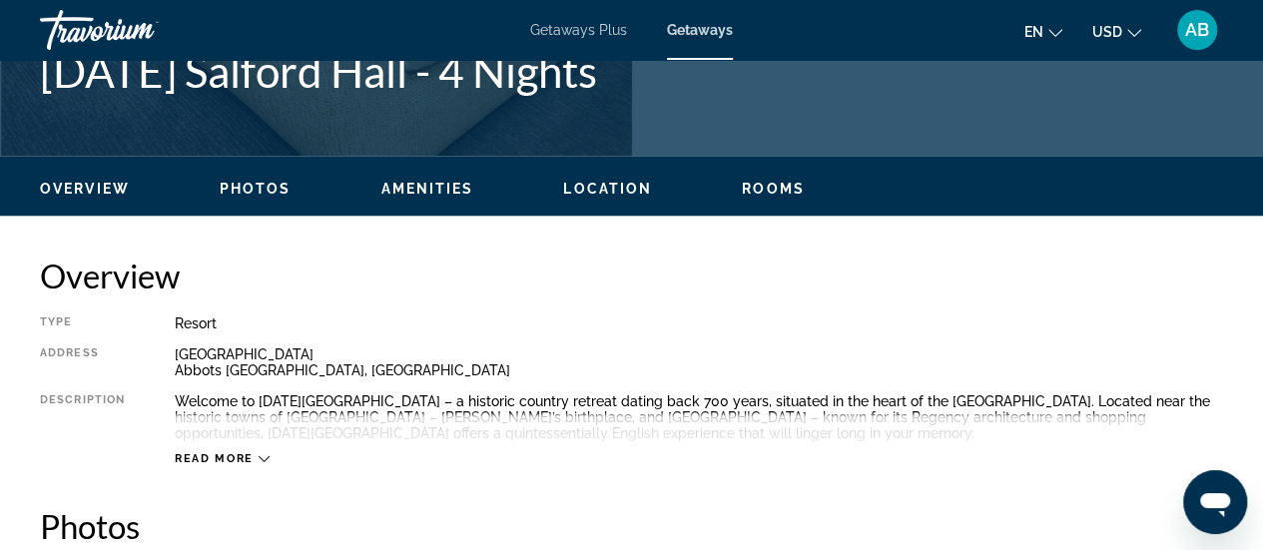
scroll to position [875, 0]
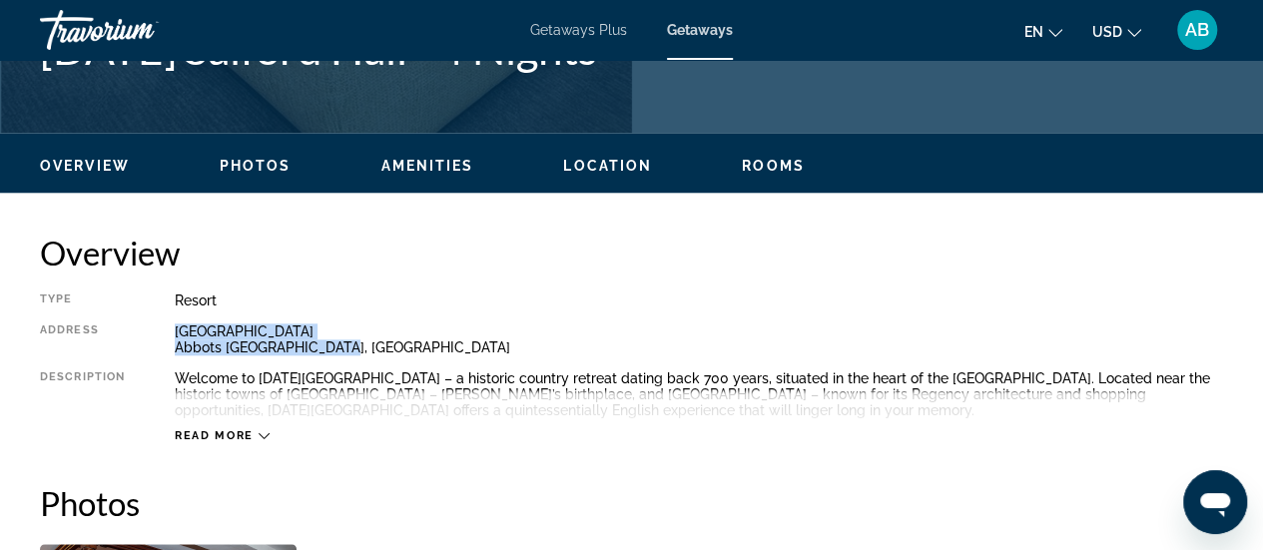
drag, startPoint x: 338, startPoint y: 336, endPoint x: 338, endPoint y: 350, distance: 14.0
click at [338, 350] on div "[GEOGRAPHIC_DATA] [GEOGRAPHIC_DATA], [GEOGRAPHIC_DATA]" at bounding box center [699, 339] width 1048 height 32
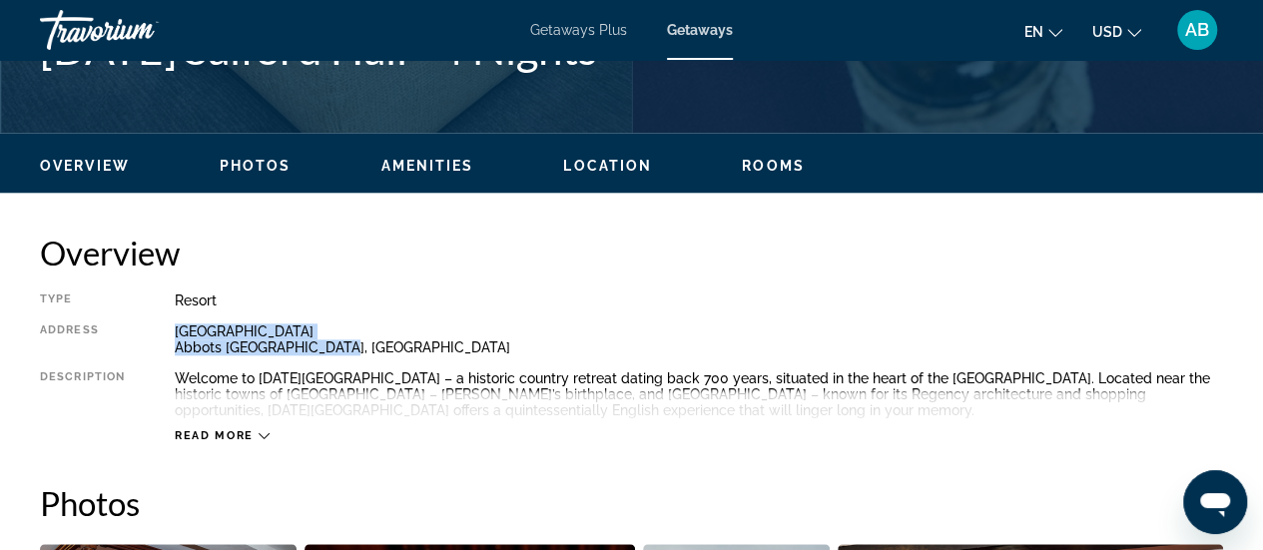
click at [338, 350] on div "[GEOGRAPHIC_DATA] [GEOGRAPHIC_DATA], [GEOGRAPHIC_DATA]" at bounding box center [699, 339] width 1048 height 32
drag, startPoint x: 338, startPoint y: 350, endPoint x: 195, endPoint y: 332, distance: 144.8
click at [195, 332] on div "[GEOGRAPHIC_DATA] [GEOGRAPHIC_DATA], [GEOGRAPHIC_DATA]" at bounding box center [699, 339] width 1048 height 32
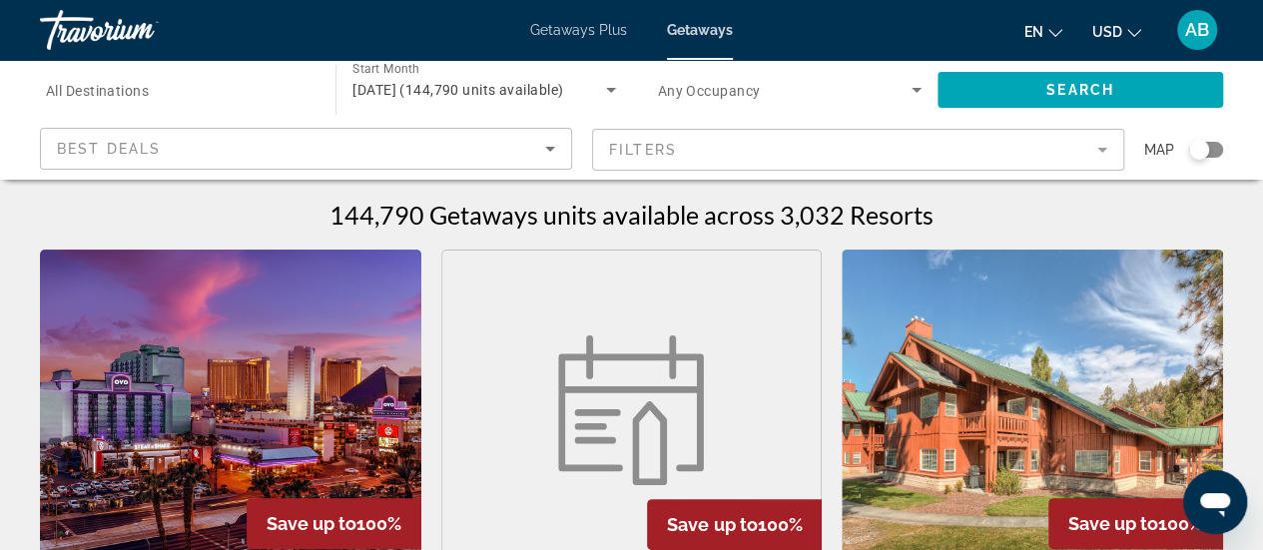
click at [1205, 162] on div "Map" at bounding box center [1183, 150] width 79 height 44
click at [1205, 151] on div "Search widget" at bounding box center [1199, 150] width 20 height 20
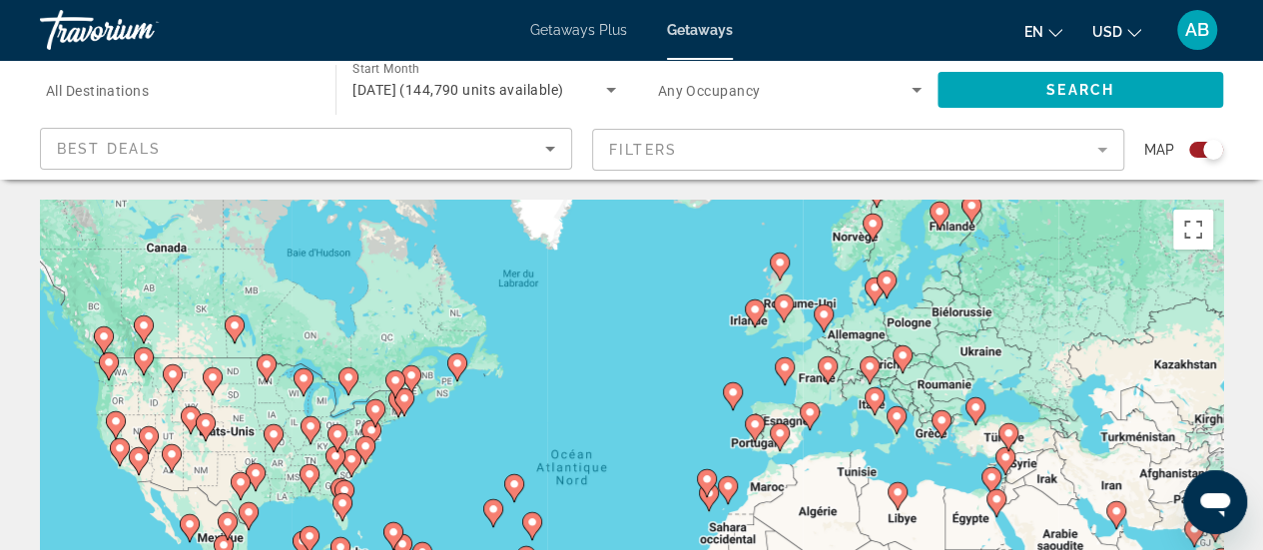
click at [778, 302] on image "Main content" at bounding box center [783, 304] width 12 height 12
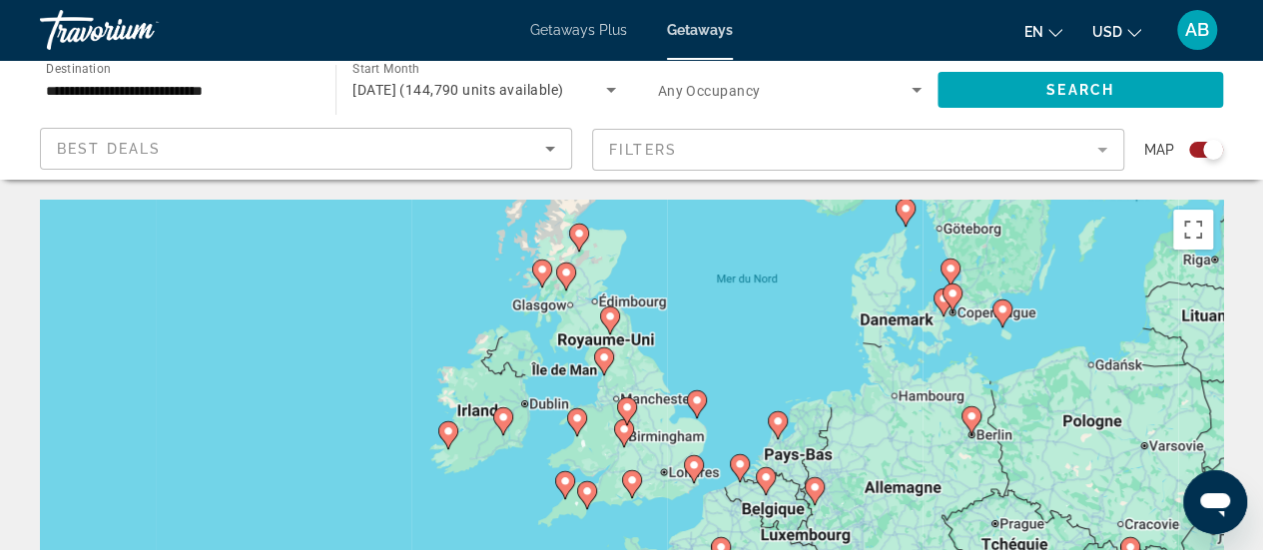
click at [625, 406] on image "Main content" at bounding box center [627, 407] width 12 height 12
type input "**********"
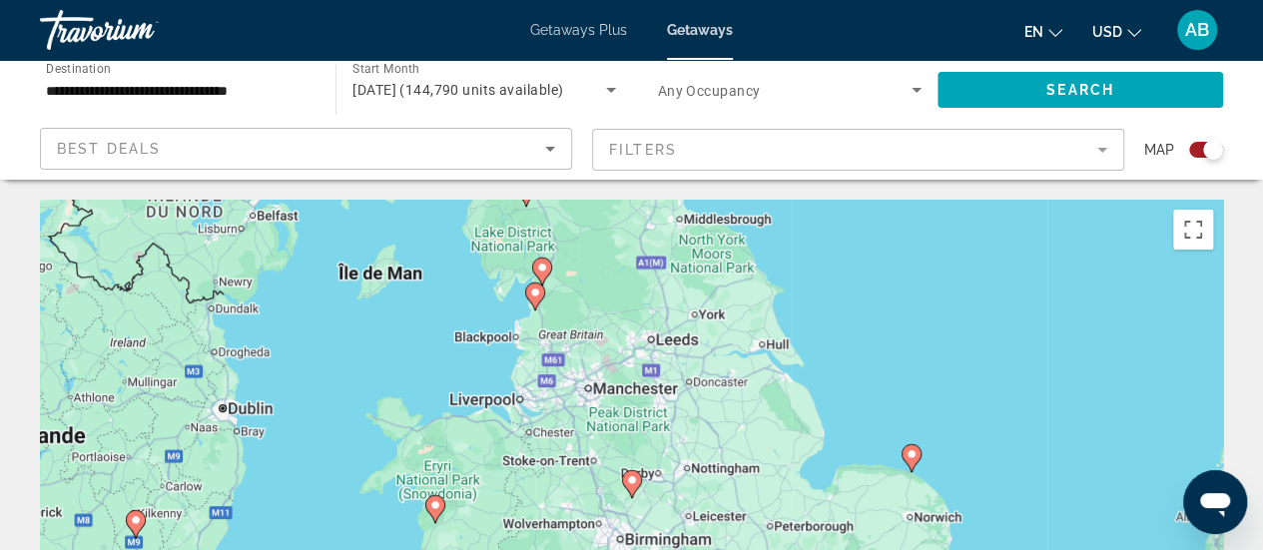
click at [631, 484] on image "Main content" at bounding box center [632, 480] width 12 height 12
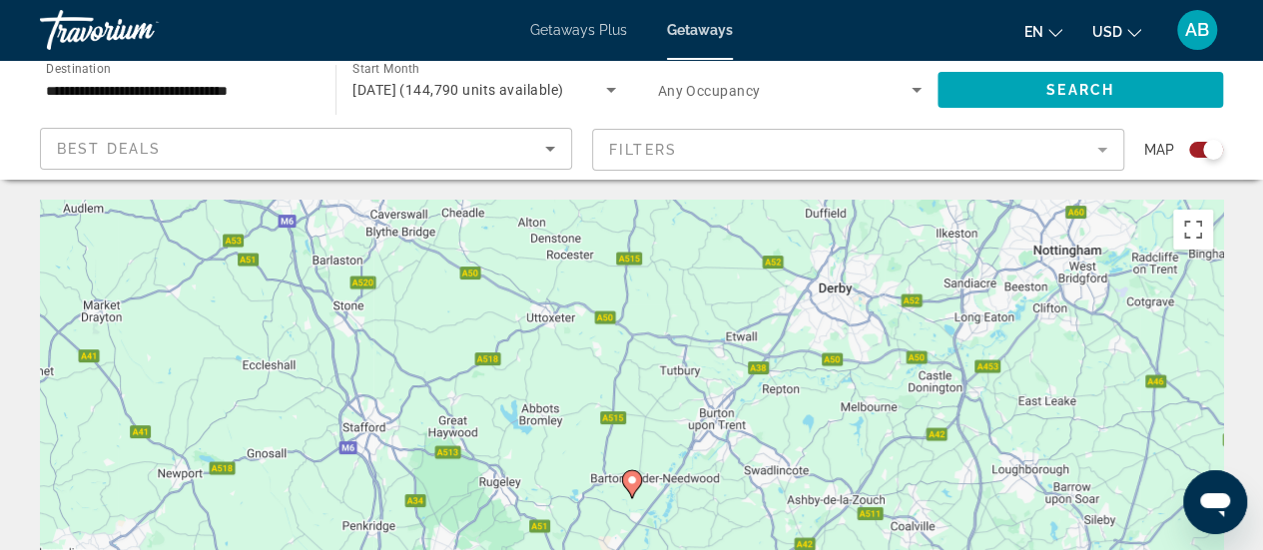
click at [631, 484] on image "Main content" at bounding box center [632, 480] width 12 height 12
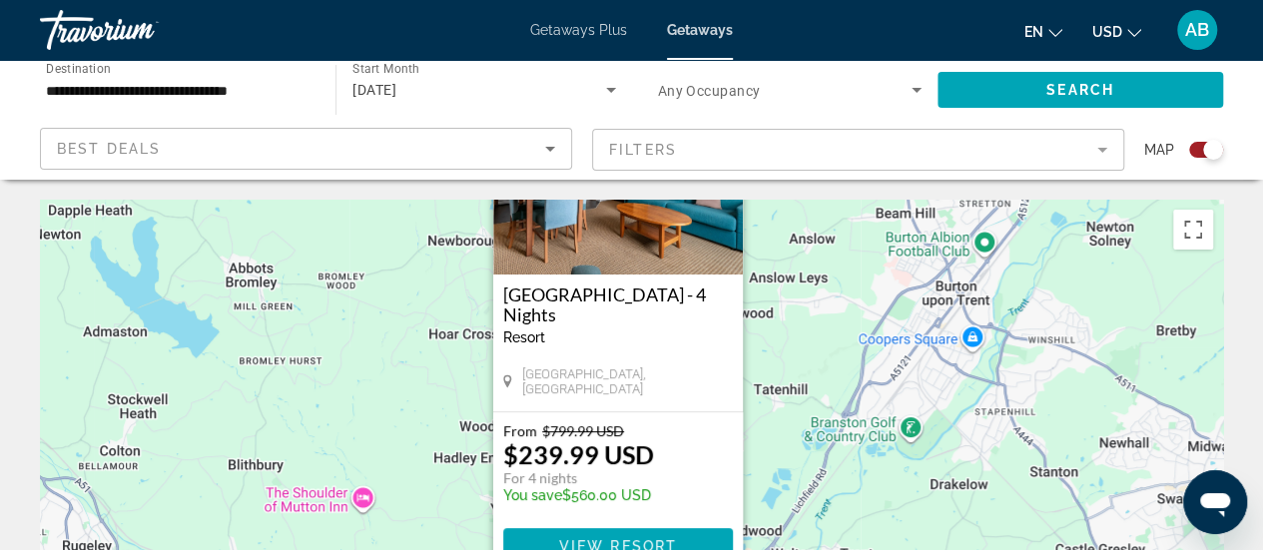
drag, startPoint x: 879, startPoint y: 409, endPoint x: 860, endPoint y: 251, distance: 159.8
click at [860, 251] on div "Pour activer le glissement avec le clavier, appuyez sur Alt+Entrée. Une fois ce…" at bounding box center [631, 499] width 1183 height 599
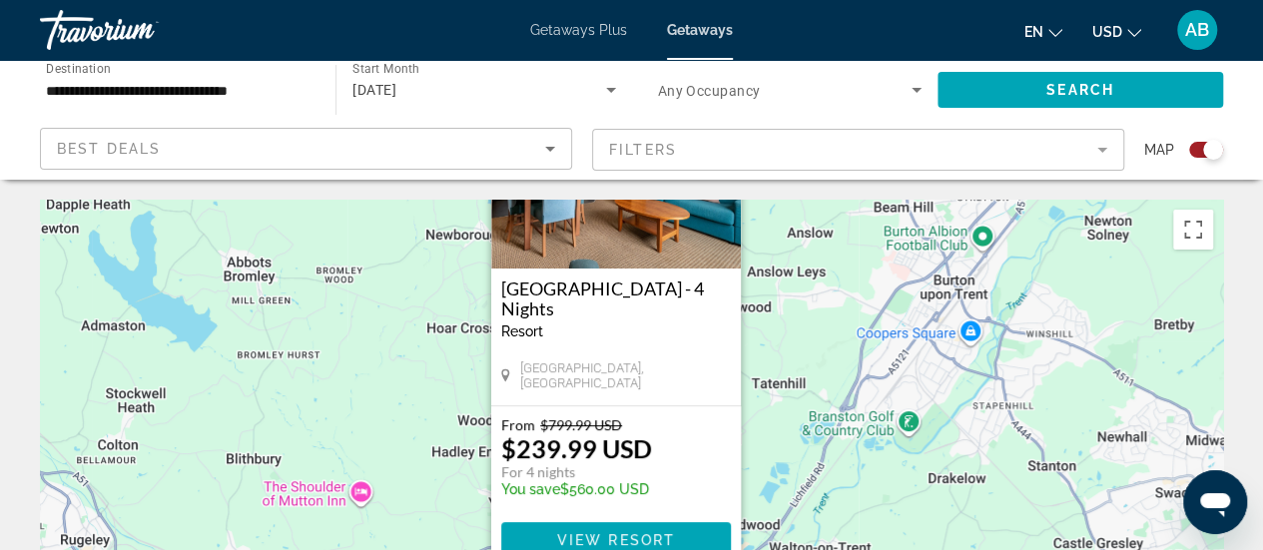
drag, startPoint x: 814, startPoint y: 395, endPoint x: 812, endPoint y: 382, distance: 13.1
click at [812, 382] on div "Pour activer le glissement avec le clavier, appuyez sur Alt+Entrée. Une fois ce…" at bounding box center [631, 499] width 1183 height 599
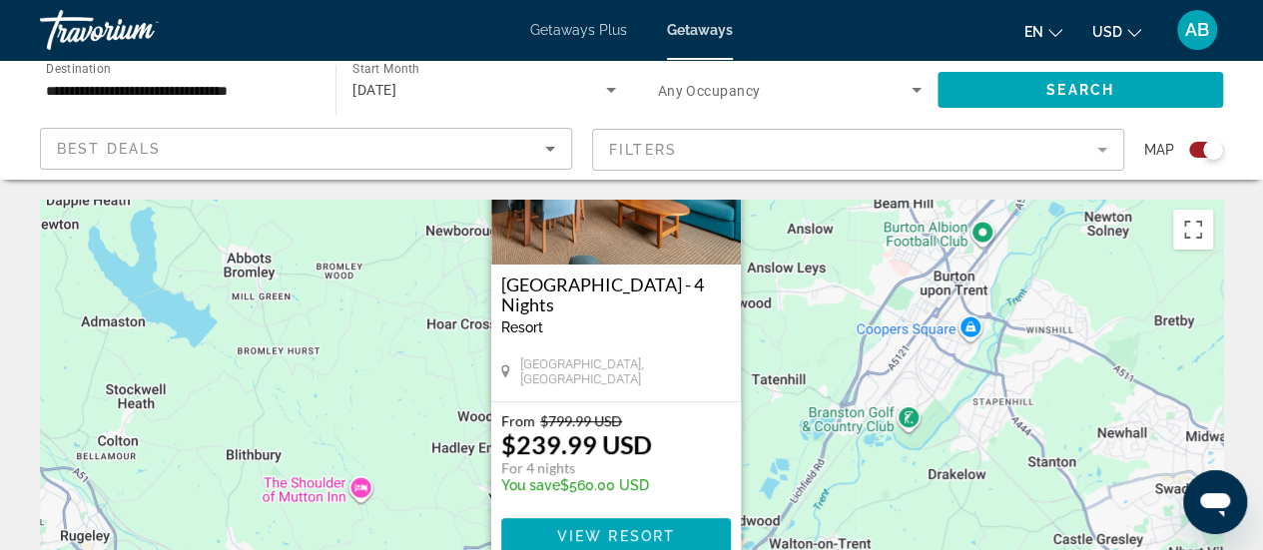
click at [542, 229] on img "Main content" at bounding box center [616, 165] width 250 height 200
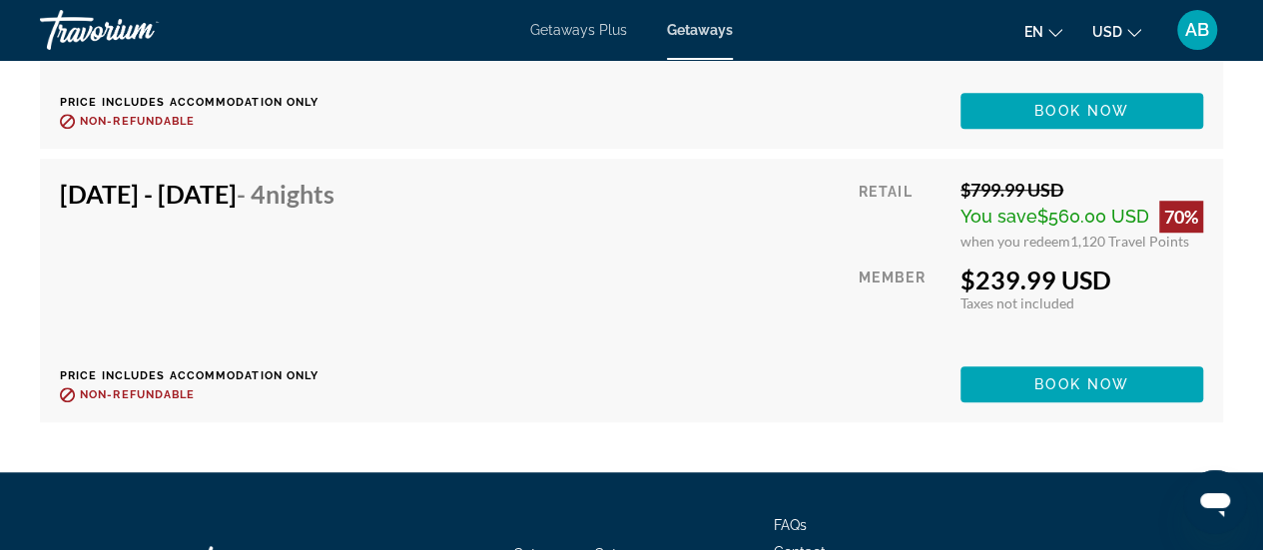
scroll to position [4551, 0]
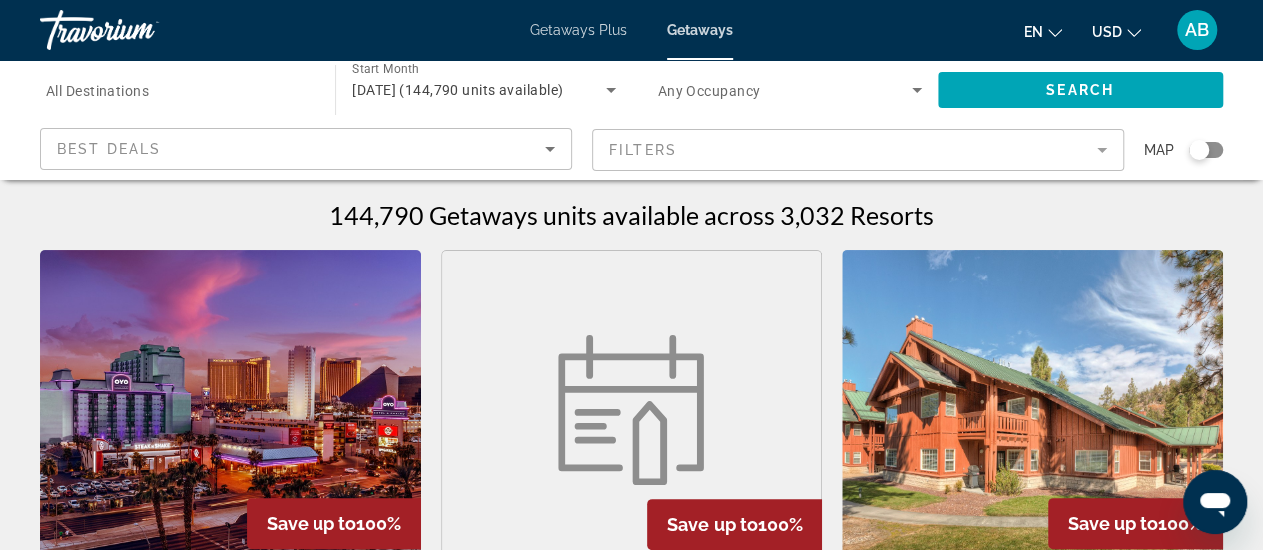
click at [1204, 145] on div "Search widget" at bounding box center [1199, 150] width 20 height 20
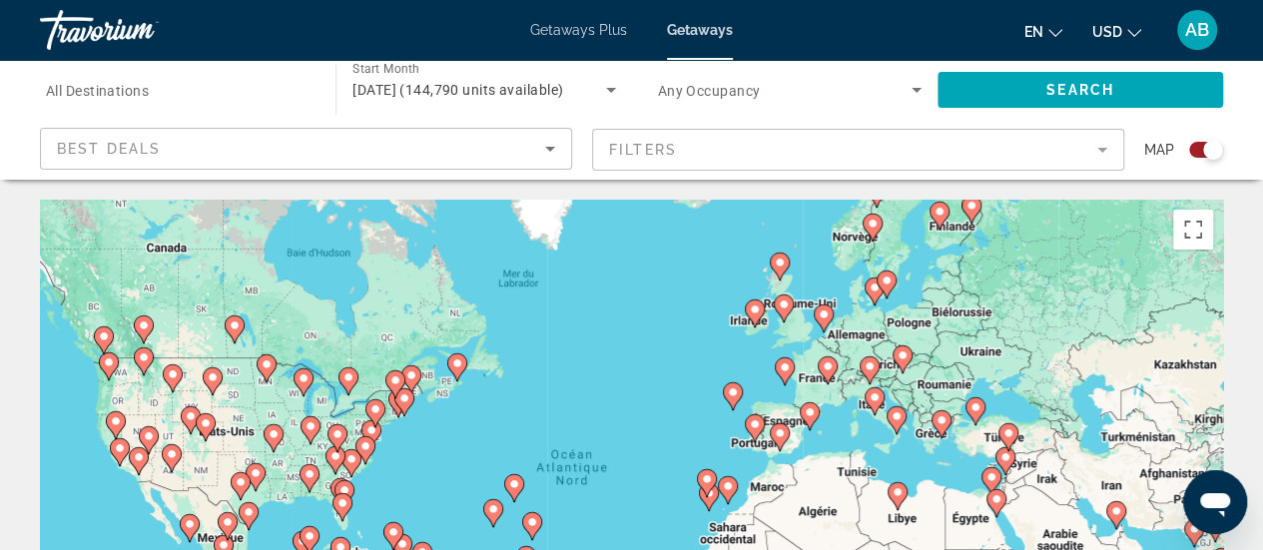
click at [786, 308] on image "Main content" at bounding box center [783, 304] width 12 height 12
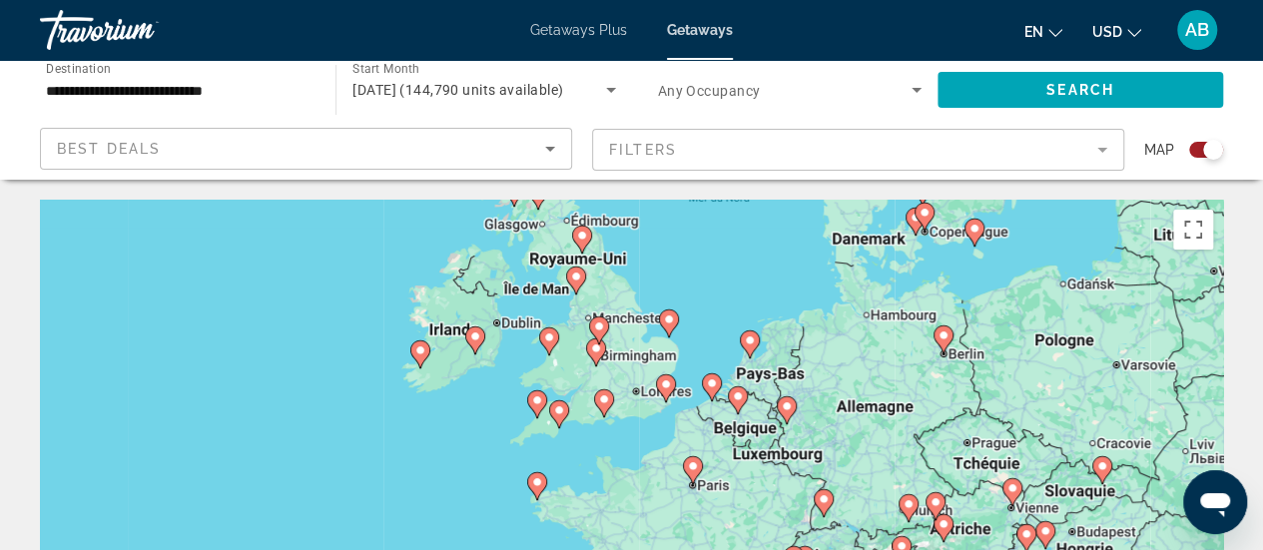
drag, startPoint x: 705, startPoint y: 460, endPoint x: 665, endPoint y: 357, distance: 110.3
click at [665, 357] on div "Pour activer le glissement avec le clavier, appuyez sur Alt+Entrée. Une fois ce…" at bounding box center [631, 499] width 1183 height 599
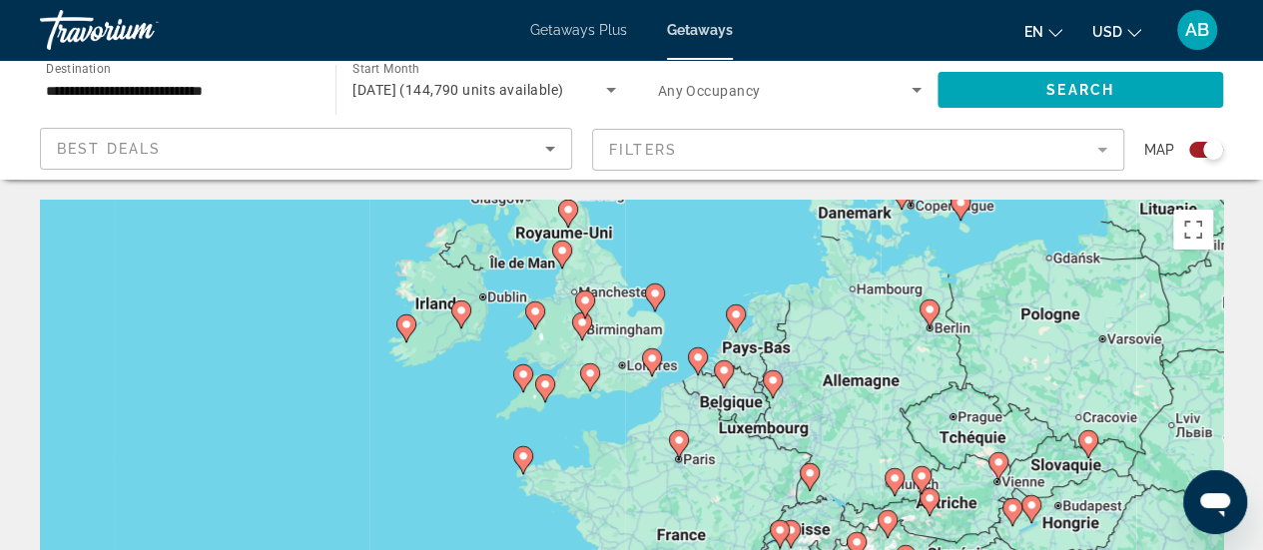
click at [578, 332] on icon "Main content" at bounding box center [582, 326] width 20 height 28
type input "**********"
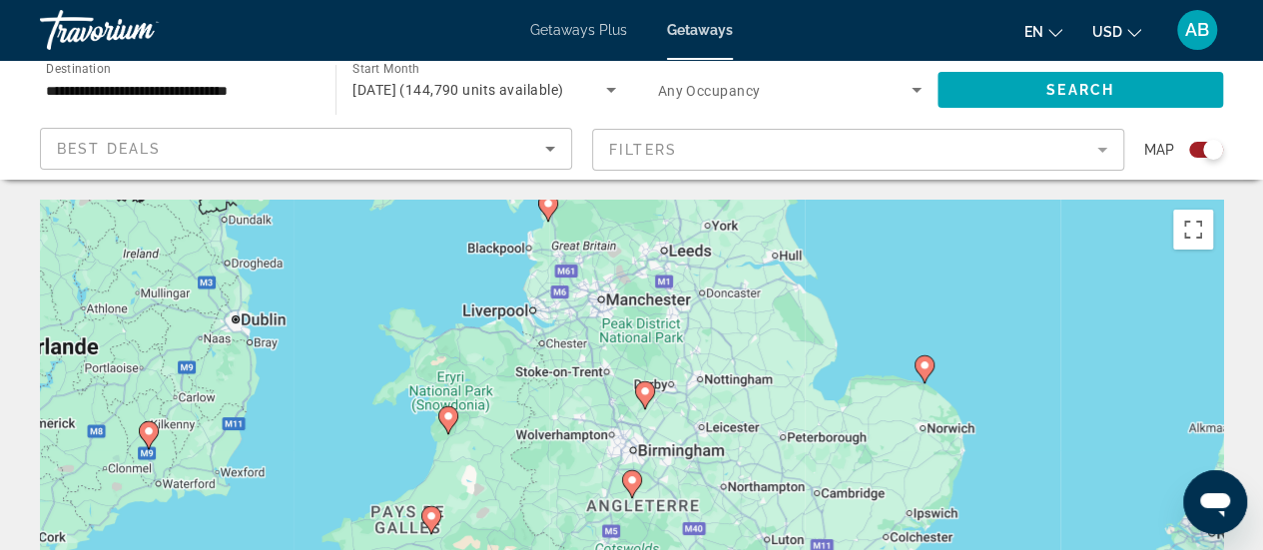
click at [629, 491] on icon "Main content" at bounding box center [631, 484] width 18 height 26
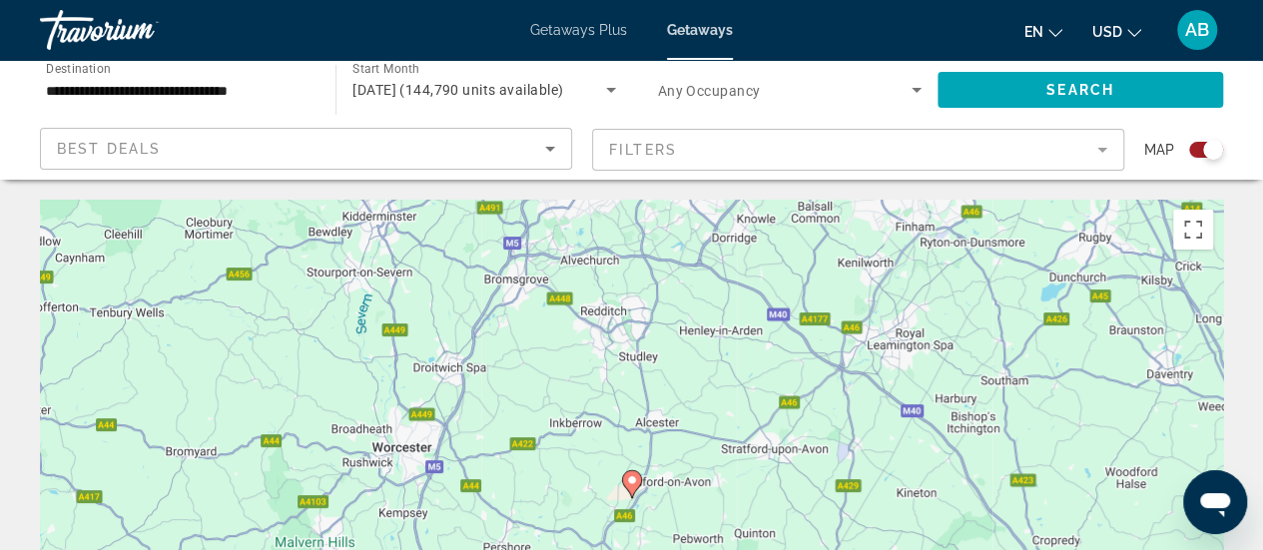
click at [629, 491] on icon "Main content" at bounding box center [631, 484] width 18 height 26
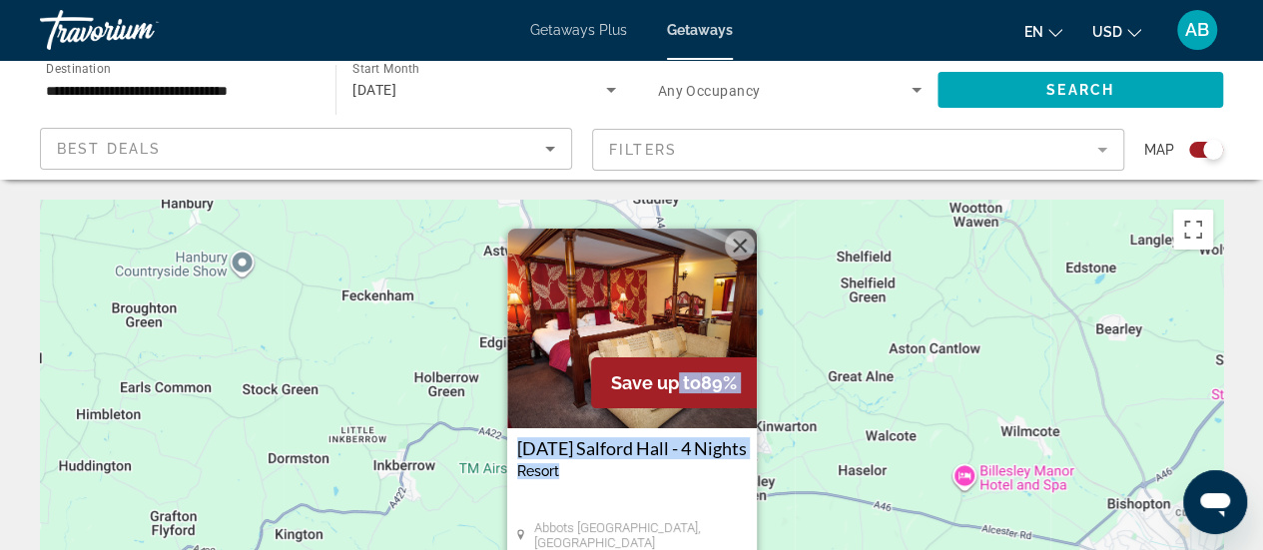
drag, startPoint x: 695, startPoint y: 483, endPoint x: 672, endPoint y: 372, distance: 113.1
click at [672, 372] on div "Save up to 89% [DATE][GEOGRAPHIC_DATA] - 4 Nights Resort - This is an adults on…" at bounding box center [632, 397] width 250 height 336
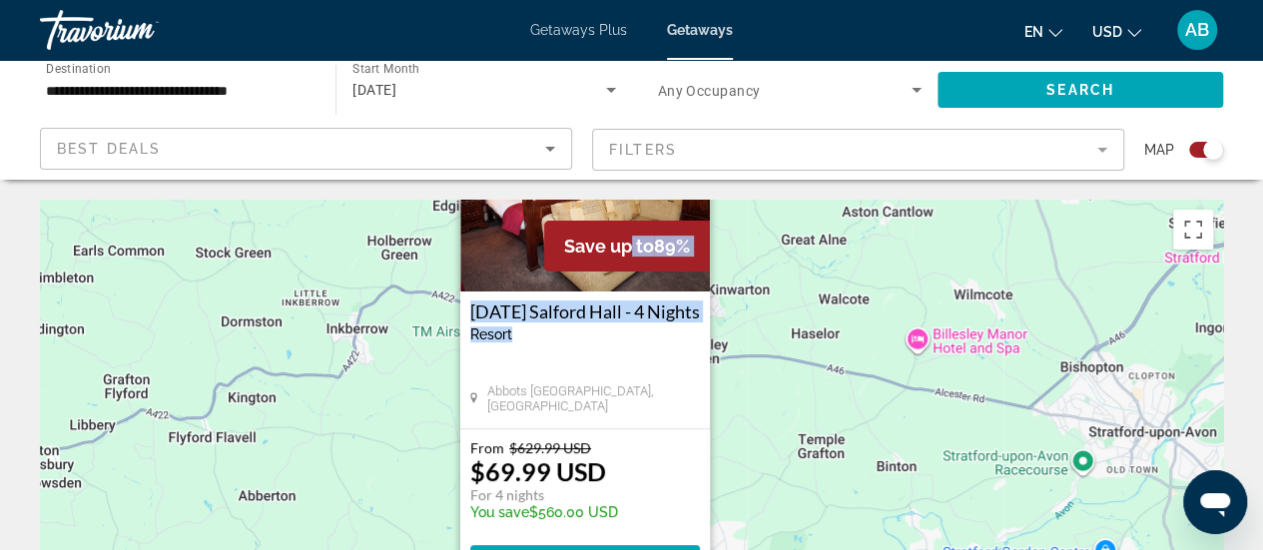
drag, startPoint x: 794, startPoint y: 455, endPoint x: 746, endPoint y: 316, distance: 147.1
click at [746, 316] on div "Pour activer le glissement avec le clavier, appuyez sur Alt+Entrée. Une fois ce…" at bounding box center [631, 499] width 1183 height 599
click at [1197, 238] on button "Passer en plein écran" at bounding box center [1193, 230] width 40 height 40
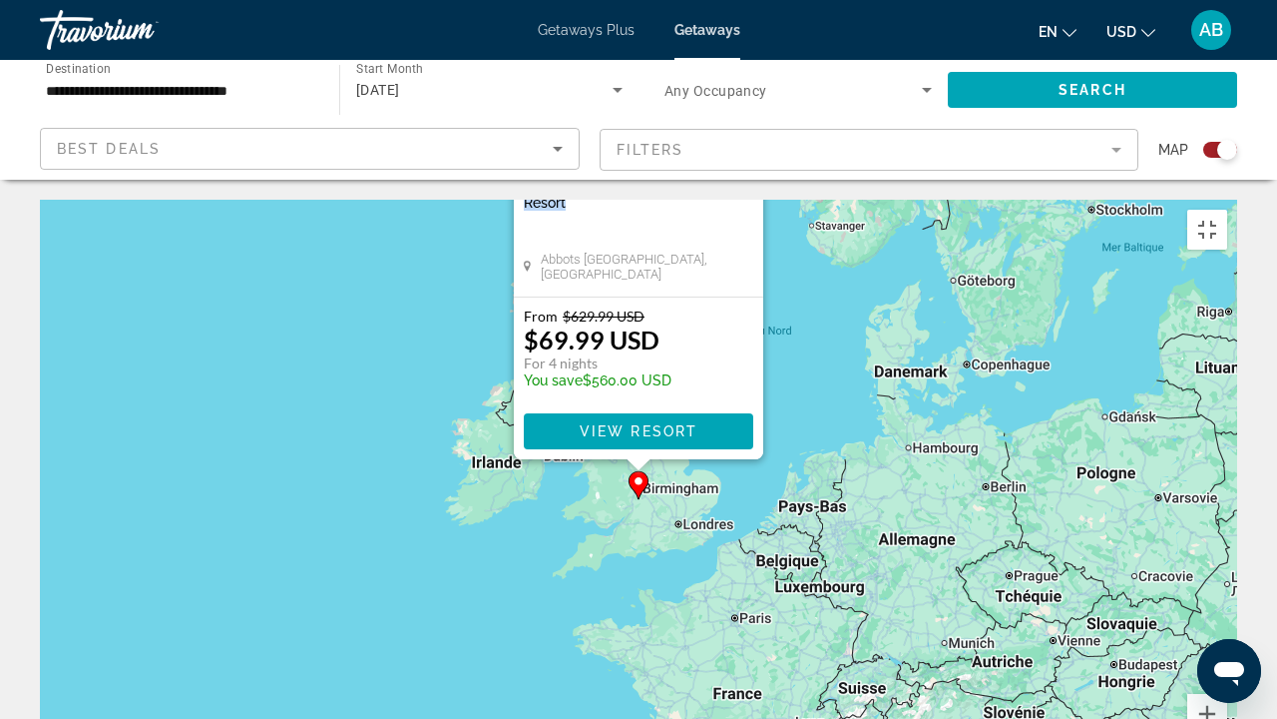
click at [729, 516] on div "Pour activer le glissement avec le clavier, appuyez sur Alt+Entrée. Une fois ce…" at bounding box center [639, 499] width 1198 height 599
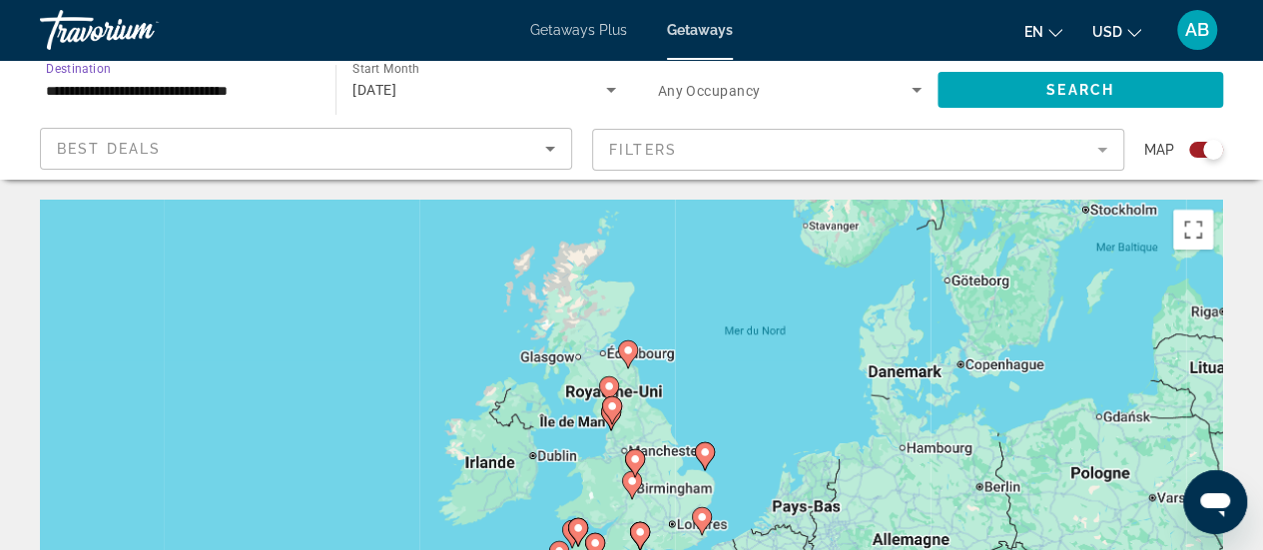
click at [253, 89] on input "**********" at bounding box center [177, 91] width 263 height 24
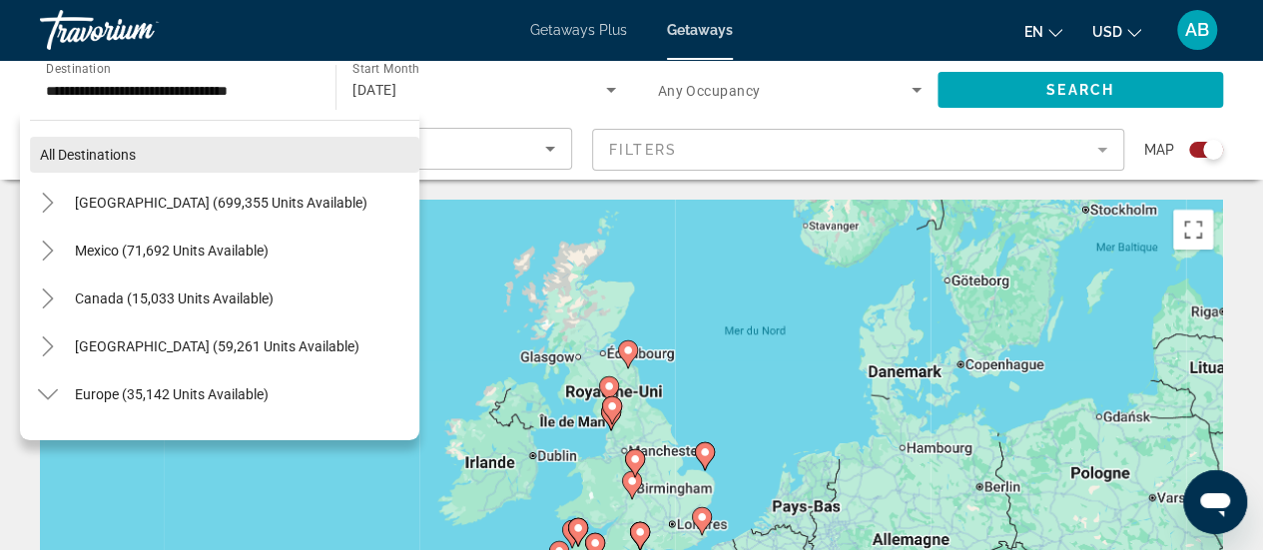
click at [255, 152] on span "Search widget" at bounding box center [224, 155] width 389 height 48
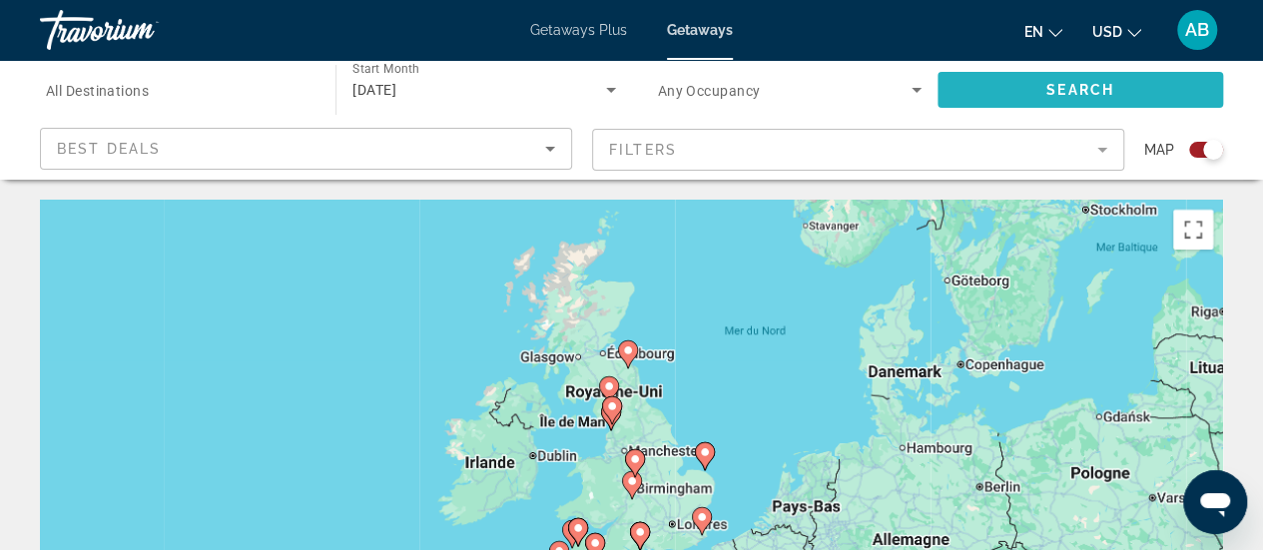
click at [1100, 75] on span "Search widget" at bounding box center [1079, 90] width 285 height 48
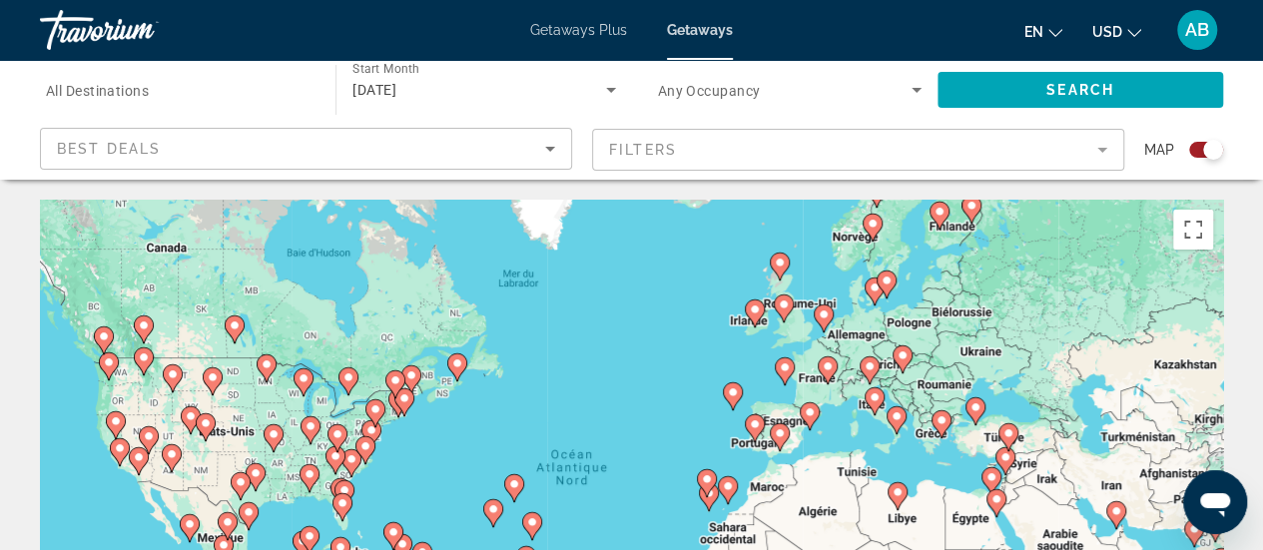
click at [777, 303] on image "Main content" at bounding box center [783, 304] width 12 height 12
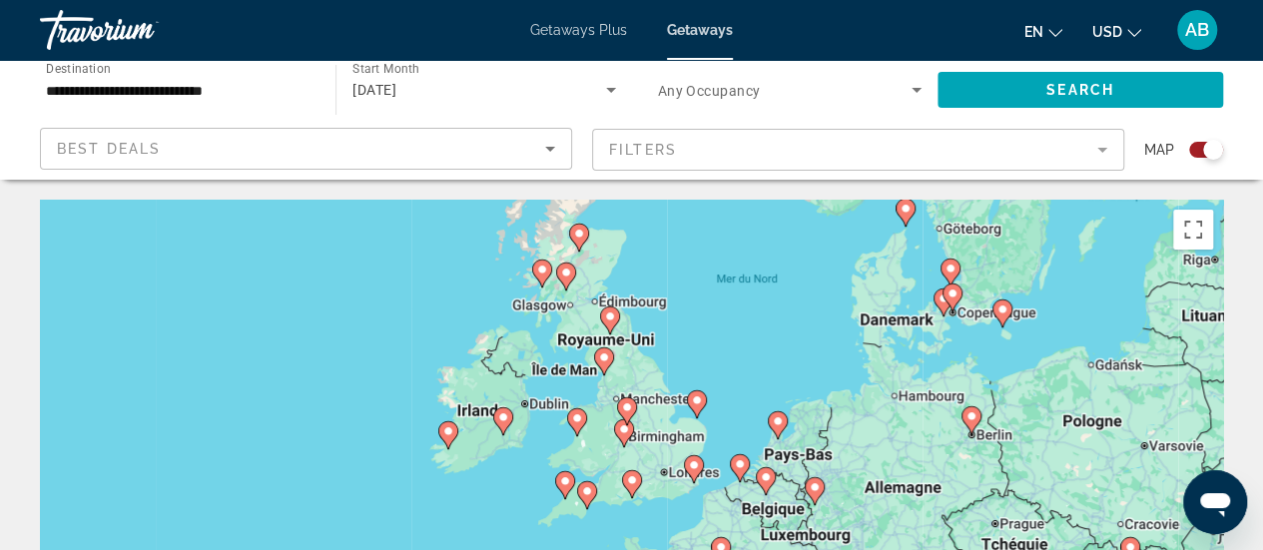
click at [610, 312] on image "Main content" at bounding box center [610, 316] width 12 height 12
type input "**********"
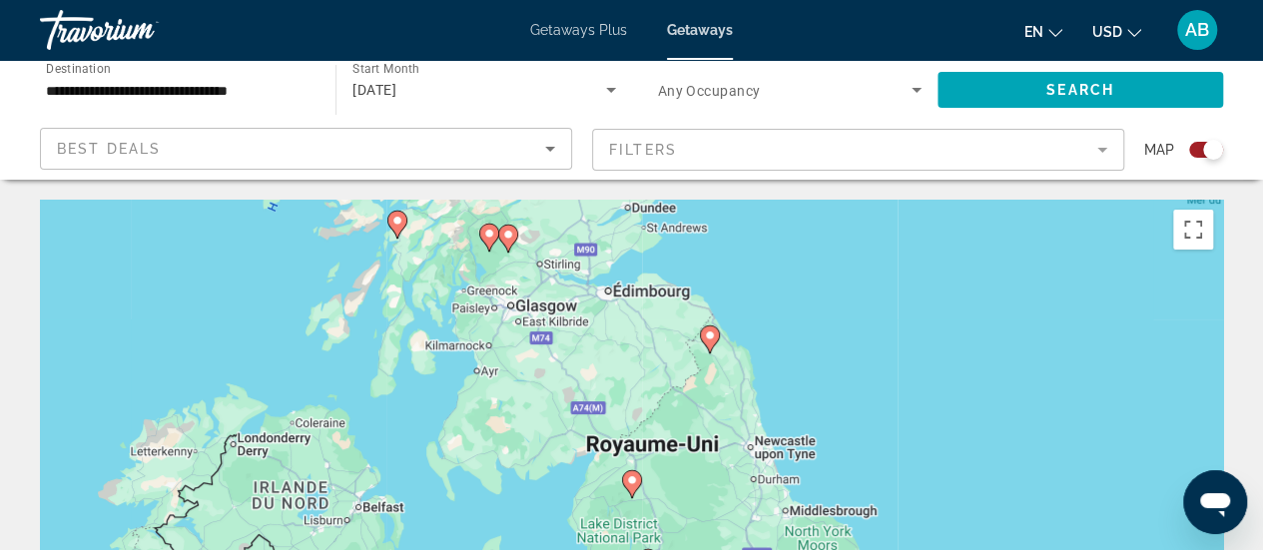
click at [636, 490] on icon "Main content" at bounding box center [632, 484] width 20 height 28
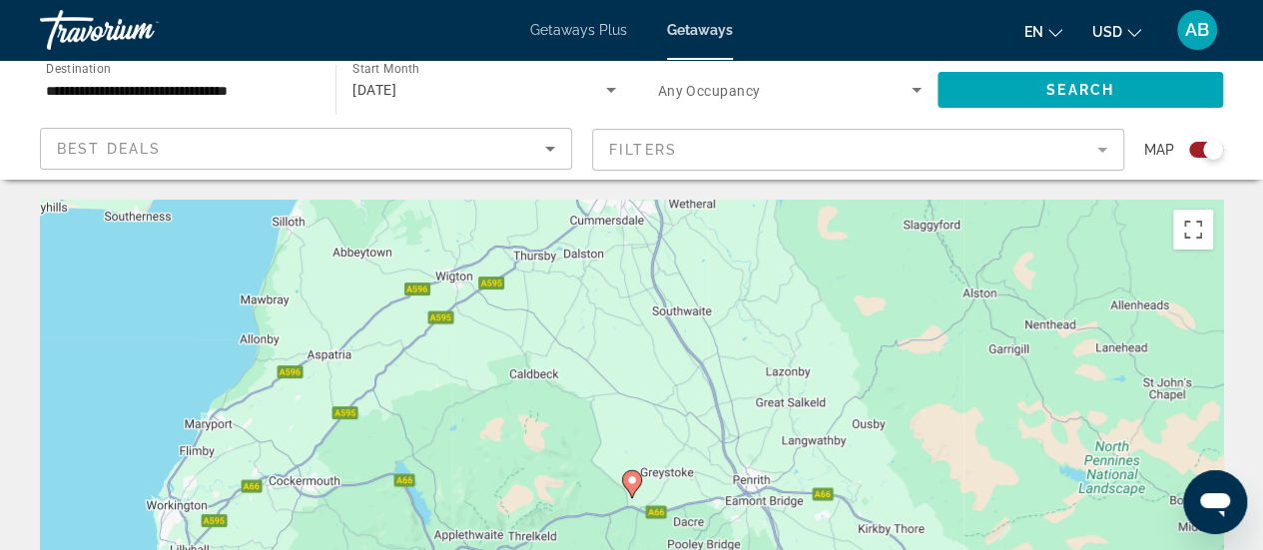
click at [628, 485] on image "Main content" at bounding box center [632, 480] width 12 height 12
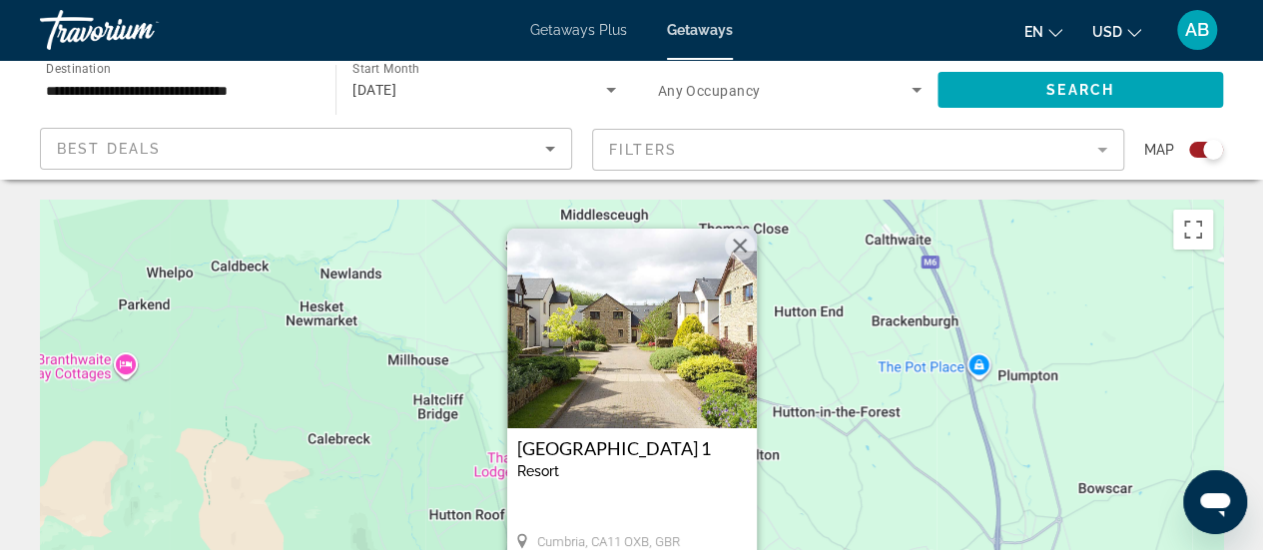
click at [745, 238] on button "Fermer" at bounding box center [740, 246] width 30 height 30
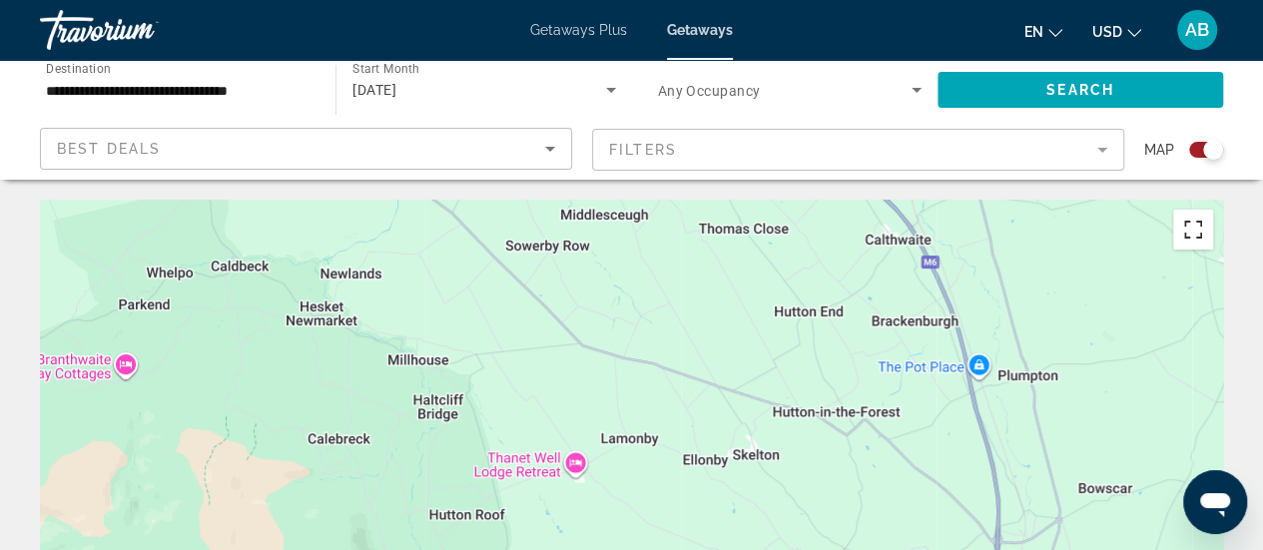
click at [1197, 226] on button "Passer en plein écran" at bounding box center [1193, 230] width 40 height 40
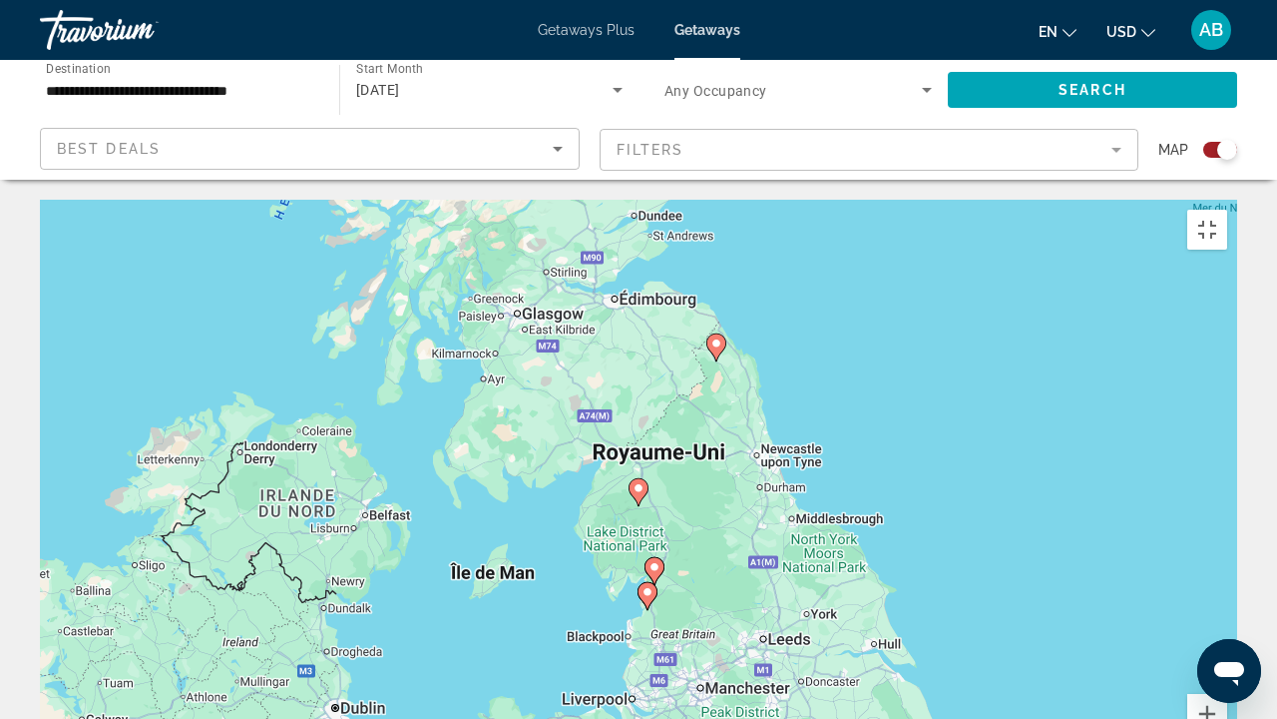
click at [716, 337] on image "Main content" at bounding box center [717, 343] width 12 height 12
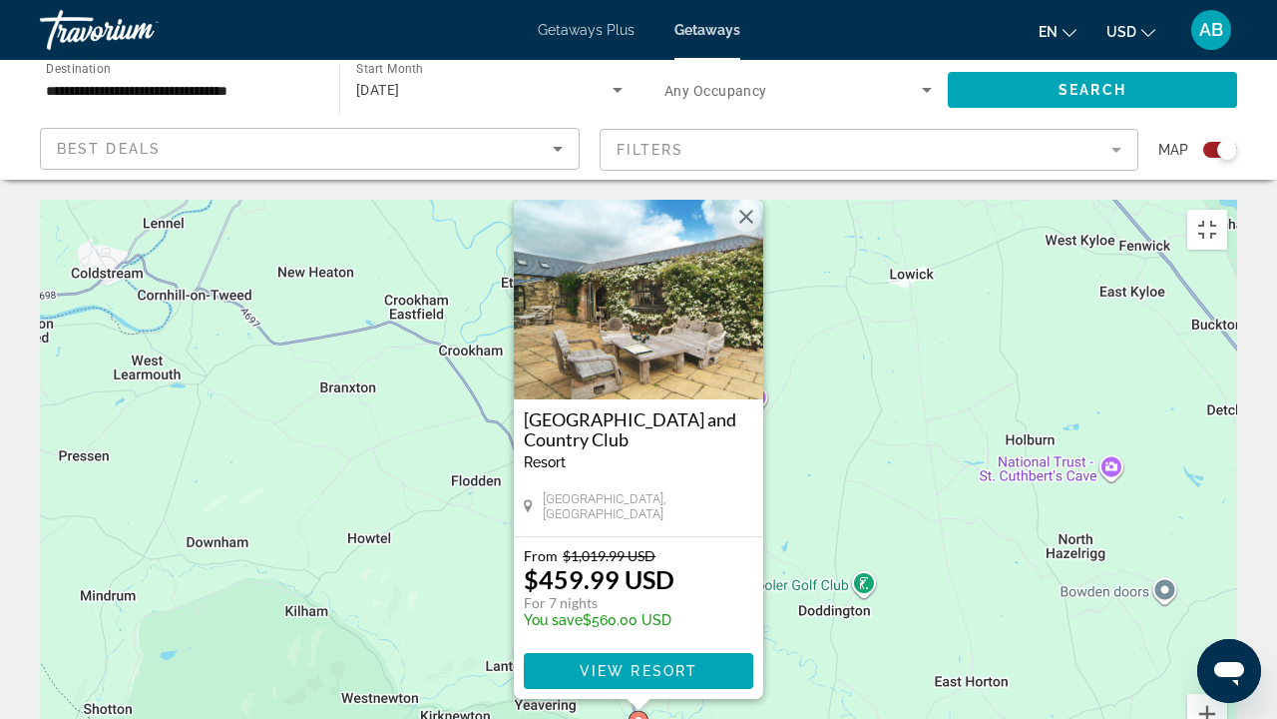
click at [860, 403] on div "Pour activer le glissement avec le clavier, appuyez sur Alt+Entrée. Une fois ce…" at bounding box center [639, 499] width 1198 height 599
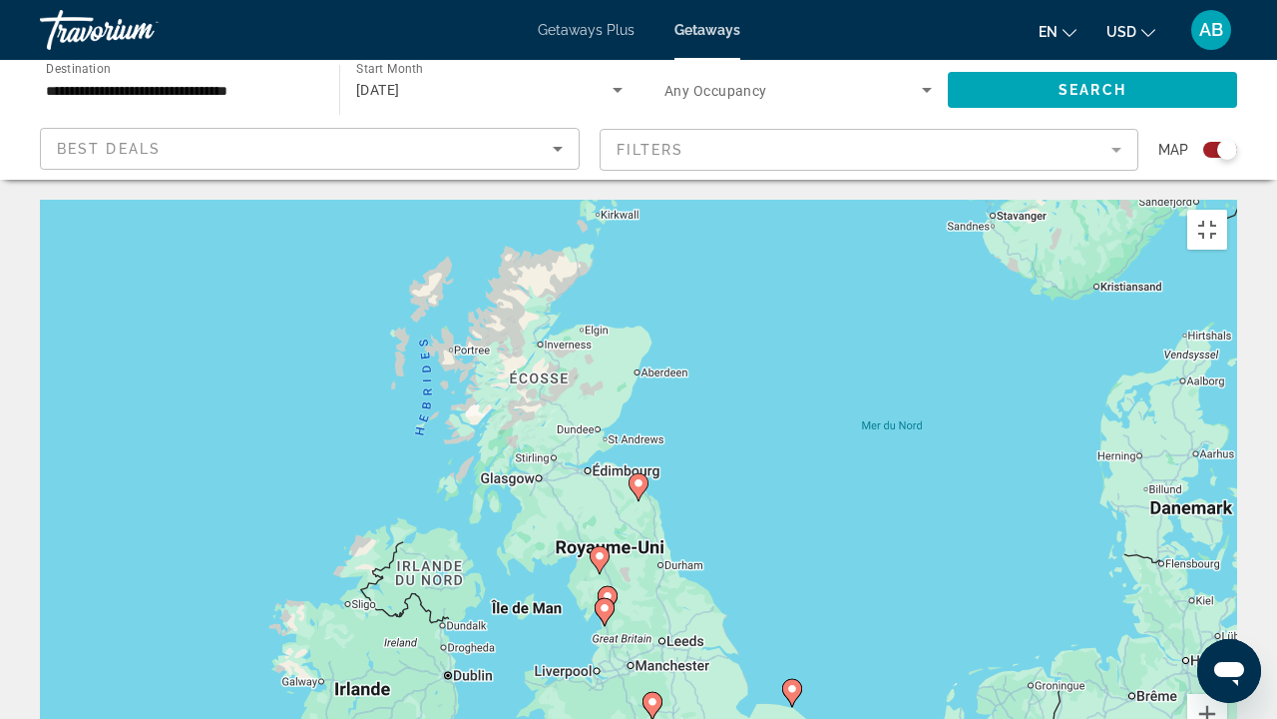
click at [609, 549] on image "Main content" at bounding box center [608, 596] width 12 height 12
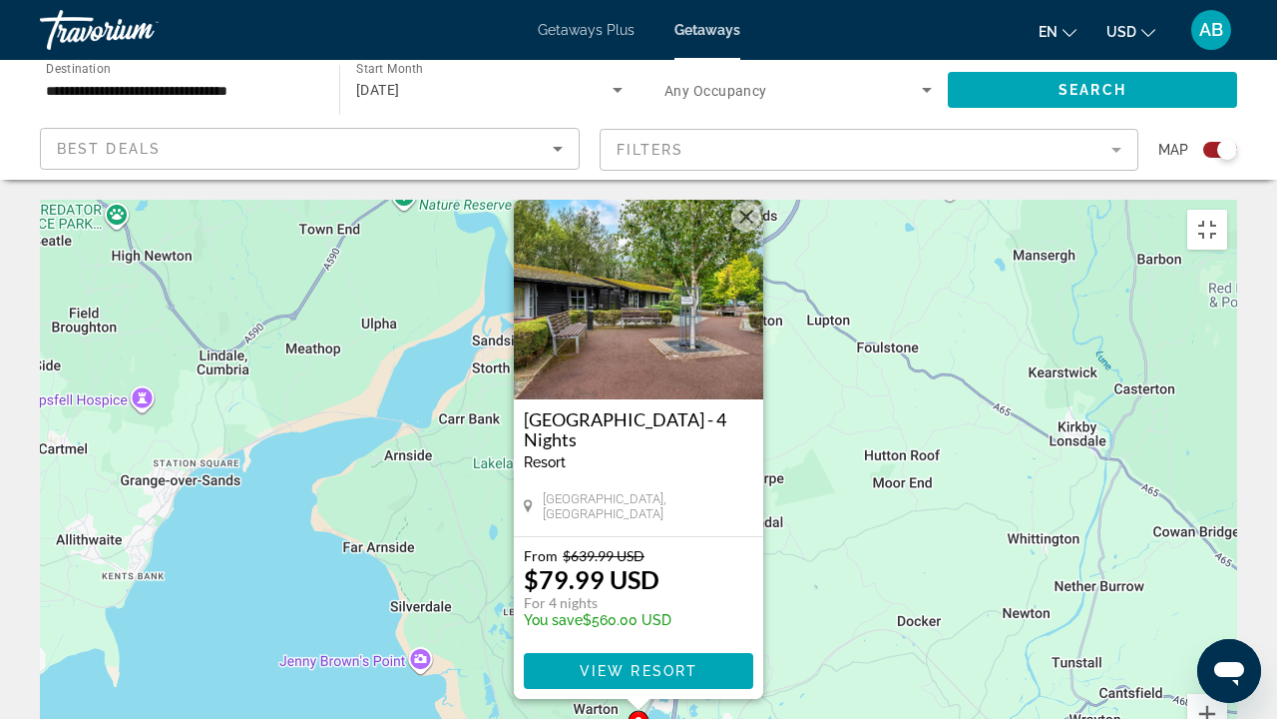
click at [808, 549] on div "Pour activer le glissement avec le clavier, appuyez sur Alt+Entrée. Une fois ce…" at bounding box center [639, 499] width 1198 height 599
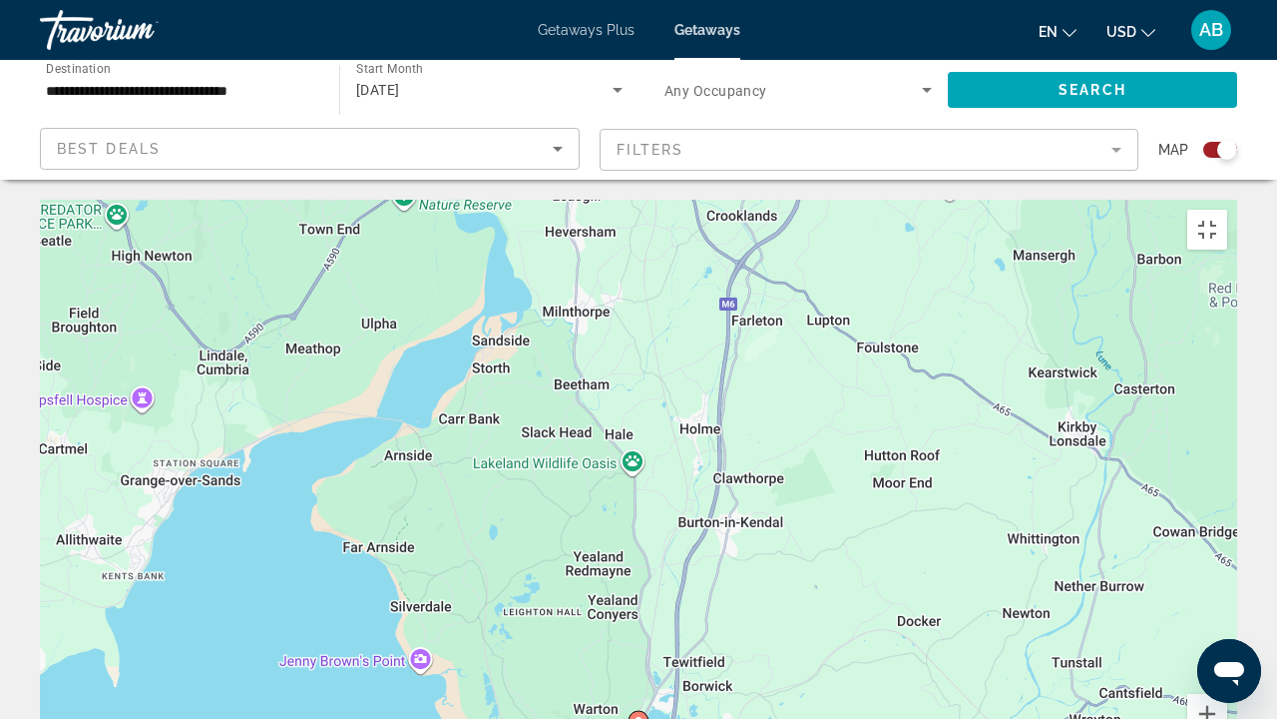
click at [644, 549] on image "Main content" at bounding box center [639, 721] width 12 height 12
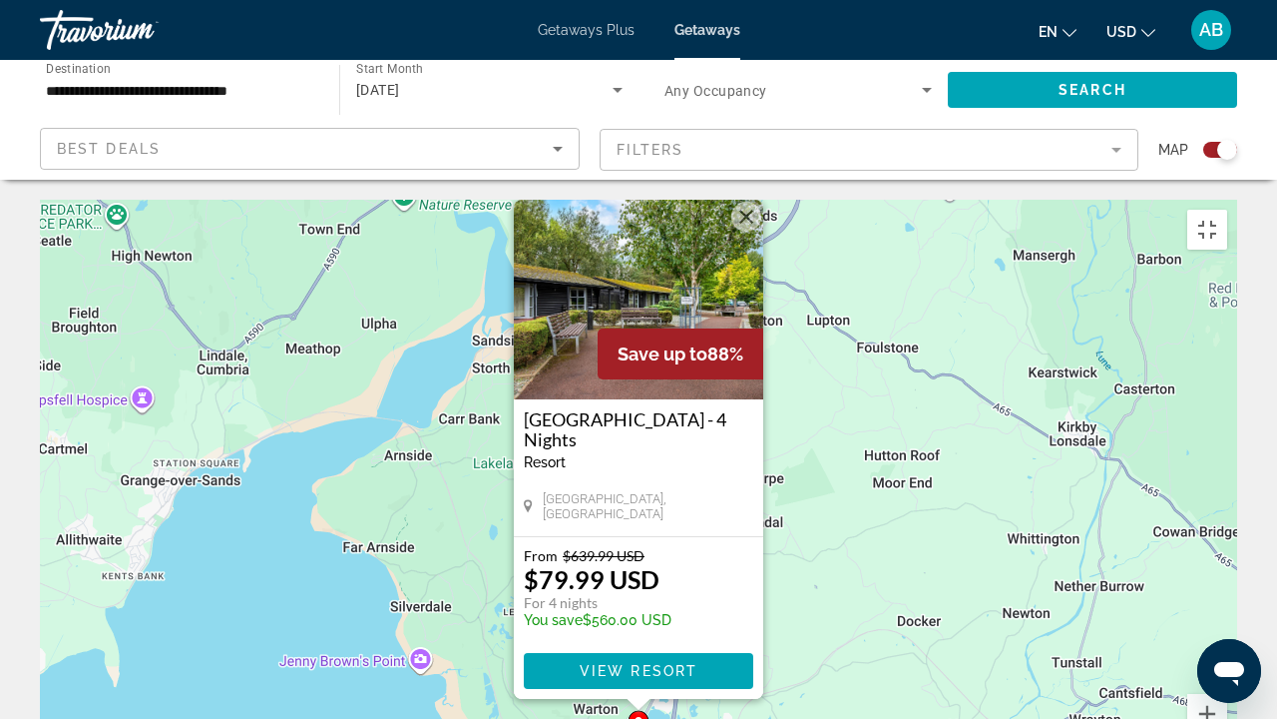
click at [1115, 549] on div "Pour activer le glissement avec le clavier, appuyez sur Alt+Entrée. Une fois ce…" at bounding box center [639, 499] width 1198 height 599
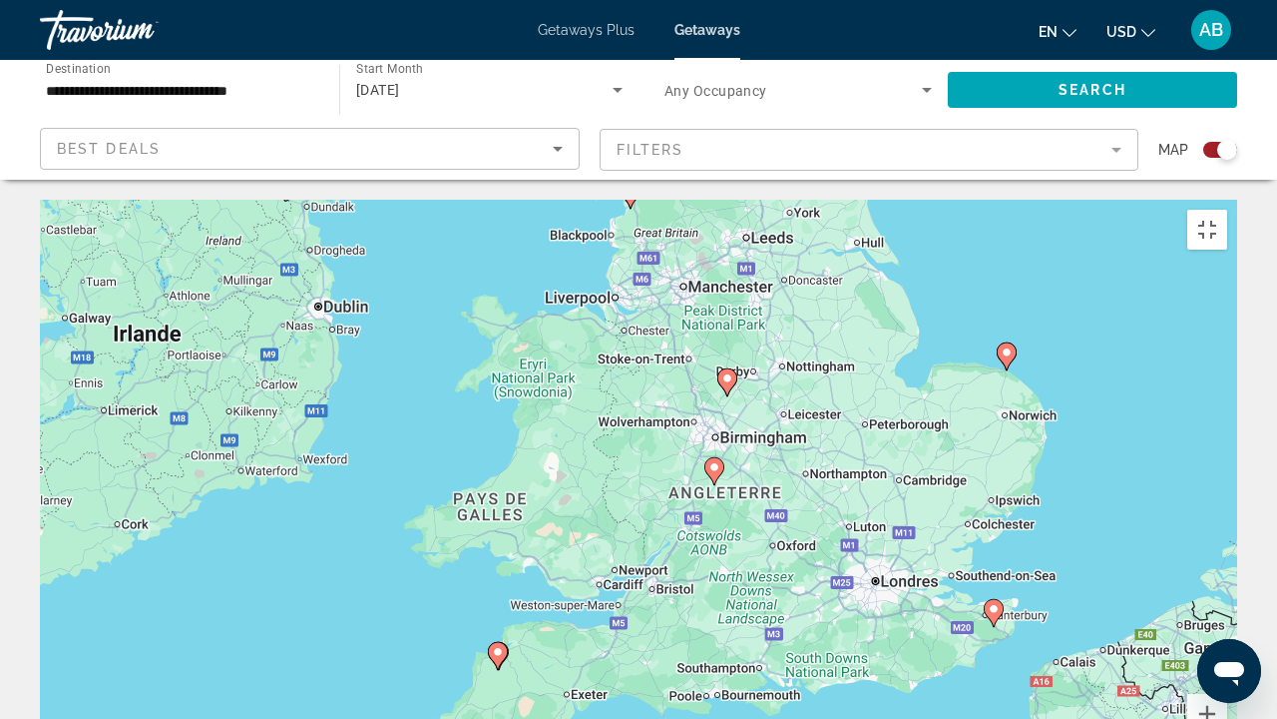
drag, startPoint x: 955, startPoint y: 595, endPoint x: 955, endPoint y: 246, distance: 349.3
click at [955, 246] on div "Pour activer le glissement avec le clavier, appuyez sur Alt+Entrée. Une fois ce…" at bounding box center [639, 499] width 1198 height 599
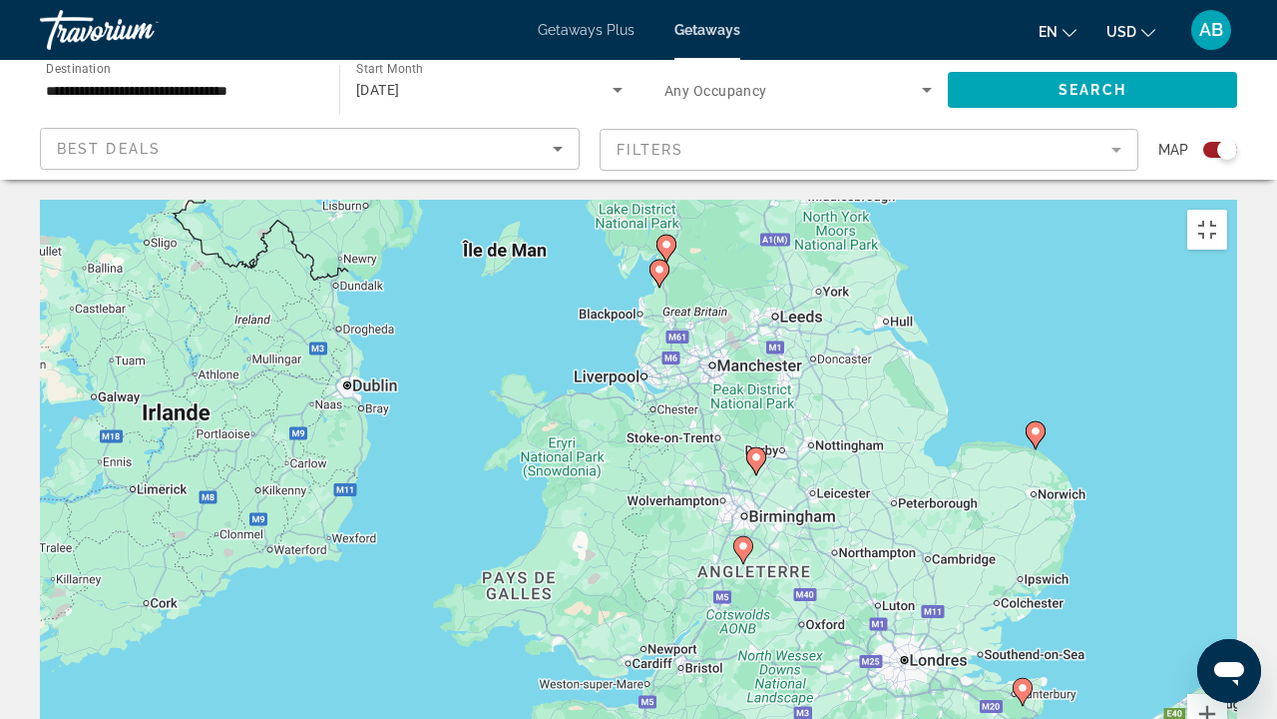
drag, startPoint x: 727, startPoint y: 435, endPoint x: 755, endPoint y: 553, distance: 121.0
click at [755, 549] on div "Pour activer le glissement avec le clavier, appuyez sur Alt+Entrée. Une fois ce…" at bounding box center [639, 499] width 1198 height 599
click at [656, 263] on image "Main content" at bounding box center [660, 269] width 12 height 12
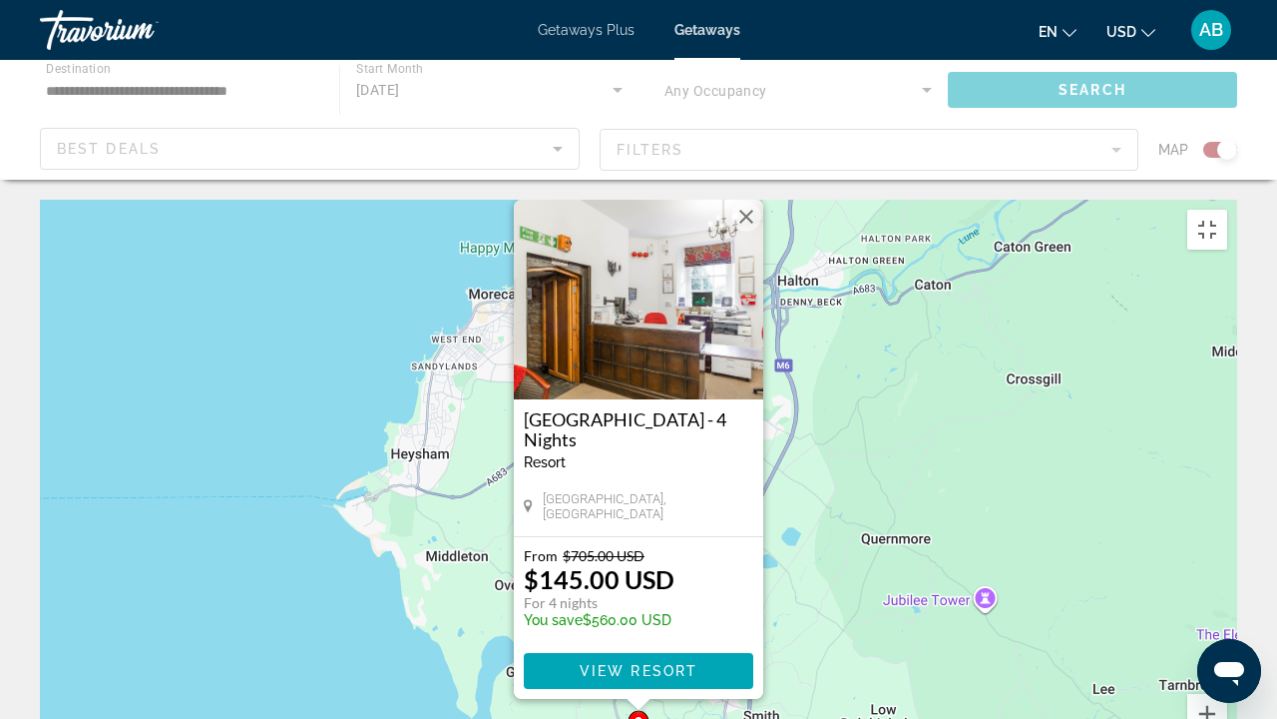
click at [840, 406] on div "Pour activer le glissement avec le clavier, appuyez sur Alt+Entrée. Une fois ce…" at bounding box center [639, 499] width 1198 height 599
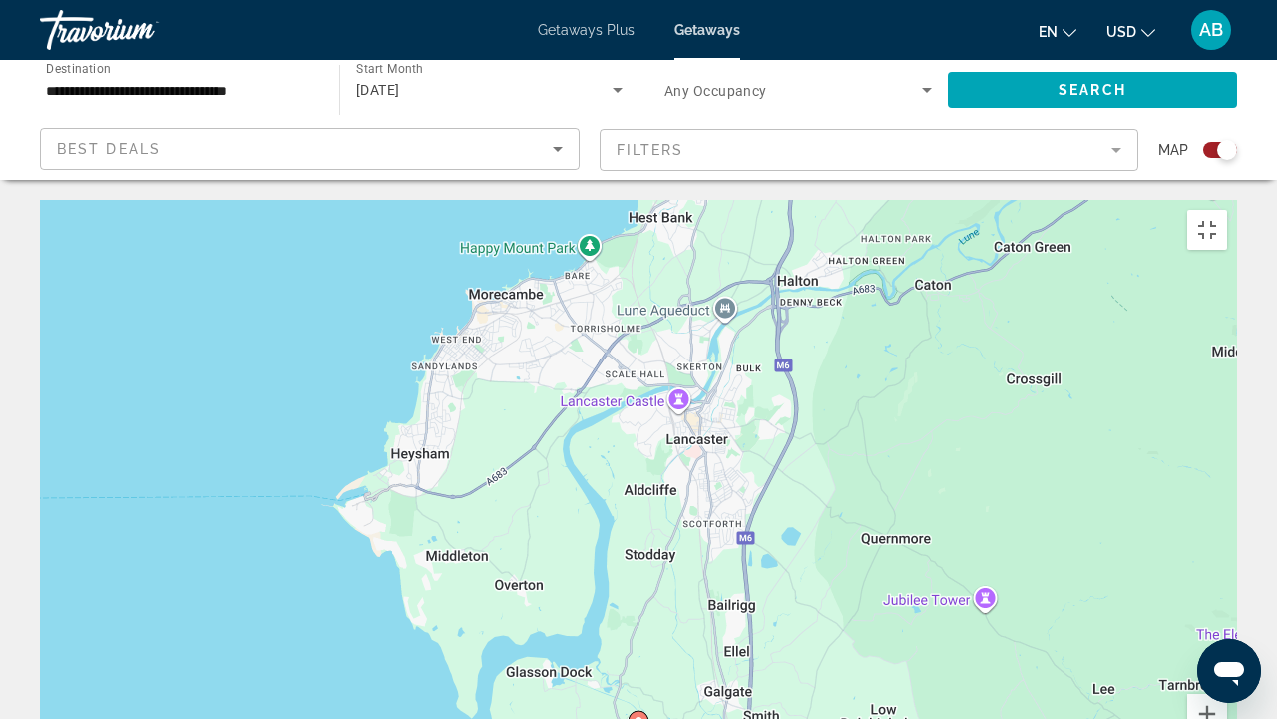
click at [641, 549] on icon "Main content" at bounding box center [639, 725] width 18 height 26
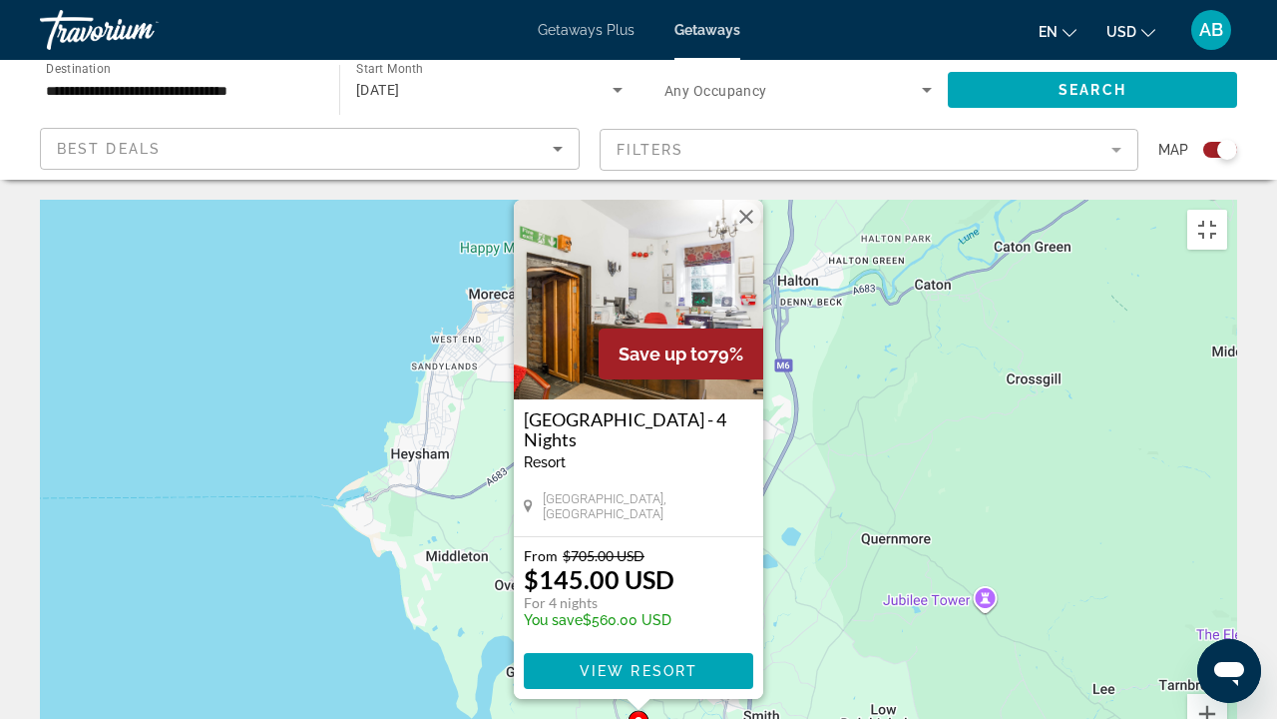
click at [829, 369] on div "Pour activer le glissement avec le clavier, appuyez sur Alt+Entrée. Une fois ce…" at bounding box center [639, 499] width 1198 height 599
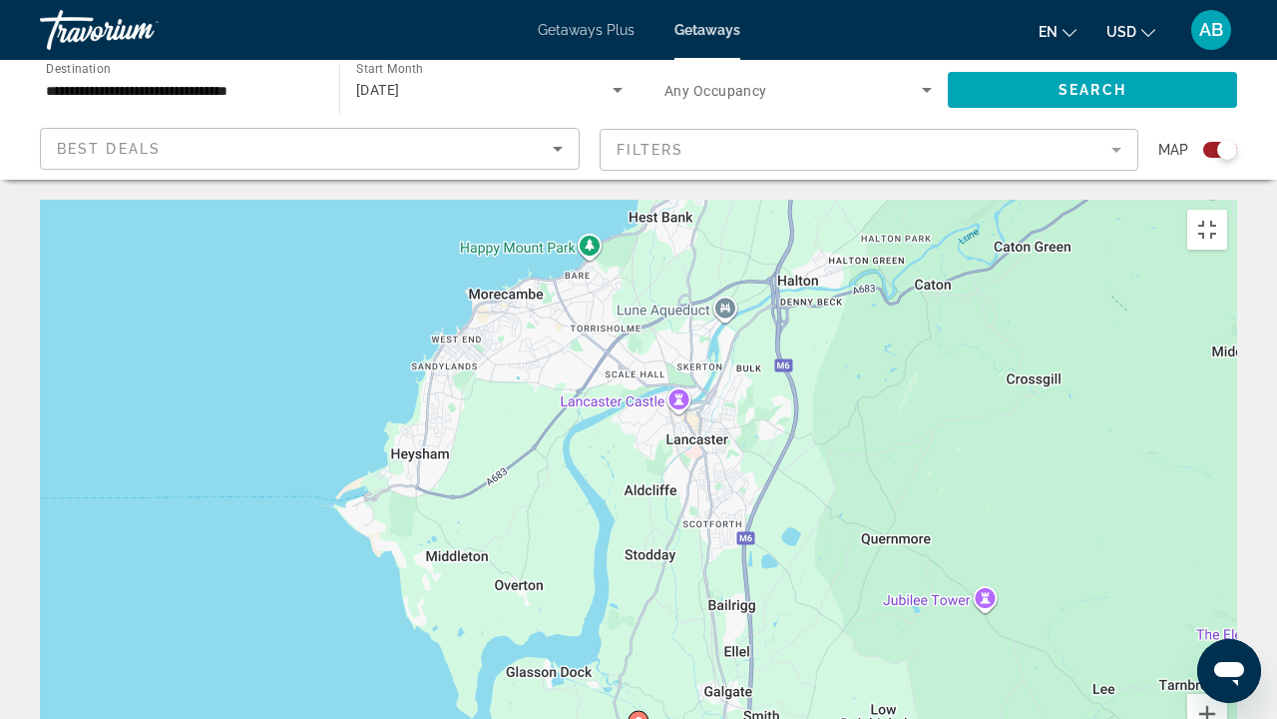
click at [829, 369] on div "Pour activer le glissement avec le clavier, appuyez sur Alt+Entrée. Une fois ce…" at bounding box center [639, 499] width 1198 height 599
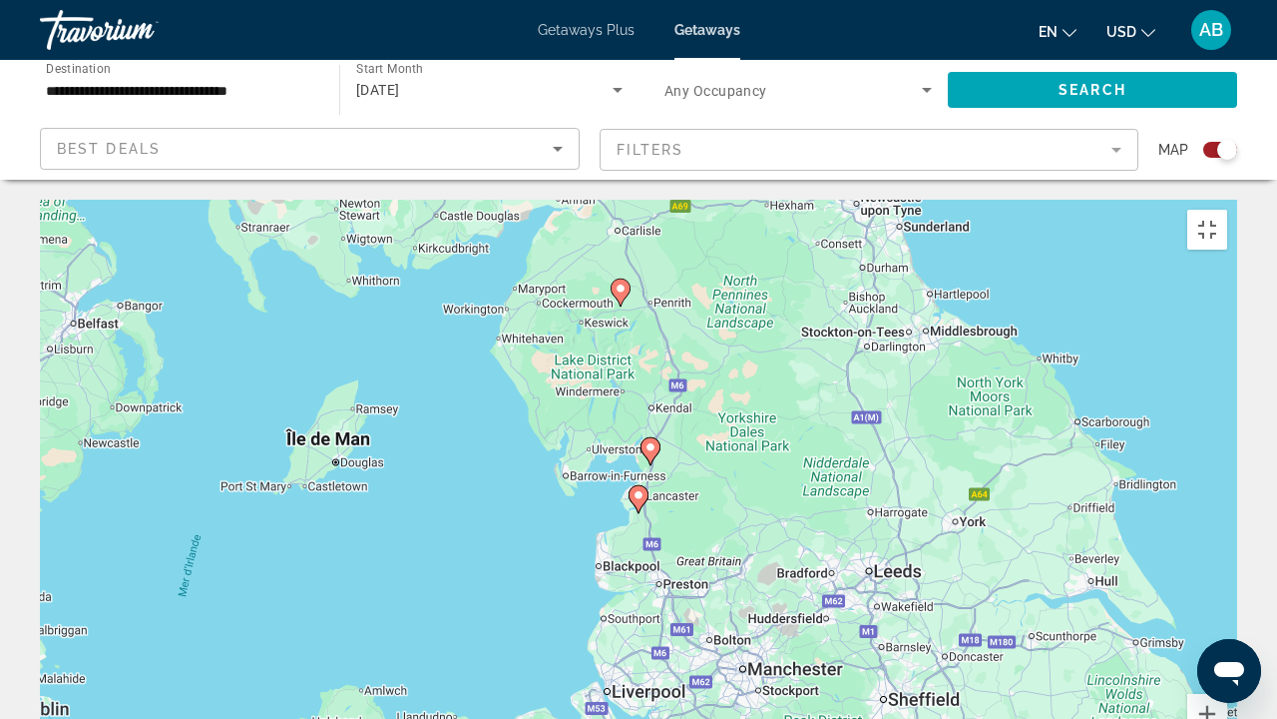
click at [619, 282] on image "Main content" at bounding box center [621, 288] width 12 height 12
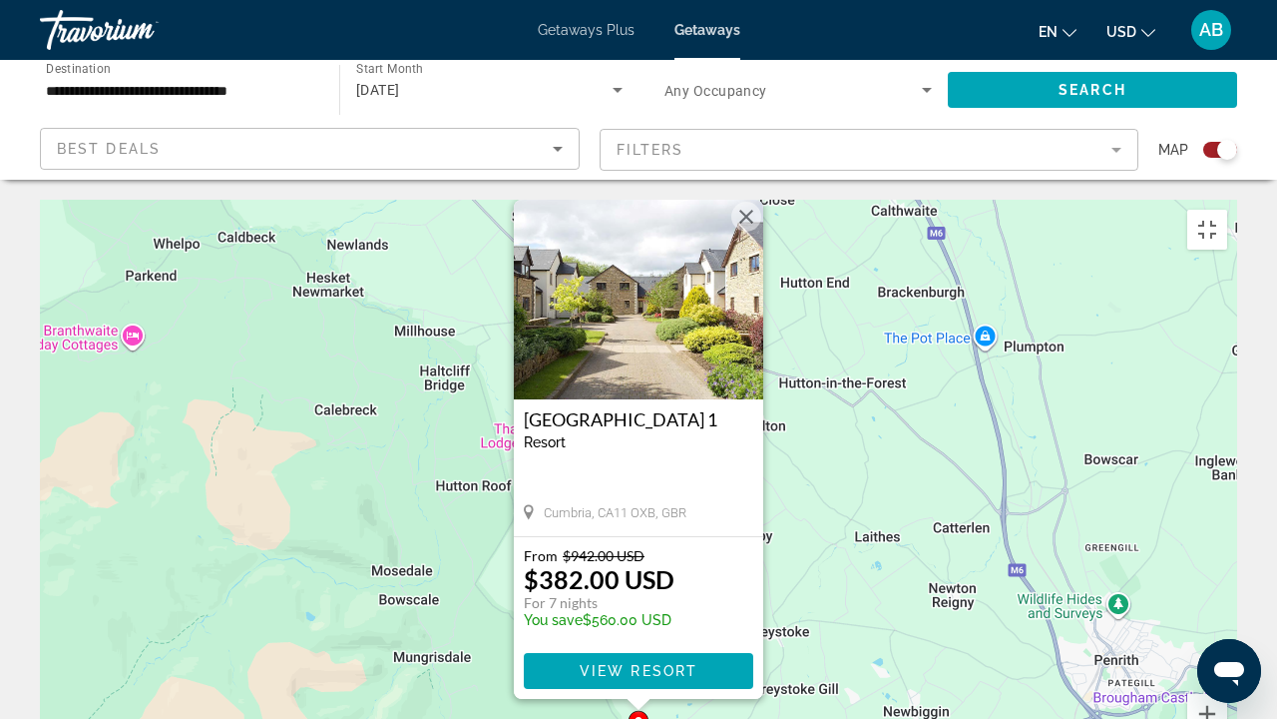
click at [657, 200] on img "Main content" at bounding box center [639, 300] width 250 height 200
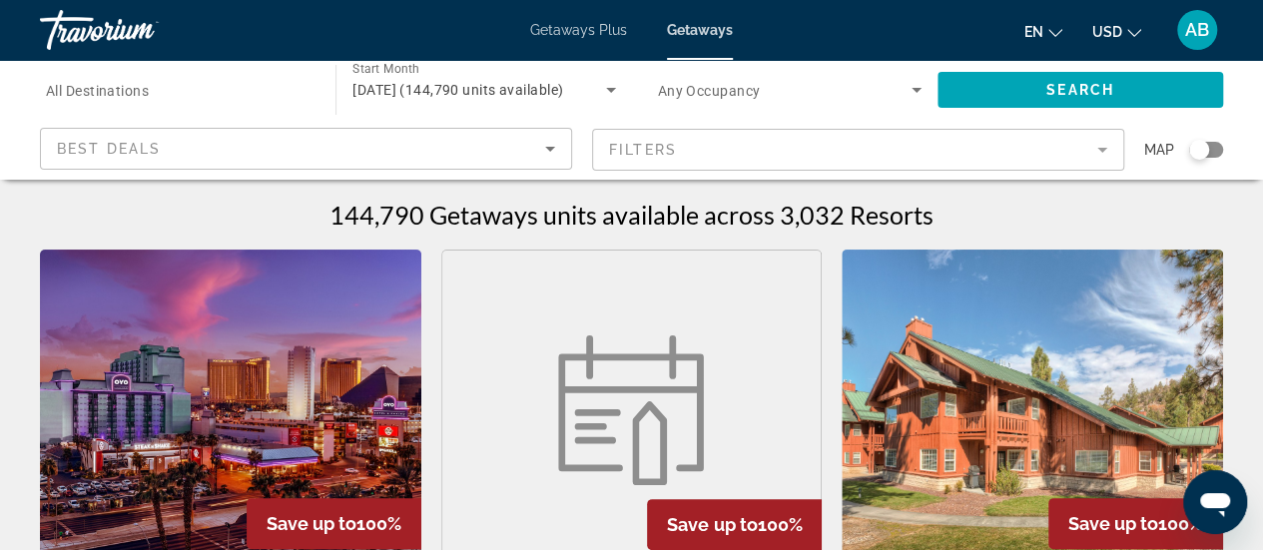
click at [1212, 147] on div "Search widget" at bounding box center [1206, 150] width 34 height 16
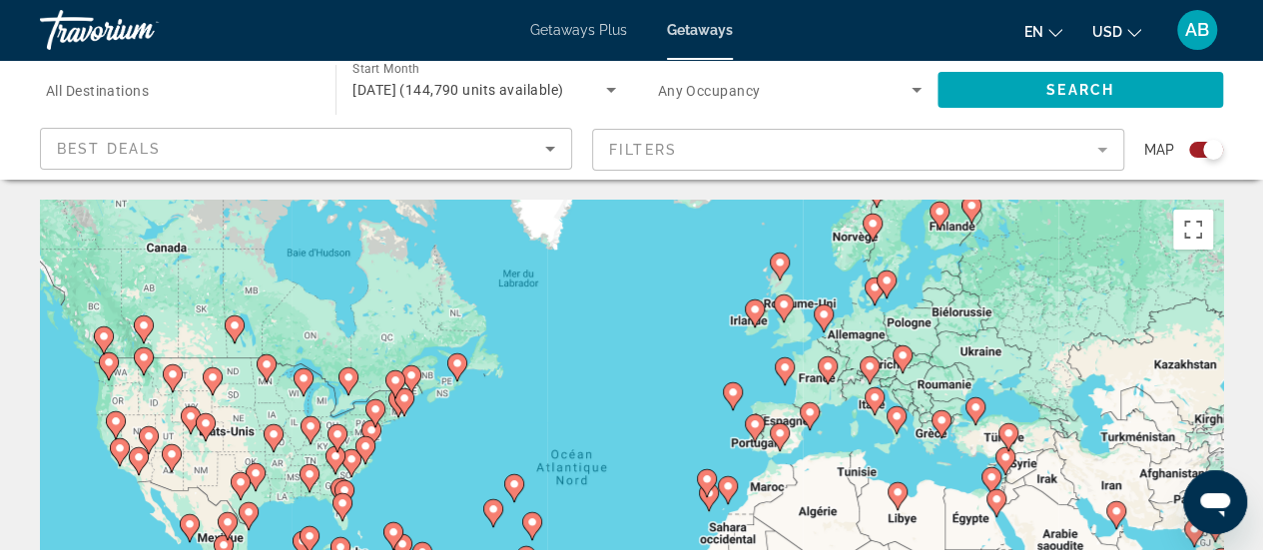
click at [784, 310] on icon "Main content" at bounding box center [782, 308] width 18 height 26
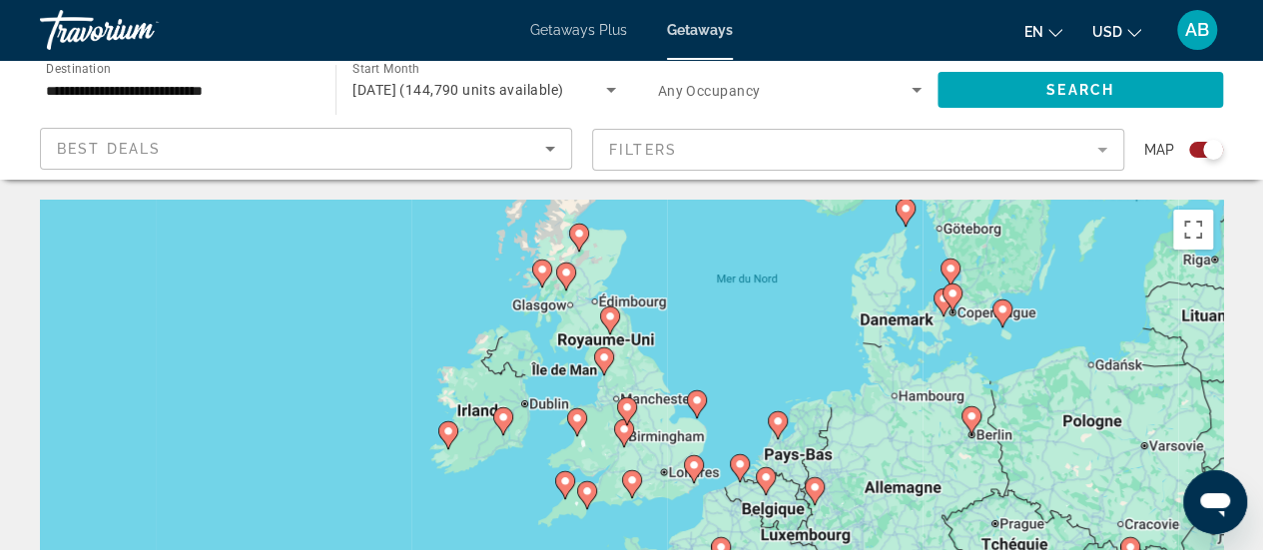
click at [613, 328] on gmp-advanced-marker "Main content" at bounding box center [610, 320] width 20 height 30
type input "**********"
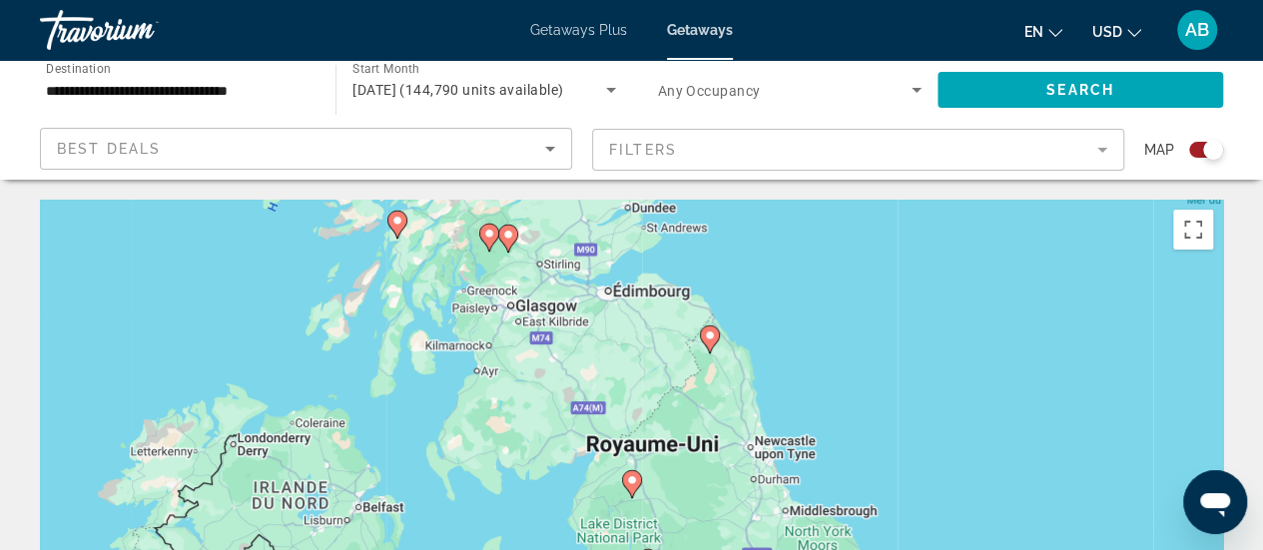
click at [557, 326] on div "Pour activer le glissement avec le clavier, appuyez sur Alt+Entrée. Une fois ce…" at bounding box center [631, 499] width 1183 height 599
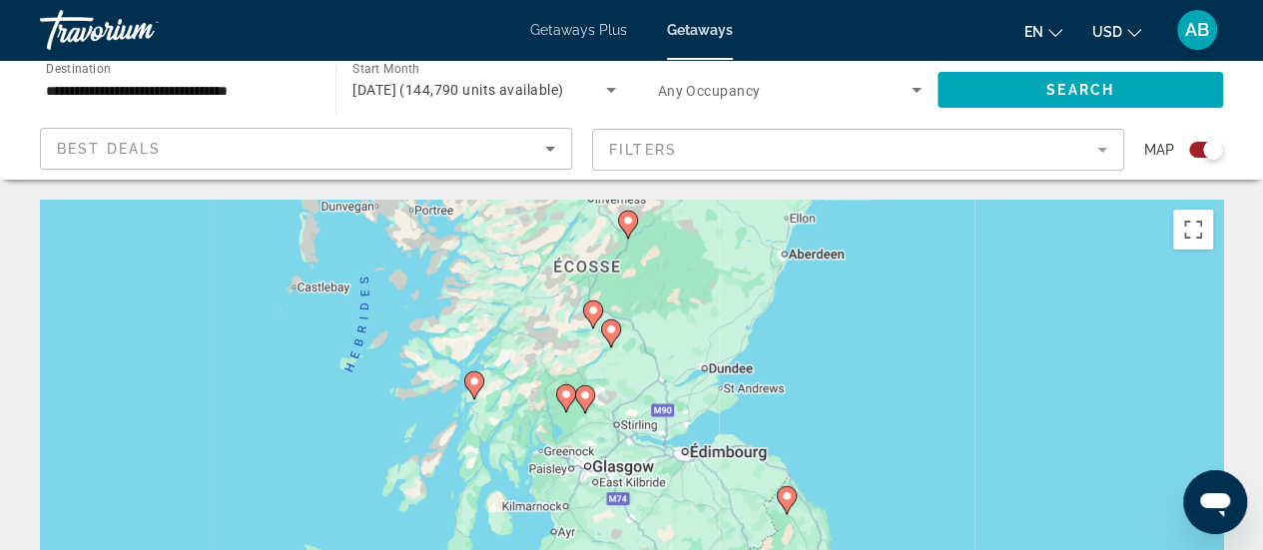
scroll to position [10, 0]
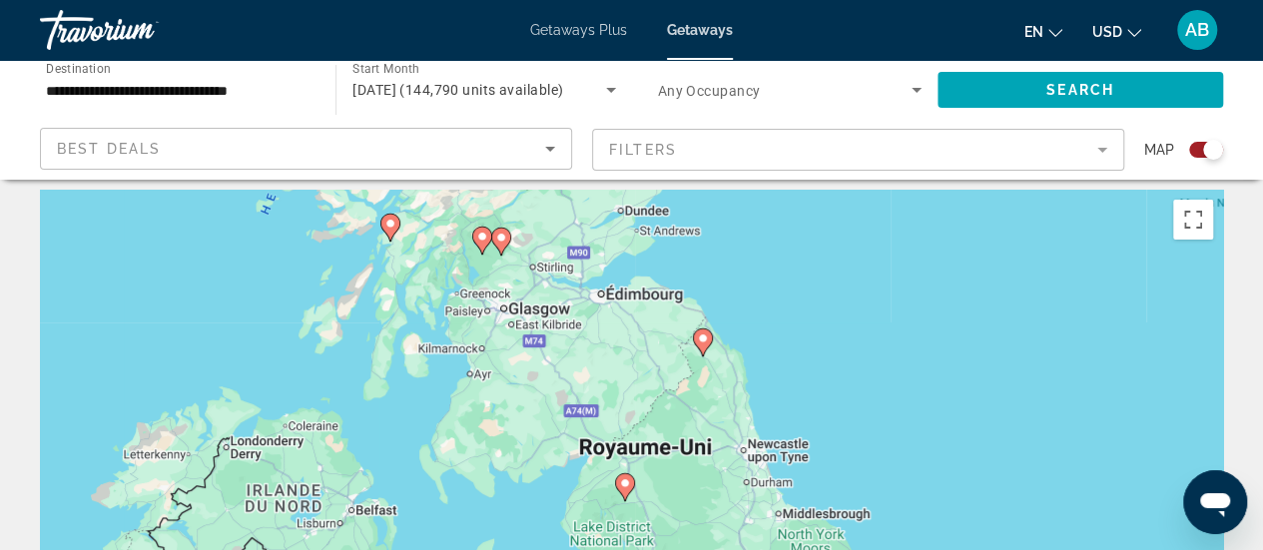
drag, startPoint x: 632, startPoint y: 364, endPoint x: 600, endPoint y: 310, distance: 62.6
click at [600, 310] on div "Pour activer le glissement avec le clavier, appuyez sur Alt+Entrée. Une fois ce…" at bounding box center [631, 489] width 1183 height 599
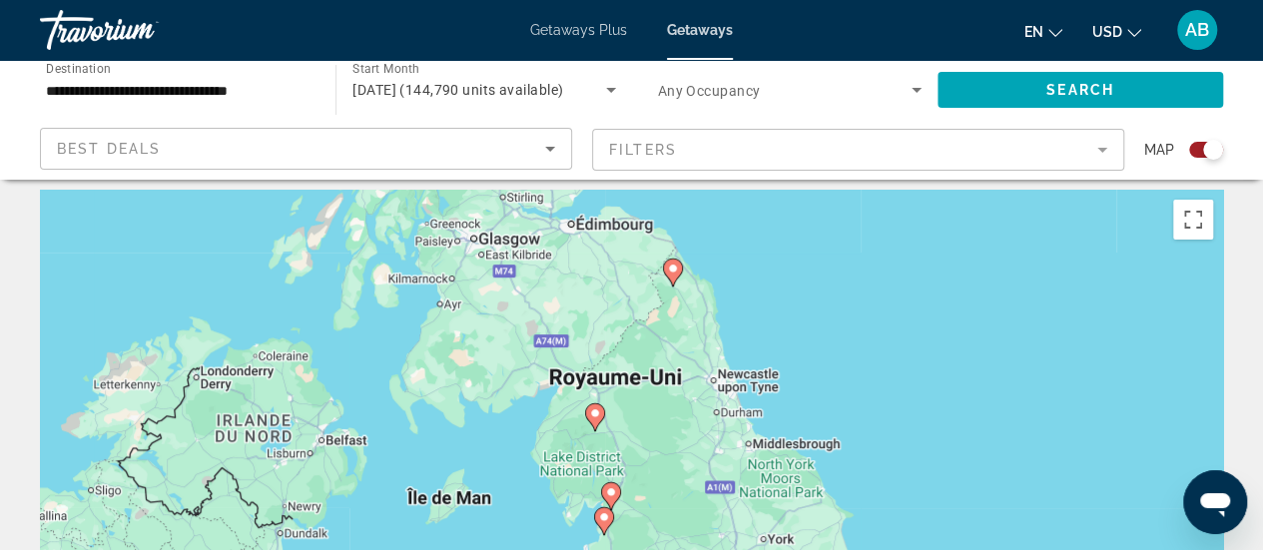
click at [592, 420] on icon "Main content" at bounding box center [594, 417] width 18 height 26
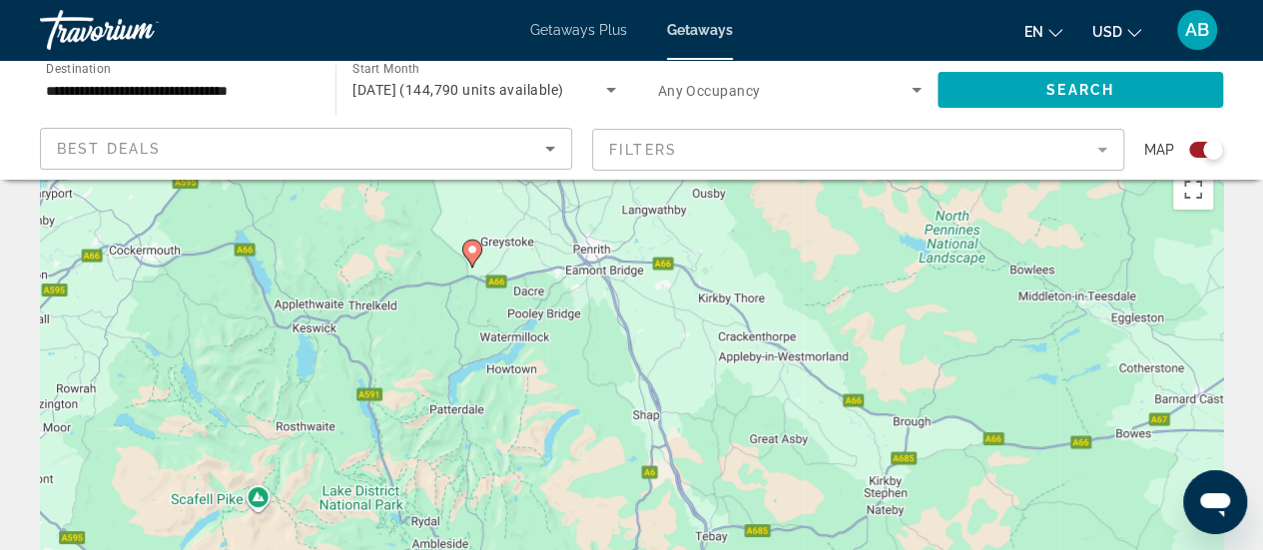
scroll to position [80, 0]
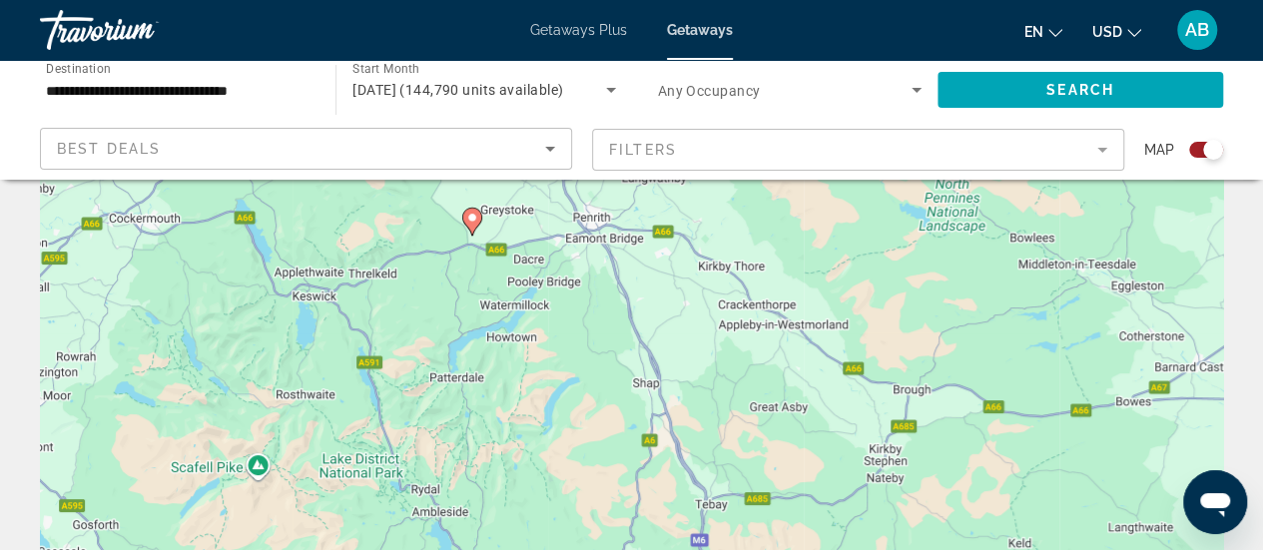
drag, startPoint x: 465, startPoint y: 283, endPoint x: 596, endPoint y: 544, distance: 291.5
click at [596, 544] on div "Pour naviguer, appuyez sur les touches fléchées. Pour activer le glissement ave…" at bounding box center [631, 426] width 1183 height 599
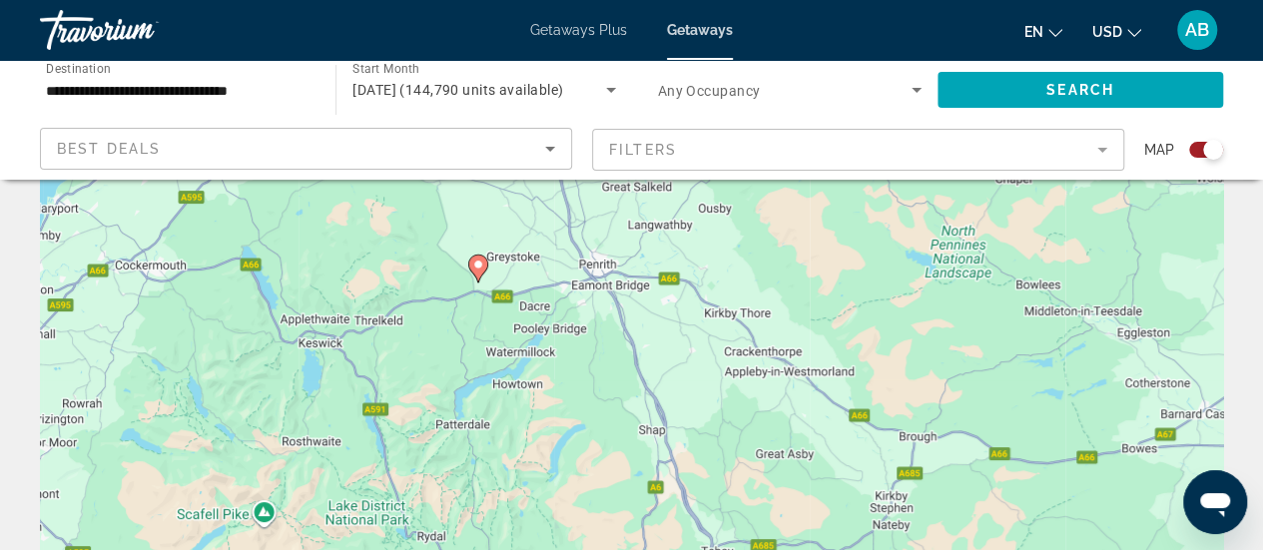
click at [485, 268] on icon "Main content" at bounding box center [478, 268] width 20 height 28
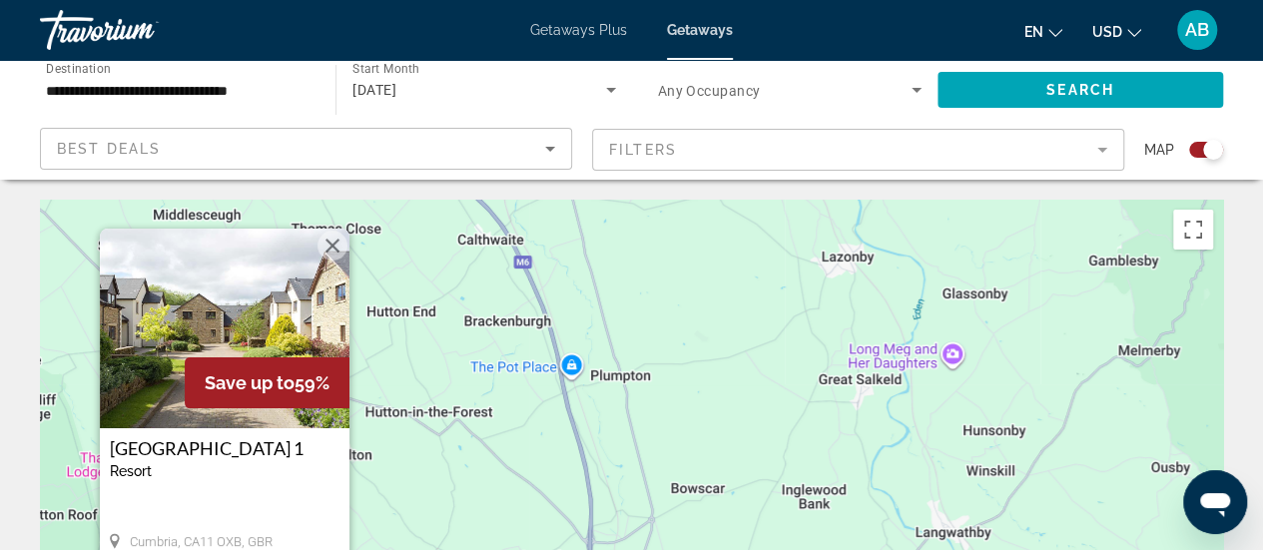
click at [472, 382] on div "Pour activer le glissement avec le clavier, appuyez sur Alt+Entrée. Une fois ce…" at bounding box center [631, 499] width 1183 height 599
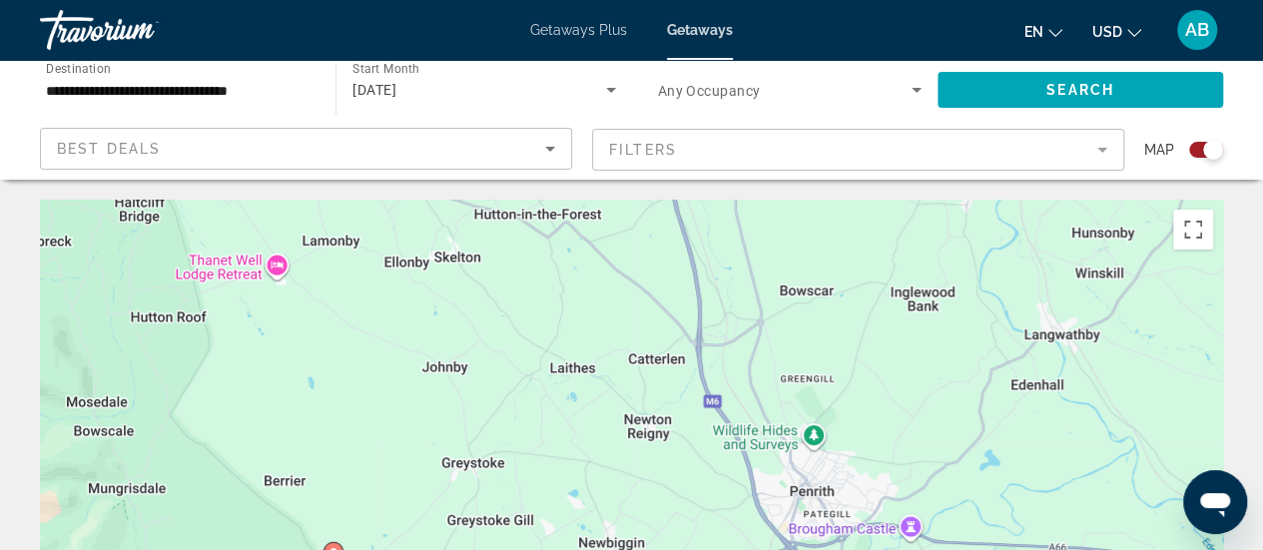
drag, startPoint x: 430, startPoint y: 421, endPoint x: 564, endPoint y: 183, distance: 273.5
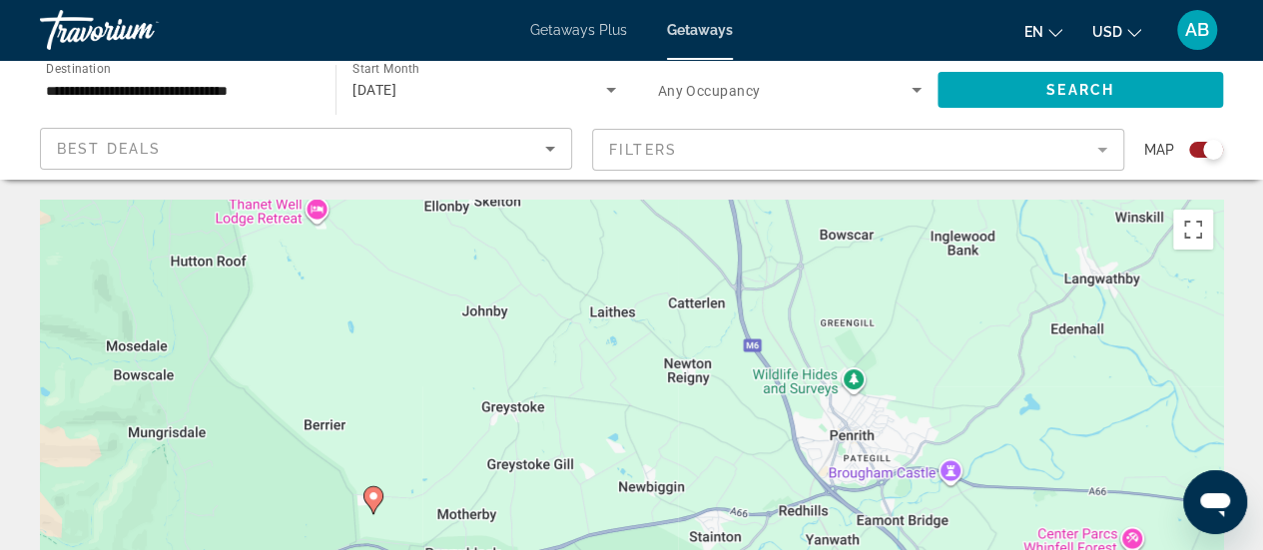
click at [379, 496] on icon "Main content" at bounding box center [372, 500] width 18 height 26
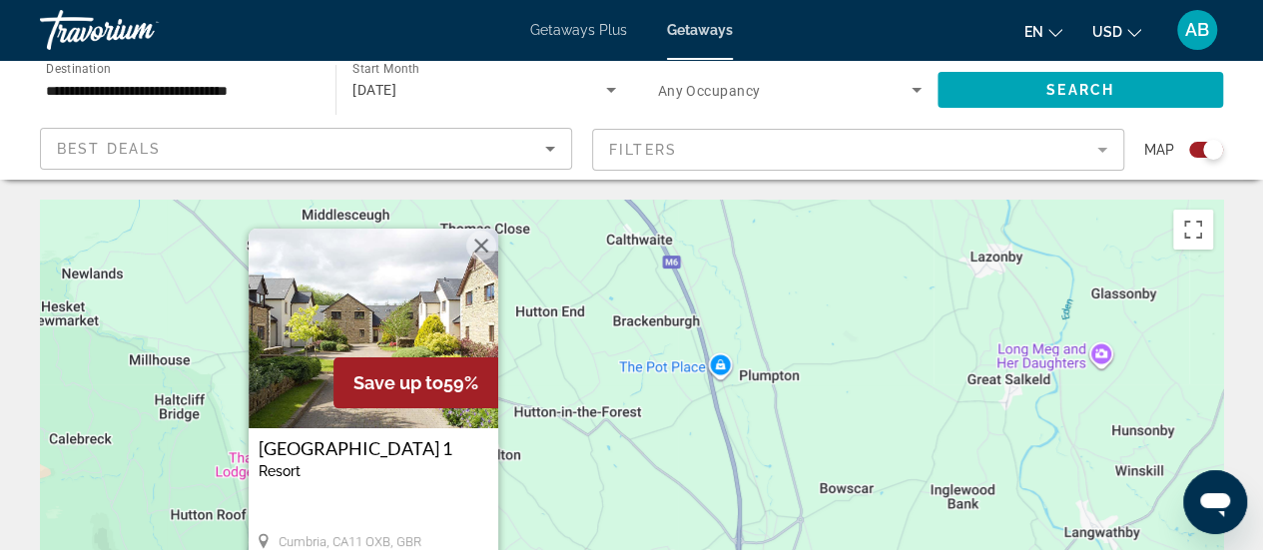
click at [641, 408] on div "Pour activer le glissement avec le clavier, appuyez sur Alt+Entrée. Une fois ce…" at bounding box center [631, 499] width 1183 height 599
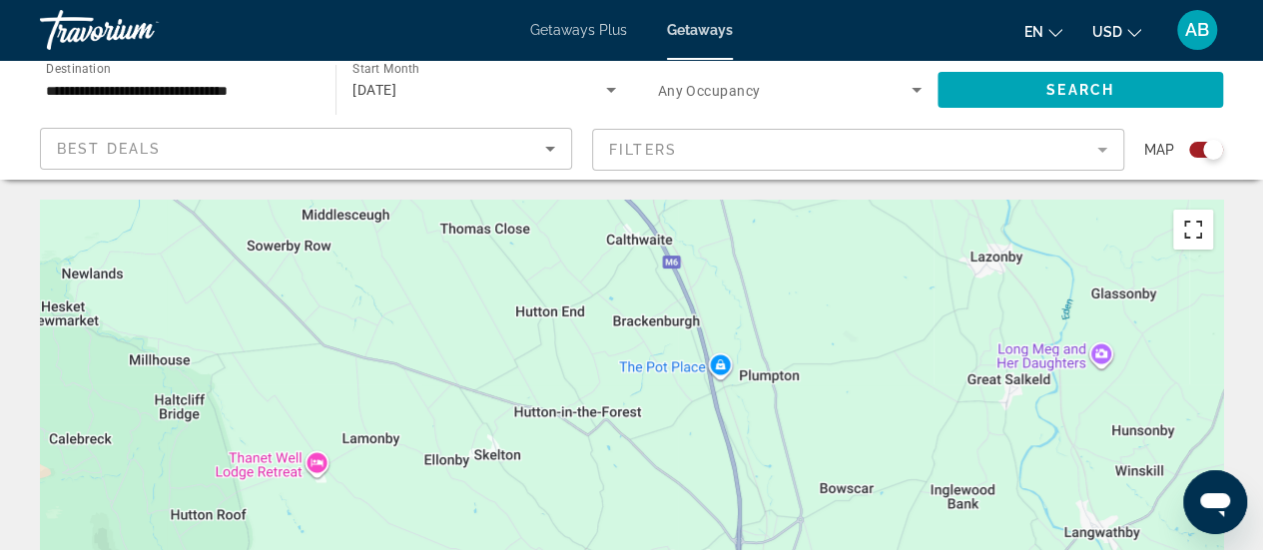
click at [1187, 231] on button "Passer en plein écran" at bounding box center [1193, 230] width 40 height 40
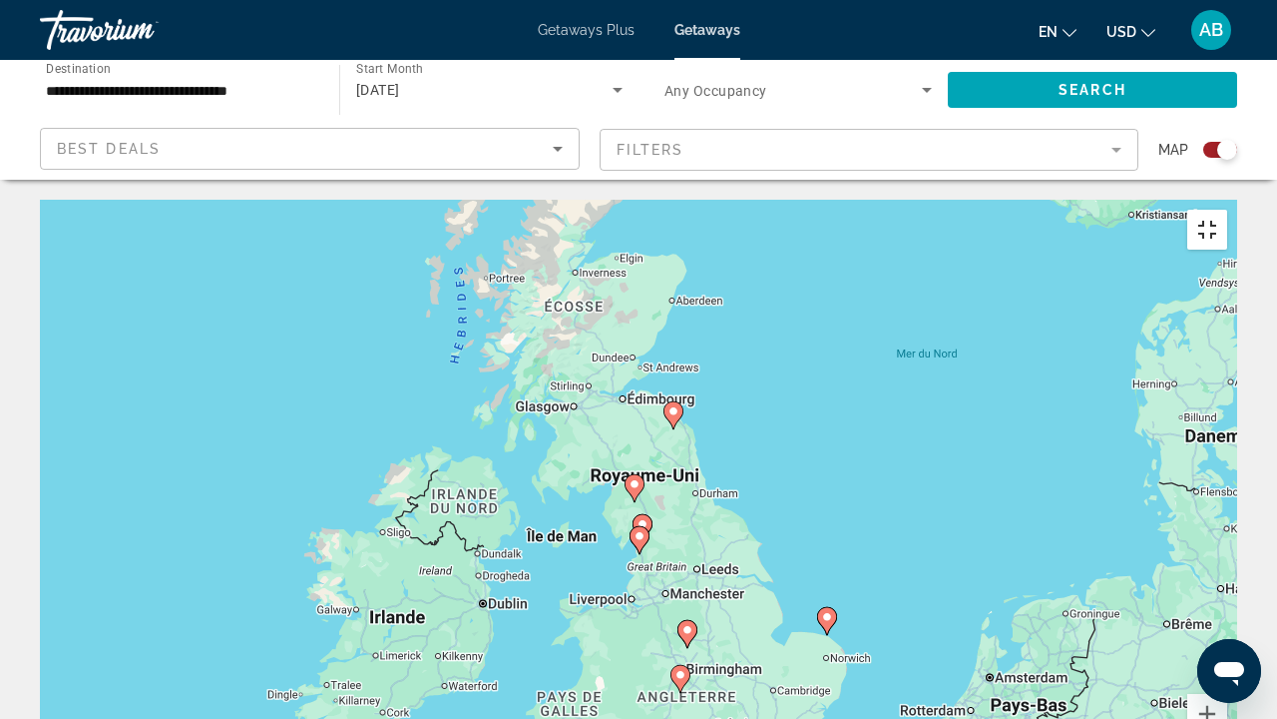
click at [1228, 210] on button "Passer en plein écran" at bounding box center [1208, 230] width 40 height 40
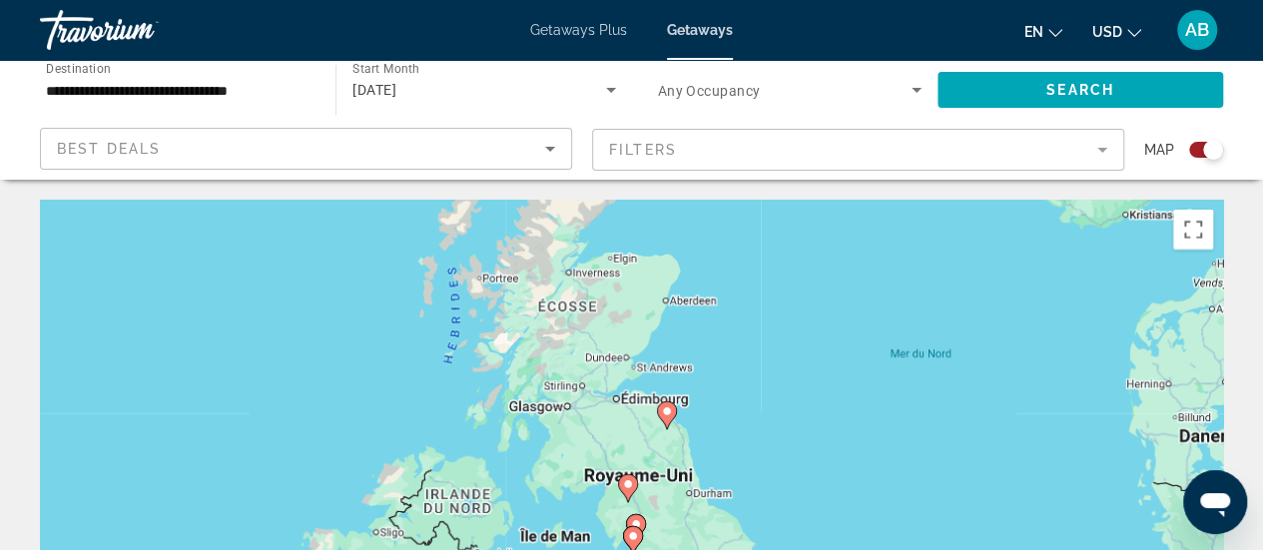
click at [176, 81] on input "**********" at bounding box center [177, 91] width 263 height 24
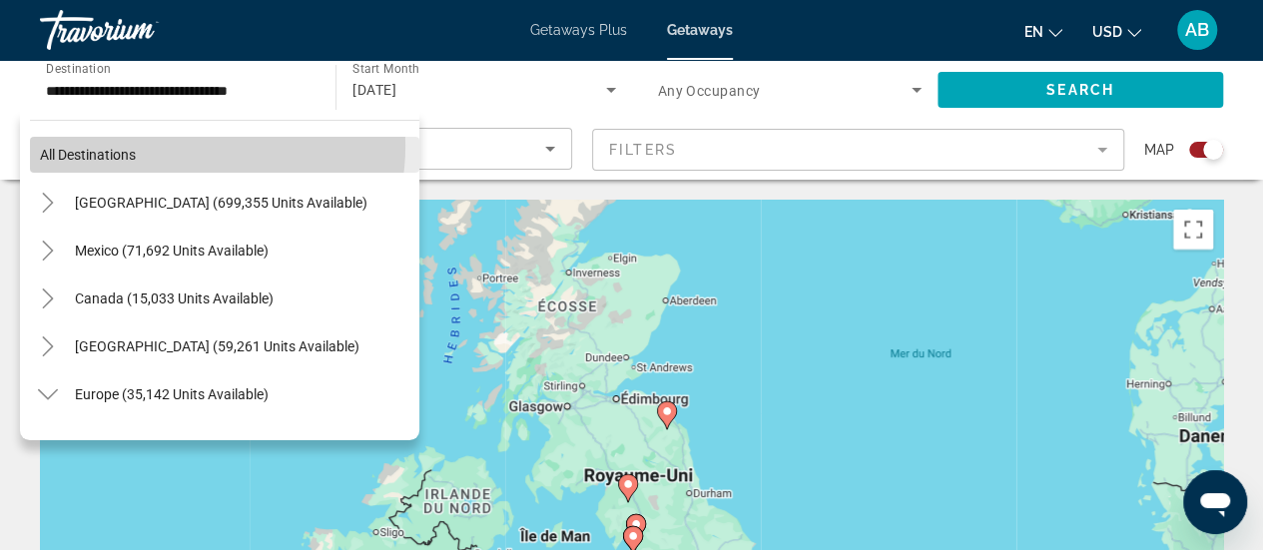
click at [179, 145] on span "Search widget" at bounding box center [224, 155] width 389 height 48
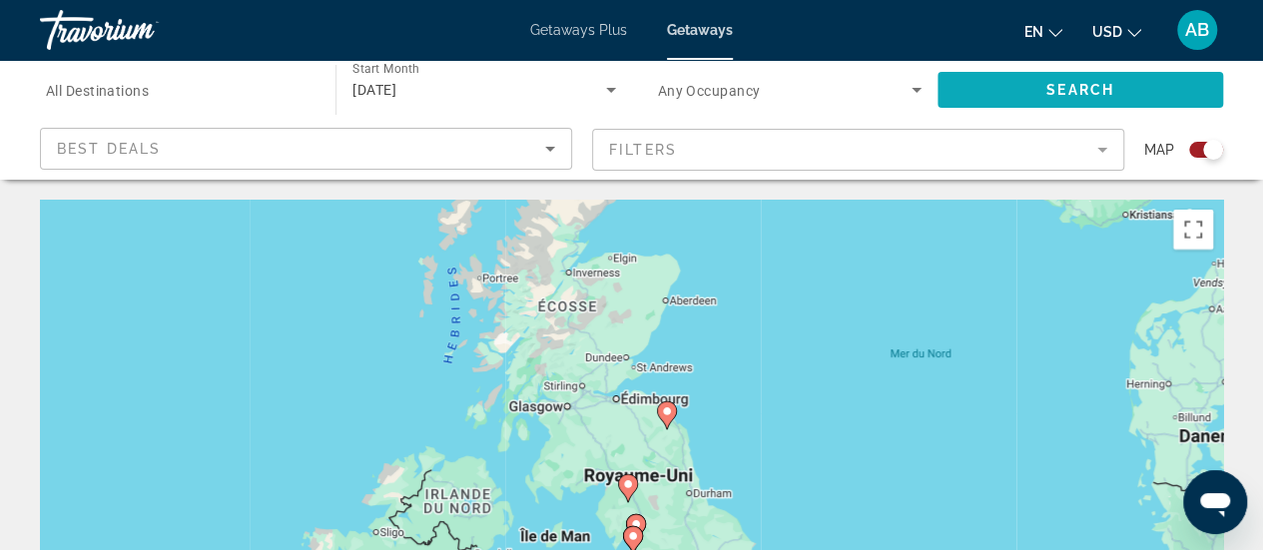
click at [965, 90] on span "Search widget" at bounding box center [1079, 90] width 285 height 48
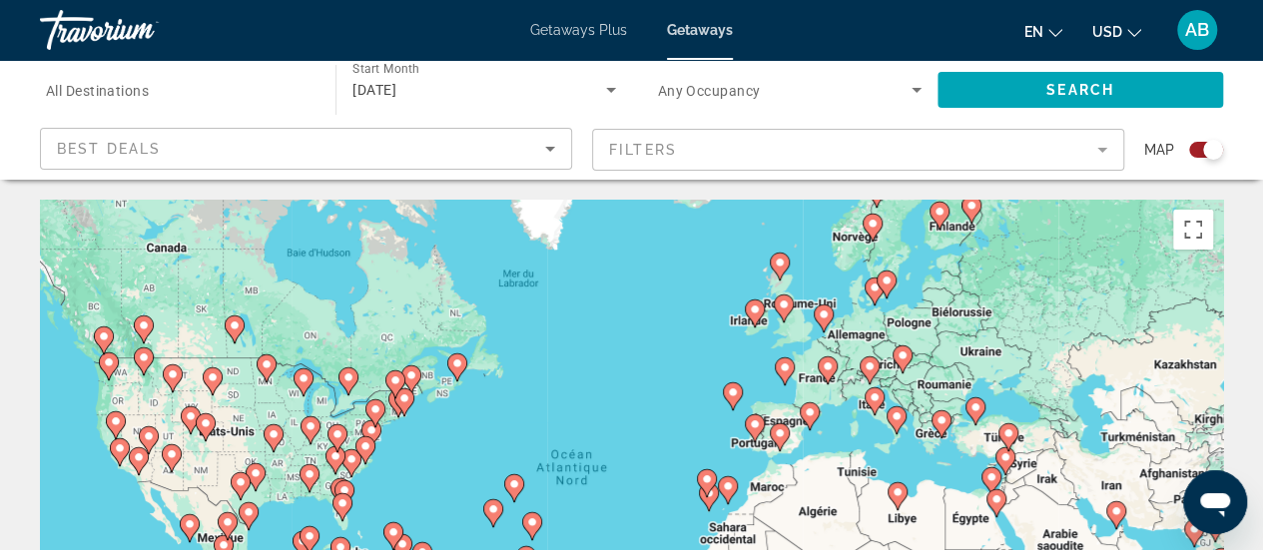
click at [756, 310] on image "Main content" at bounding box center [755, 309] width 12 height 12
type input "**********"
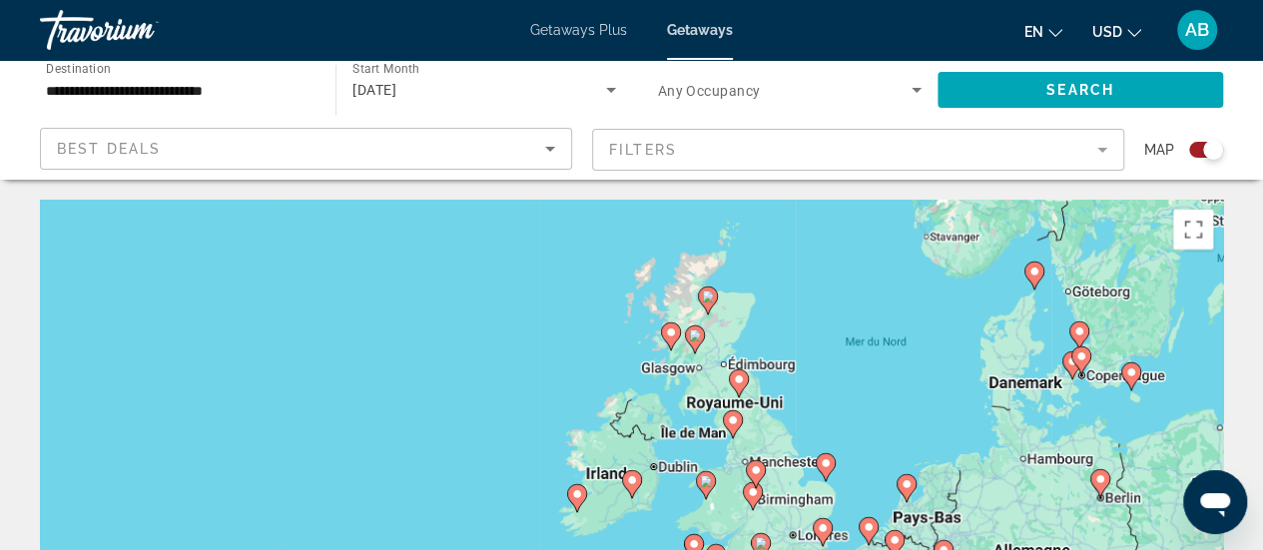
click at [628, 476] on image "Main content" at bounding box center [632, 480] width 12 height 12
type input "**********"
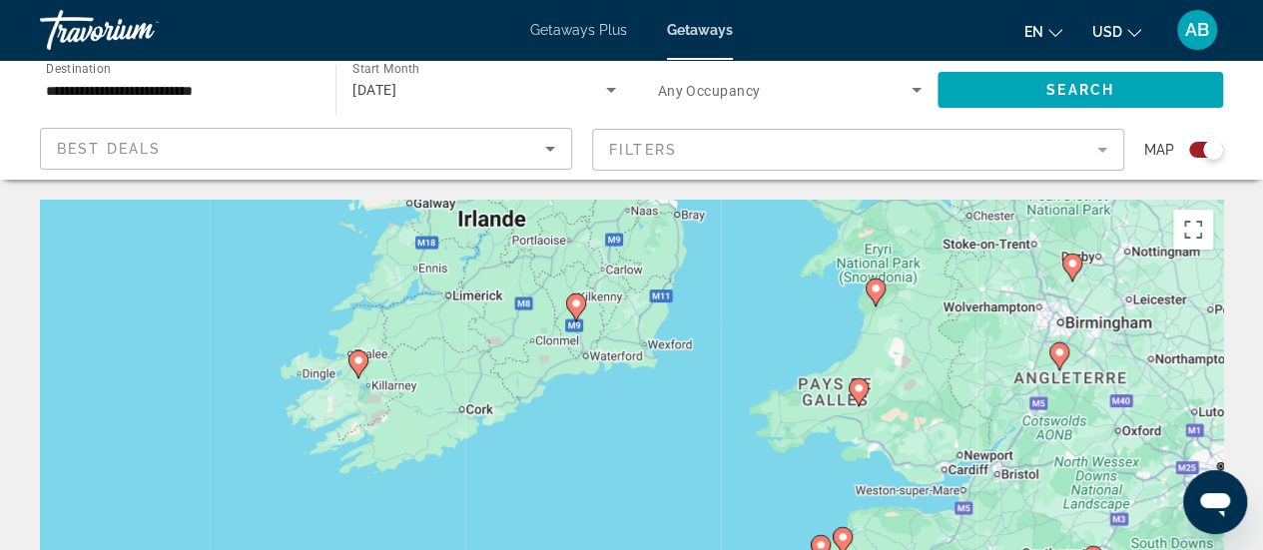
drag, startPoint x: 762, startPoint y: 468, endPoint x: 705, endPoint y: 283, distance: 193.5
click at [705, 283] on div "Pour activer le glissement avec le clavier, appuyez sur Alt+Entrée. Une fois ce…" at bounding box center [631, 499] width 1183 height 599
click at [571, 300] on image "Main content" at bounding box center [576, 303] width 12 height 12
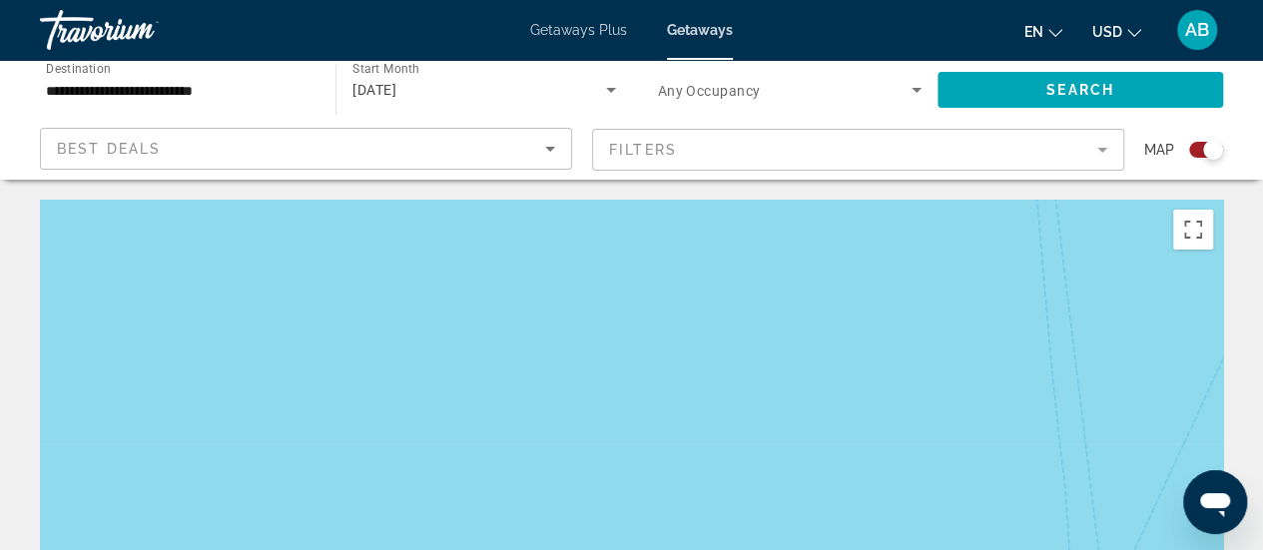
drag, startPoint x: 522, startPoint y: 258, endPoint x: 667, endPoint y: 597, distance: 368.0
click at [667, 549] on html "**********" at bounding box center [631, 275] width 1263 height 550
click at [1201, 228] on button "Passer en plein écran" at bounding box center [1193, 230] width 40 height 40
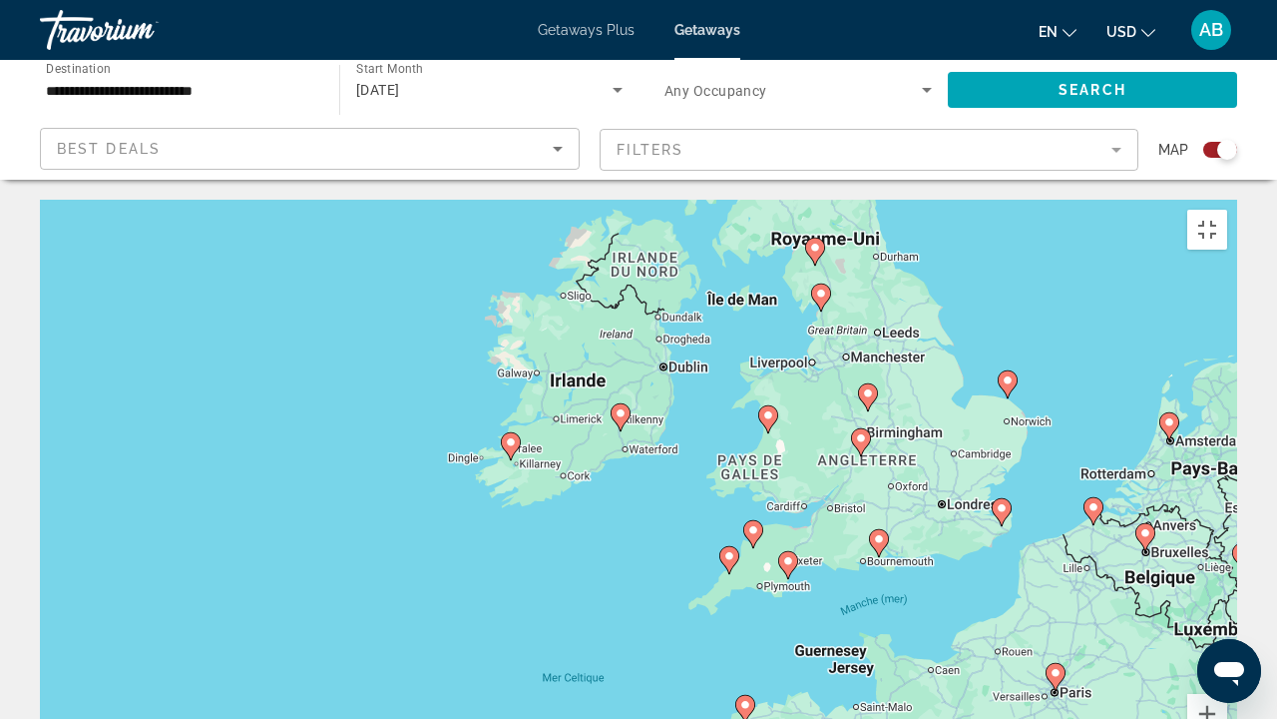
click at [621, 407] on image "Main content" at bounding box center [621, 413] width 12 height 12
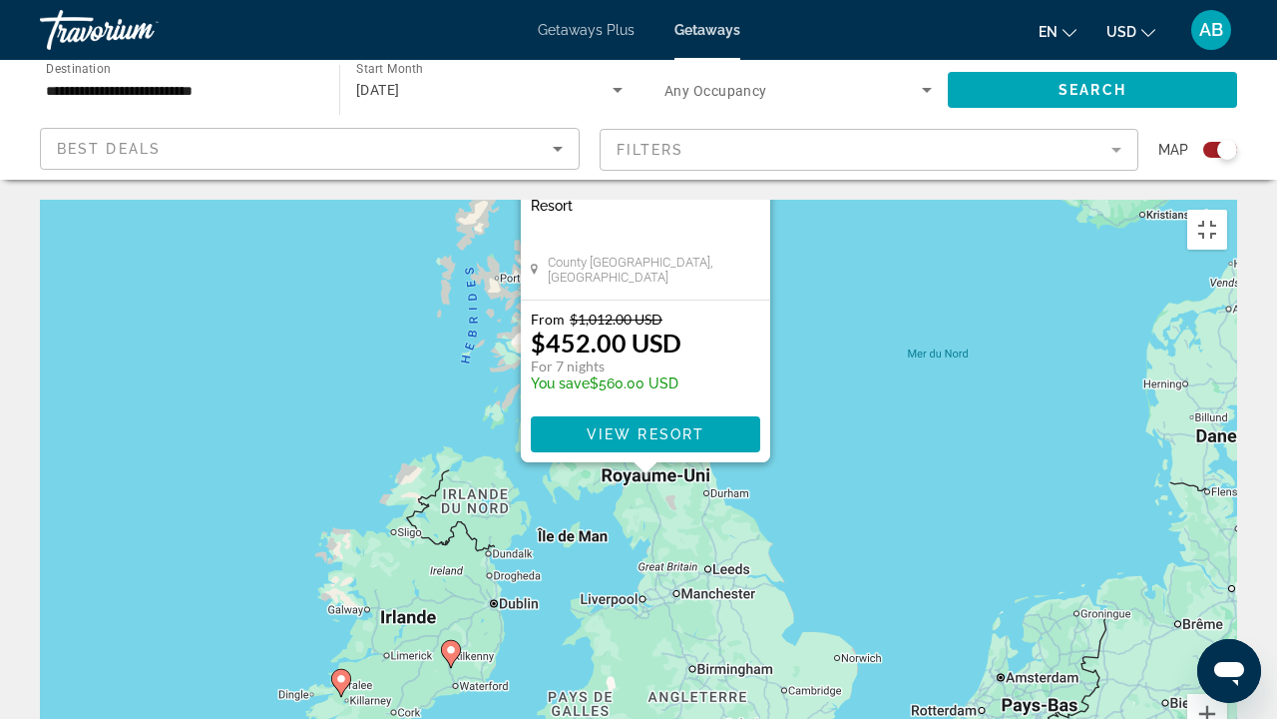
click at [890, 444] on div "Pour naviguer, appuyez sur les touches fléchées. Pour activer le glissement ave…" at bounding box center [639, 499] width 1198 height 599
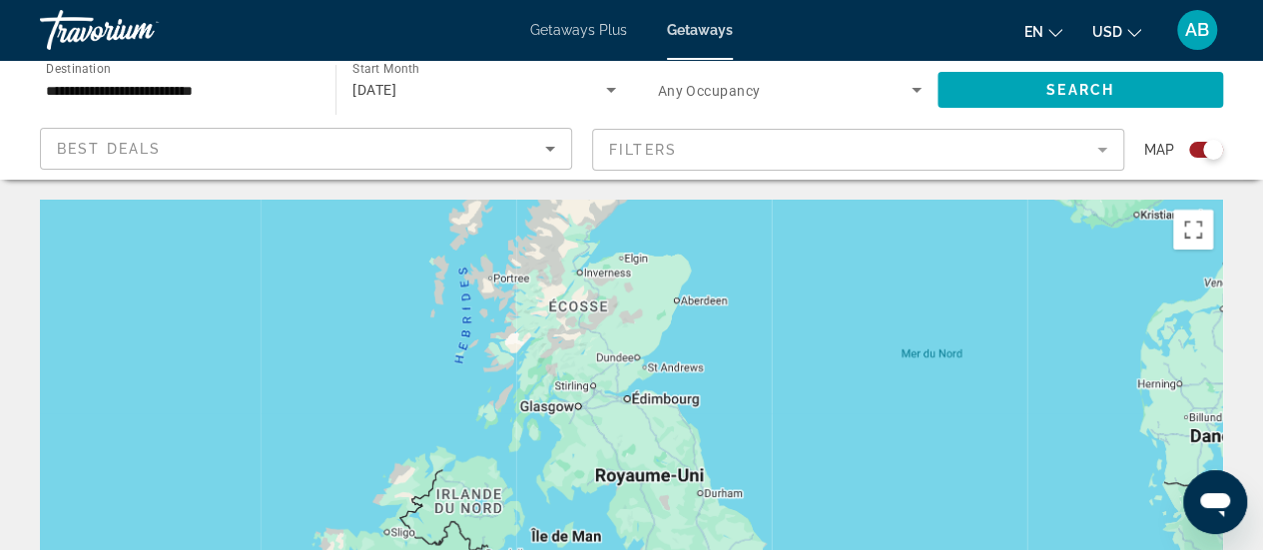
click at [254, 81] on input "**********" at bounding box center [177, 91] width 263 height 24
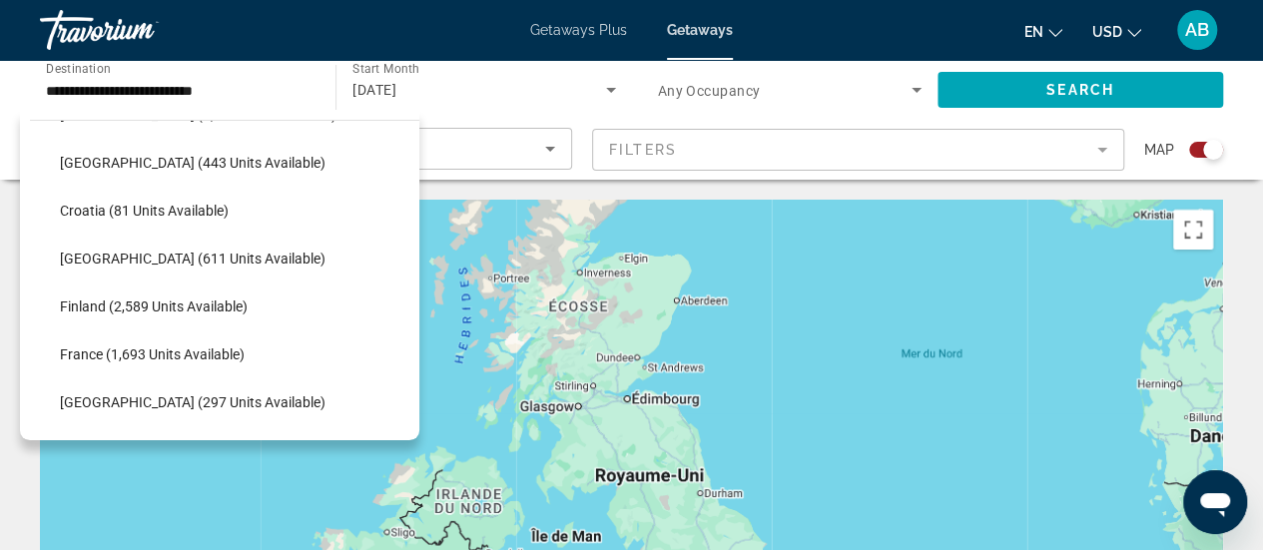
scroll to position [16, 0]
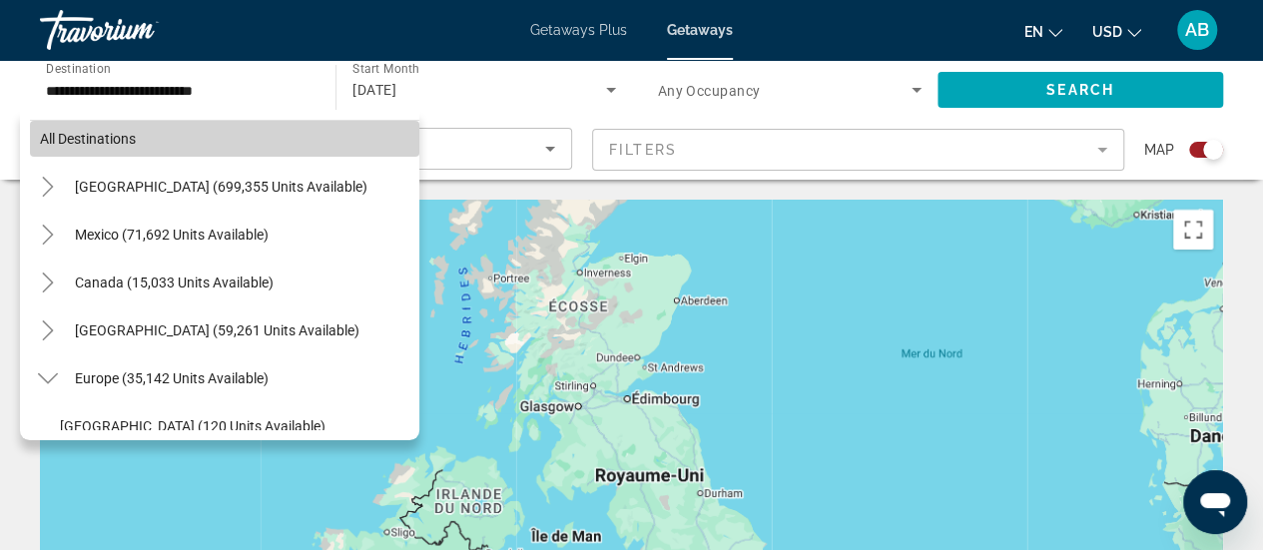
click at [291, 136] on span "Search widget" at bounding box center [224, 139] width 389 height 48
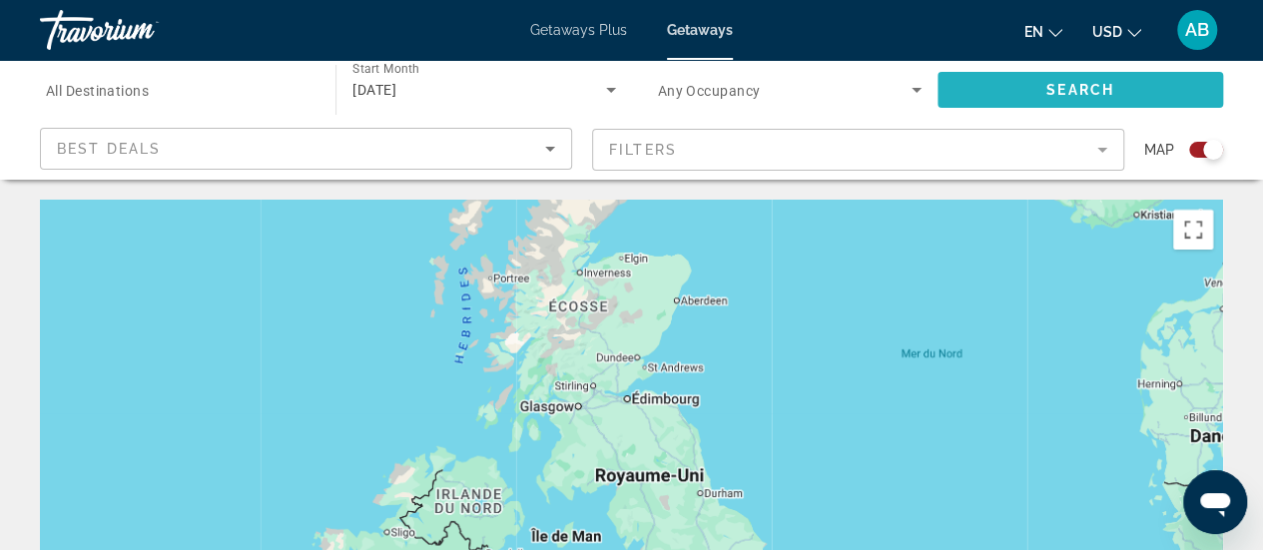
click at [1118, 89] on span "Search widget" at bounding box center [1079, 90] width 285 height 48
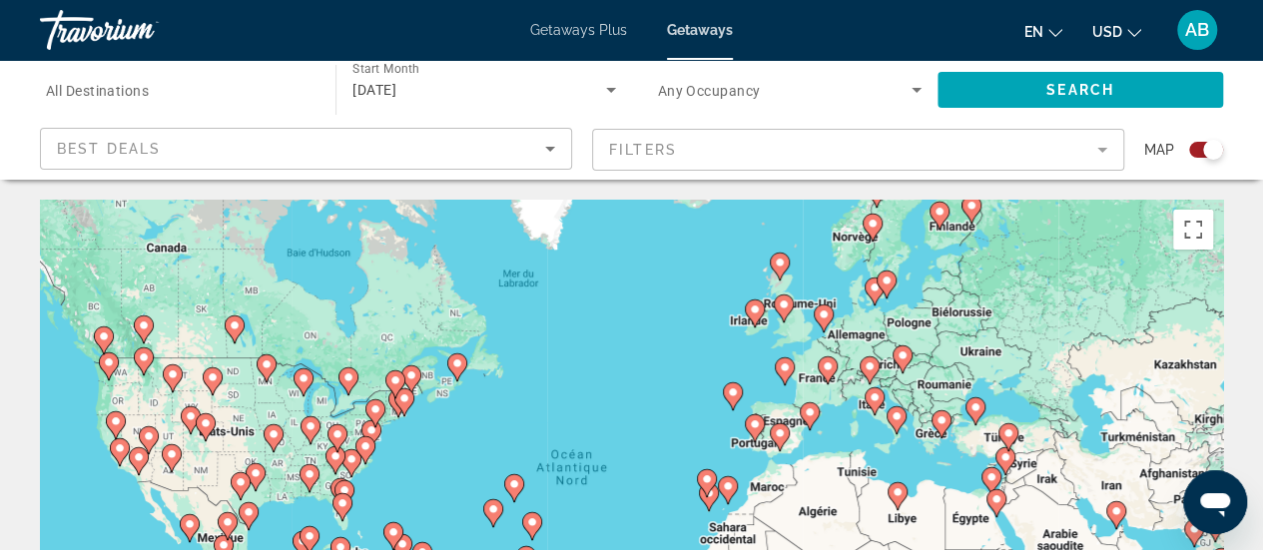
click at [776, 263] on image "Main content" at bounding box center [779, 262] width 12 height 12
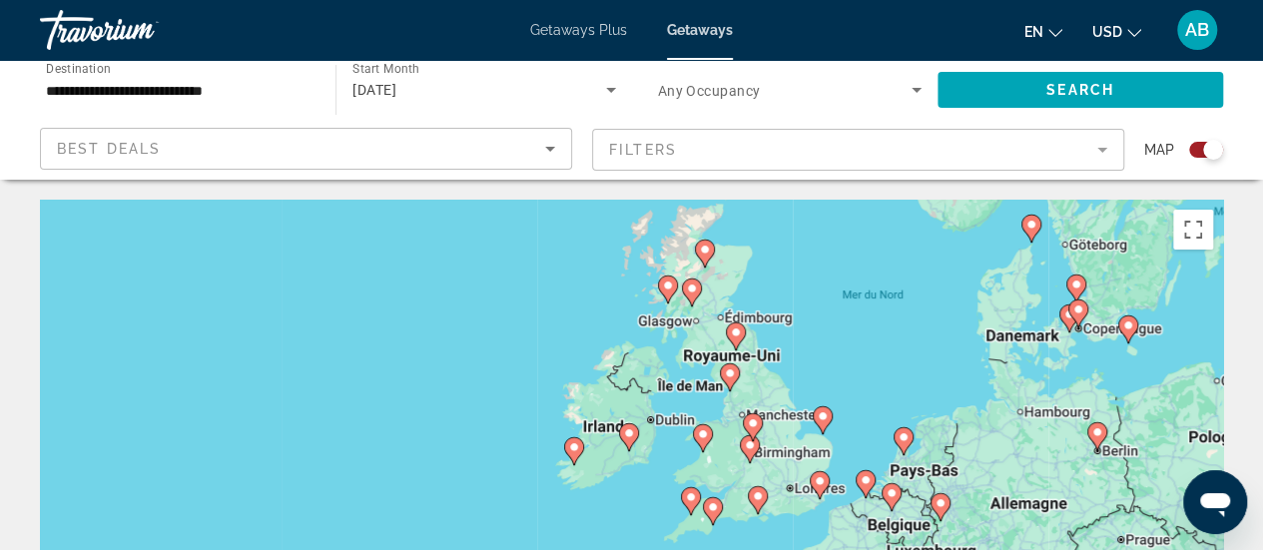
drag, startPoint x: 660, startPoint y: 499, endPoint x: 734, endPoint y: 258, distance: 251.6
click at [734, 258] on div "Pour naviguer, appuyez sur les touches fléchées. Pour activer le glissement ave…" at bounding box center [631, 499] width 1183 height 599
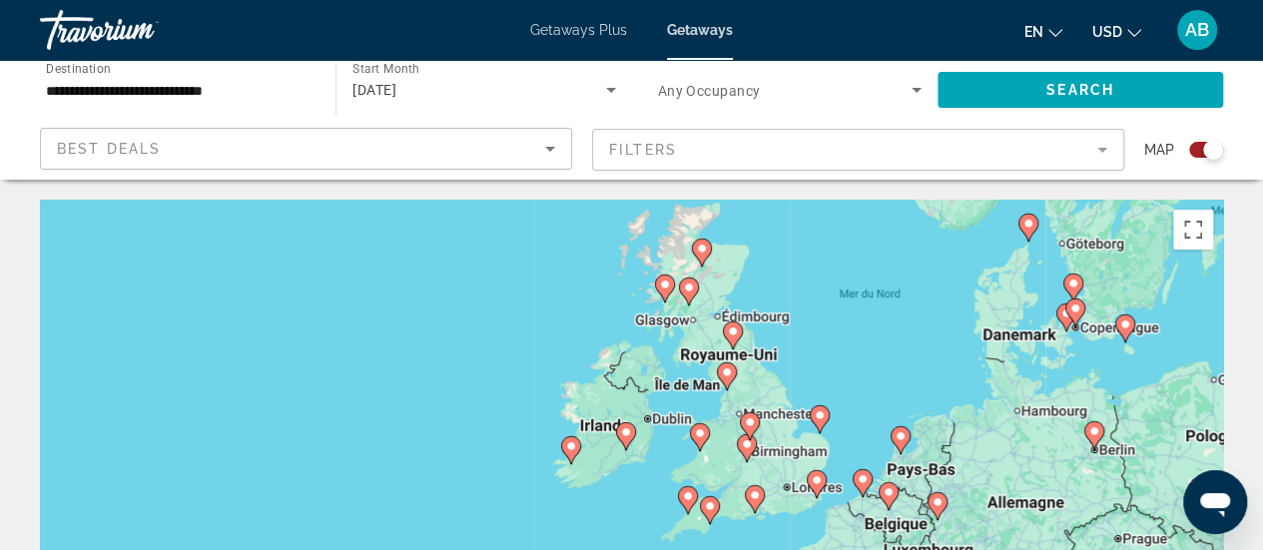
click at [687, 287] on image "Main content" at bounding box center [689, 287] width 12 height 12
type input "**********"
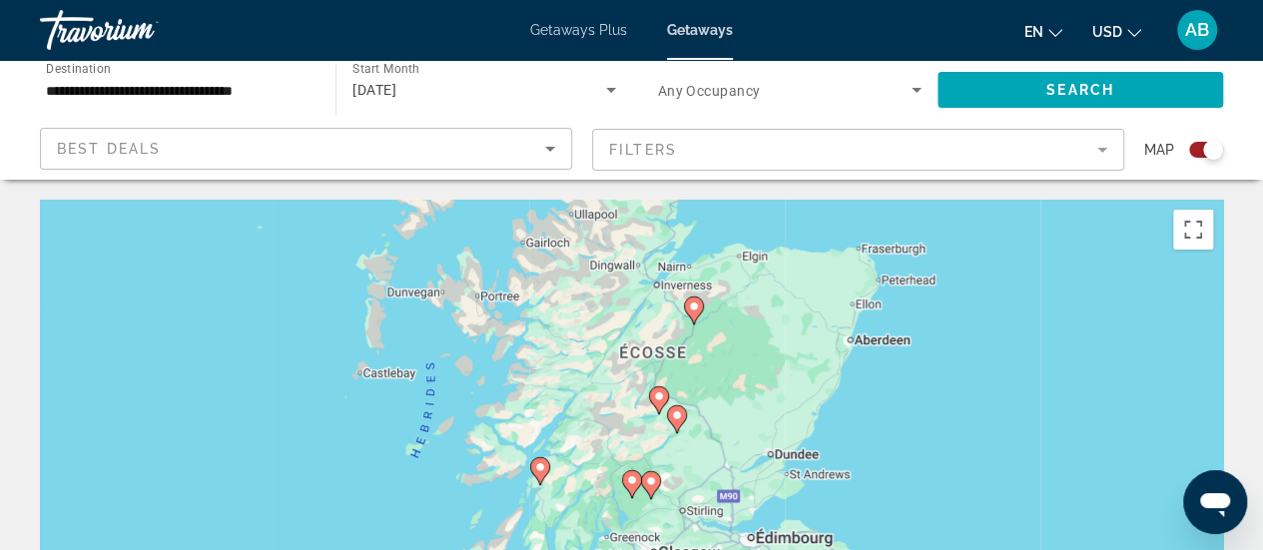
click at [647, 487] on icon "Main content" at bounding box center [650, 485] width 18 height 26
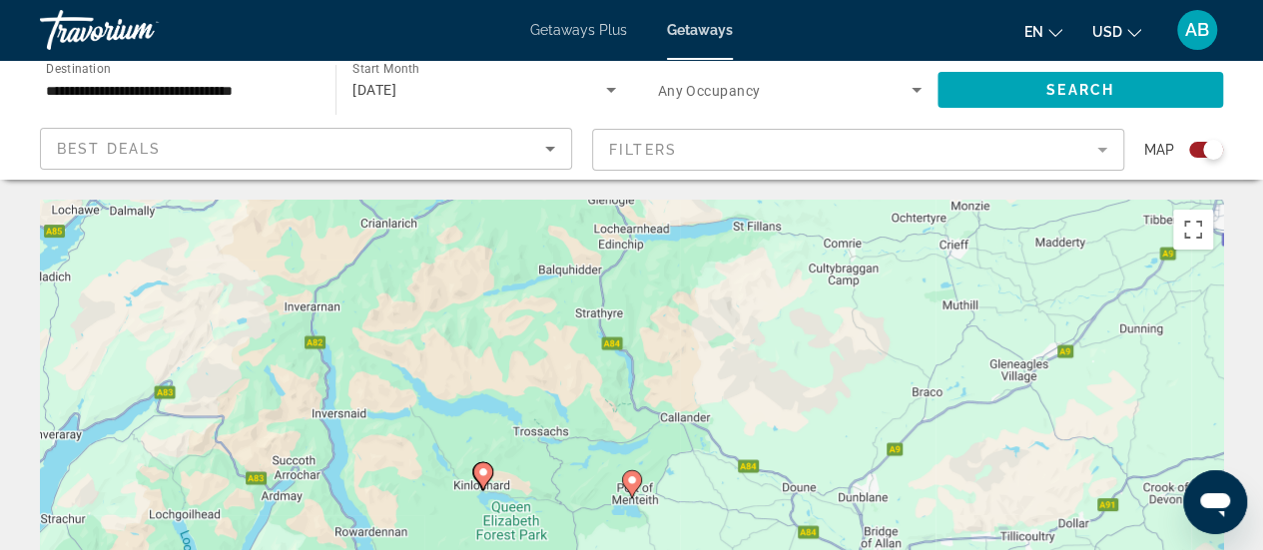
click at [634, 486] on icon "Main content" at bounding box center [631, 484] width 18 height 26
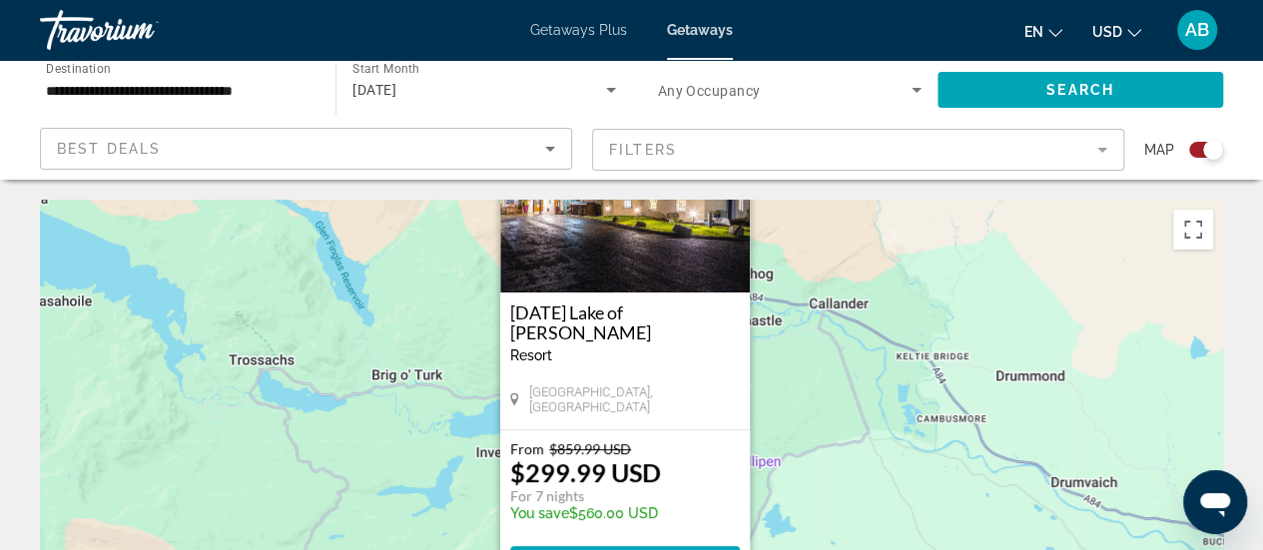
drag, startPoint x: 792, startPoint y: 459, endPoint x: 784, endPoint y: 319, distance: 140.0
click at [784, 319] on div "Pour activer le glissement avec le clavier, appuyez sur Alt+Entrée. Une fois ce…" at bounding box center [631, 499] width 1183 height 599
click at [1189, 225] on button "Passer en plein écran" at bounding box center [1193, 230] width 40 height 40
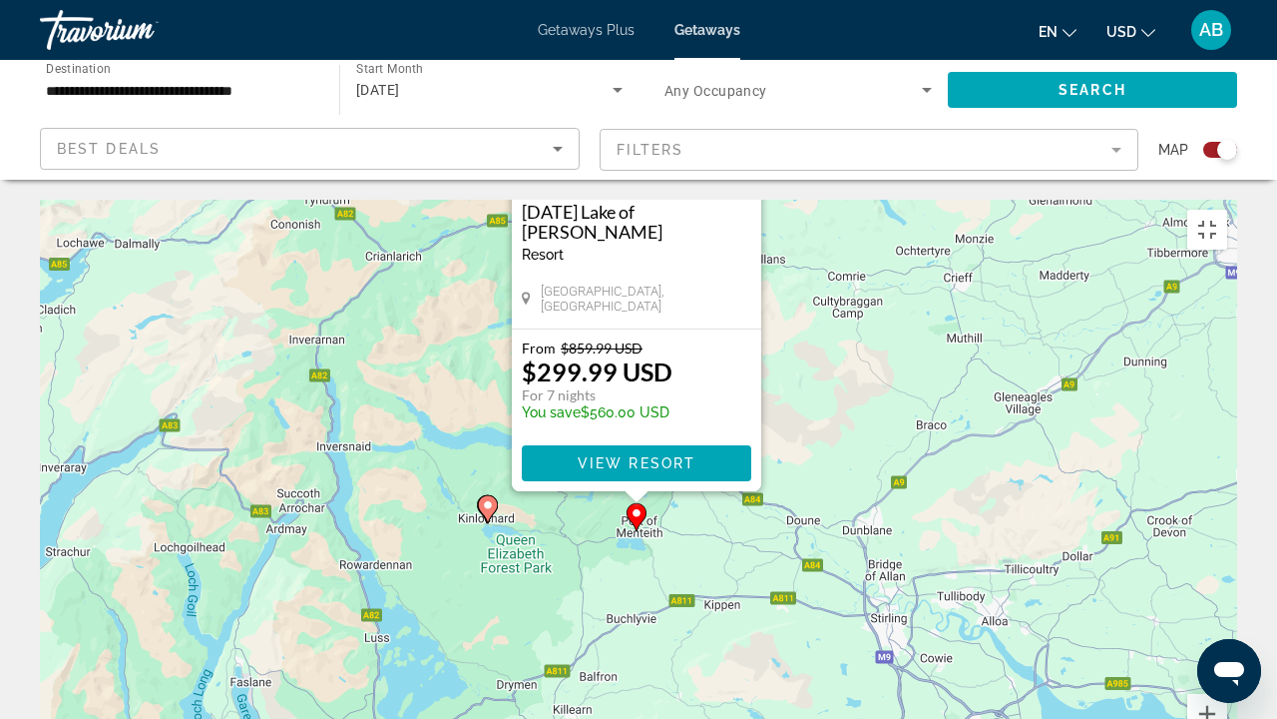
click at [1238, 549] on div "Pour activer le glissement avec le clavier, appuyez sur Alt+Entrée. Une fois ce…" at bounding box center [639, 499] width 1198 height 599
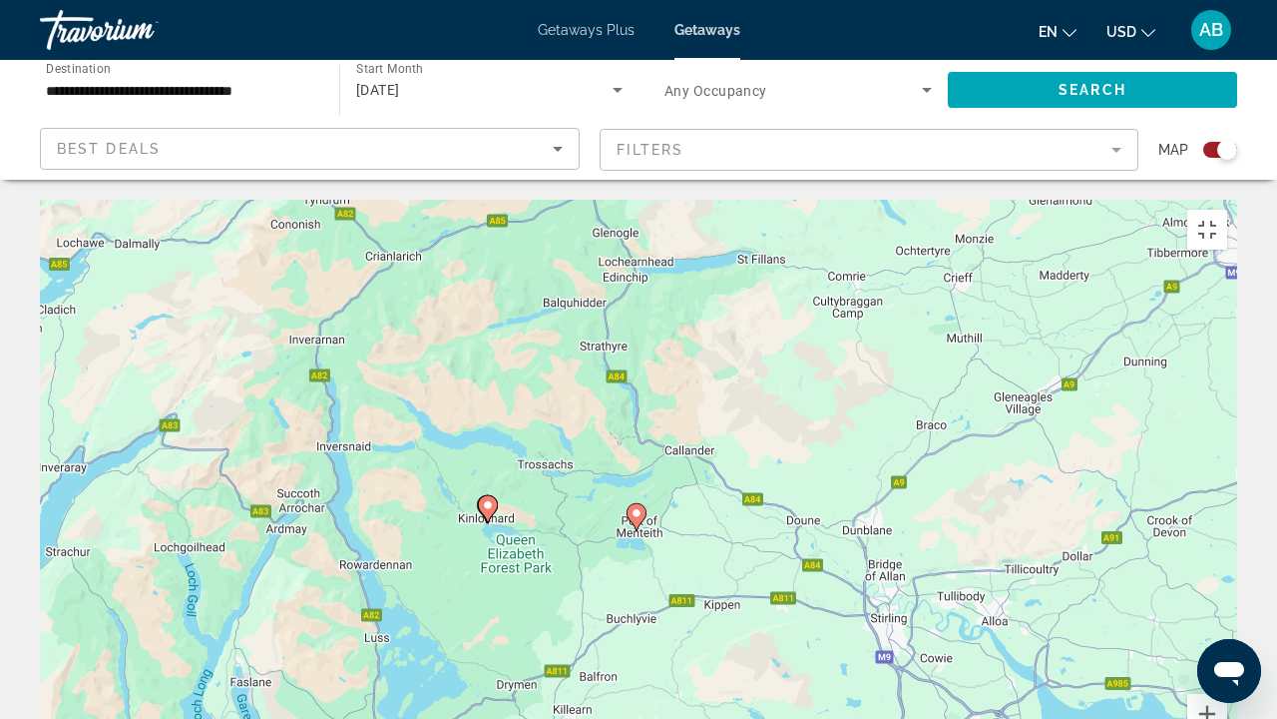
click at [1238, 549] on div "Pour activer le glissement avec le clavier, appuyez sur Alt+Entrée. Une fois ce…" at bounding box center [639, 499] width 1198 height 599
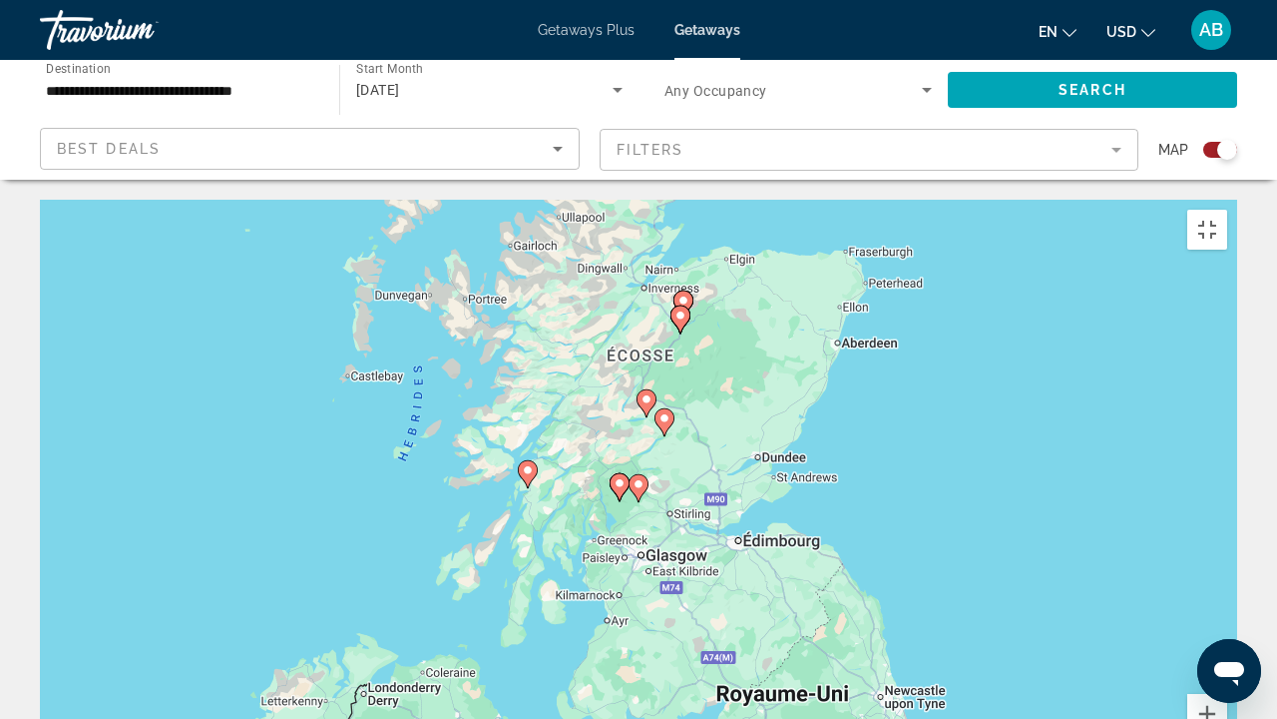
click at [643, 475] on icon "Main content" at bounding box center [639, 488] width 18 height 26
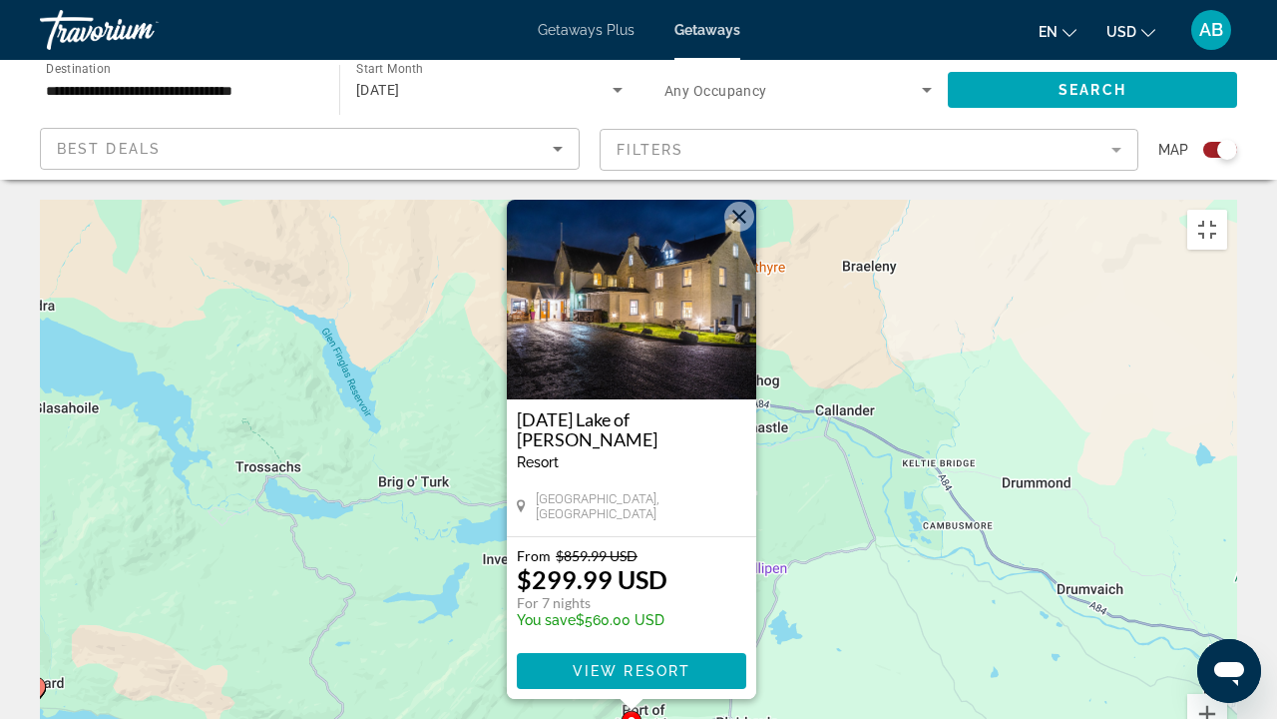
click at [637, 200] on img "Main content" at bounding box center [632, 300] width 250 height 200
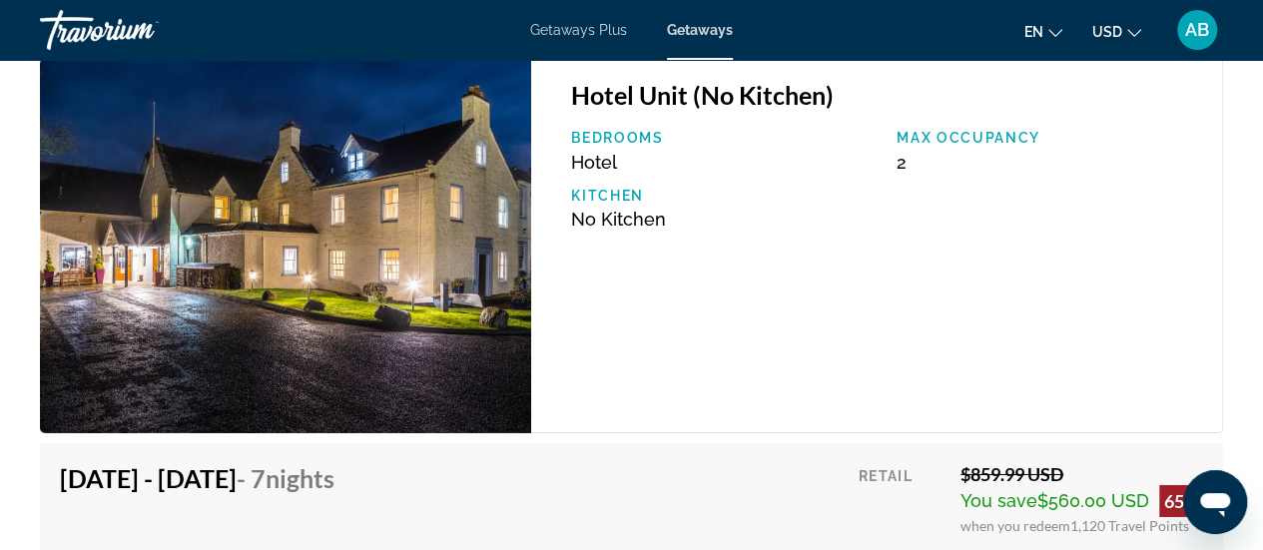
scroll to position [2840, 0]
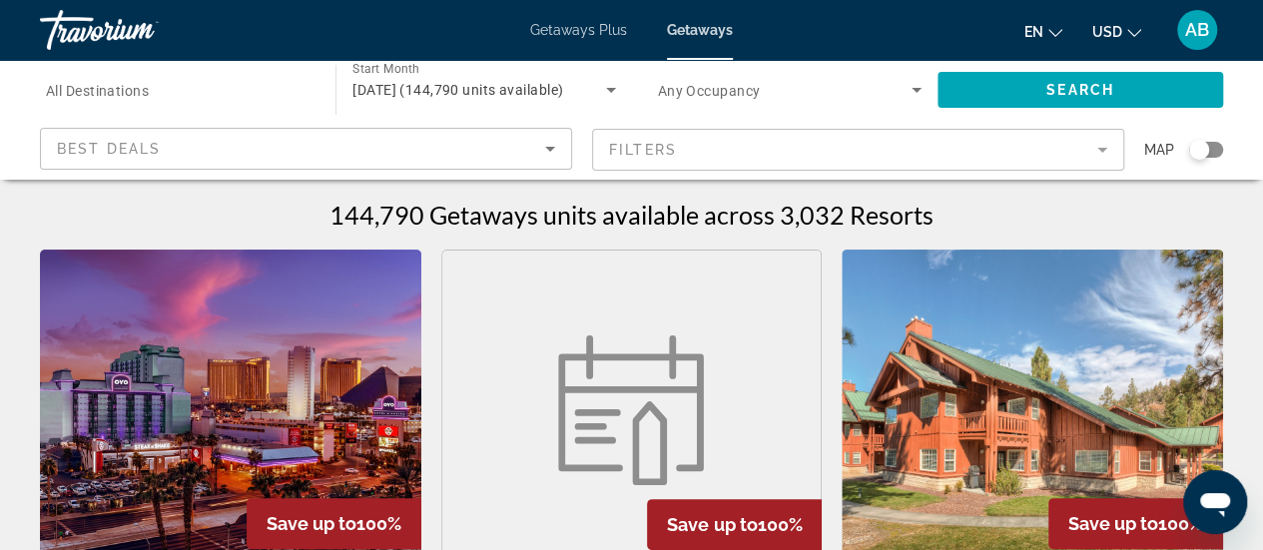
click at [1216, 149] on div "Search widget" at bounding box center [1206, 150] width 34 height 16
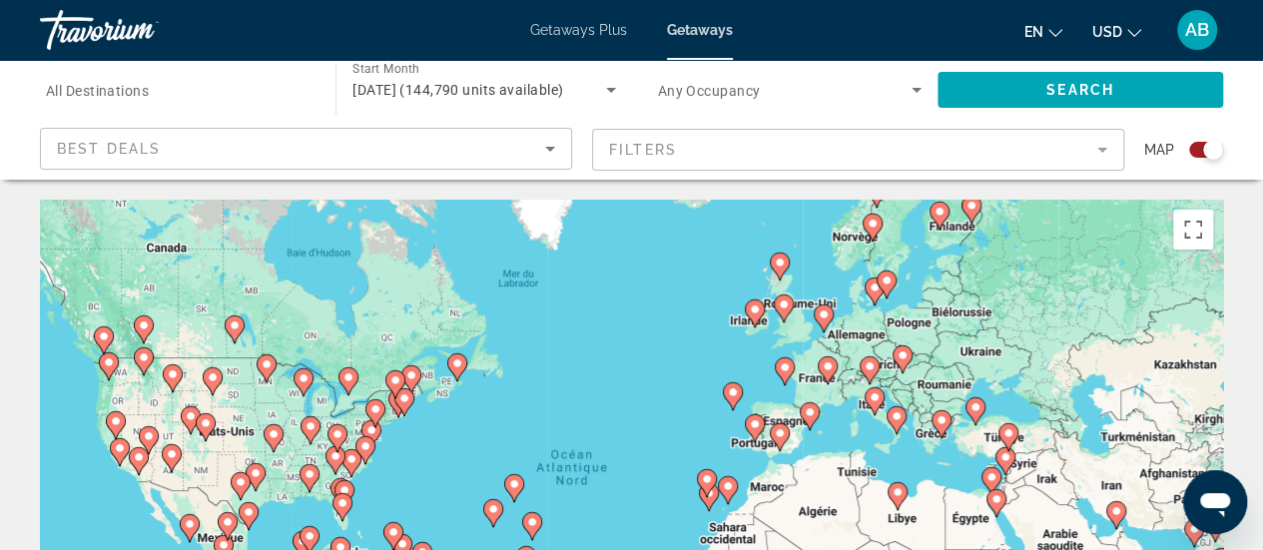
click at [782, 310] on icon "Main content" at bounding box center [782, 308] width 18 height 26
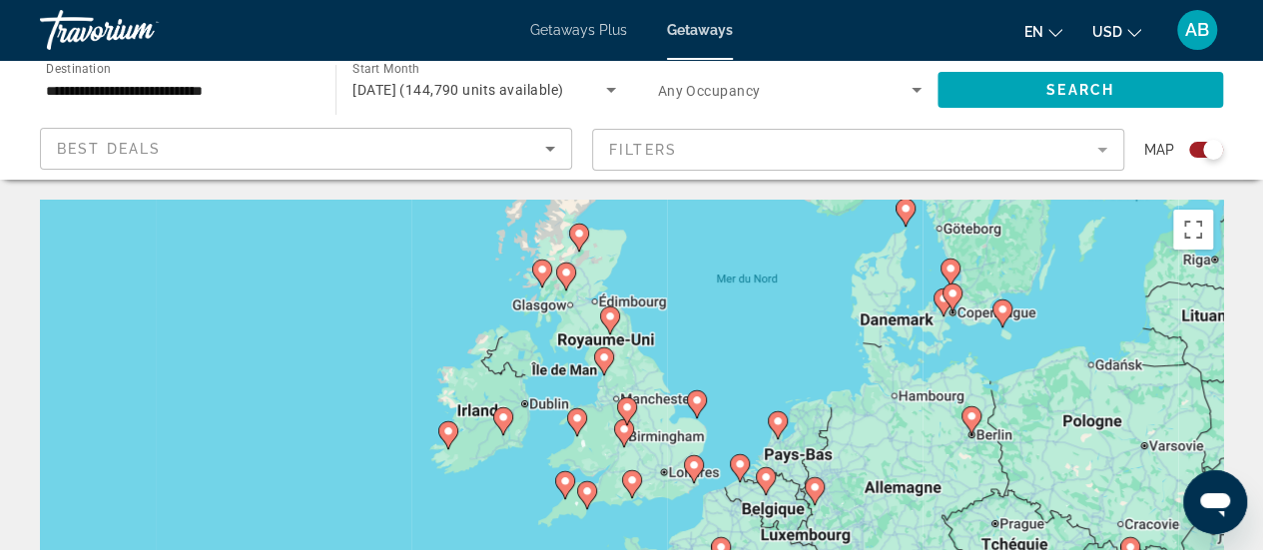
click at [559, 277] on icon "Main content" at bounding box center [565, 276] width 18 height 26
type input "**********"
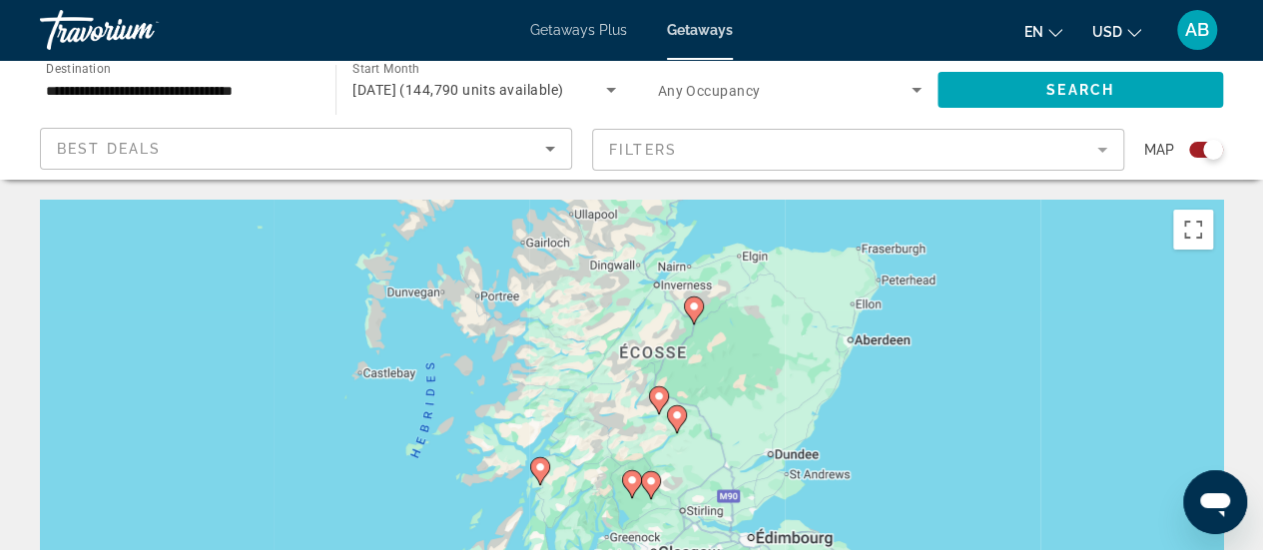
click at [695, 311] on image "Main content" at bounding box center [694, 306] width 12 height 12
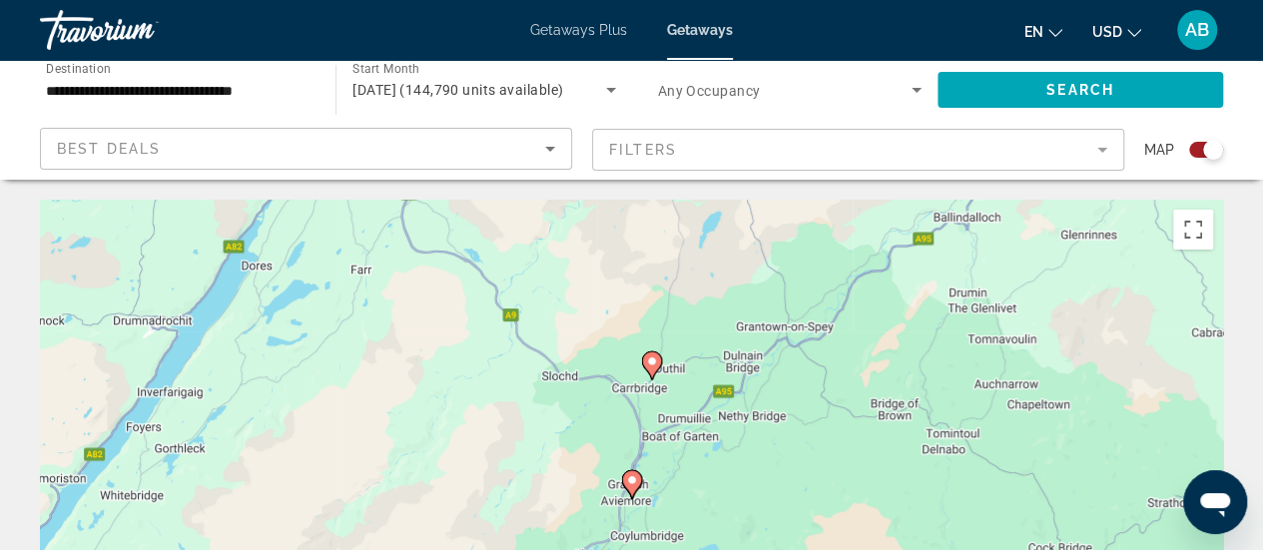
click at [653, 374] on icon "Main content" at bounding box center [651, 365] width 18 height 26
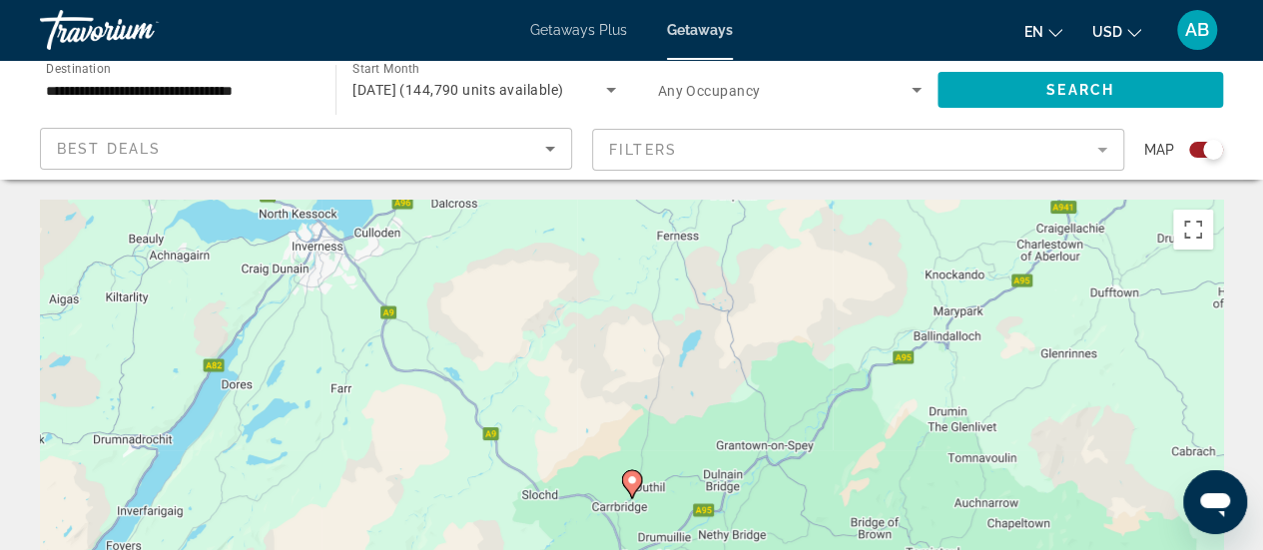
click at [635, 484] on image "Main content" at bounding box center [632, 480] width 12 height 12
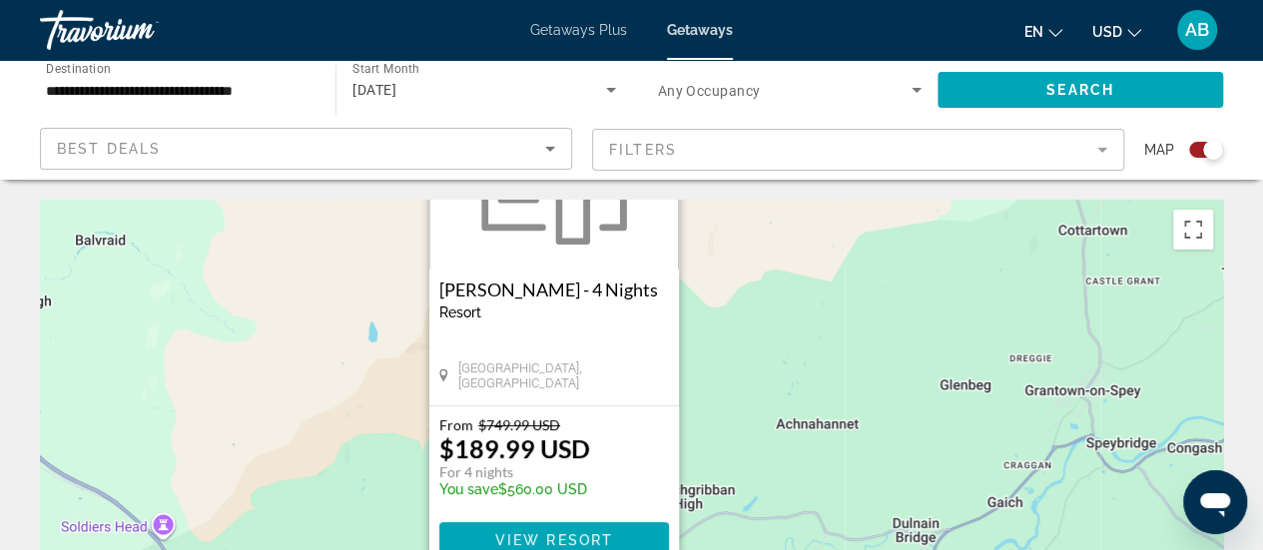
drag, startPoint x: 860, startPoint y: 406, endPoint x: 778, endPoint y: 241, distance: 184.8
click at [778, 241] on div "Pour activer le glissement avec le clavier, appuyez sur Alt+Entrée. Une fois ce…" at bounding box center [631, 499] width 1183 height 599
click at [622, 231] on img "Main content" at bounding box center [554, 170] width 170 height 150
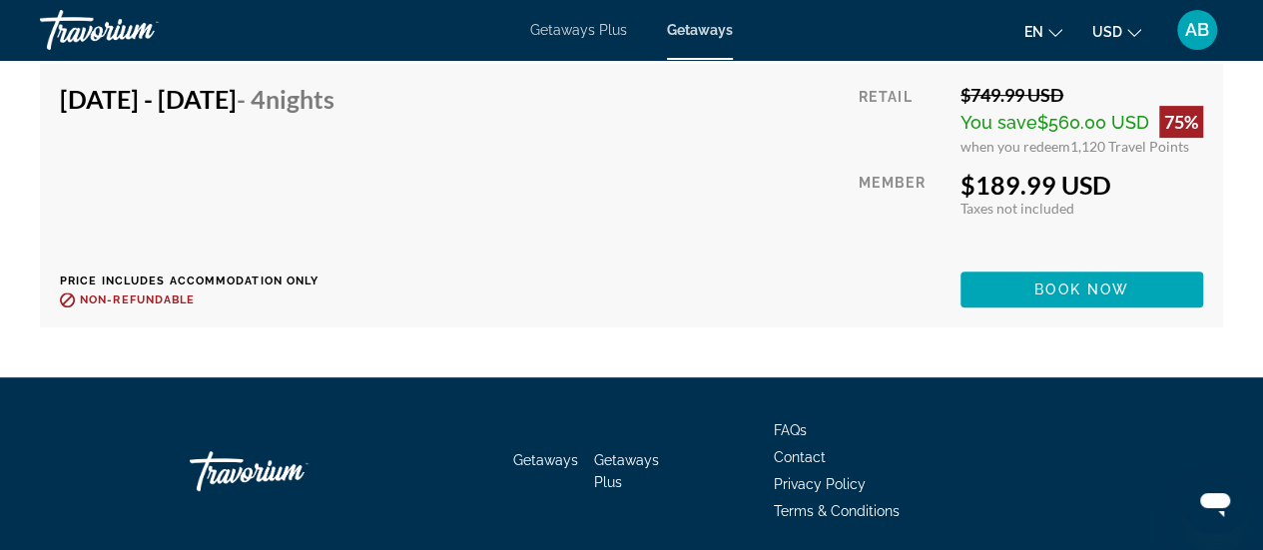
scroll to position [4148, 0]
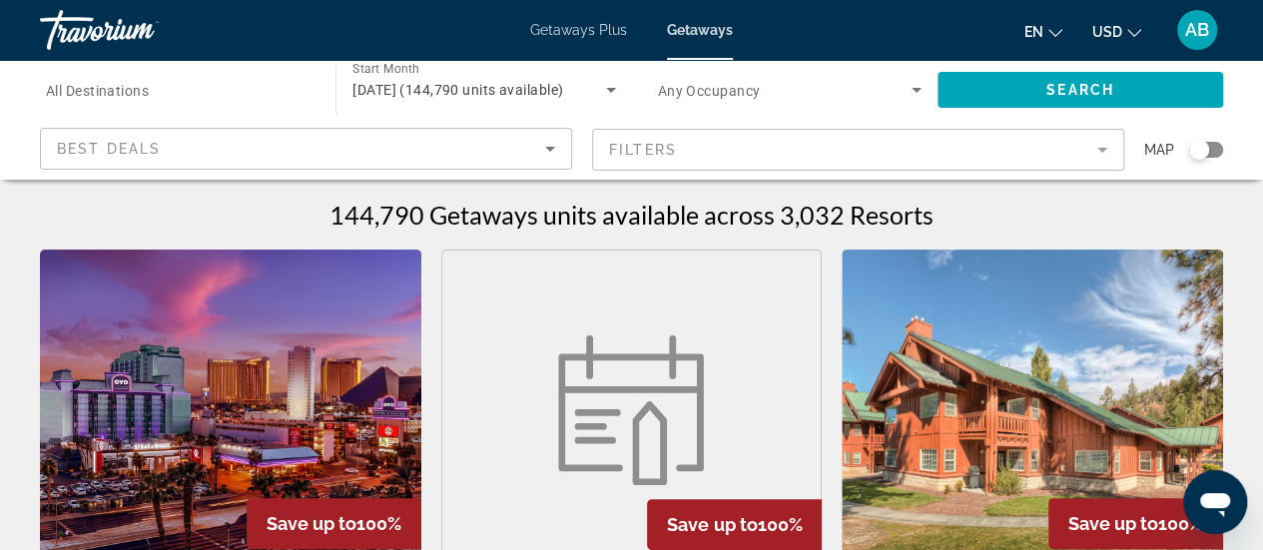
click at [1199, 146] on div "Search widget" at bounding box center [1199, 150] width 20 height 20
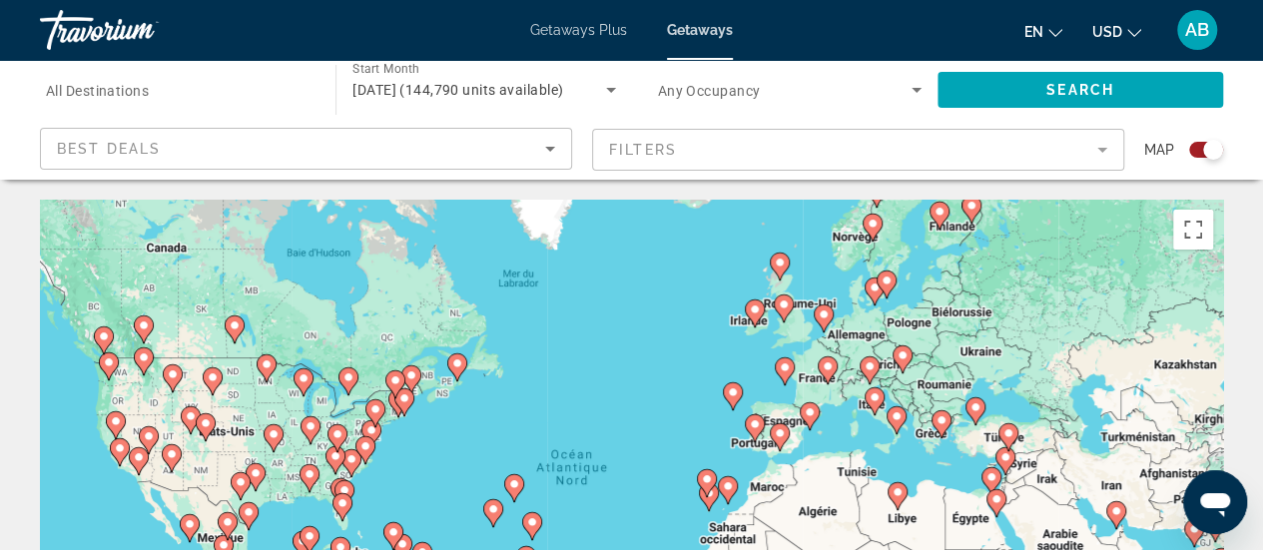
click at [771, 302] on div "Pour activer le glissement avec le clavier, appuyez sur Alt+Entrée. Une fois ce…" at bounding box center [631, 499] width 1183 height 599
click at [779, 309] on image "Main content" at bounding box center [783, 304] width 12 height 12
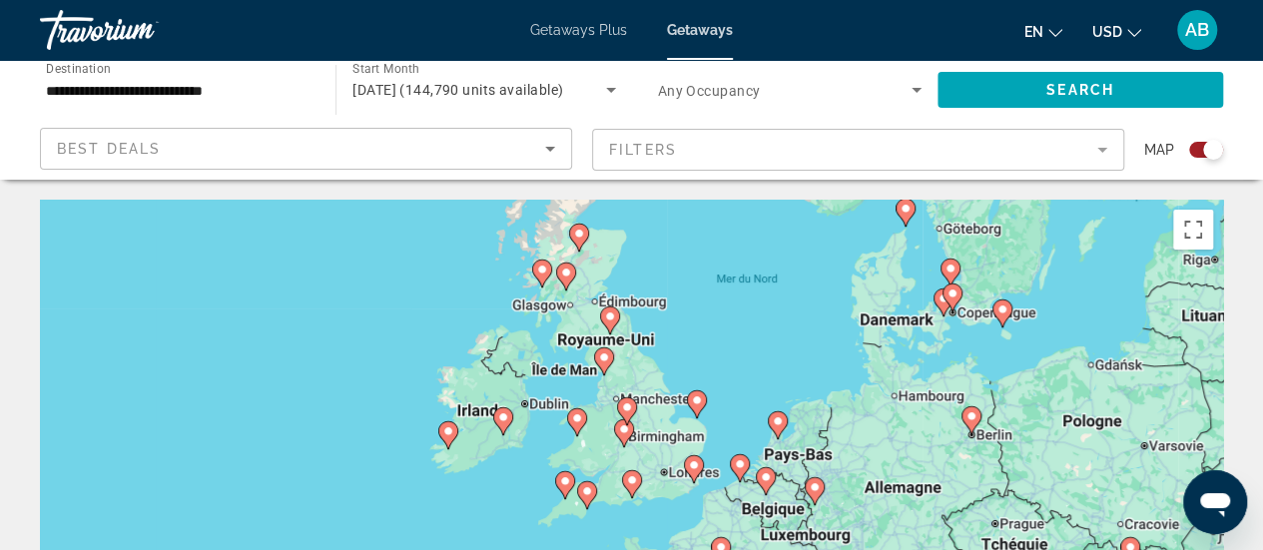
click at [620, 425] on gmp-advanced-marker "Main content" at bounding box center [627, 411] width 20 height 30
type input "**********"
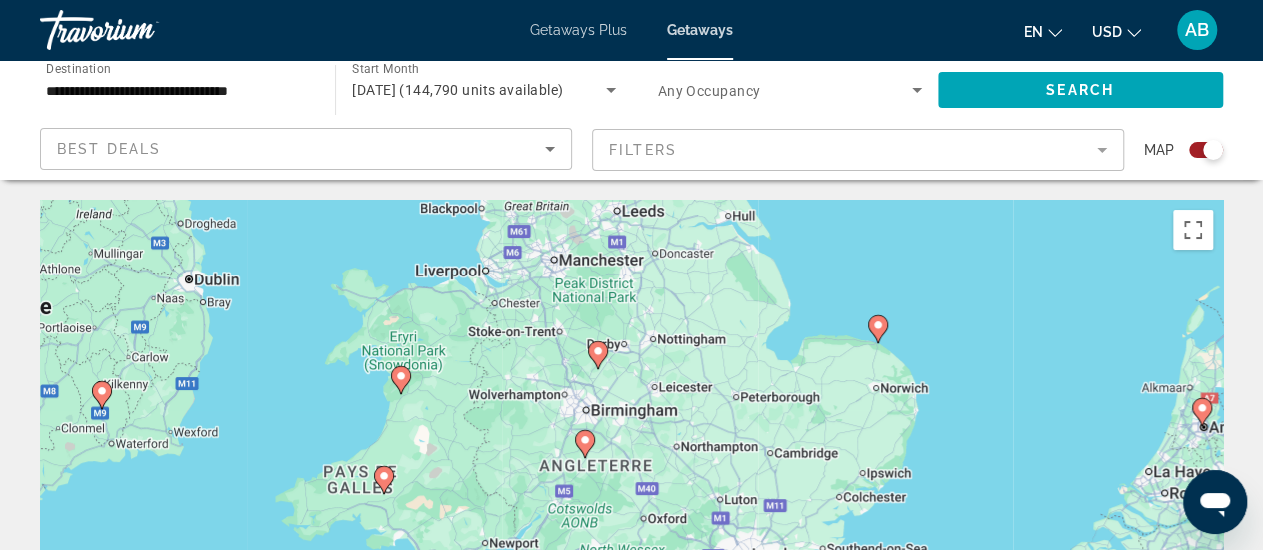
drag, startPoint x: 703, startPoint y: 492, endPoint x: 667, endPoint y: 304, distance: 191.0
click at [667, 304] on div "Pour activer le glissement avec le clavier, appuyez sur Alt+Entrée. Une fois ce…" at bounding box center [631, 499] width 1183 height 599
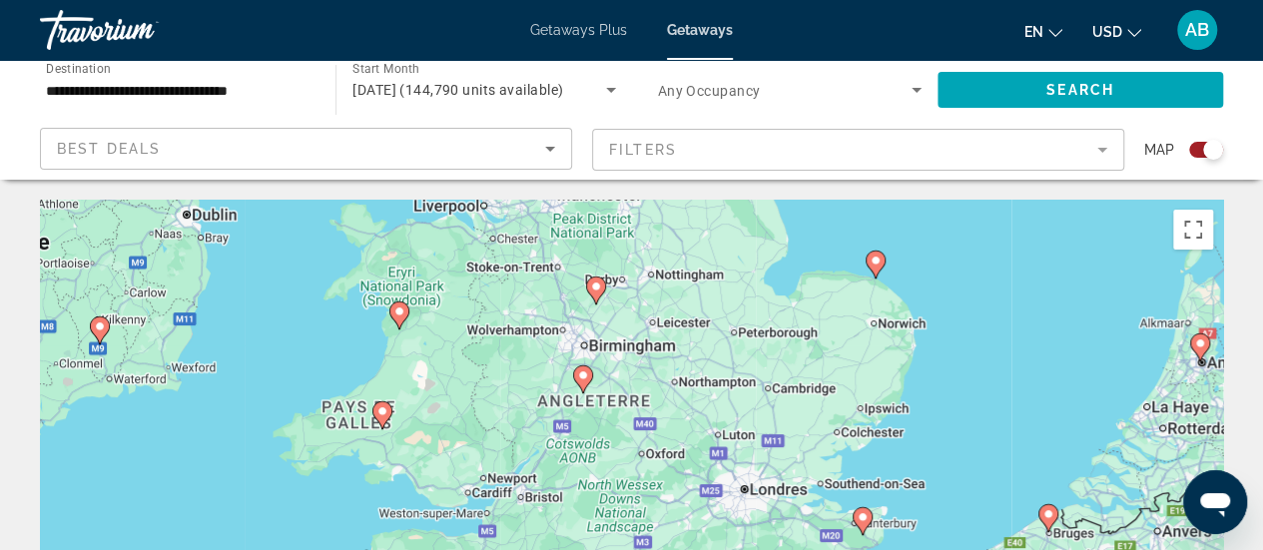
click at [583, 383] on icon "Main content" at bounding box center [582, 379] width 18 height 26
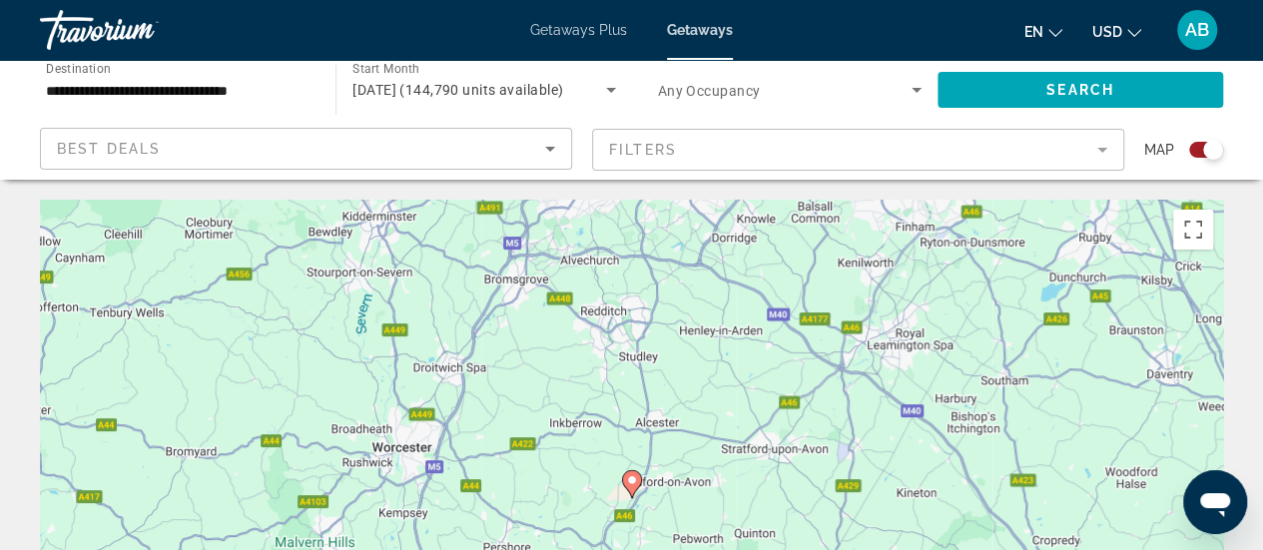
click at [623, 494] on gmp-advanced-marker "Main content" at bounding box center [632, 484] width 20 height 30
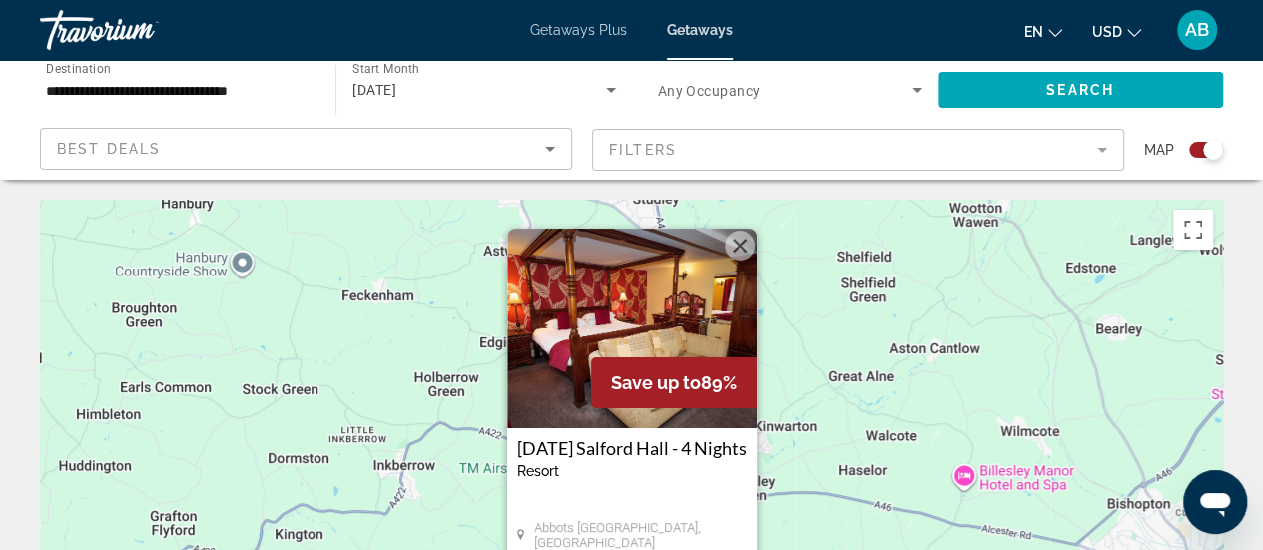
click at [609, 358] on div "Save up to 89%" at bounding box center [674, 382] width 166 height 51
click at [658, 389] on span "Save up to" at bounding box center [656, 382] width 90 height 21
click at [645, 449] on h3 "[DATE] Salford Hall - 4 Nights" at bounding box center [632, 448] width 230 height 20
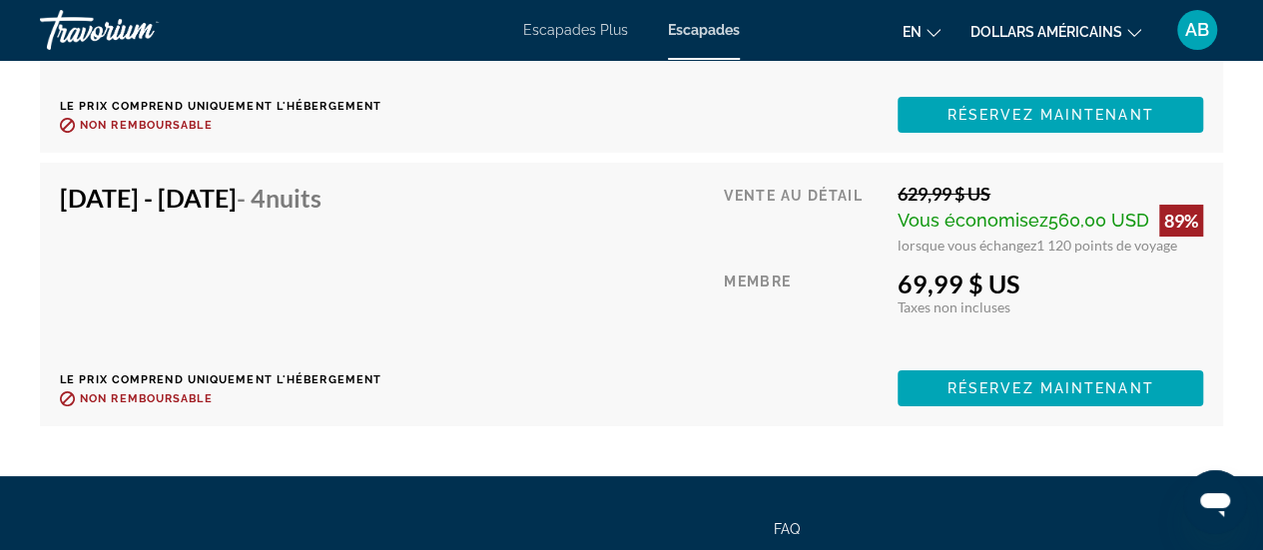
scroll to position [3743, 0]
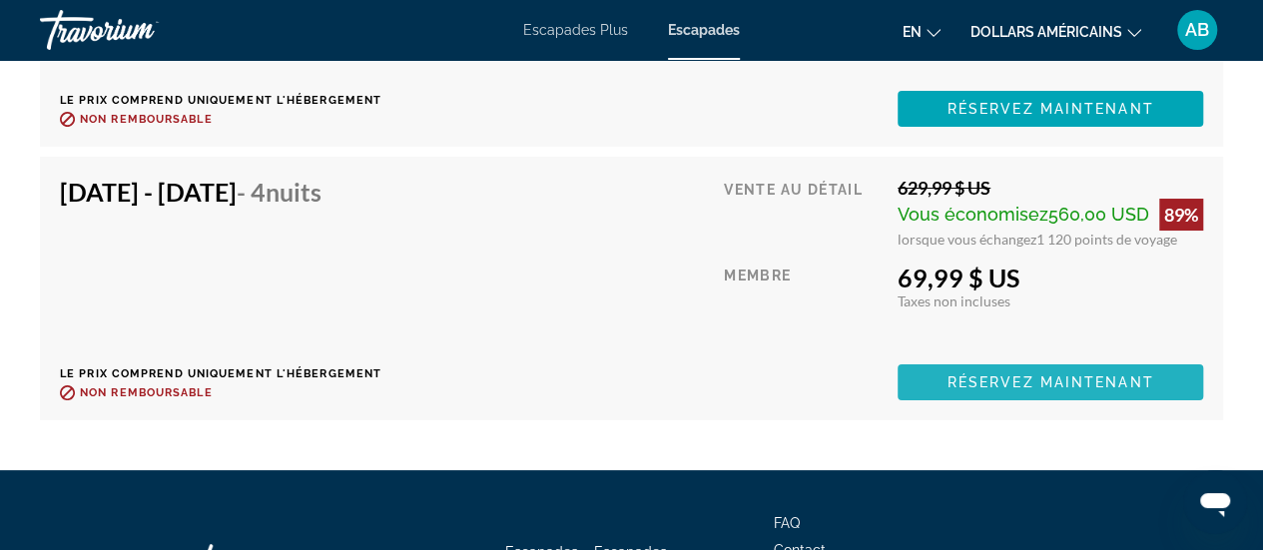
click at [1137, 382] on font "Réservez maintenant" at bounding box center [1050, 382] width 207 height 16
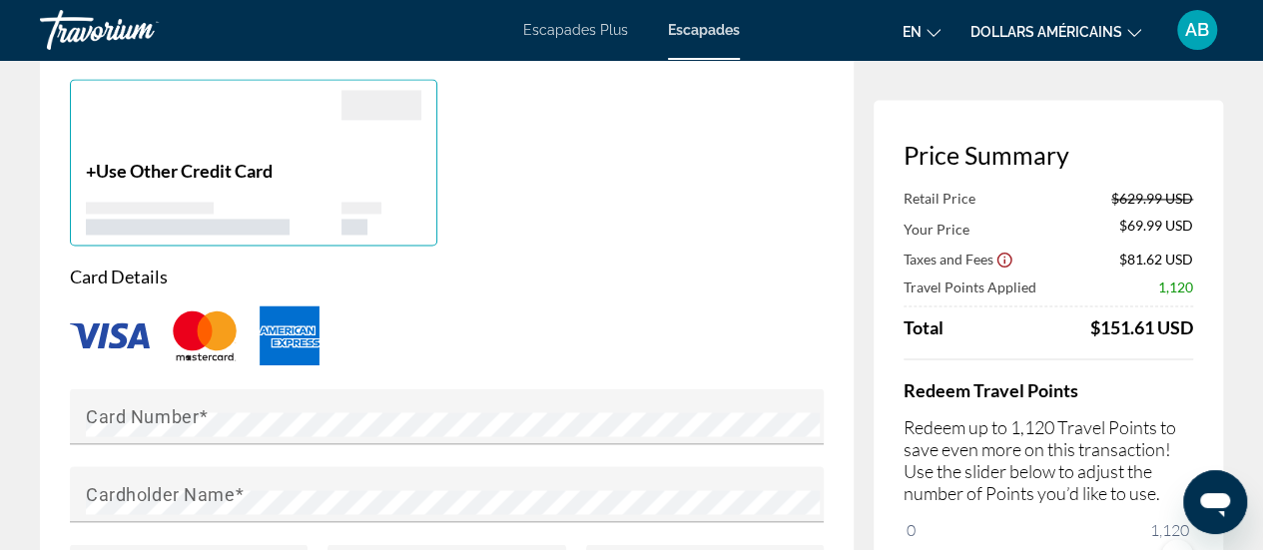
scroll to position [986, 0]
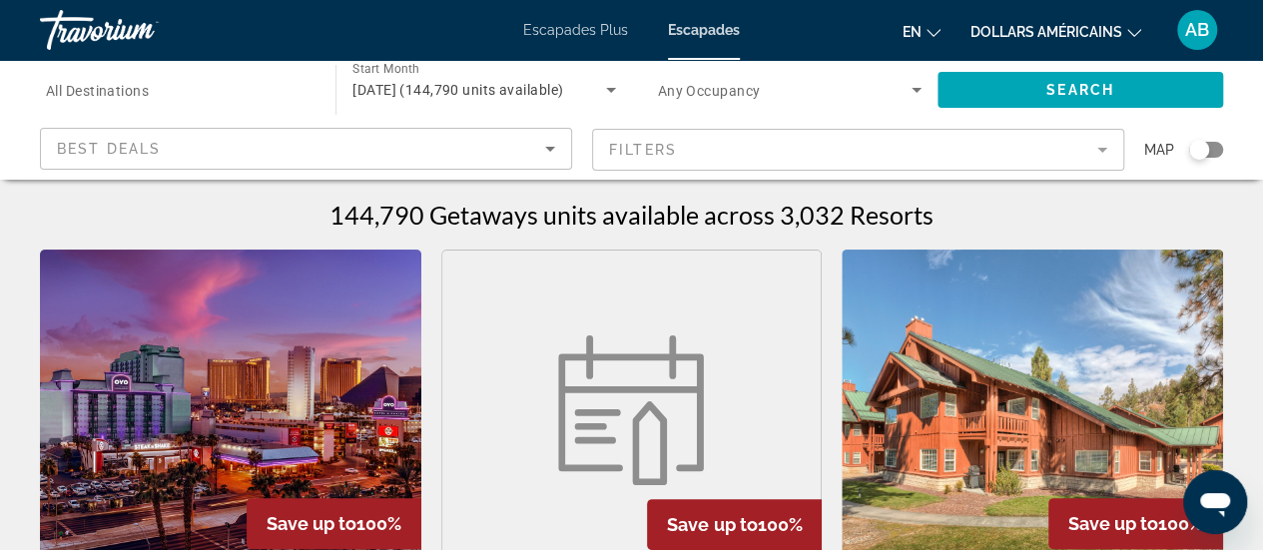
click at [1203, 159] on div "Map" at bounding box center [1183, 150] width 79 height 44
click at [1209, 151] on div "Search widget" at bounding box center [1206, 150] width 34 height 16
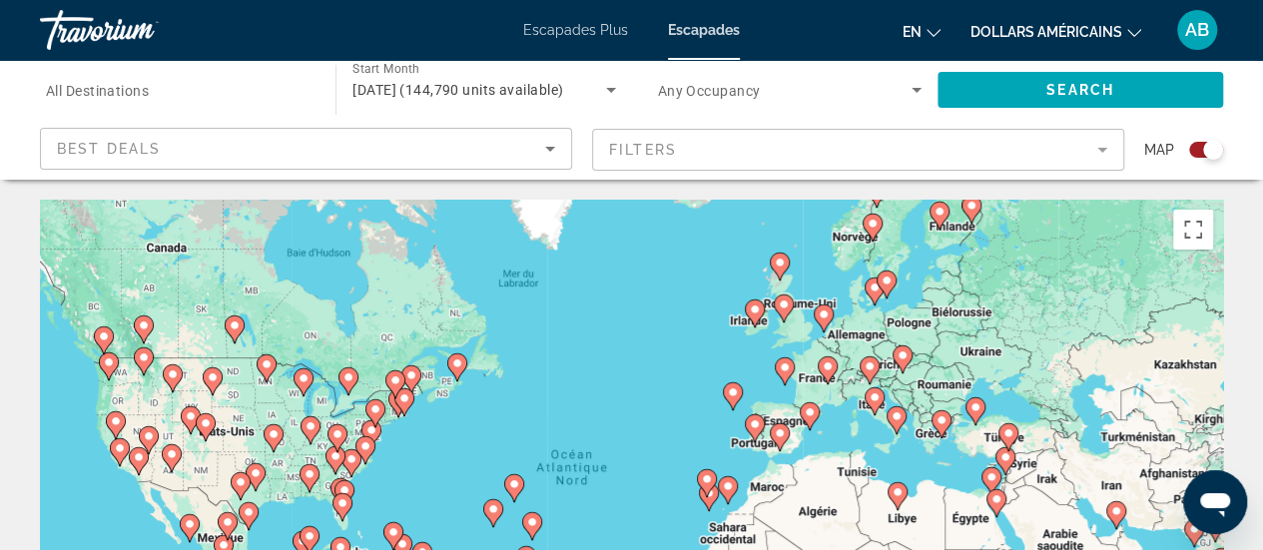
click at [803, 416] on image "Contenu principal" at bounding box center [809, 412] width 12 height 12
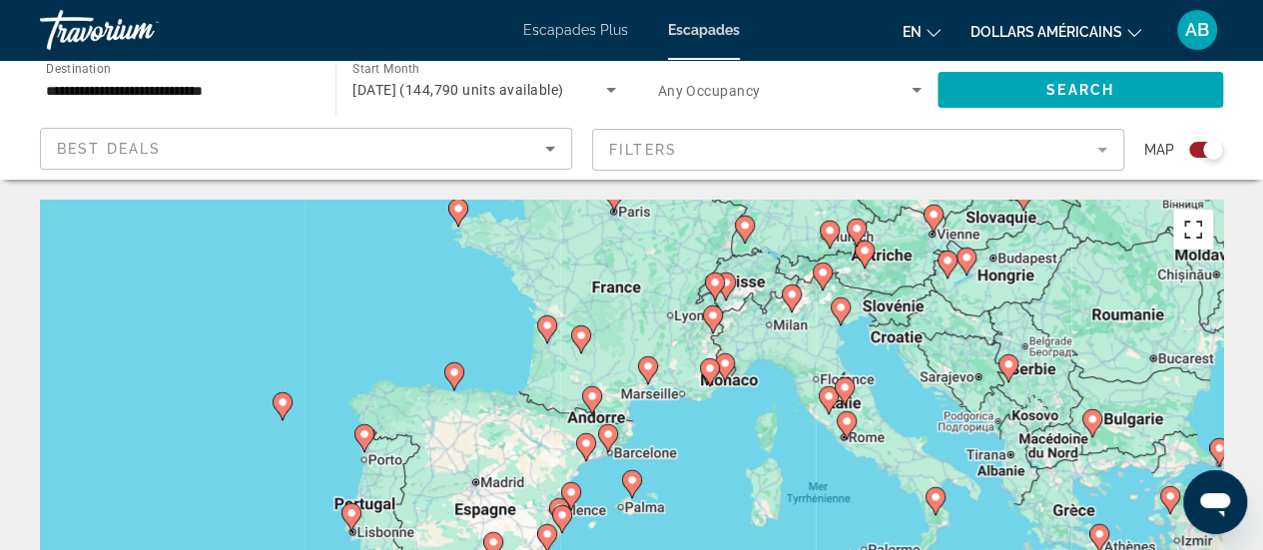
click at [1204, 225] on button "Passer en plein écran" at bounding box center [1193, 230] width 40 height 40
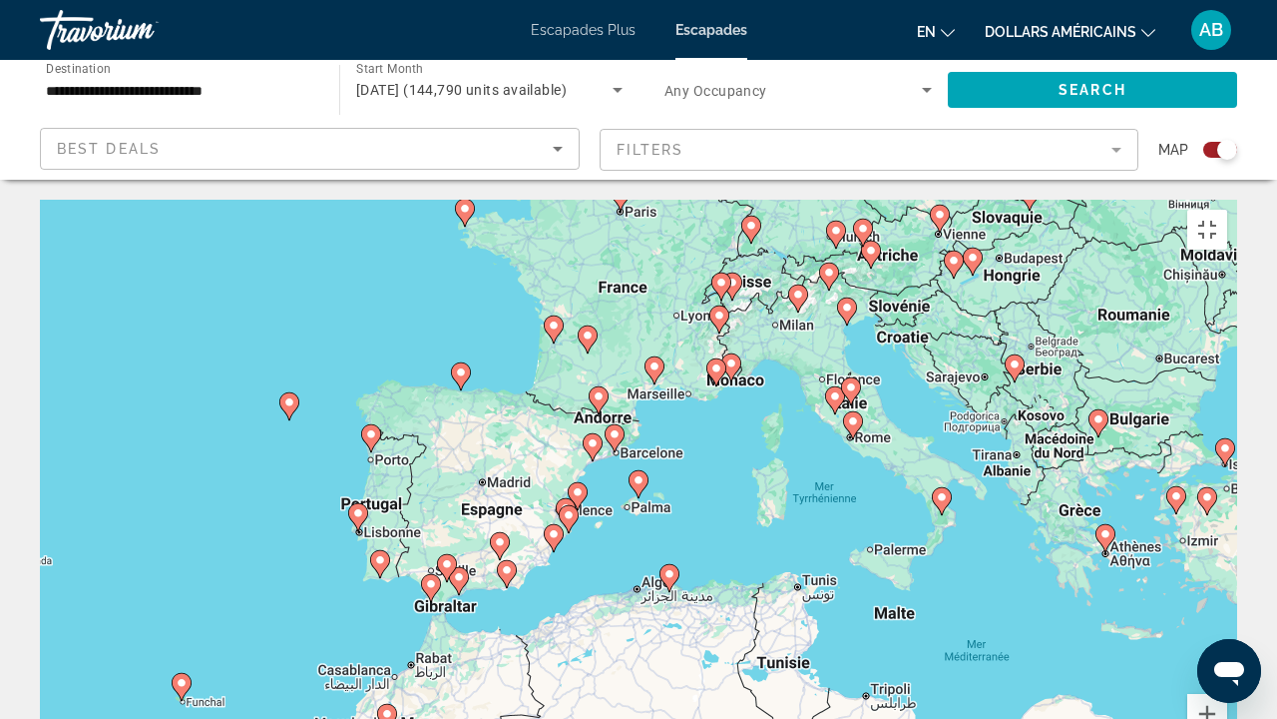
click at [425, 549] on image "Contenu principal" at bounding box center [431, 584] width 12 height 12
type input "**********"
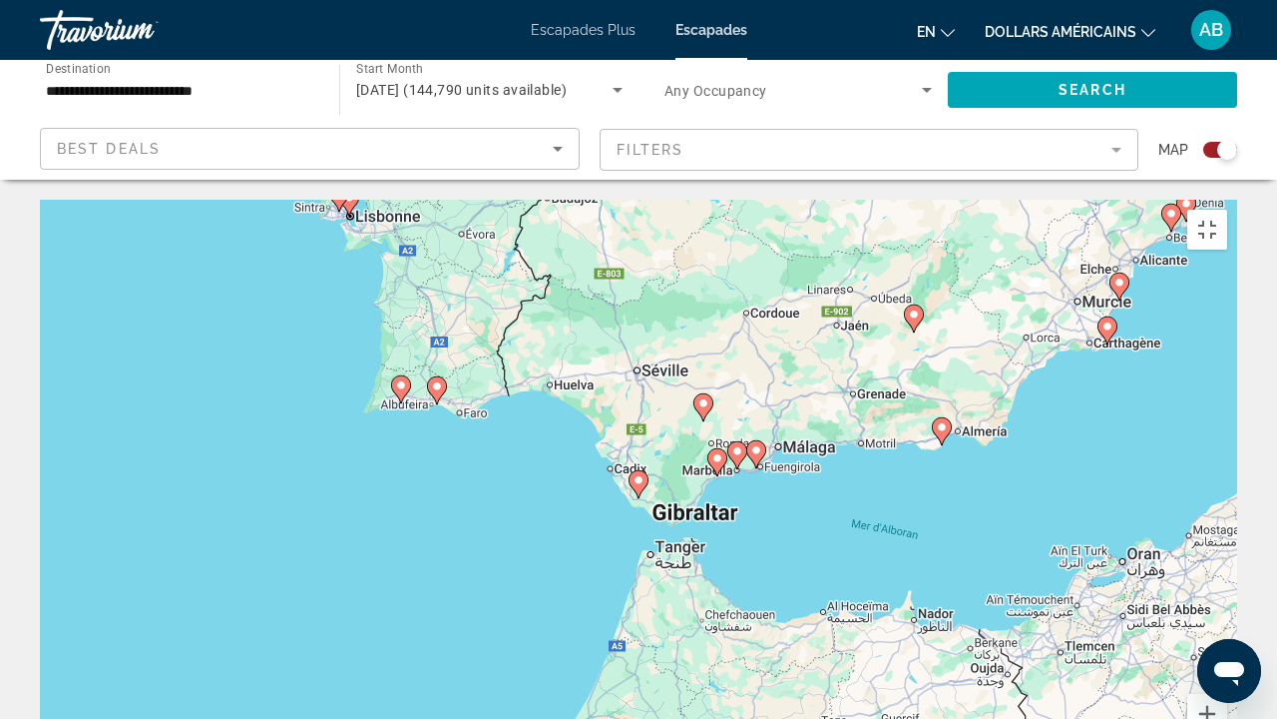
click at [638, 474] on image "Contenu principal" at bounding box center [639, 480] width 12 height 12
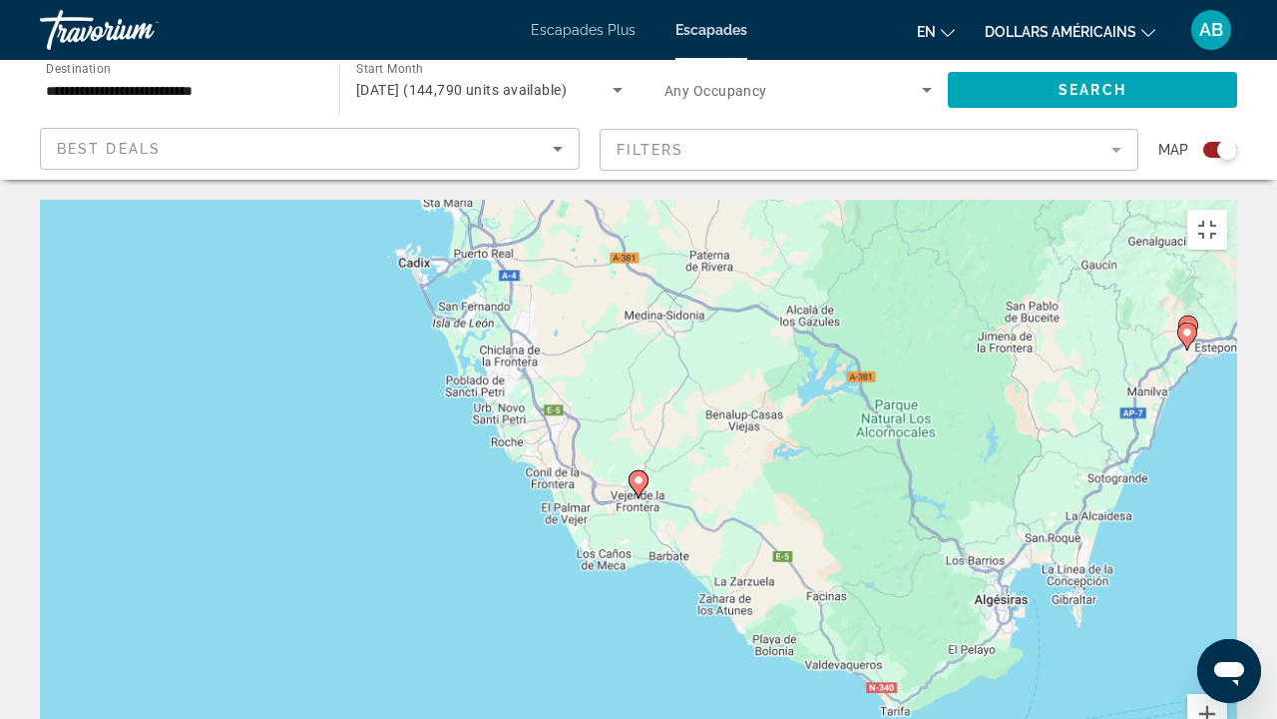
click at [638, 474] on image "Contenu principal" at bounding box center [639, 480] width 12 height 12
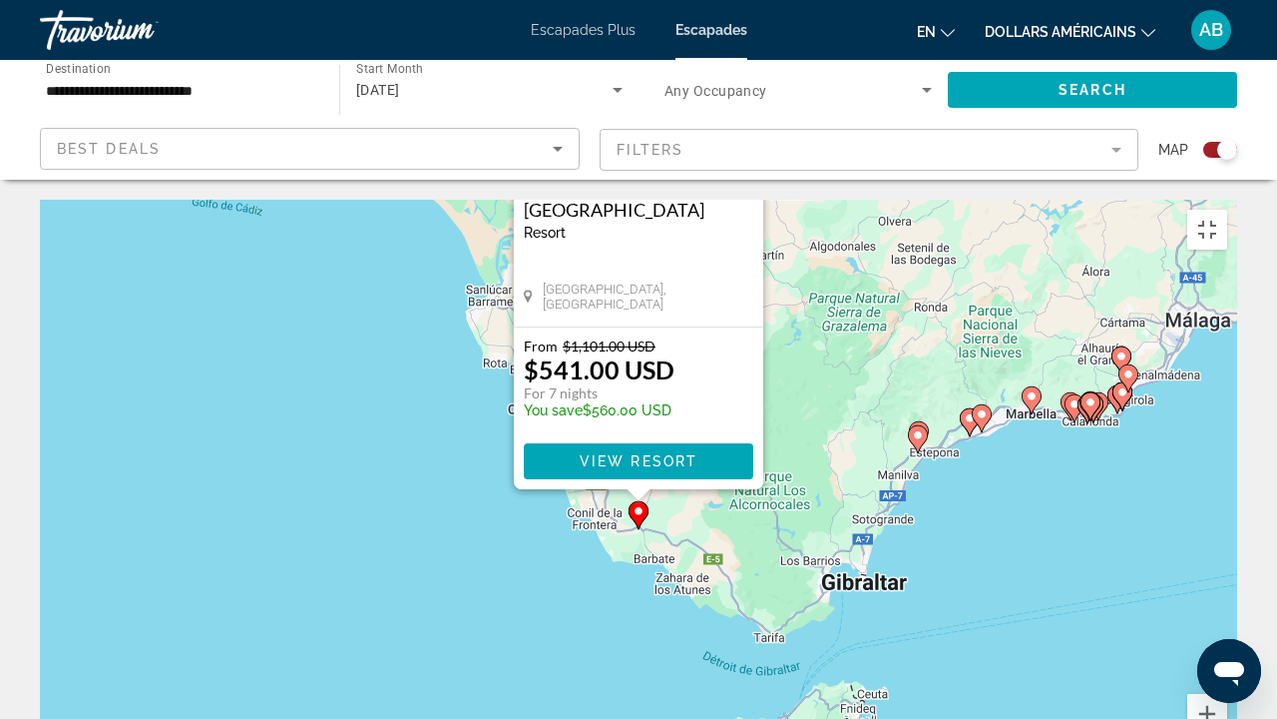
click at [920, 426] on icon "Contenu principal" at bounding box center [918, 439] width 18 height 26
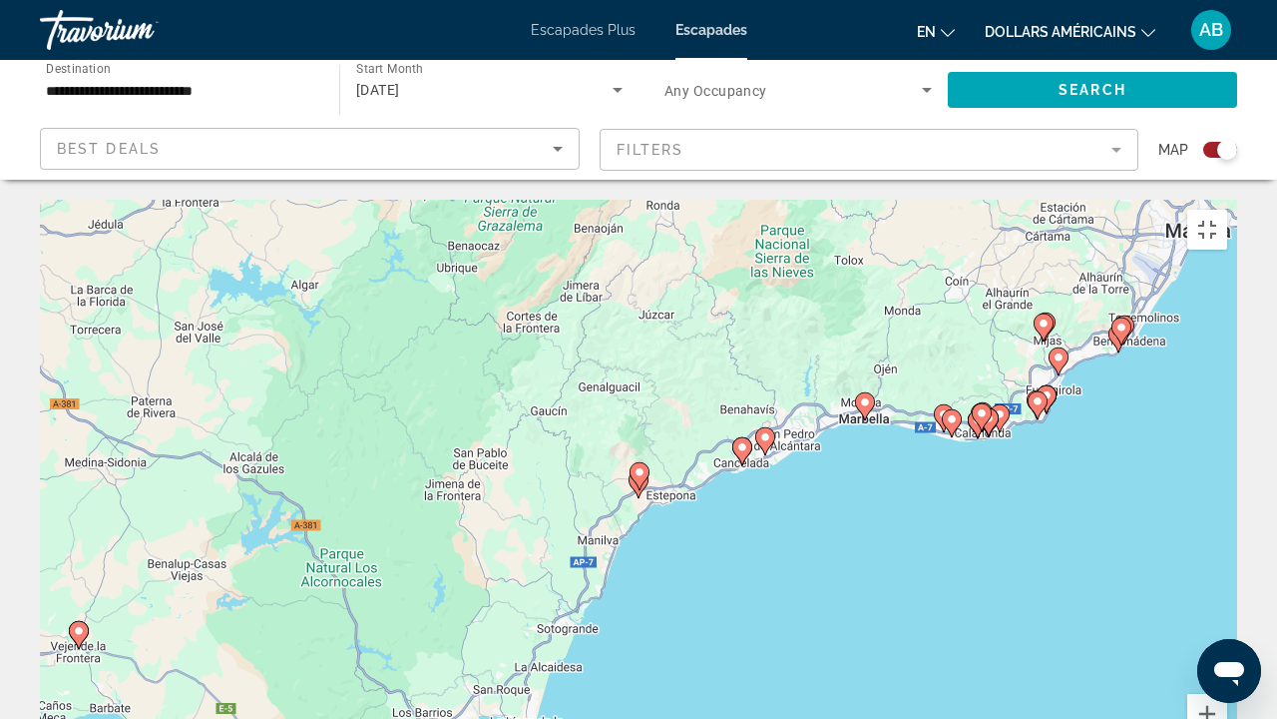
click at [643, 463] on icon "Contenu principal" at bounding box center [640, 476] width 18 height 26
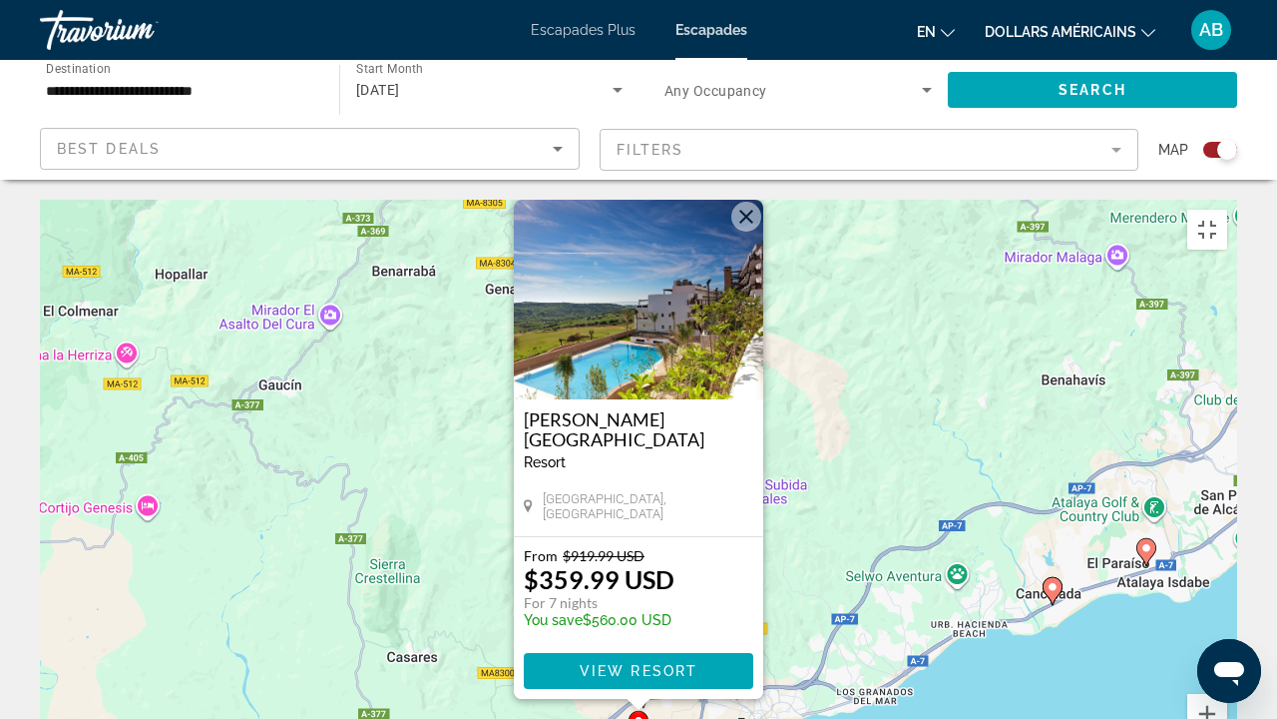
click at [1047, 549] on icon "Contenu principal" at bounding box center [1053, 591] width 18 height 26
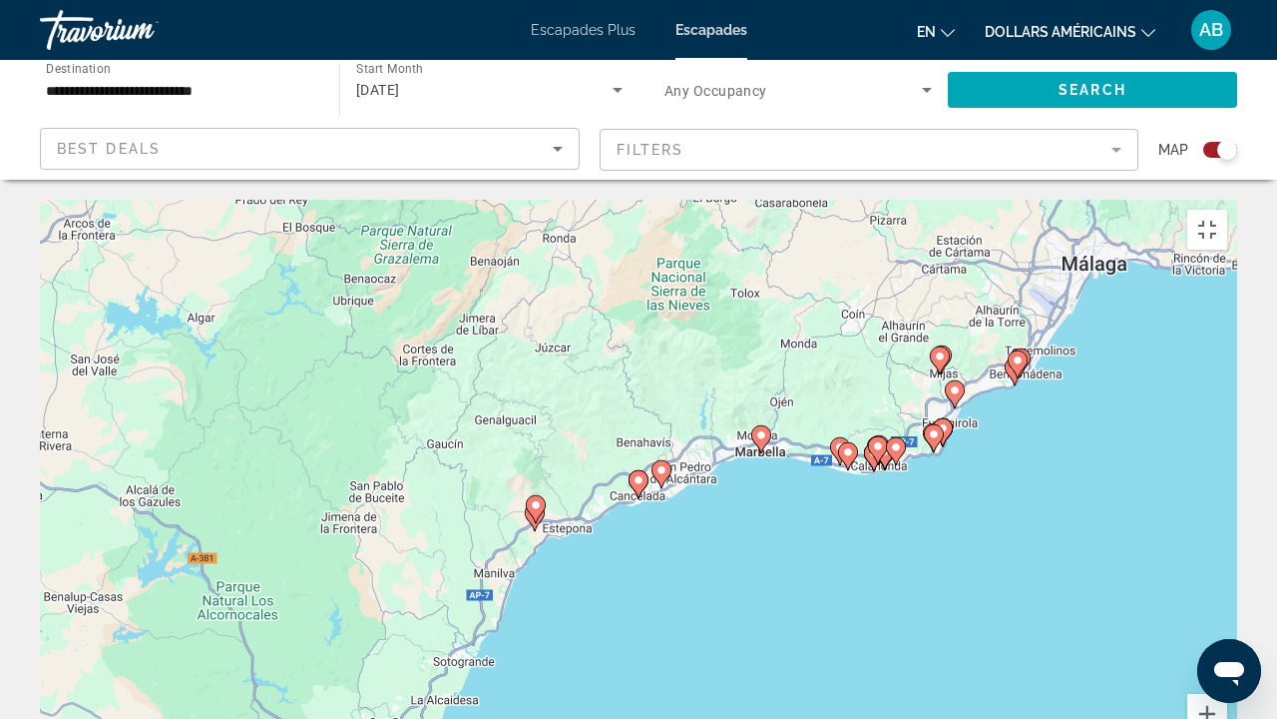
click at [637, 471] on icon "Contenu principal" at bounding box center [639, 484] width 18 height 26
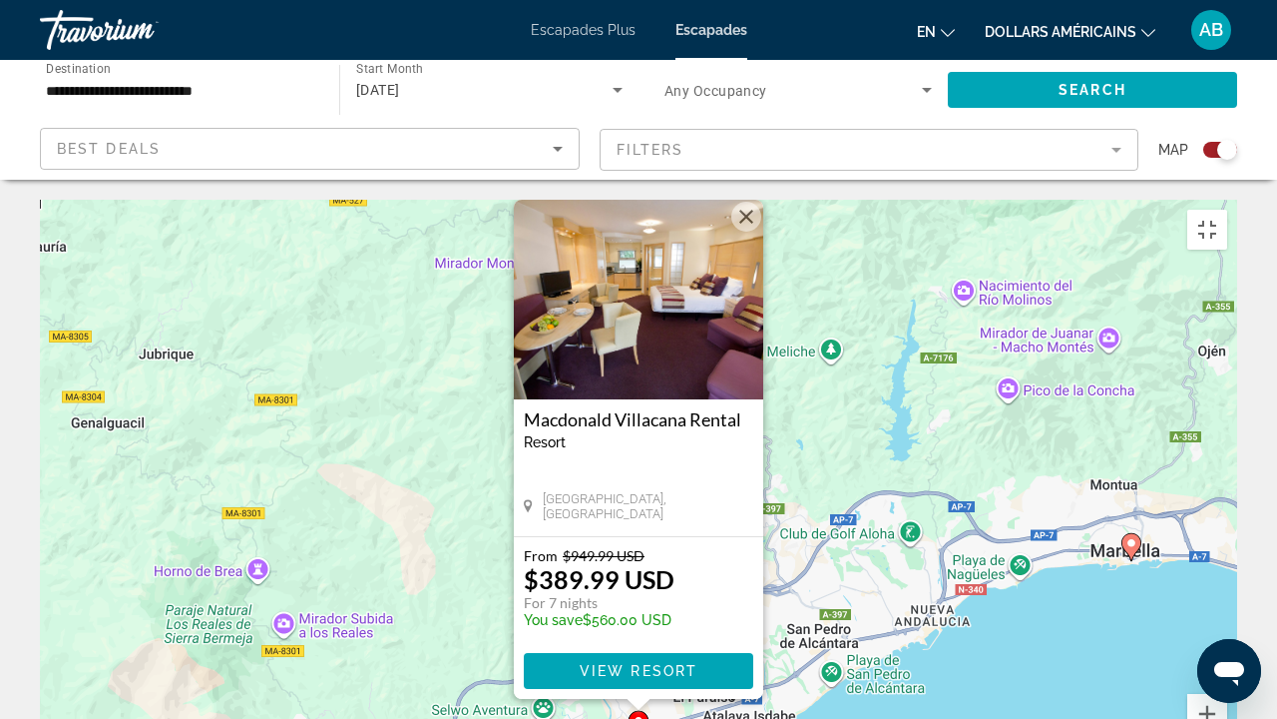
click at [826, 549] on div "Pour activer le glissement avec le clavier, appuyez sur Alt+Entrée. Une fois ce…" at bounding box center [639, 499] width 1198 height 599
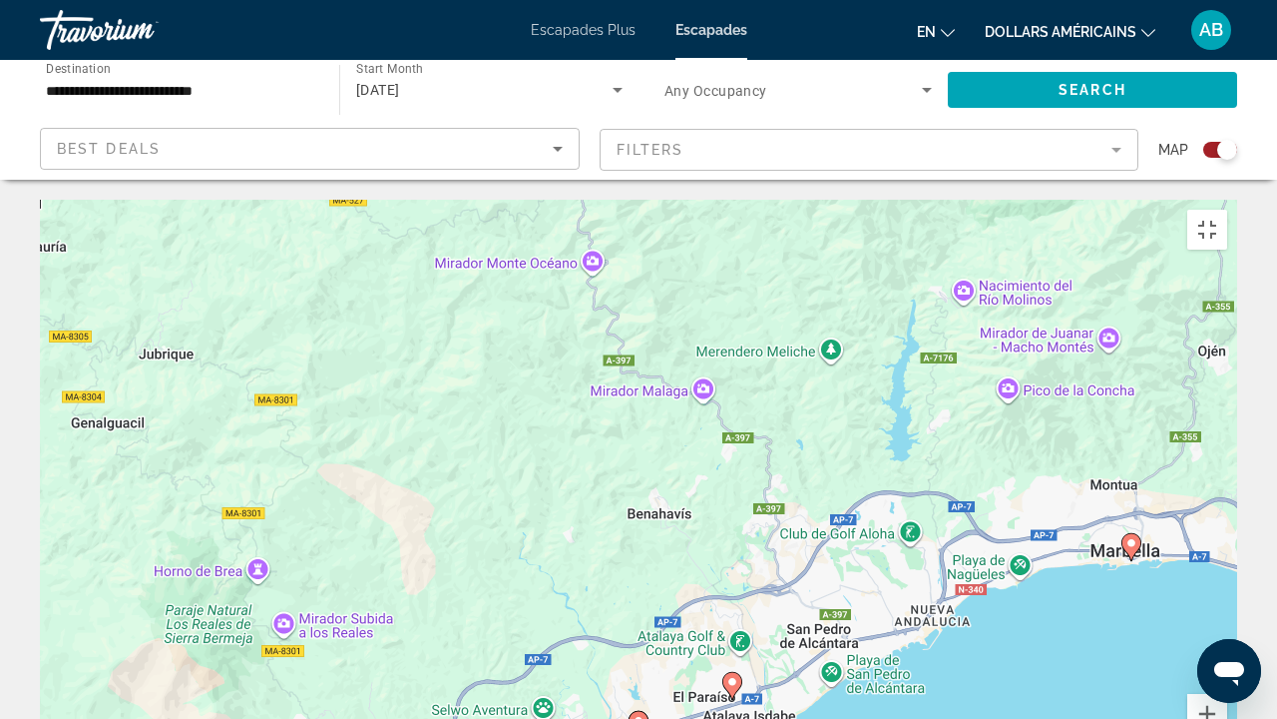
click at [731, 549] on image "Contenu principal" at bounding box center [733, 682] width 12 height 12
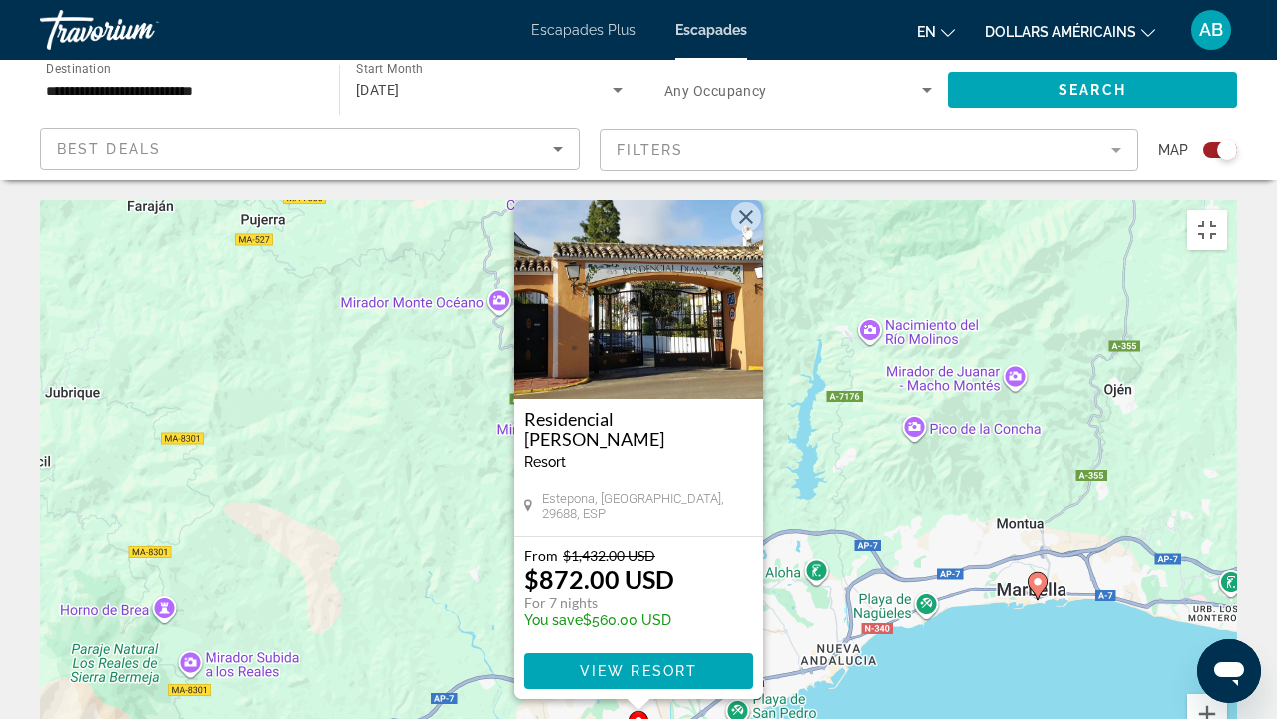
click at [1038, 549] on icon "Contenu principal" at bounding box center [1038, 586] width 18 height 26
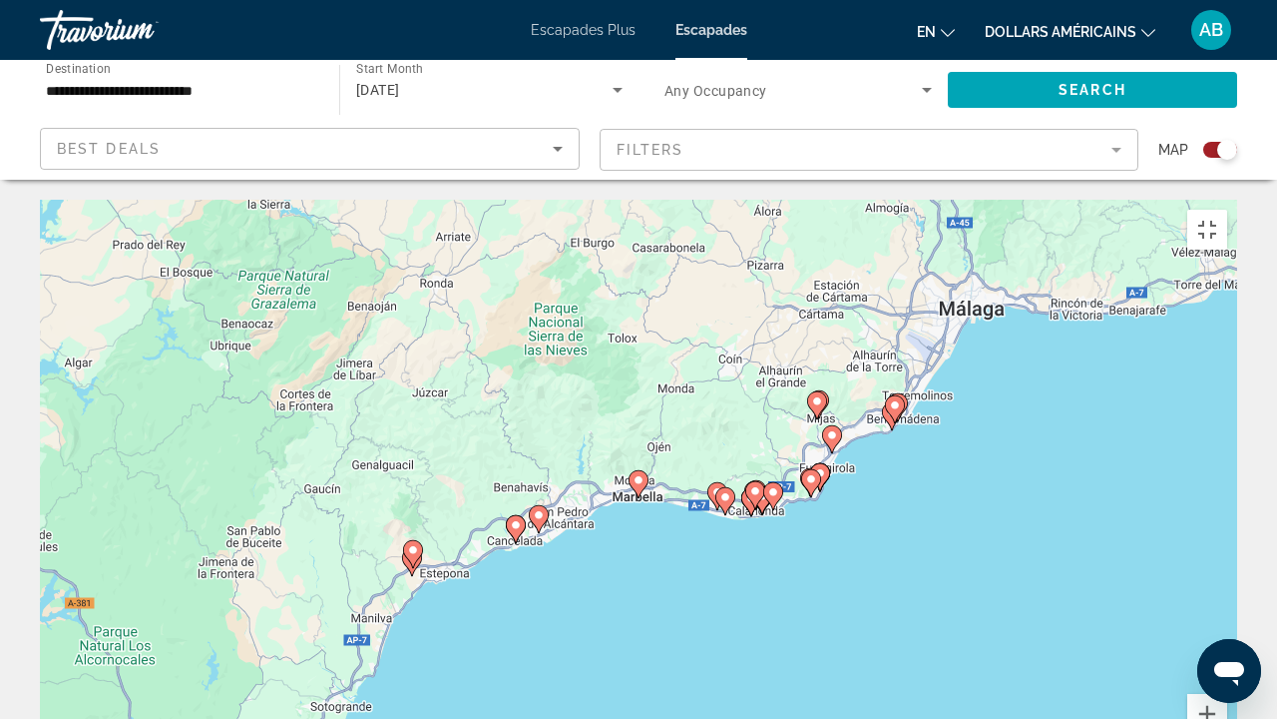
click at [644, 471] on icon "Contenu principal" at bounding box center [639, 484] width 18 height 26
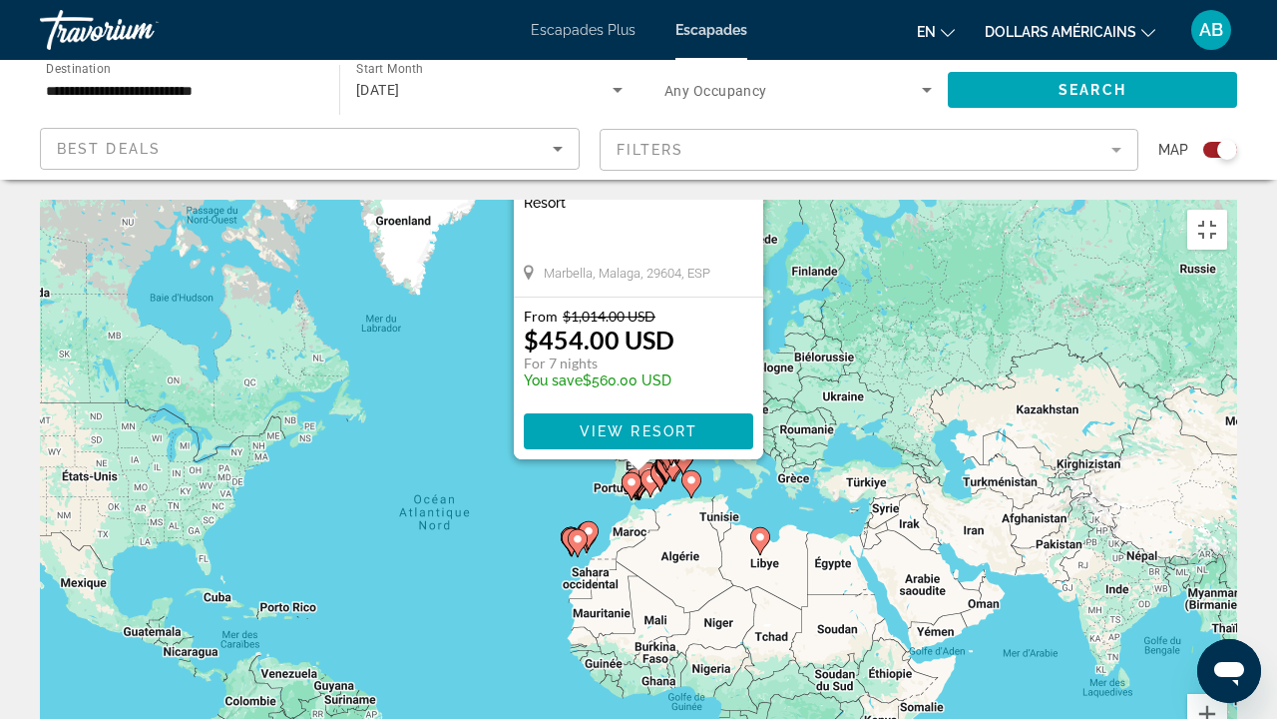
click at [734, 418] on div "Pour activer le glissement avec le clavier, appuyez sur Alt+Entrée. Une fois ce…" at bounding box center [639, 499] width 1198 height 599
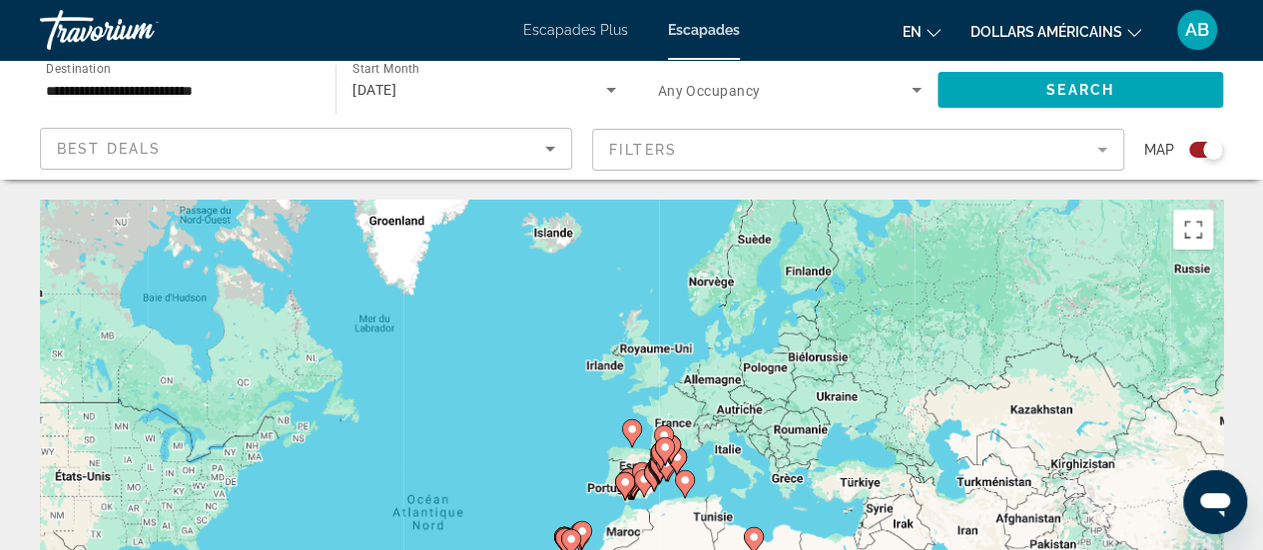
click at [248, 105] on div "**********" at bounding box center [177, 90] width 263 height 57
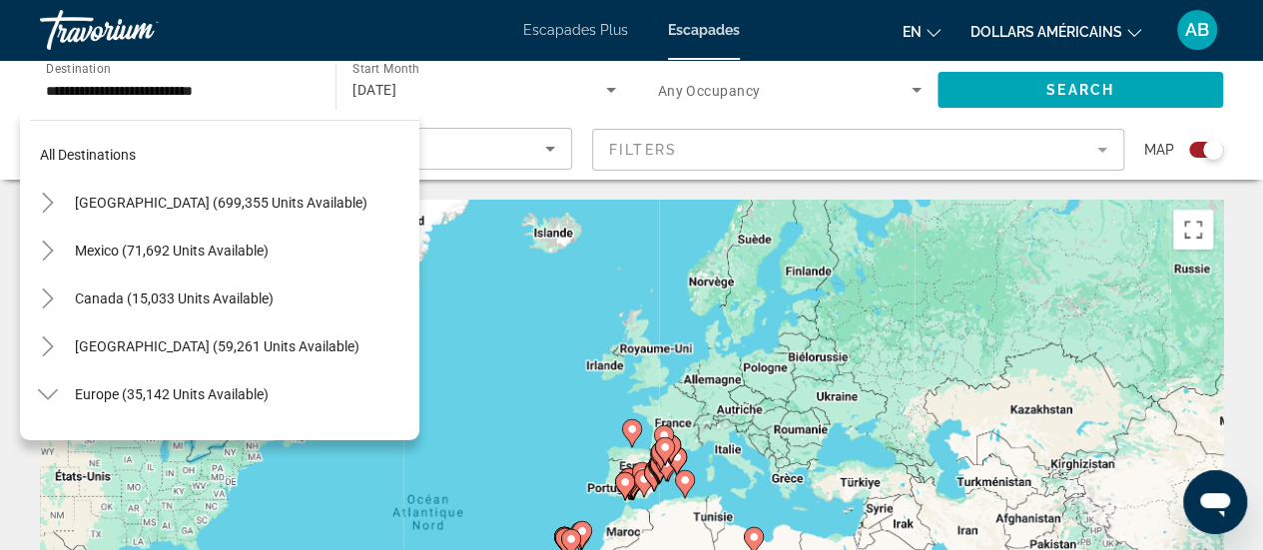
click at [265, 129] on div "All destinations United States (699,355 units available) Mexico (71,692 units a…" at bounding box center [224, 275] width 389 height 309
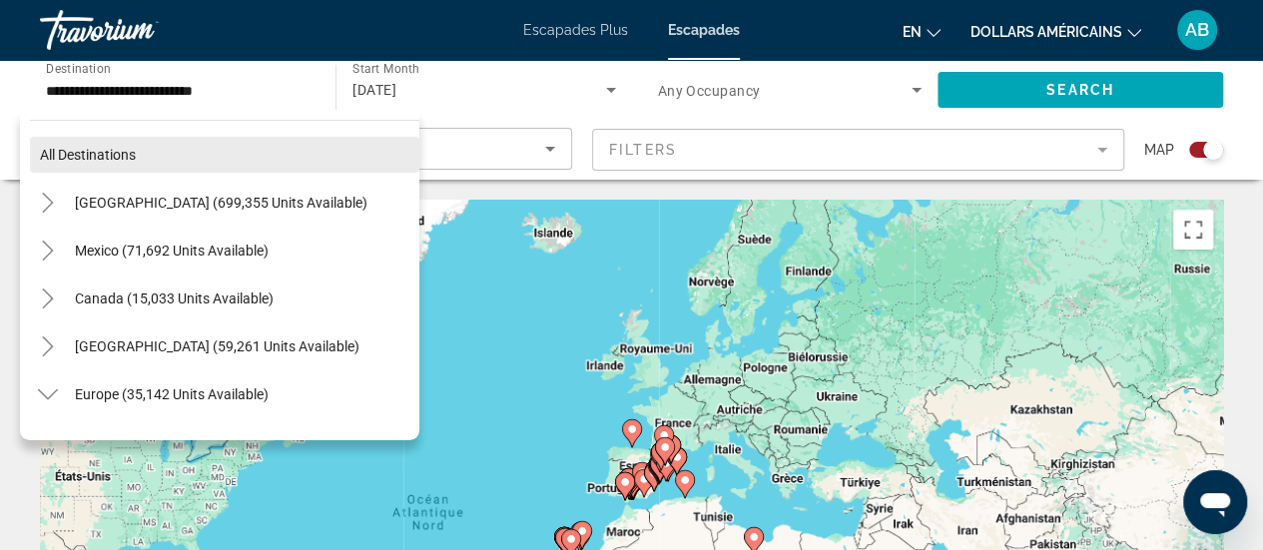
click at [240, 149] on span "Search widget" at bounding box center [224, 155] width 389 height 48
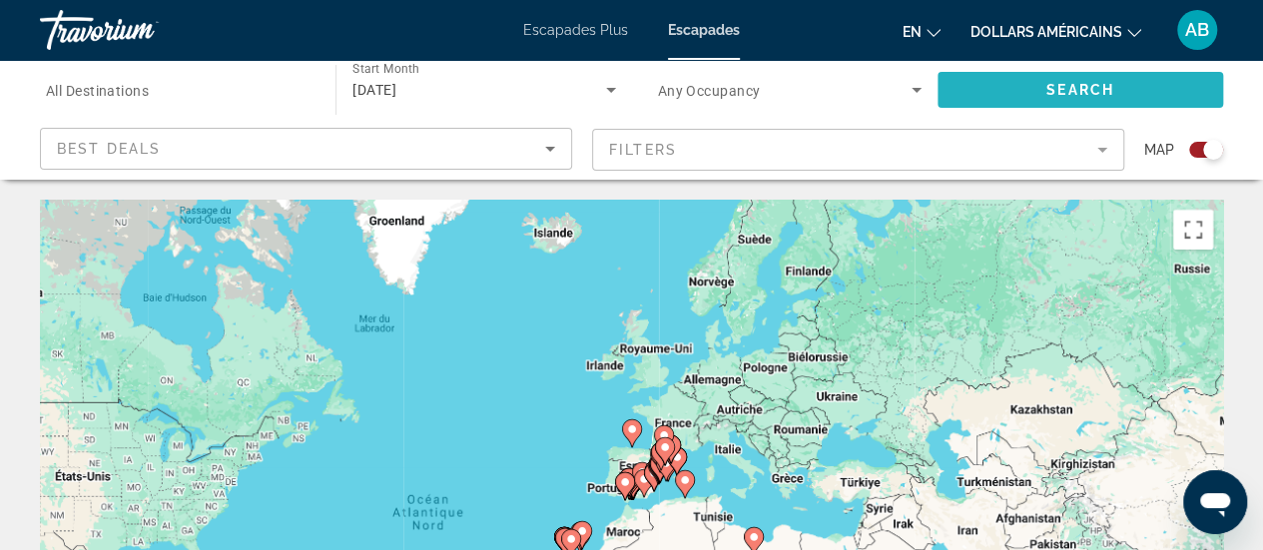
click at [1044, 86] on span "Search widget" at bounding box center [1079, 90] width 285 height 48
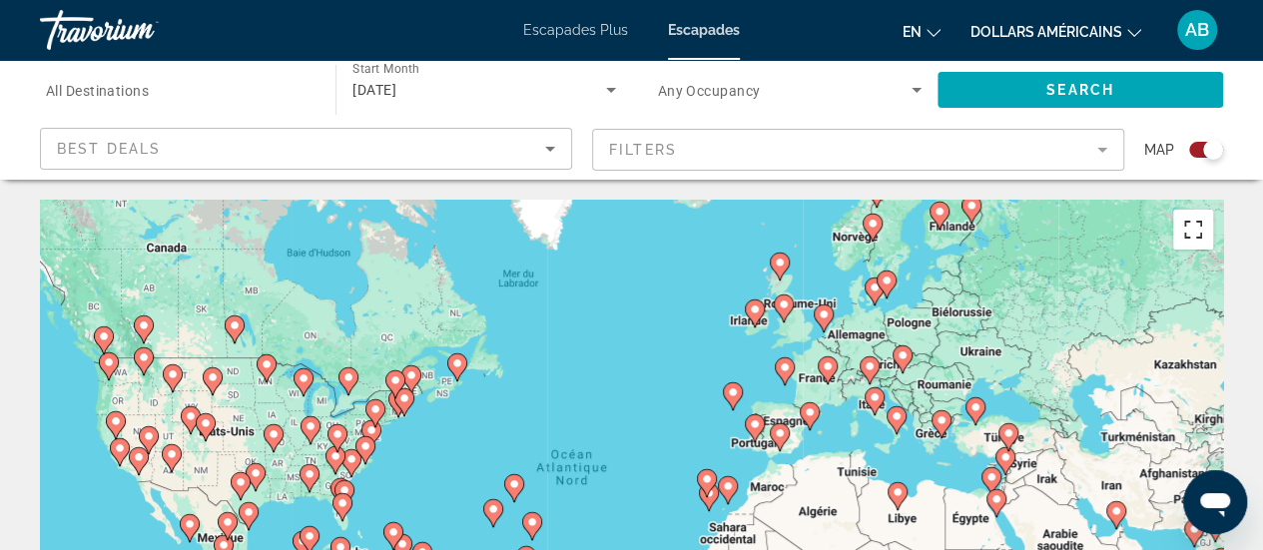
click at [1185, 240] on button "Passer en plein écran" at bounding box center [1193, 230] width 40 height 40
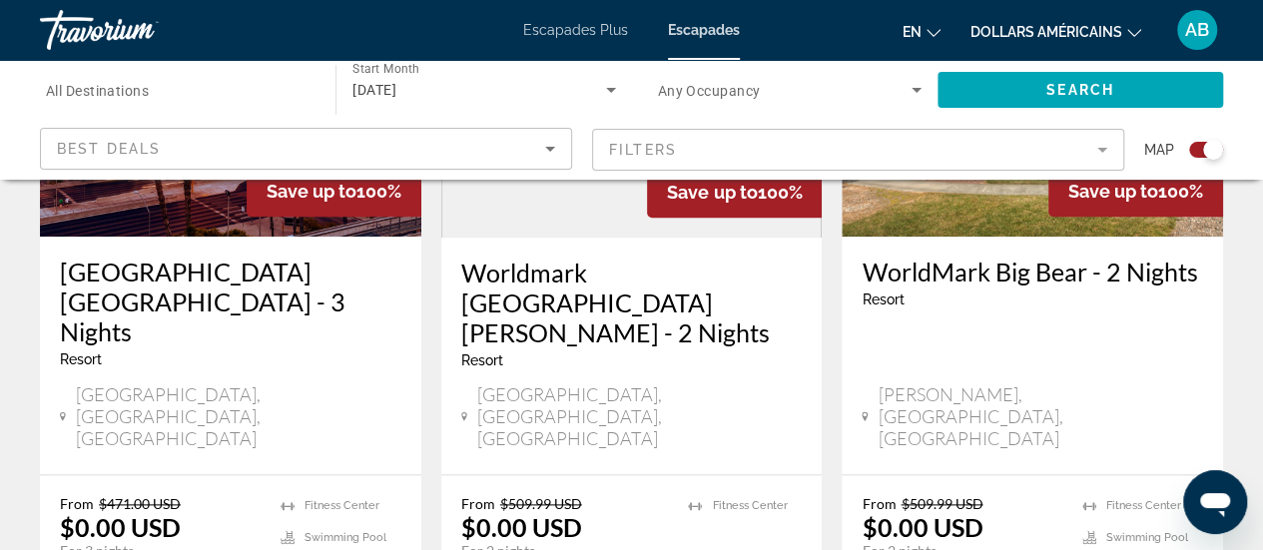
scroll to position [982, 0]
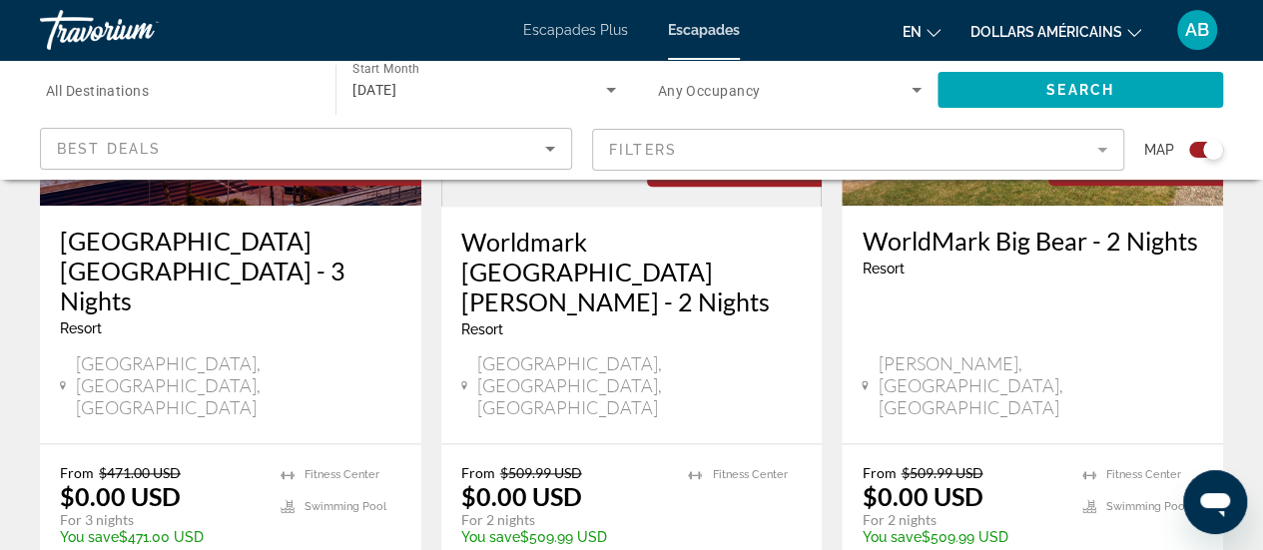
click at [654, 153] on mat-form-field "Filters" at bounding box center [858, 150] width 532 height 42
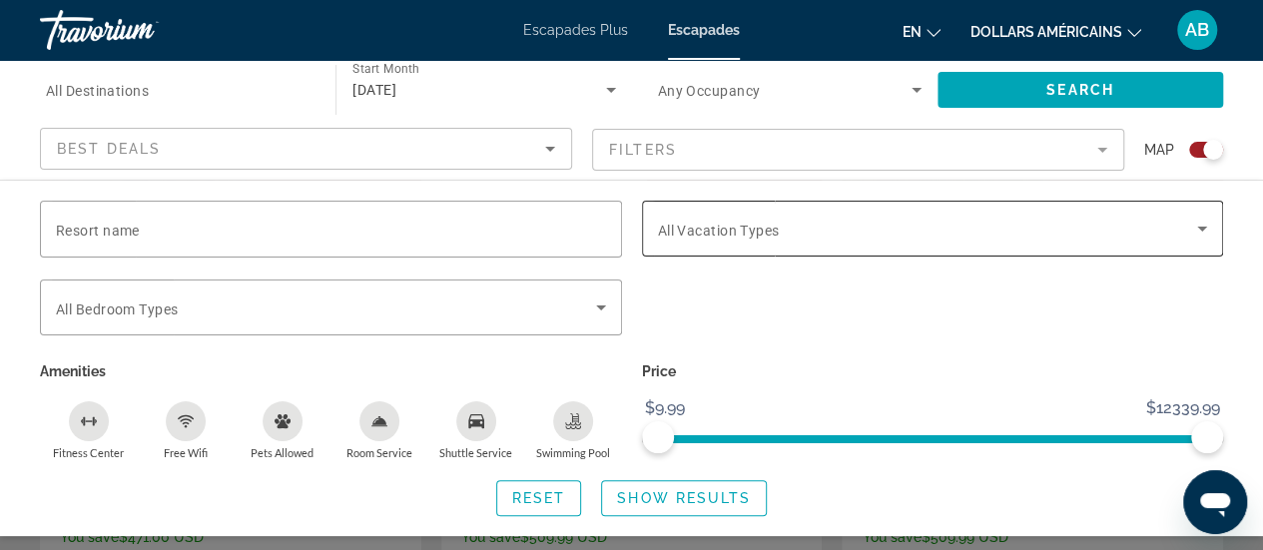
click at [695, 249] on div "Search widget" at bounding box center [933, 229] width 550 height 56
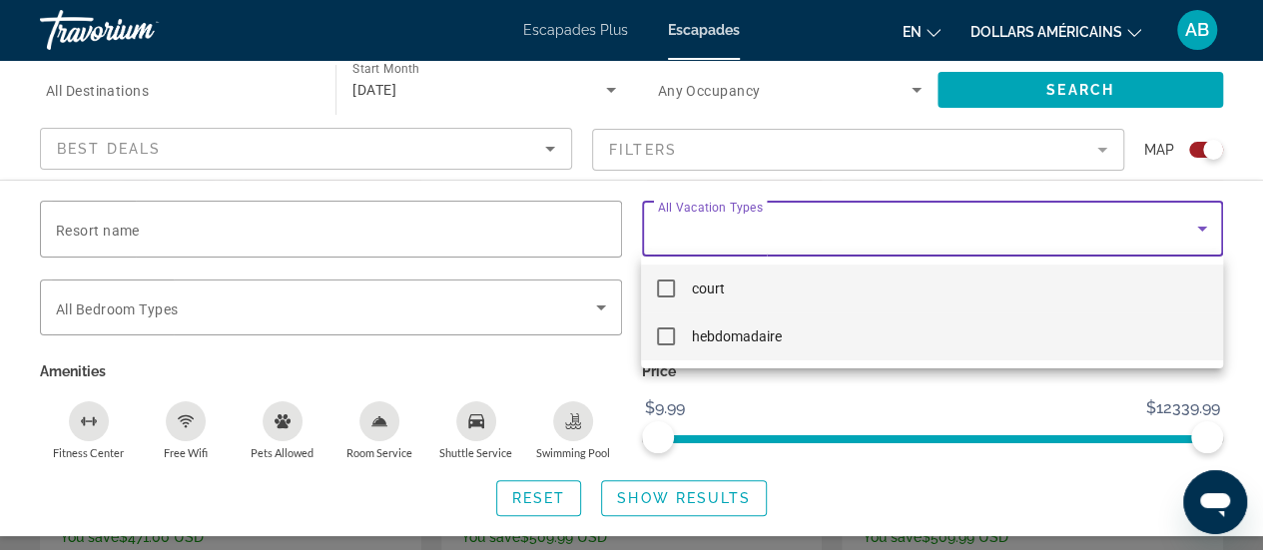
click at [707, 335] on font "hebdomadaire" at bounding box center [736, 336] width 90 height 16
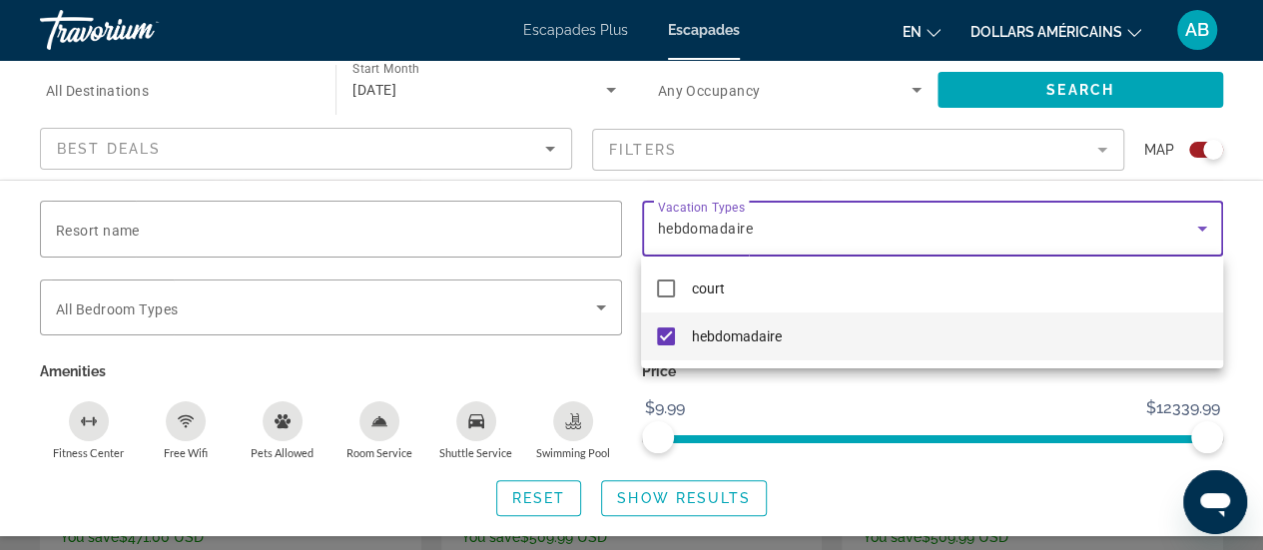
click at [615, 503] on div at bounding box center [631, 275] width 1263 height 550
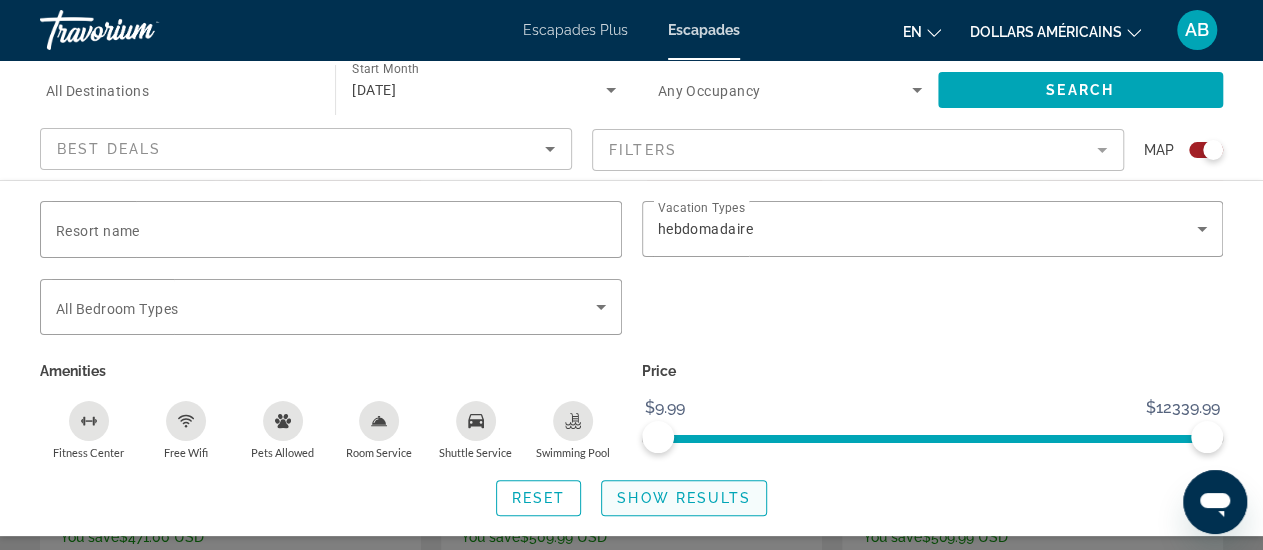
click at [651, 505] on span "Search widget" at bounding box center [684, 498] width 164 height 48
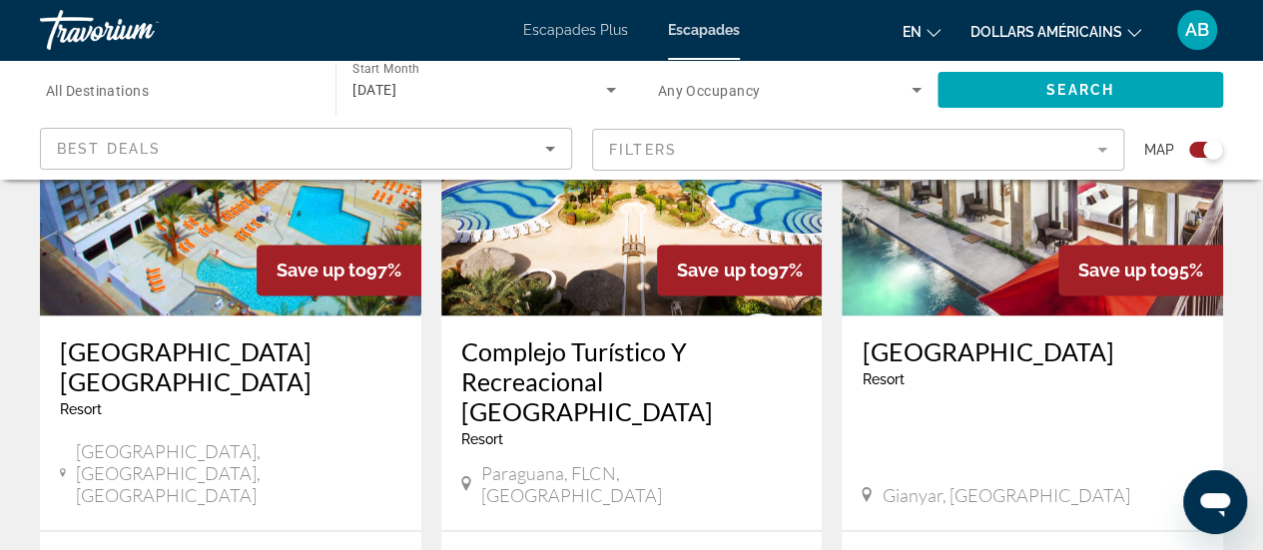
scroll to position [1577, 0]
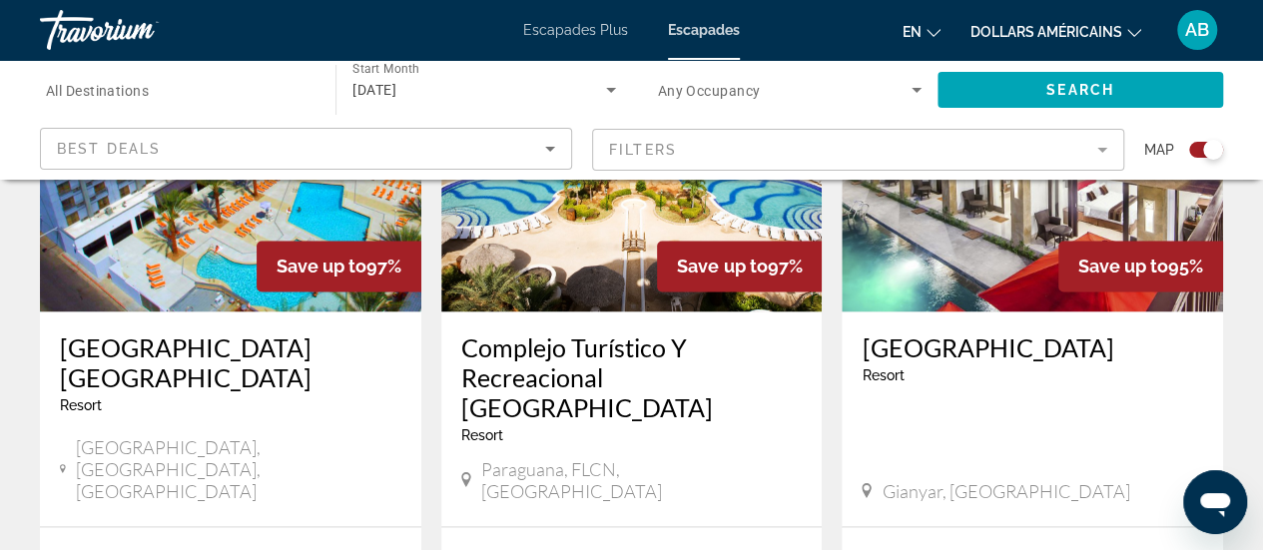
click at [333, 219] on img "Contenu principal" at bounding box center [230, 151] width 381 height 319
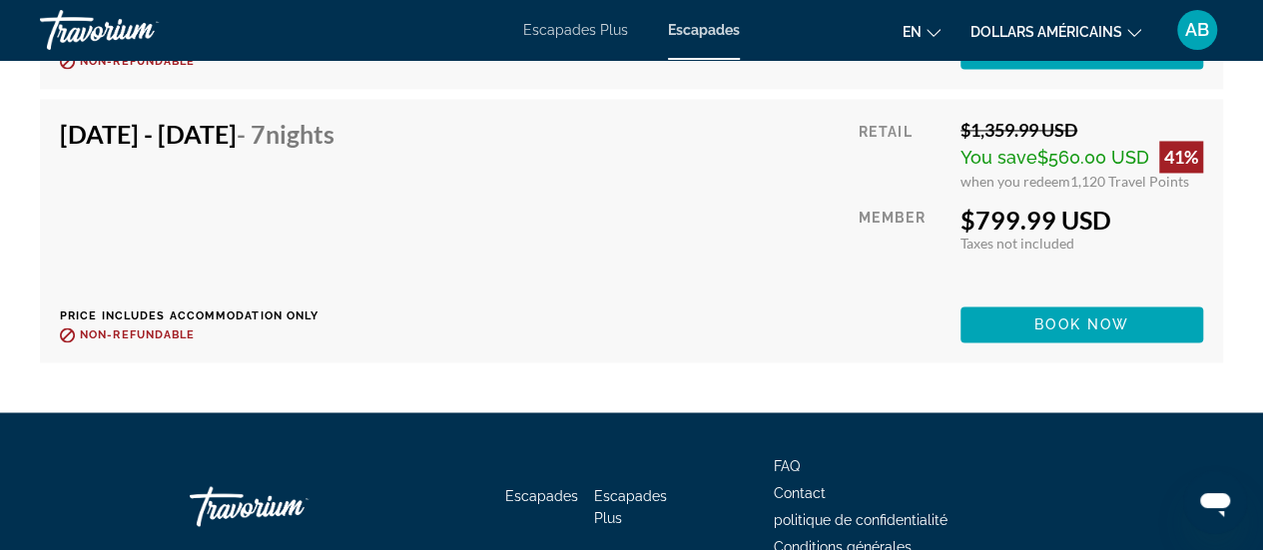
scroll to position [9126, 0]
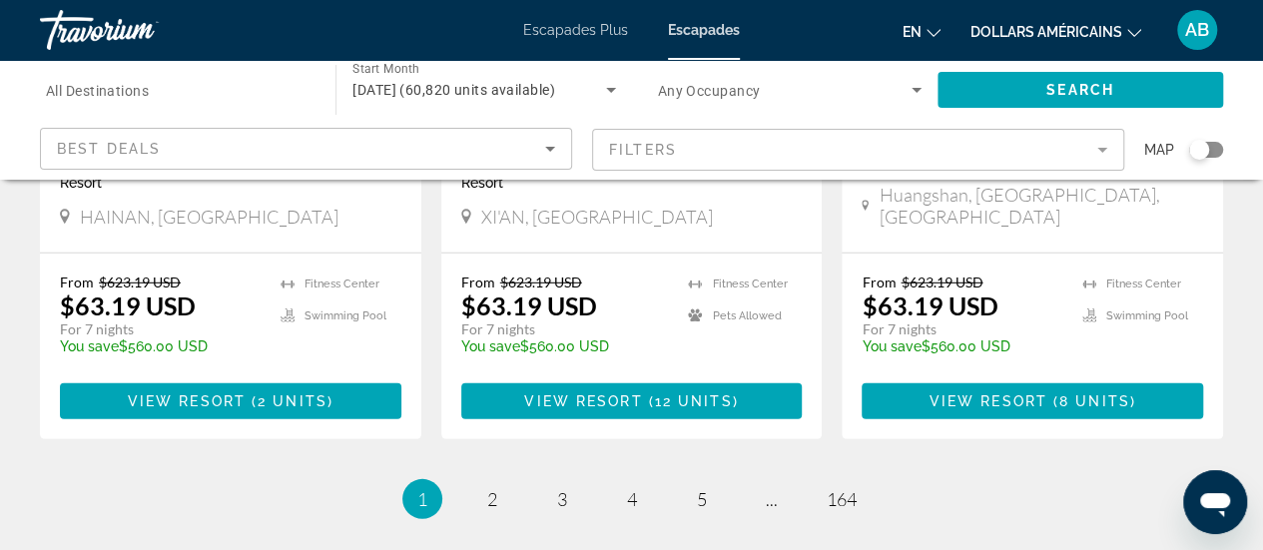
scroll to position [2757, 0]
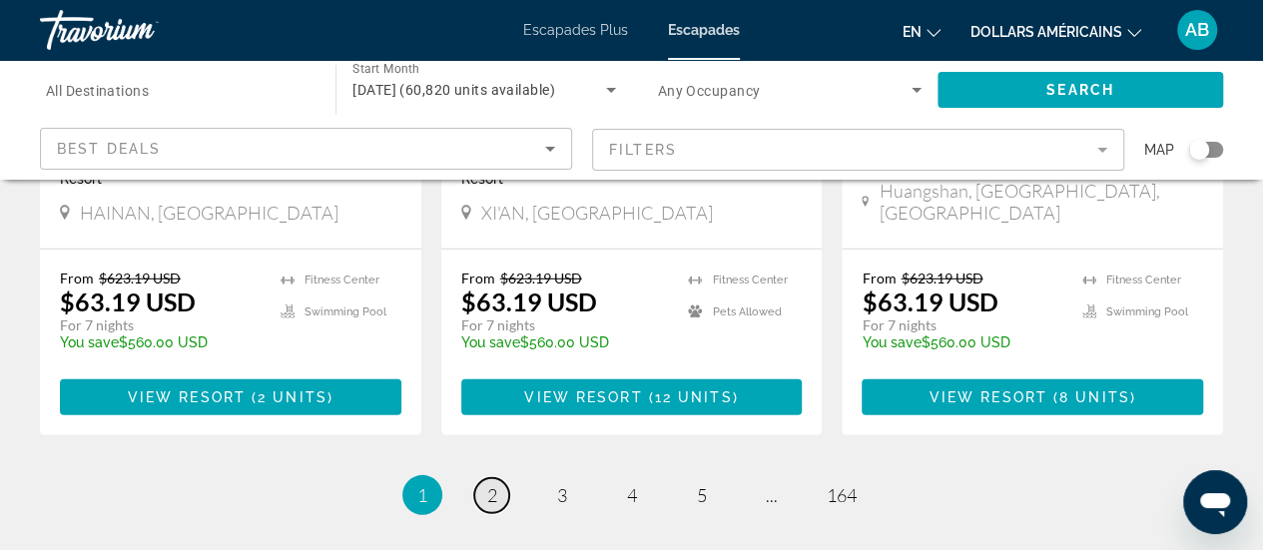
click at [486, 478] on link "page 2" at bounding box center [491, 495] width 35 height 35
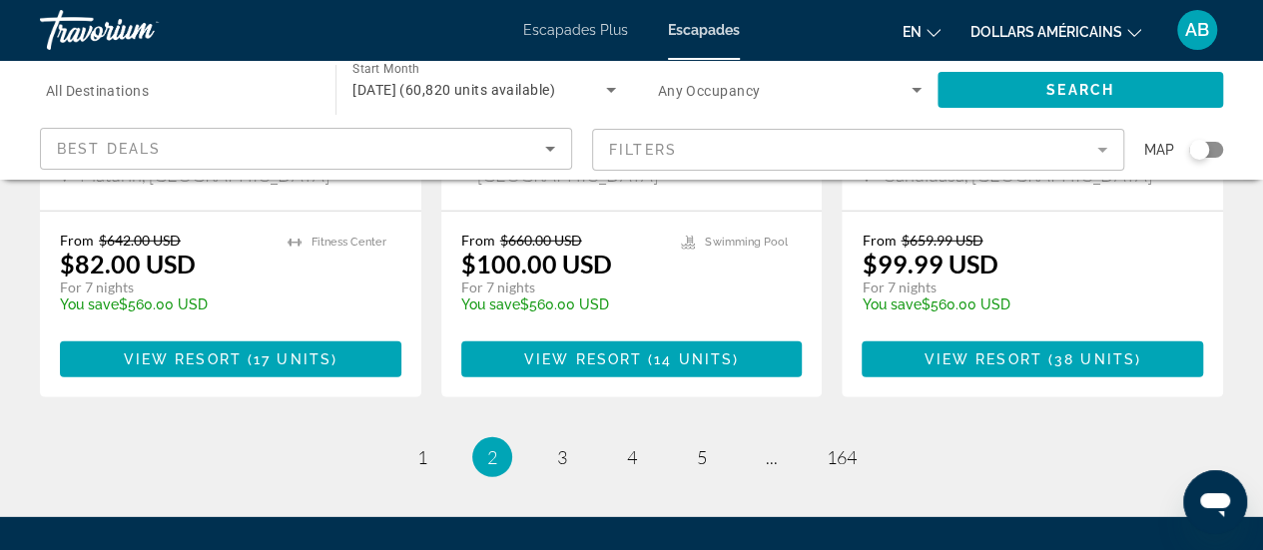
scroll to position [2771, 0]
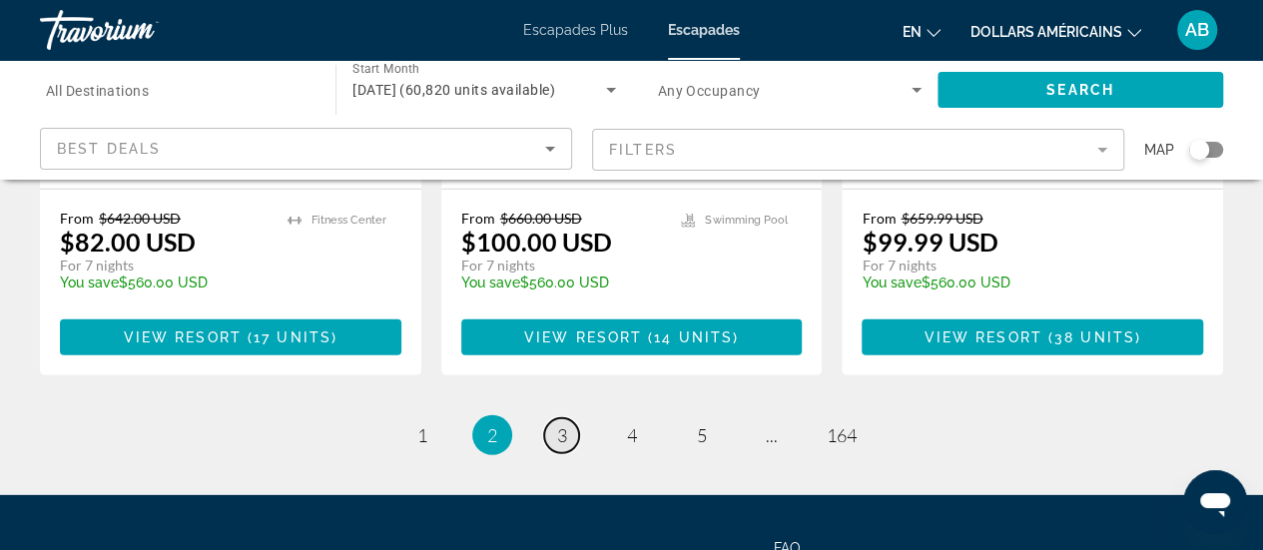
click at [564, 424] on span "3" at bounding box center [562, 435] width 10 height 22
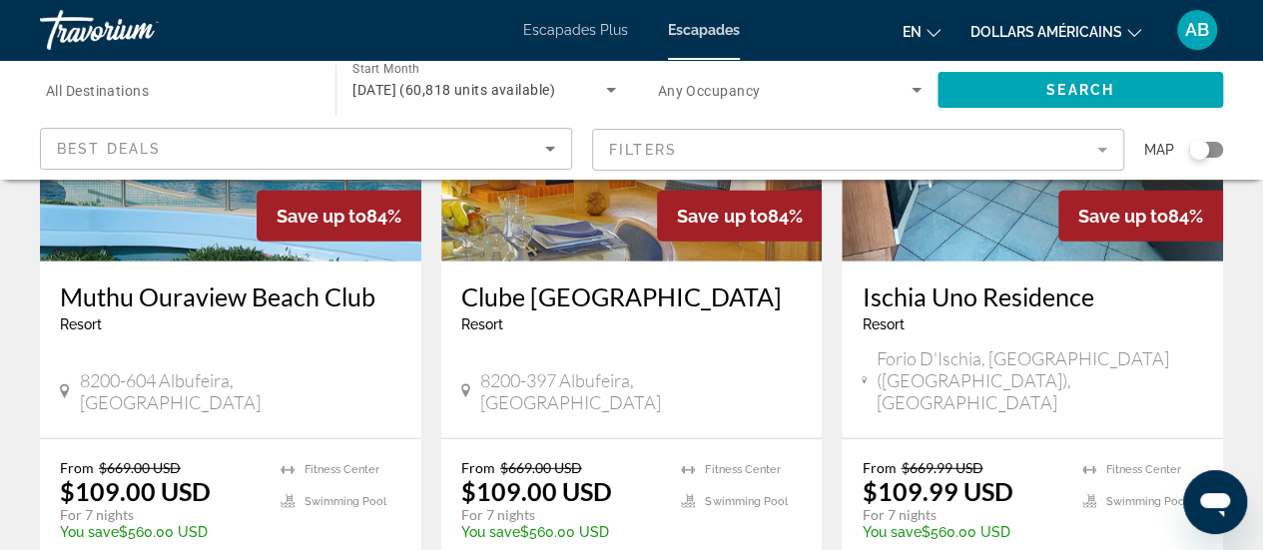
scroll to position [2569, 0]
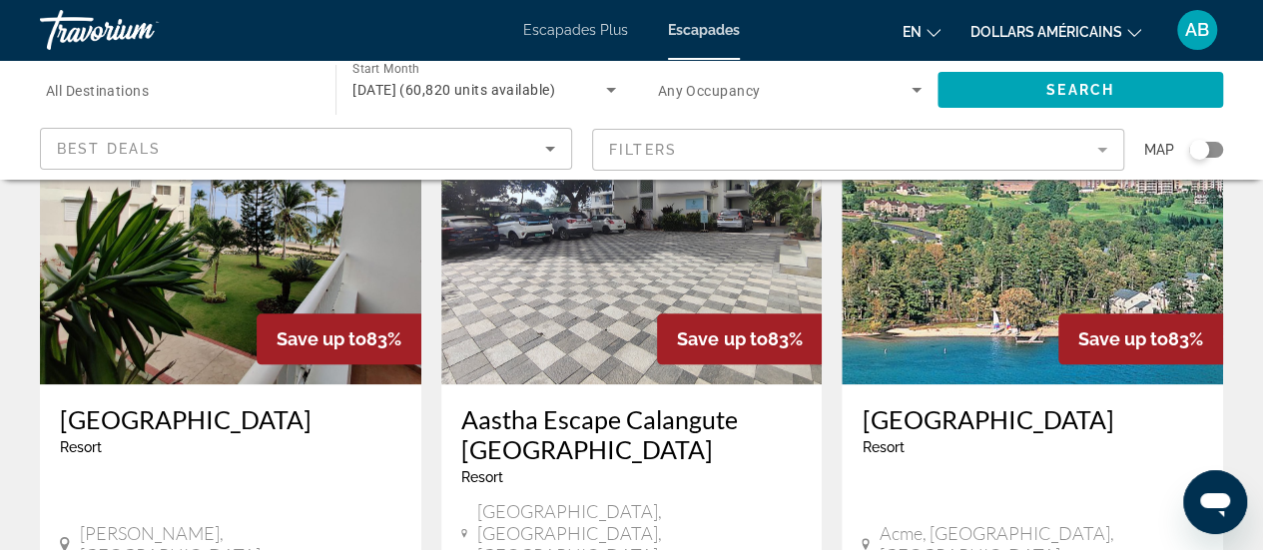
scroll to position [942, 0]
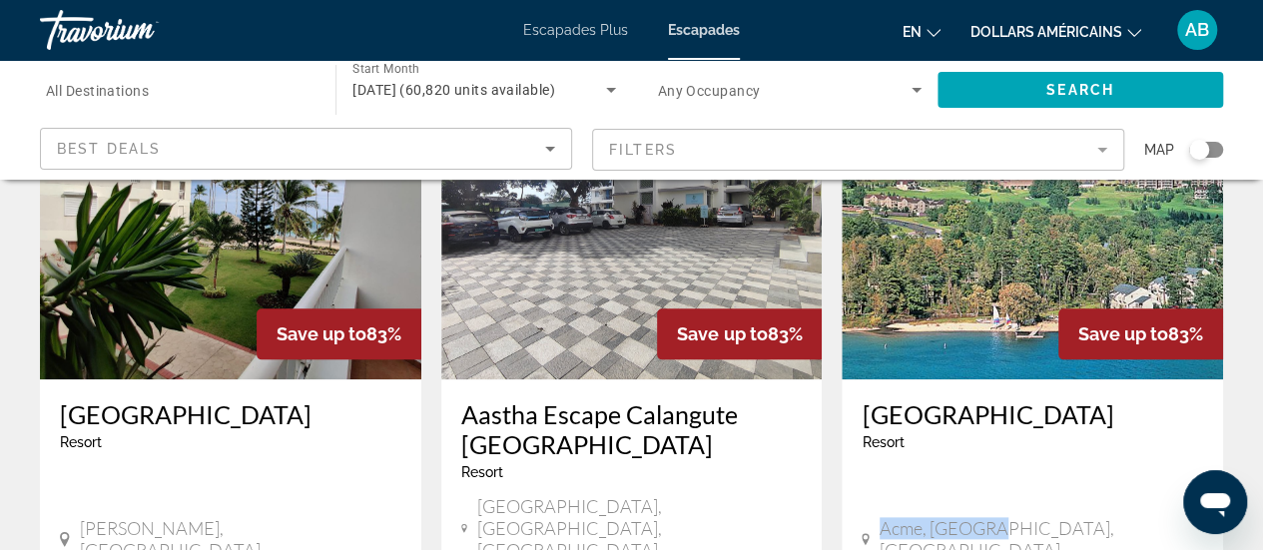
drag, startPoint x: 1002, startPoint y: 402, endPoint x: 904, endPoint y: 380, distance: 100.2
click at [904, 380] on div "Grand Traverse Resort and Spa Resort - This is an adults only resort Acme, MI, …" at bounding box center [1031, 482] width 381 height 207
copy div "- This is an adults only resort Acme, MI, USA"
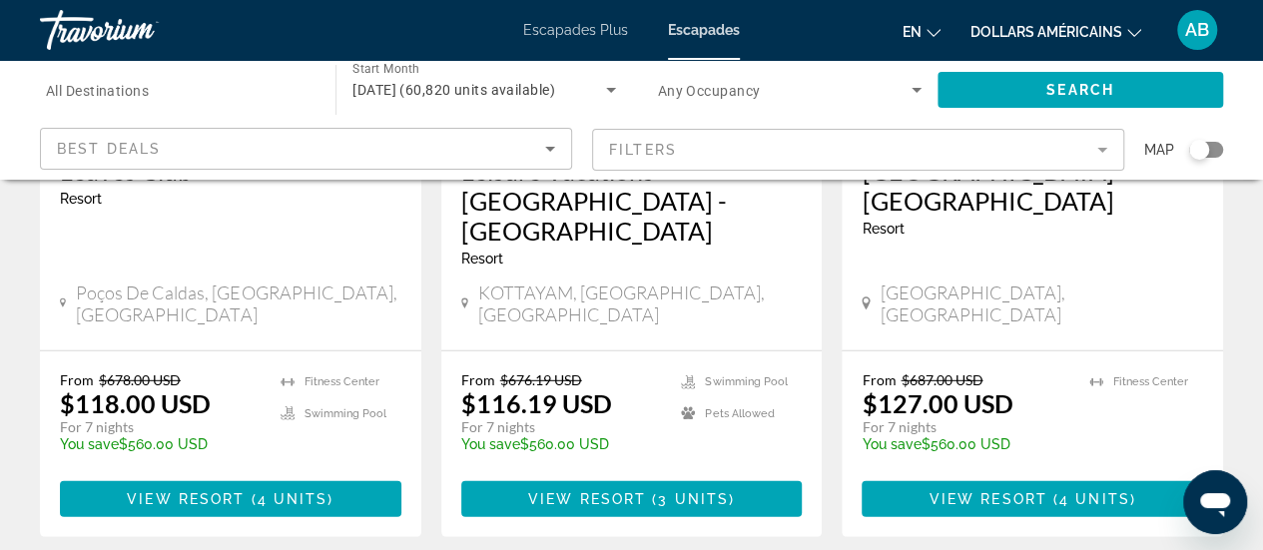
scroll to position [2673, 0]
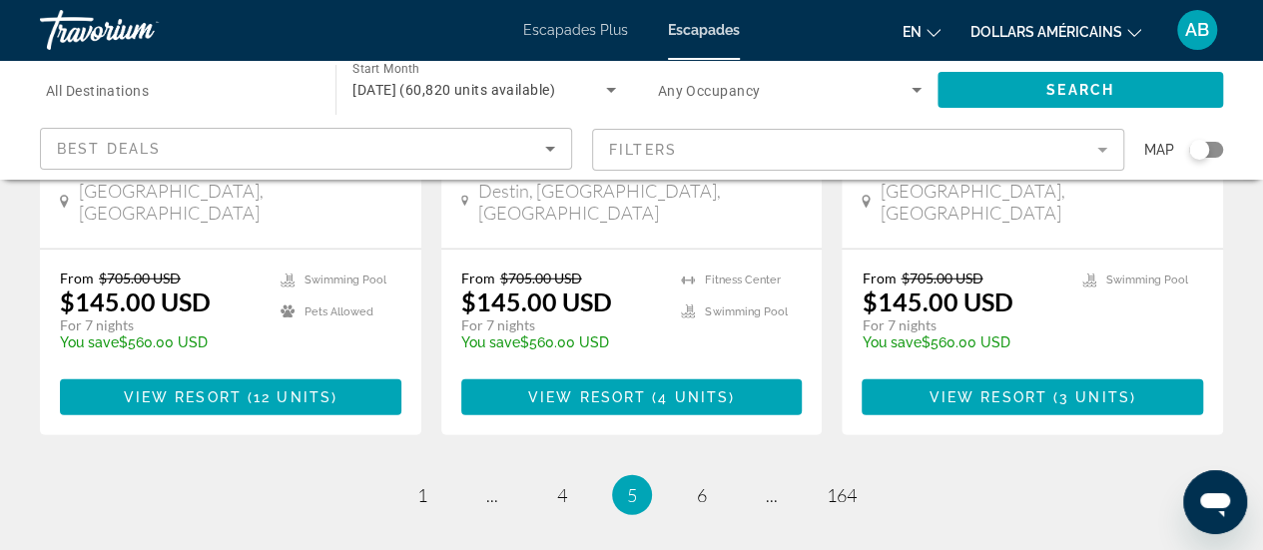
scroll to position [2671, 0]
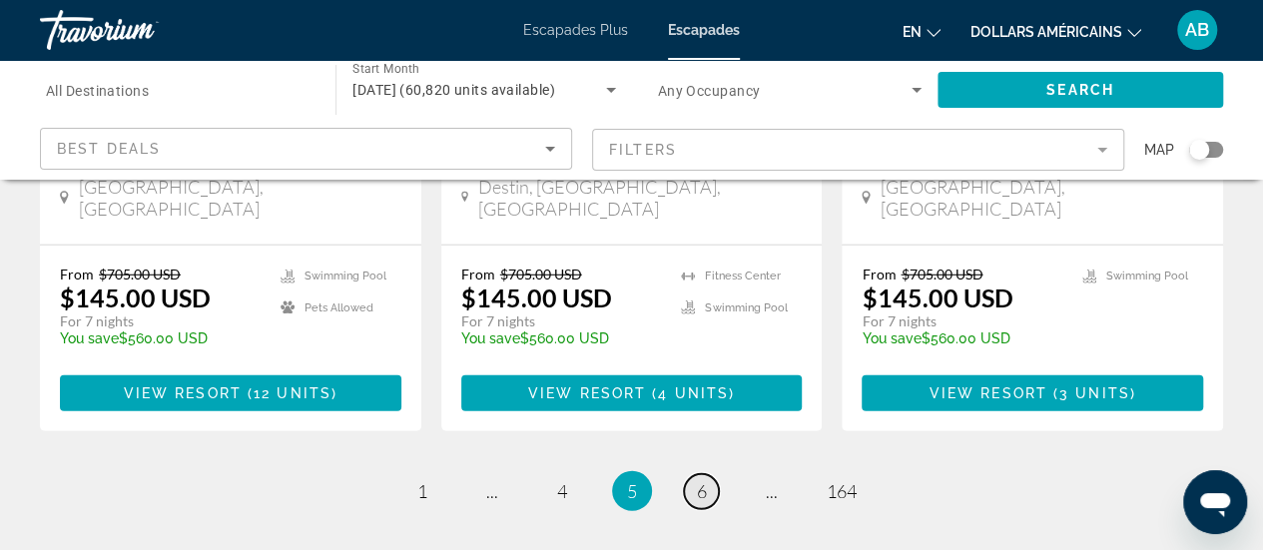
click at [690, 474] on link "page 6" at bounding box center [701, 491] width 35 height 35
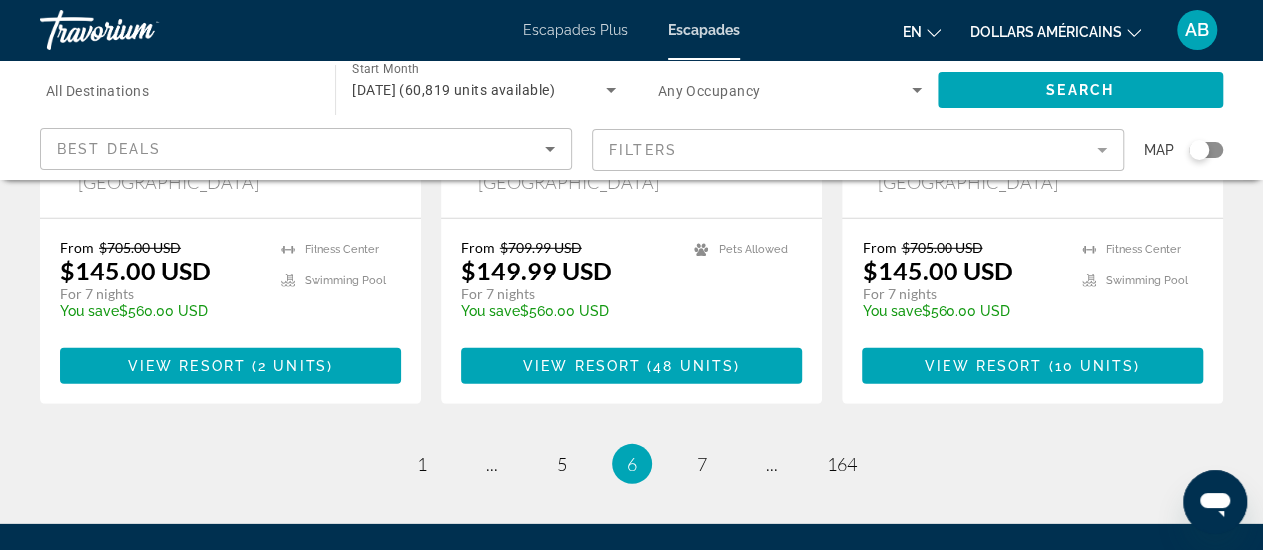
scroll to position [2810, 0]
